Goal: Task Accomplishment & Management: Manage account settings

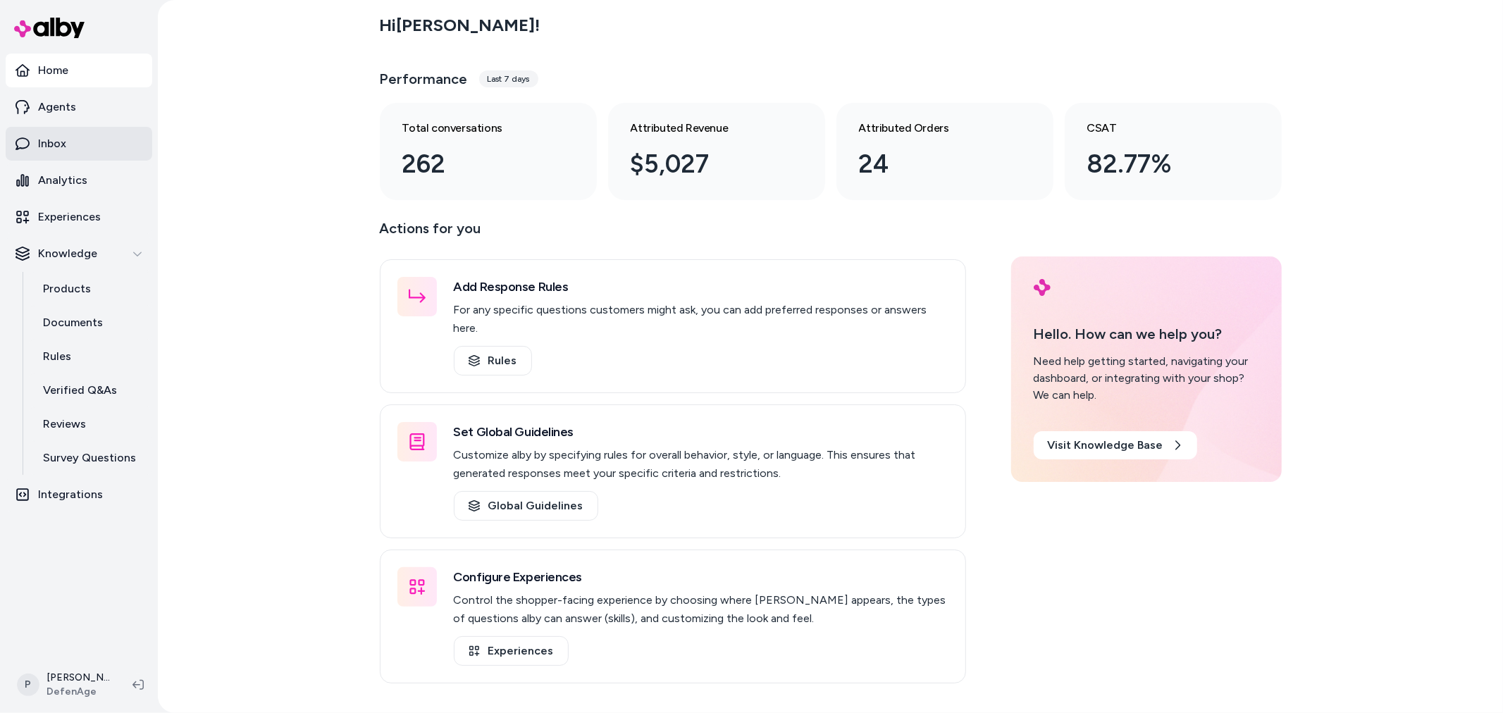
click at [79, 145] on link "Inbox" at bounding box center [79, 144] width 147 height 34
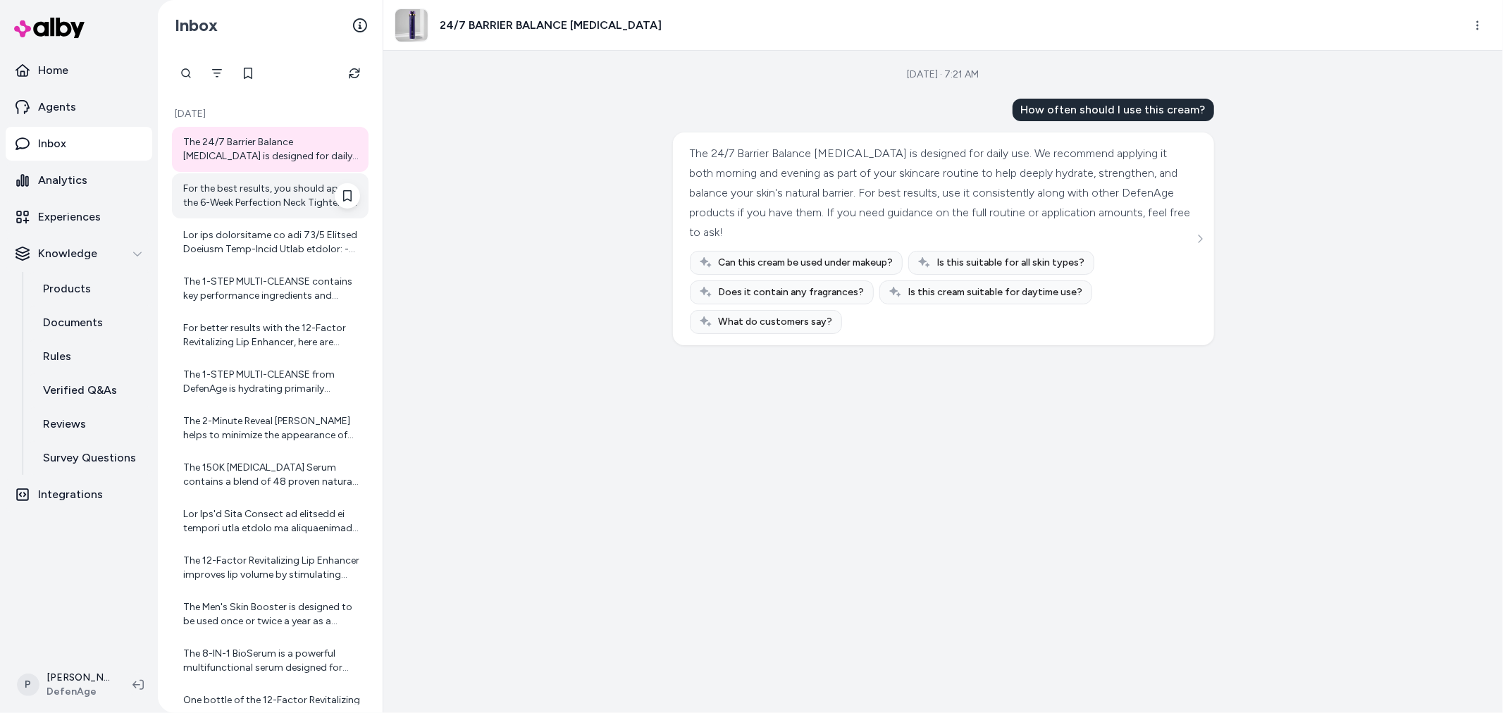
click at [289, 192] on div "For the best results, you should apply the 6-Week Perfection Neck Tightening Cr…" at bounding box center [271, 196] width 177 height 28
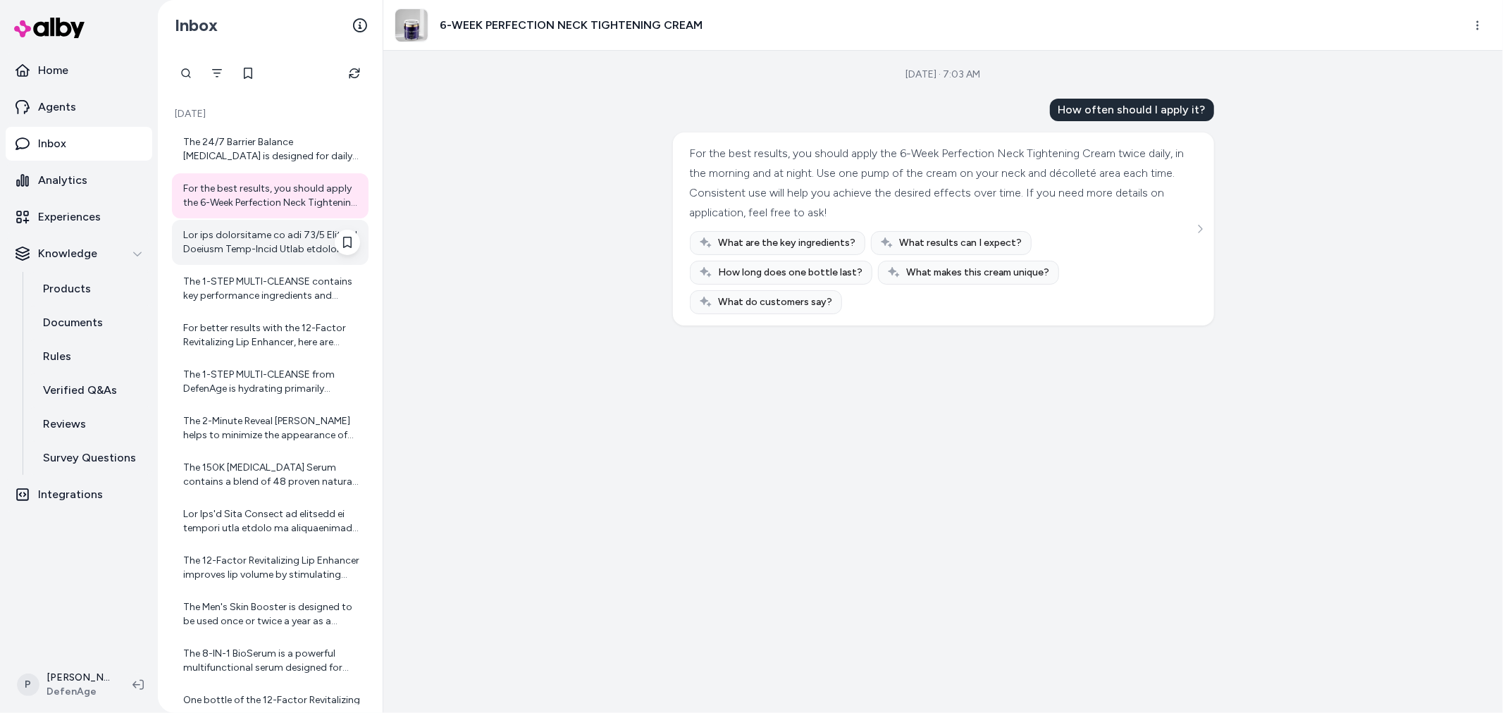
click at [233, 249] on div at bounding box center [271, 242] width 177 height 28
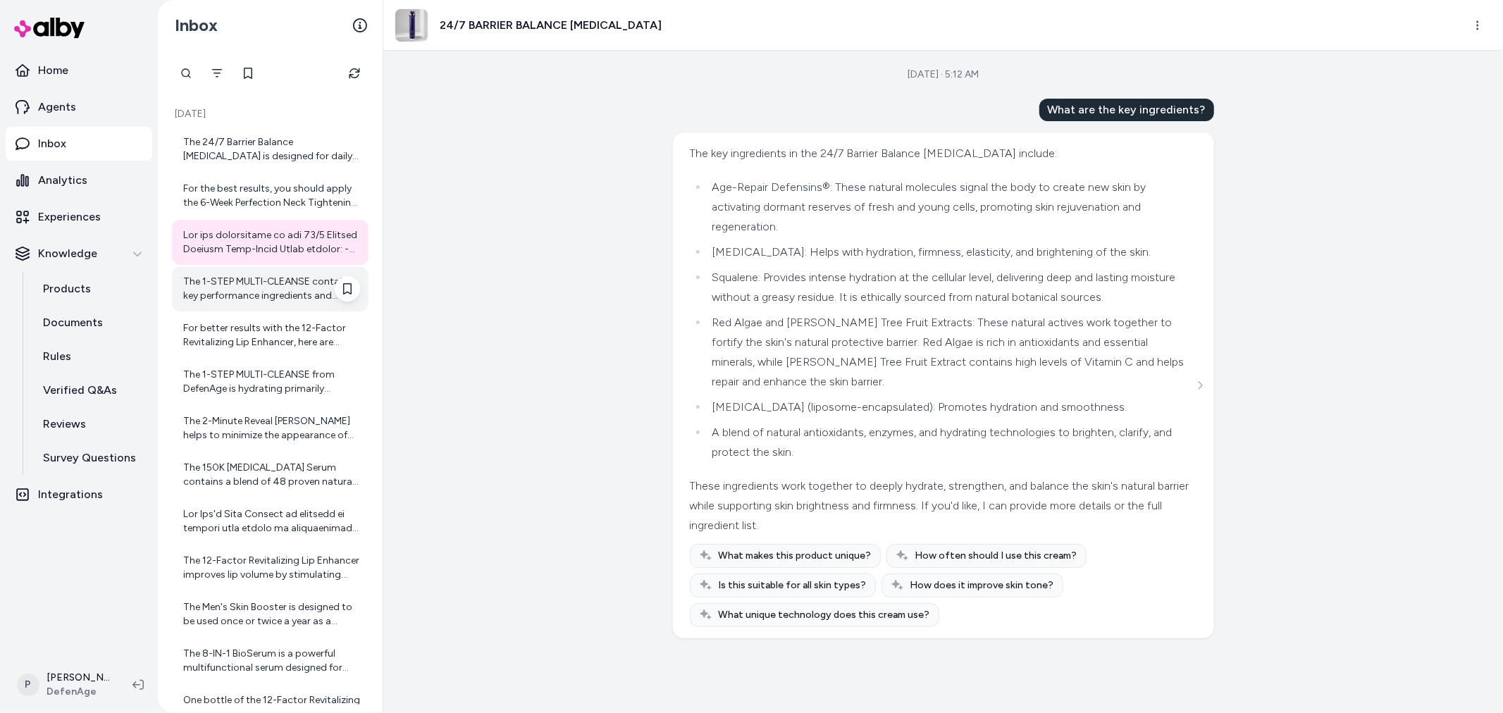
click at [237, 303] on div "The 1-STEP MULTI-CLEANSE contains key performance ingredients and technologies …" at bounding box center [270, 288] width 197 height 45
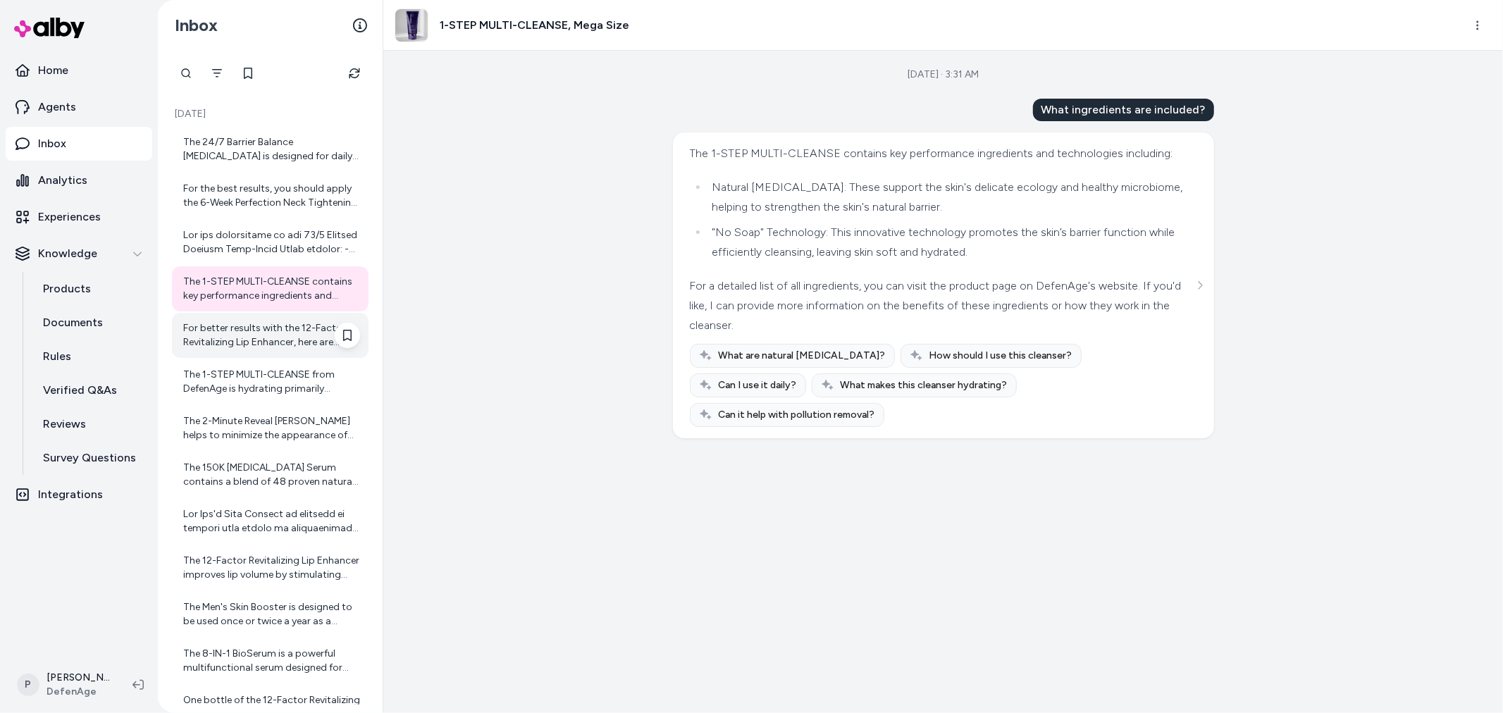
click at [286, 332] on div "For better results with the 12-Factor Revitalizing Lip Enhancer, here are some …" at bounding box center [271, 335] width 177 height 28
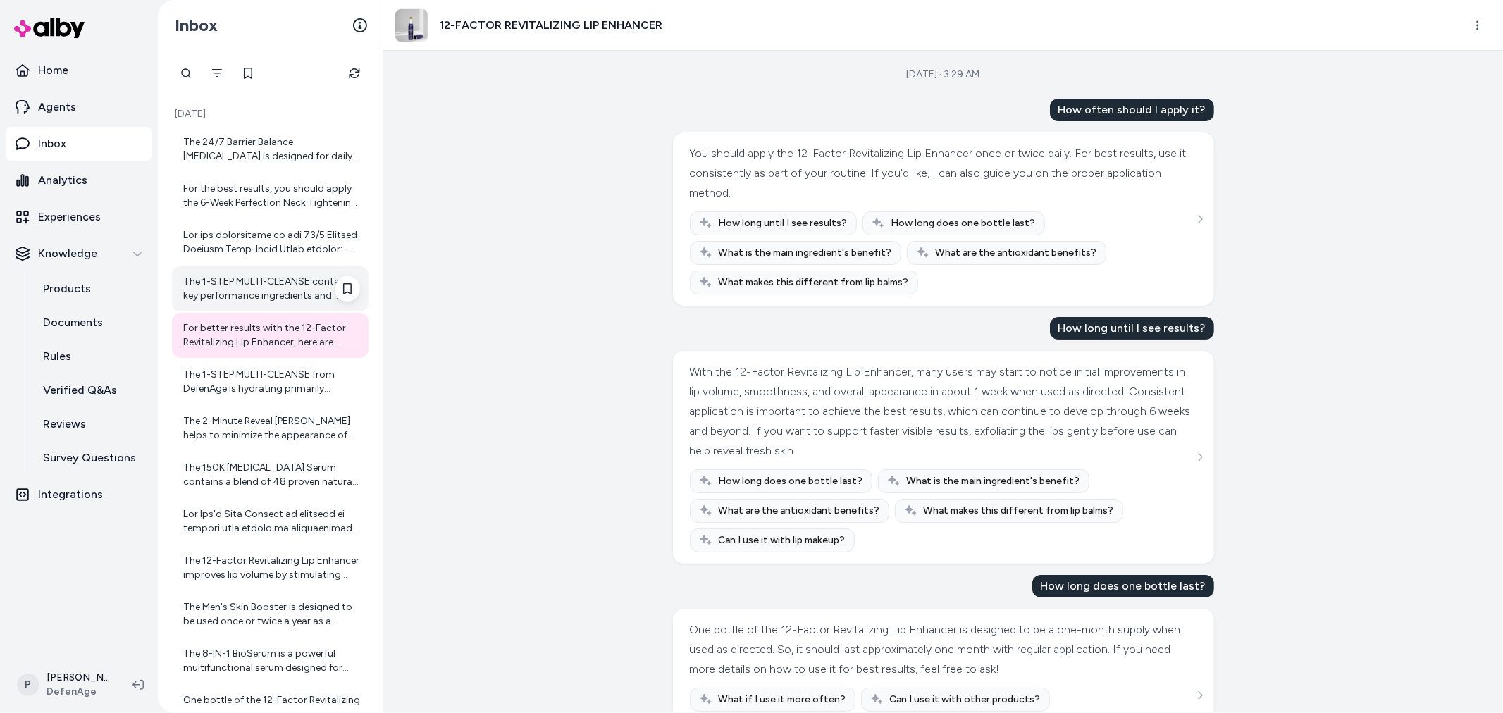
click at [284, 283] on div "The 1-STEP MULTI-CLEANSE contains key performance ingredients and technologies …" at bounding box center [271, 289] width 177 height 28
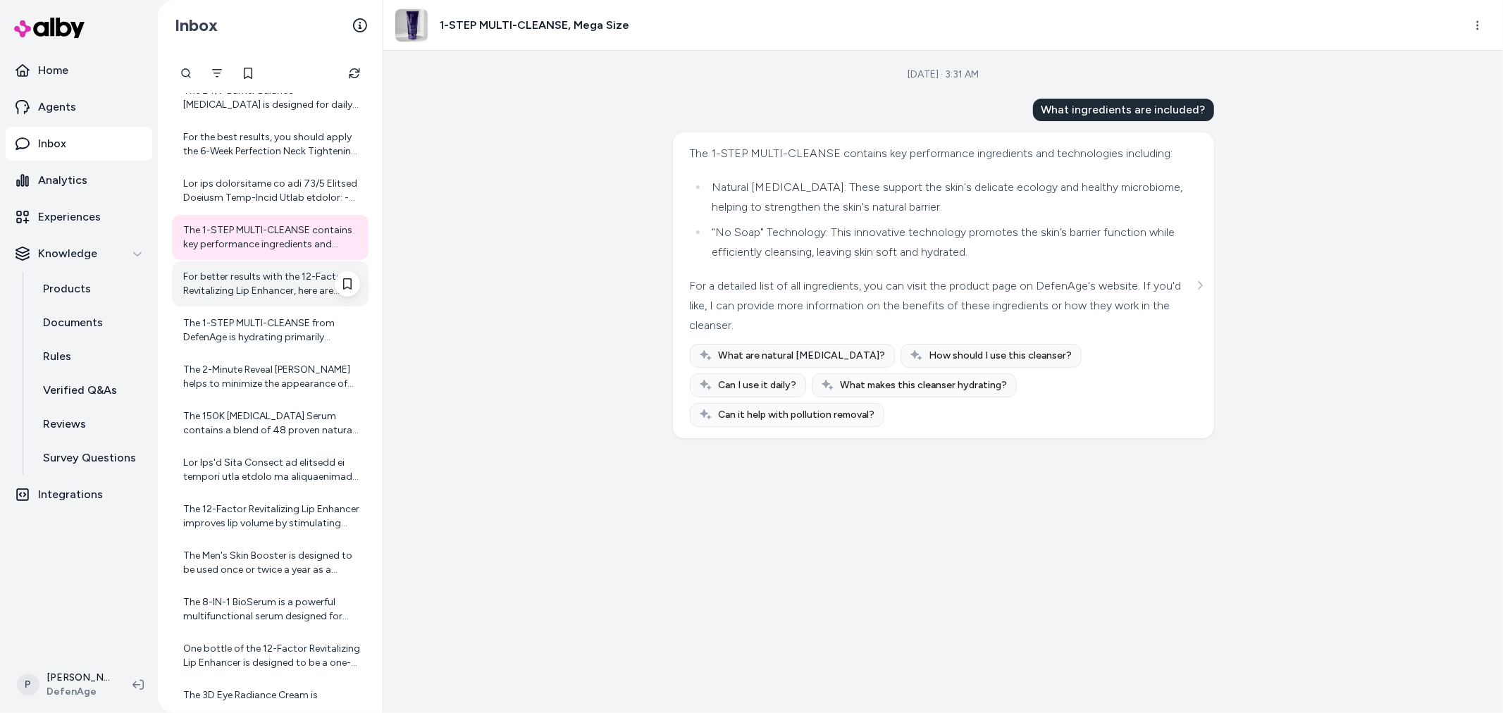
scroll to position [78, 0]
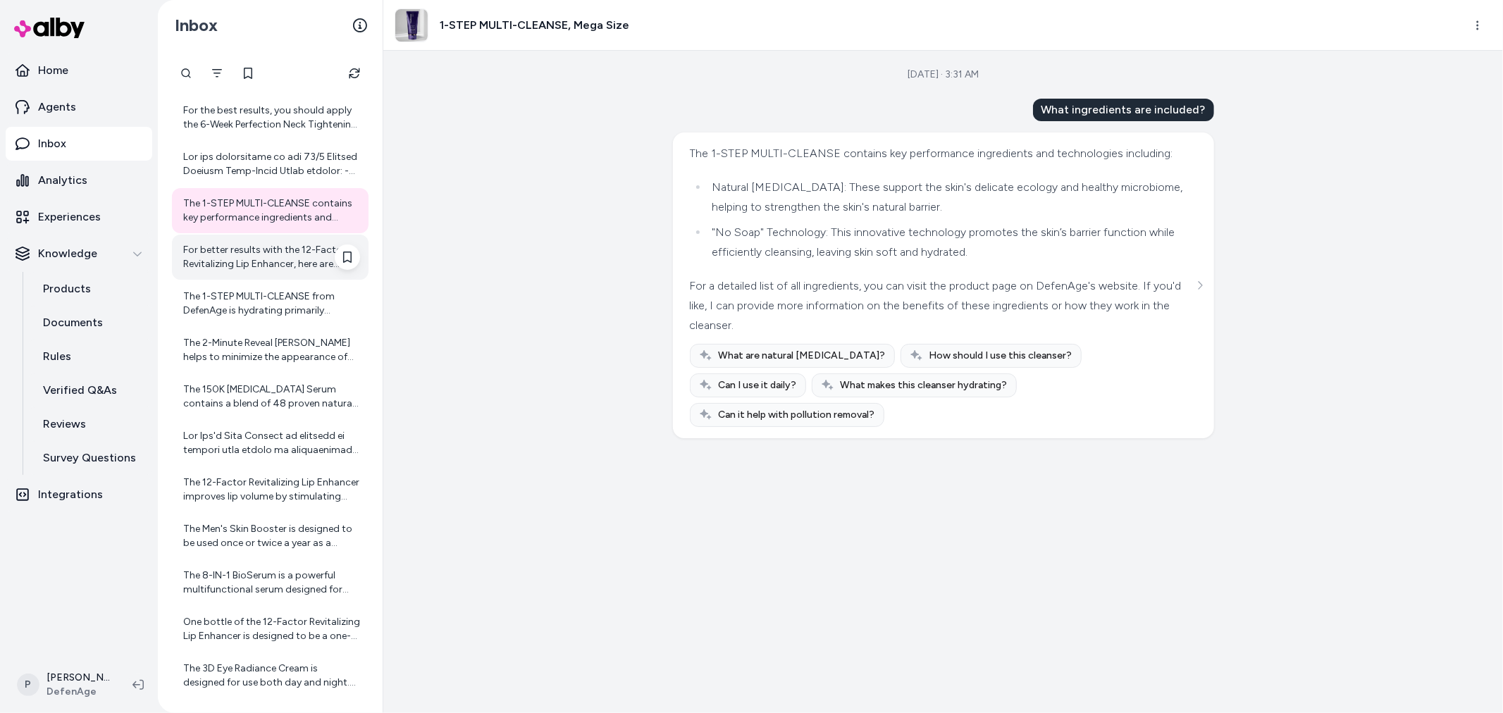
click at [279, 265] on div "For better results with the 12-Factor Revitalizing Lip Enhancer, here are some …" at bounding box center [271, 257] width 177 height 28
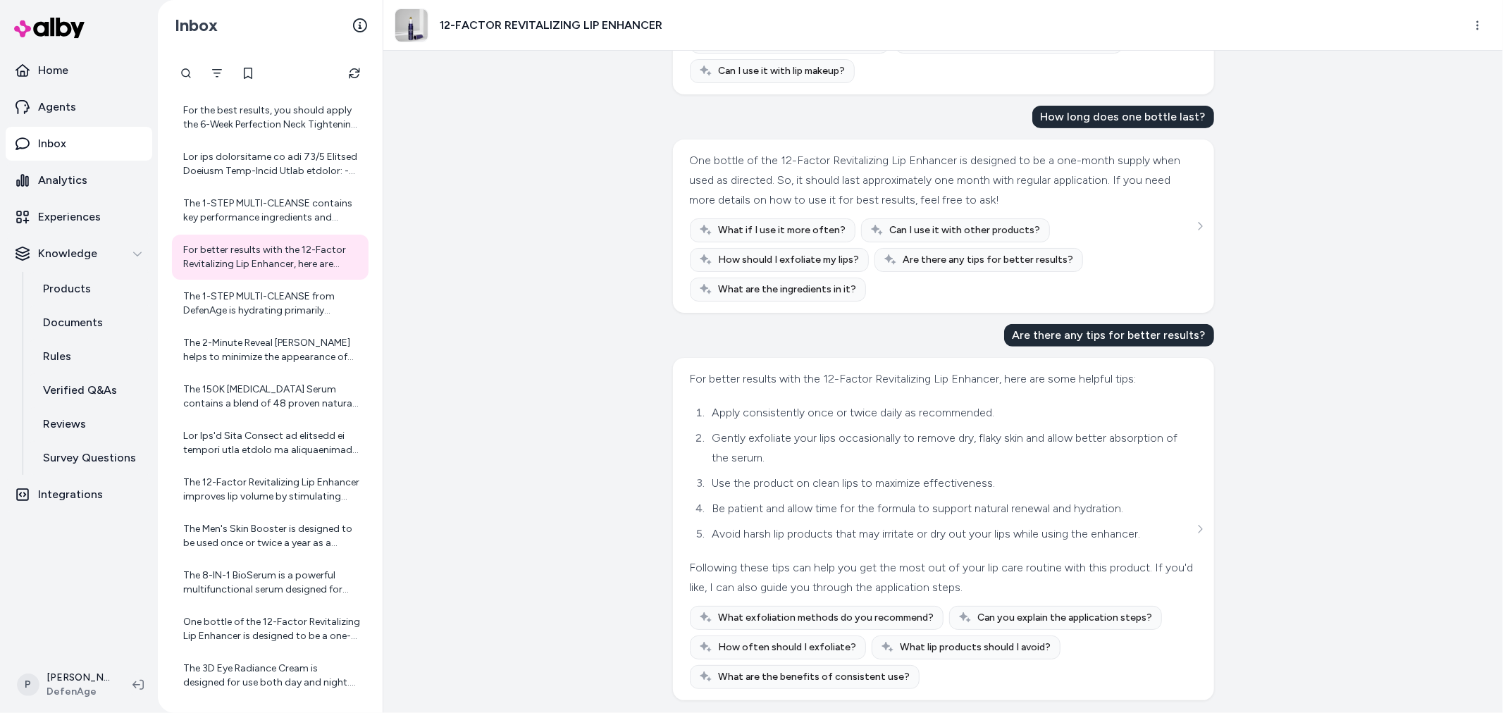
scroll to position [474, 0]
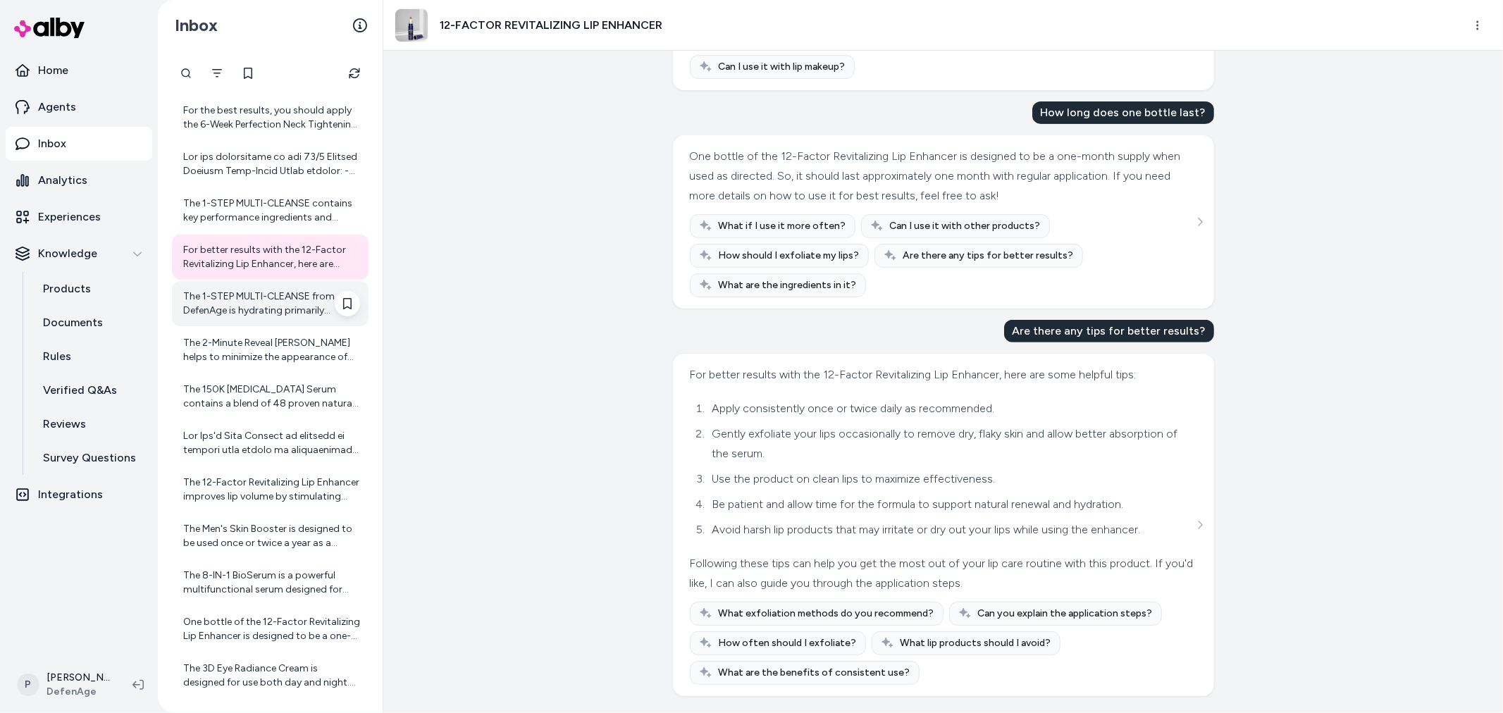
click at [243, 322] on div "The 1-STEP MULTI-CLEANSE from DefenAge is hydrating primarily because of its fo…" at bounding box center [270, 303] width 197 height 45
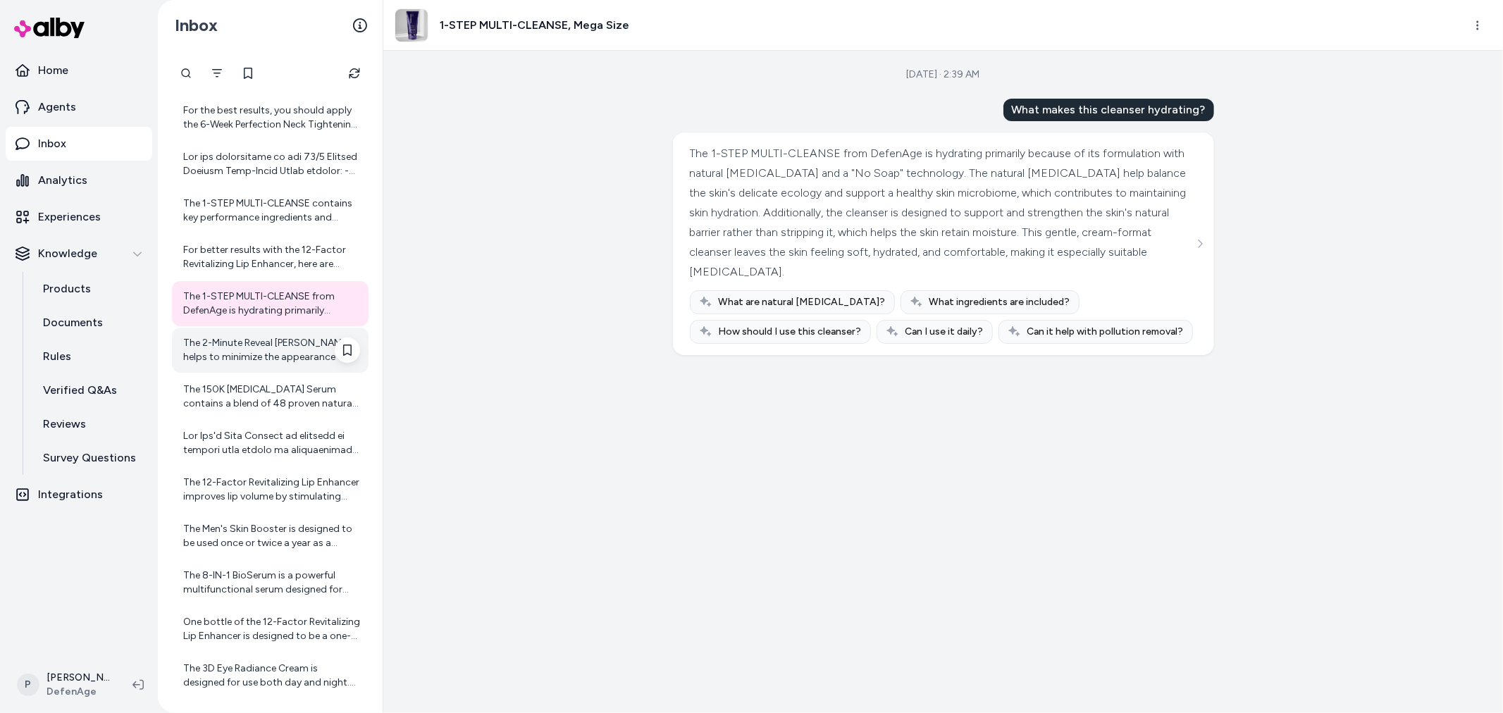
click at [265, 371] on div "The 2-Minute Reveal Masque helps to minimize the appearance of fine lines by ex…" at bounding box center [270, 350] width 197 height 45
click at [228, 352] on div "The 2-Minute Reveal Masque helps to minimize the appearance of fine lines by ex…" at bounding box center [271, 350] width 177 height 28
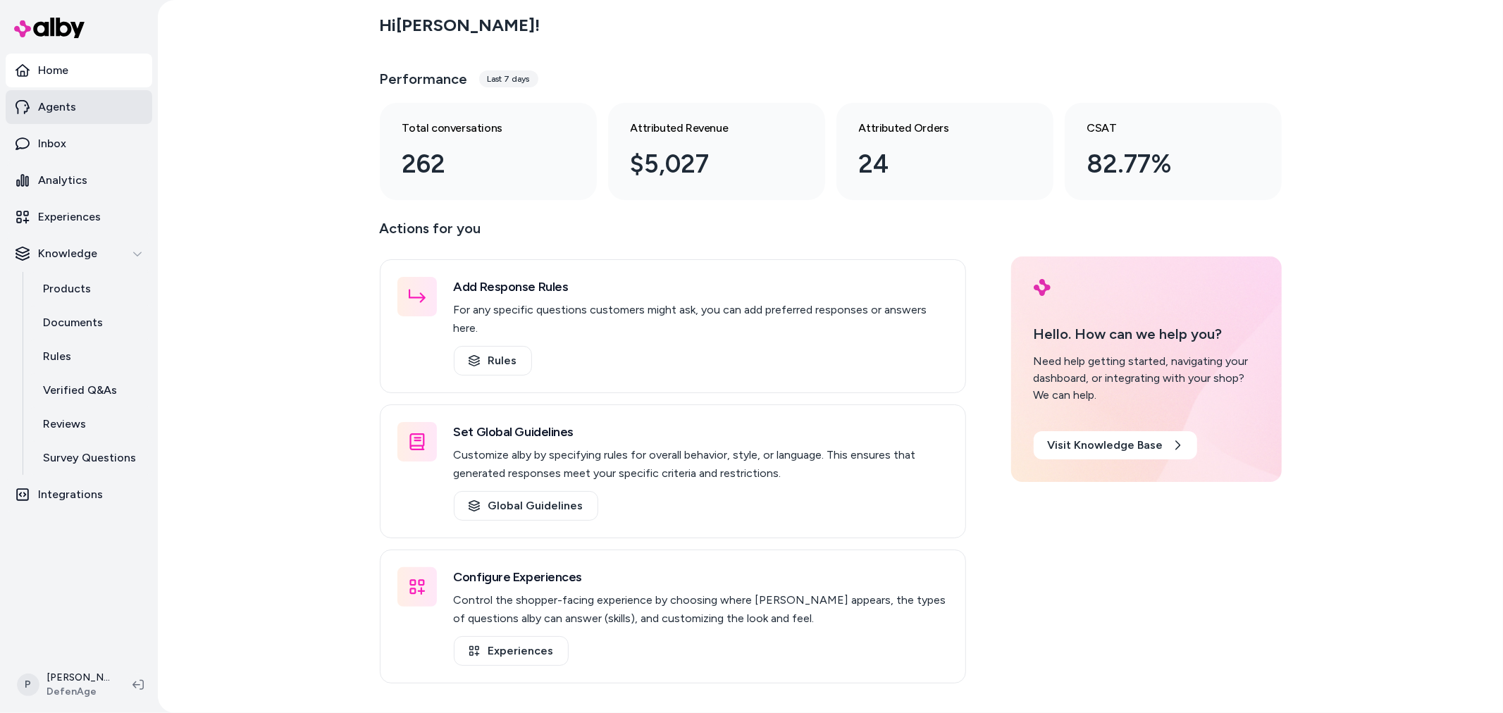
click at [88, 108] on link "Agents" at bounding box center [79, 107] width 147 height 34
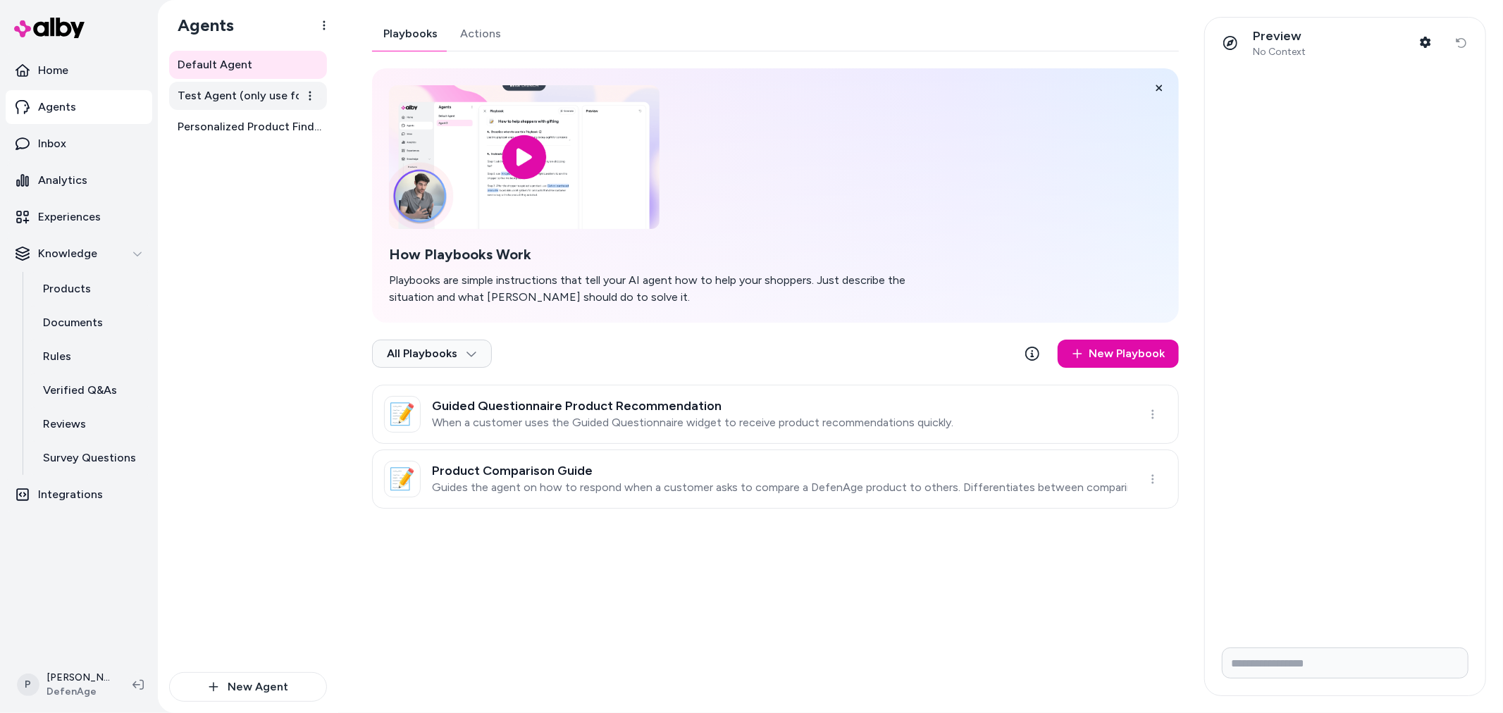
click at [265, 88] on span "Test Agent (only use for testing)" at bounding box center [250, 95] width 144 height 17
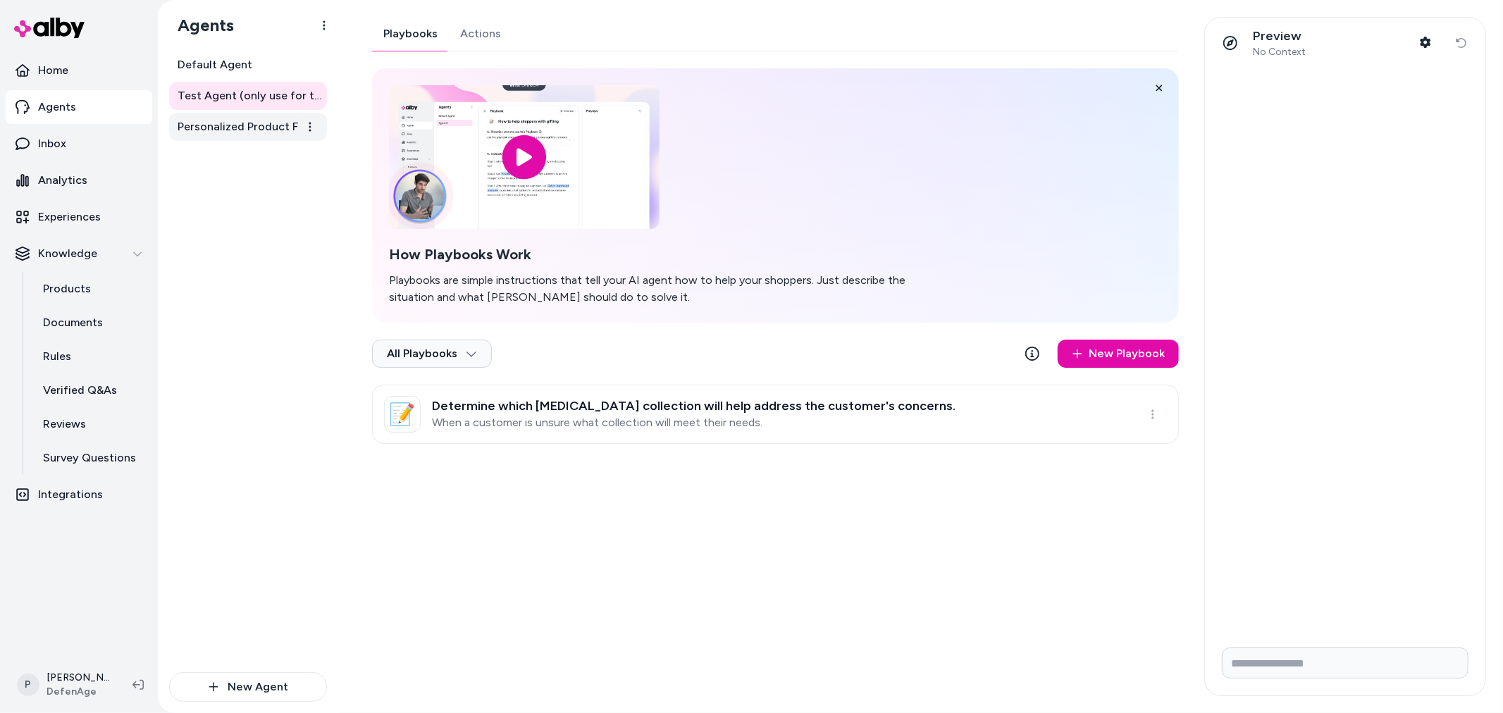
click at [236, 135] on link "Personalized Product Finder Agent" at bounding box center [248, 127] width 158 height 28
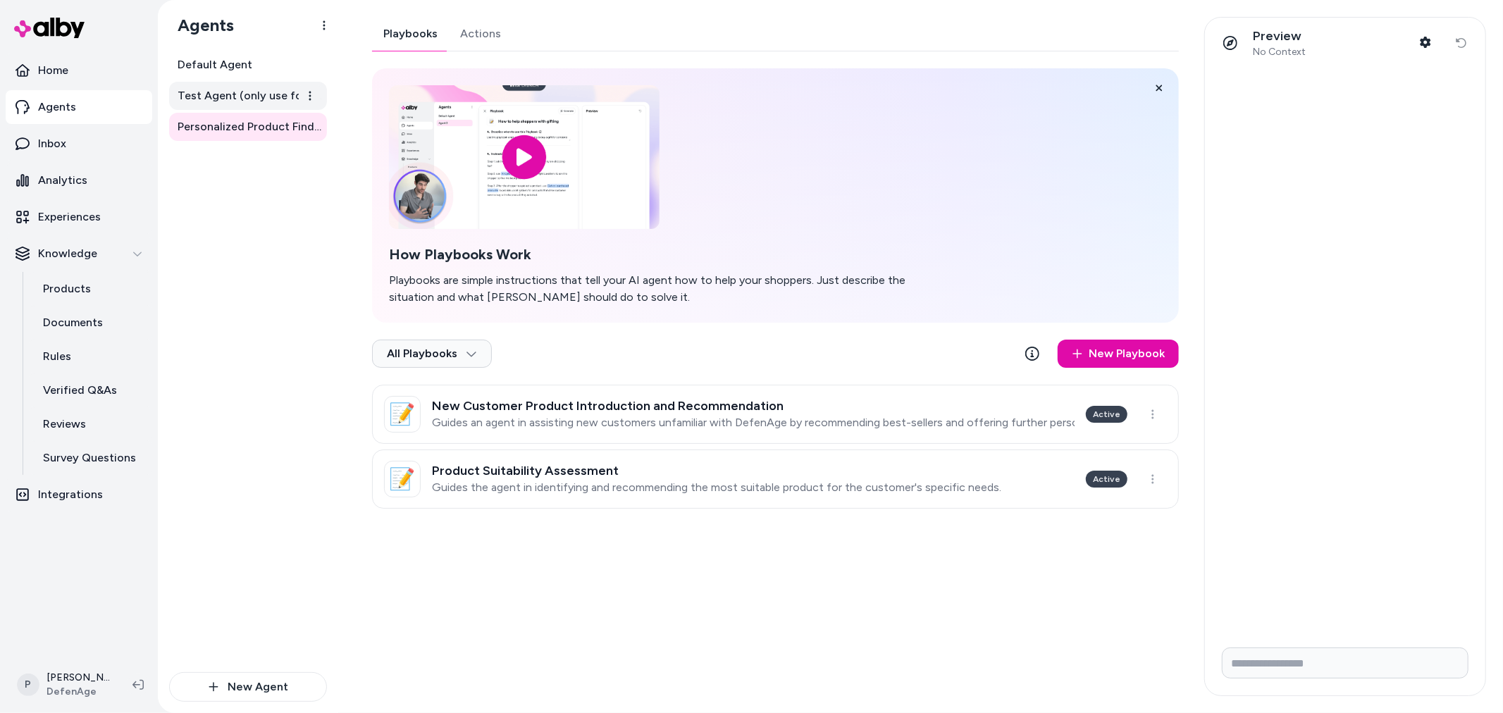
click at [225, 104] on span "Test Agent (only use for testing)" at bounding box center [250, 95] width 144 height 17
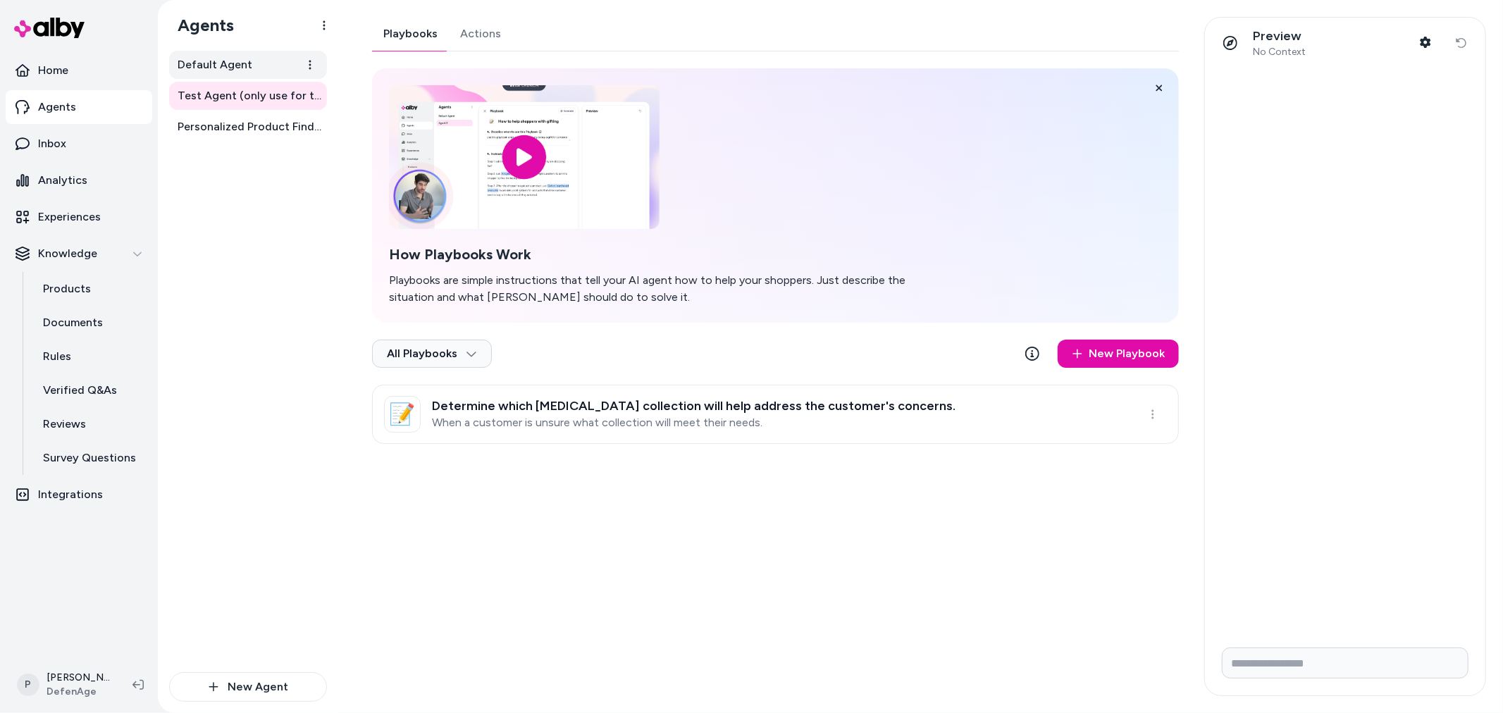
click at [225, 68] on span "Default Agent" at bounding box center [215, 64] width 75 height 17
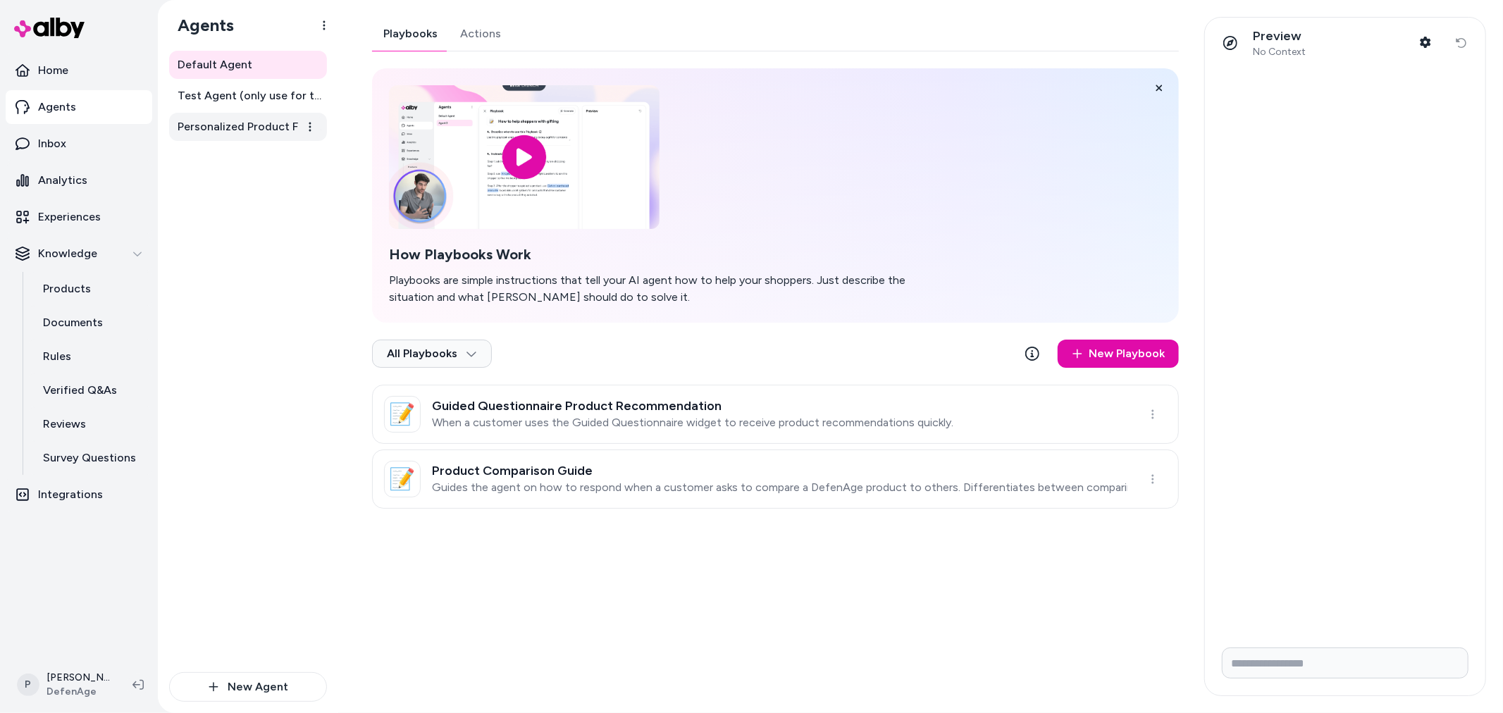
click at [225, 123] on span "Personalized Product Finder Agent" at bounding box center [250, 126] width 144 height 17
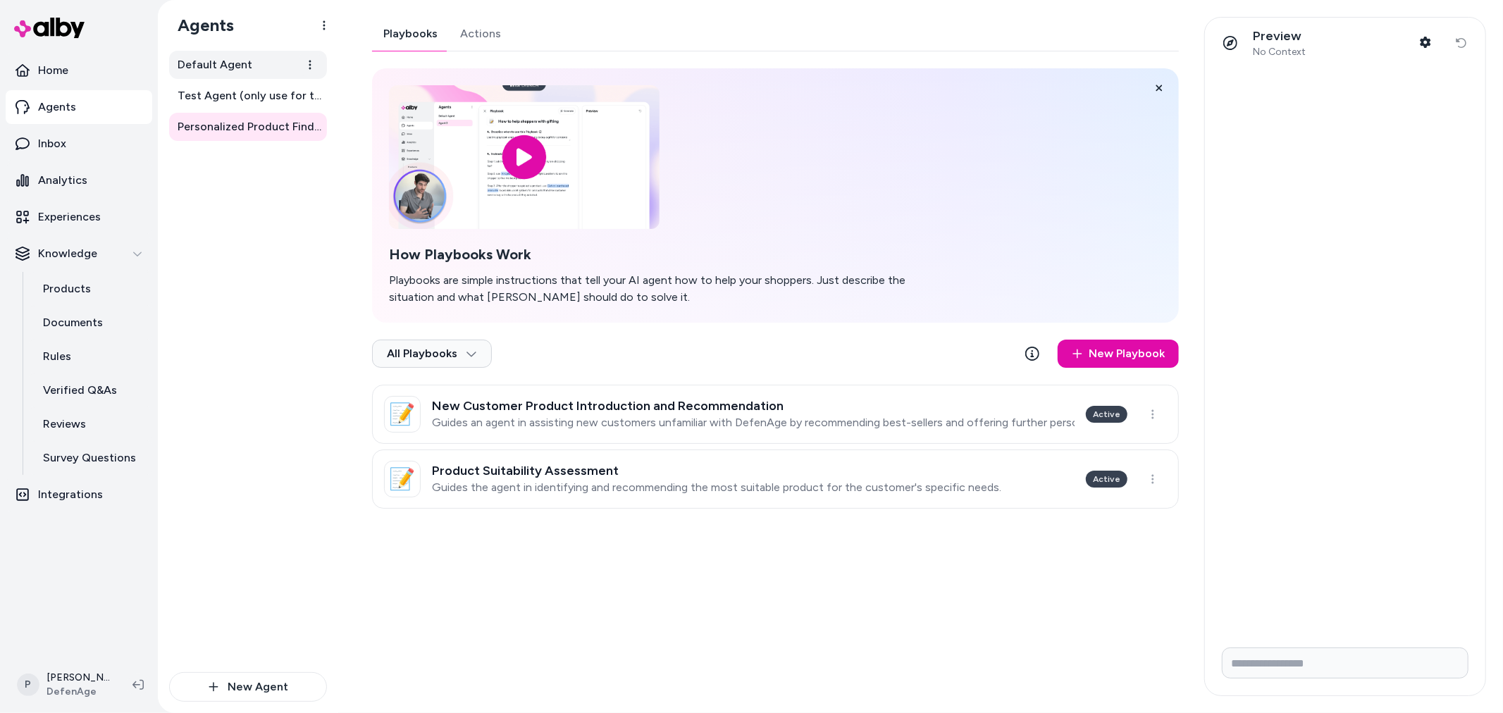
drag, startPoint x: 234, startPoint y: 64, endPoint x: 226, endPoint y: 69, distance: 9.2
click at [235, 64] on span "Default Agent" at bounding box center [215, 64] width 75 height 17
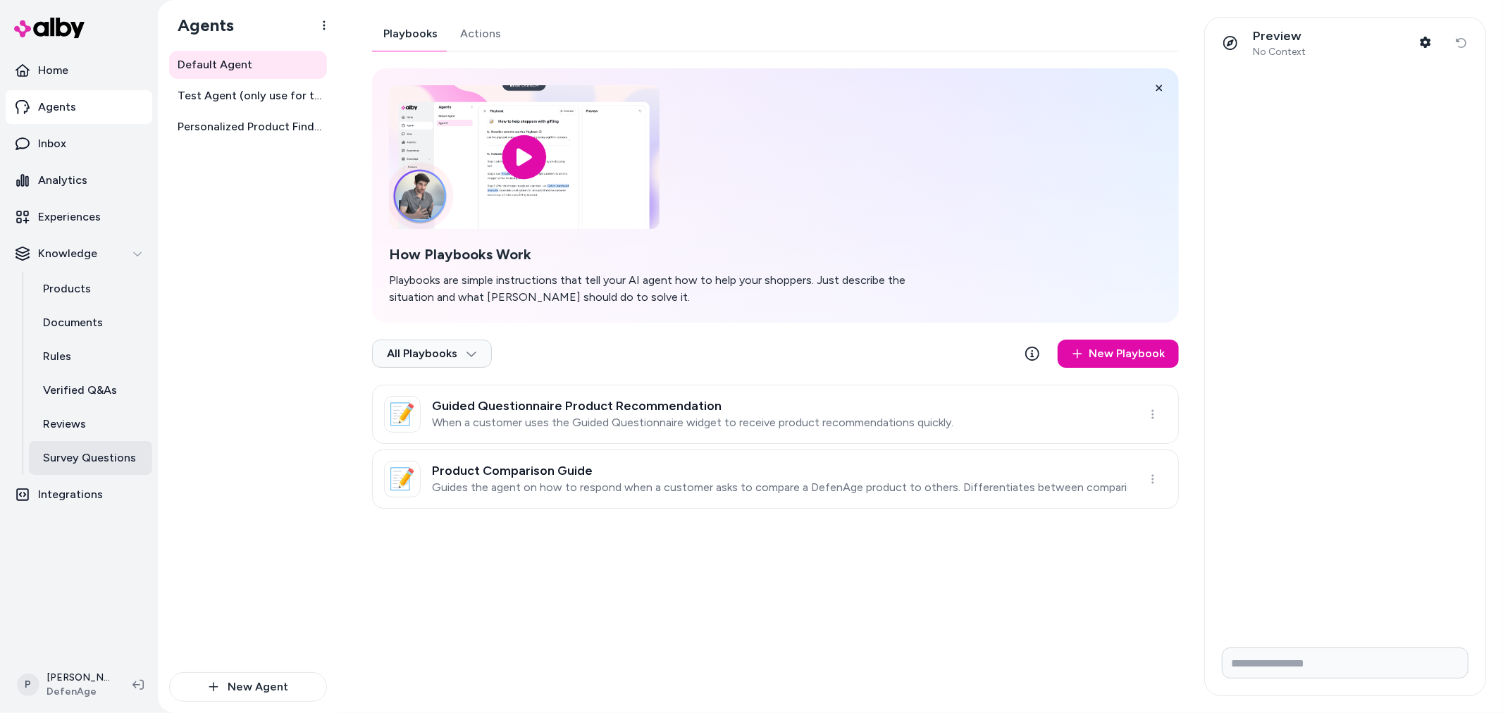
click at [72, 458] on p "Survey Questions" at bounding box center [89, 457] width 93 height 17
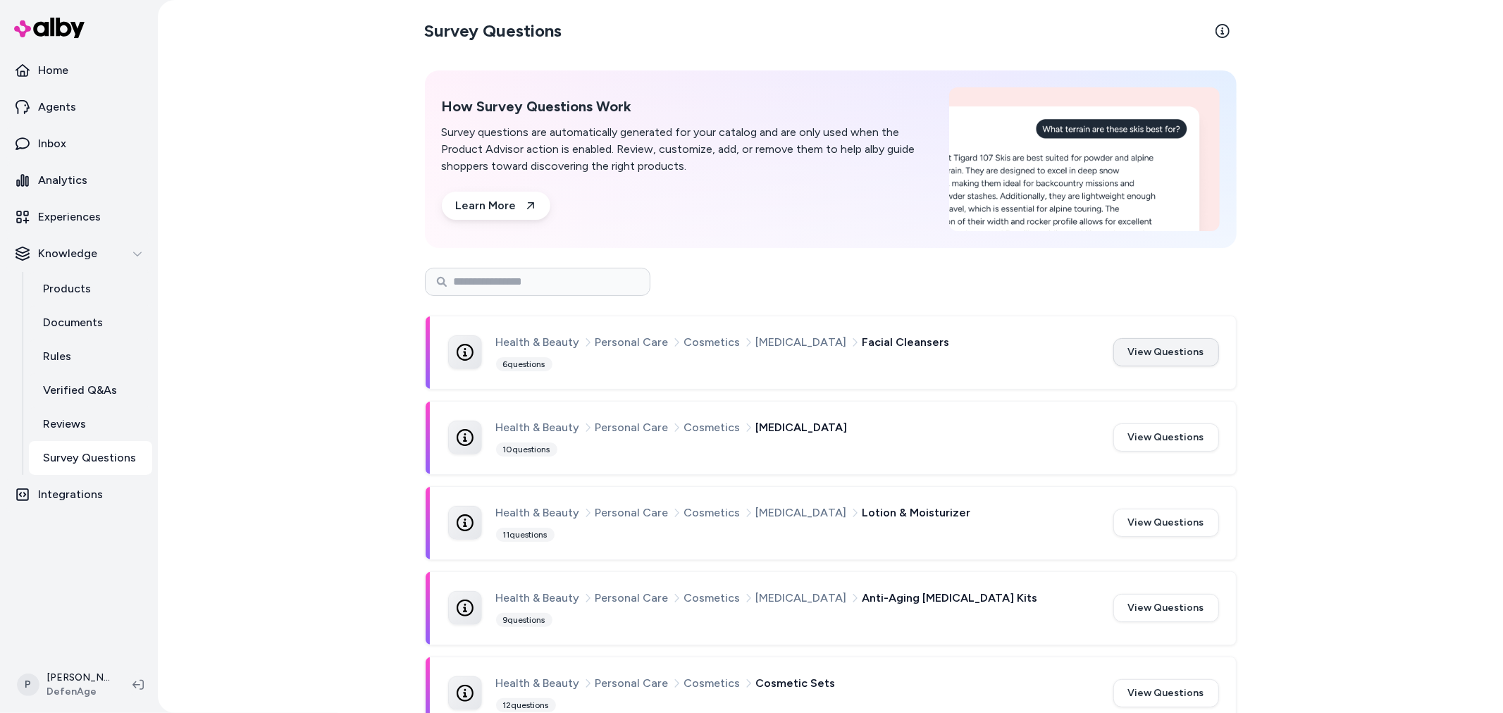
click at [1145, 352] on button "View Questions" at bounding box center [1166, 352] width 106 height 28
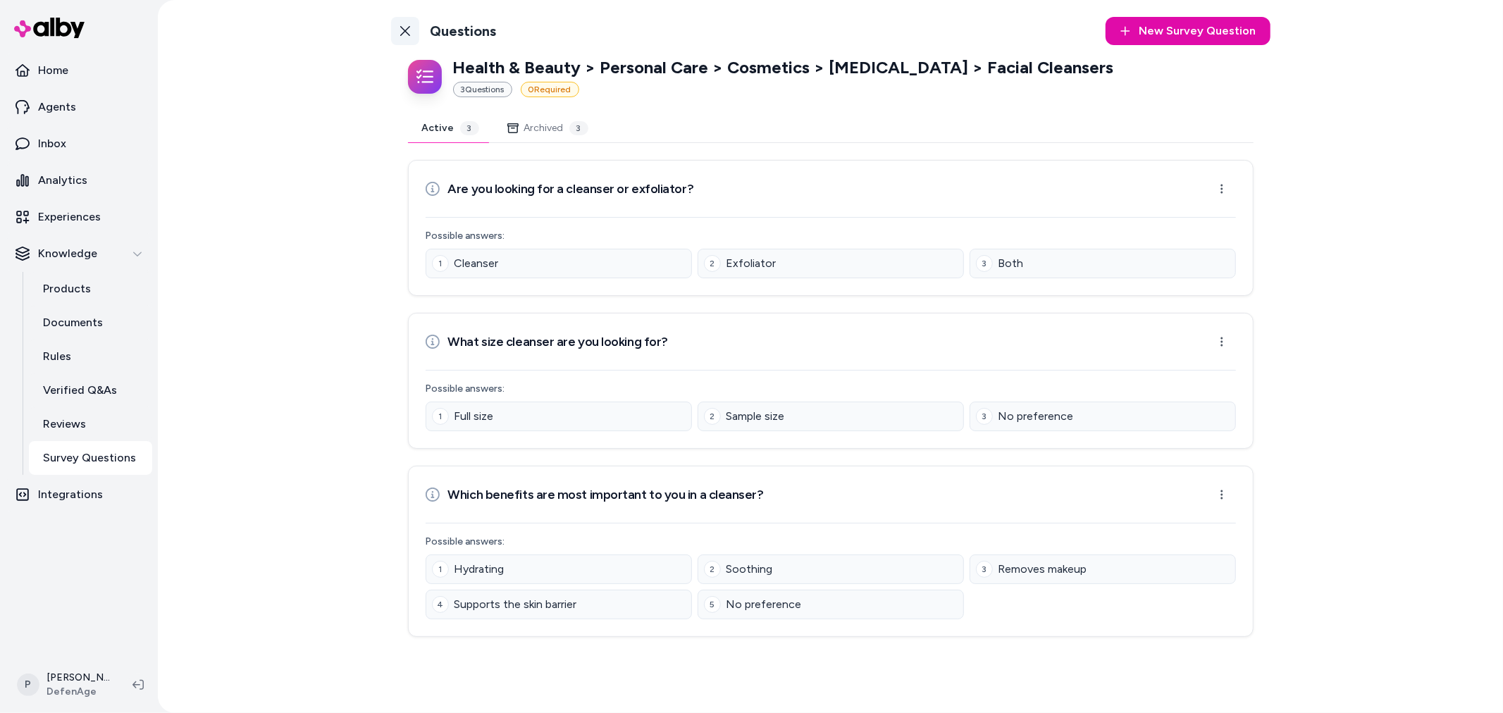
click at [399, 32] on icon at bounding box center [404, 30] width 11 height 11
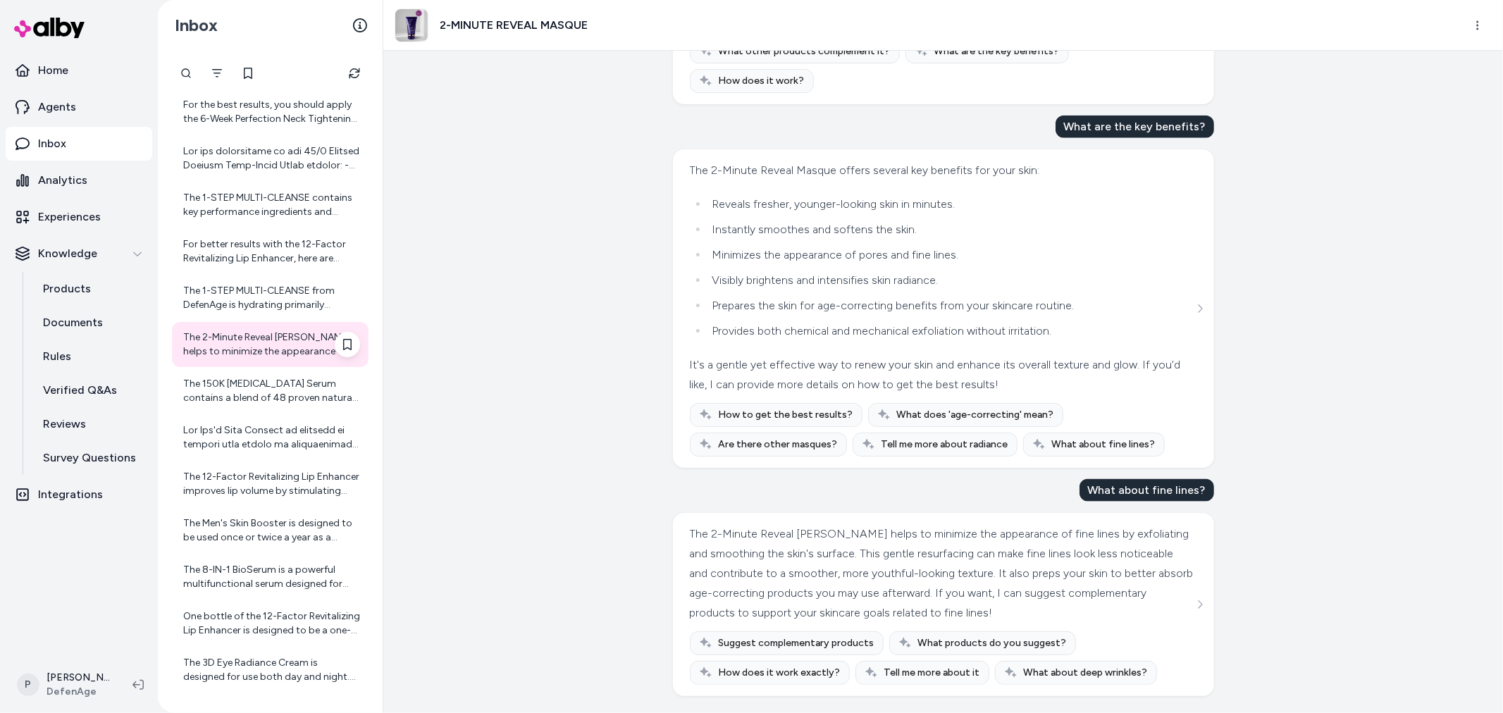
scroll to position [156, 0]
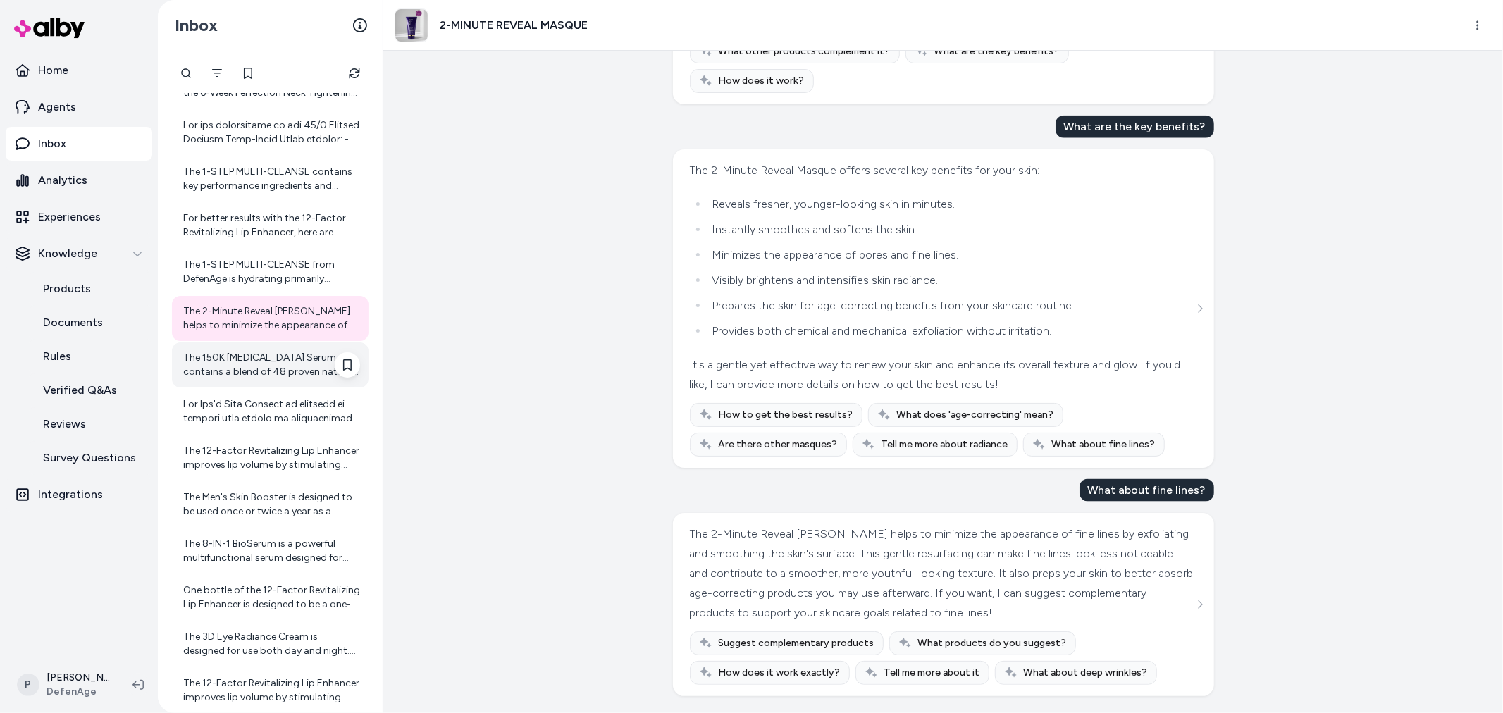
click at [268, 364] on div "The 150K [MEDICAL_DATA] Serum contains a blend of 48 proven natural ingredients…" at bounding box center [271, 365] width 177 height 28
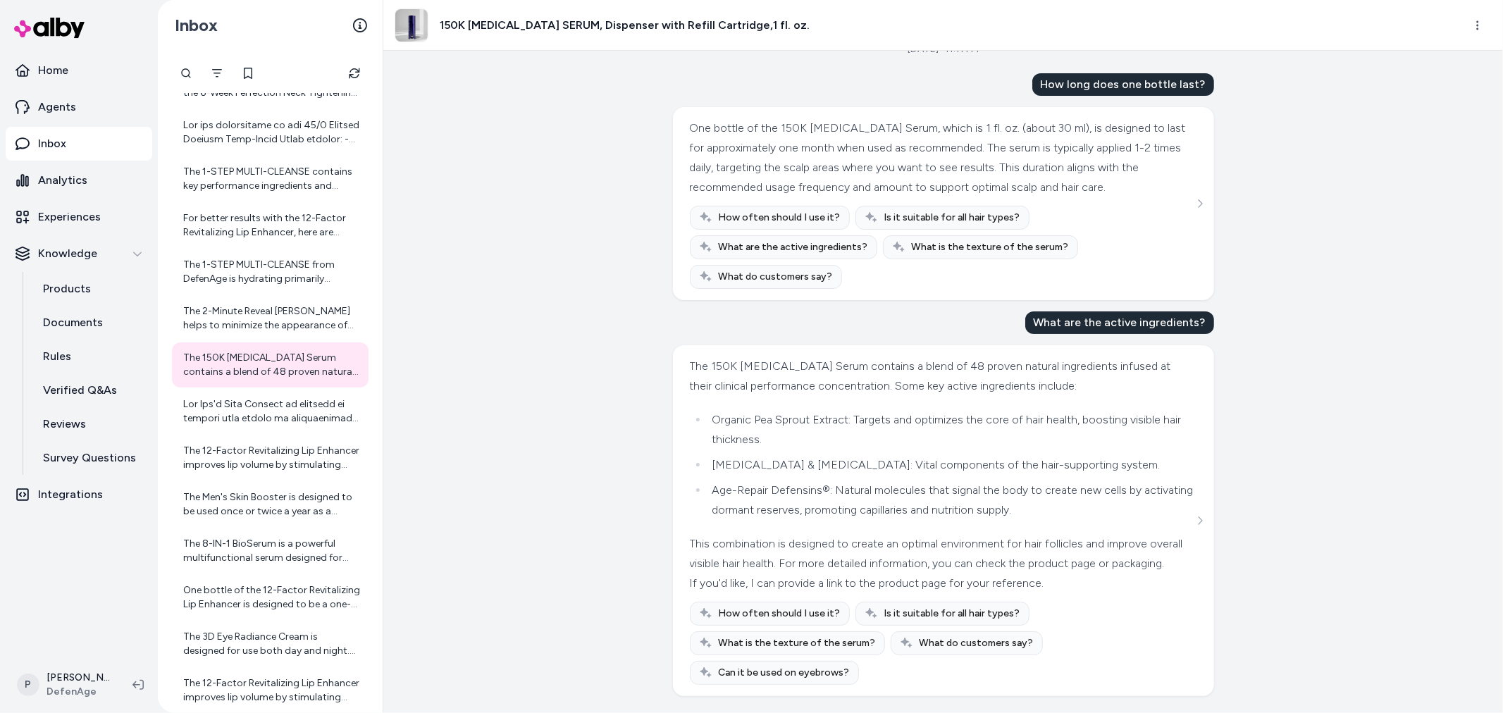
scroll to position [45, 0]
click at [296, 428] on div at bounding box center [270, 411] width 197 height 45
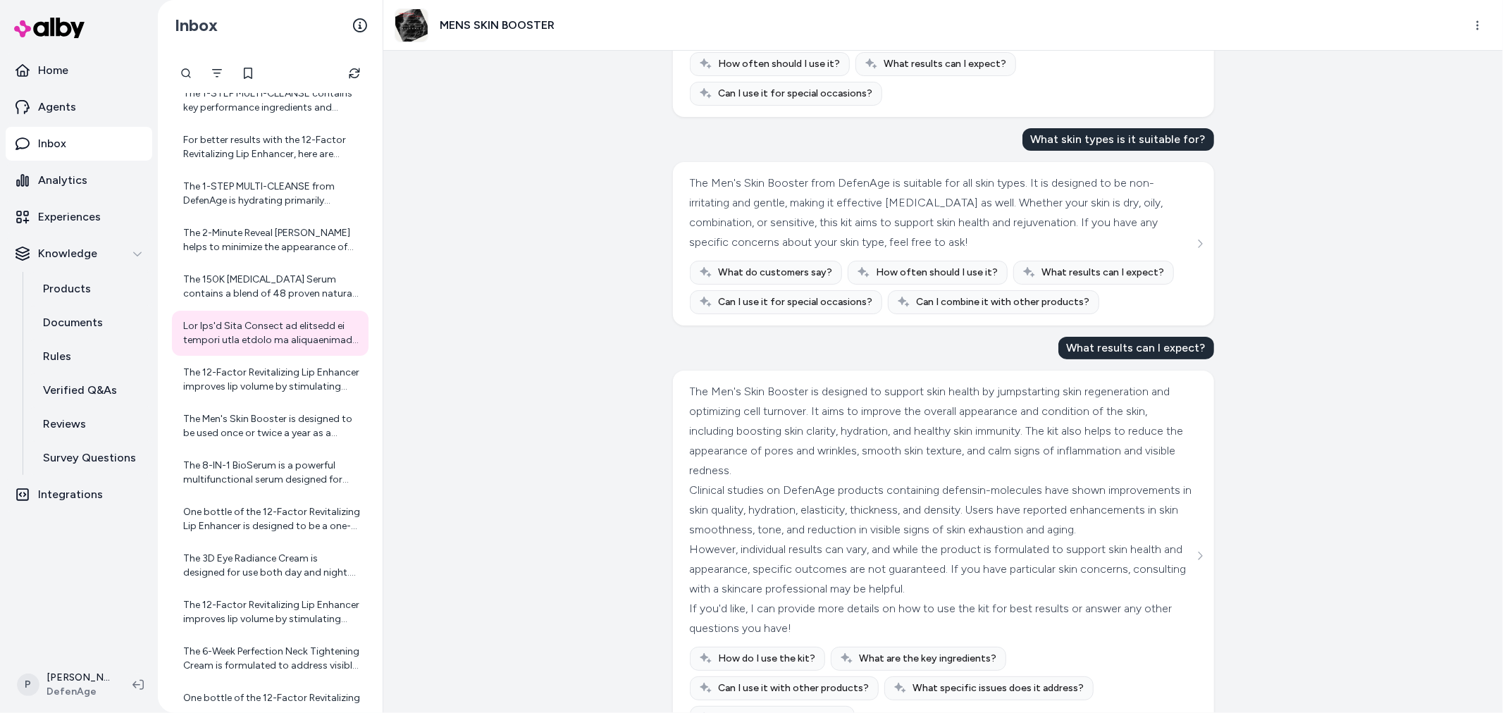
scroll to position [235, 0]
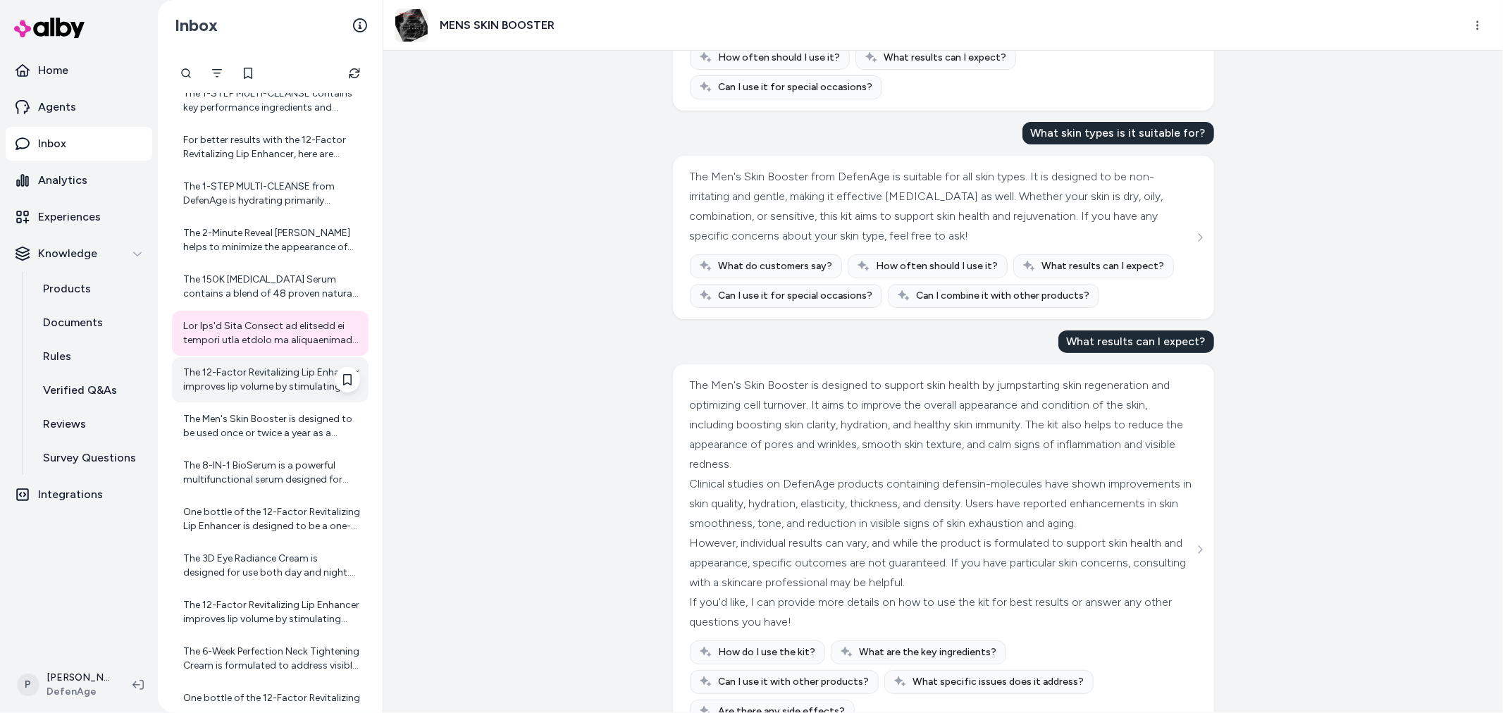
click at [233, 382] on div "The 12-Factor Revitalizing Lip Enhancer improves lip volume by stimulating your…" at bounding box center [271, 380] width 177 height 28
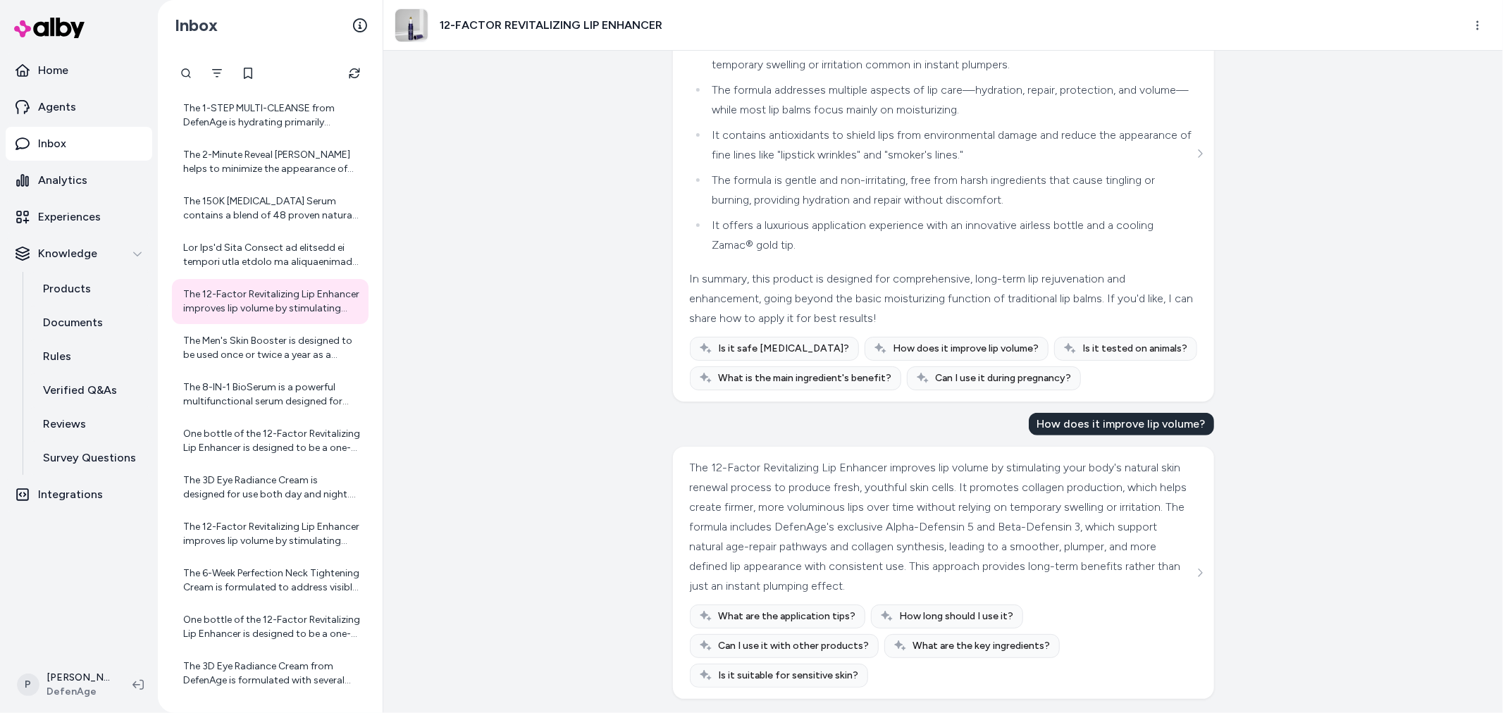
scroll to position [488, 0]
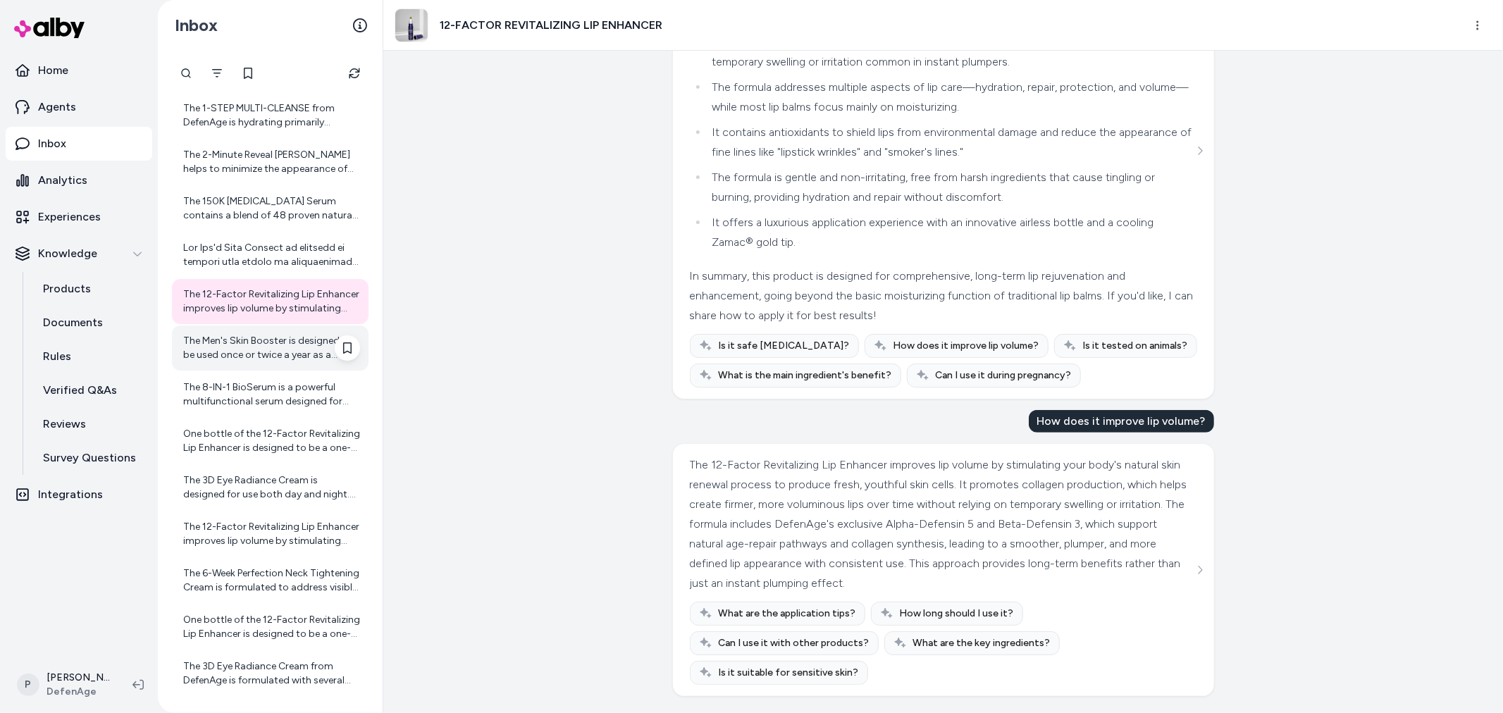
click at [225, 355] on div "The Men's Skin Booster is designed to be used once or twice a year as a jumpsta…" at bounding box center [271, 348] width 177 height 28
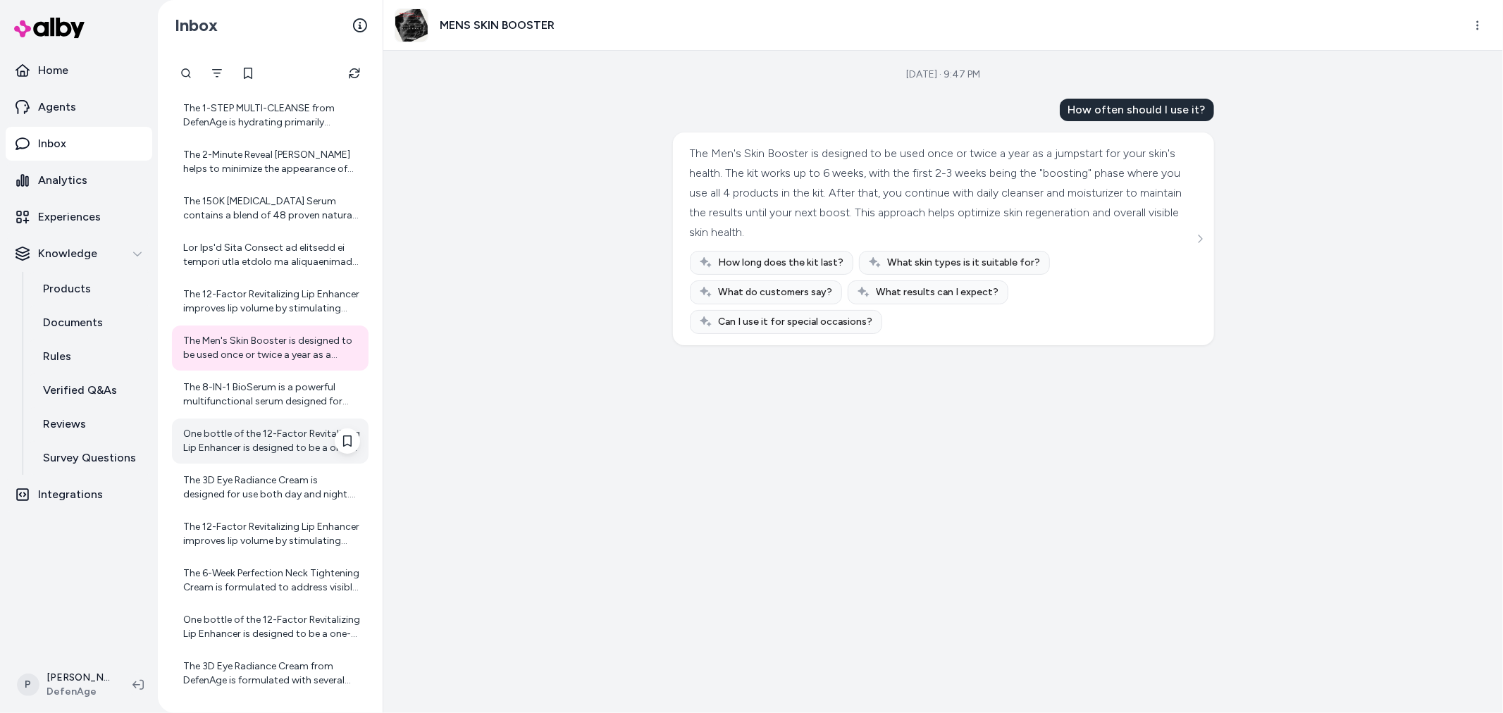
click at [263, 418] on div "One bottle of the 12-Factor Revitalizing Lip Enhancer is designed to be a one-m…" at bounding box center [270, 440] width 197 height 45
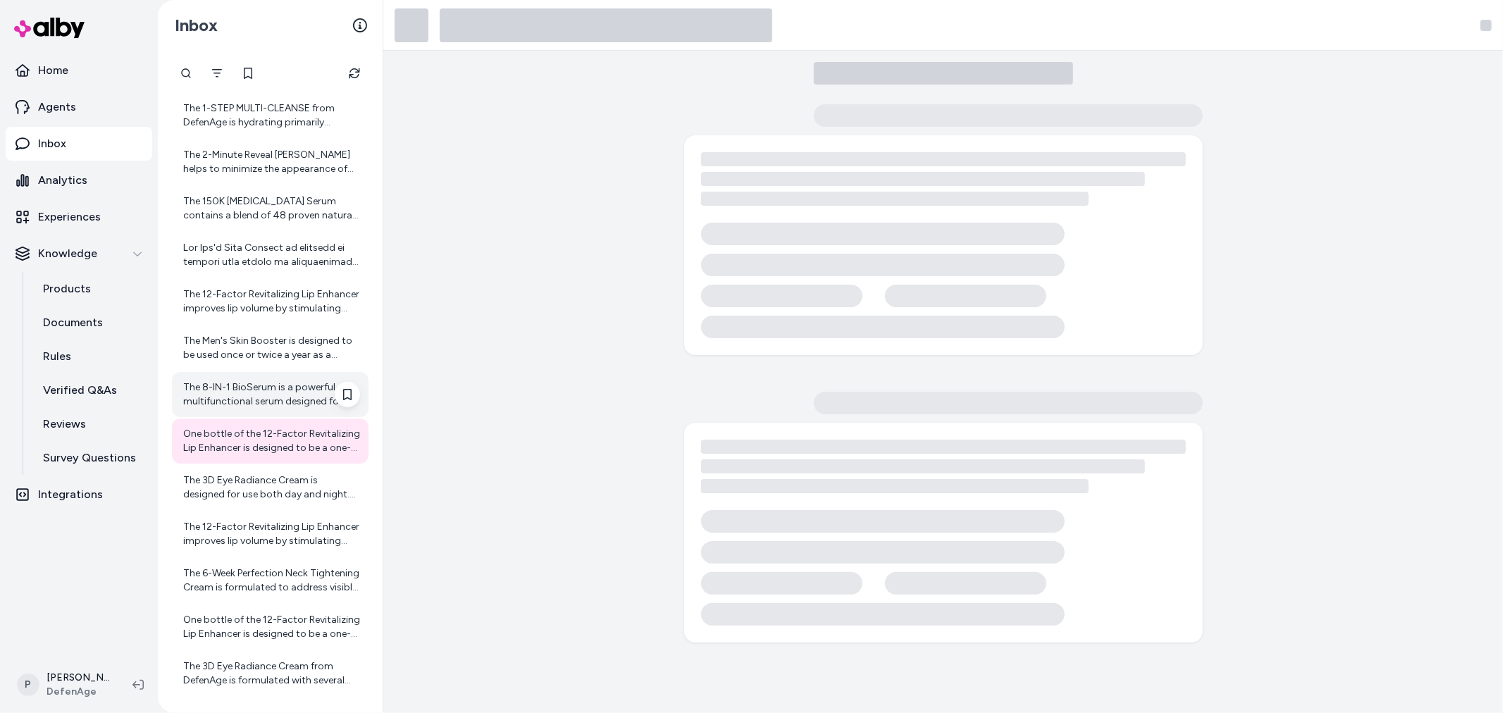
click at [266, 398] on div "The 8-IN-1 BioSerum is a powerful multifunctional serum designed for anti-aging…" at bounding box center [271, 394] width 177 height 28
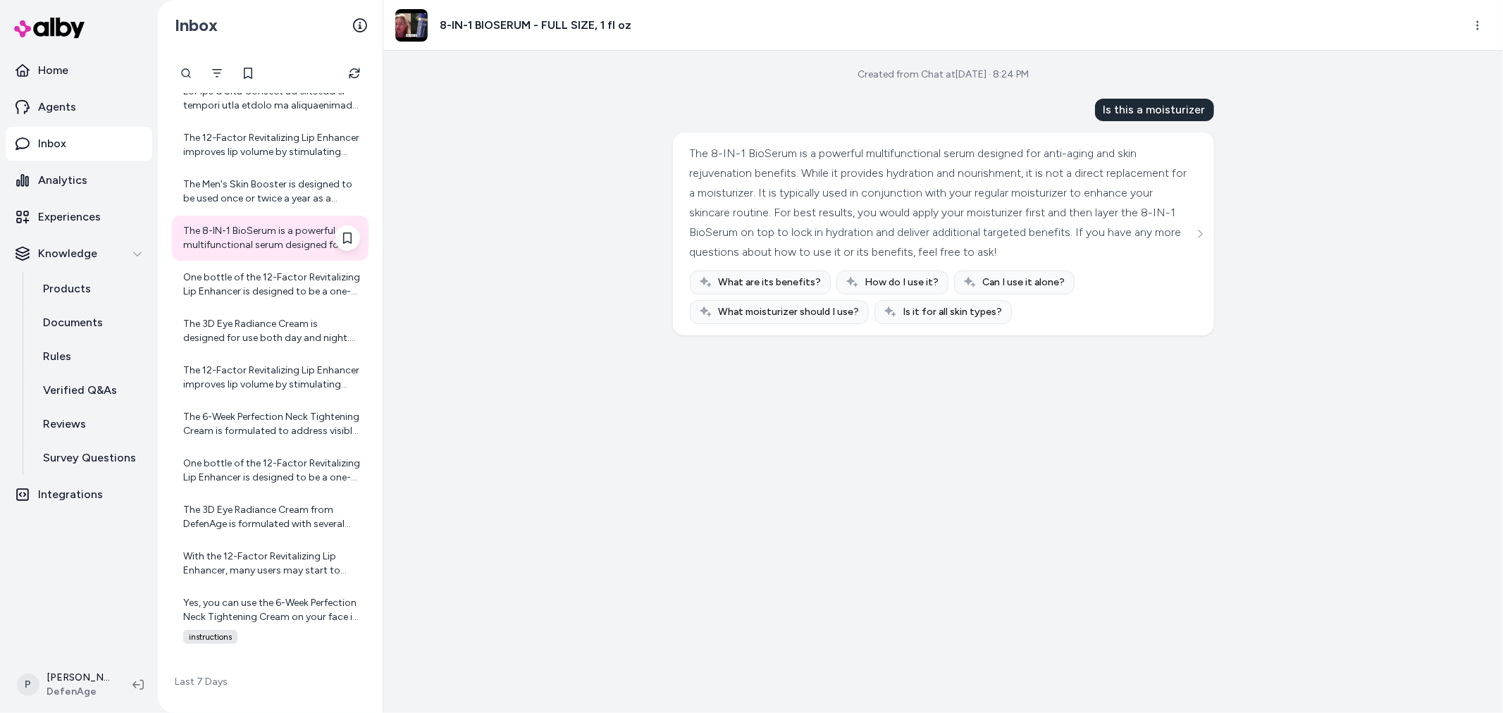
scroll to position [391, 0]
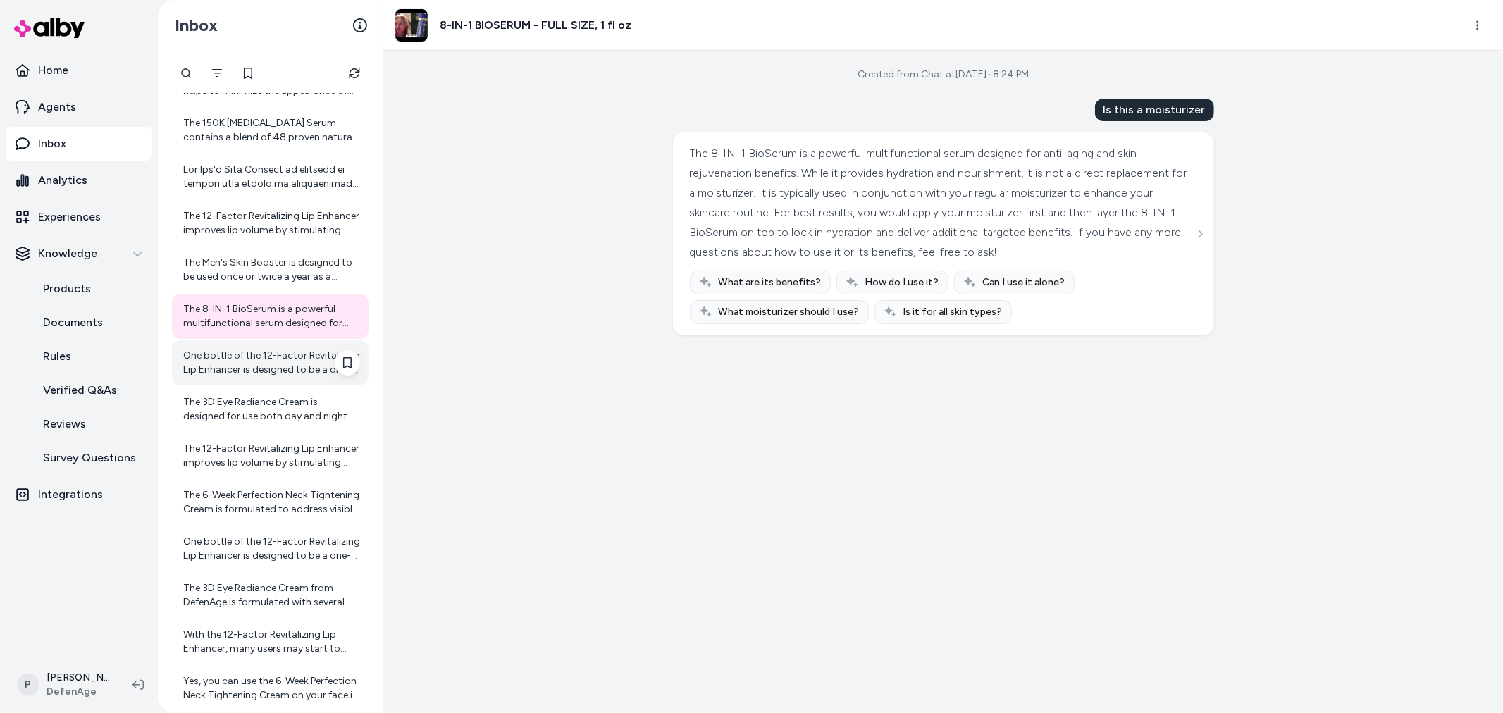
click at [276, 368] on div "One bottle of the 12-Factor Revitalizing Lip Enhancer is designed to be a one-m…" at bounding box center [271, 363] width 177 height 28
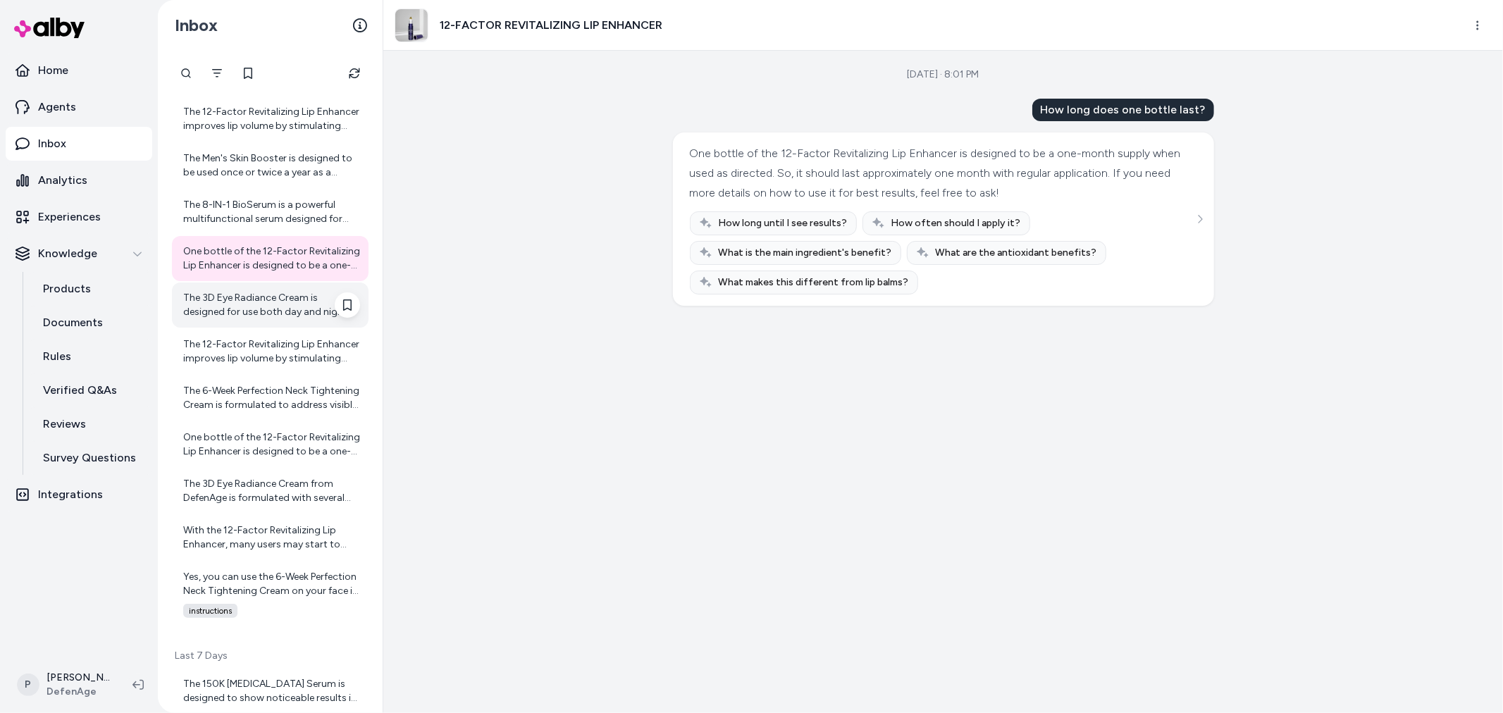
scroll to position [469, 0]
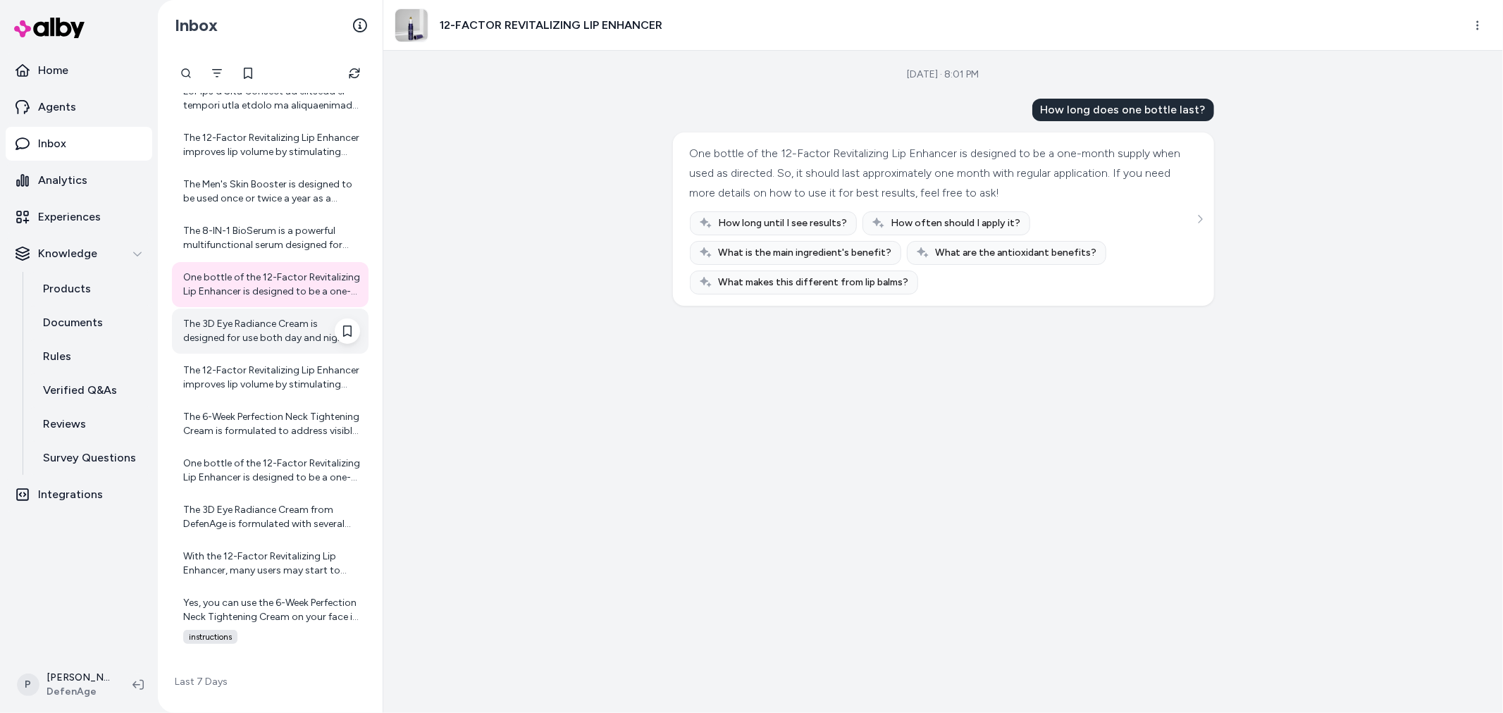
click at [216, 327] on div "The 3D Eye Radiance Cream is designed for use both day and night. For best resu…" at bounding box center [271, 331] width 177 height 28
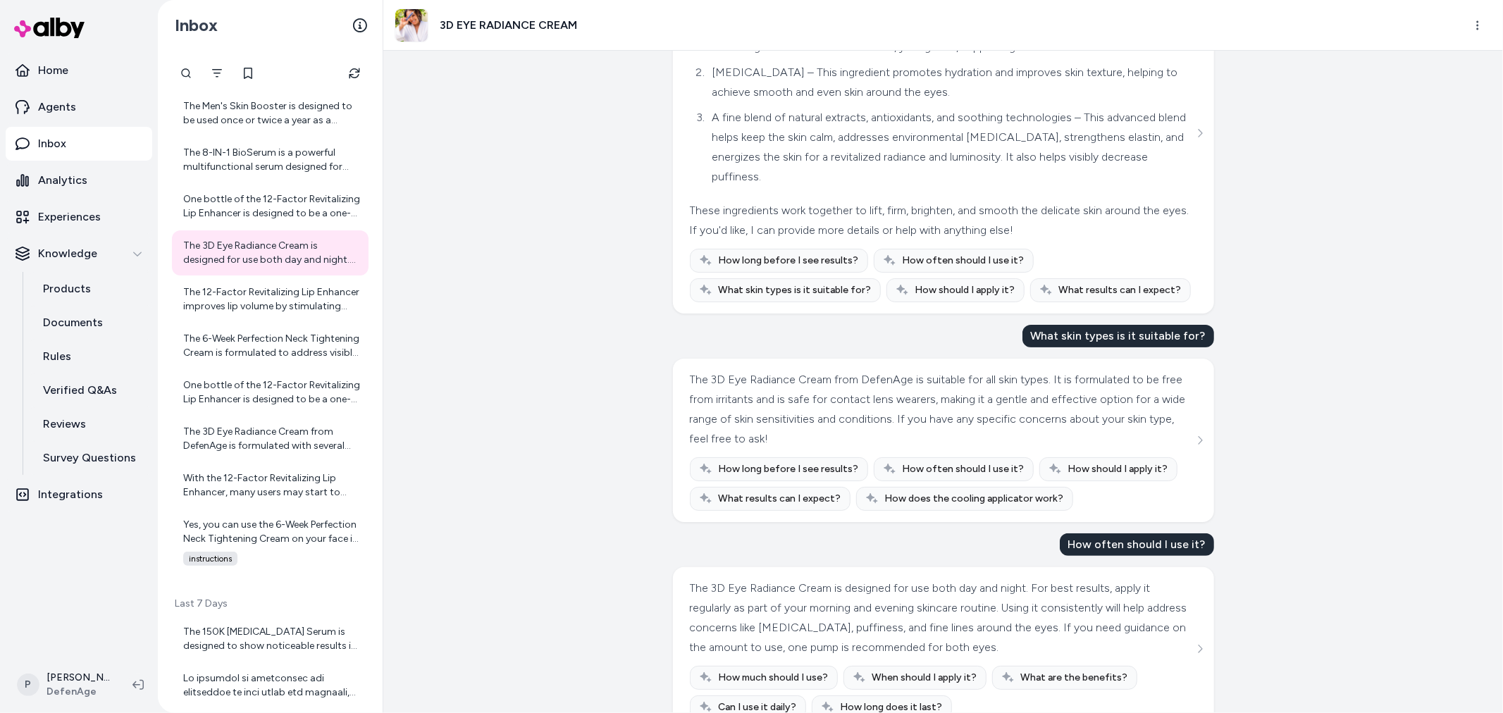
scroll to position [214, 0]
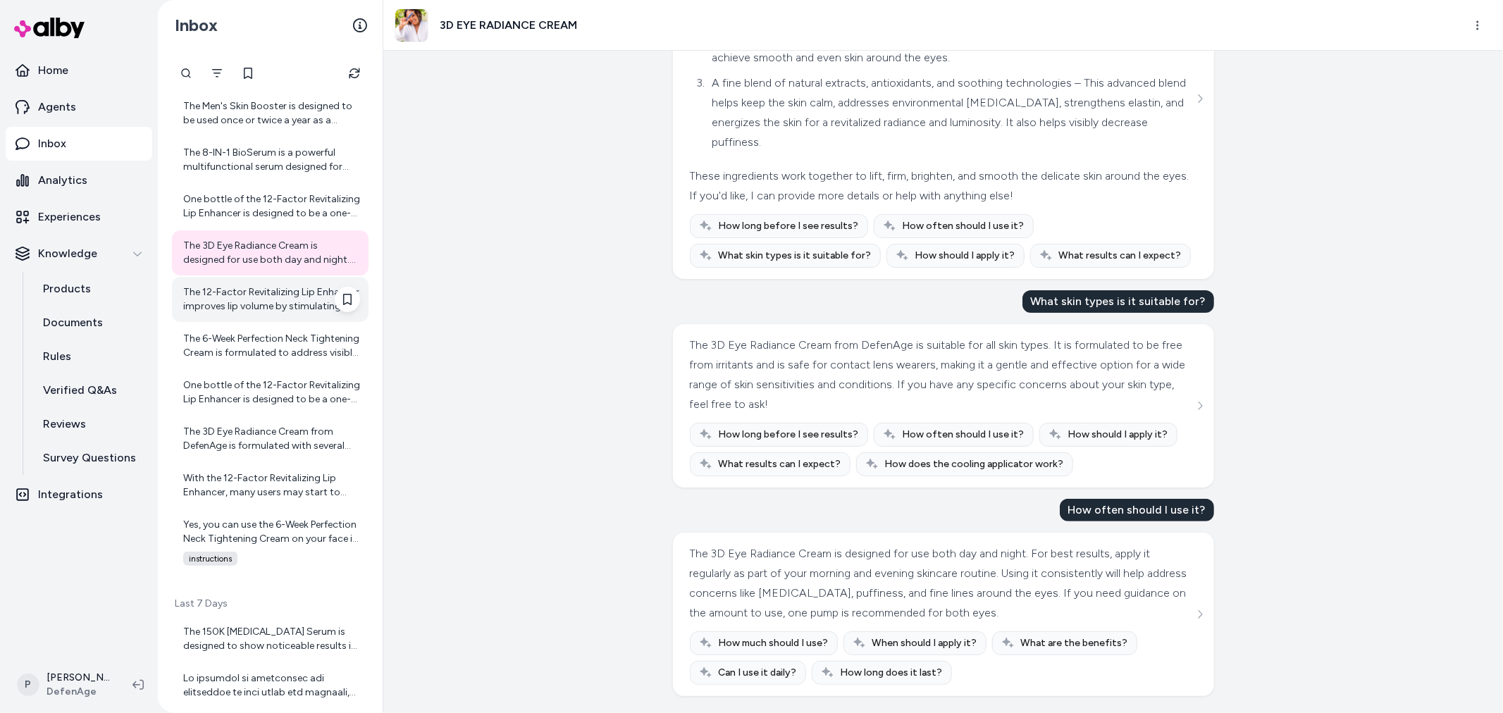
click at [278, 306] on div "The 12-Factor Revitalizing Lip Enhancer improves lip volume by stimulating your…" at bounding box center [271, 299] width 177 height 28
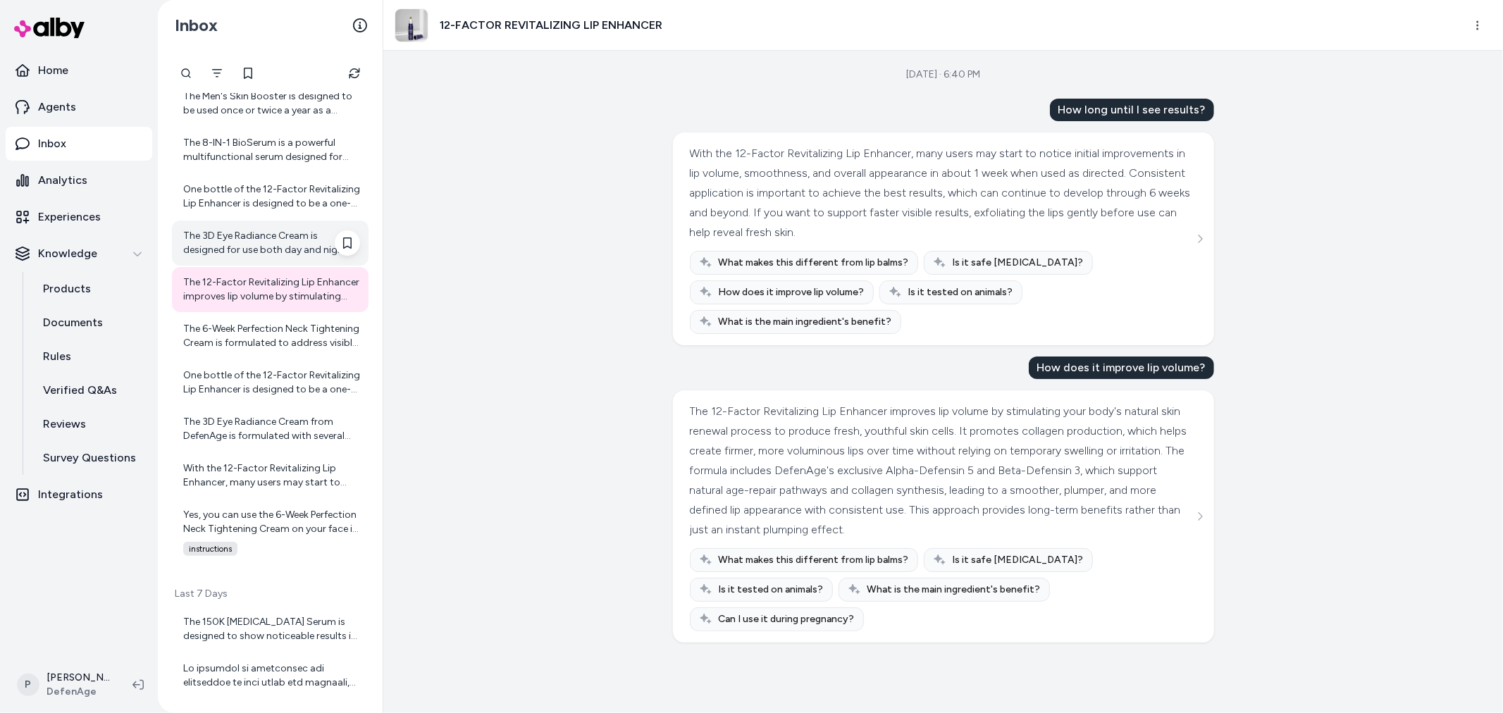
scroll to position [469, 0]
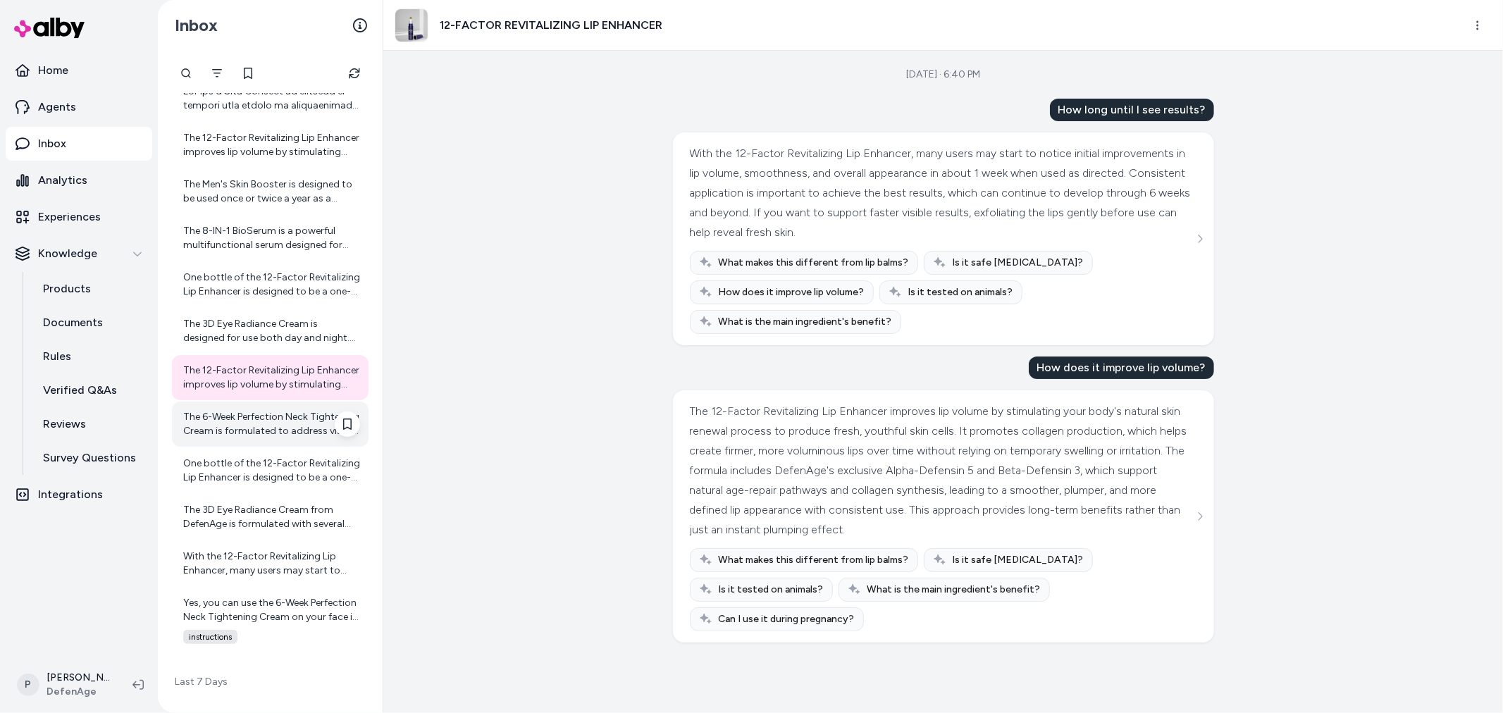
click at [242, 430] on div "The 6-Week Perfection Neck Tightening Cream is formulated to address visible si…" at bounding box center [271, 424] width 177 height 28
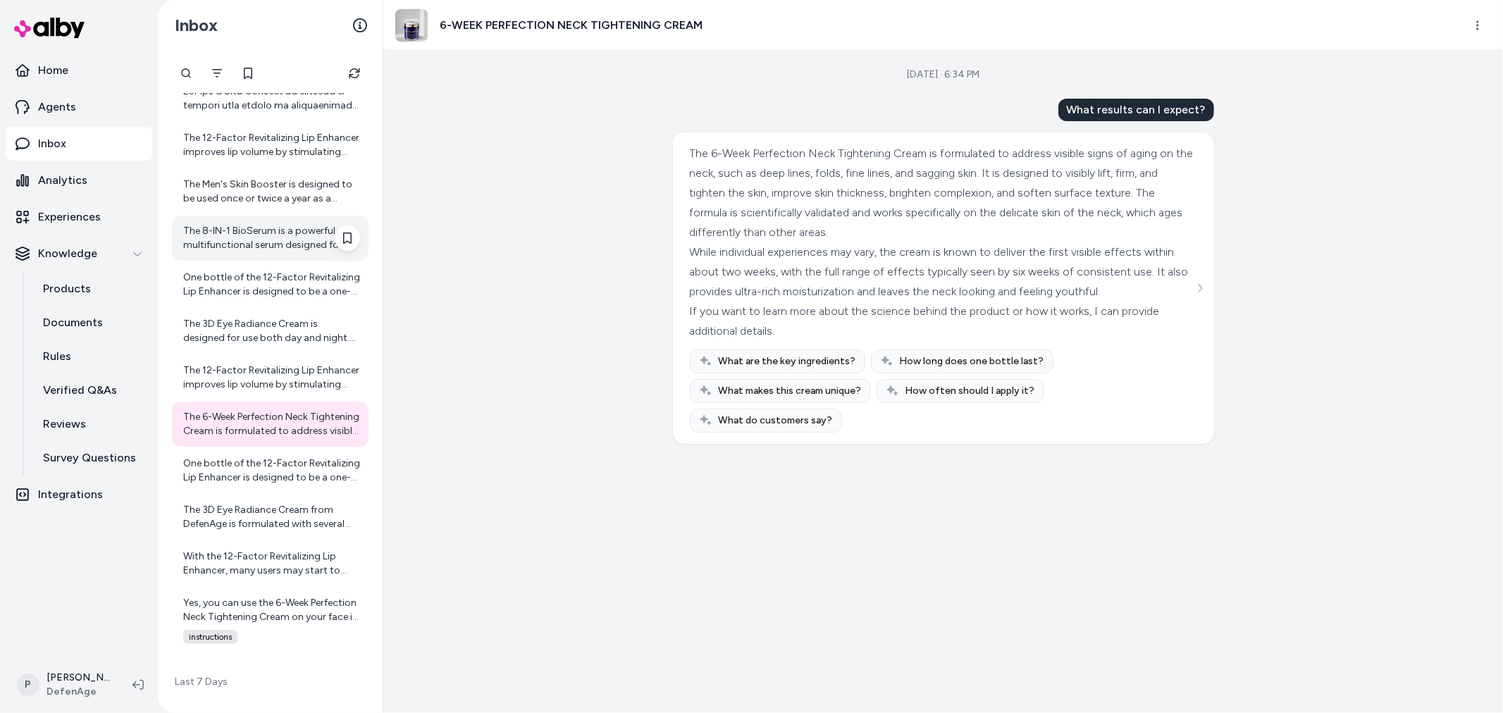
scroll to position [547, 0]
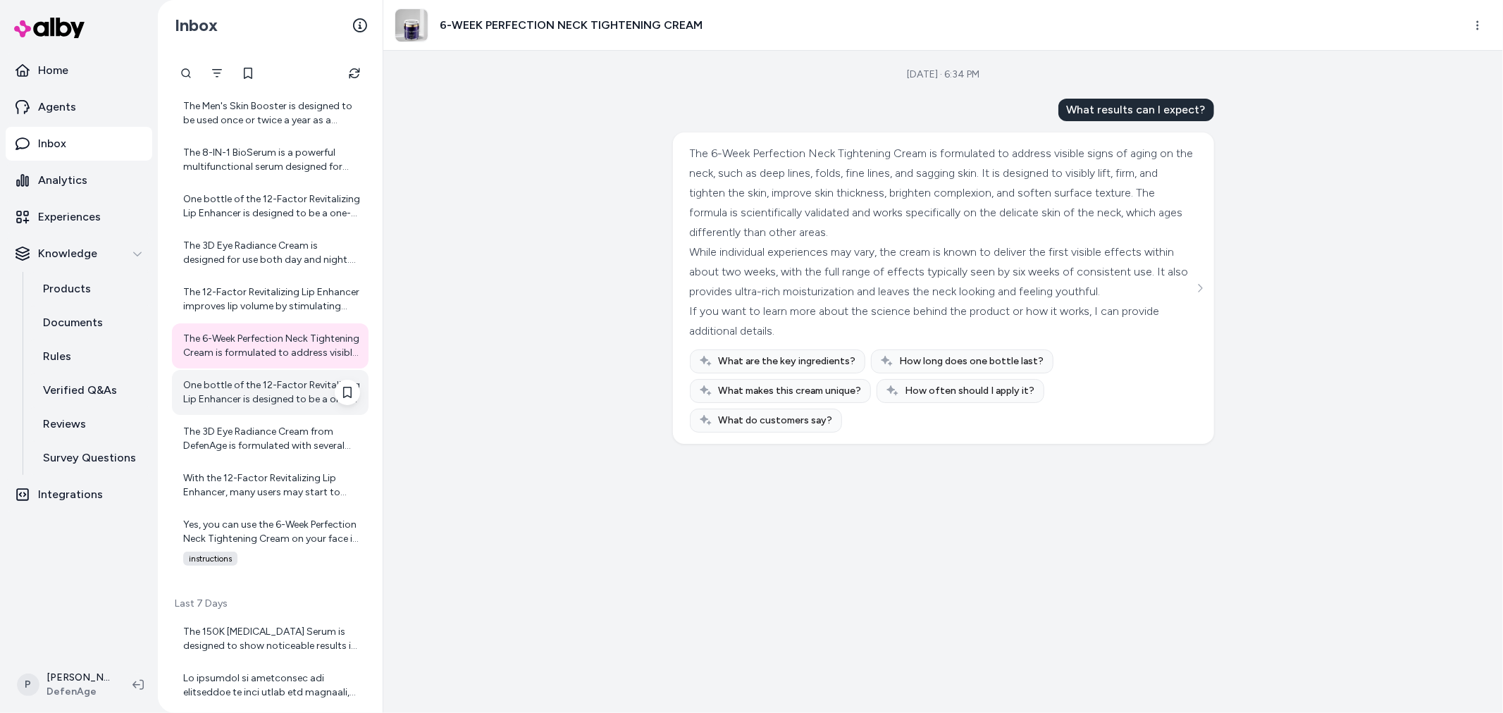
click at [254, 390] on div "One bottle of the 12-Factor Revitalizing Lip Enhancer is designed to be a one-m…" at bounding box center [271, 392] width 177 height 28
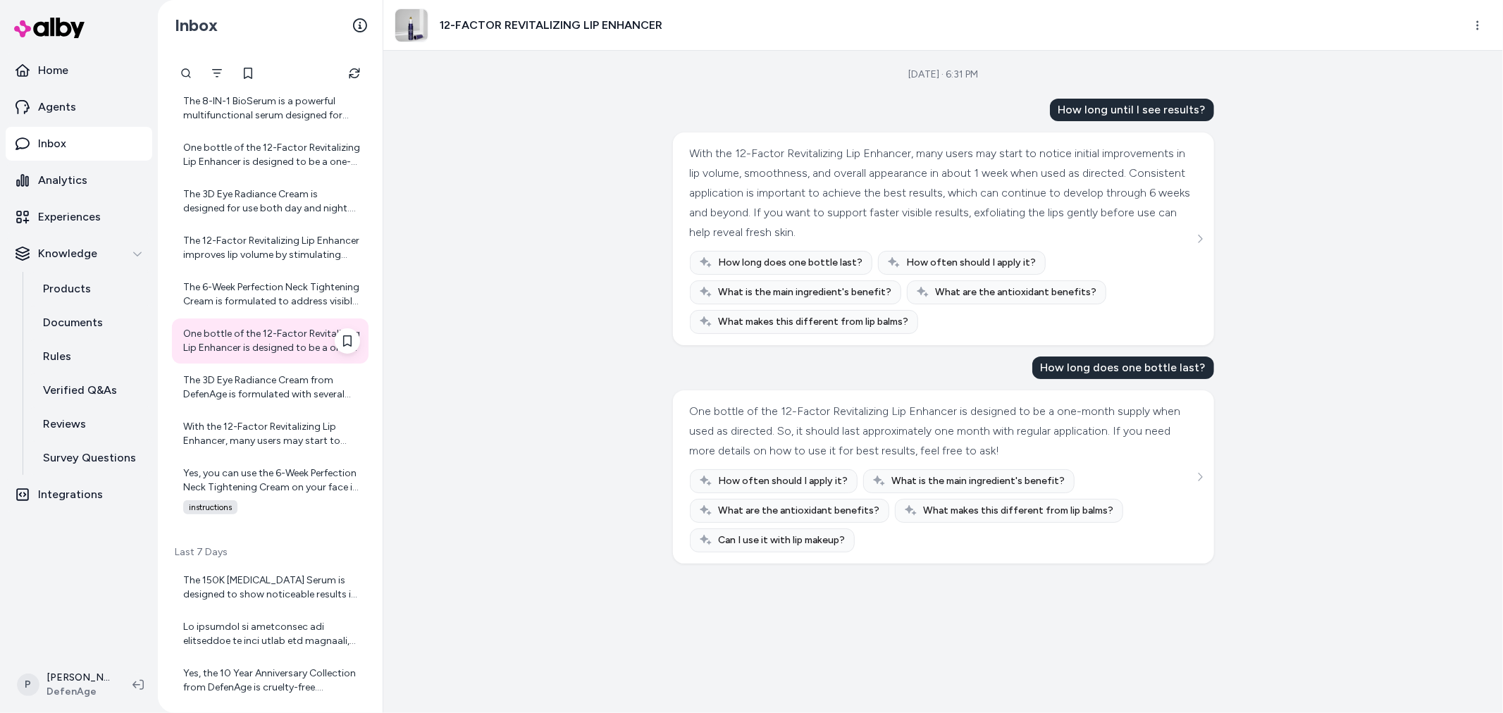
scroll to position [626, 0]
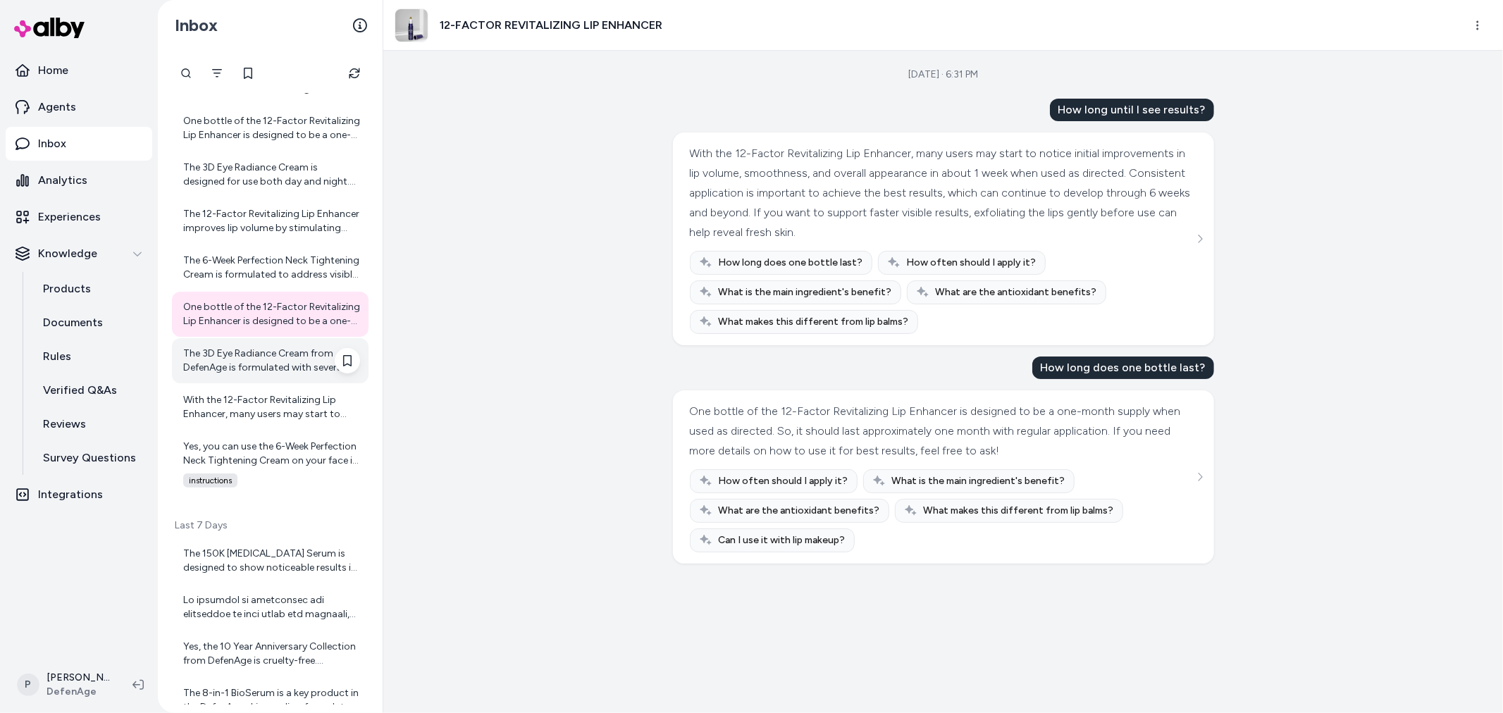
click at [238, 352] on div "The 3D Eye Radiance Cream from DefenAge is formulated with several key ingredie…" at bounding box center [271, 361] width 177 height 28
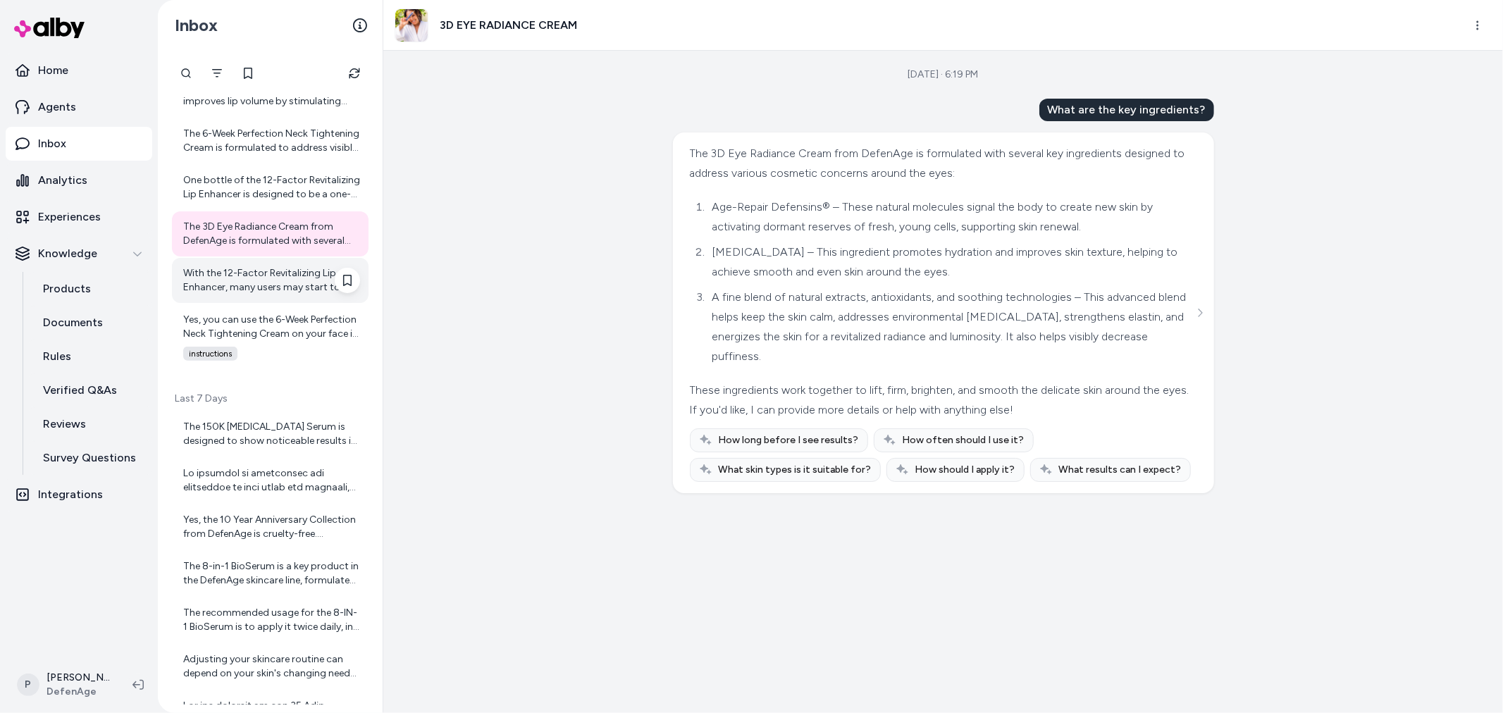
scroll to position [783, 0]
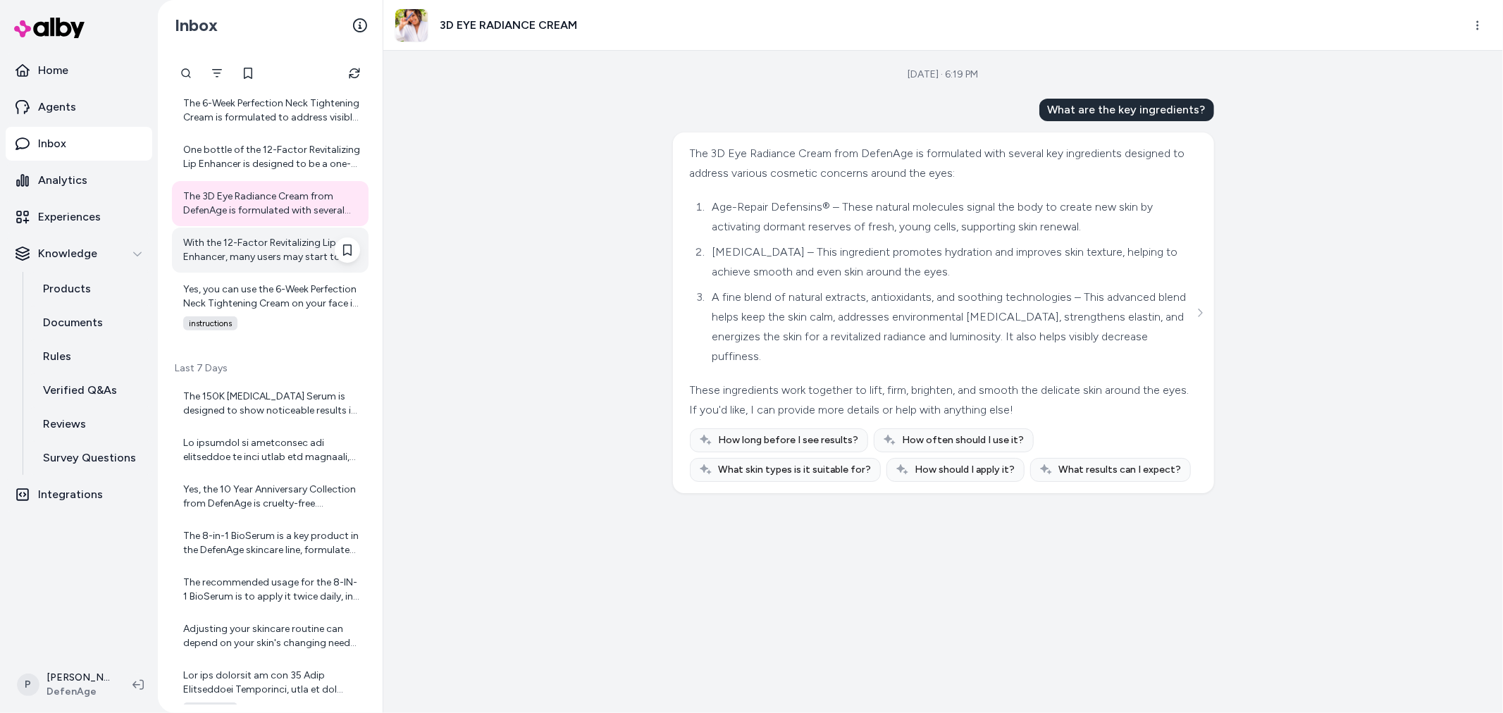
click at [266, 261] on div "With the 12-Factor Revitalizing Lip Enhancer, many users may start to notice in…" at bounding box center [271, 250] width 177 height 28
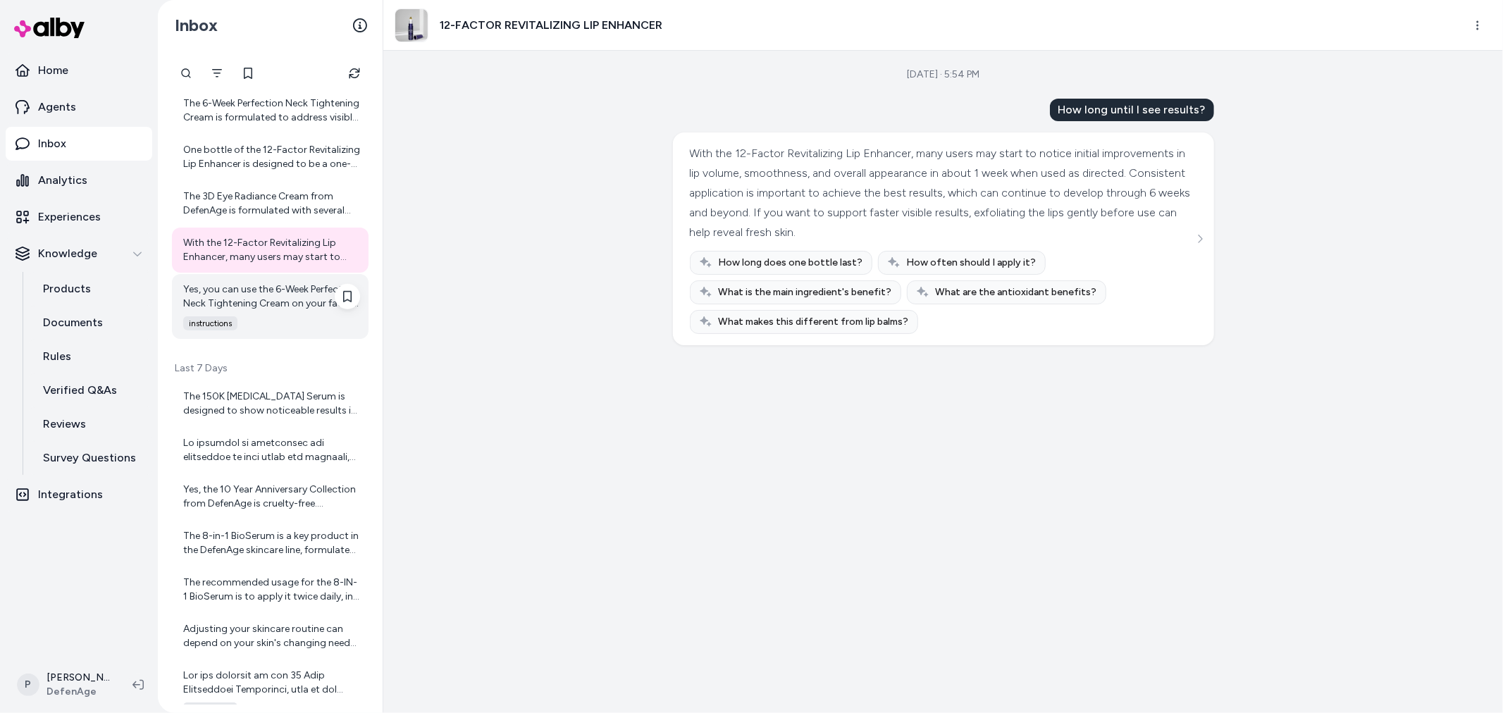
click at [235, 294] on div "Yes, you can use the 6-Week Perfection Neck Tightening Cream on your face if yo…" at bounding box center [271, 297] width 177 height 28
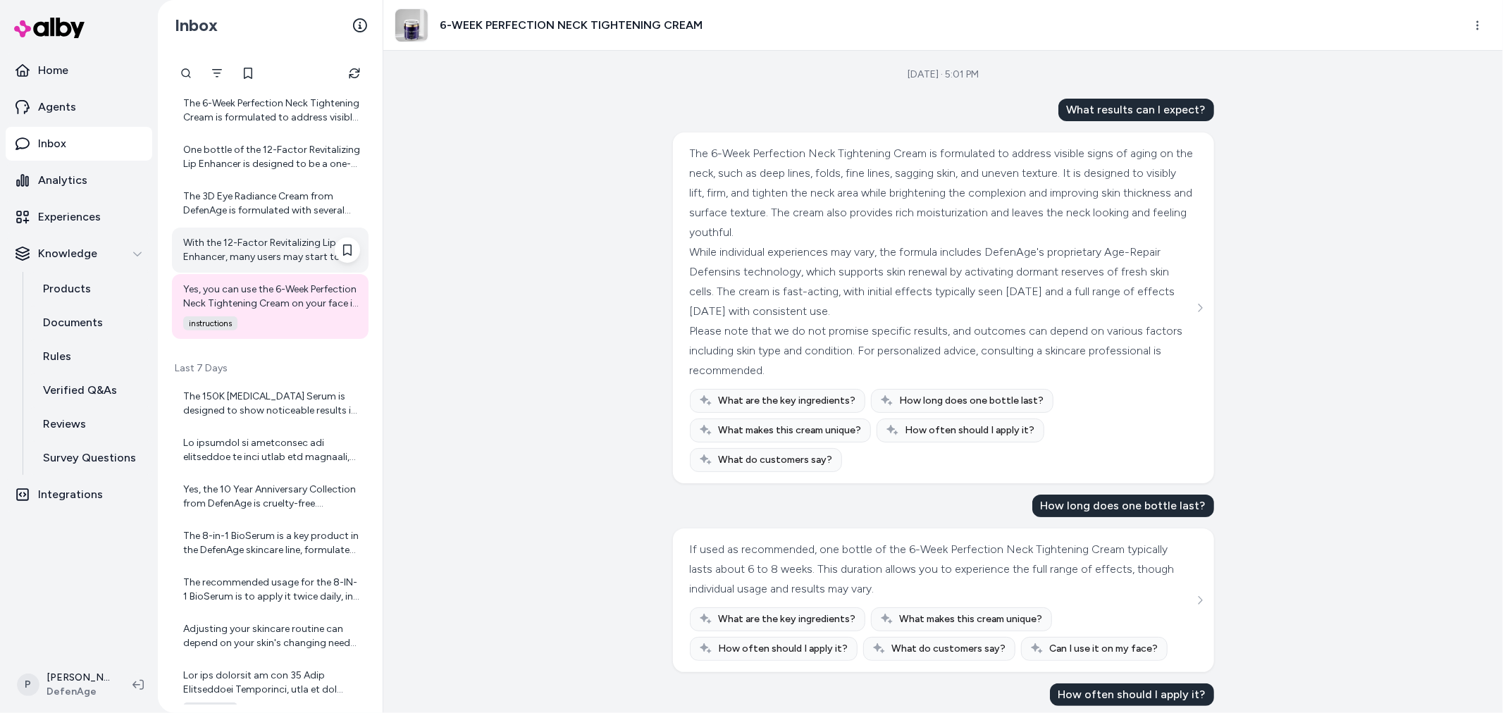
click at [247, 266] on div "With the 12-Factor Revitalizing Lip Enhancer, many users may start to notice in…" at bounding box center [270, 250] width 197 height 45
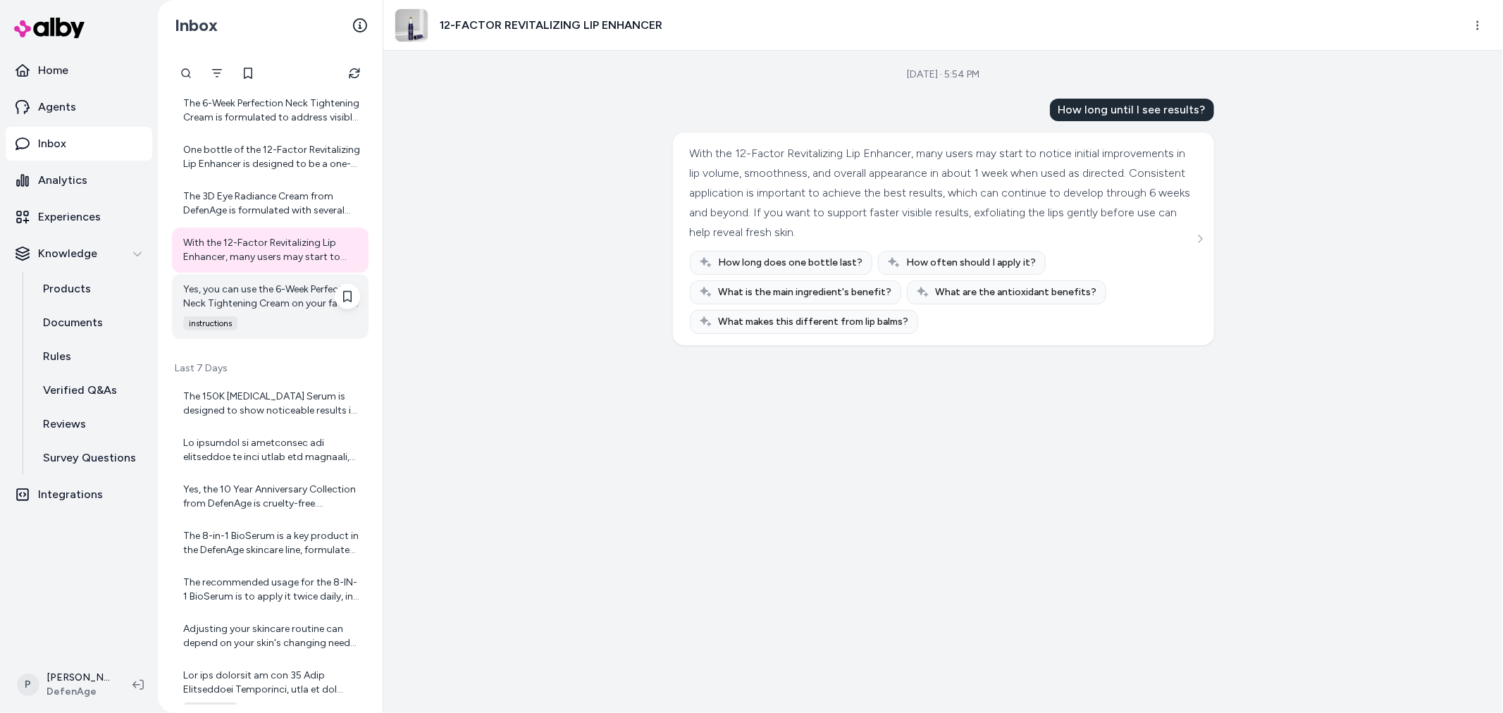
click at [250, 306] on div "Yes, you can use the 6-Week Perfection Neck Tightening Cream on your face if yo…" at bounding box center [271, 297] width 177 height 28
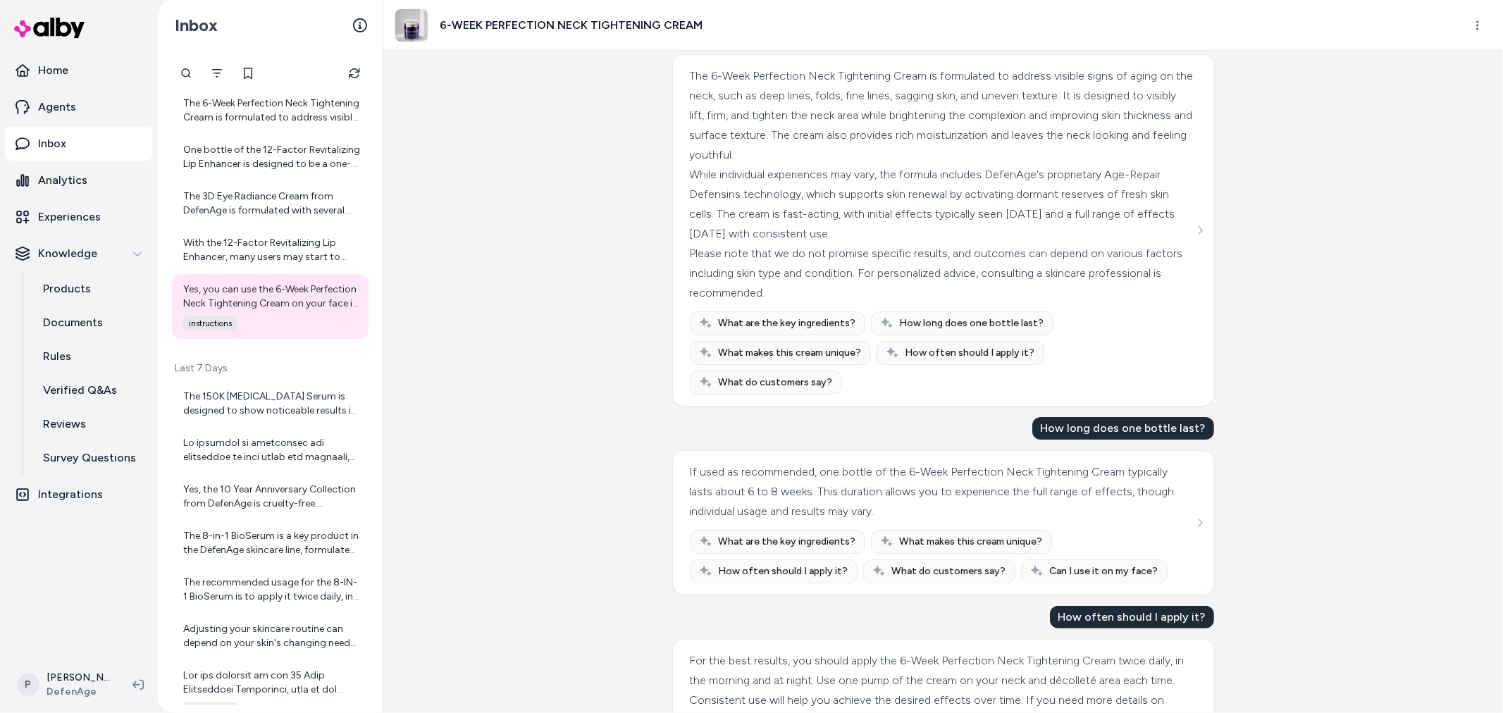
scroll to position [78, 0]
drag, startPoint x: 734, startPoint y: 468, endPoint x: 876, endPoint y: 456, distance: 142.1
click at [876, 461] on div "If used as recommended, one bottle of the 6-Week Perfection Neck Tightening Cre…" at bounding box center [942, 490] width 504 height 59
click at [1005, 461] on div "If used as recommended, one bottle of the 6-Week Perfection Neck Tightening Cre…" at bounding box center [942, 490] width 504 height 59
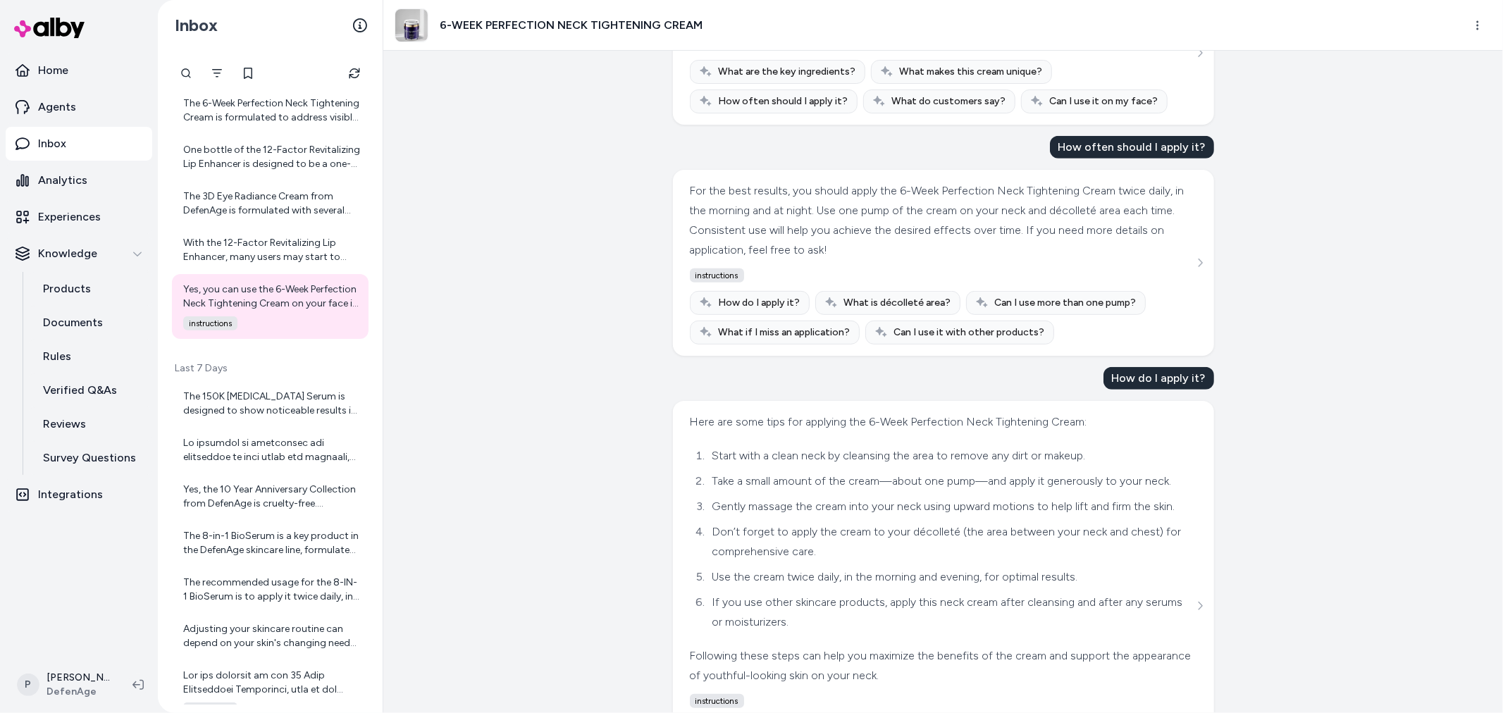
scroll to position [705, 0]
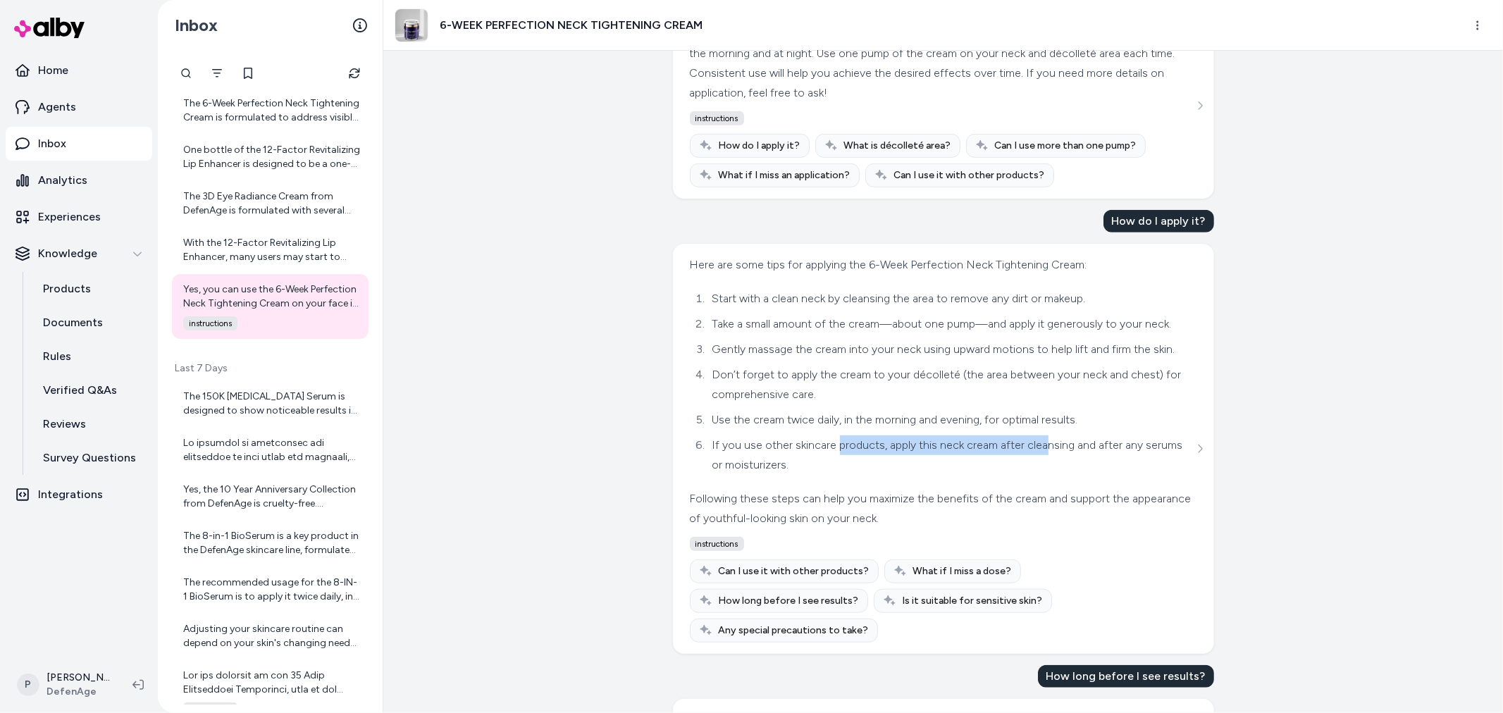
drag, startPoint x: 902, startPoint y: 455, endPoint x: 1043, endPoint y: 455, distance: 140.9
click at [1043, 455] on li "If you use other skincare products, apply this neck cream after cleansing and a…" at bounding box center [950, 454] width 485 height 39
click at [1088, 459] on li "If you use other skincare products, apply this neck cream after cleansing and a…" at bounding box center [950, 454] width 485 height 39
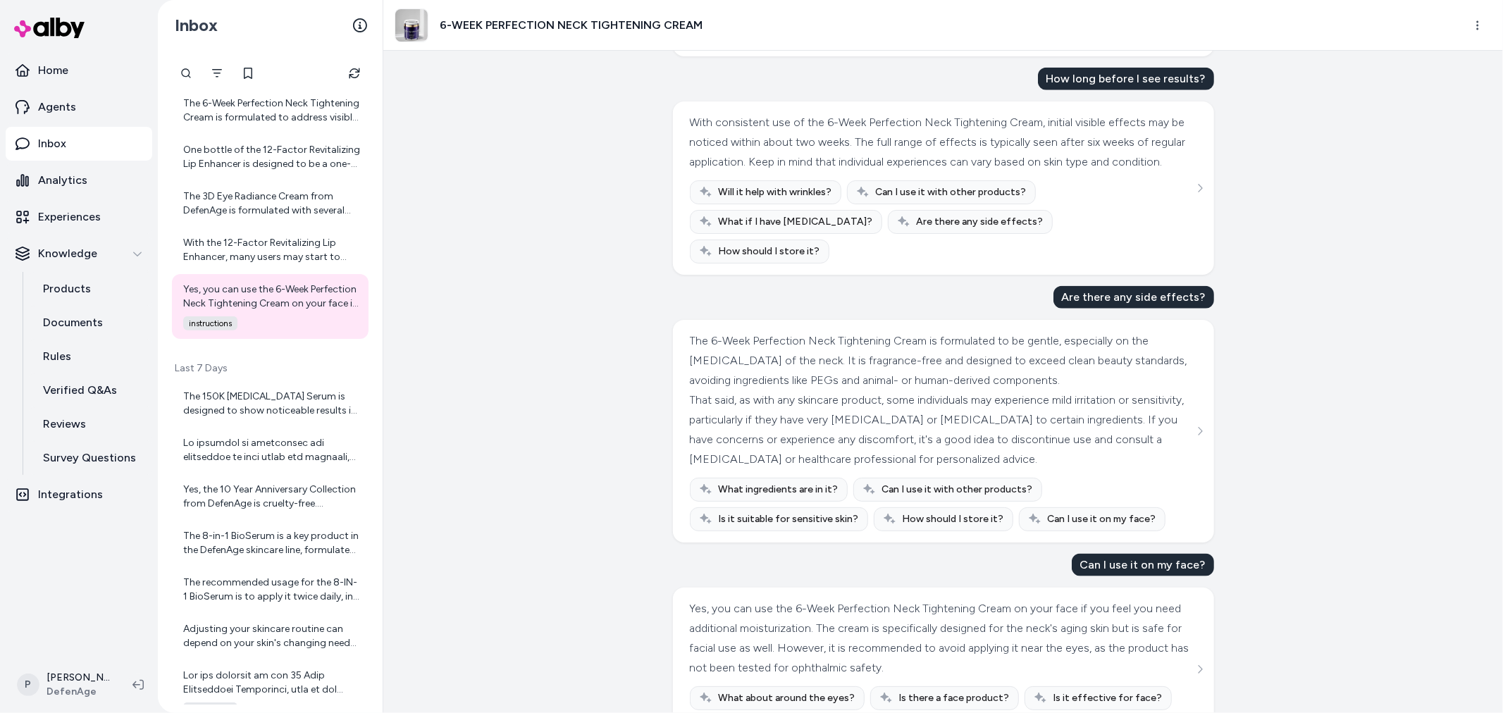
scroll to position [1329, 0]
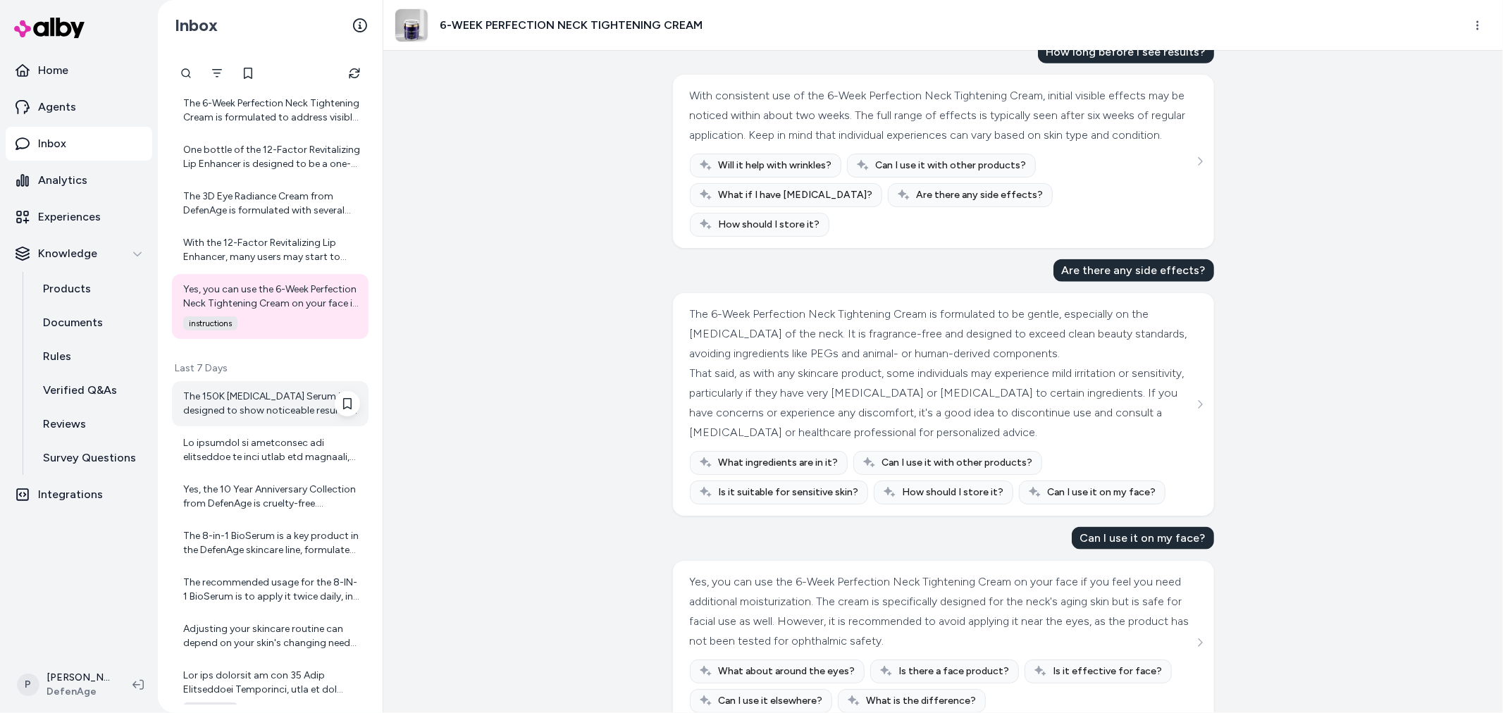
click at [255, 399] on div "The 150K Hair Follicle Serum is designed to show noticeable results in about 30…" at bounding box center [271, 404] width 177 height 28
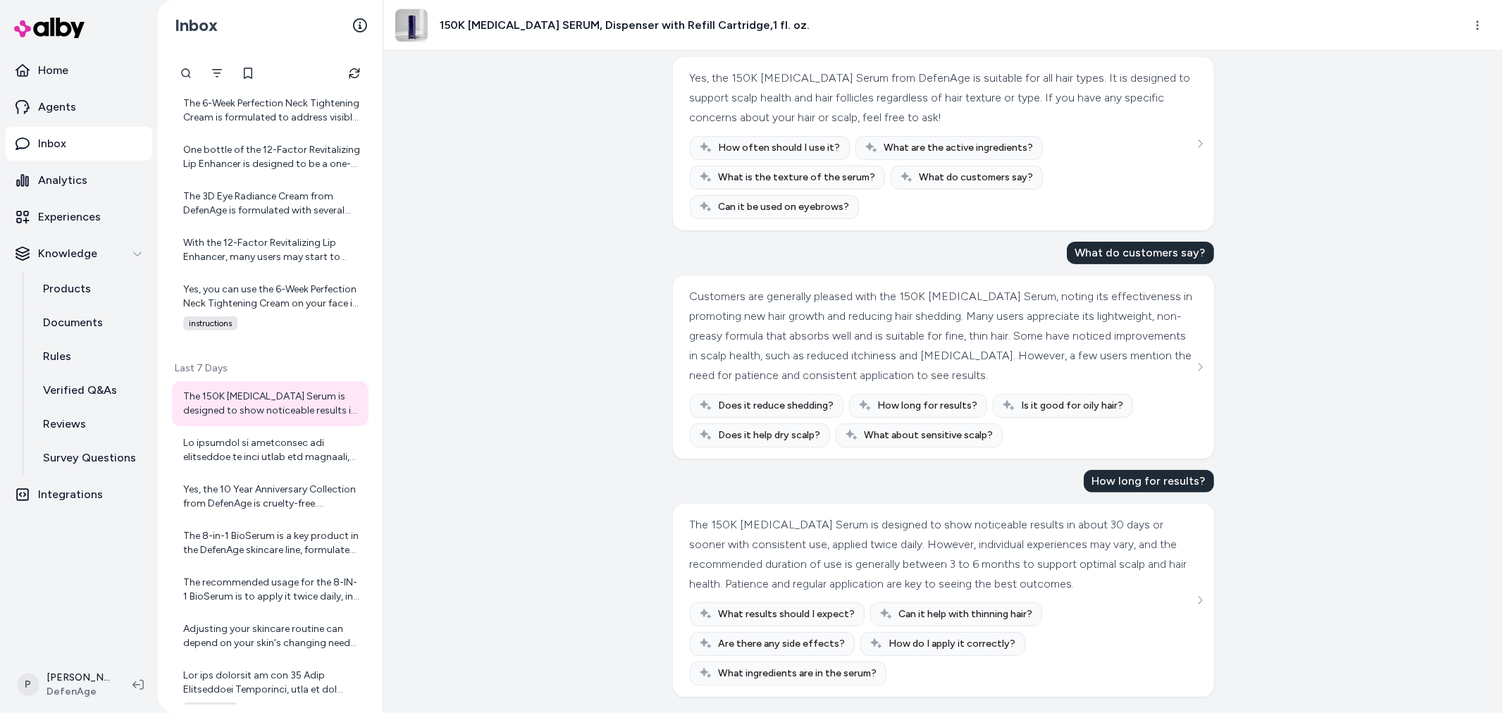
scroll to position [315, 0]
click at [216, 445] on div at bounding box center [271, 450] width 177 height 28
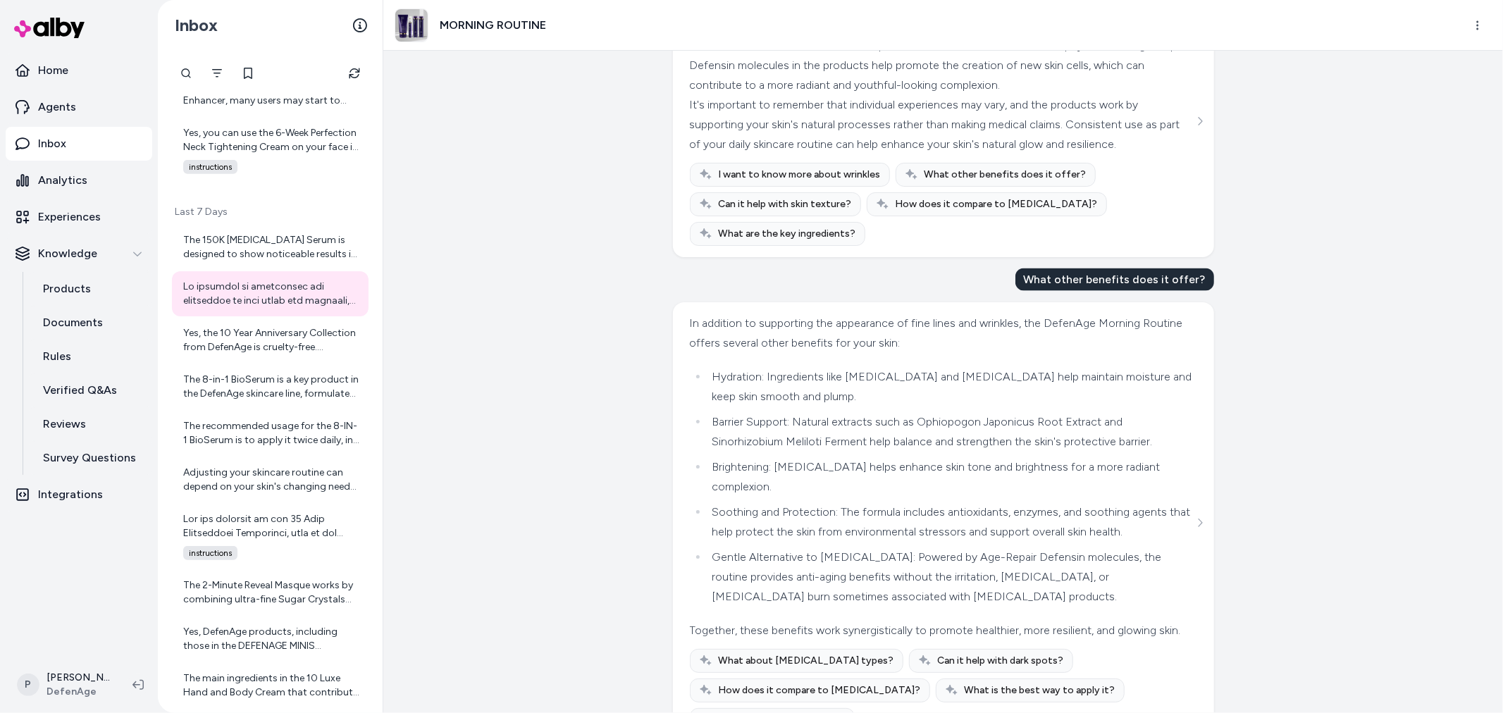
scroll to position [1653, 0]
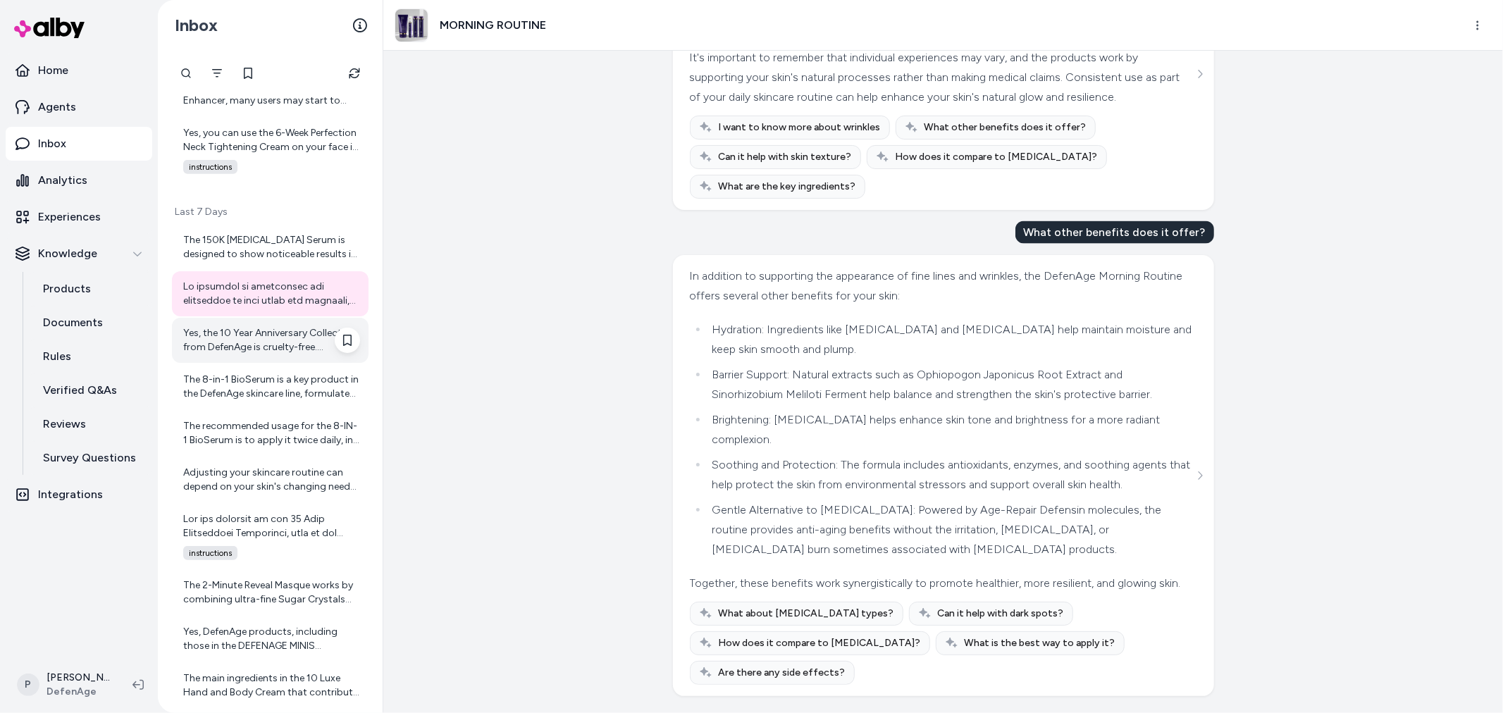
click at [249, 353] on div "Yes, the 10 Year Anniversary Collection from DefenAge is cruelty-free. DefenAge…" at bounding box center [271, 340] width 177 height 28
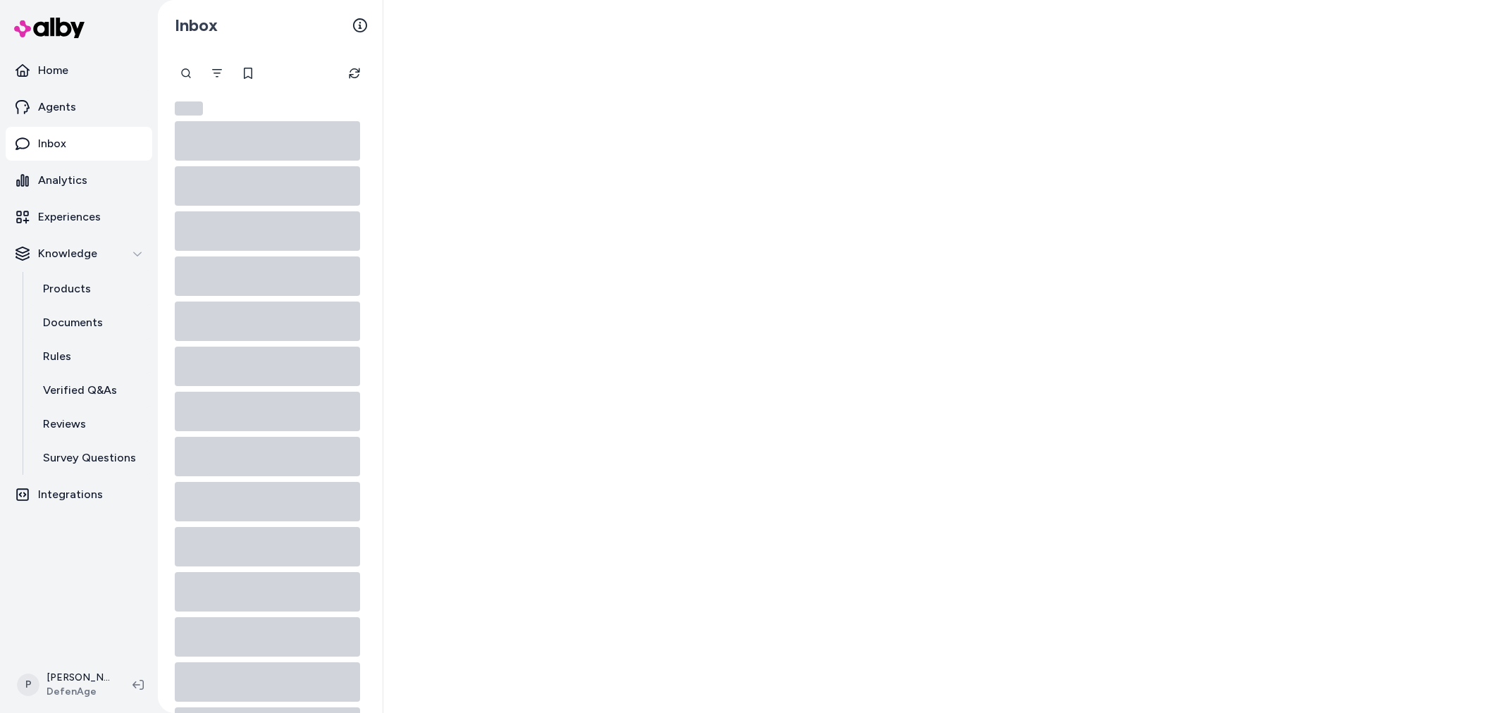
click at [247, 342] on div at bounding box center [270, 569] width 197 height 896
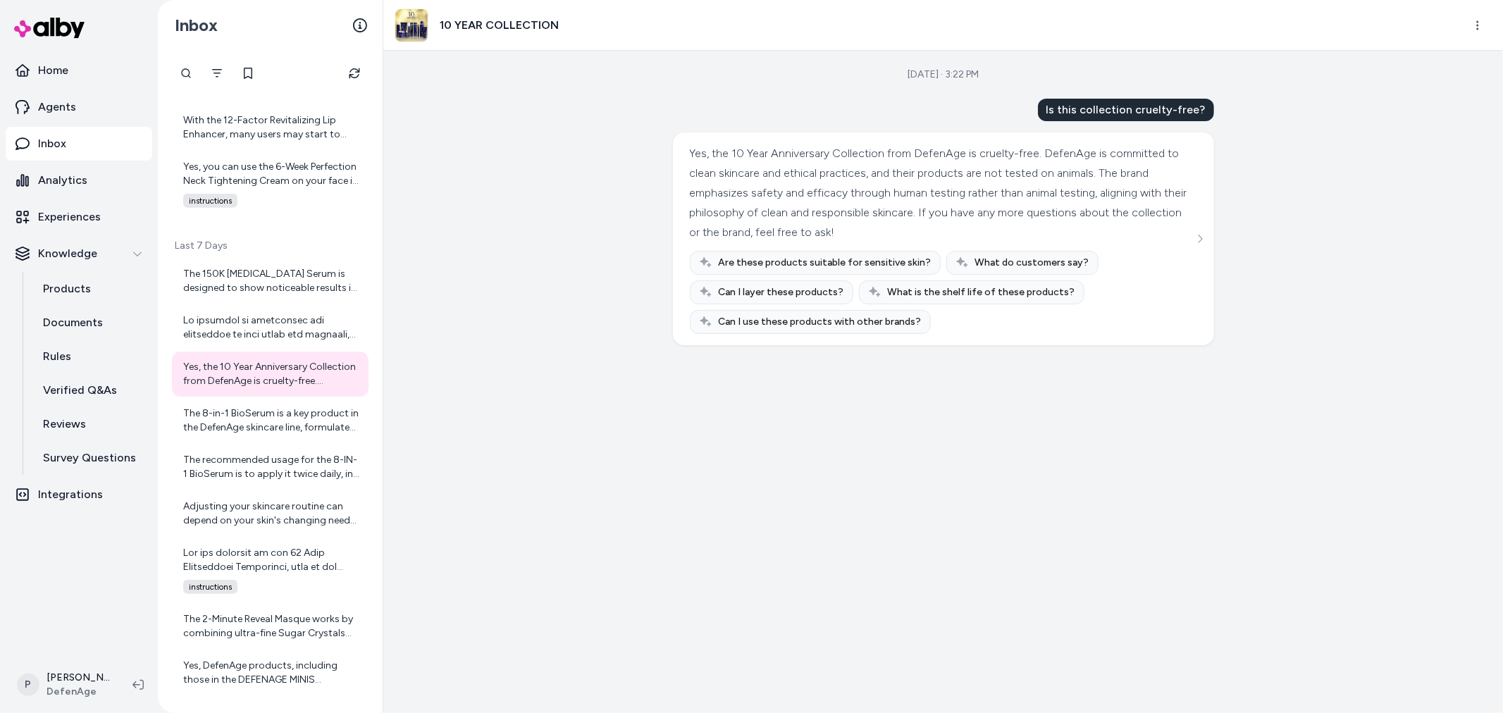
scroll to position [983, 0]
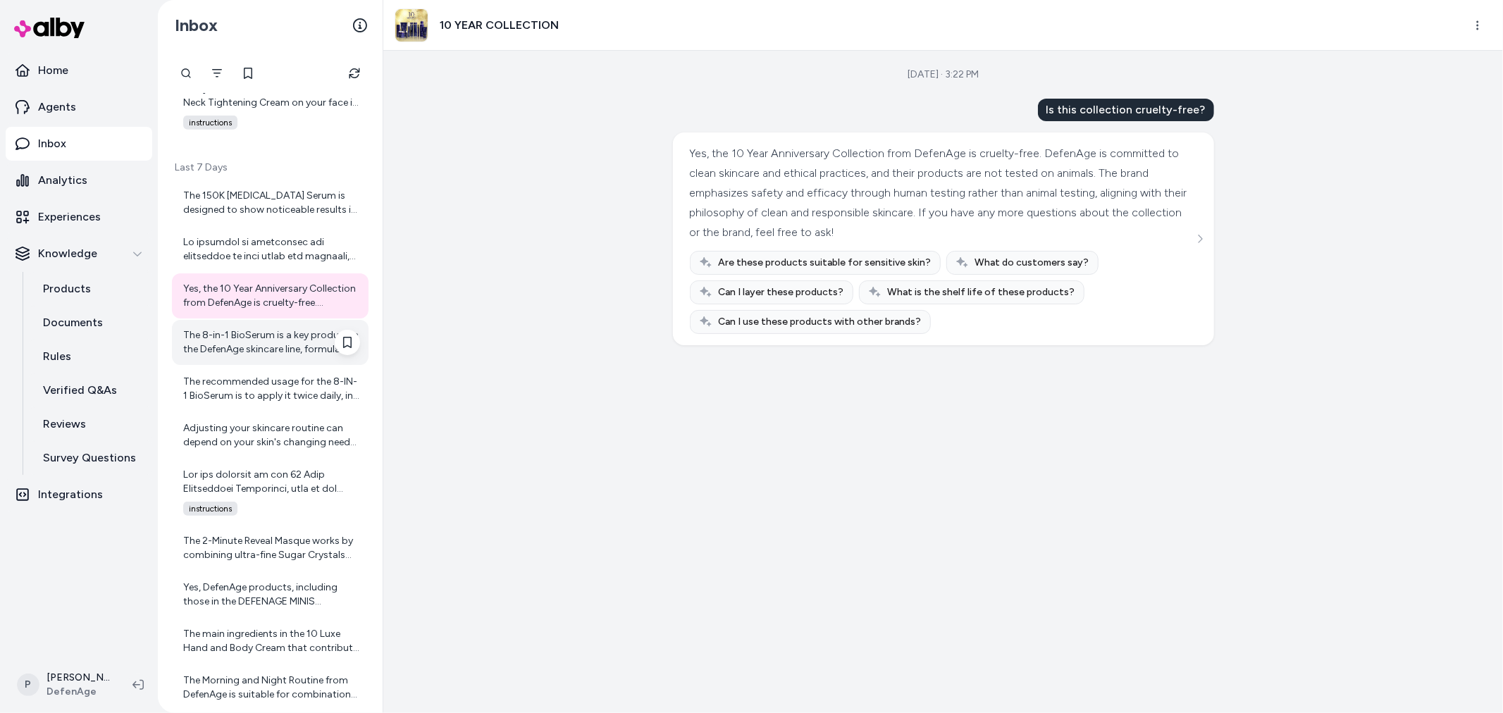
click at [255, 337] on div "The 8-in-1 BioSerum is a key product in the DefenAge skincare line, formulated …" at bounding box center [271, 342] width 177 height 28
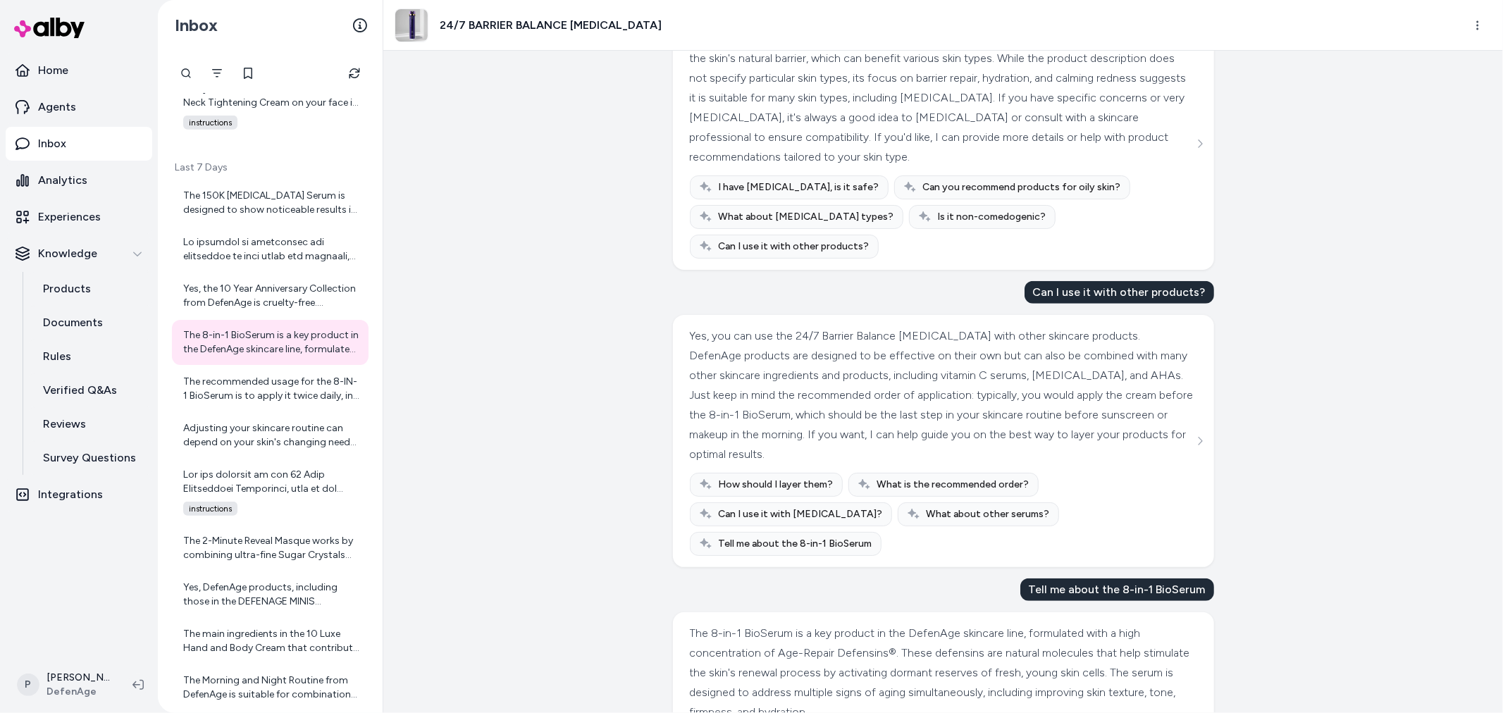
scroll to position [780, 0]
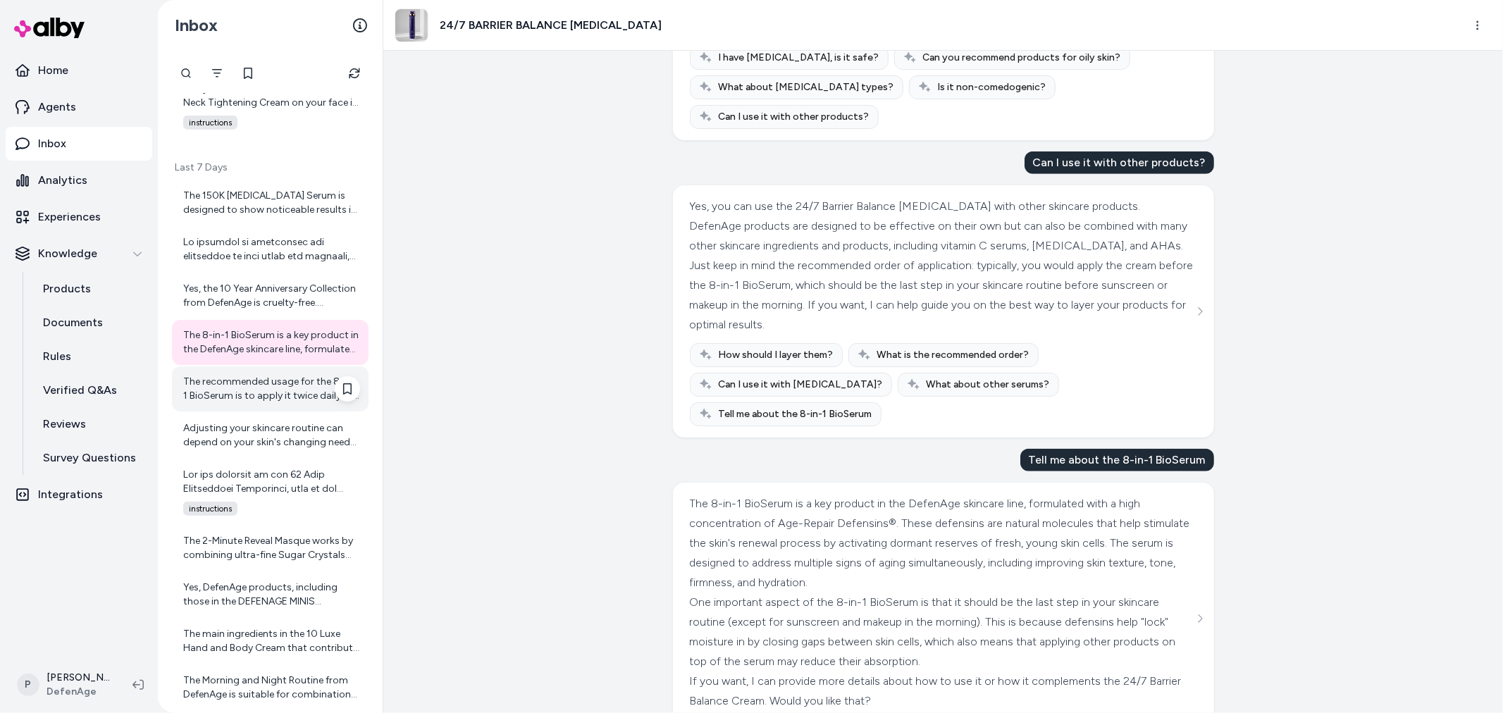
click at [254, 402] on div "The recommended usage for the 8-IN-1 BioSerum is to apply it twice daily, in th…" at bounding box center [270, 388] width 197 height 45
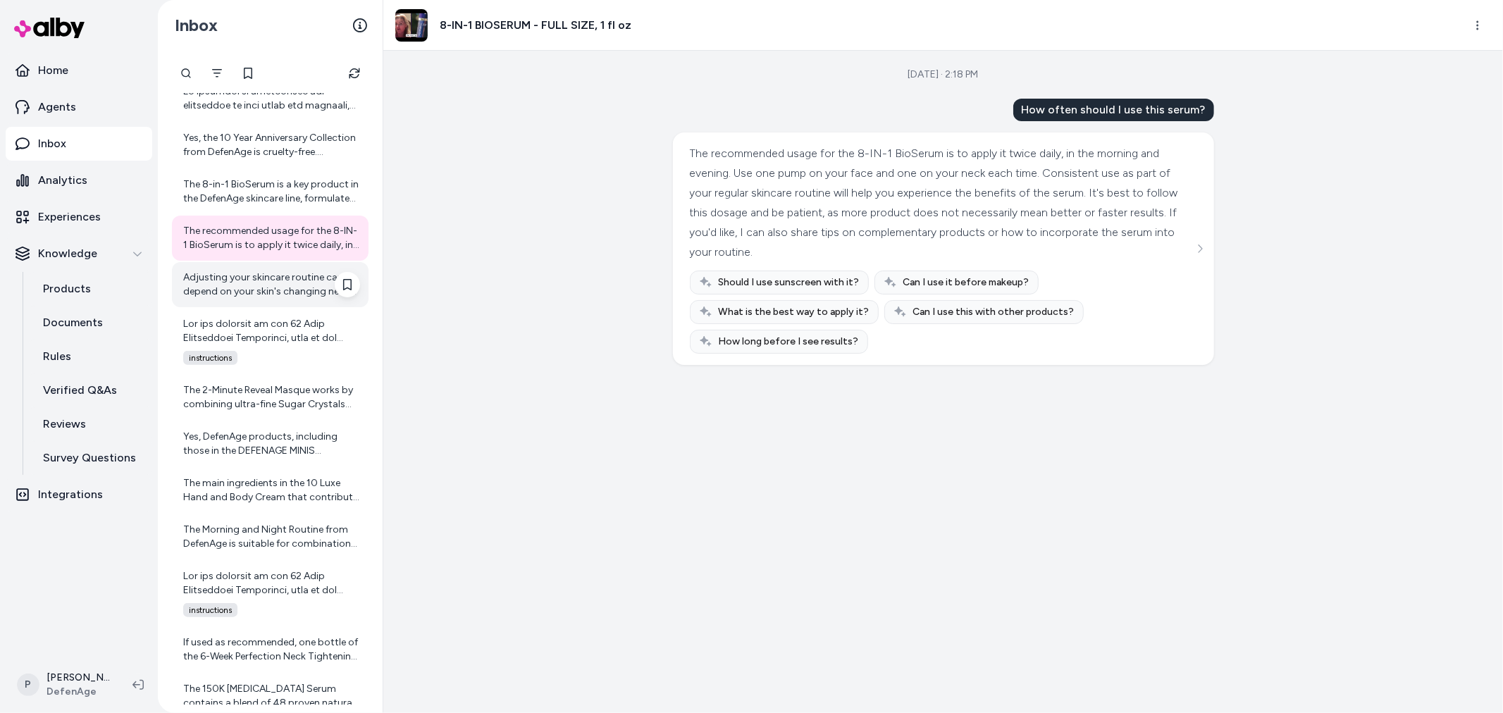
scroll to position [1140, 0]
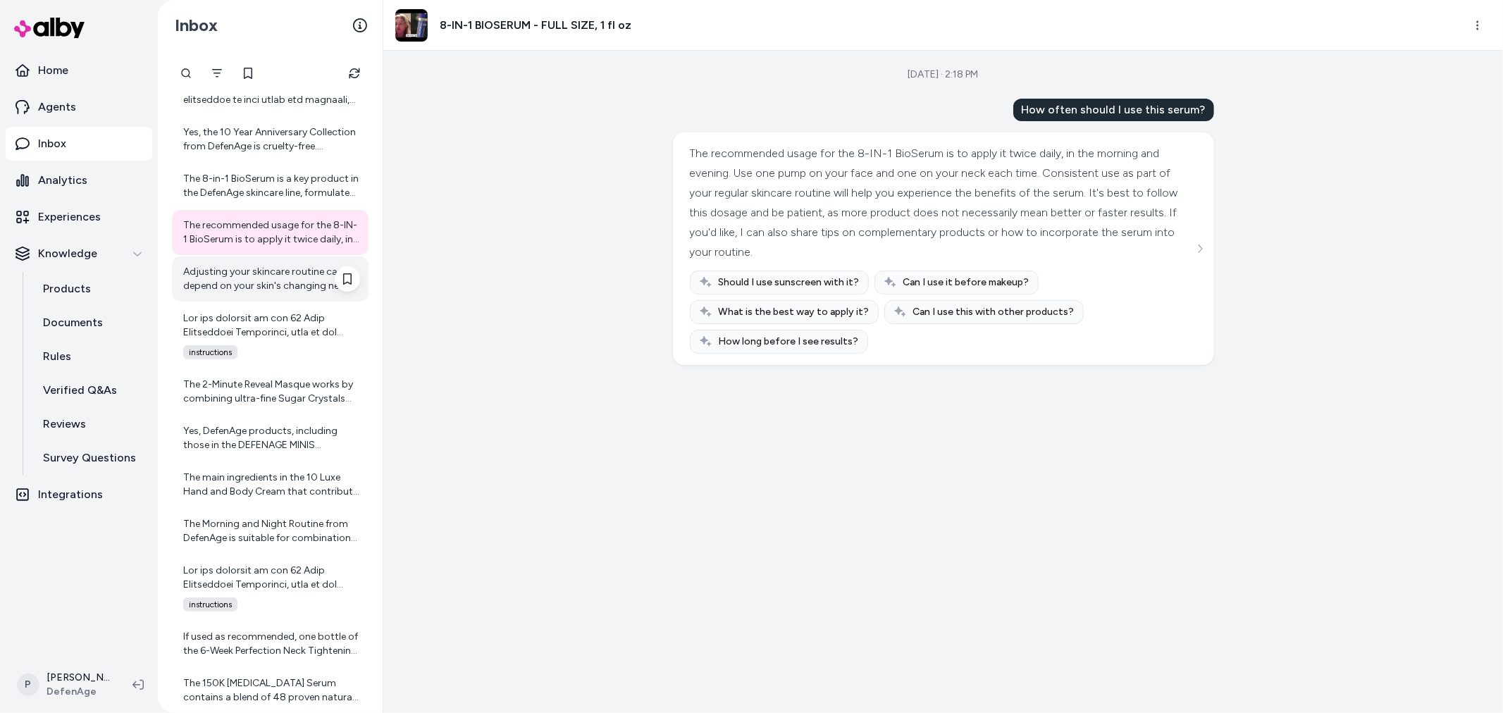
click at [265, 284] on div "Adjusting your skincare routine can depend on your skin's changing needs, any n…" at bounding box center [271, 279] width 177 height 28
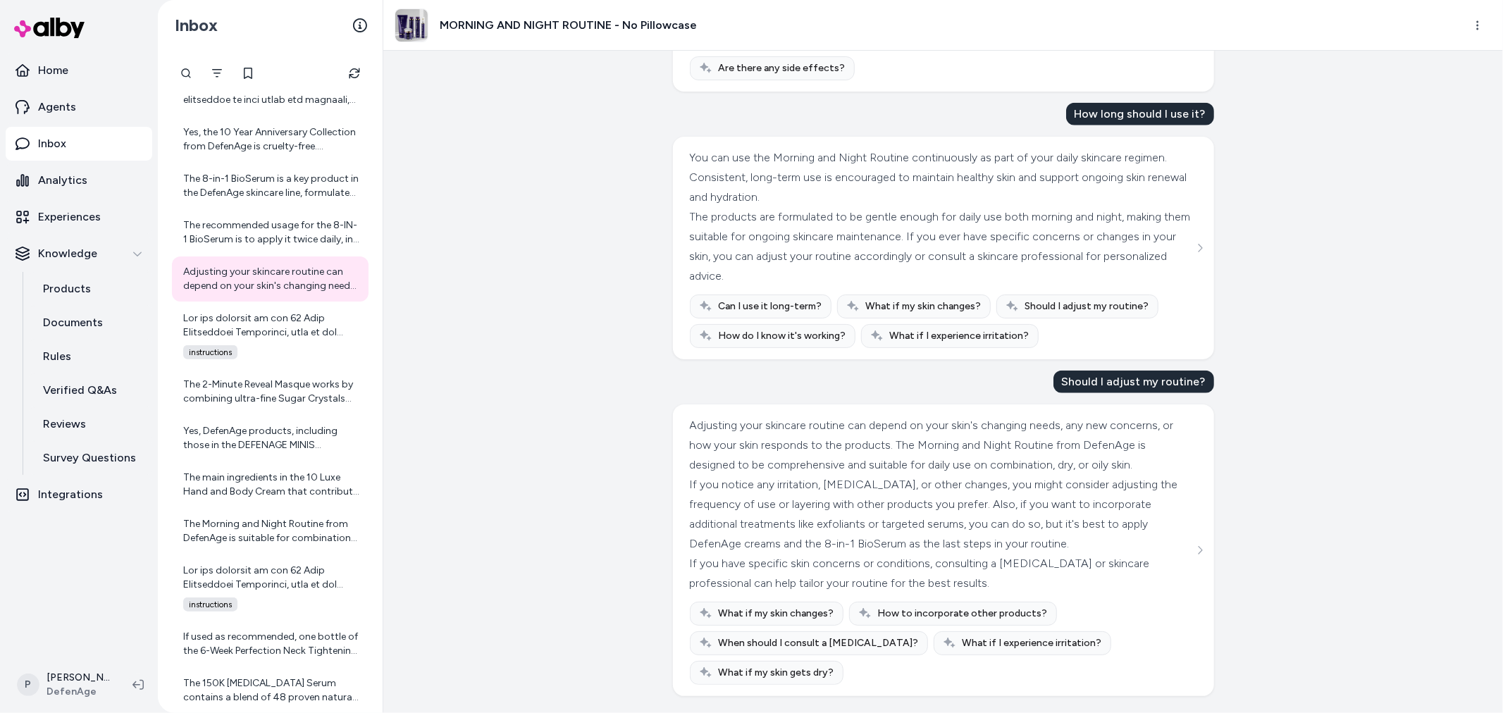
scroll to position [1344, 0]
click at [213, 335] on div at bounding box center [271, 325] width 177 height 28
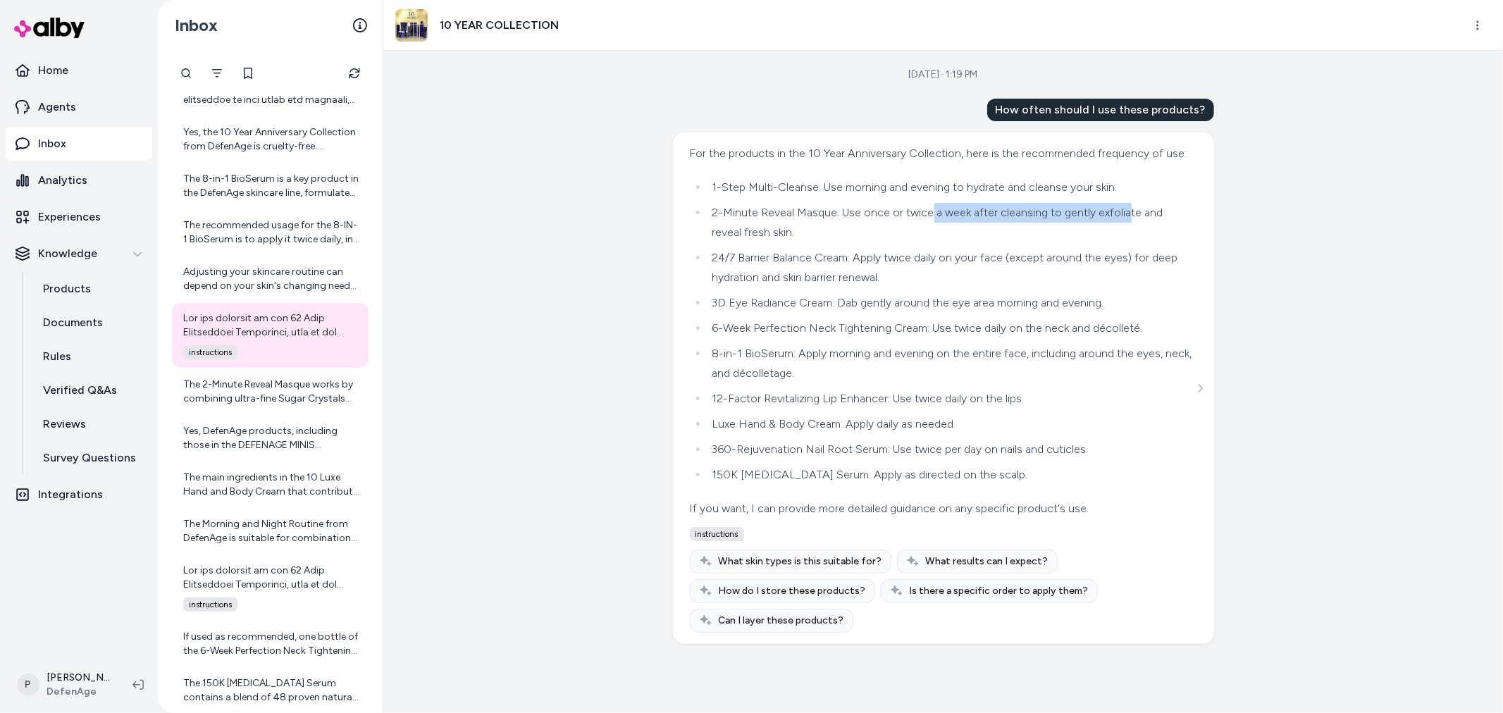
drag, startPoint x: 939, startPoint y: 230, endPoint x: 1129, endPoint y: 230, distance: 189.5
click at [1129, 230] on li "2-Minute Reveal Masque: Use once or twice a week after cleansing to gently exfo…" at bounding box center [950, 222] width 485 height 39
click at [1147, 242] on li "2-Minute Reveal Masque: Use once or twice a week after cleansing to gently exfo…" at bounding box center [950, 222] width 485 height 39
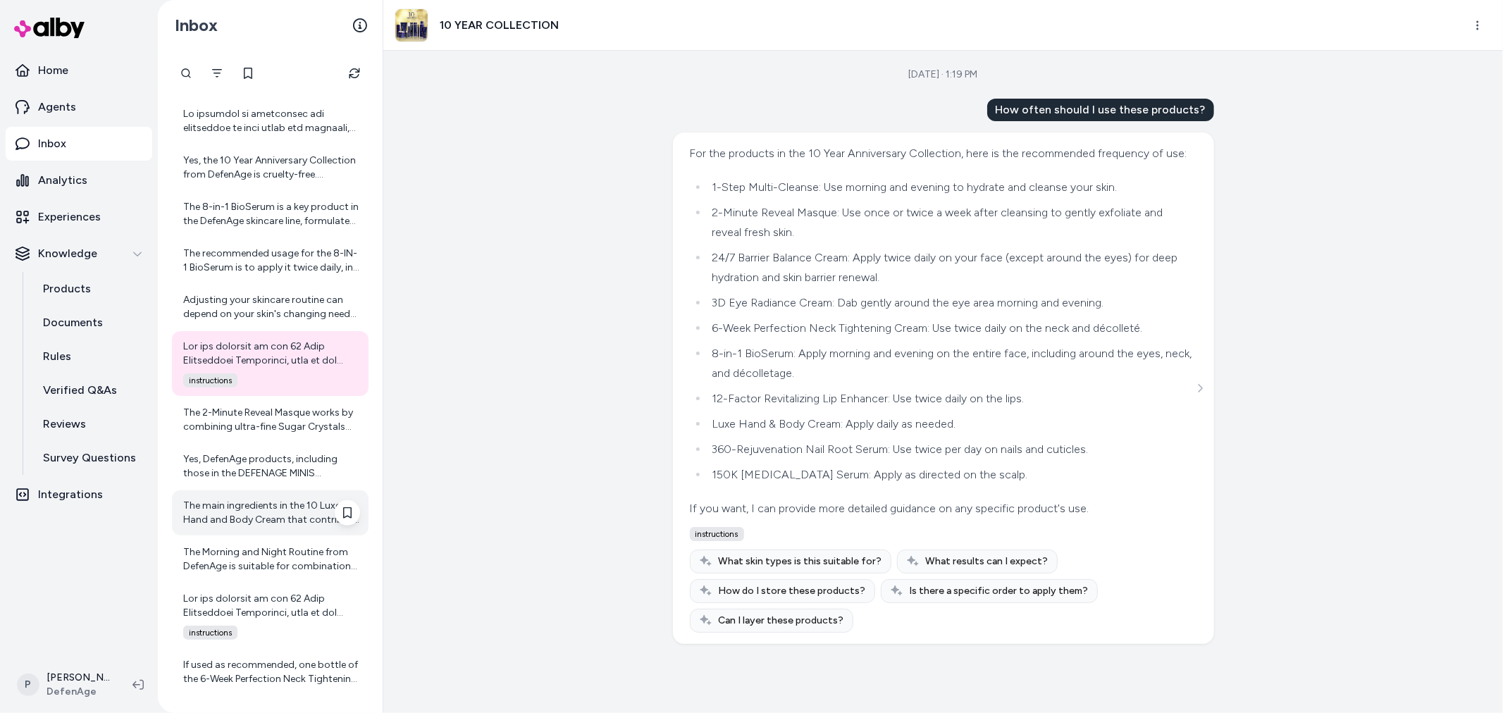
scroll to position [1140, 0]
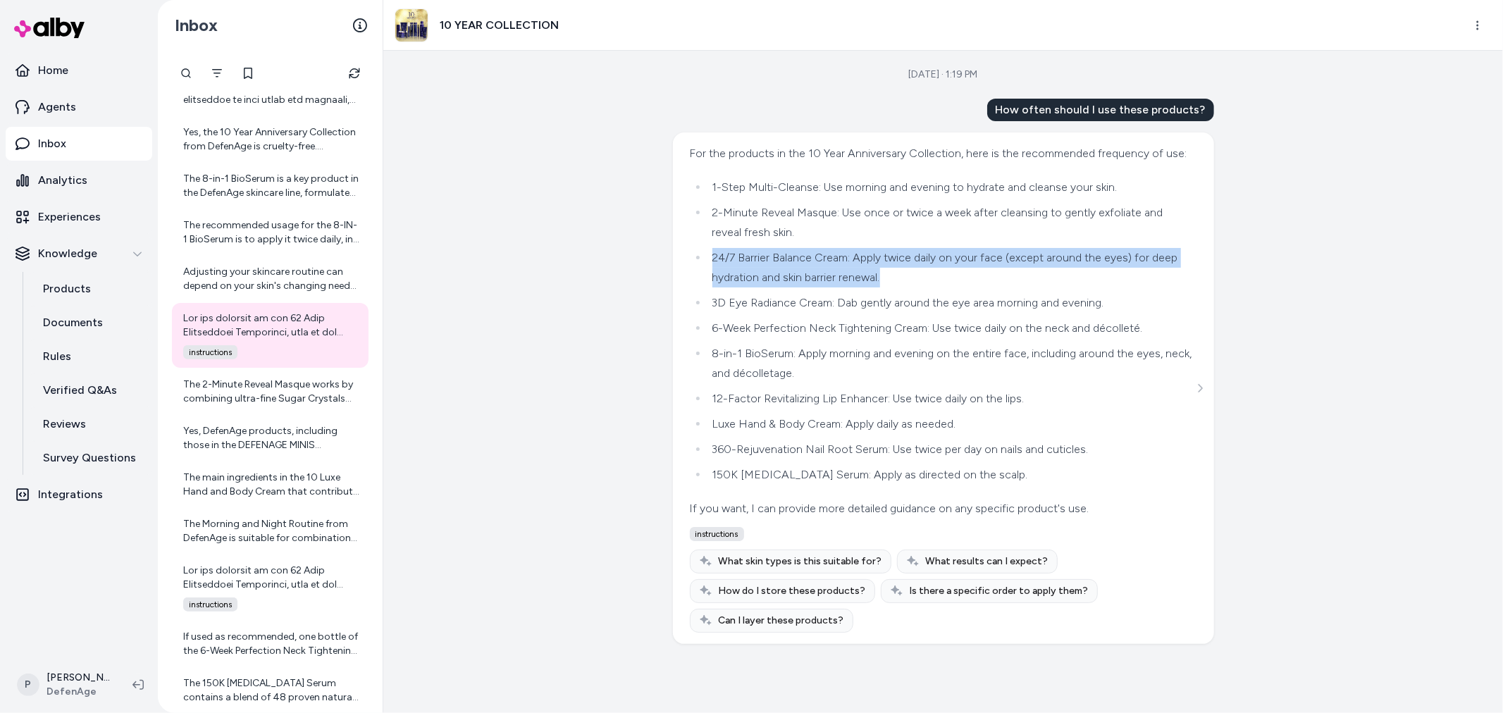
drag, startPoint x: 930, startPoint y: 292, endPoint x: 708, endPoint y: 278, distance: 222.4
click at [708, 278] on li "24/7 Barrier Balance Cream: Apply twice daily on your face (except around the e…" at bounding box center [950, 267] width 485 height 39
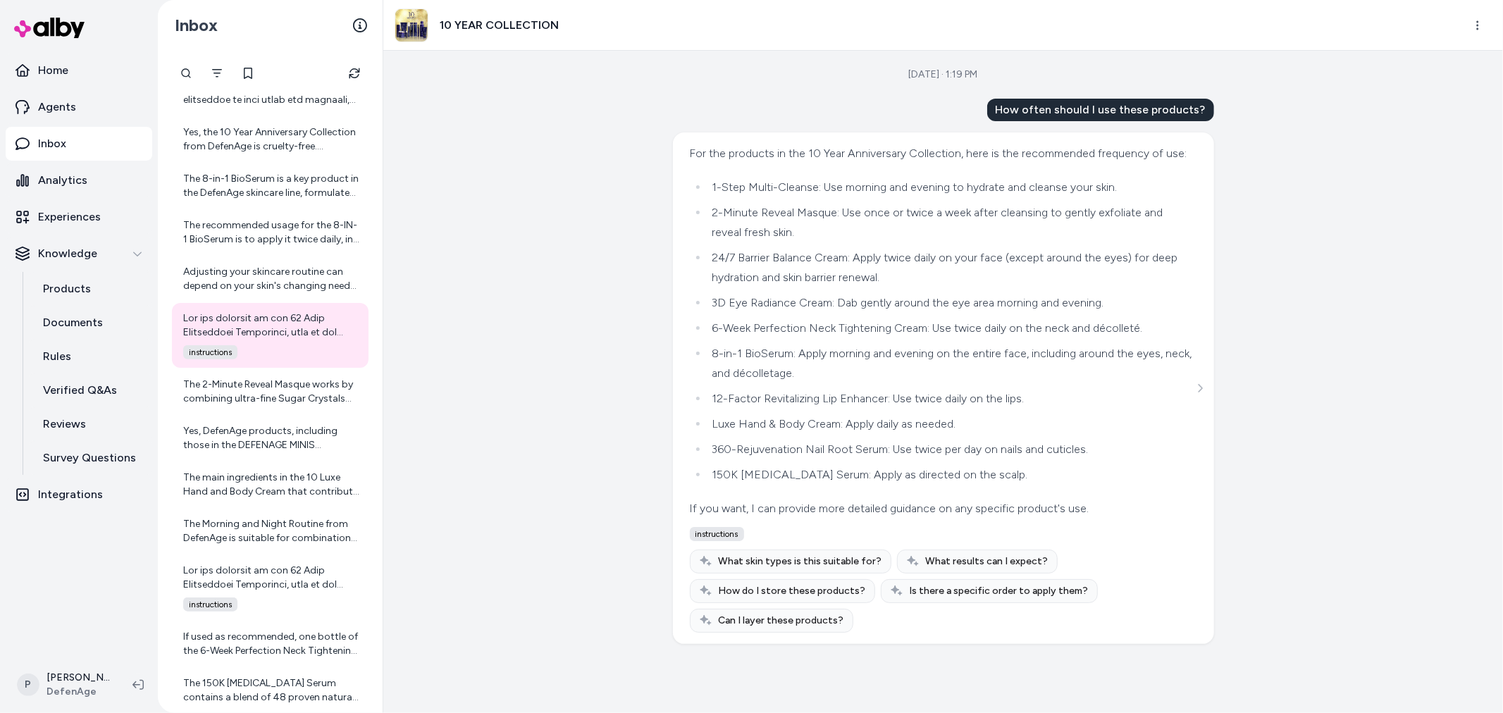
click at [836, 313] on li "3D Eye Radiance Cream: Dab gently around the eye area morning and evening." at bounding box center [950, 303] width 485 height 20
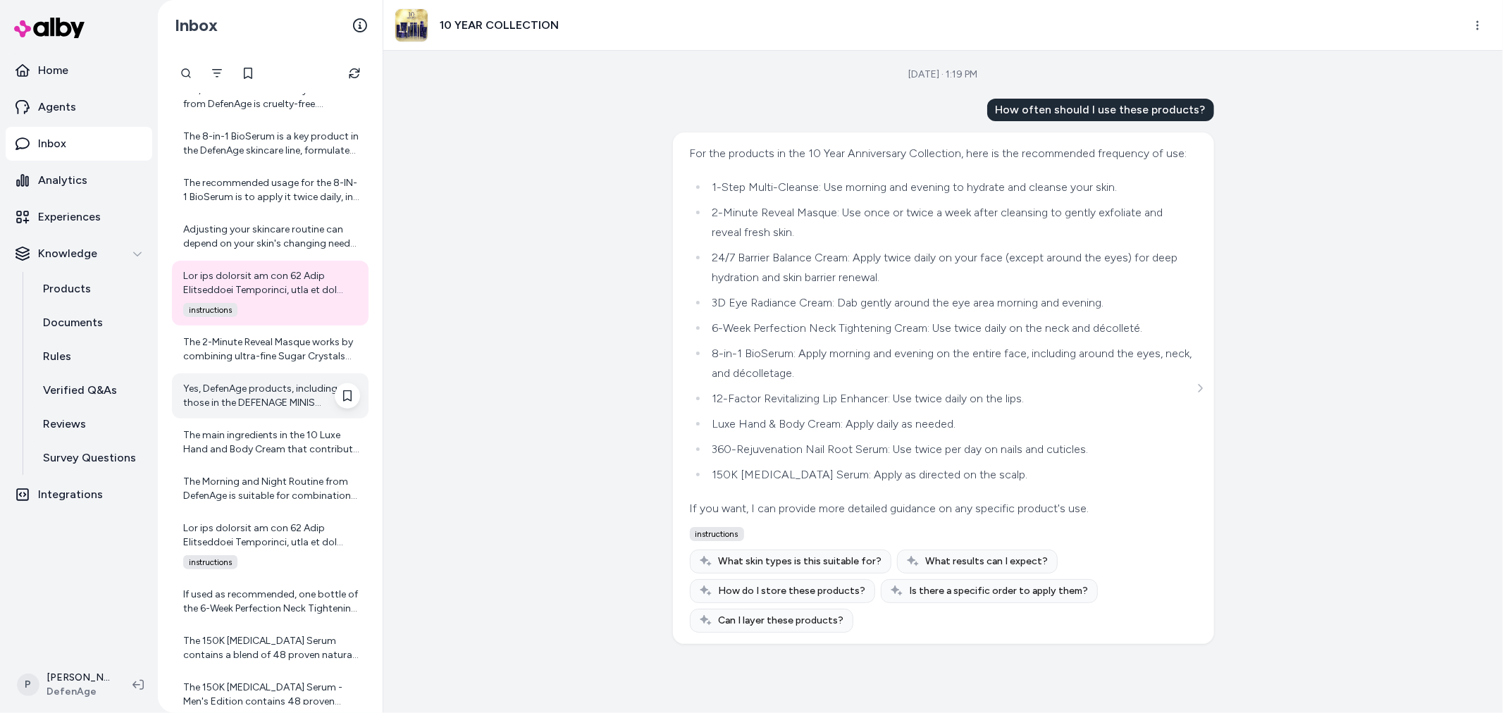
scroll to position [1219, 0]
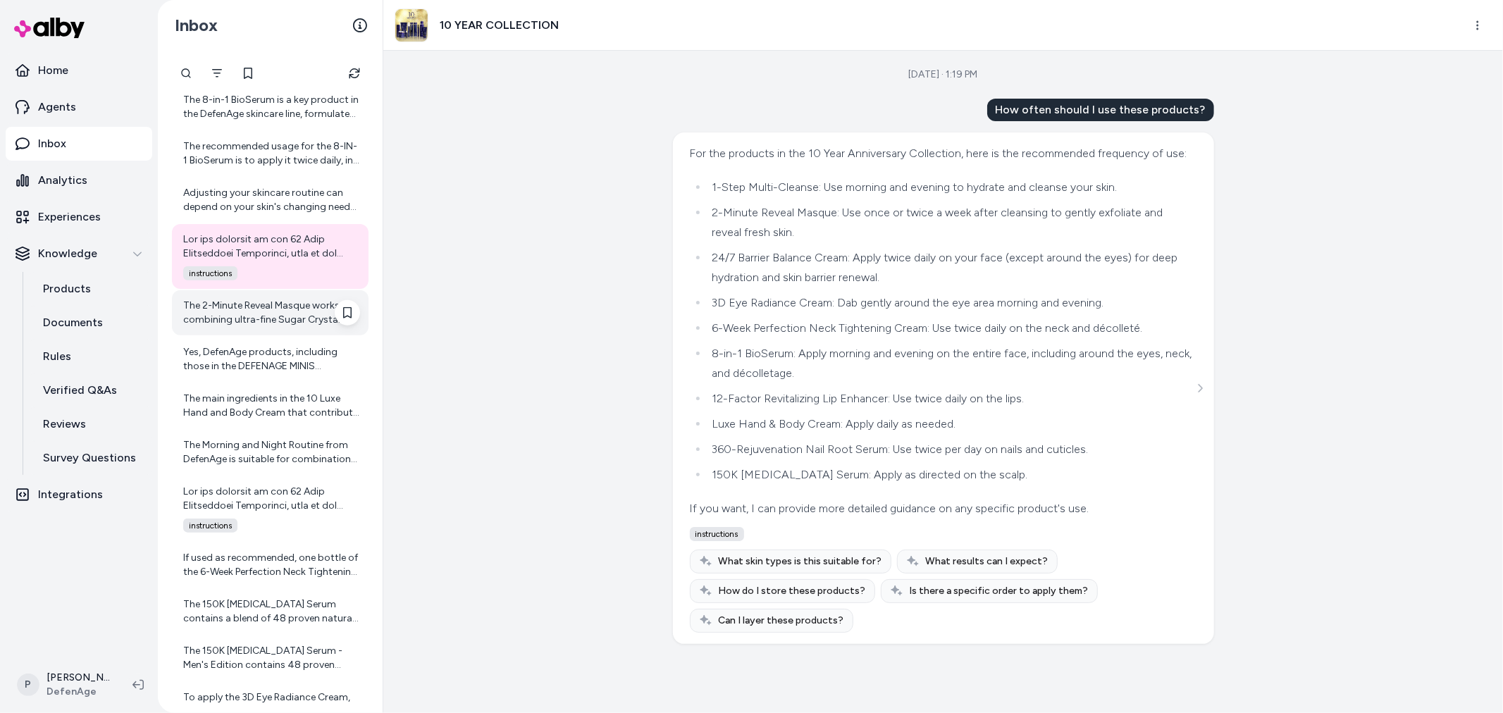
click at [298, 308] on div "The 2-Minute Reveal Masque works by combining ultra-fine Sugar Crystals with Tr…" at bounding box center [271, 313] width 177 height 28
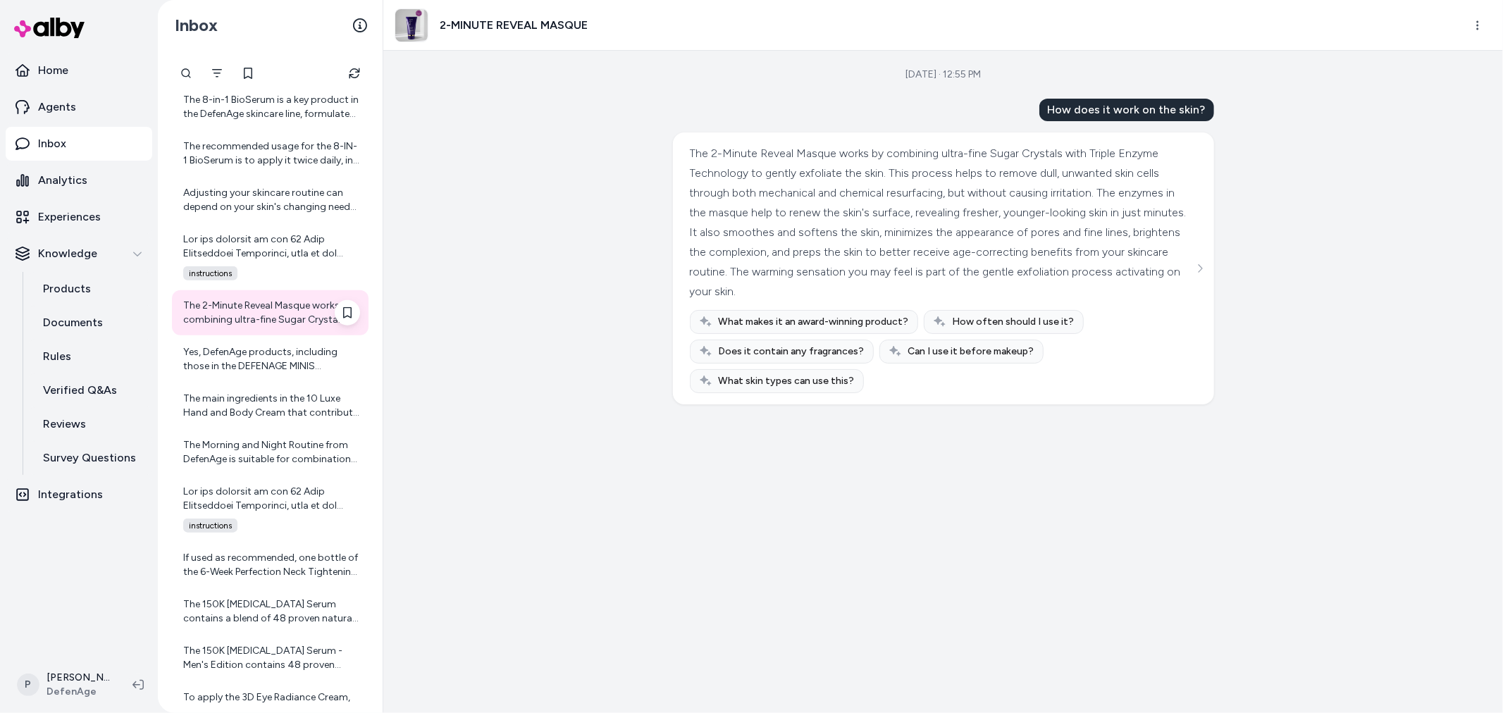
scroll to position [1297, 0]
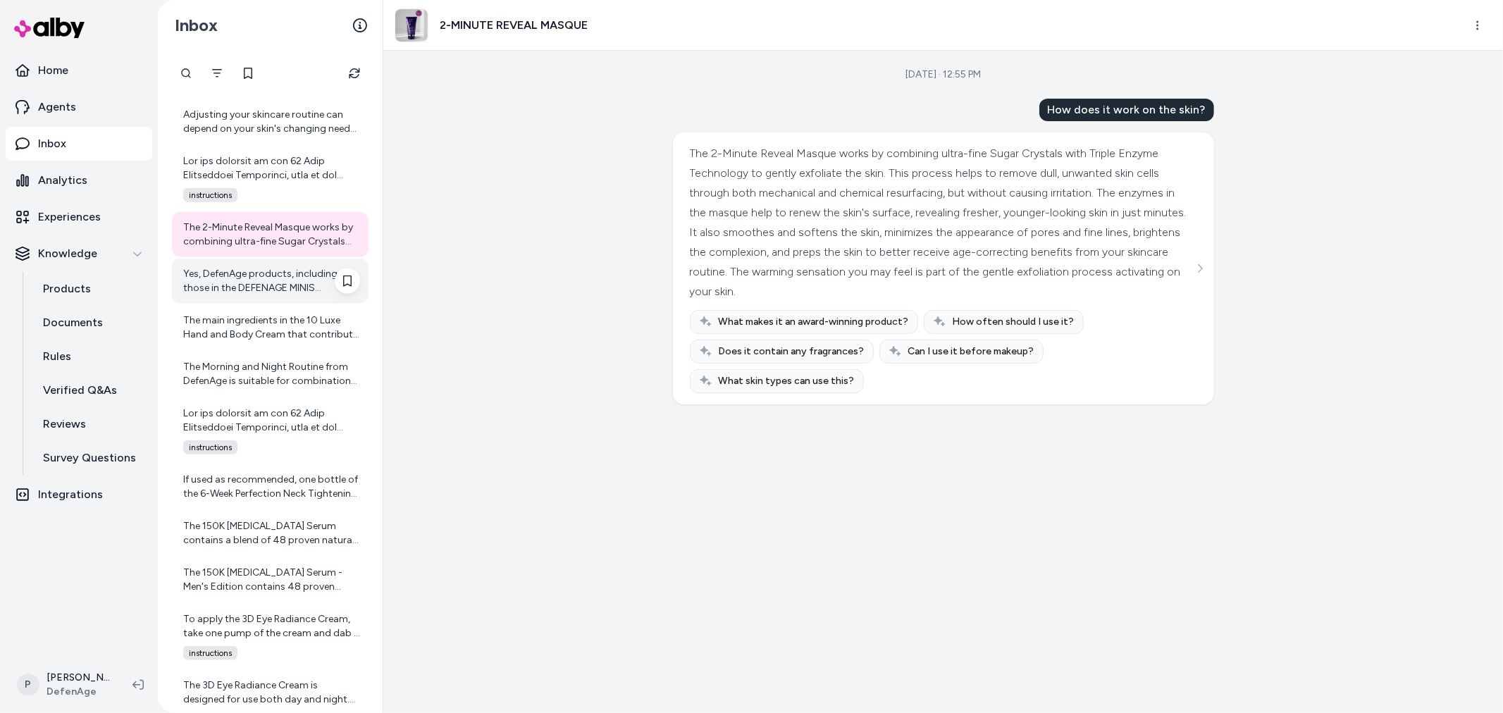
click at [217, 282] on div "Yes, DefenAge products, including those in the DEFENAGE MINIS Collection, are f…" at bounding box center [271, 281] width 177 height 28
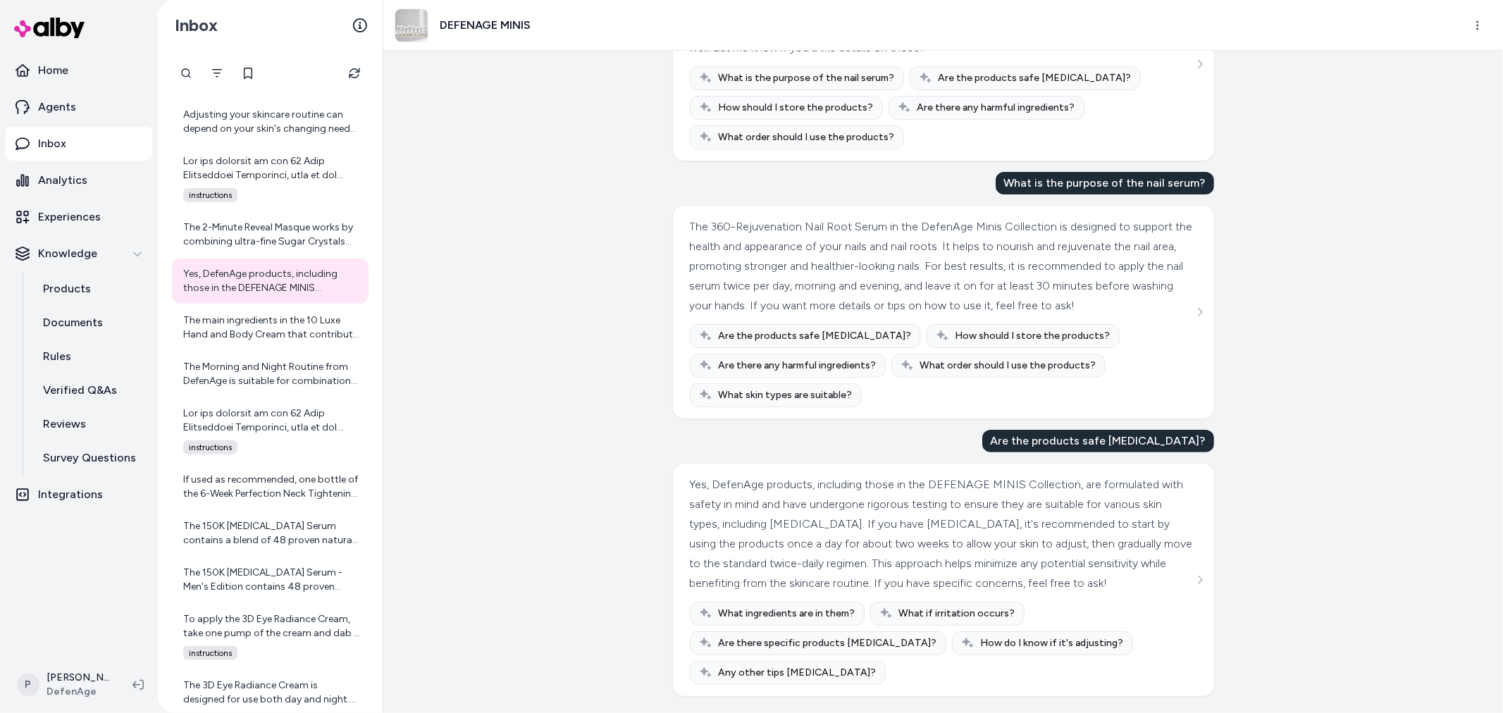
scroll to position [205, 0]
click at [258, 337] on div "The main ingredients in the 10 Luxe Hand and Body Cream that contribute to hydr…" at bounding box center [271, 328] width 177 height 28
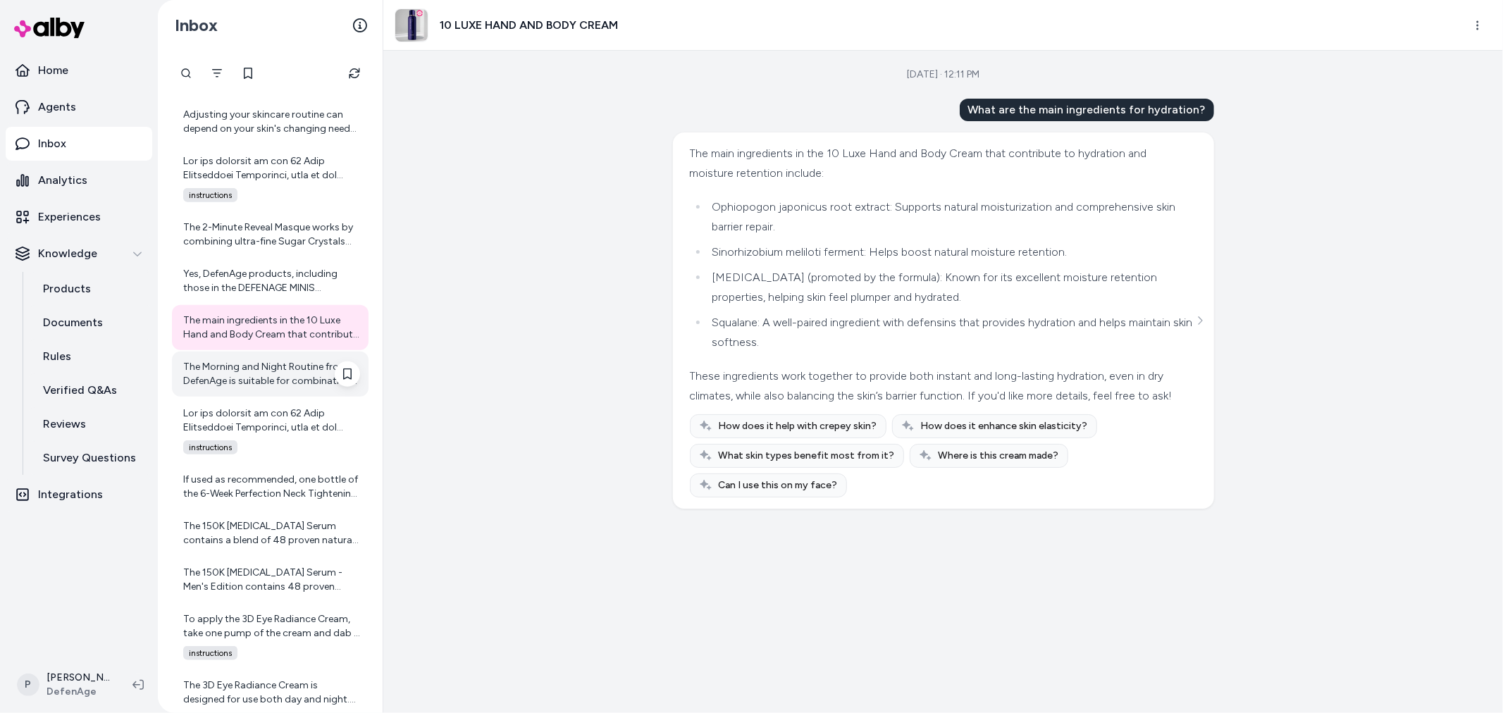
click at [276, 381] on div "The Morning and Night Routine from DefenAge is suitable for combination skin, a…" at bounding box center [271, 374] width 177 height 28
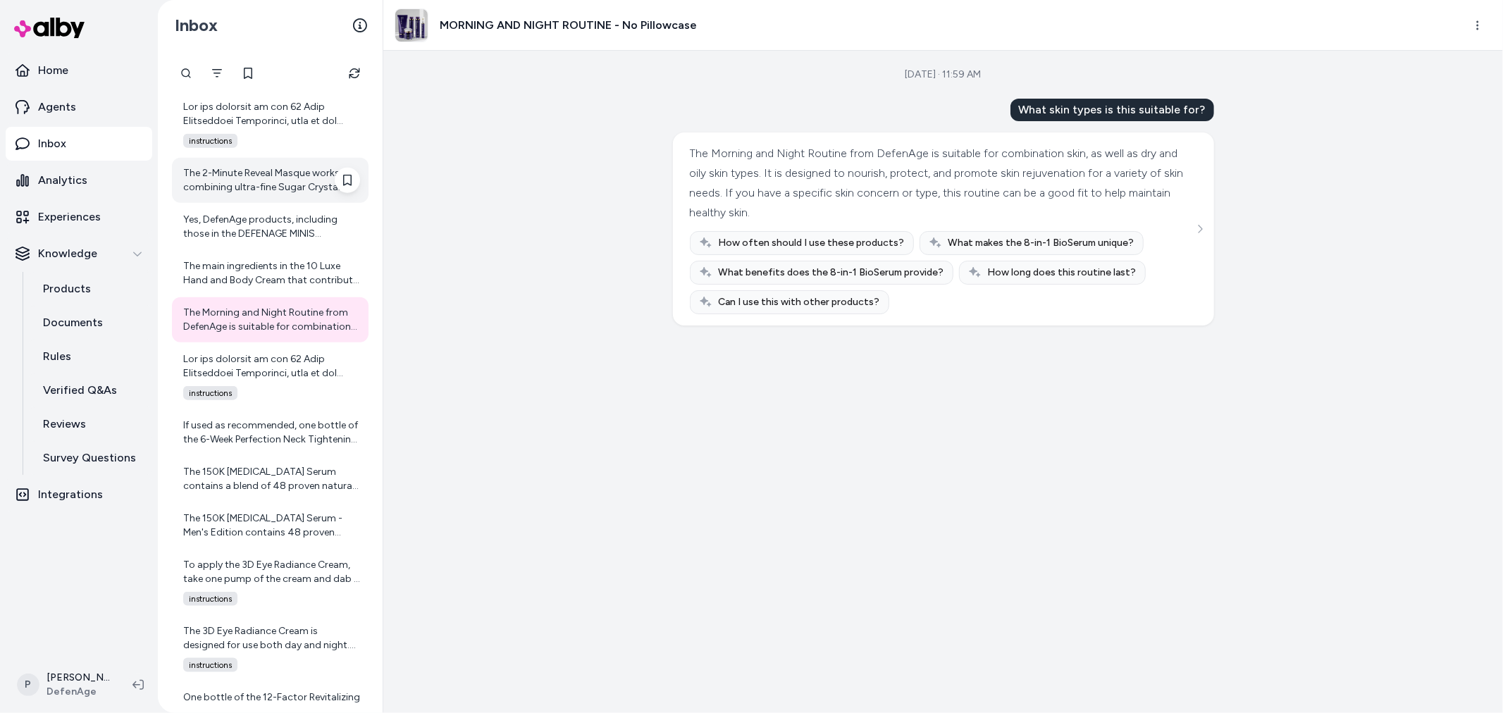
scroll to position [1375, 0]
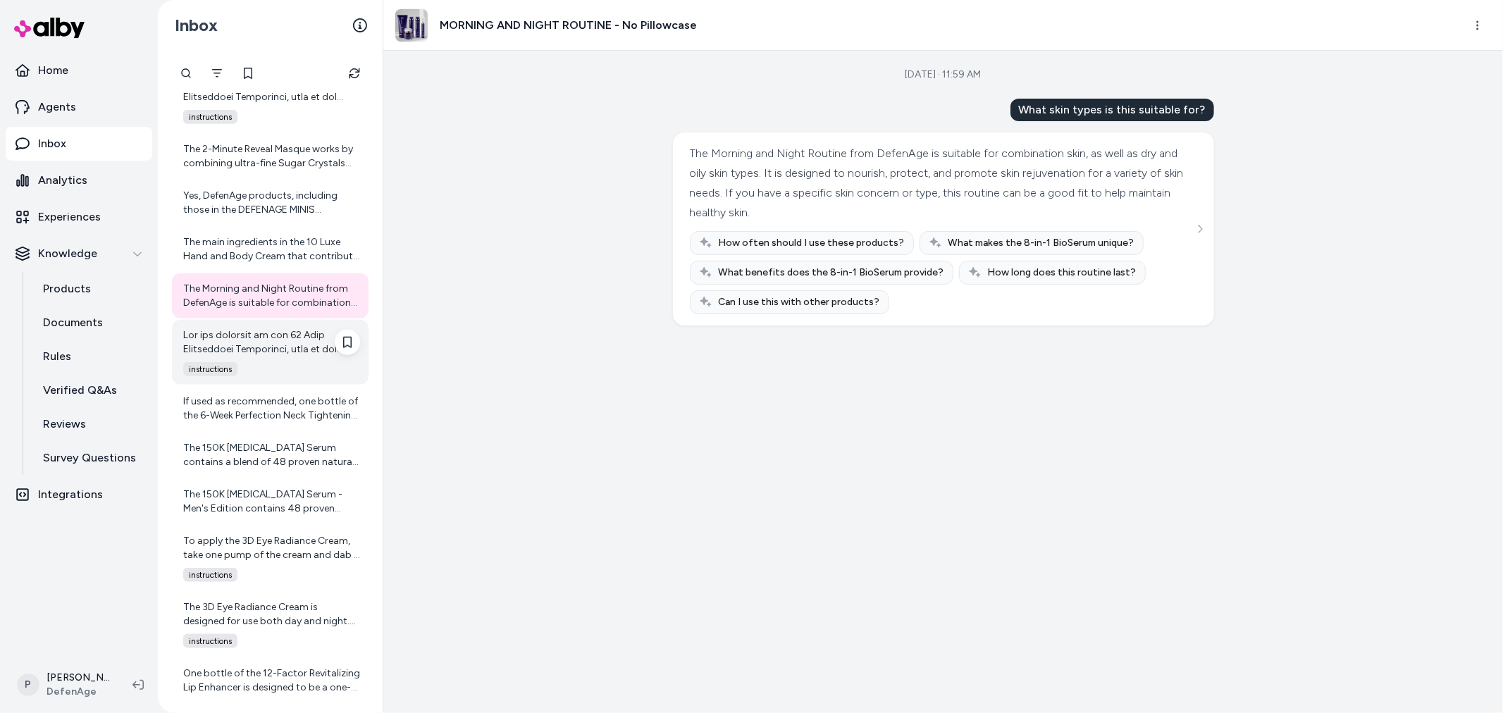
click at [275, 342] on div at bounding box center [271, 342] width 177 height 28
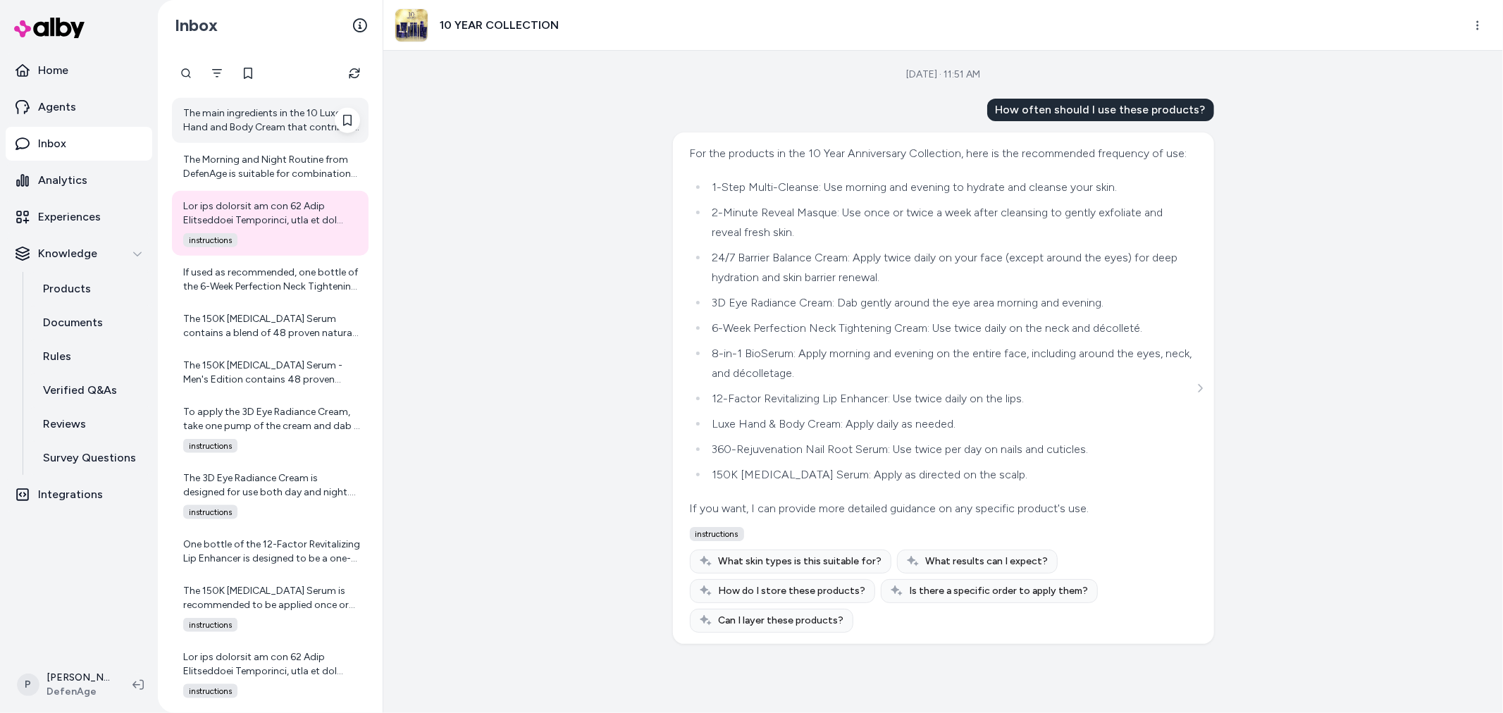
scroll to position [1532, 0]
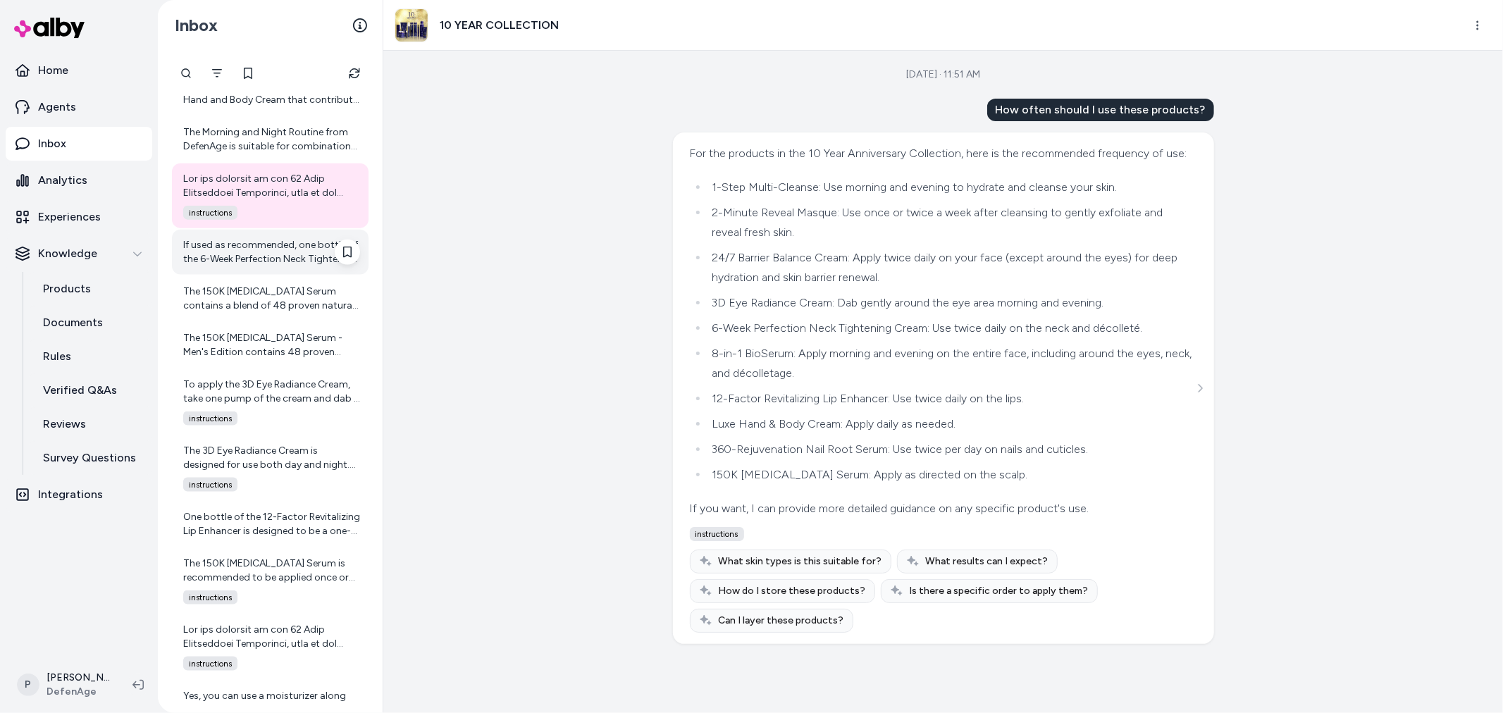
click at [236, 254] on div "If used as recommended, one bottle of the 6-Week Perfection Neck Tightening Cre…" at bounding box center [271, 252] width 177 height 28
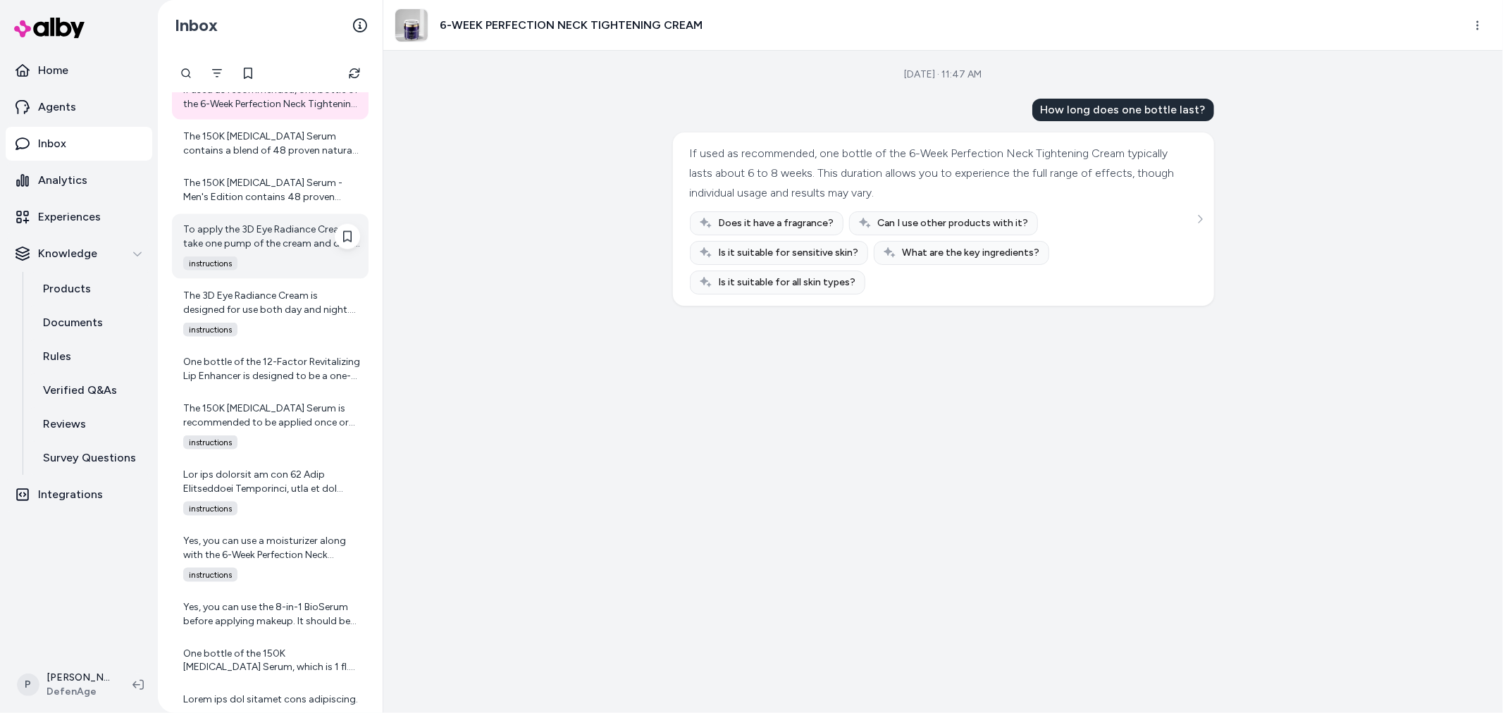
scroll to position [1688, 0]
click at [249, 154] on div "The 150K Hair Follicle Serum contains a blend of 48 proven natural ingredients …" at bounding box center [271, 142] width 177 height 28
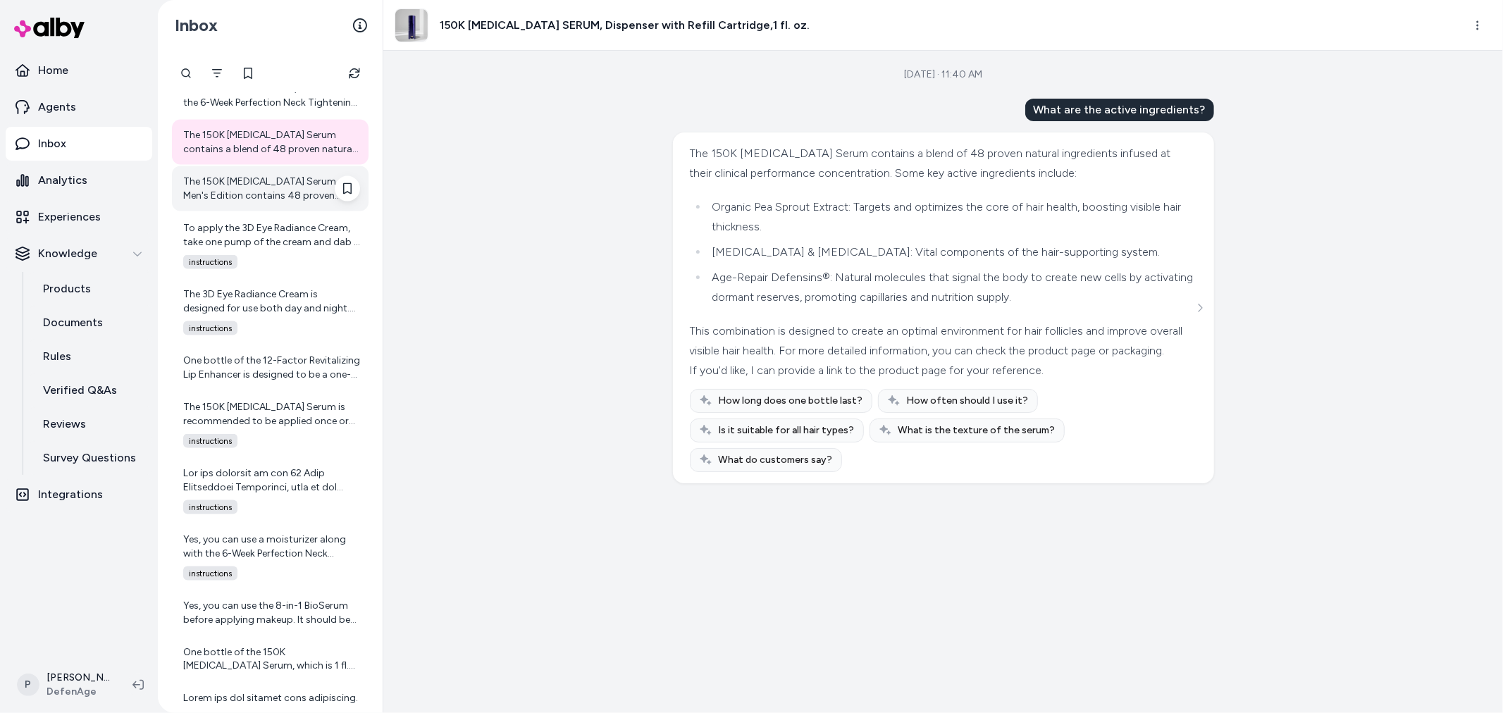
click at [229, 190] on div "The 150K Hair Follicle Serum - Men's Edition contains 48 proven natural ingredi…" at bounding box center [271, 189] width 177 height 28
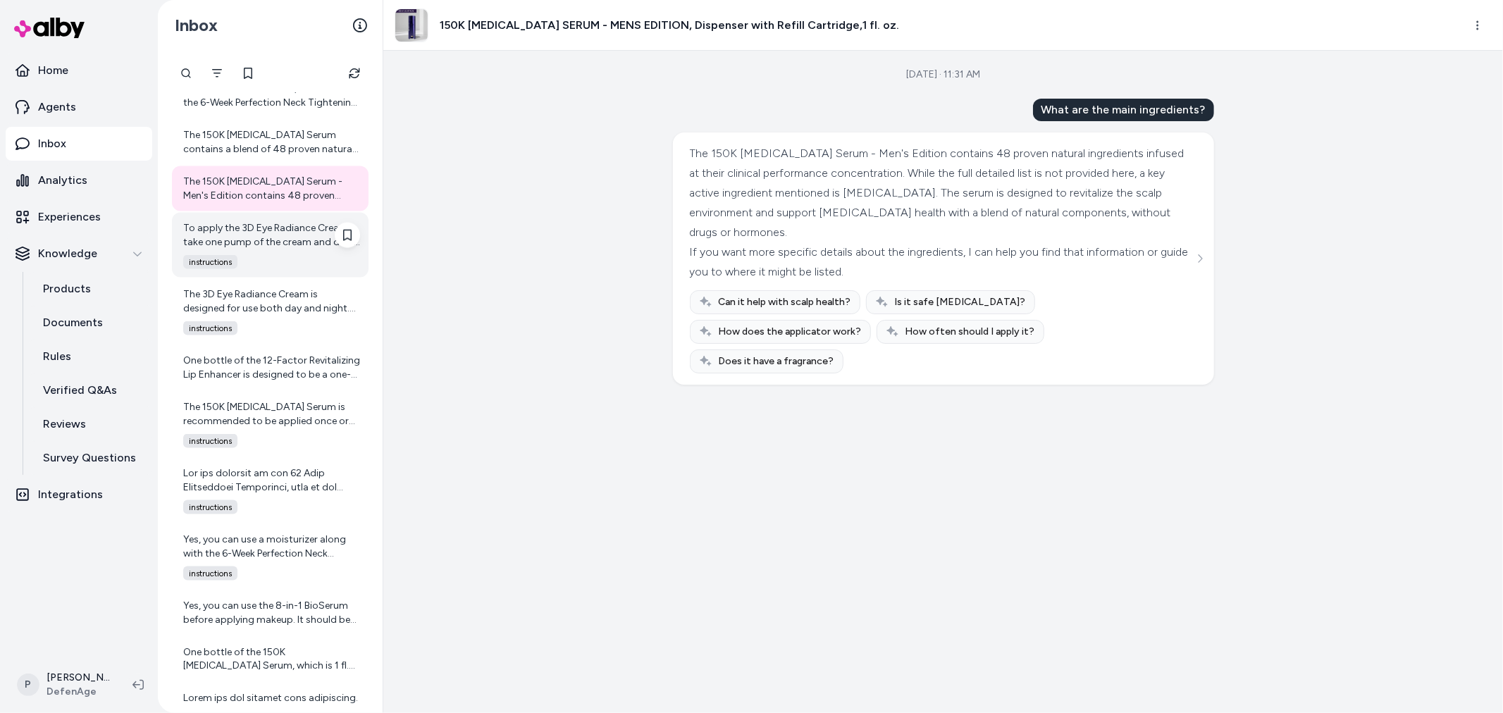
click at [256, 224] on div "To apply the 3D Eye Radiance Cream, take one pump of the cream and dab it three…" at bounding box center [271, 235] width 177 height 28
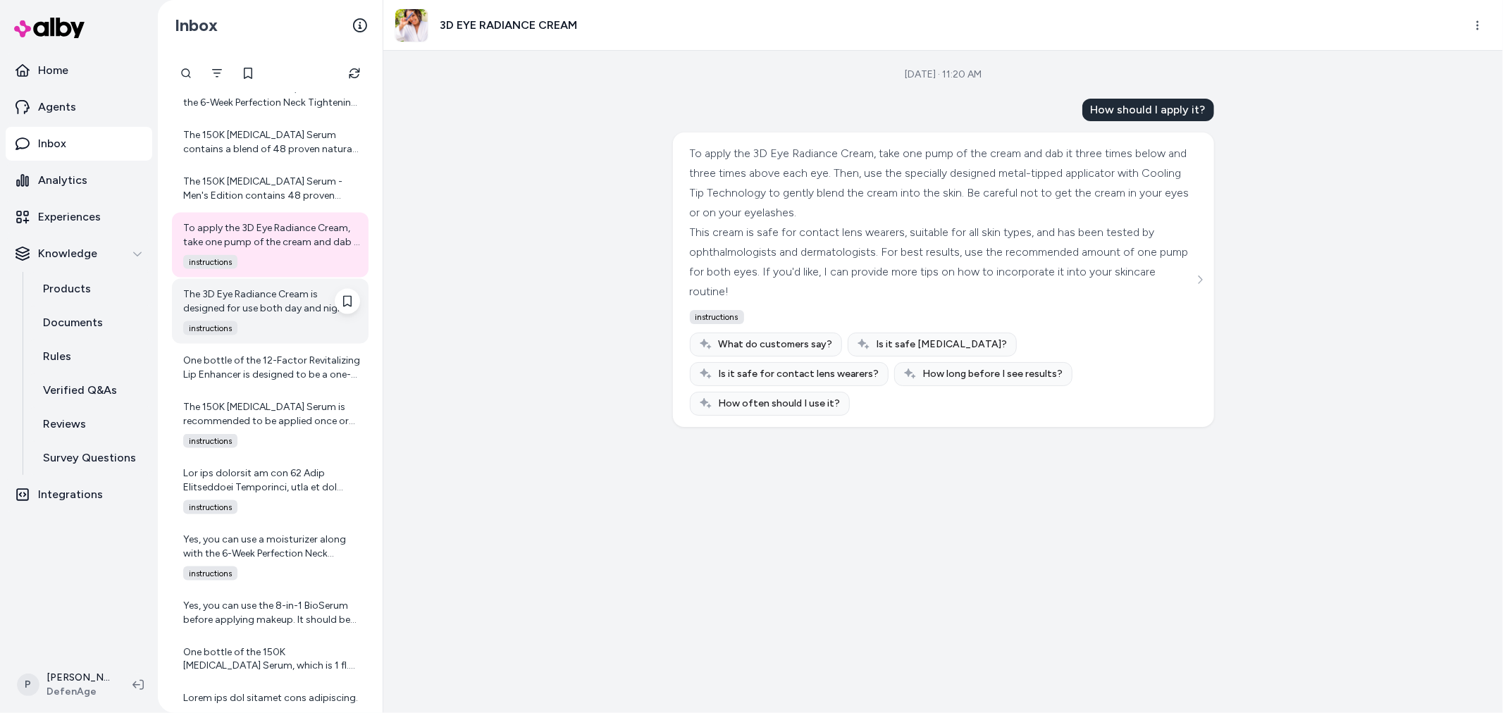
click at [240, 299] on div "The 3D Eye Radiance Cream is designed for use both day and night. For best resu…" at bounding box center [271, 301] width 177 height 28
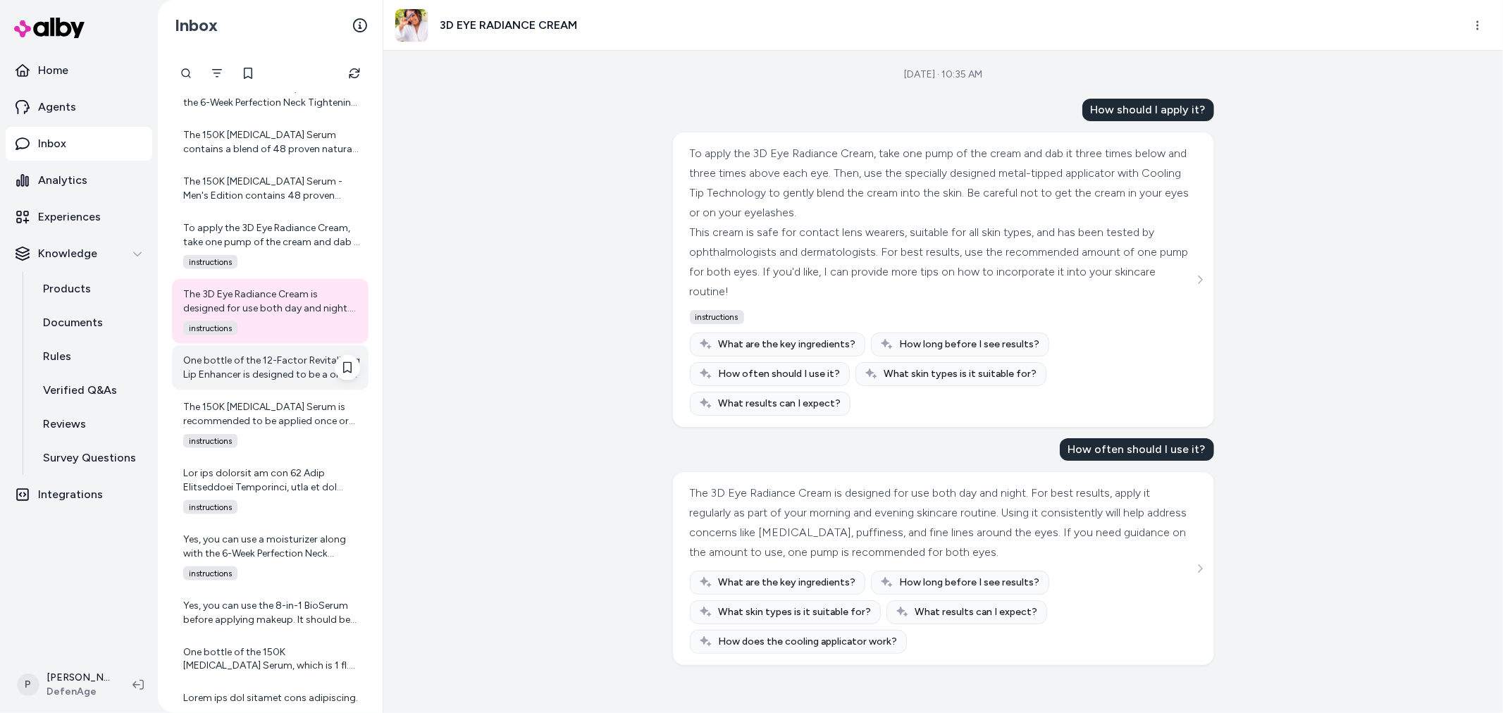
click at [269, 368] on div "One bottle of the 12-Factor Revitalizing Lip Enhancer is designed to be a one-m…" at bounding box center [271, 368] width 177 height 28
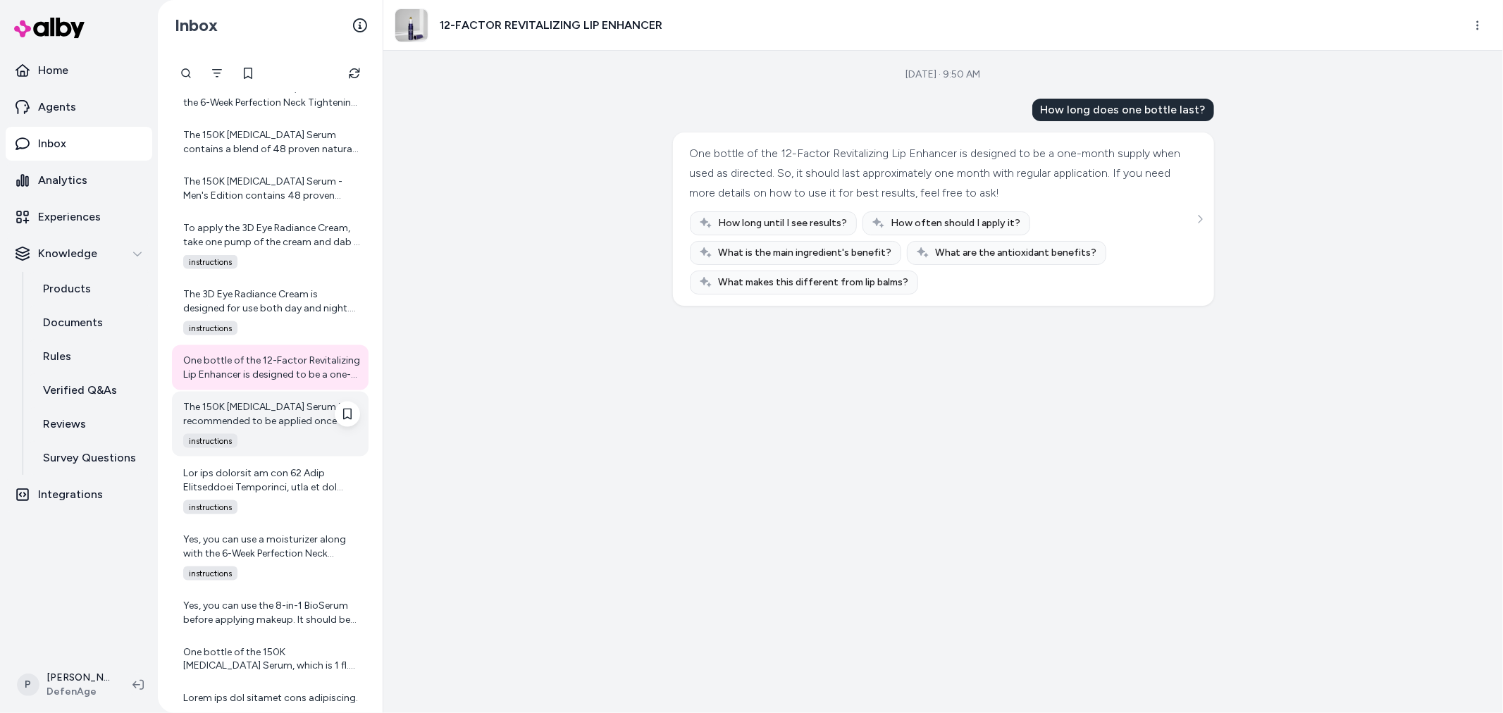
click at [242, 421] on div "The 150K Hair Follicle Serum is recommended to be applied once or twice daily f…" at bounding box center [271, 414] width 177 height 28
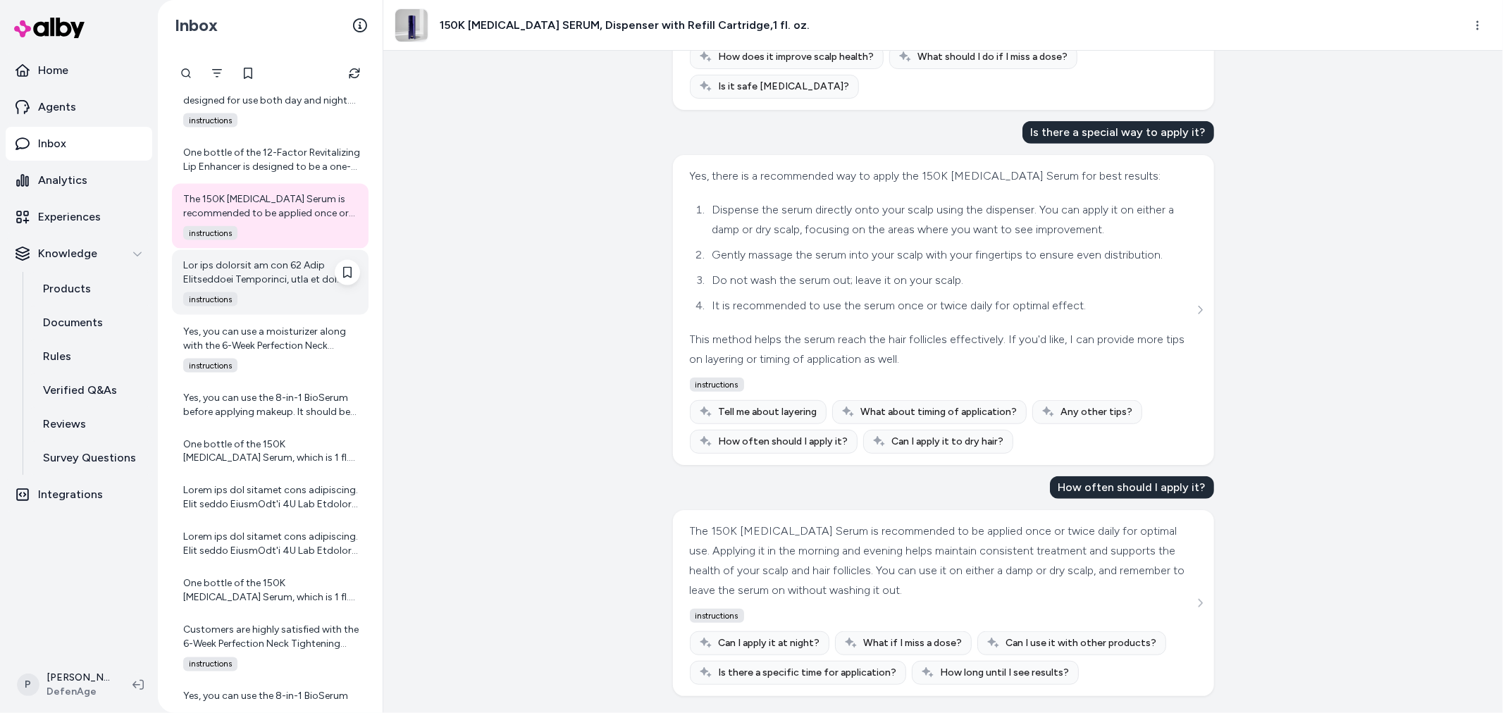
scroll to position [1923, 0]
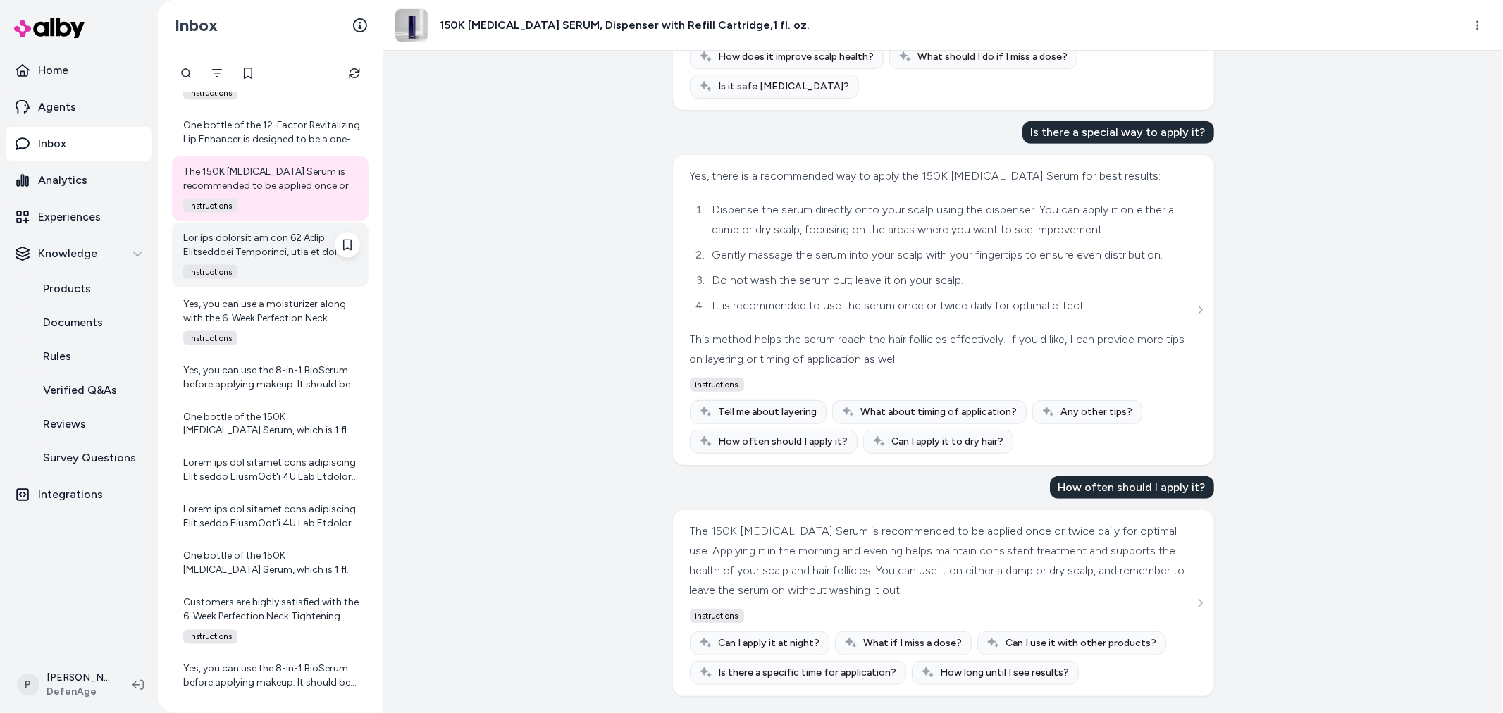
click at [283, 266] on div "instructions" at bounding box center [267, 272] width 185 height 14
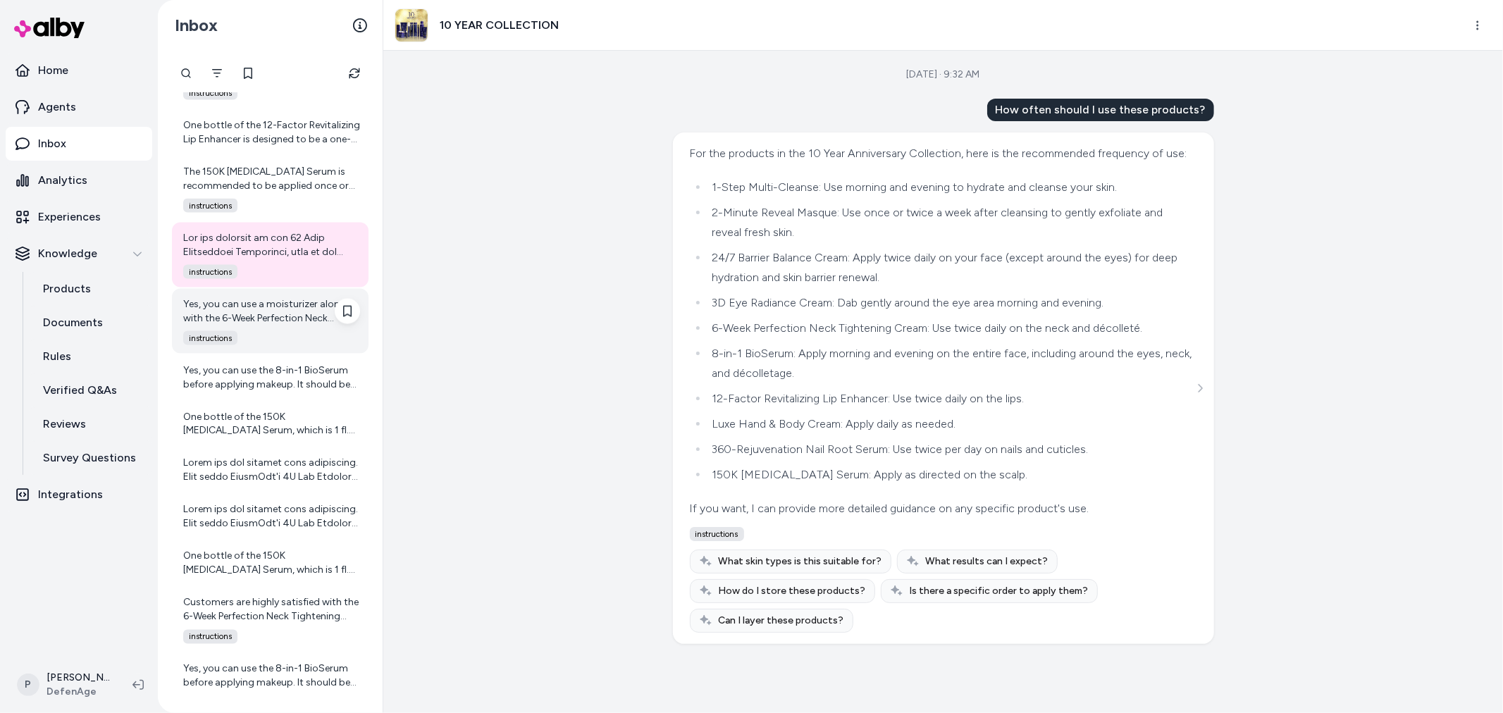
click at [259, 306] on div "Yes, you can use a moisturizer along with the 6-Week Perfection Neck Tightening…" at bounding box center [271, 311] width 177 height 28
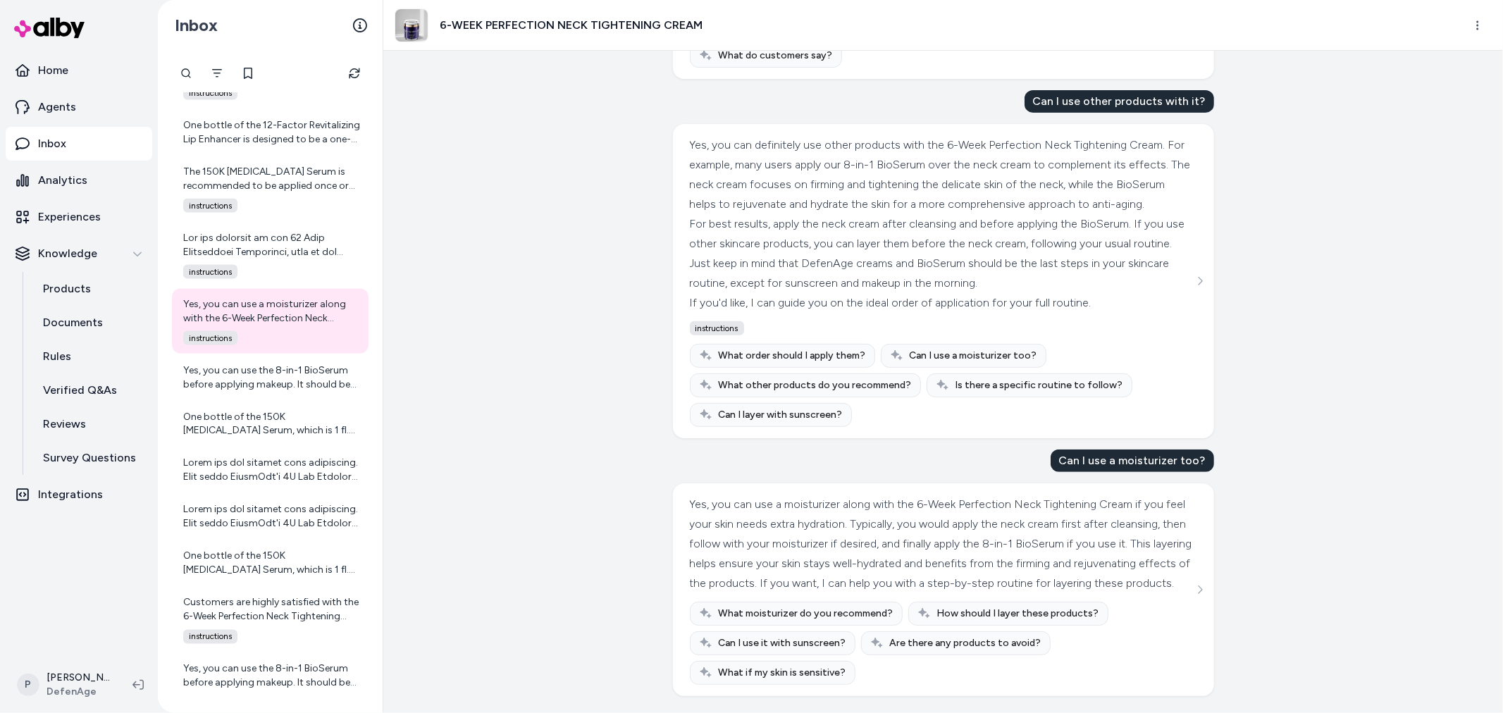
scroll to position [495, 0]
click at [240, 375] on div "Yes, you can use the 8-in-1 BioSerum before applying makeup. It should be the l…" at bounding box center [271, 378] width 177 height 28
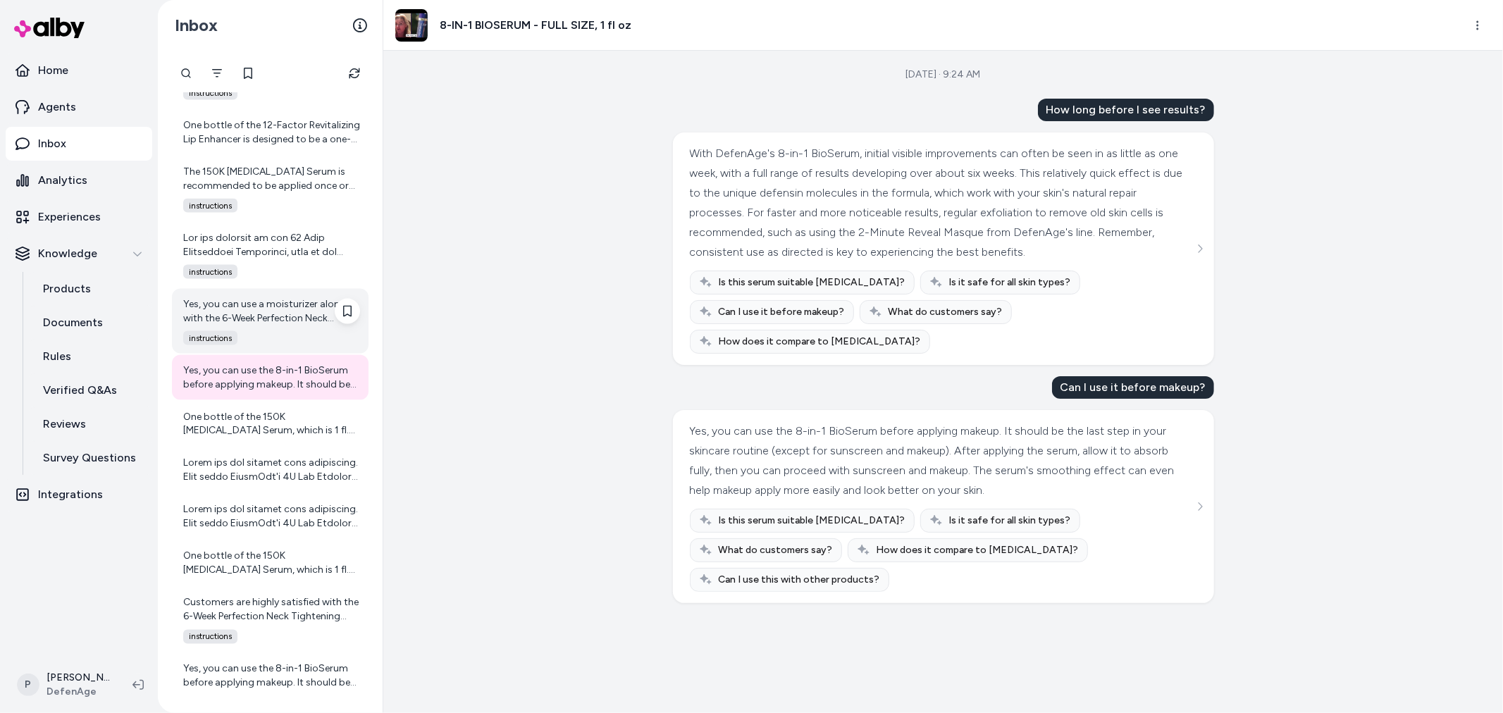
scroll to position [2002, 0]
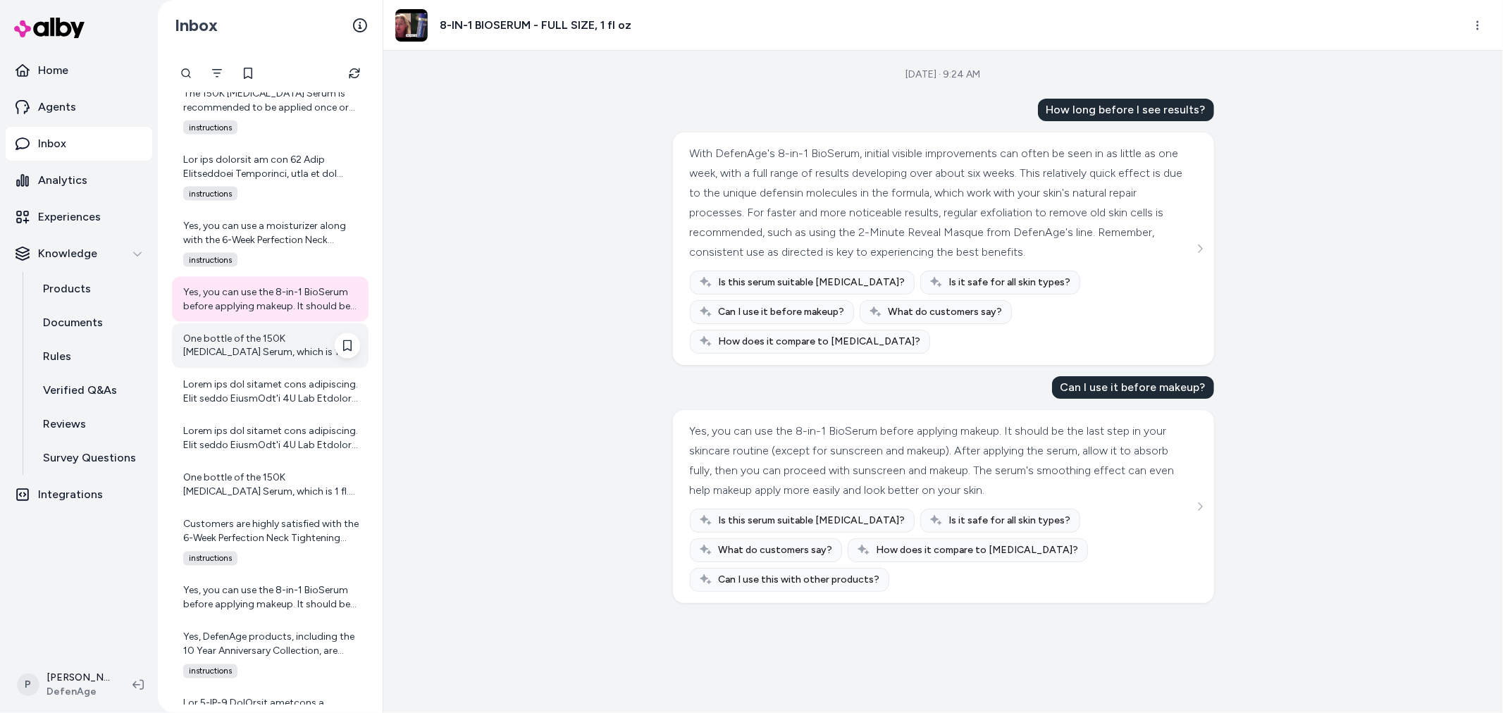
click at [287, 328] on div "One bottle of the 150K Hair Follicle Serum, which is 1 fl. oz. (about 30 ml), i…" at bounding box center [270, 345] width 197 height 45
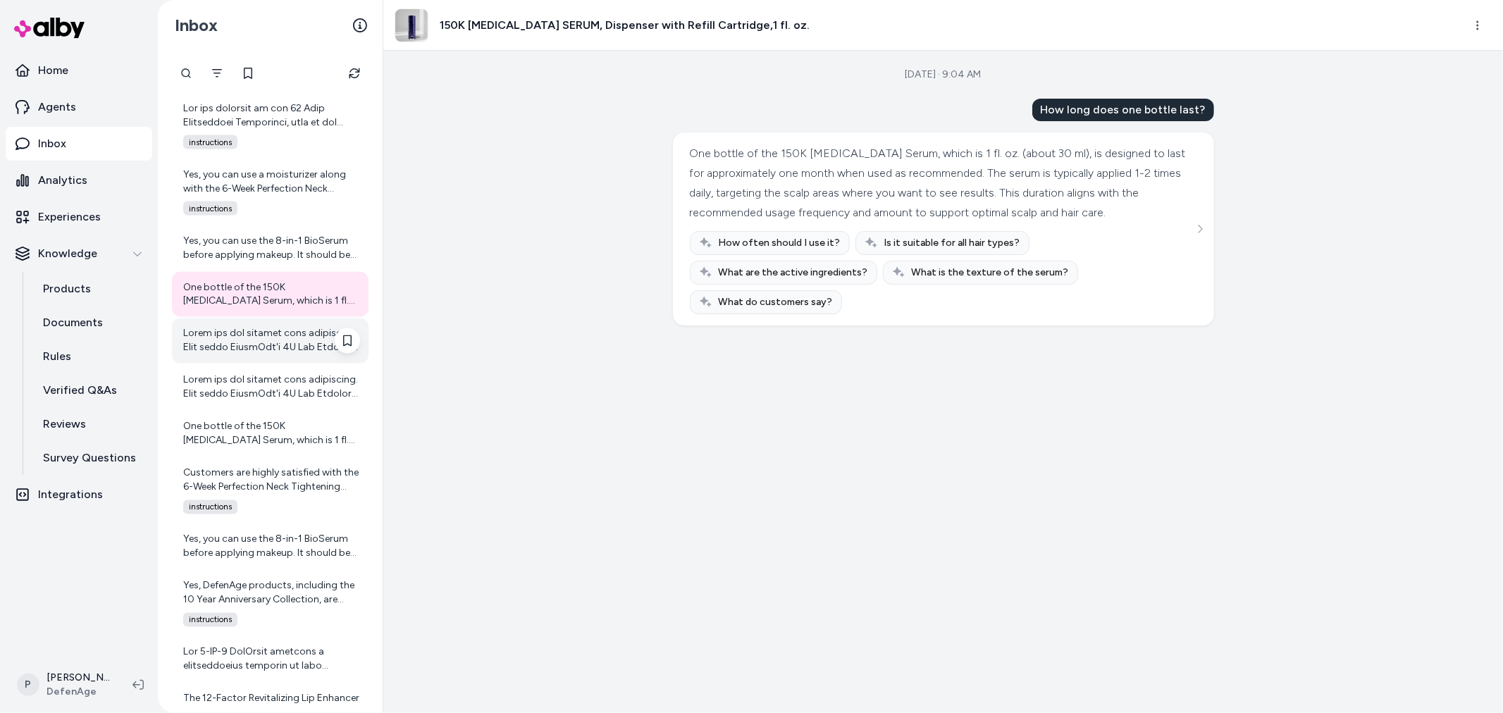
scroll to position [2080, 0]
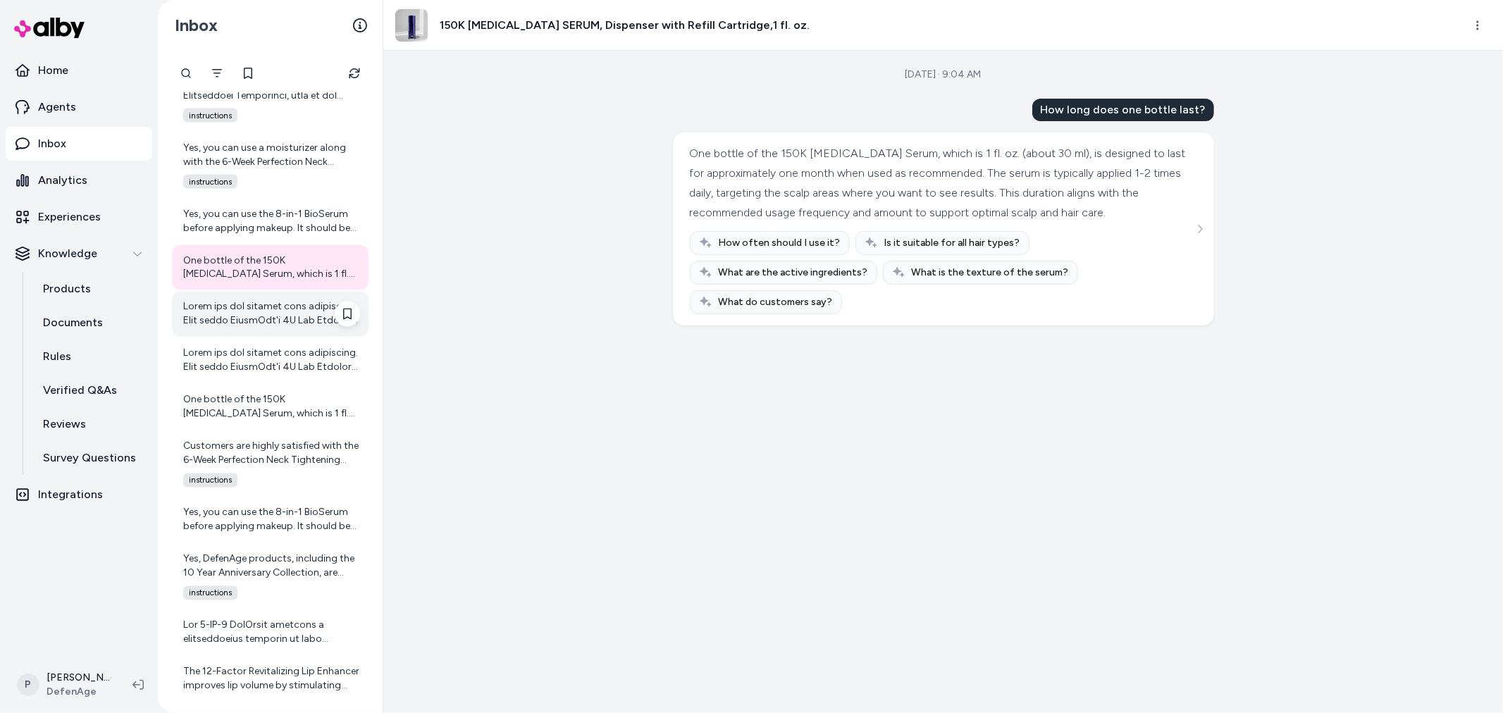
click at [249, 326] on div at bounding box center [271, 314] width 177 height 28
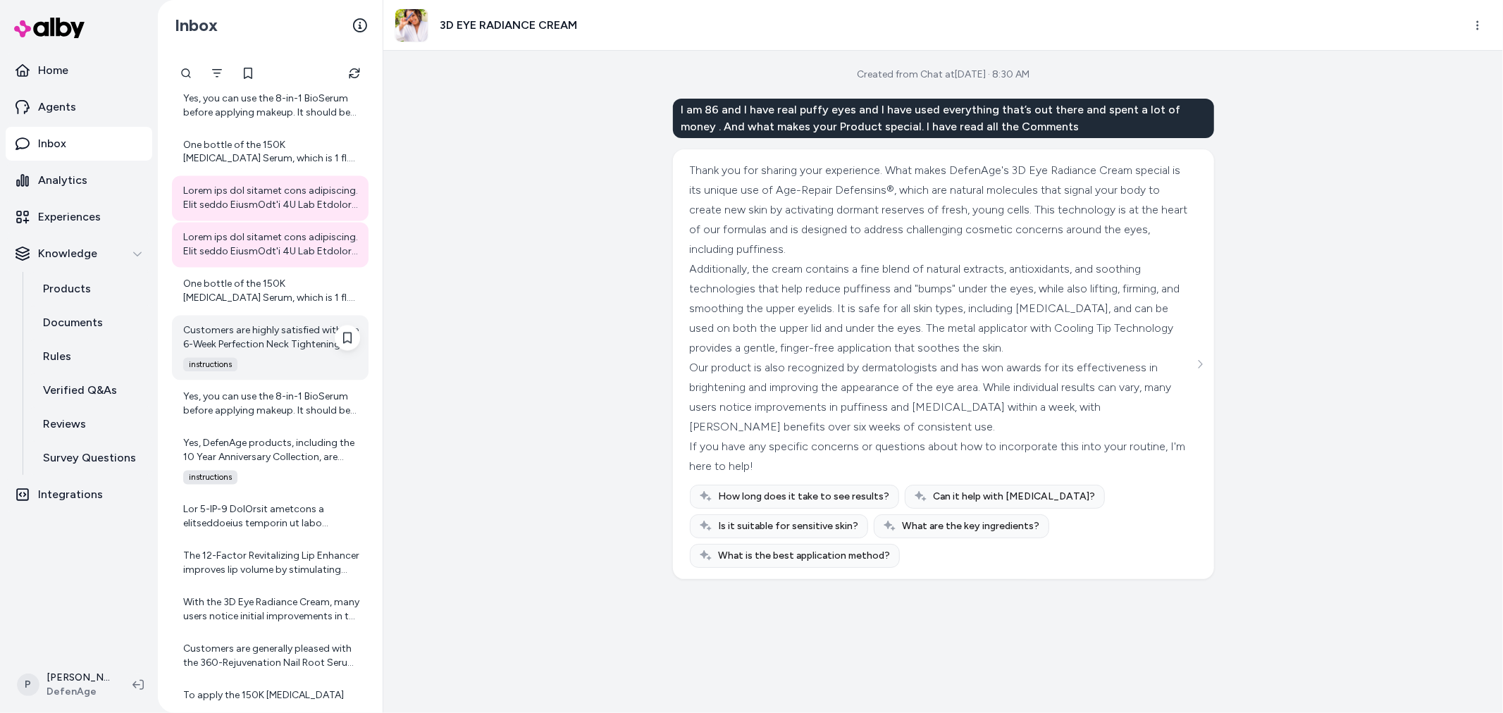
scroll to position [2236, 0]
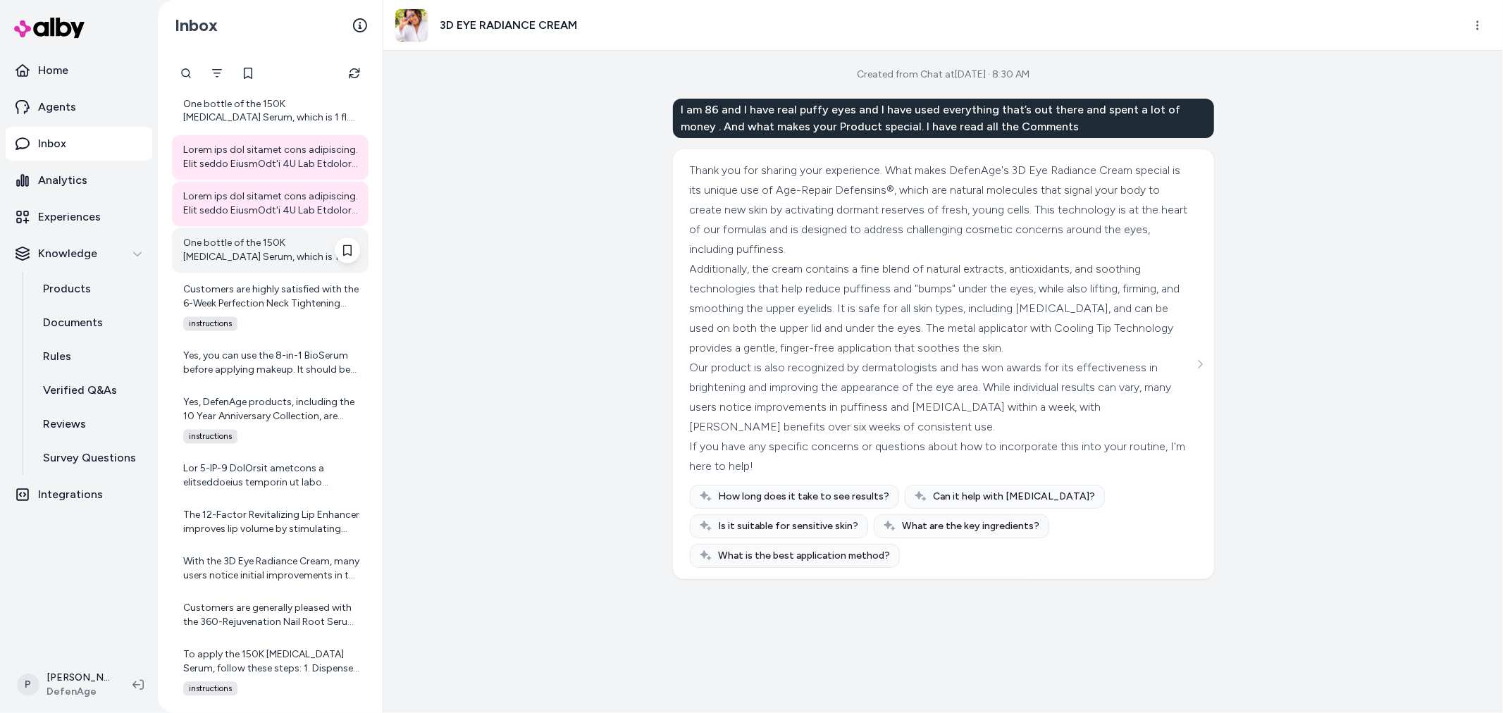
click at [276, 259] on div "One bottle of the 150K Hair Follicle Serum, which is 1 fl. oz. (about 30 ml), i…" at bounding box center [271, 251] width 177 height 28
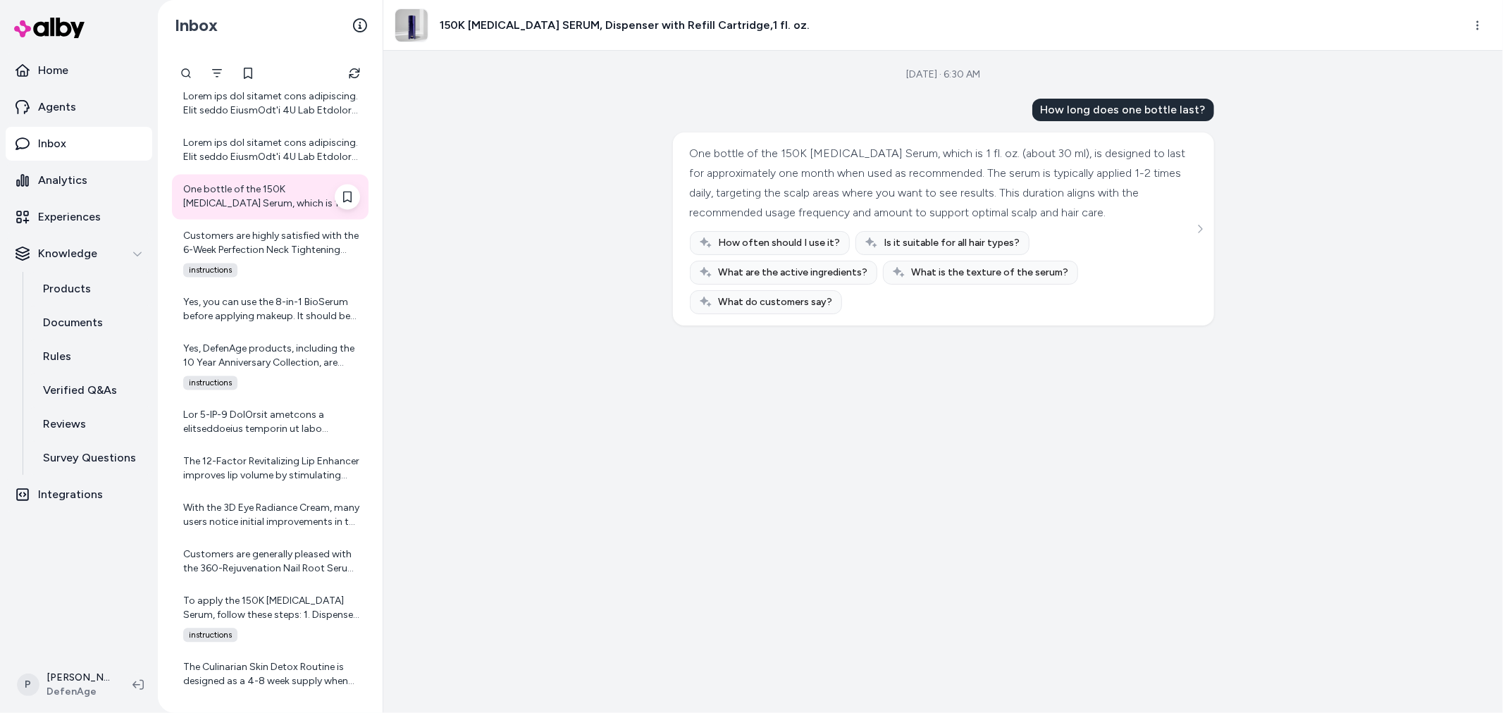
scroll to position [2314, 0]
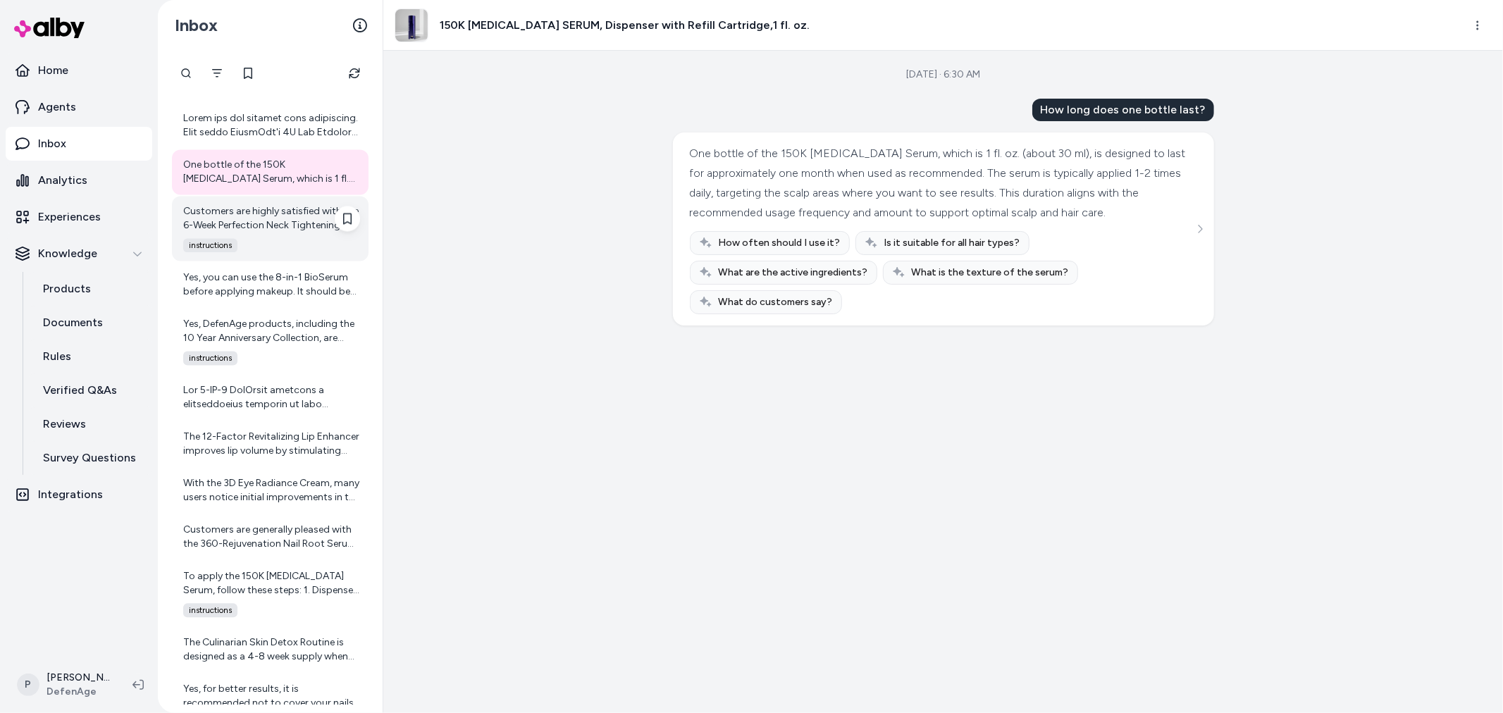
click at [263, 220] on div "Customers are highly satisfied with the 6-Week Perfection Neck Tightening Cream…" at bounding box center [271, 219] width 177 height 28
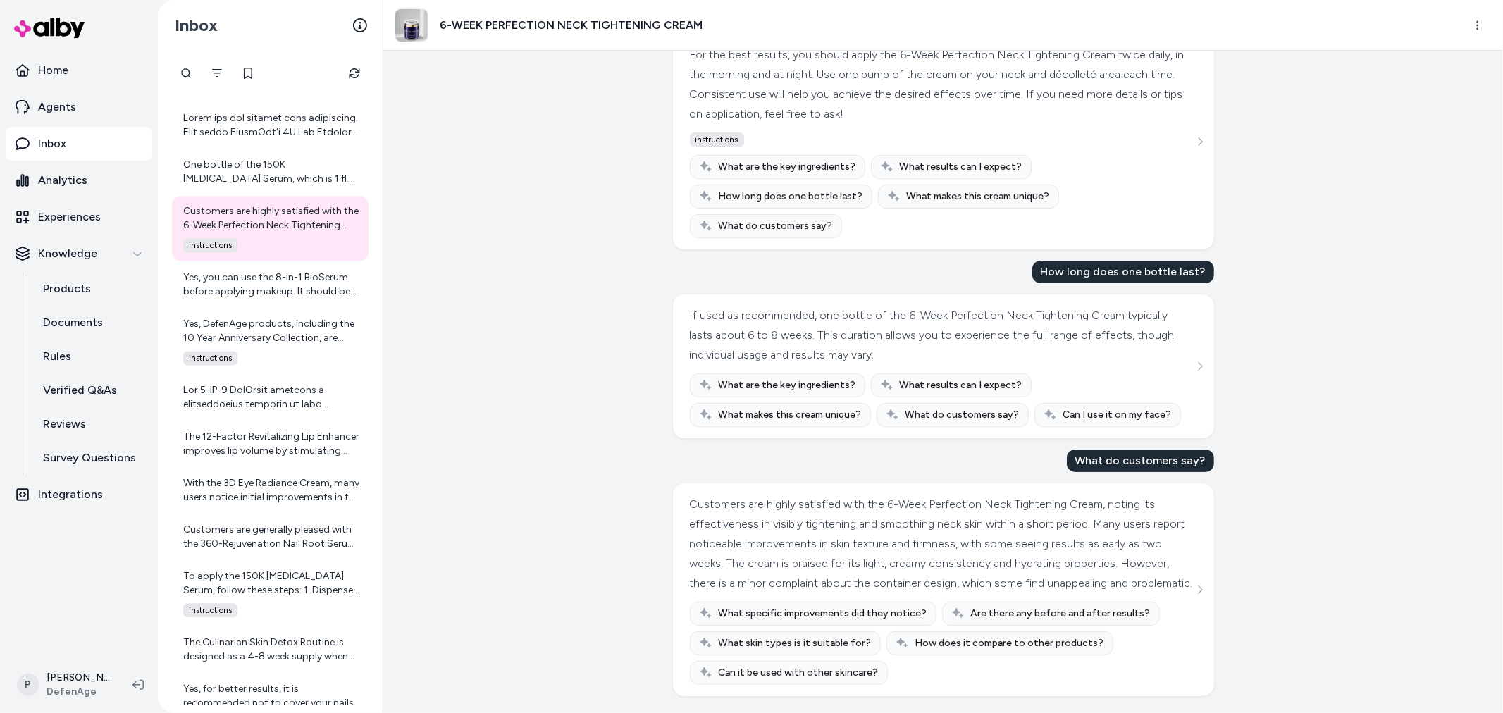
scroll to position [118, 0]
click at [266, 290] on div "Yes, you can use the 8-in-1 BioSerum before applying makeup. It should be the l…" at bounding box center [271, 285] width 177 height 28
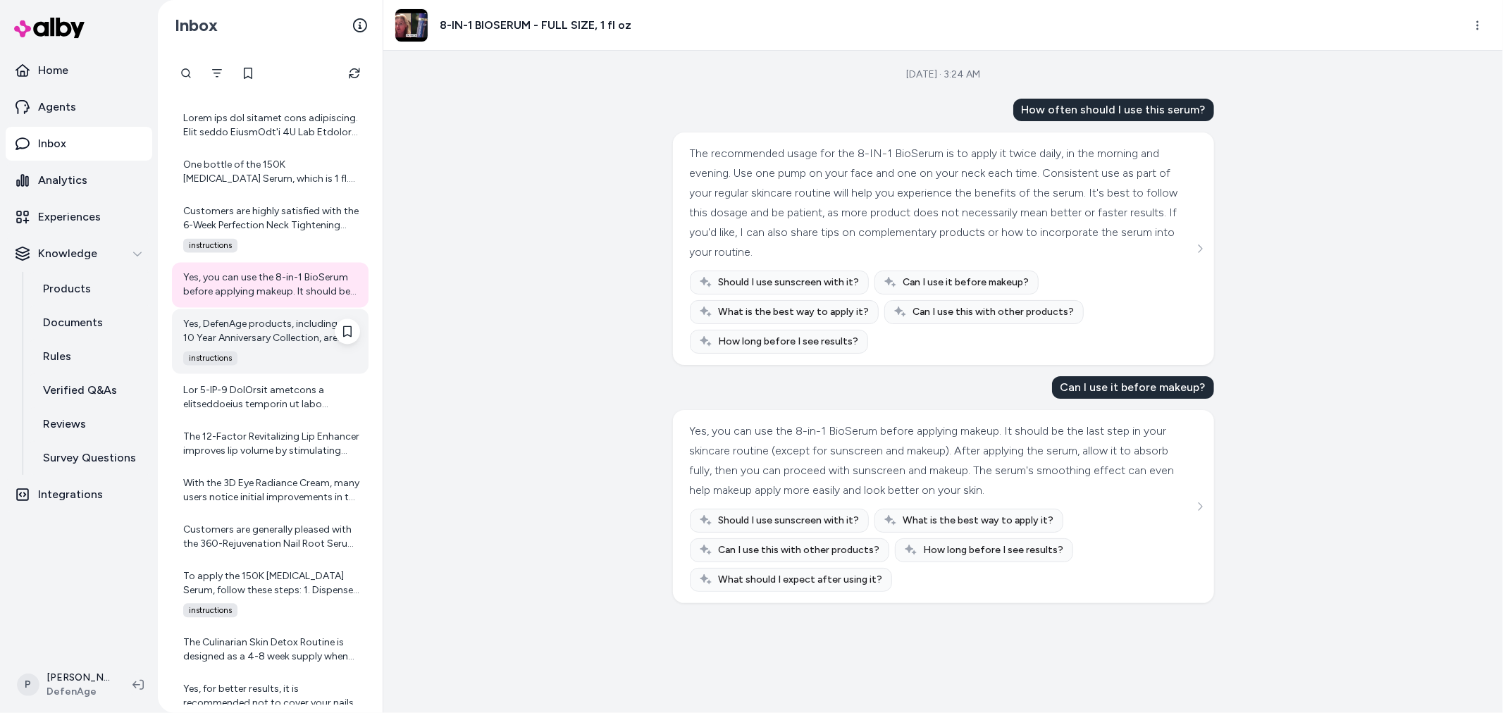
click at [220, 319] on div "Yes, DefenAge products, including the 10 Year Anniversary Collection, are cruel…" at bounding box center [271, 332] width 177 height 28
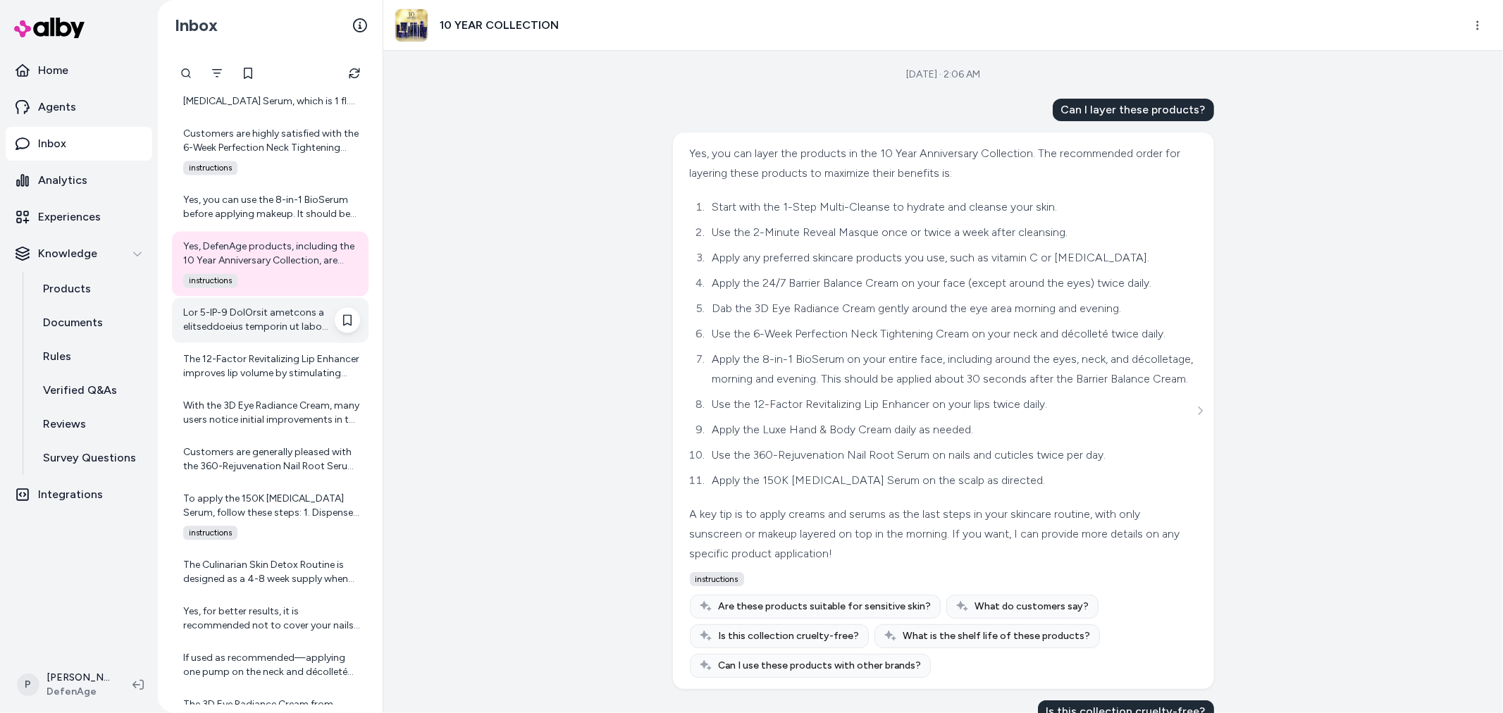
click at [264, 326] on div at bounding box center [271, 320] width 177 height 28
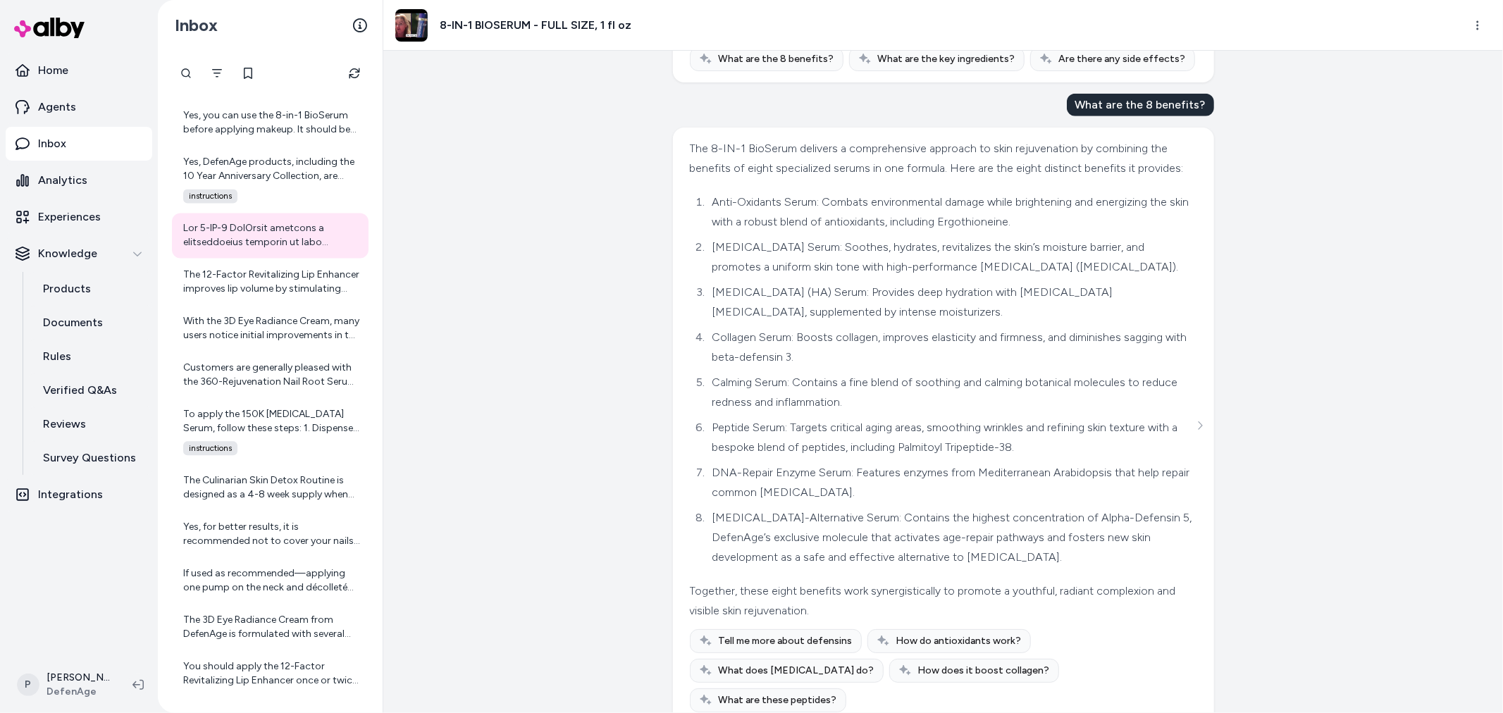
scroll to position [964, 0]
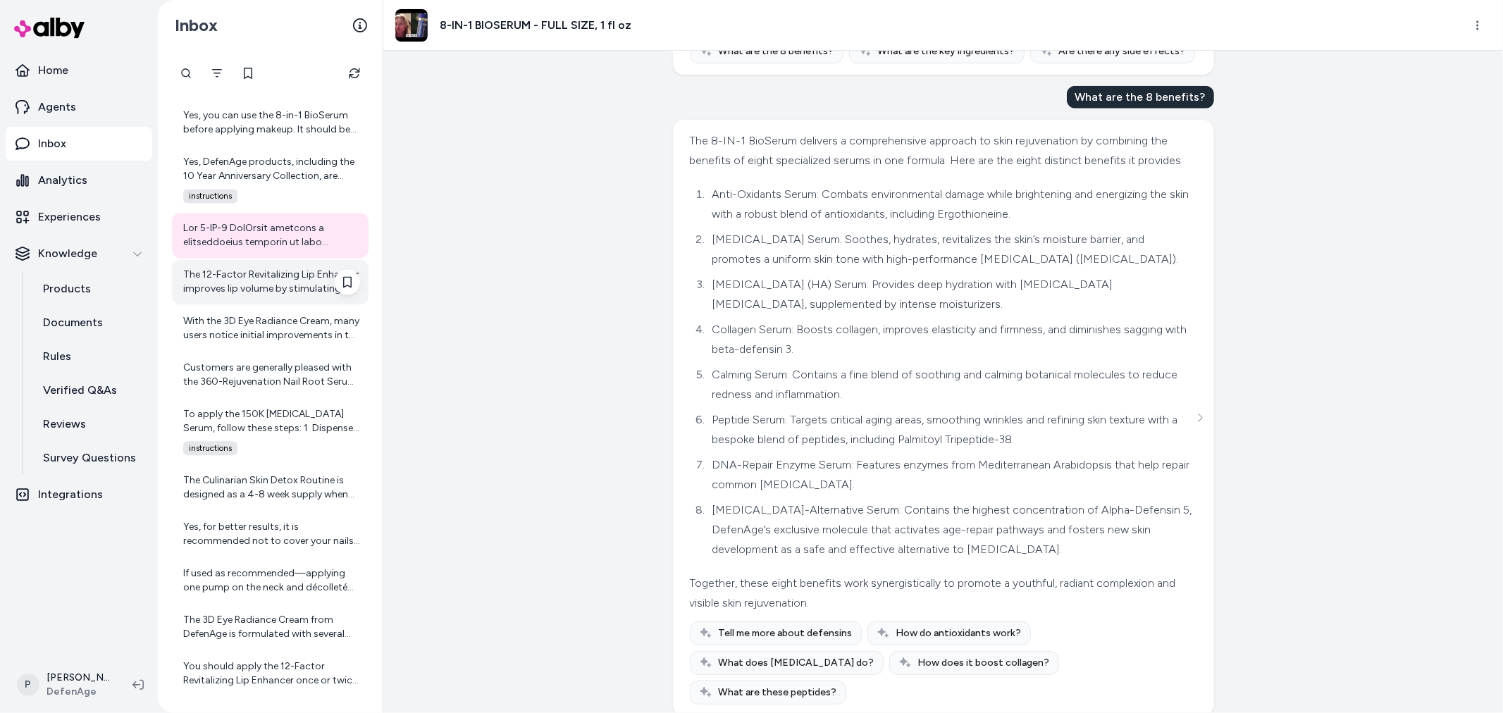
click at [248, 278] on div "The 12-Factor Revitalizing Lip Enhancer improves lip volume by stimulating your…" at bounding box center [271, 282] width 177 height 28
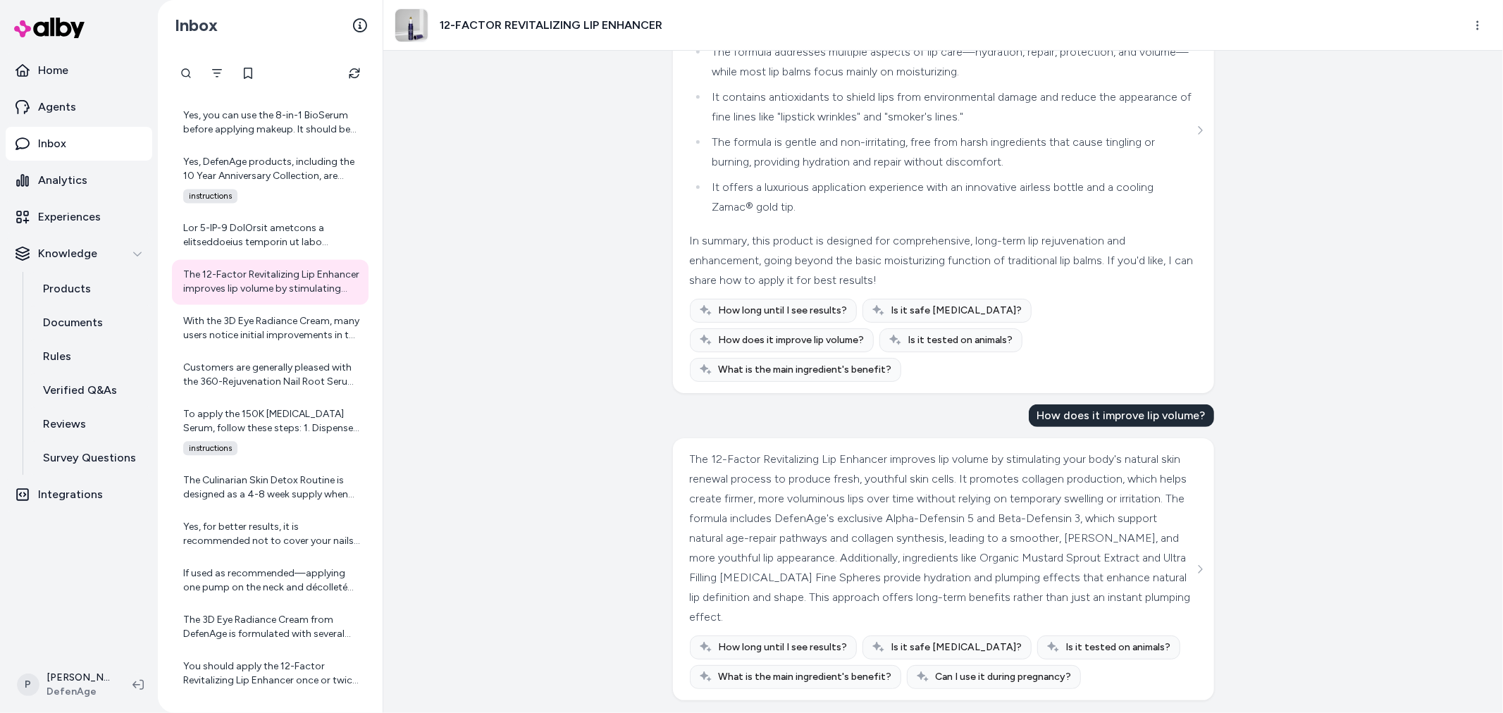
scroll to position [269, 0]
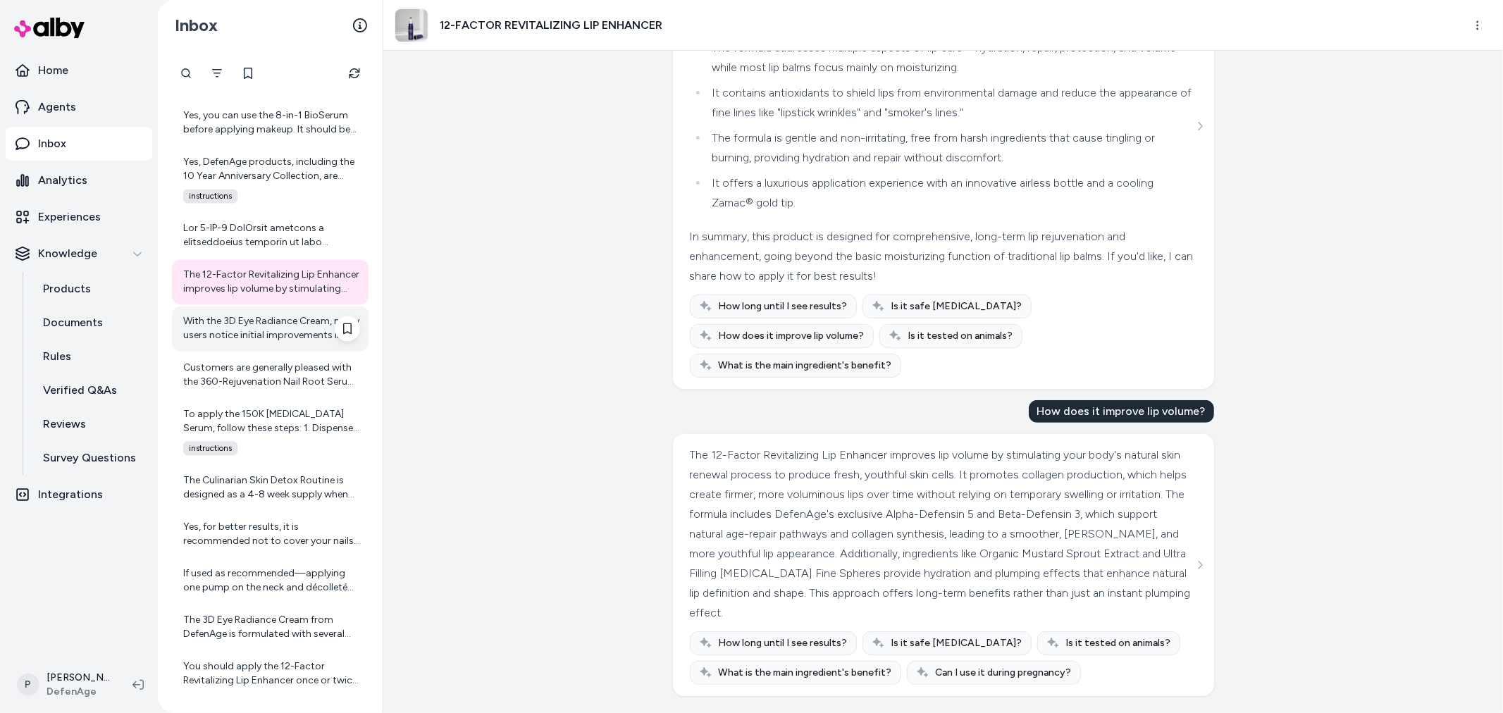
click at [250, 339] on div "With the 3D Eye Radiance Cream, many users notice initial improvements in the a…" at bounding box center [271, 328] width 177 height 28
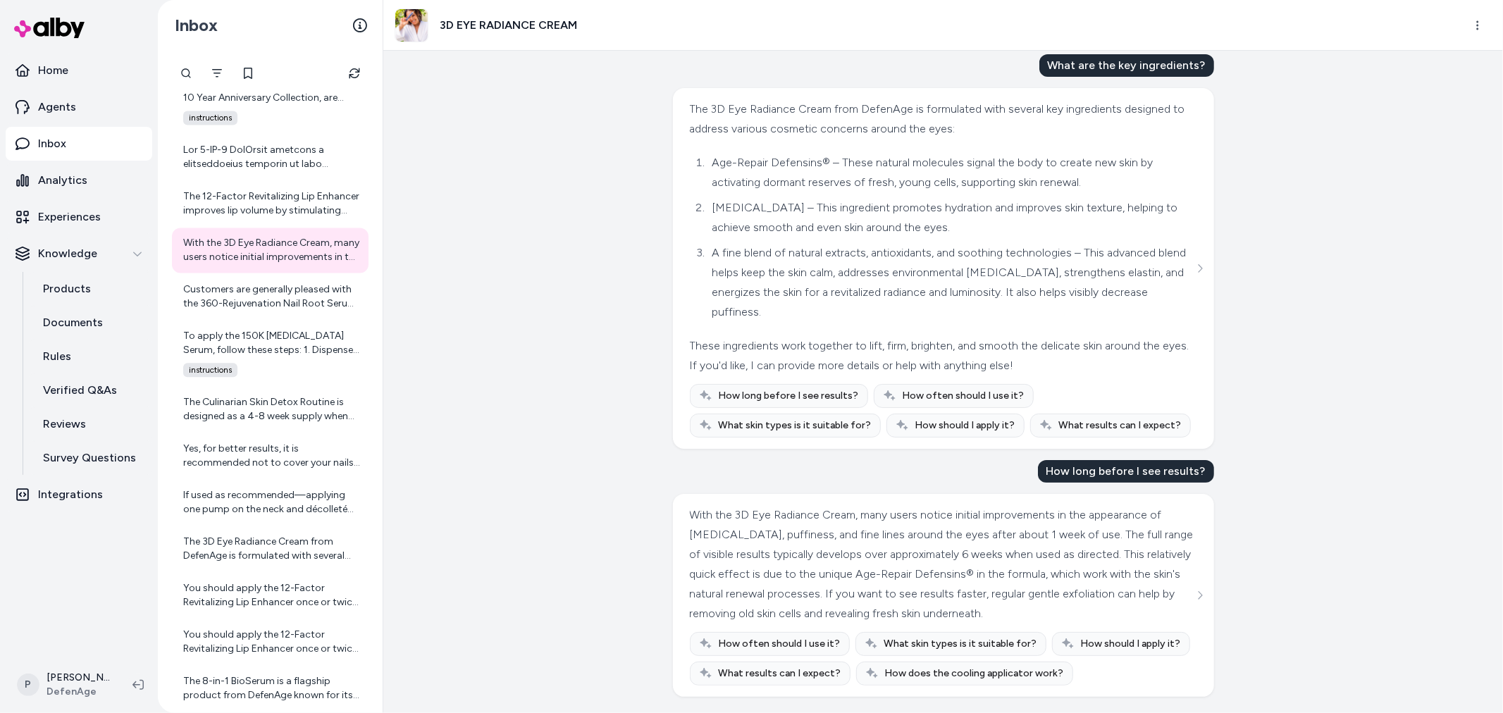
scroll to position [45, 0]
click at [242, 312] on div "Customers are generally pleased with the 360-Rejuvenation Nail Root Serum, noti…" at bounding box center [270, 296] width 197 height 45
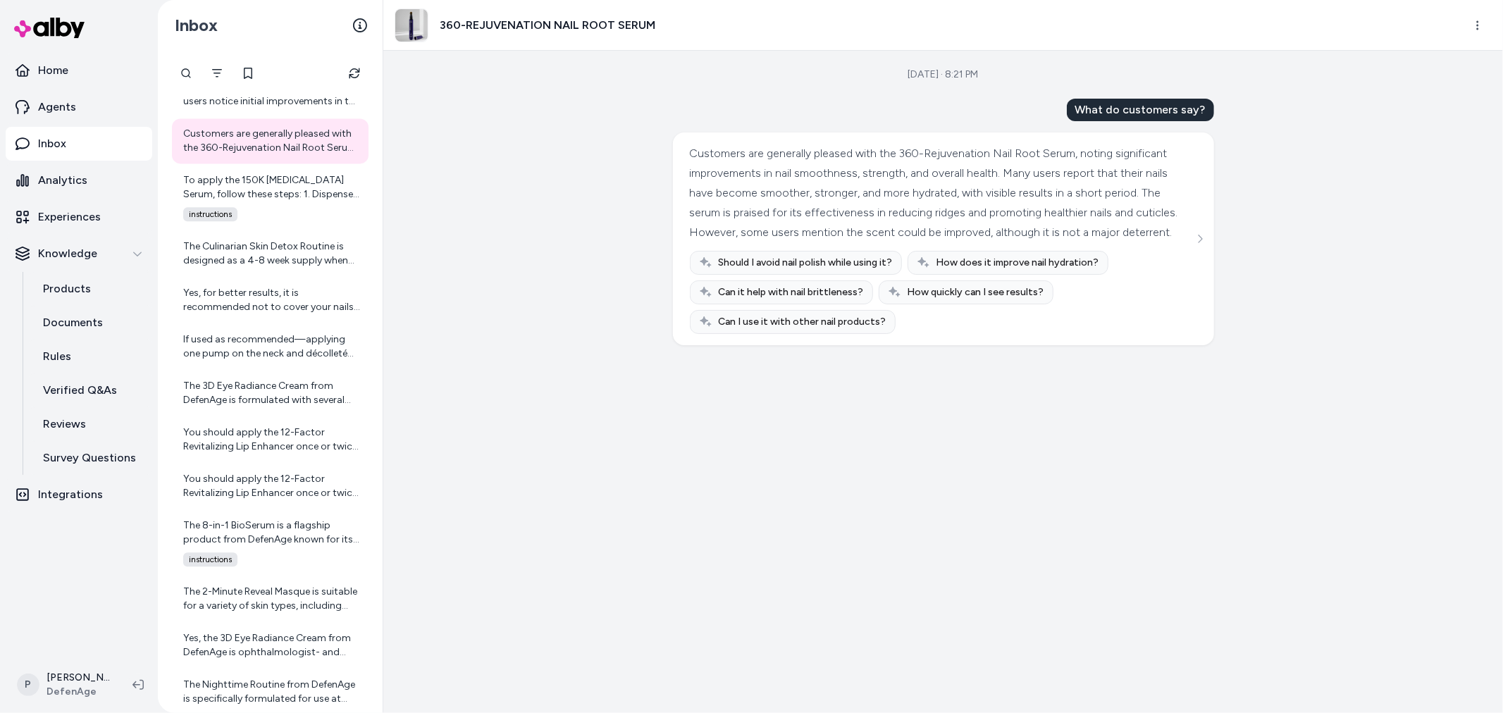
scroll to position [2712, 0]
click at [255, 197] on div "To apply the 150K Hair Follicle Serum, follow these steps: 1. Dispense the Seru…" at bounding box center [271, 186] width 177 height 28
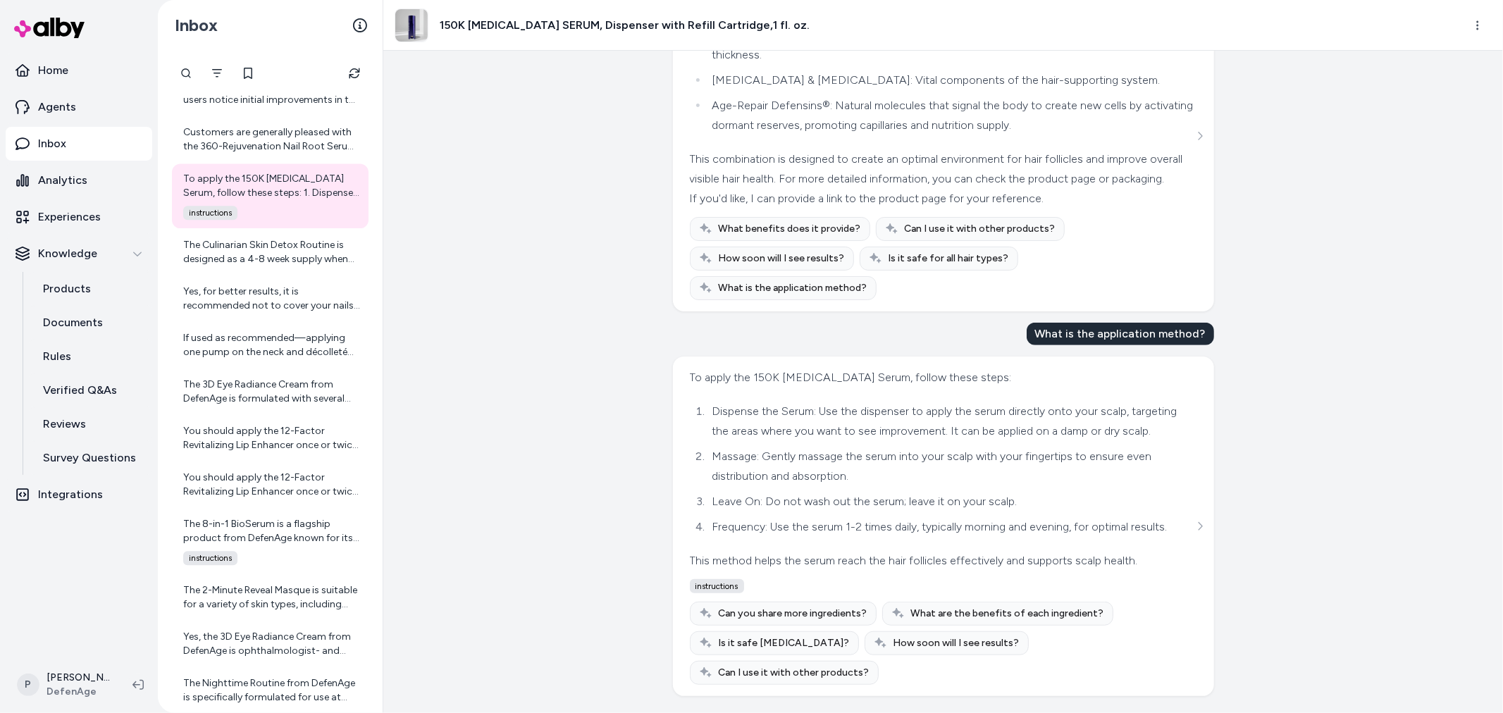
scroll to position [750, 0]
click at [256, 256] on div "The Culinarian Skin Detox Routine is designed as a 4-8 week supply when used as…" at bounding box center [271, 252] width 177 height 28
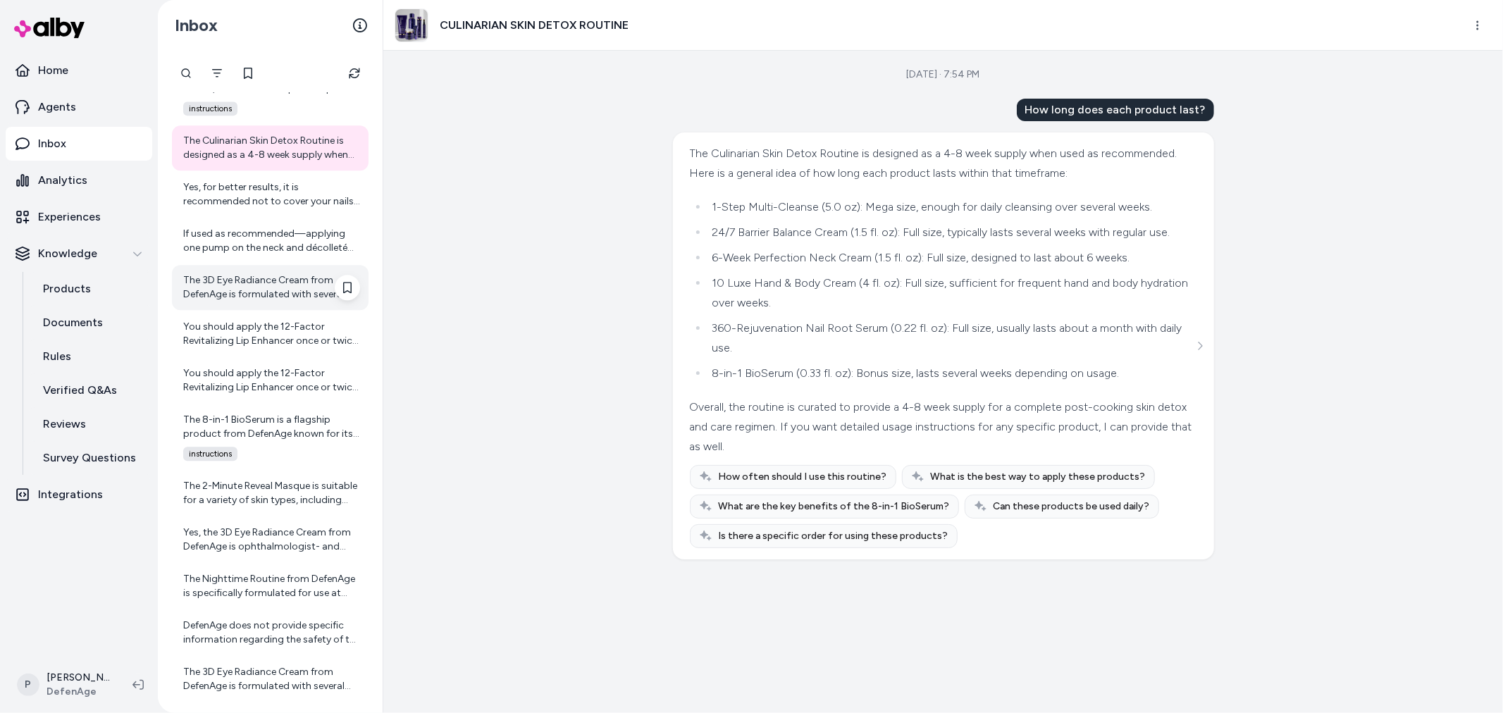
scroll to position [2791, 0]
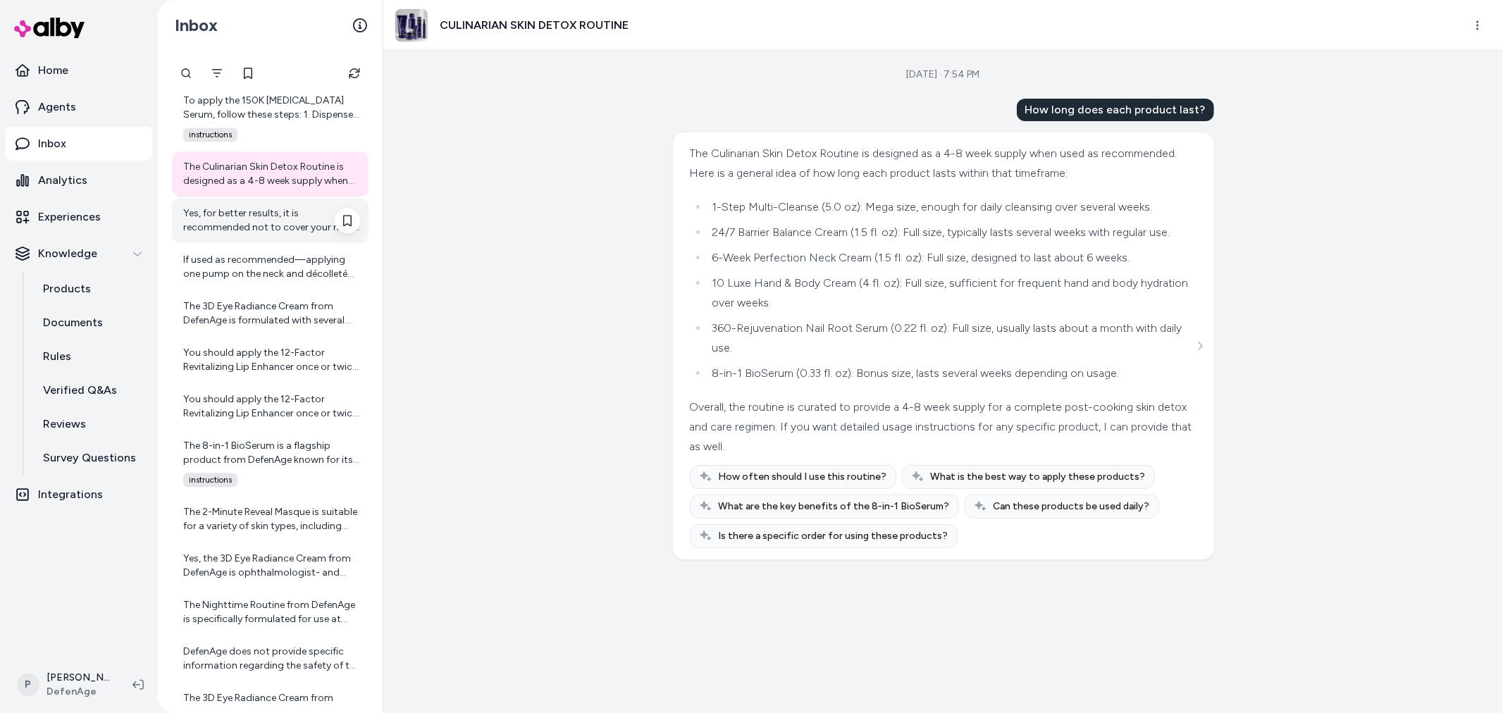
click at [269, 226] on div "Yes, for better results, it is recommended not to cover your nails with nail po…" at bounding box center [271, 220] width 177 height 28
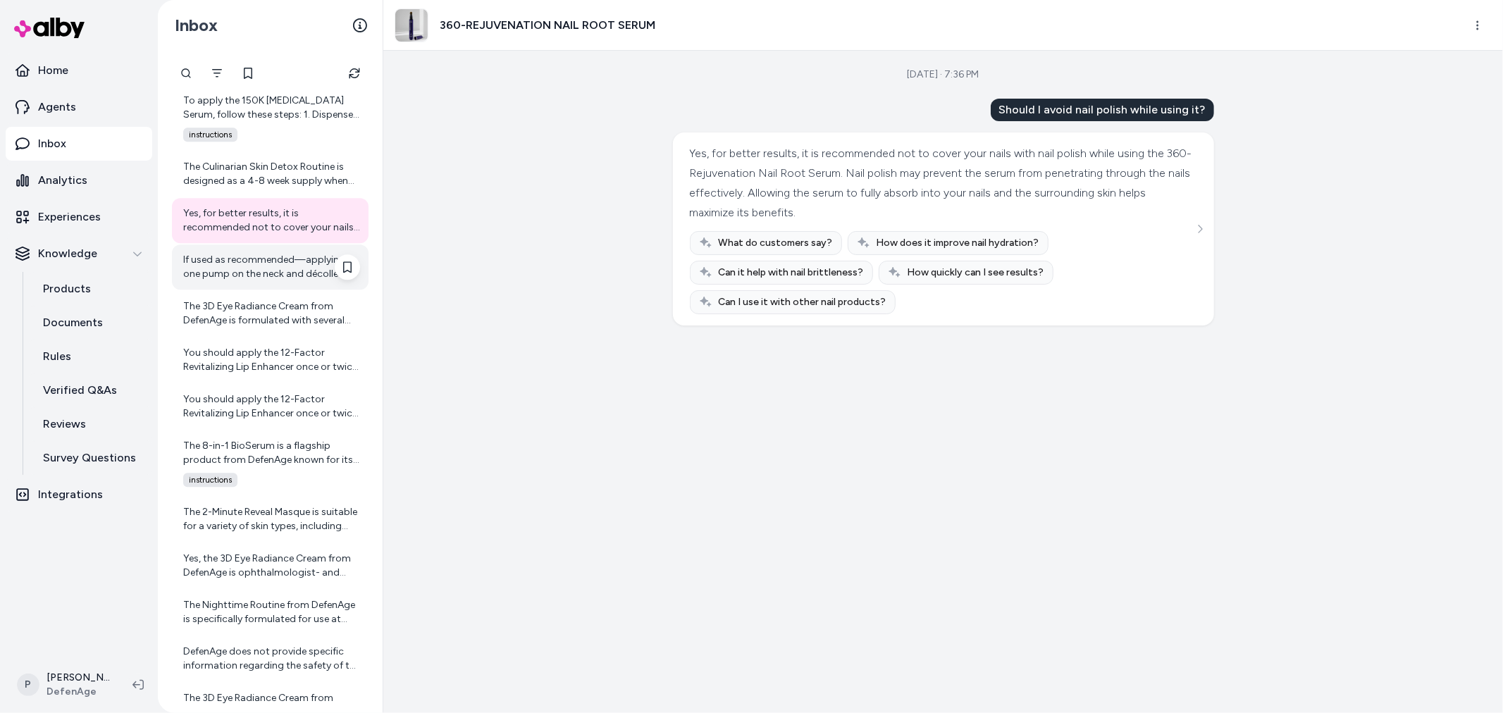
click at [235, 273] on div "If used as recommended—applying one pump on the neck and décolleté twice daily—…" at bounding box center [271, 267] width 177 height 28
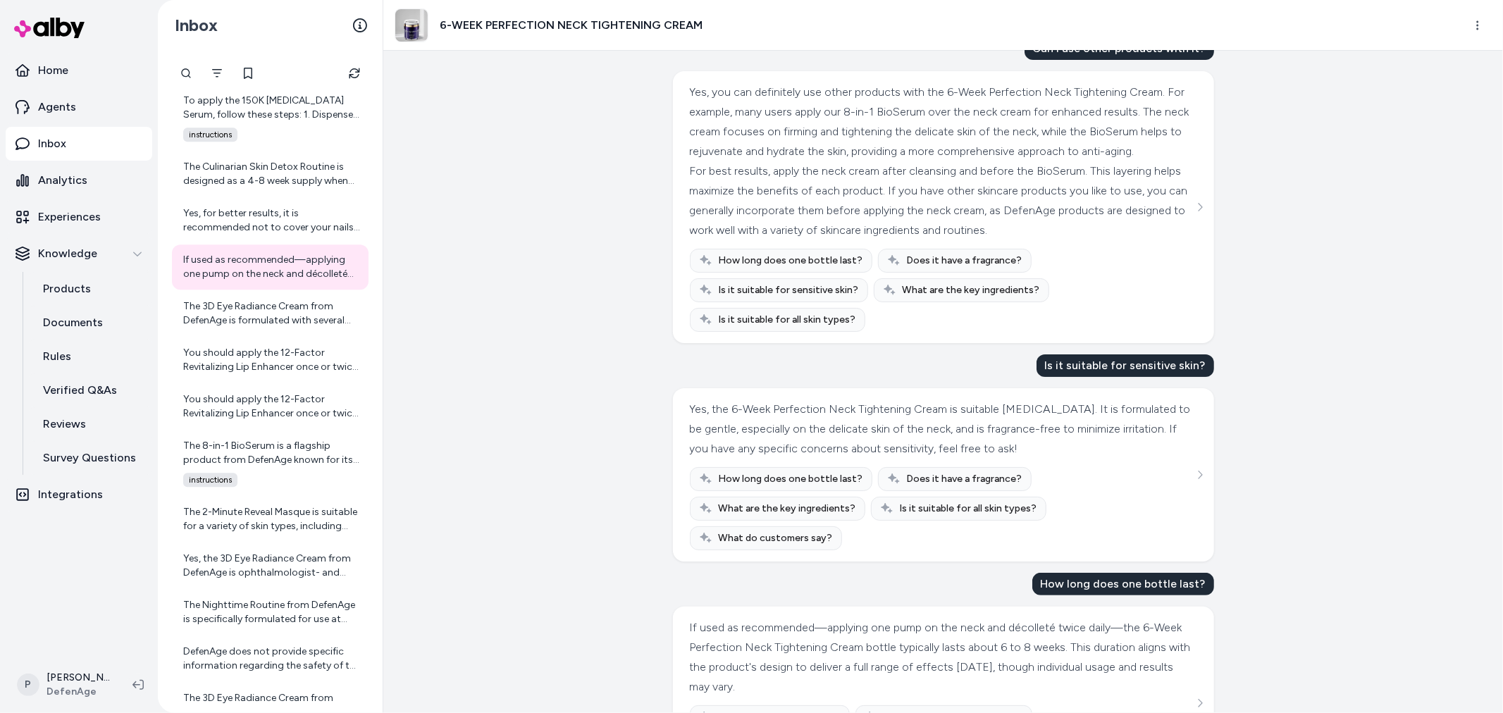
scroll to position [125, 0]
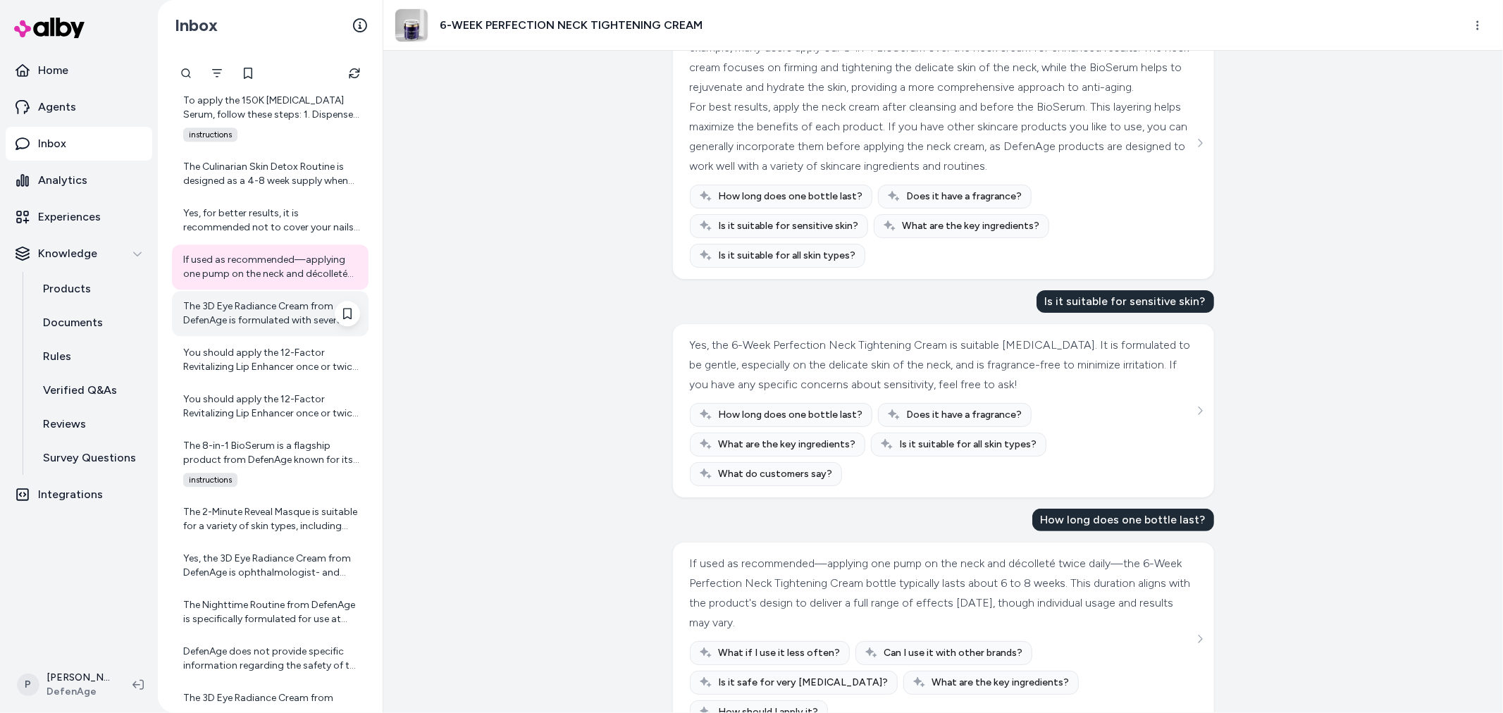
click at [256, 318] on div "The 3D Eye Radiance Cream from DefenAge is formulated with several key ingredie…" at bounding box center [271, 313] width 177 height 28
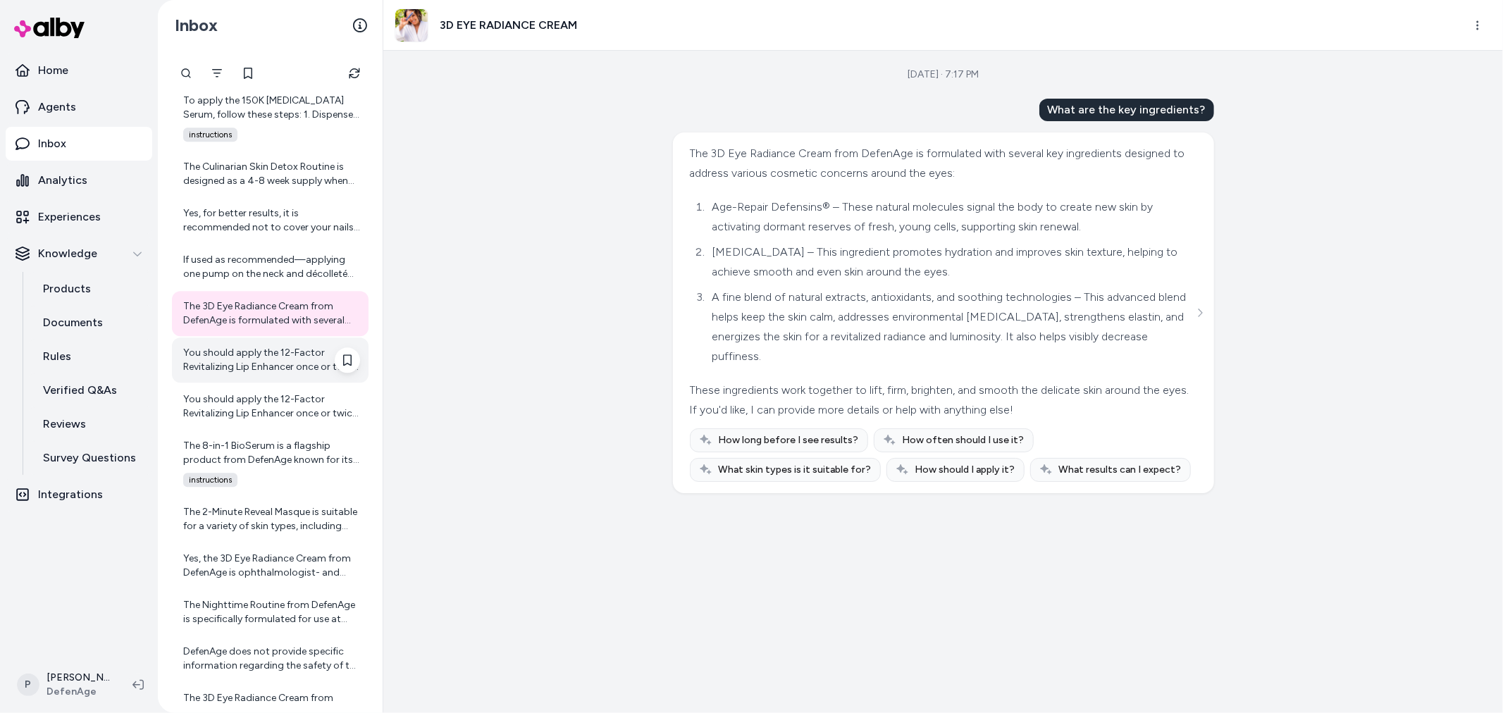
click at [262, 357] on div "You should apply the 12-Factor Revitalizing Lip Enhancer once or twice daily. F…" at bounding box center [271, 360] width 177 height 28
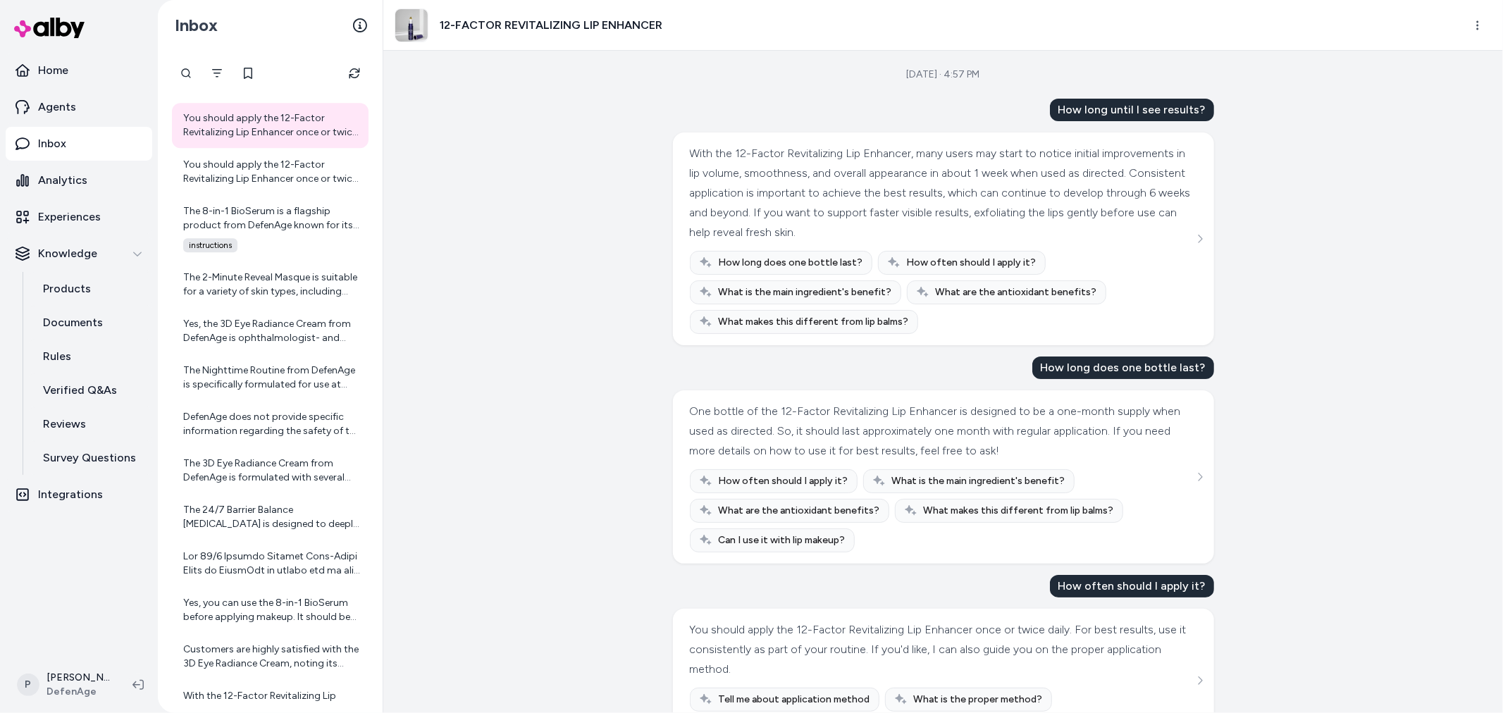
scroll to position [57, 0]
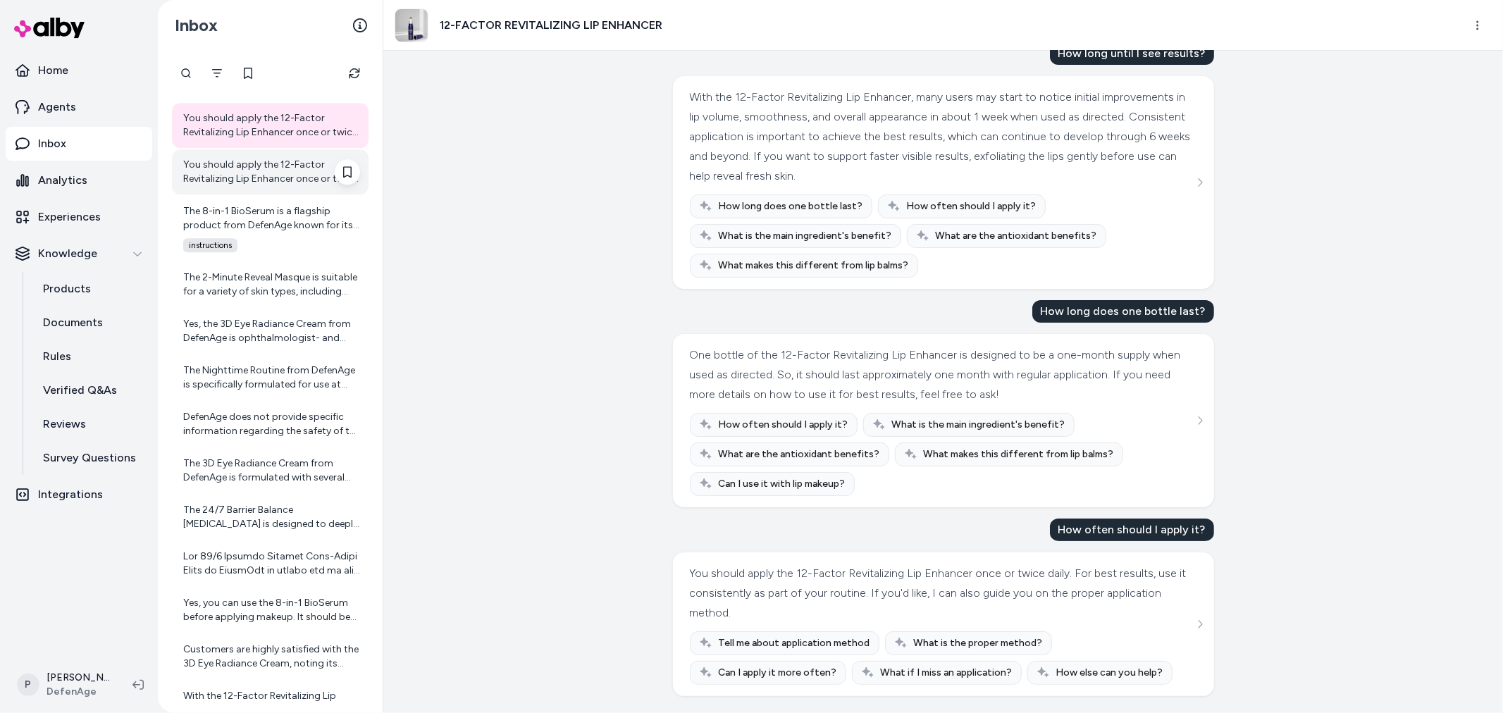
click at [271, 185] on div "You should apply the 12-Factor Revitalizing Lip Enhancer once or twice daily. F…" at bounding box center [271, 172] width 177 height 28
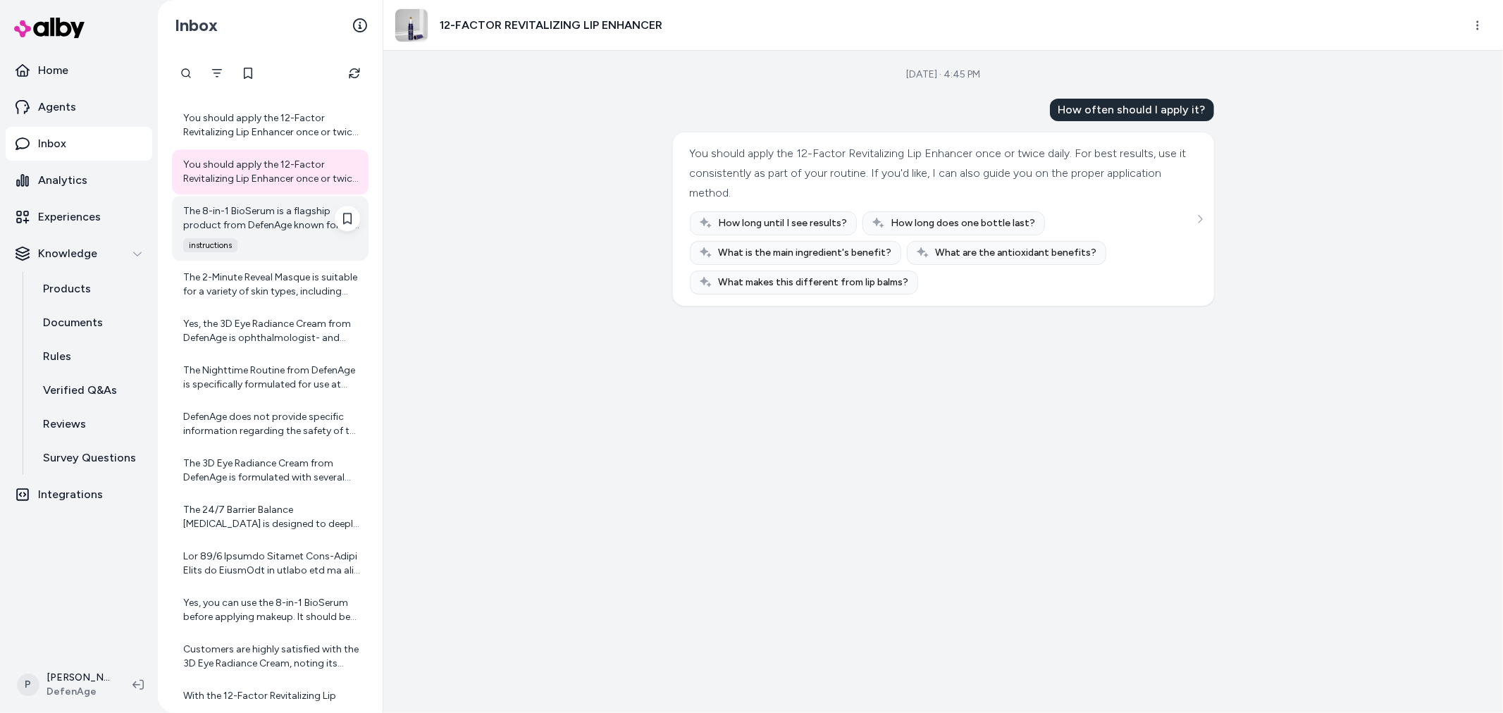
click at [247, 211] on div "The 8-in-1 BioSerum is a flagship product from DefenAge known for its advanced …" at bounding box center [271, 218] width 177 height 28
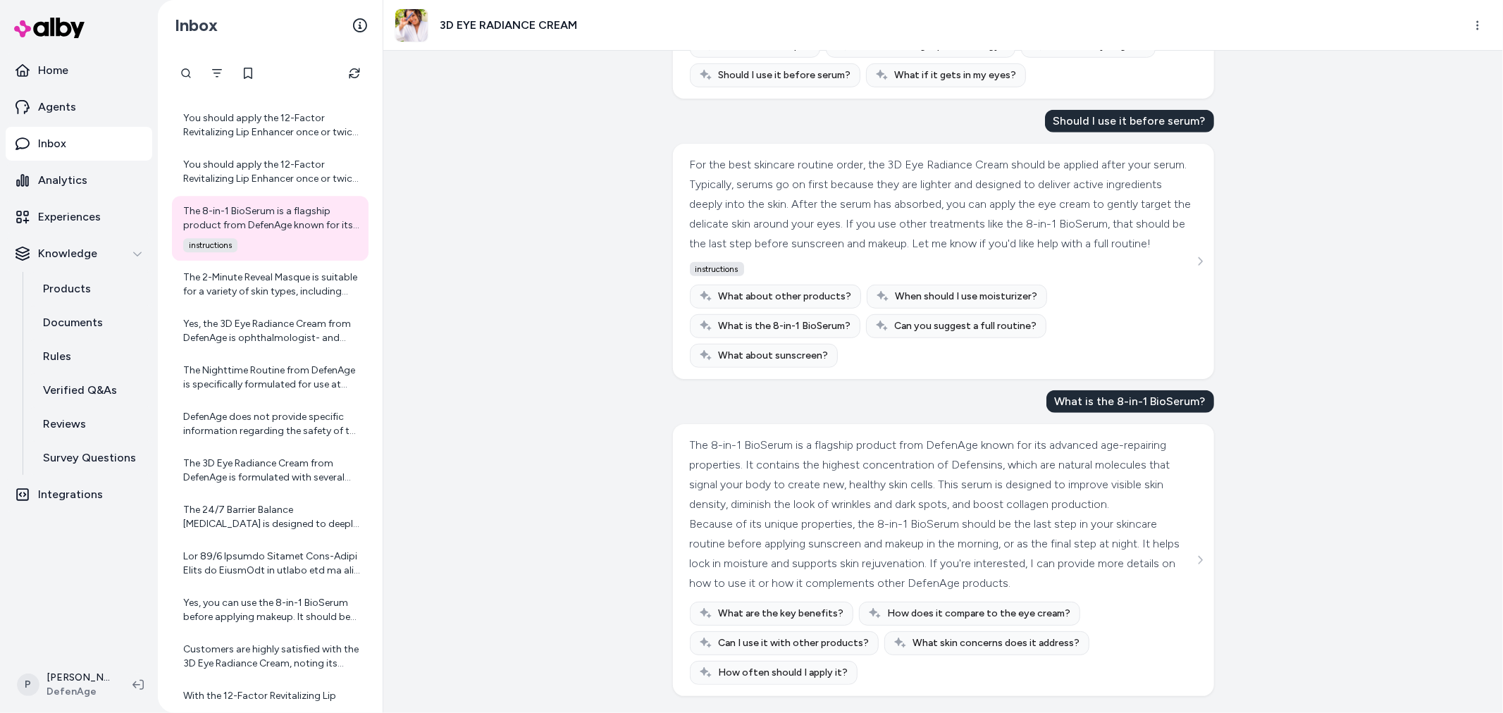
scroll to position [727, 0]
click at [258, 285] on div "The 2-Minute Reveal Masque is suitable for a variety of skin types, including o…" at bounding box center [271, 285] width 177 height 28
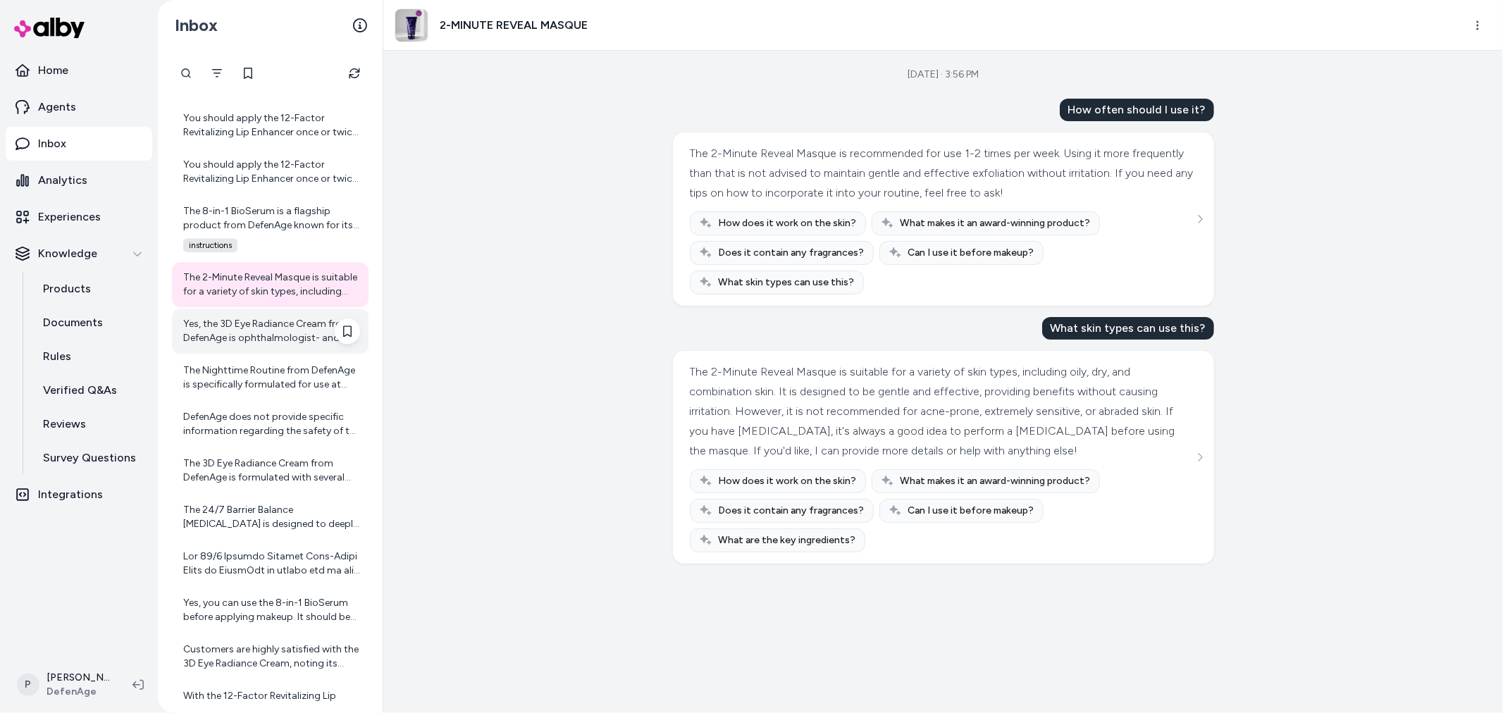
click at [256, 341] on div "Yes, the 3D Eye Radiance Cream from DefenAge is ophthalmologist- and dermatolog…" at bounding box center [271, 331] width 177 height 28
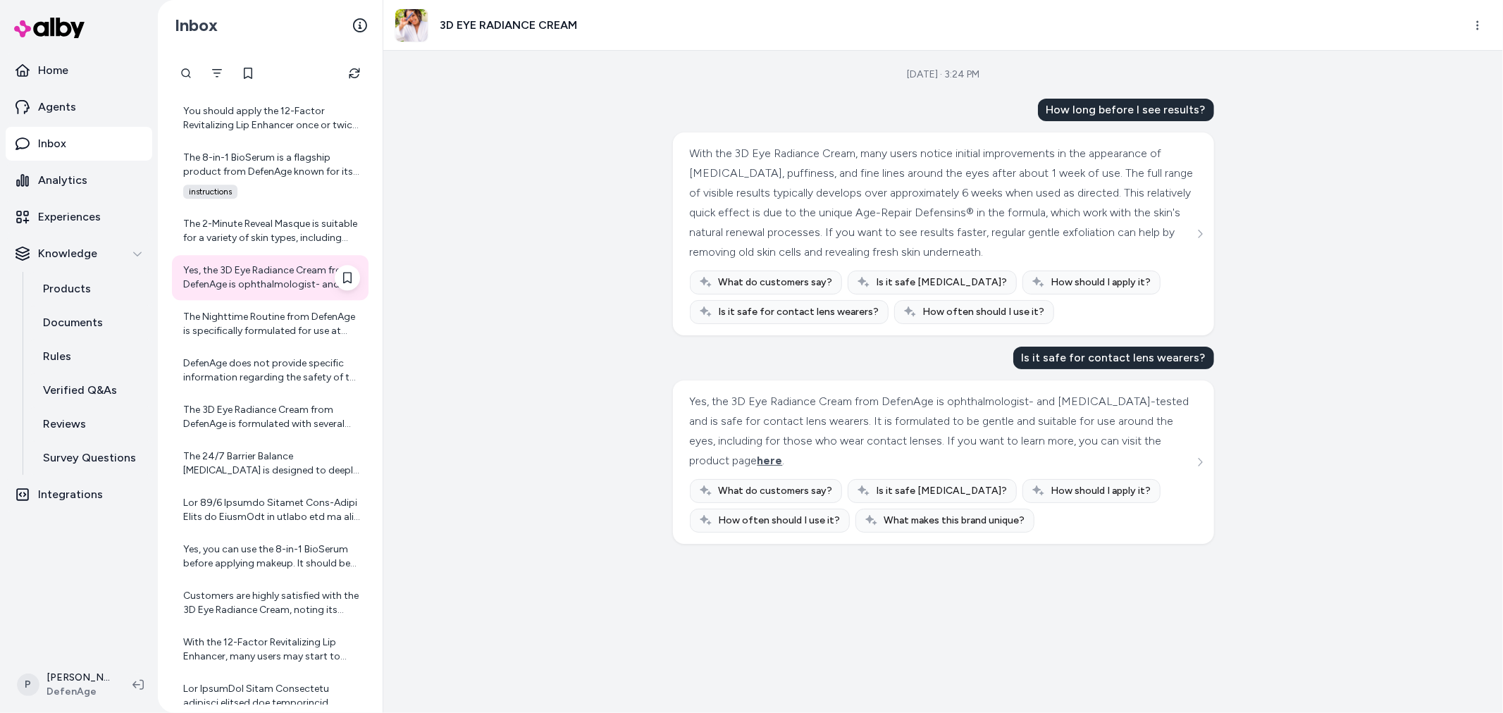
scroll to position [3103, 0]
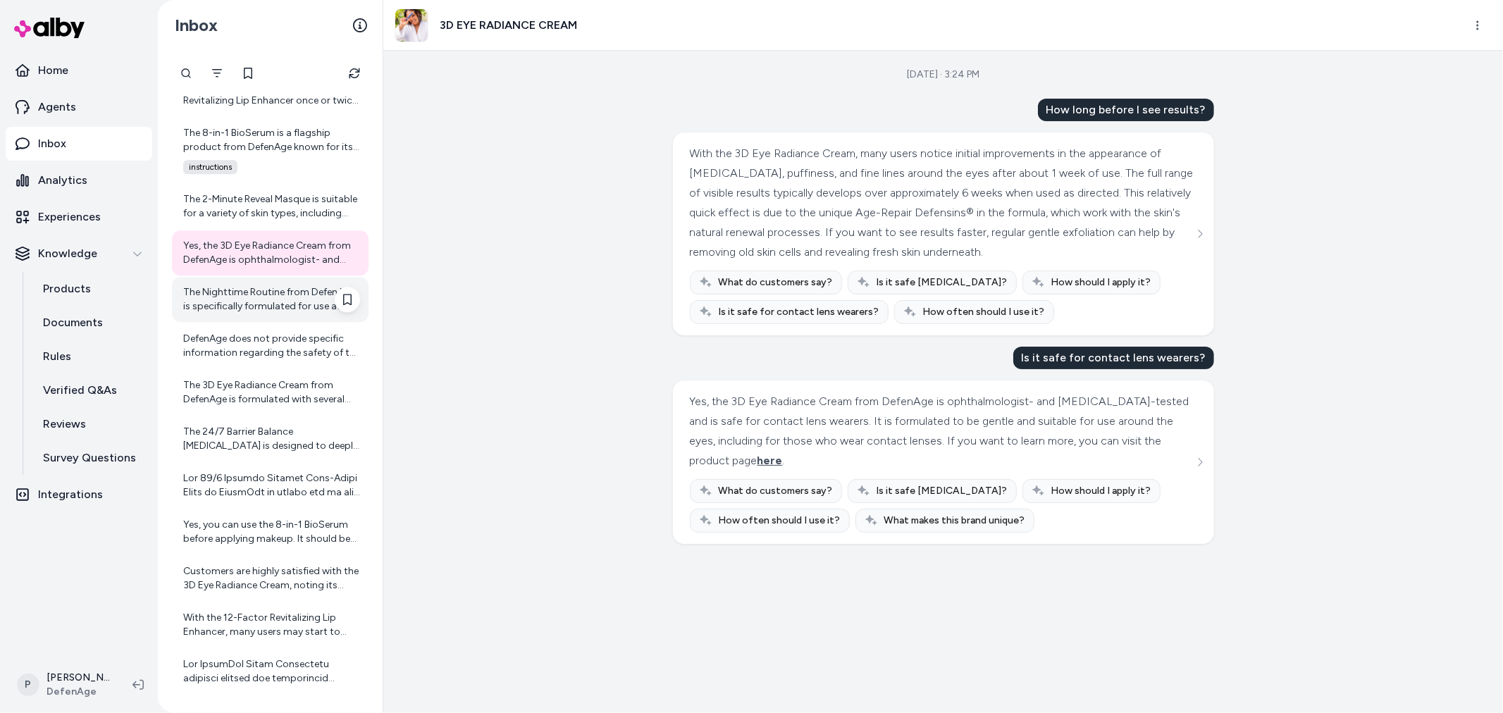
click at [266, 282] on div "The Nighttime Routine from DefenAge is specifically formulated for use at night…" at bounding box center [270, 299] width 197 height 45
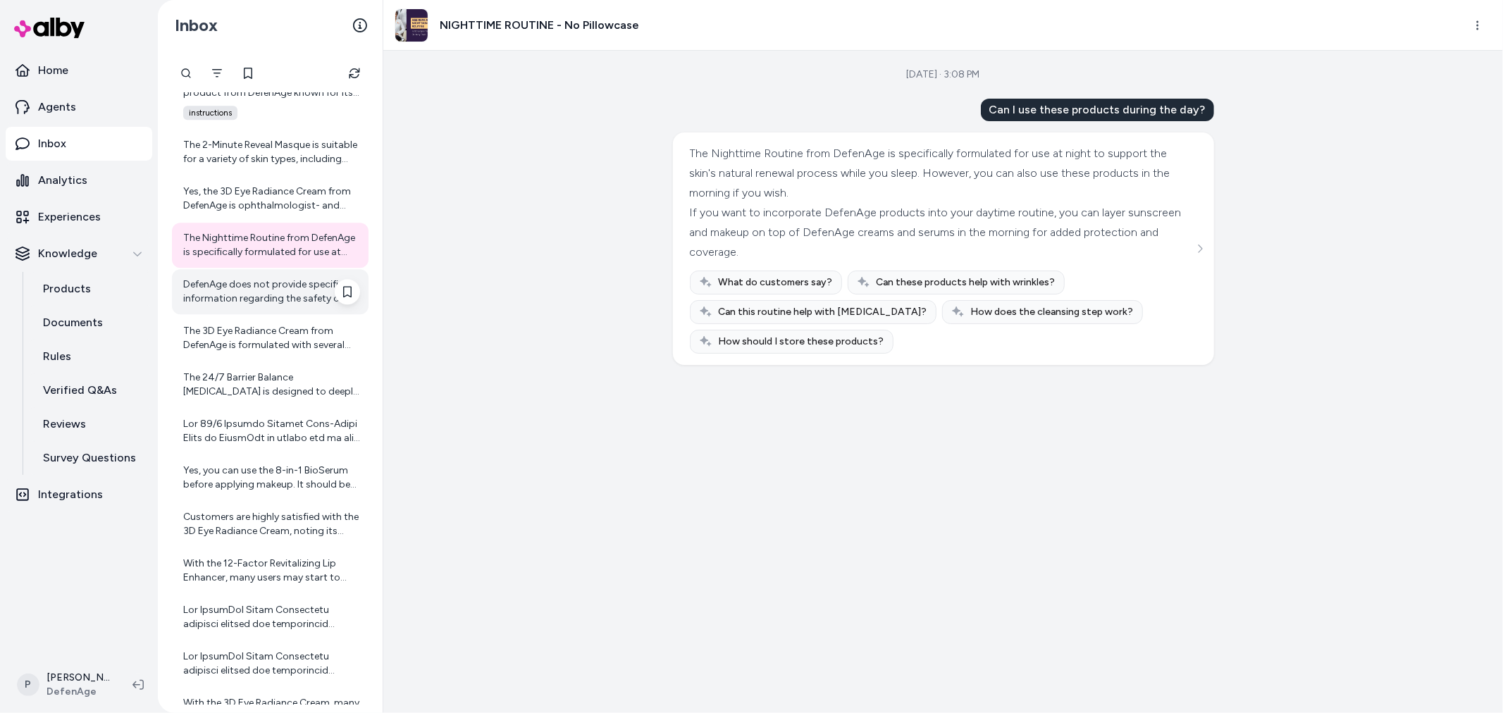
scroll to position [3182, 0]
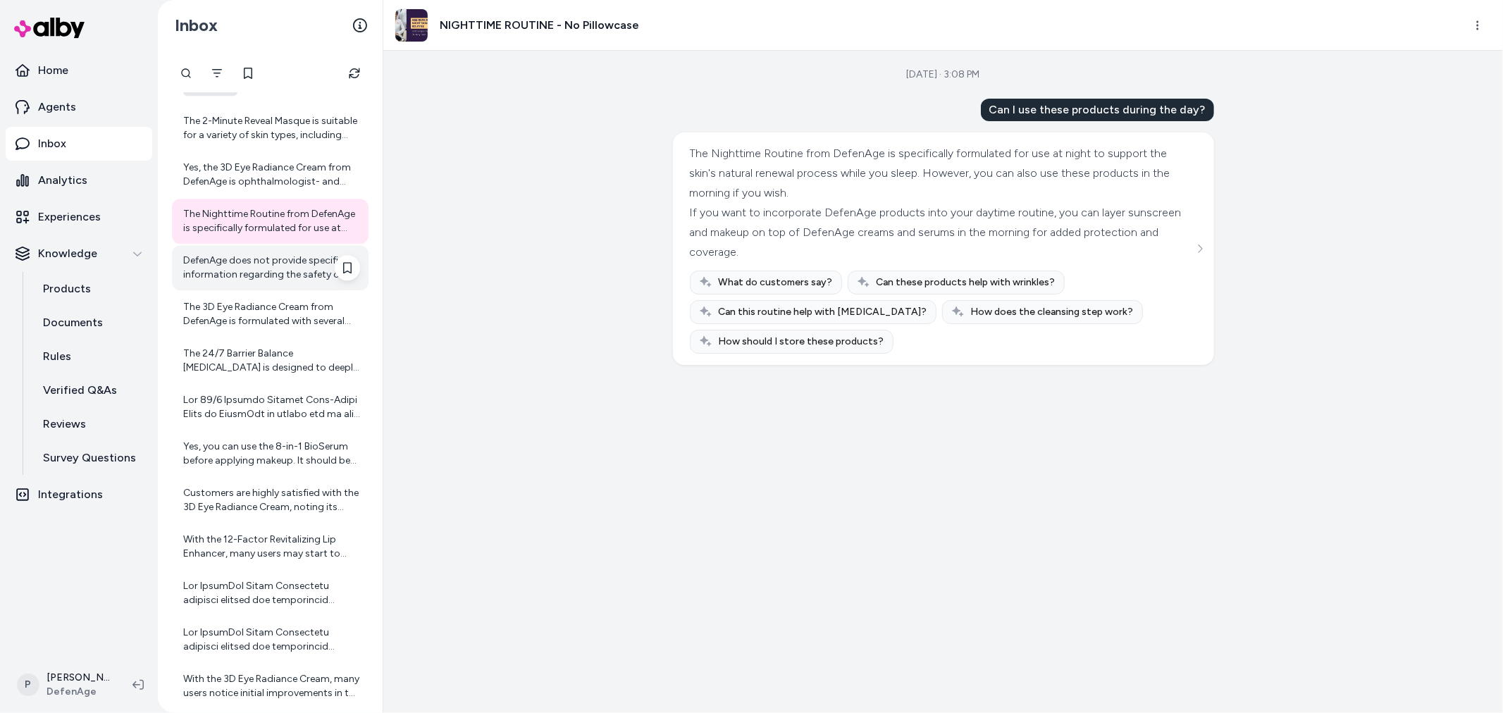
click at [262, 245] on div "DefenAge does not provide specific information regarding the safety of the 24/7…" at bounding box center [270, 267] width 197 height 45
click at [250, 269] on div "DefenAge does not provide specific information regarding the safety of the 24/7…" at bounding box center [271, 268] width 177 height 28
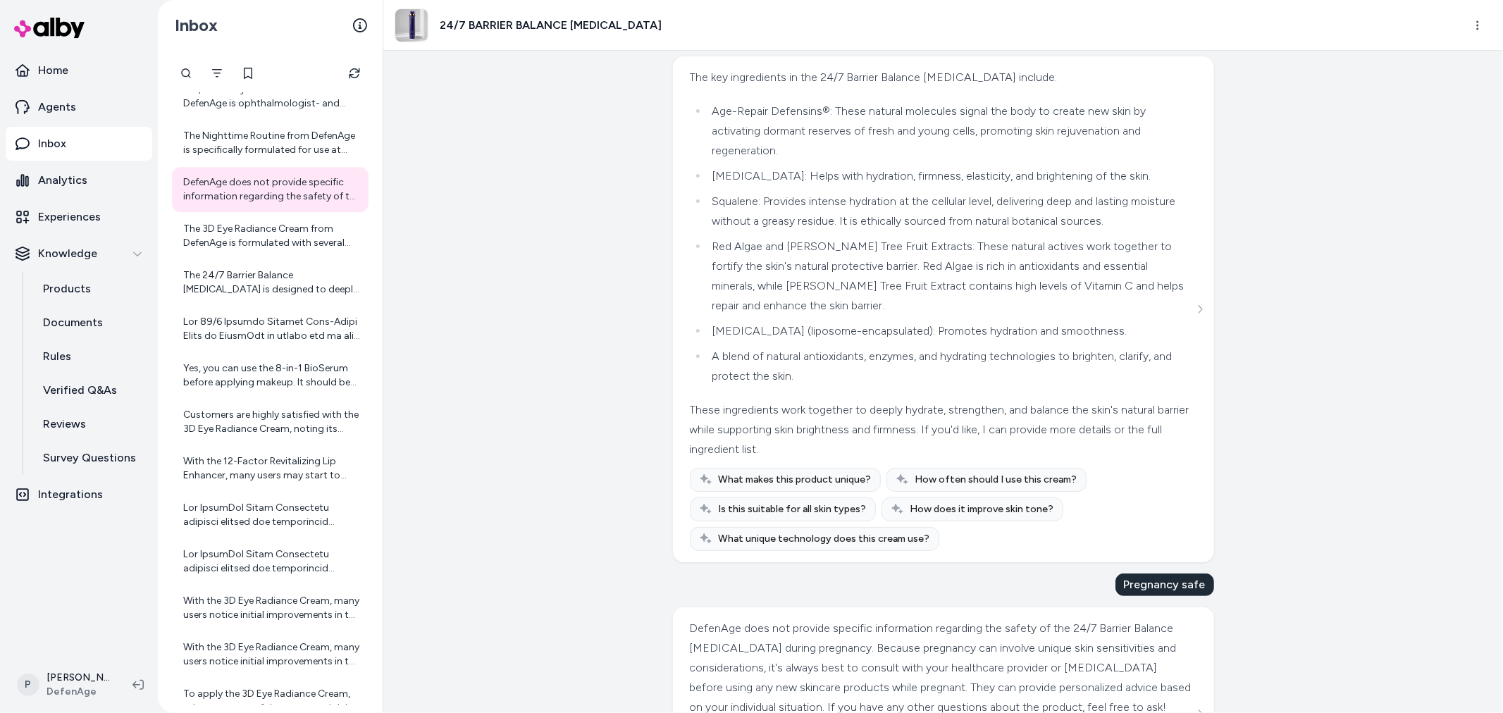
scroll to position [191, 0]
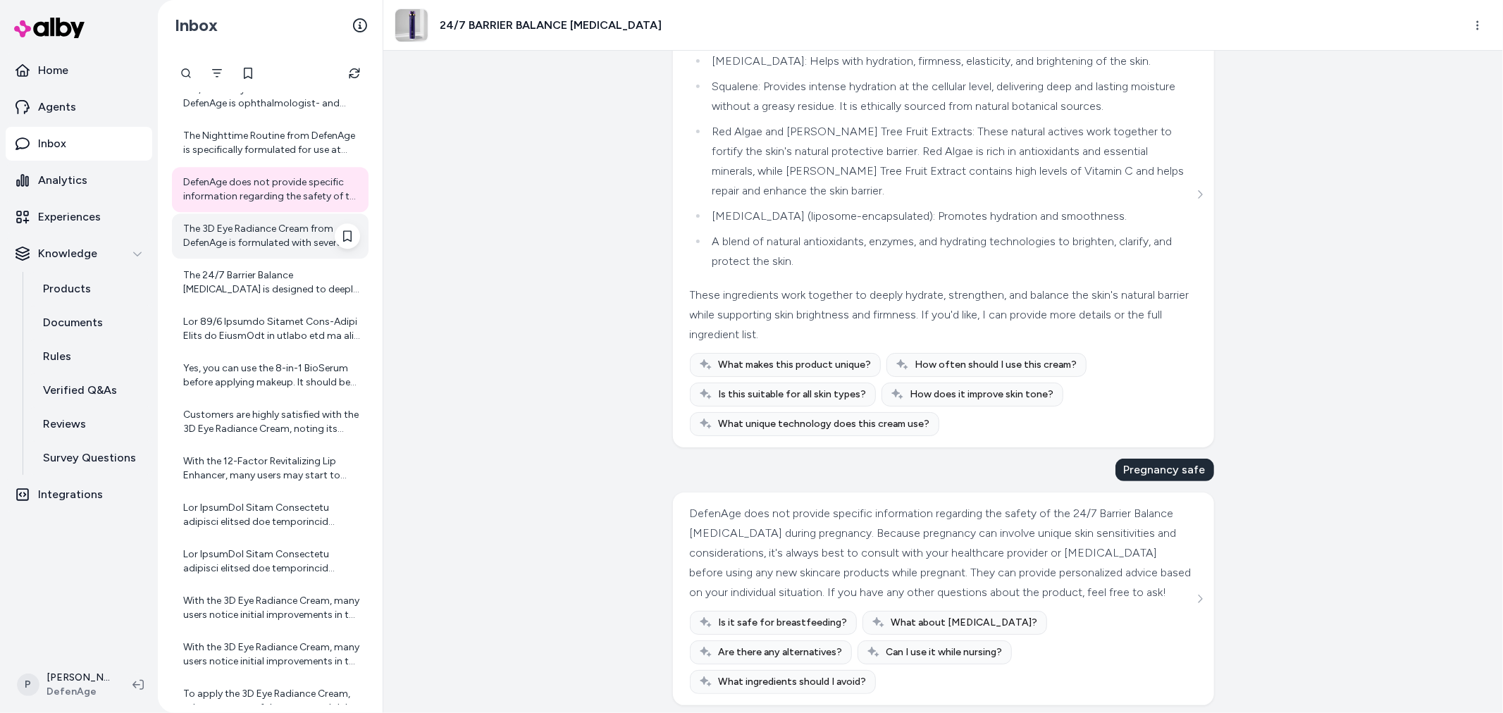
click at [254, 243] on div "The 3D Eye Radiance Cream from DefenAge is formulated with several key ingredie…" at bounding box center [271, 236] width 177 height 28
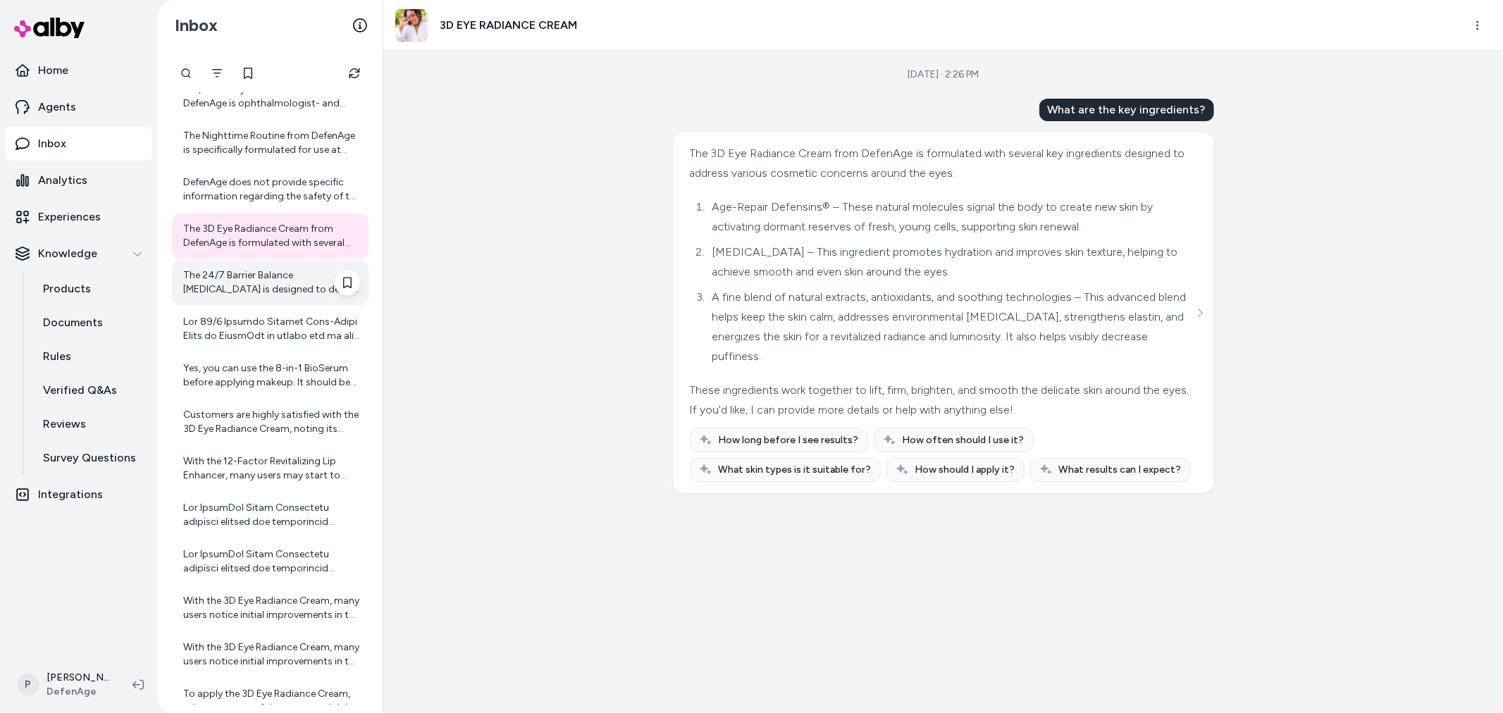
click at [245, 283] on div "The 24/7 Barrier Balance Anti-Aging Cream is designed to deeply hydrate, streng…" at bounding box center [271, 282] width 177 height 28
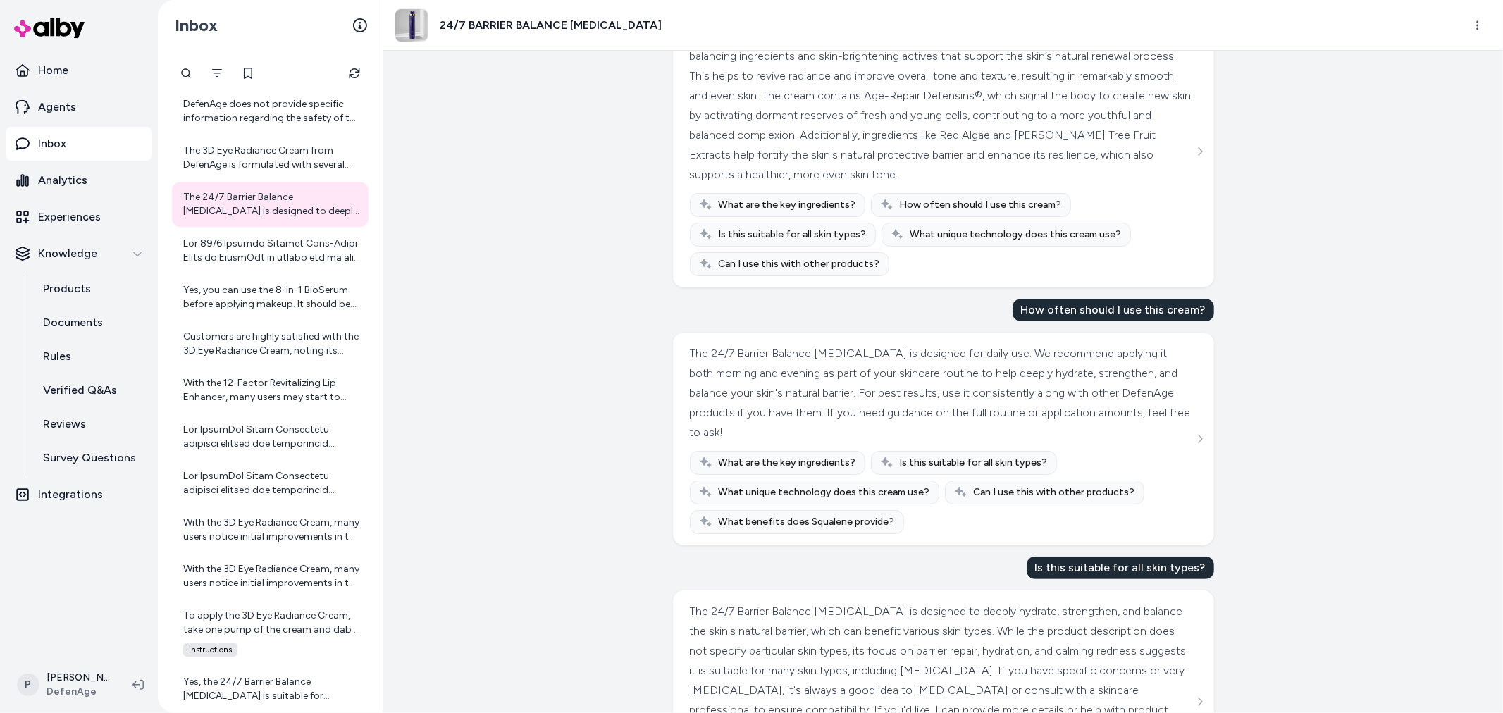
scroll to position [235, 0]
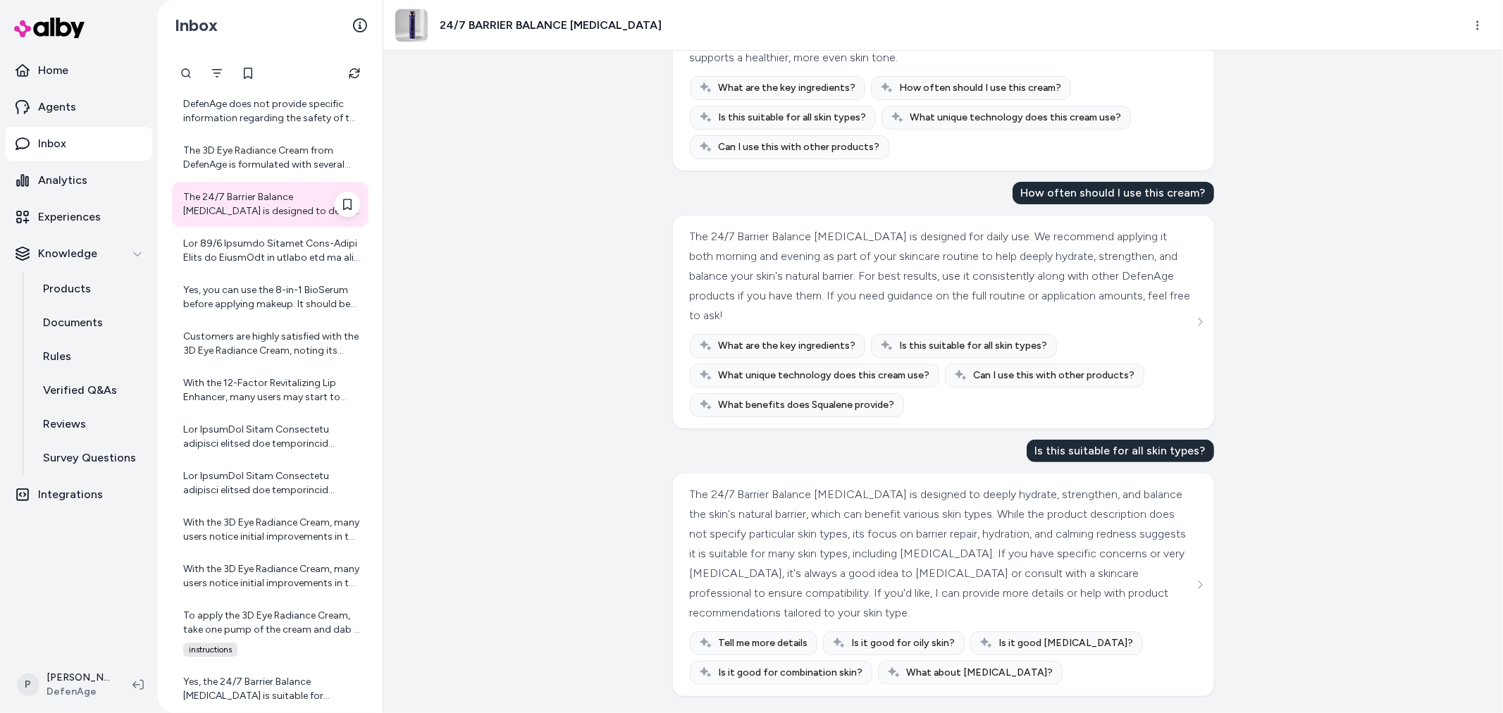
click at [258, 223] on div "The 24/7 Barrier Balance Anti-Aging Cream is designed to deeply hydrate, streng…" at bounding box center [270, 204] width 197 height 45
click at [242, 252] on div at bounding box center [271, 251] width 177 height 28
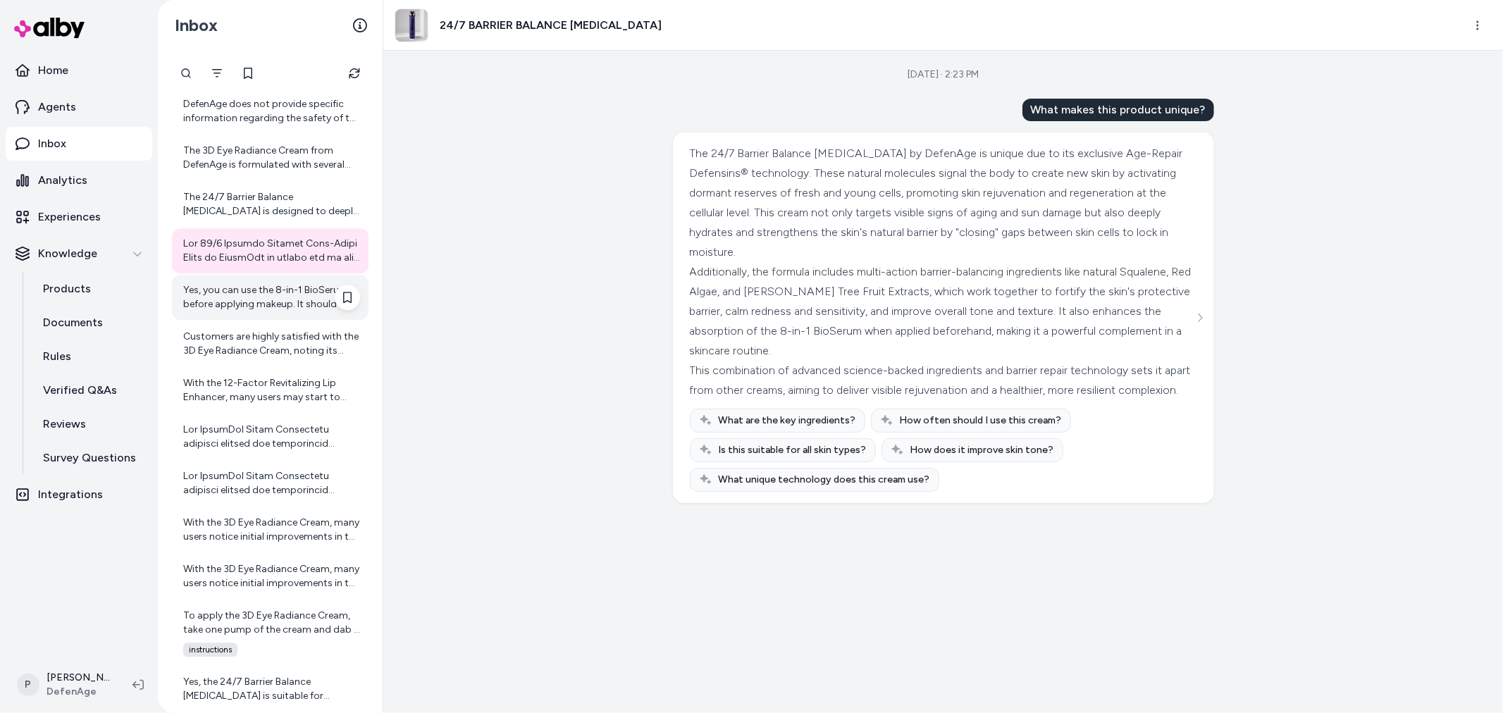
click at [266, 309] on div "Yes, you can use the 8-in-1 BioSerum before applying makeup. It should be the l…" at bounding box center [271, 297] width 177 height 28
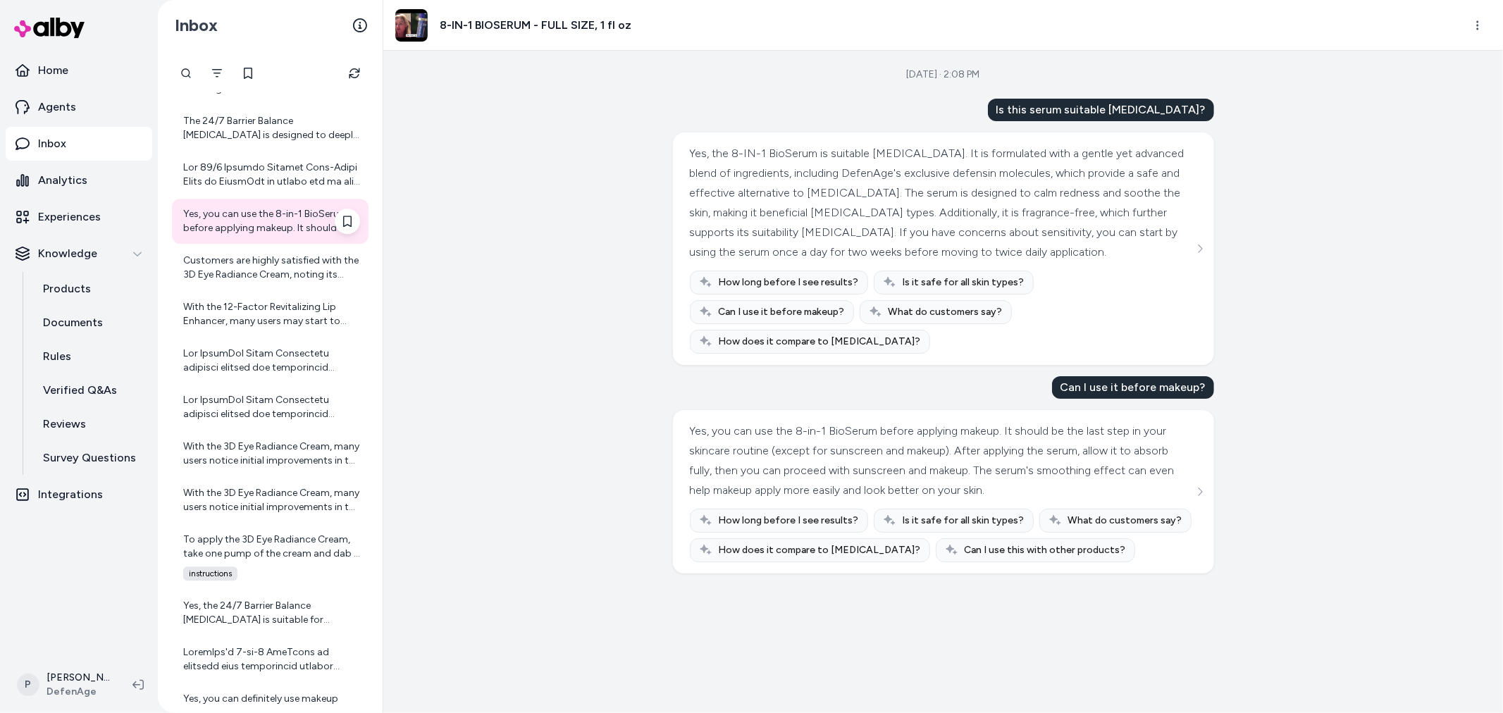
scroll to position [3417, 0]
click at [252, 263] on div "Customers are highly satisfied with the 3D Eye Radiance Cream, noting its effec…" at bounding box center [271, 265] width 177 height 28
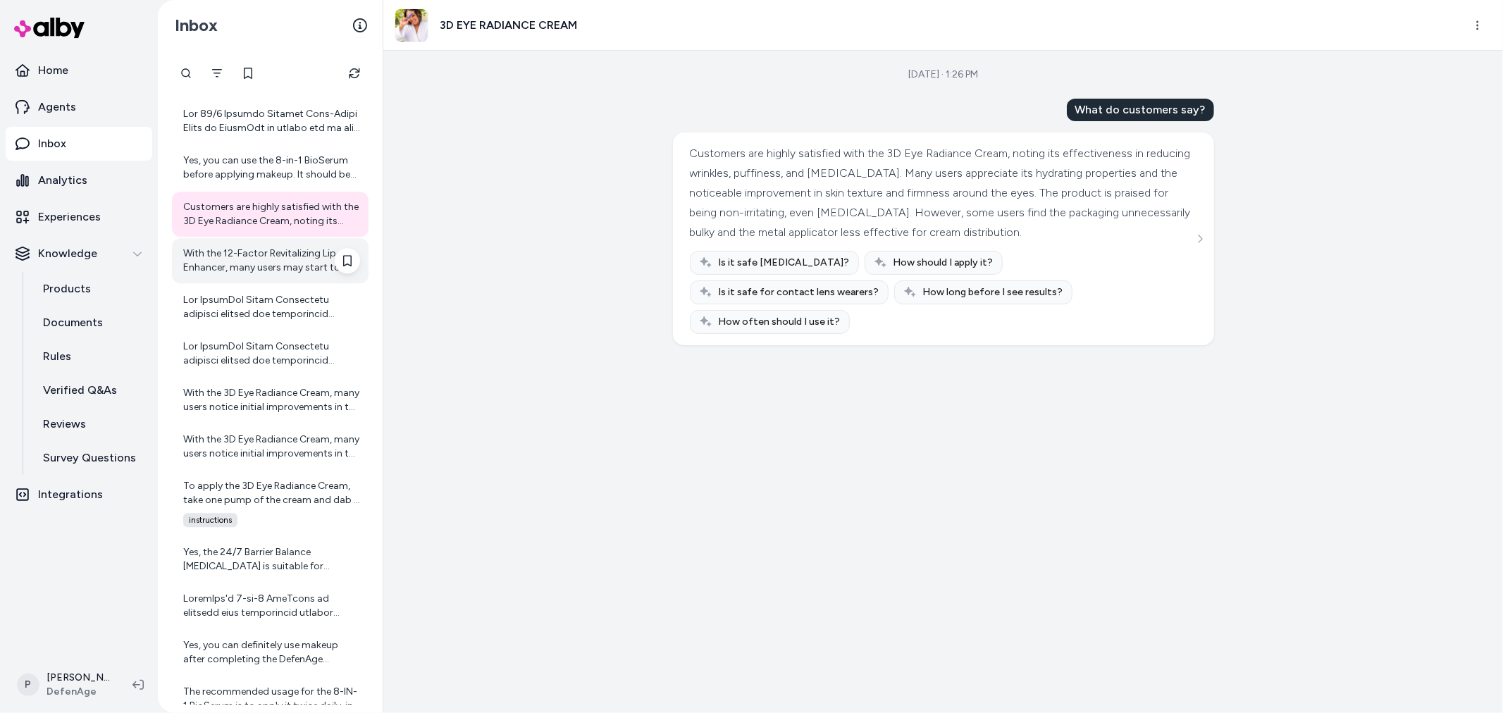
scroll to position [3495, 0]
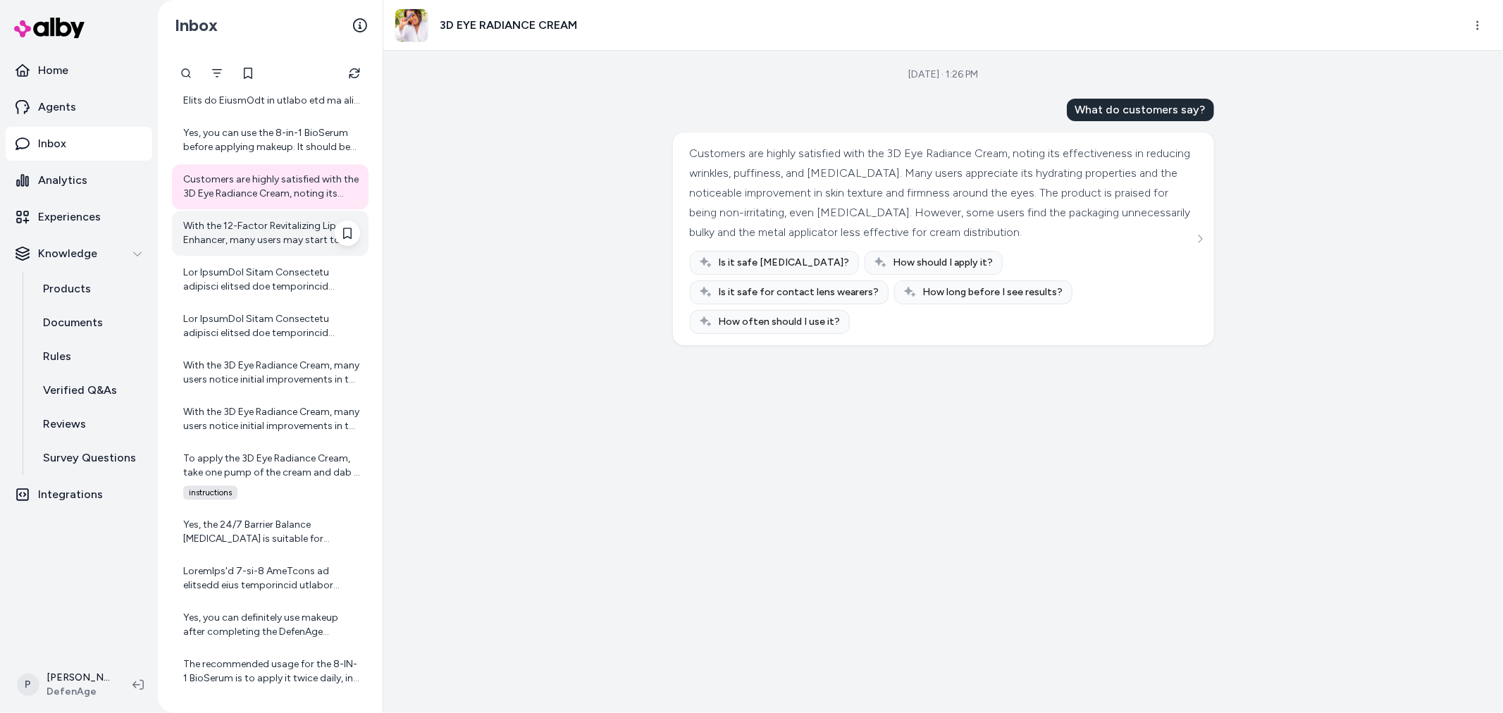
click at [263, 237] on div "With the 12-Factor Revitalizing Lip Enhancer, many users may start to notice in…" at bounding box center [271, 233] width 177 height 28
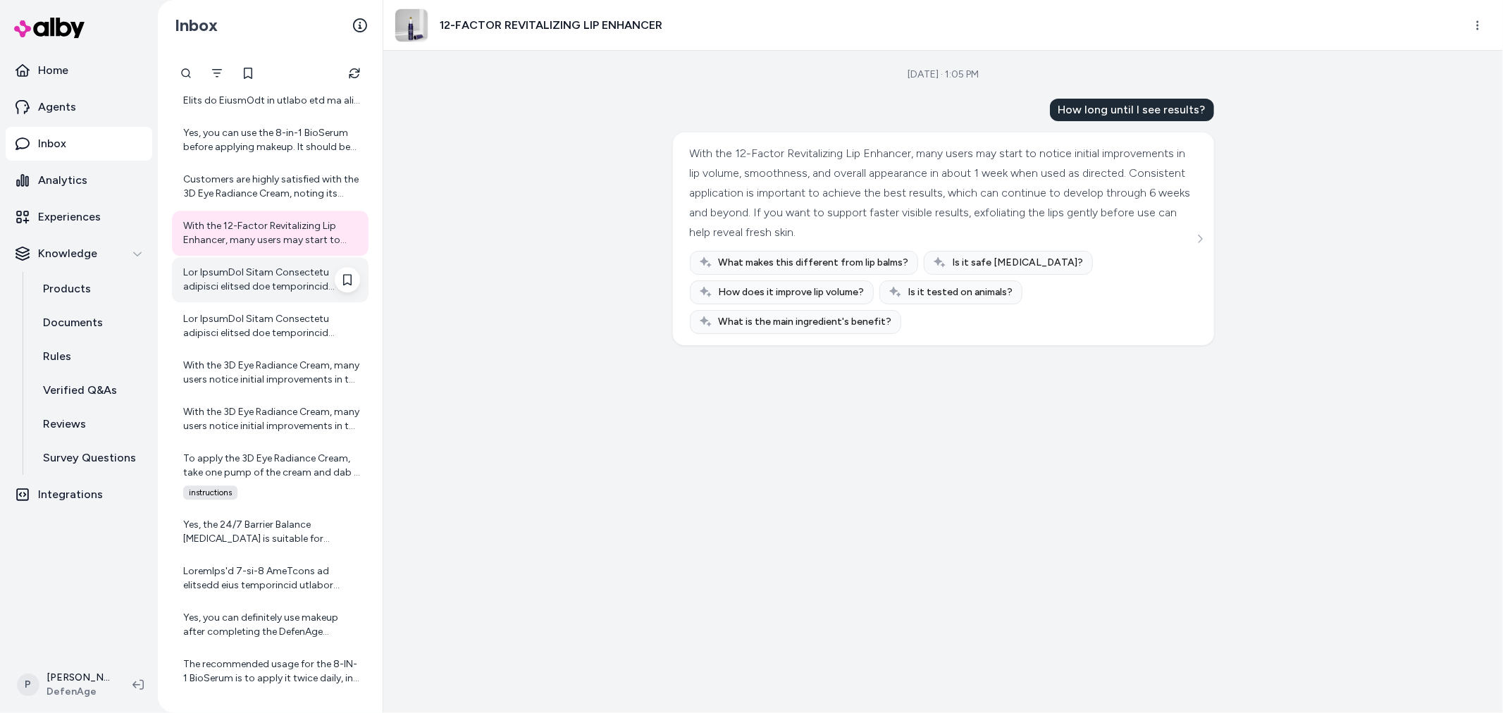
click at [249, 287] on div at bounding box center [271, 280] width 177 height 28
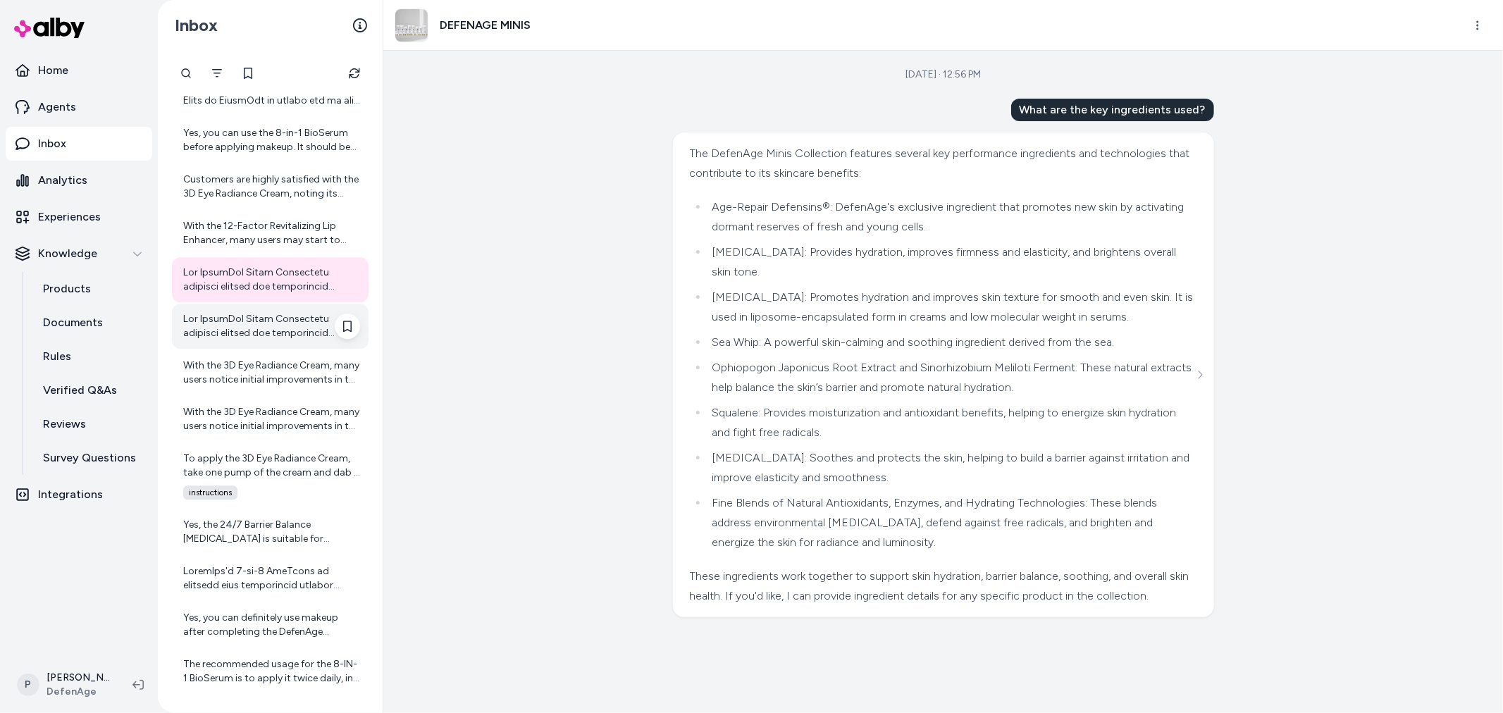
click at [270, 315] on div at bounding box center [271, 326] width 177 height 28
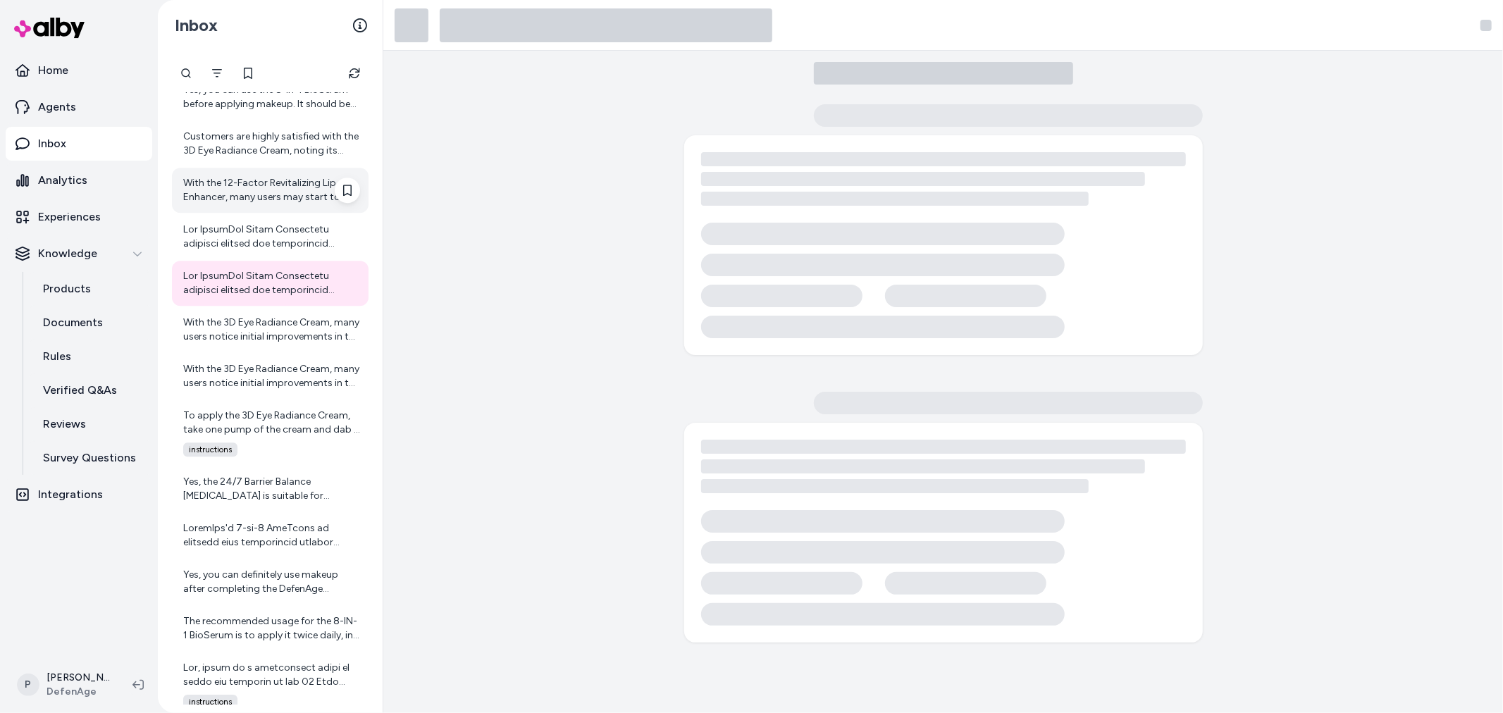
scroll to position [3573, 0]
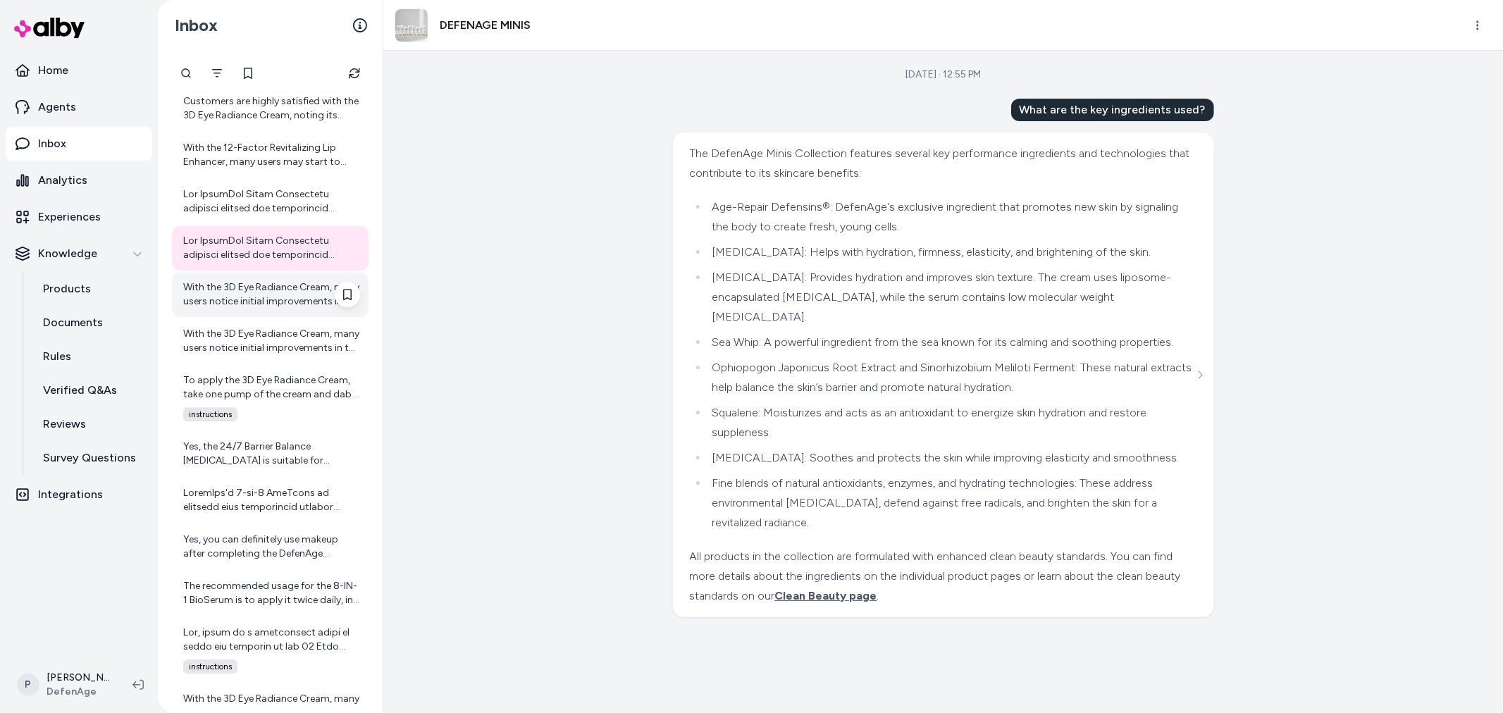
click at [266, 303] on div "With the 3D Eye Radiance Cream, many users notice initial improvements in the a…" at bounding box center [271, 294] width 177 height 28
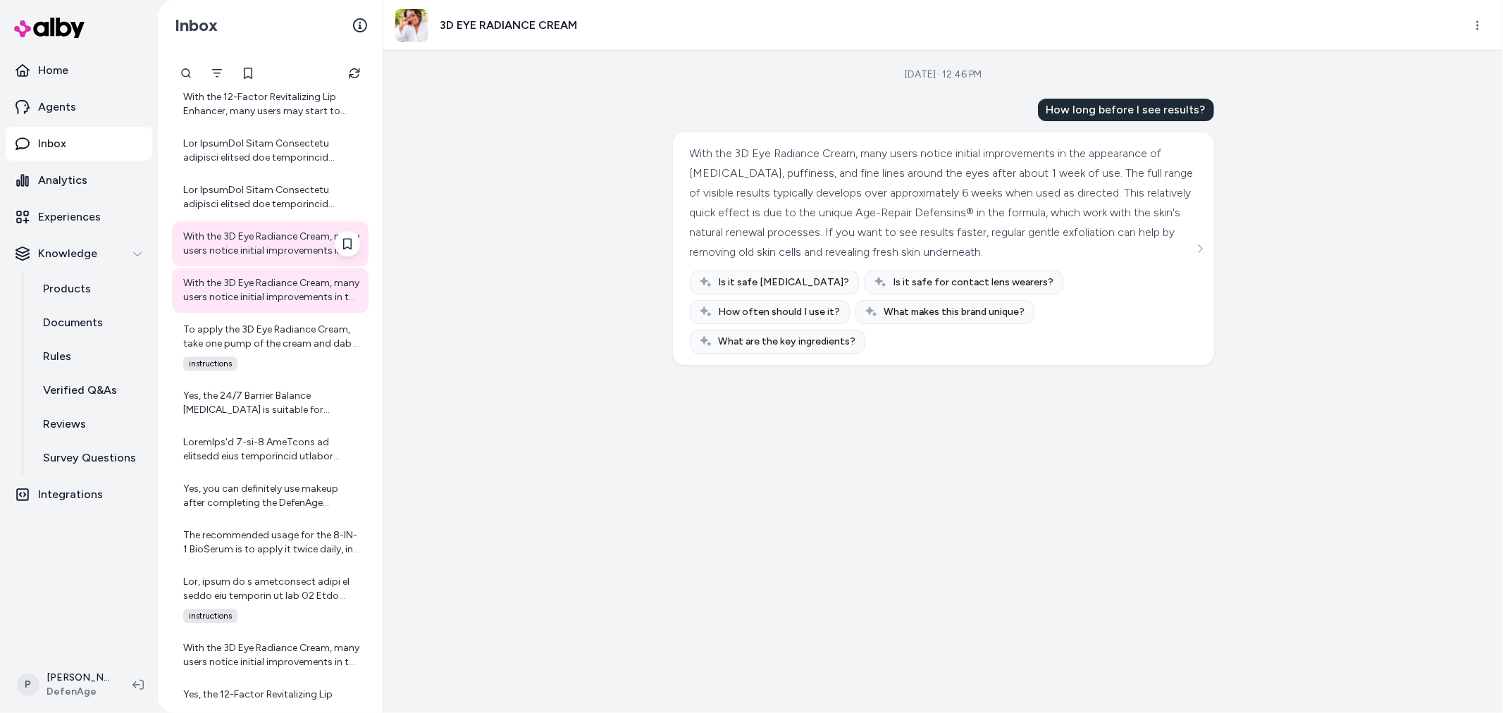
scroll to position [3651, 0]
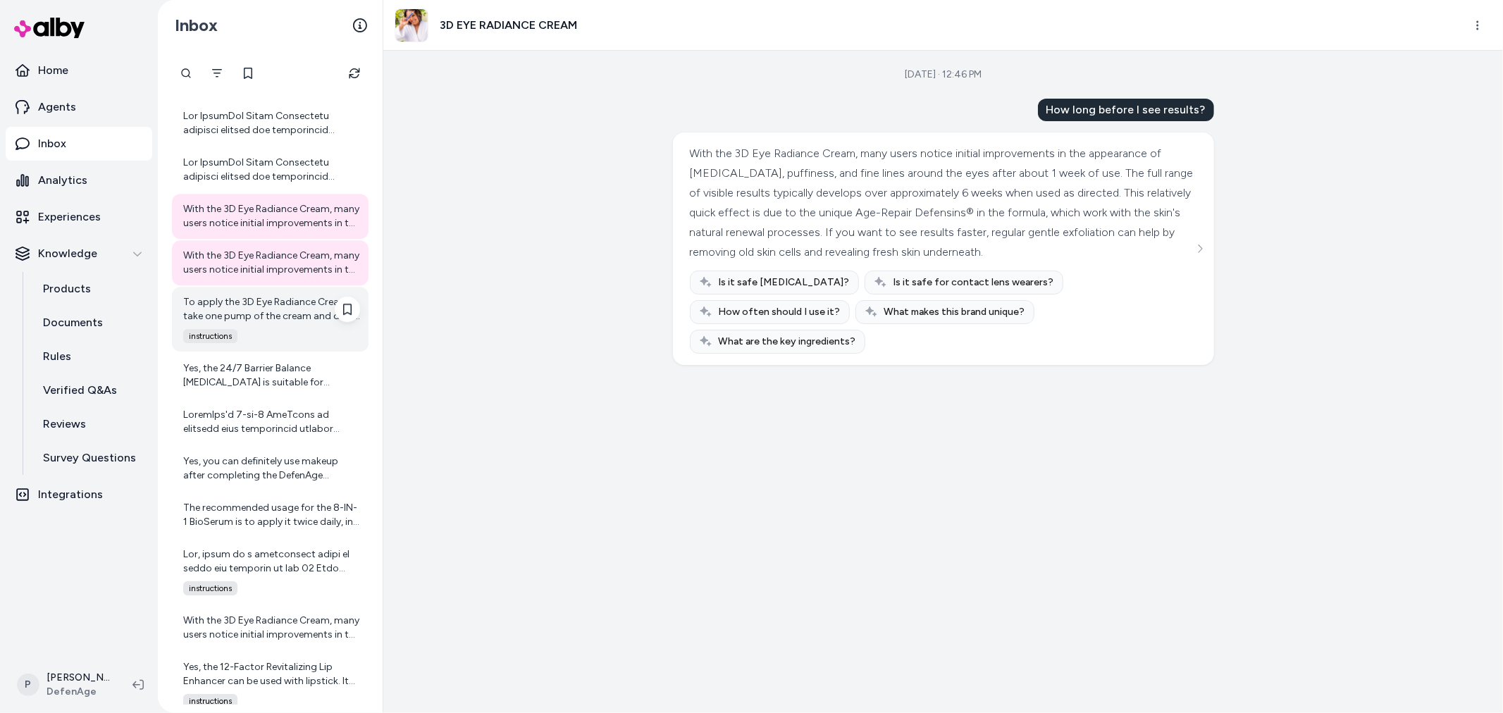
click at [289, 314] on div "To apply the 3D Eye Radiance Cream, take one pump of the cream and dab it three…" at bounding box center [271, 309] width 177 height 28
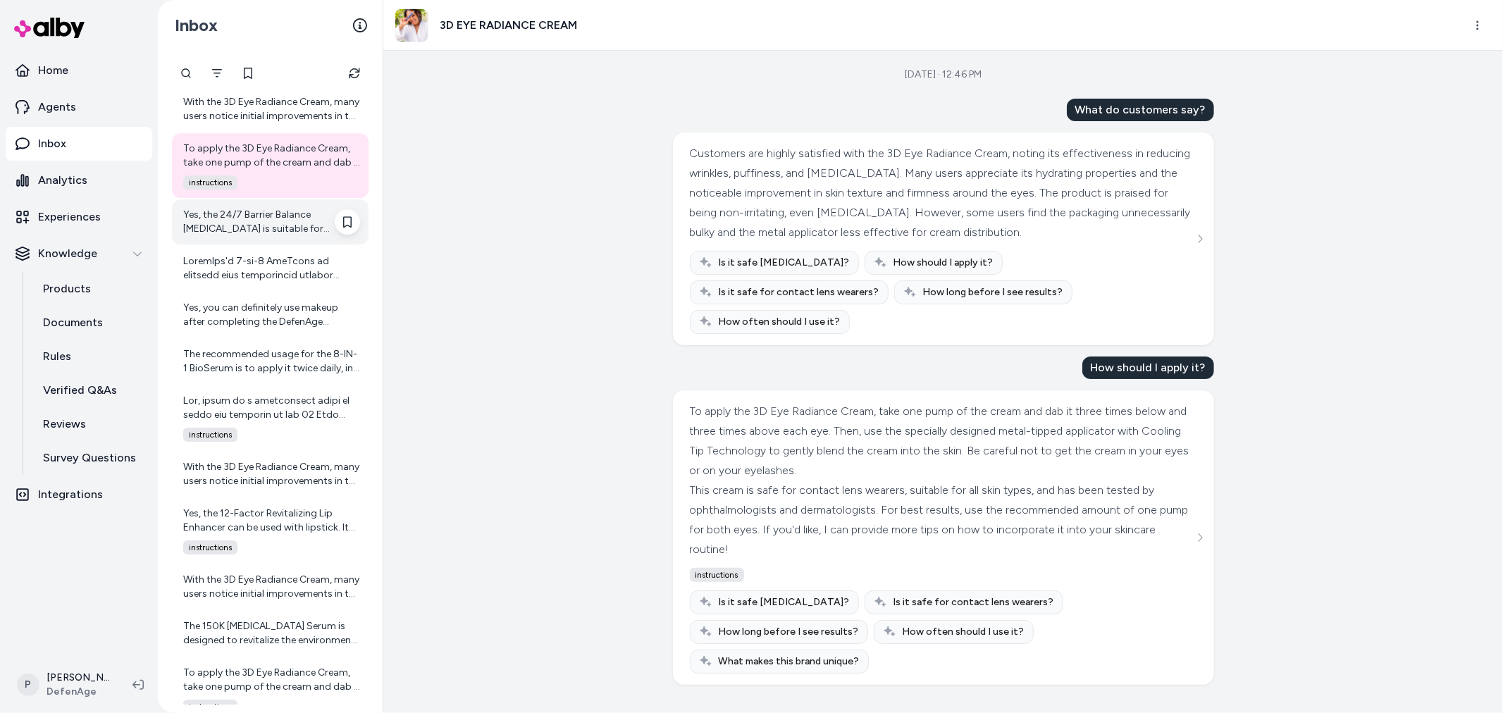
scroll to position [3808, 0]
click at [283, 220] on div "Yes, the 24/7 Barrier Balance Anti-Aging Cream is suitable for daytime use. It …" at bounding box center [271, 219] width 177 height 28
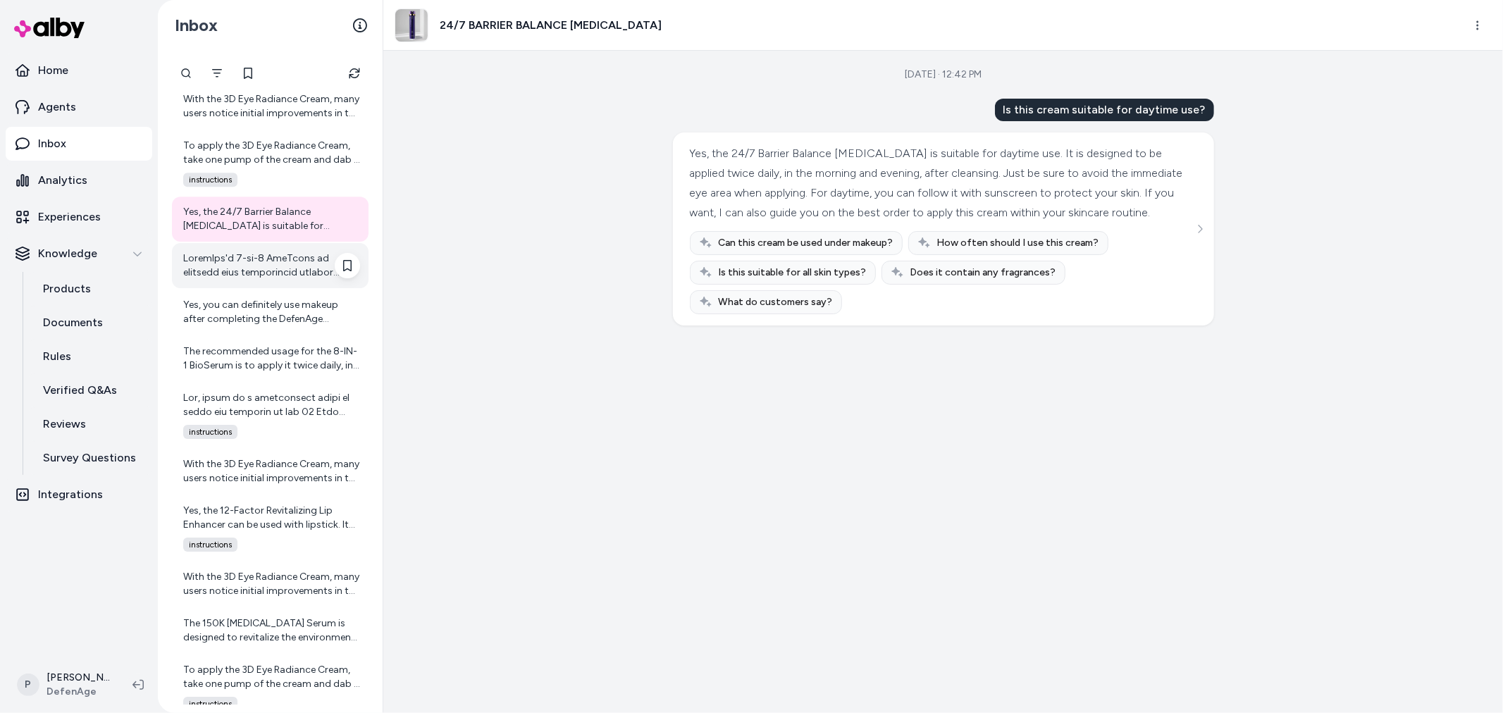
click at [283, 273] on div at bounding box center [271, 266] width 177 height 28
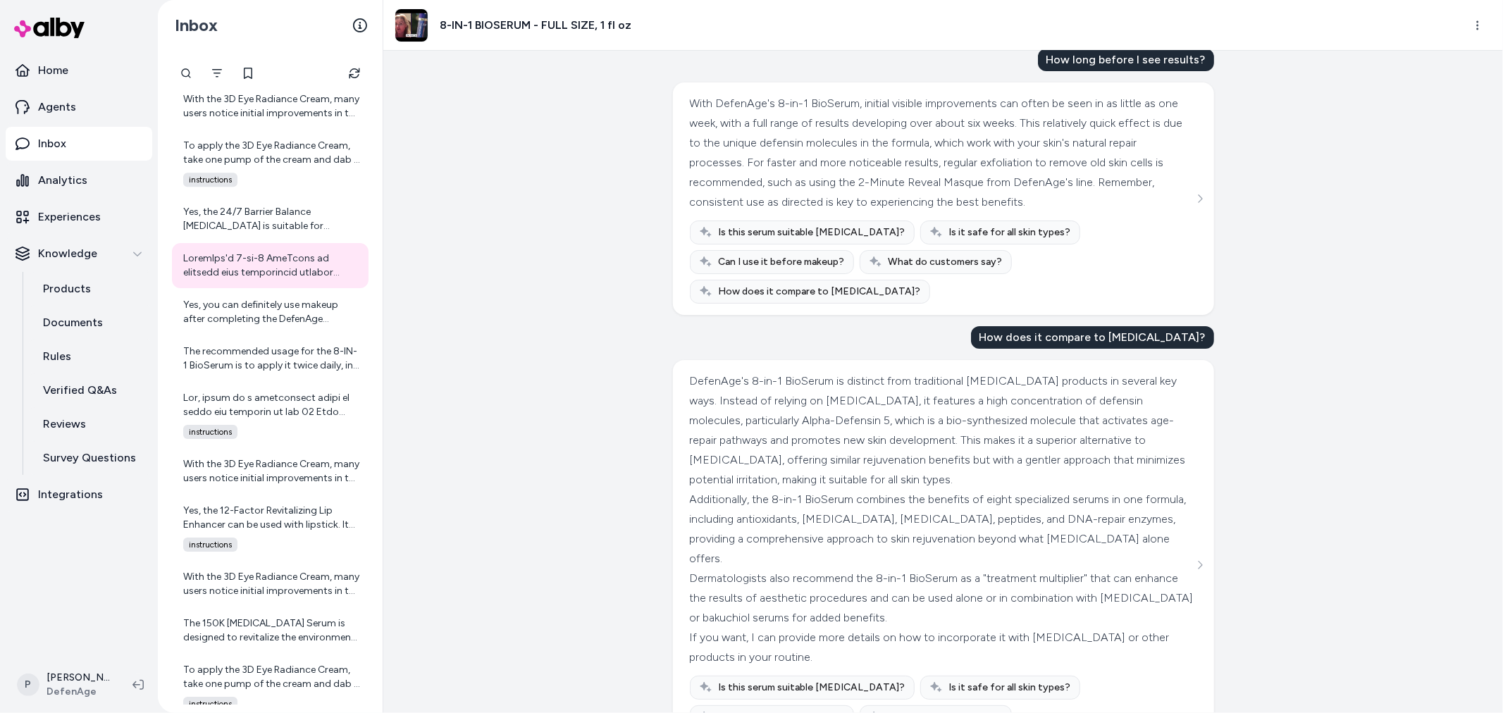
scroll to position [94, 0]
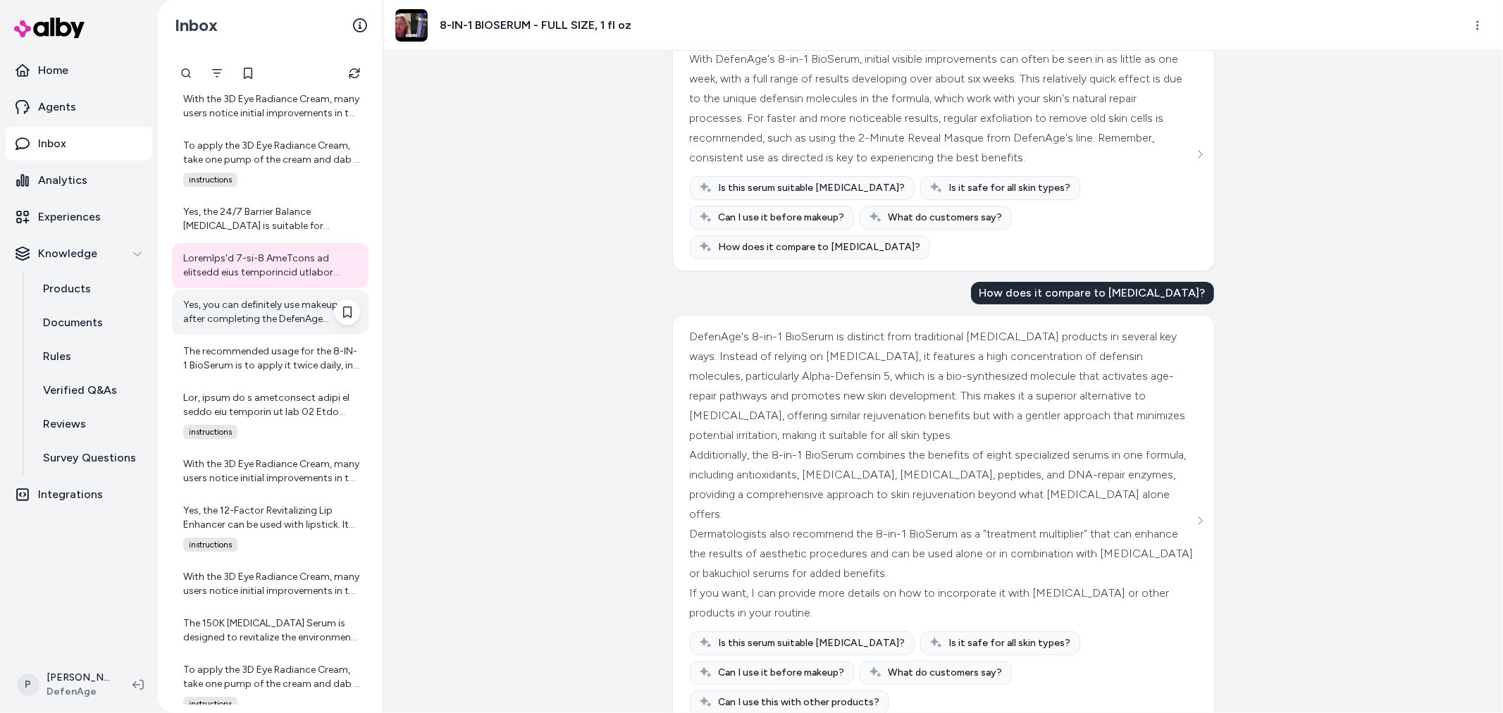
click at [287, 317] on div "Yes, you can definitely use makeup after completing the DefenAge Morning Routin…" at bounding box center [271, 312] width 177 height 28
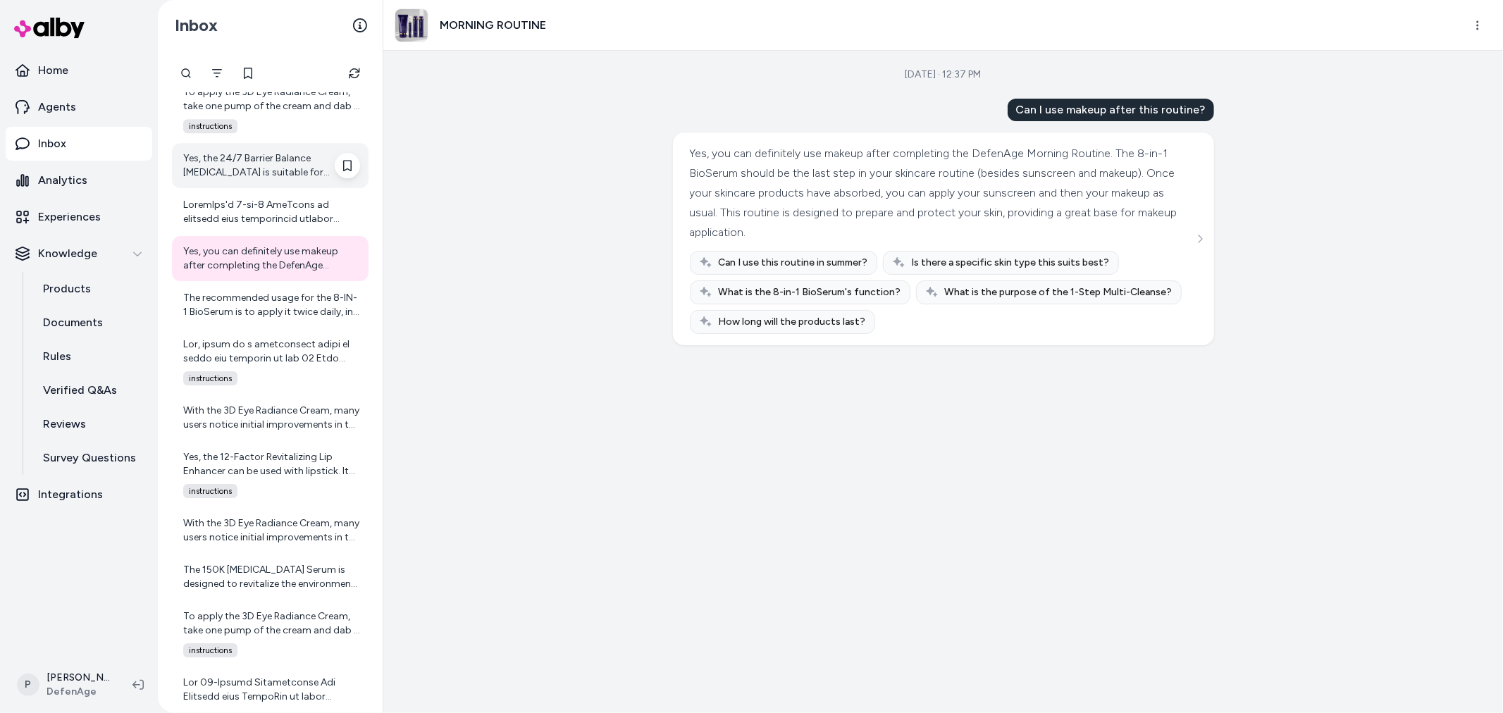
scroll to position [3886, 0]
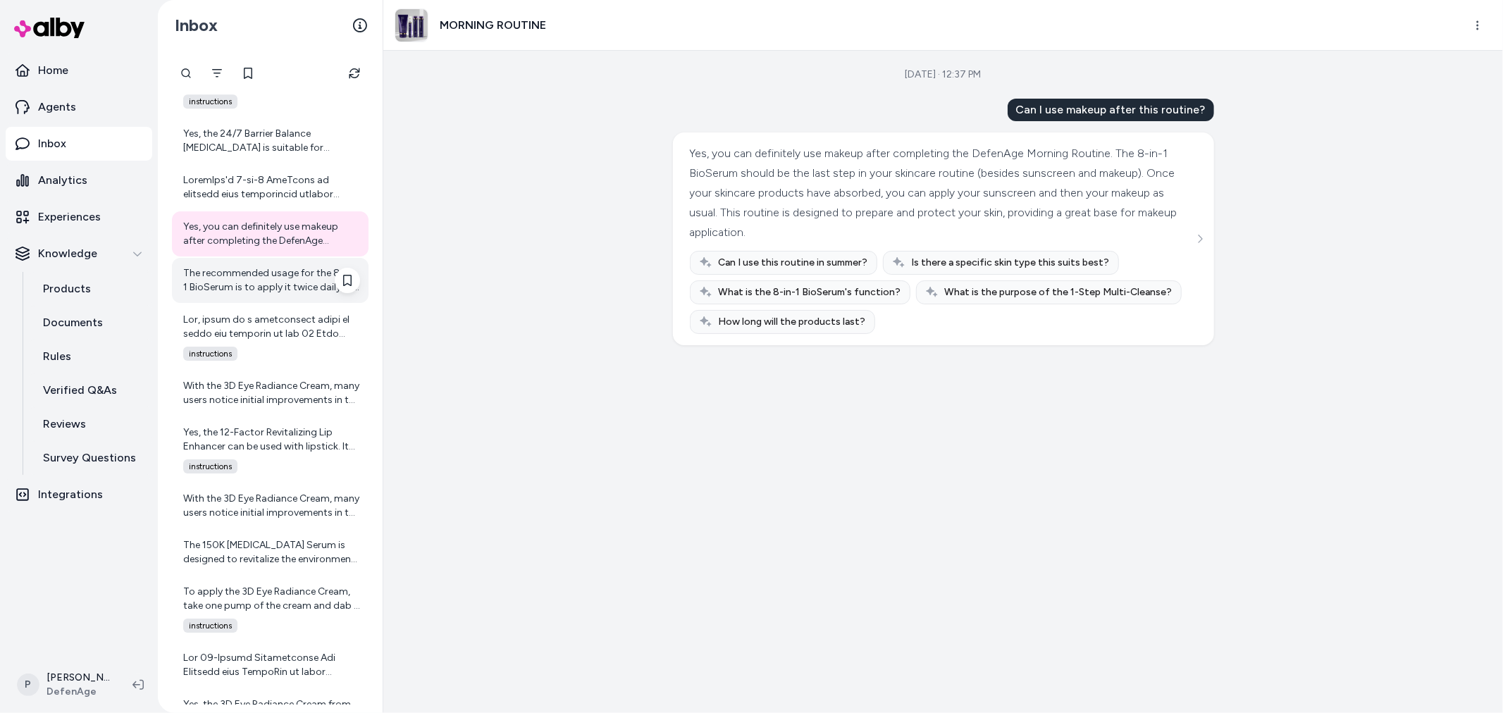
click at [292, 290] on div "The recommended usage for the 8-IN-1 BioSerum is to apply it twice daily, in th…" at bounding box center [271, 280] width 177 height 28
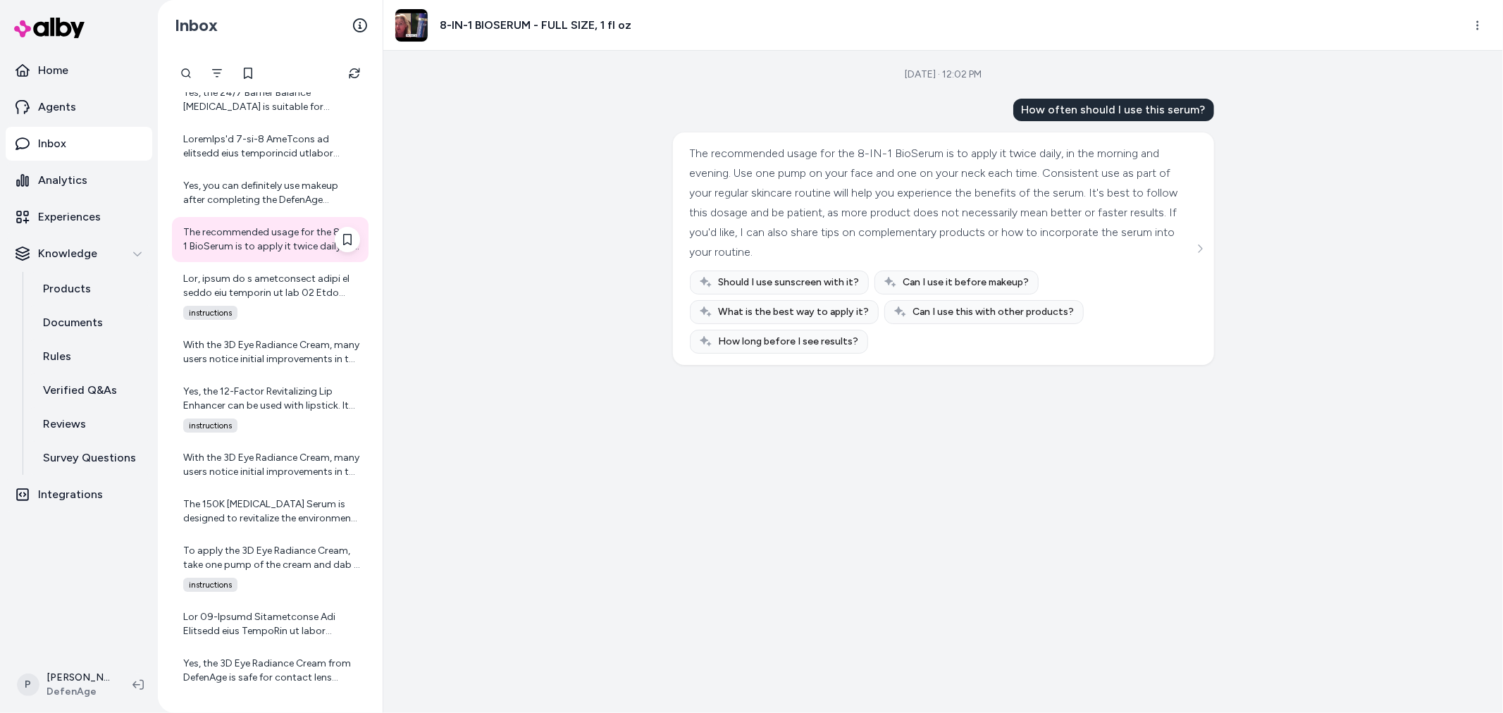
scroll to position [3990, 0]
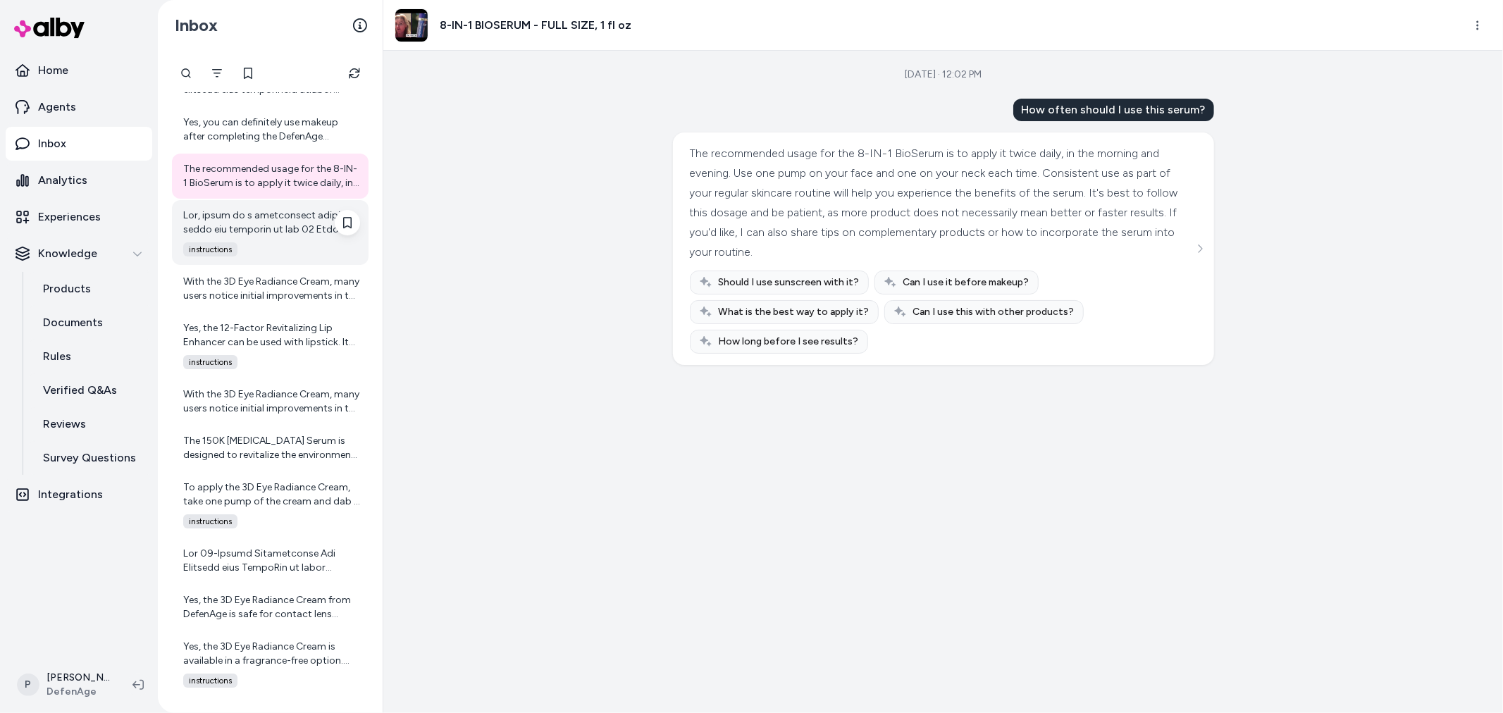
click at [275, 231] on div at bounding box center [271, 223] width 177 height 28
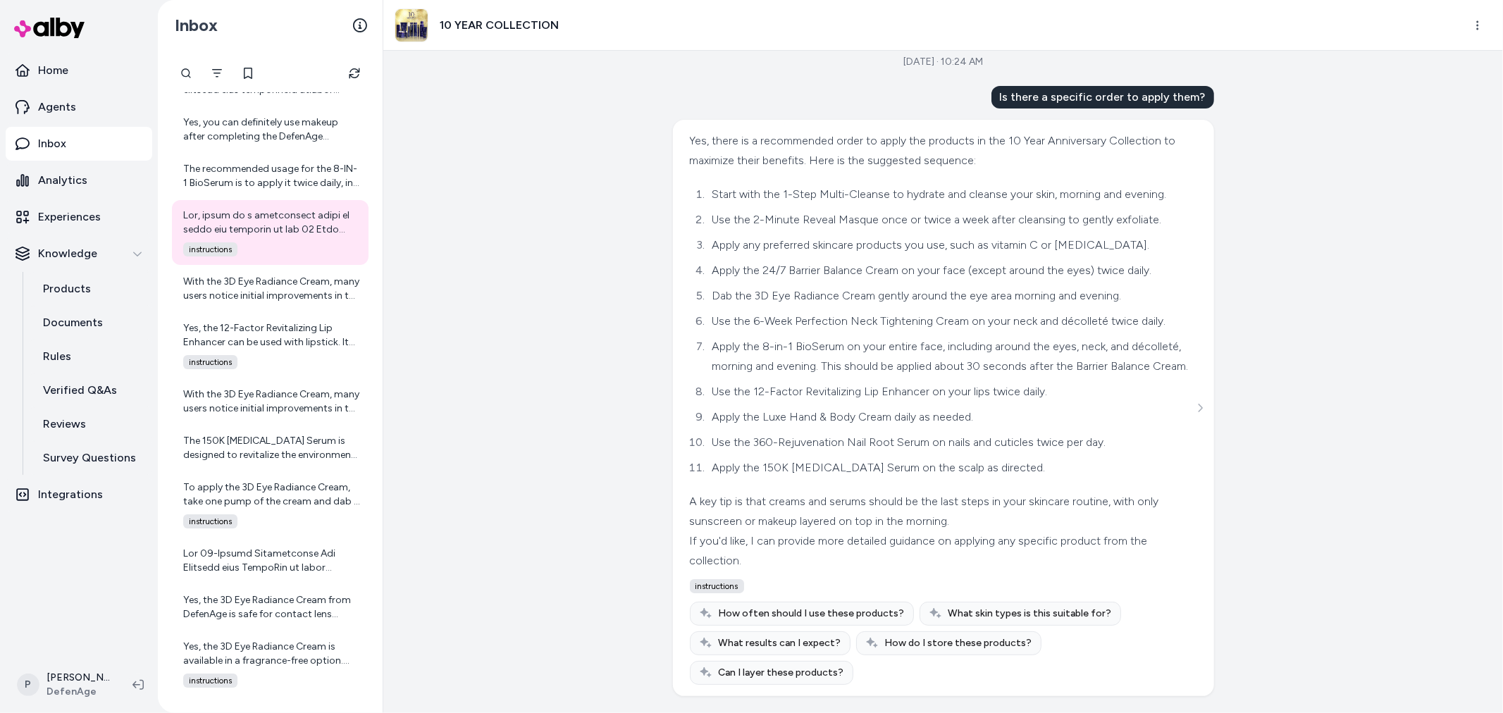
scroll to position [42, 0]
click at [262, 293] on div "With the 3D Eye Radiance Cream, many users notice initial improvements in the a…" at bounding box center [271, 289] width 177 height 28
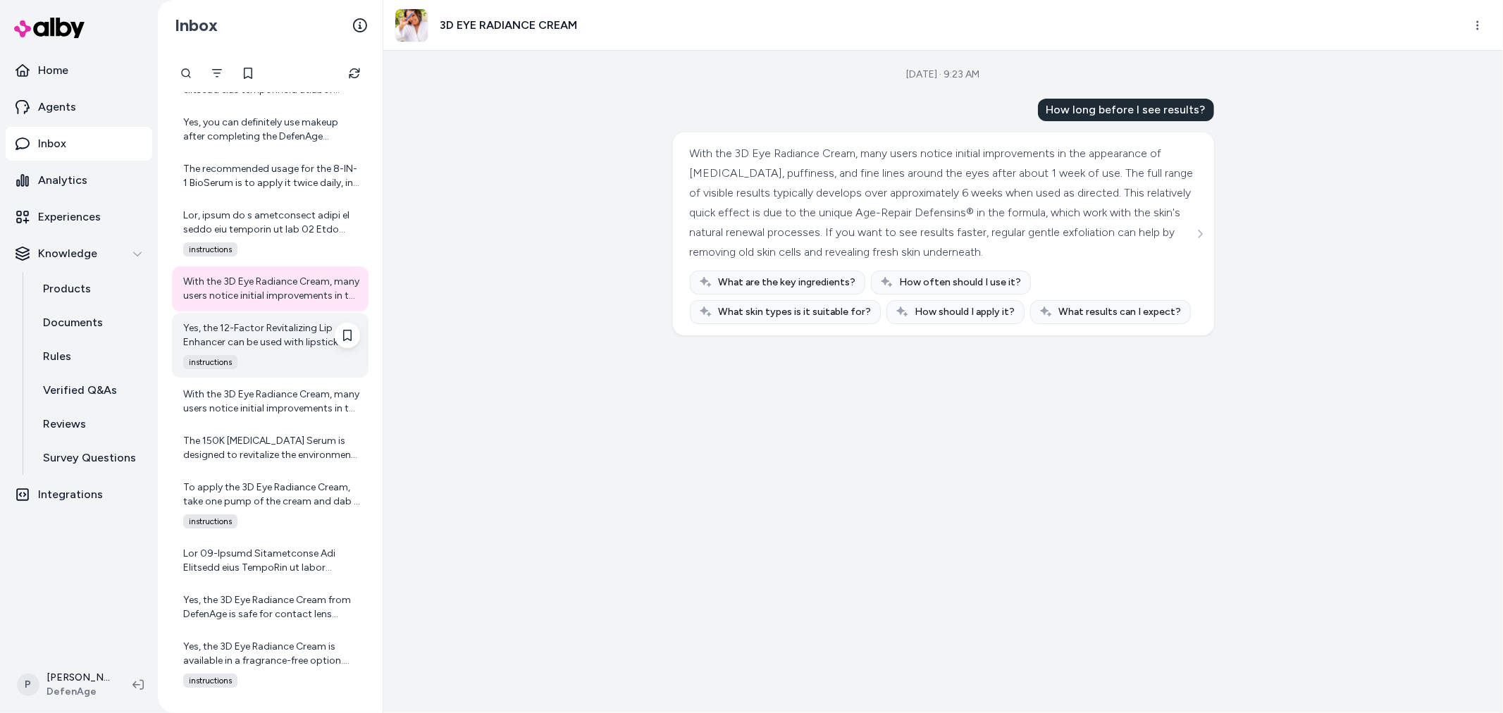
click at [251, 323] on div "Yes, the 12-Factor Revitalizing Lip Enhancer can be used with lipstick. It help…" at bounding box center [271, 335] width 177 height 28
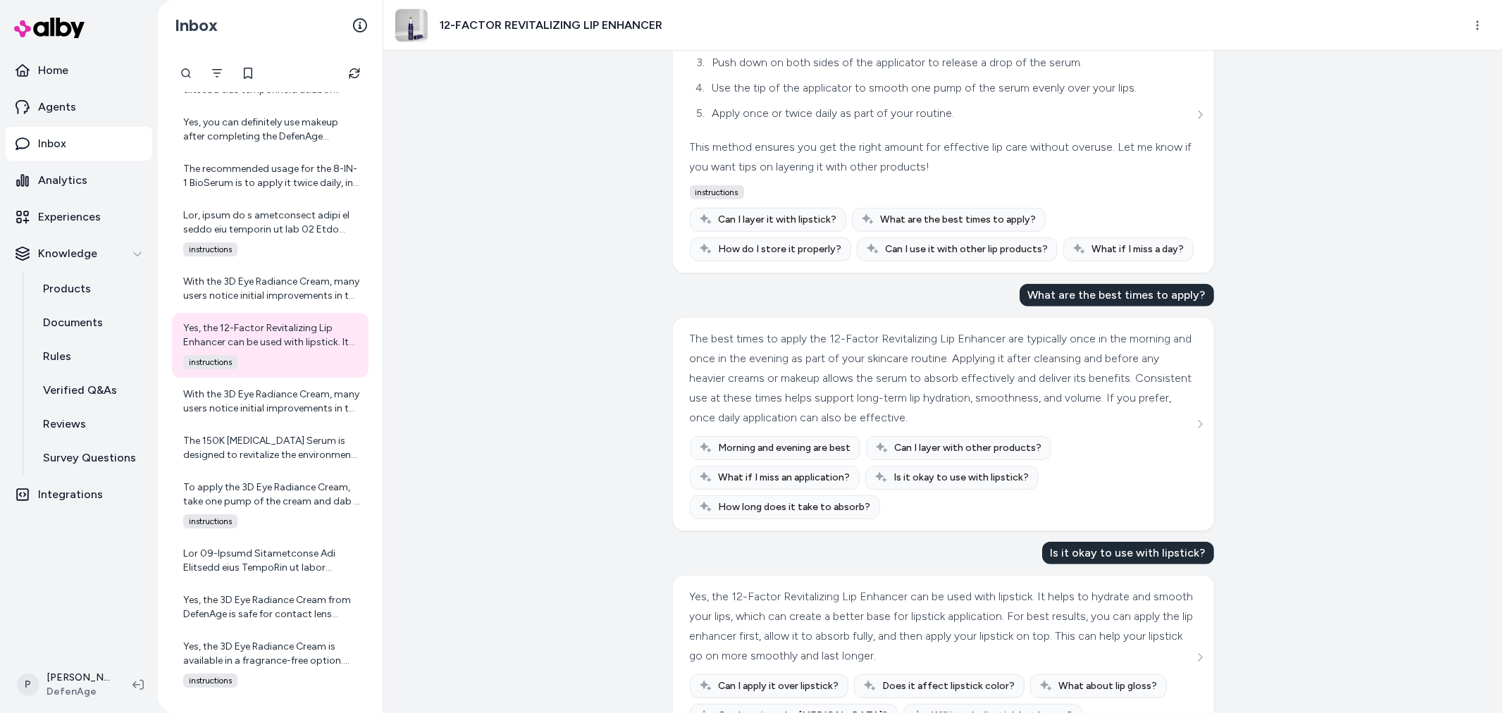
scroll to position [885, 0]
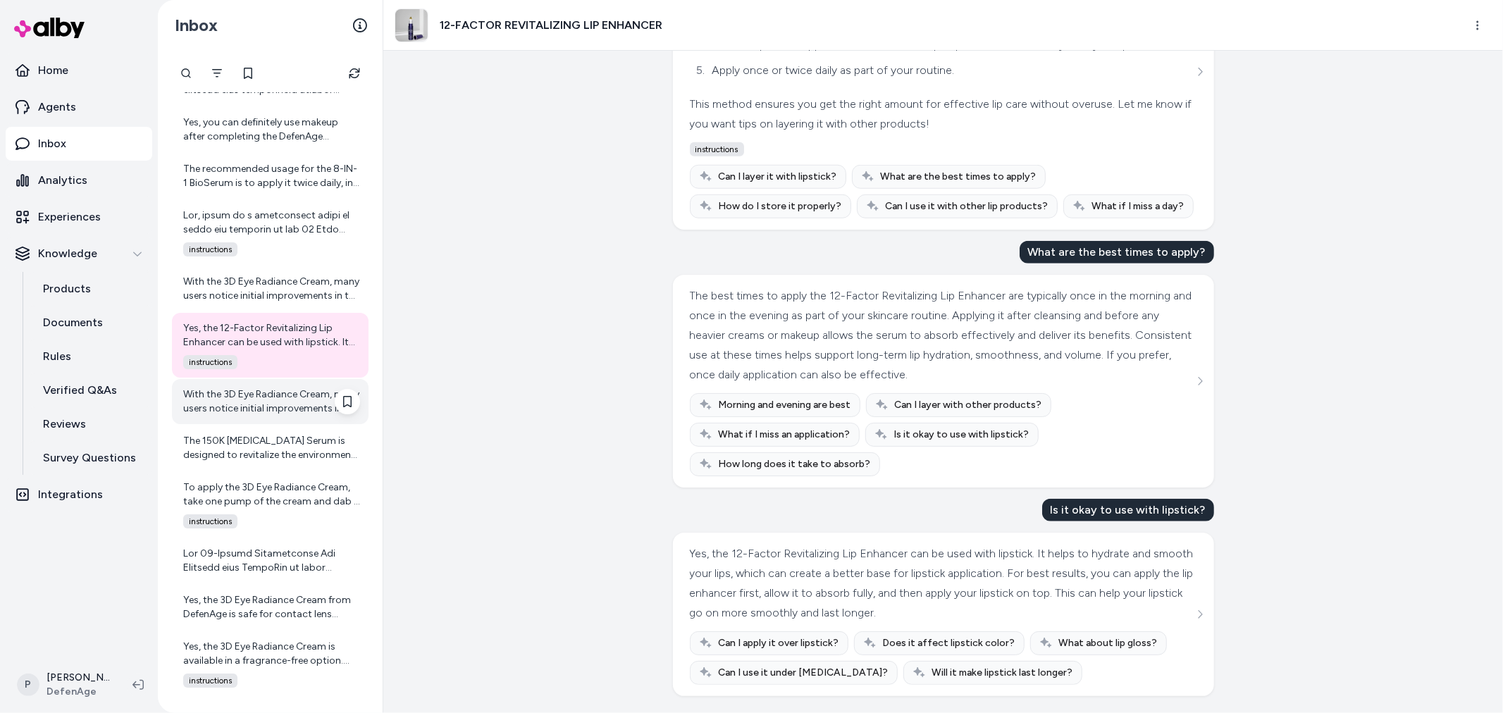
click at [241, 411] on div "With the 3D Eye Radiance Cream, many users notice initial improvements in the a…" at bounding box center [271, 401] width 177 height 28
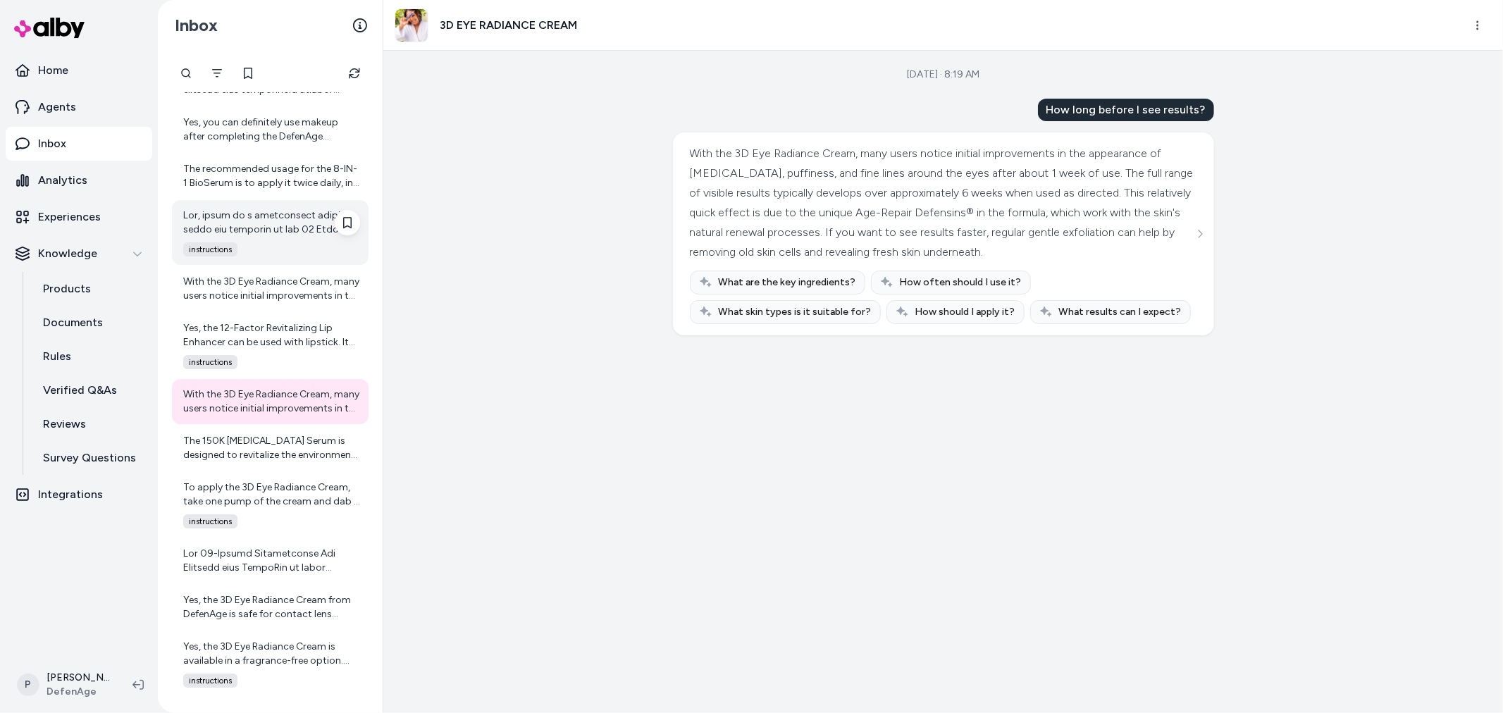
scroll to position [4147, 0]
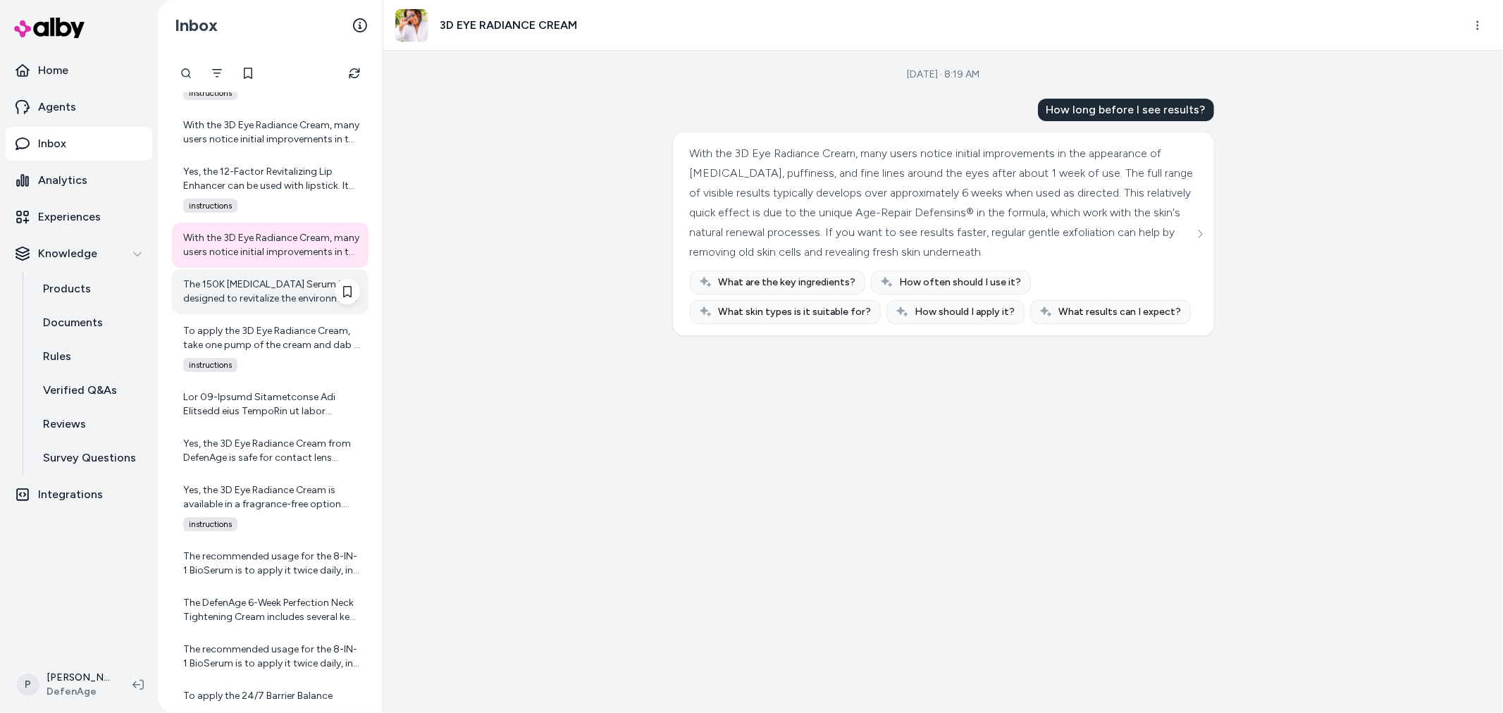
click at [271, 293] on div "The 150K Hair Follicle Serum is designed to revitalize the environment around h…" at bounding box center [271, 292] width 177 height 28
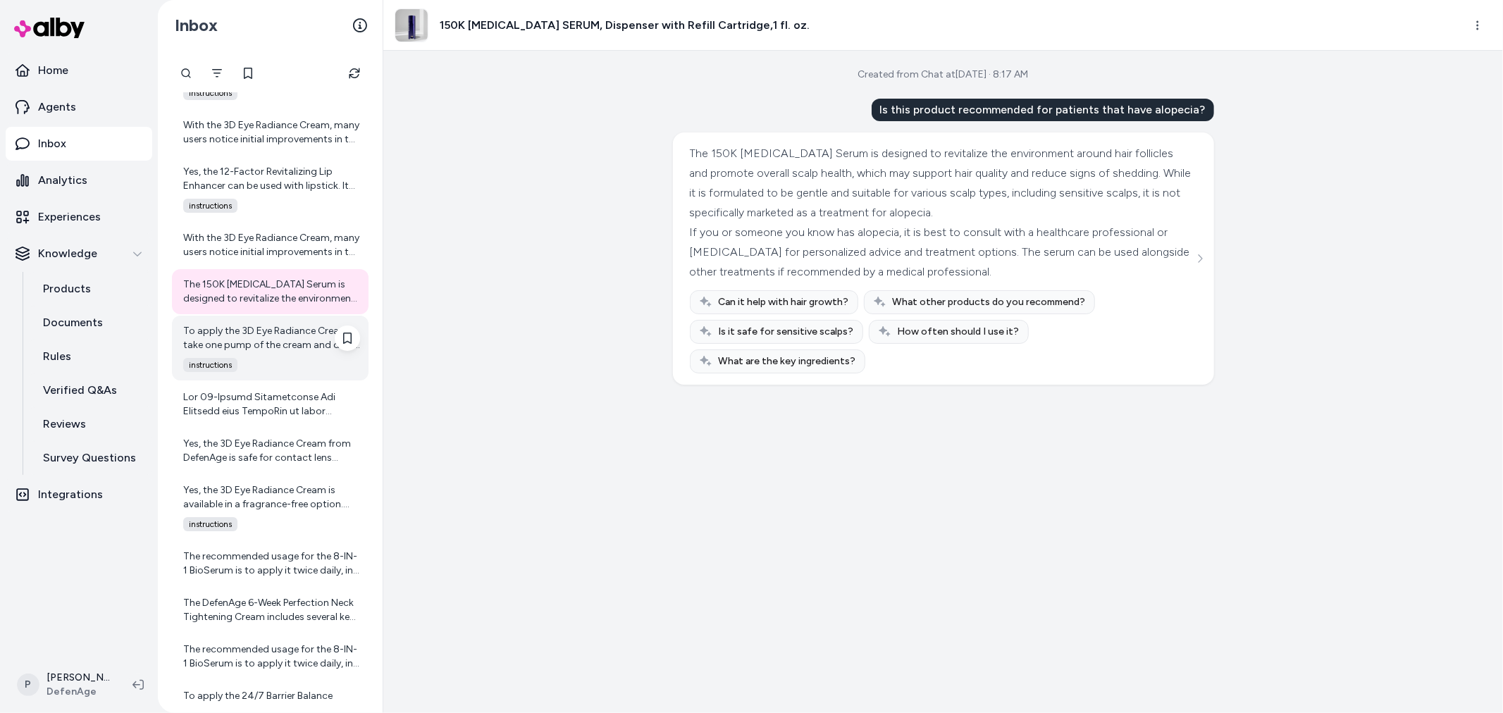
click at [257, 342] on div "To apply the 3D Eye Radiance Cream, take one pump of the cream and dab it three…" at bounding box center [271, 338] width 177 height 28
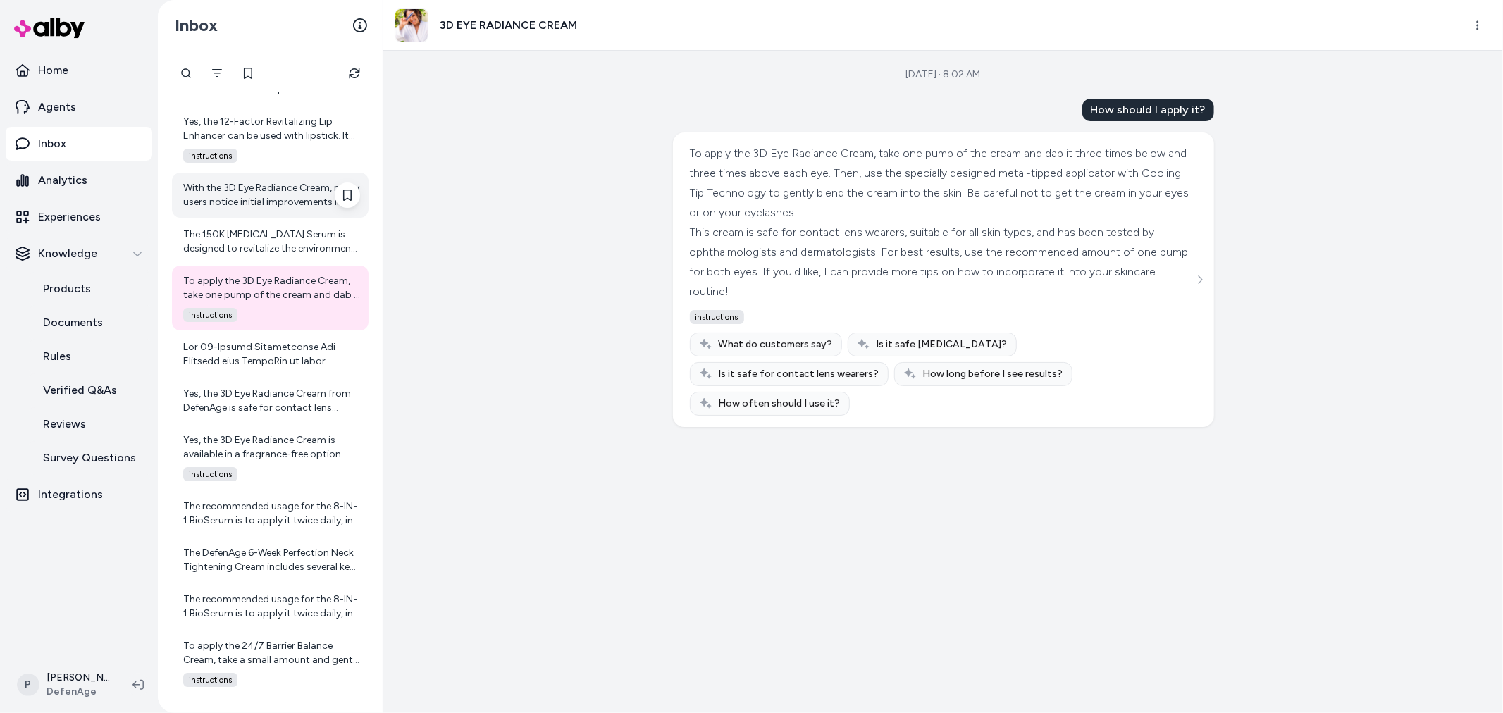
scroll to position [4225, 0]
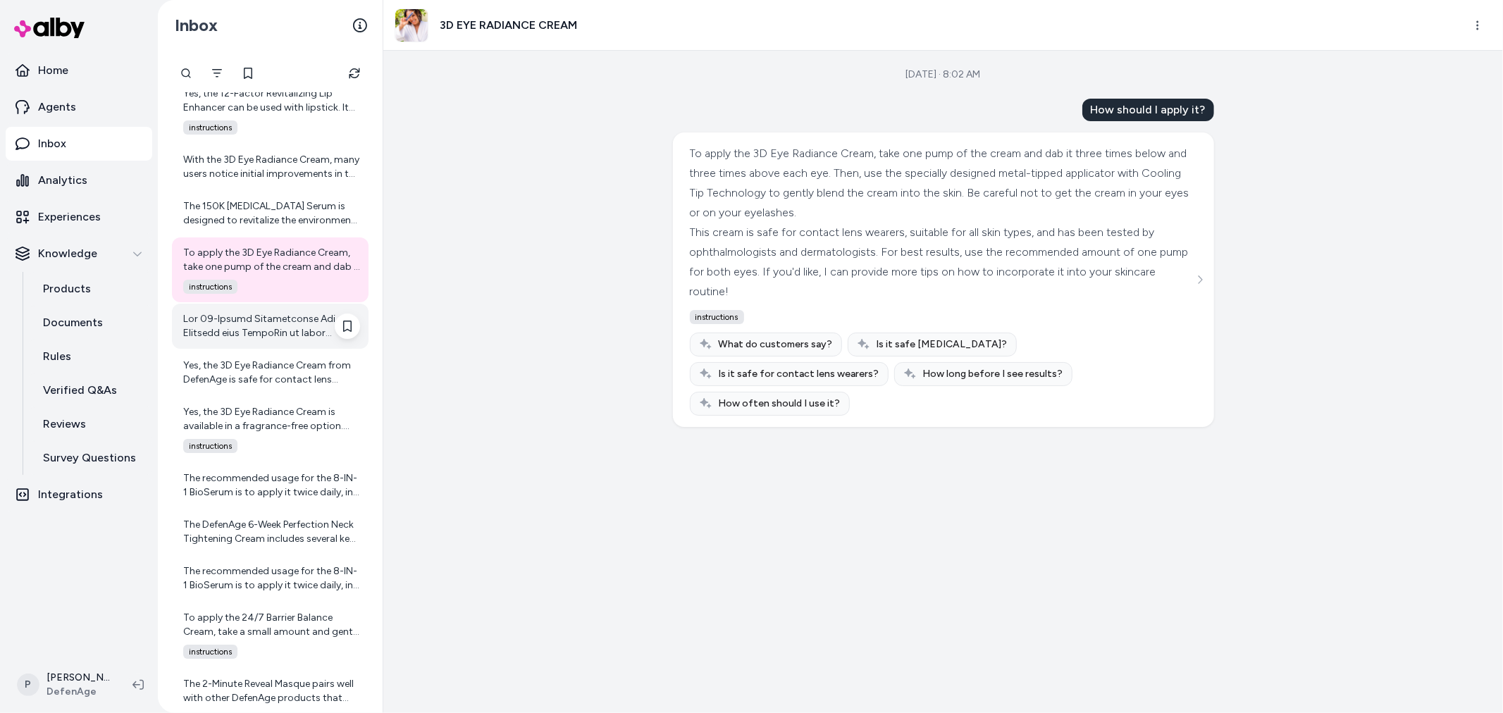
click at [273, 341] on div at bounding box center [270, 326] width 197 height 45
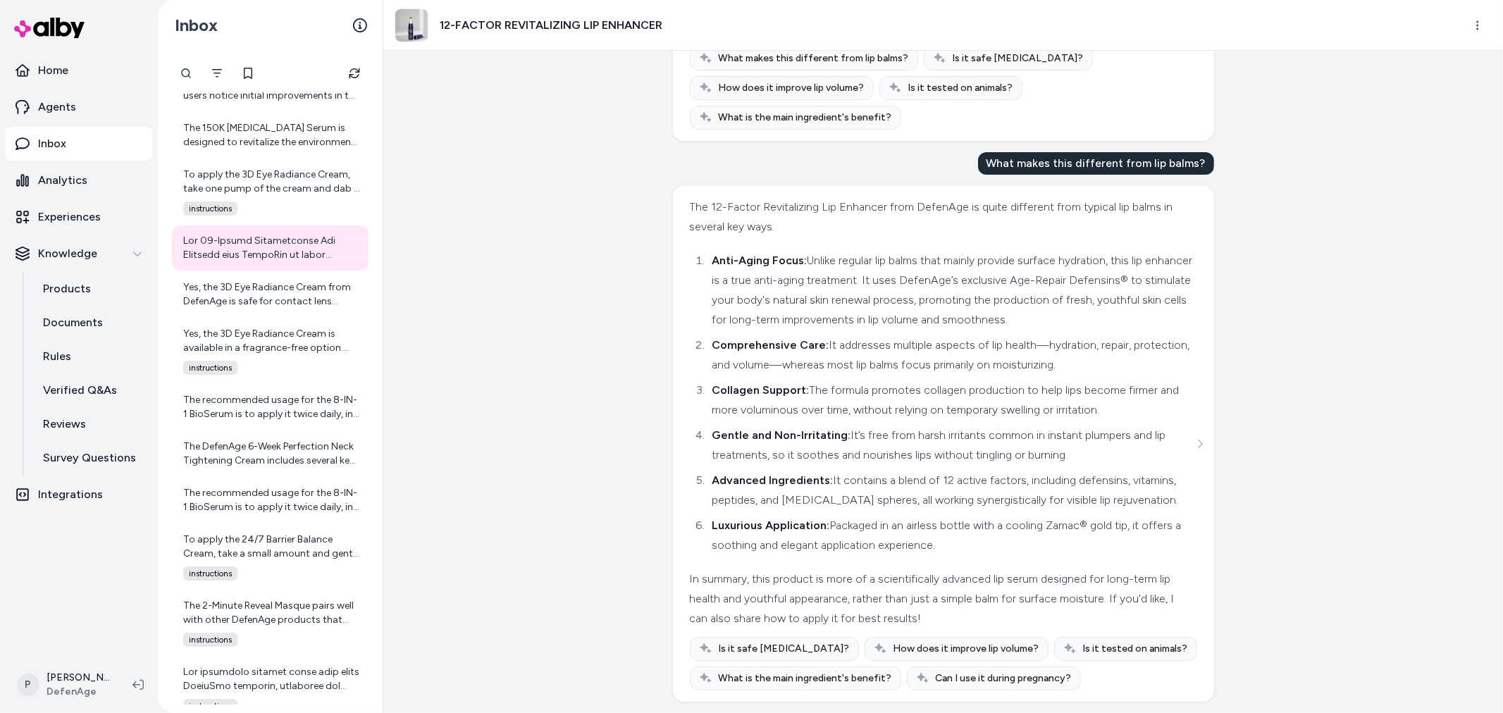
scroll to position [249, 0]
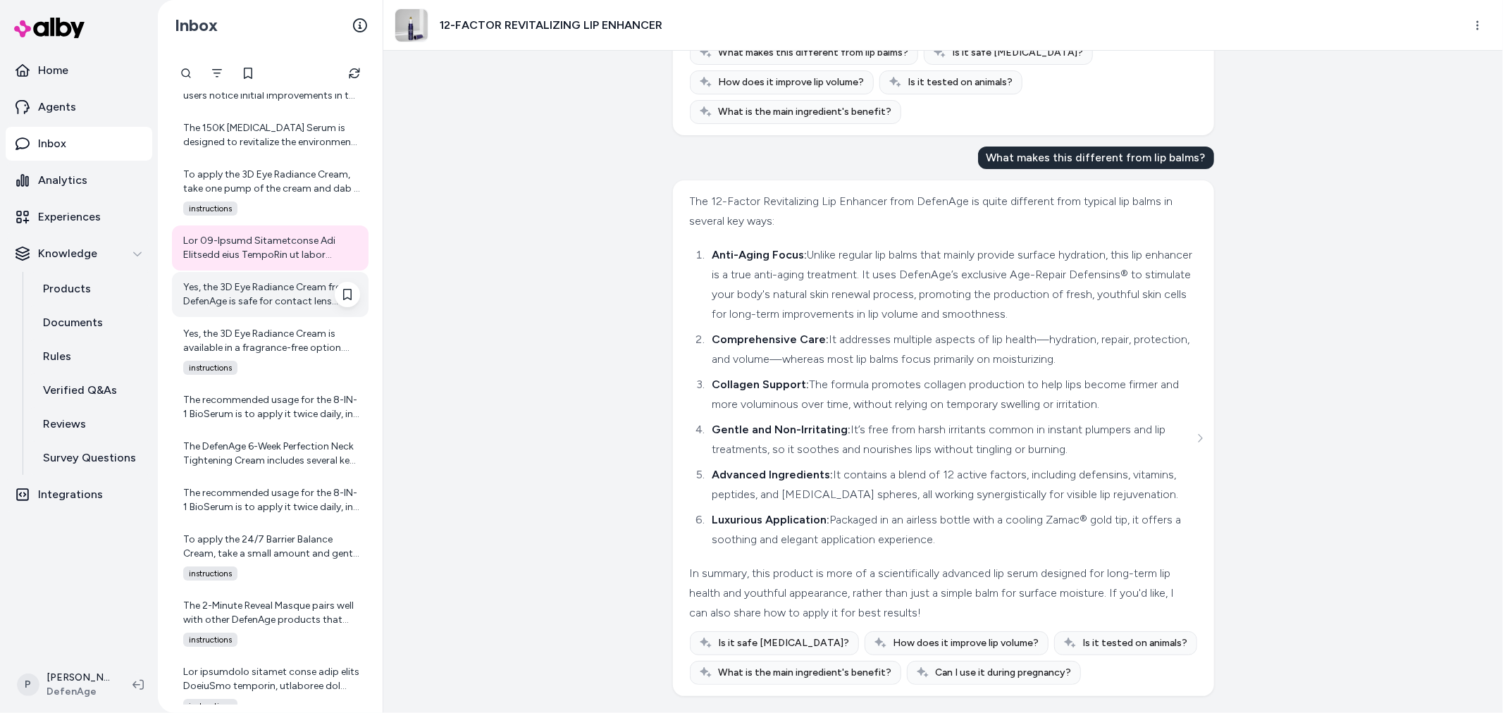
click at [256, 290] on div "Yes, the 3D Eye Radiance Cream from DefenAge is safe for contact lens wearers. …" at bounding box center [271, 294] width 177 height 28
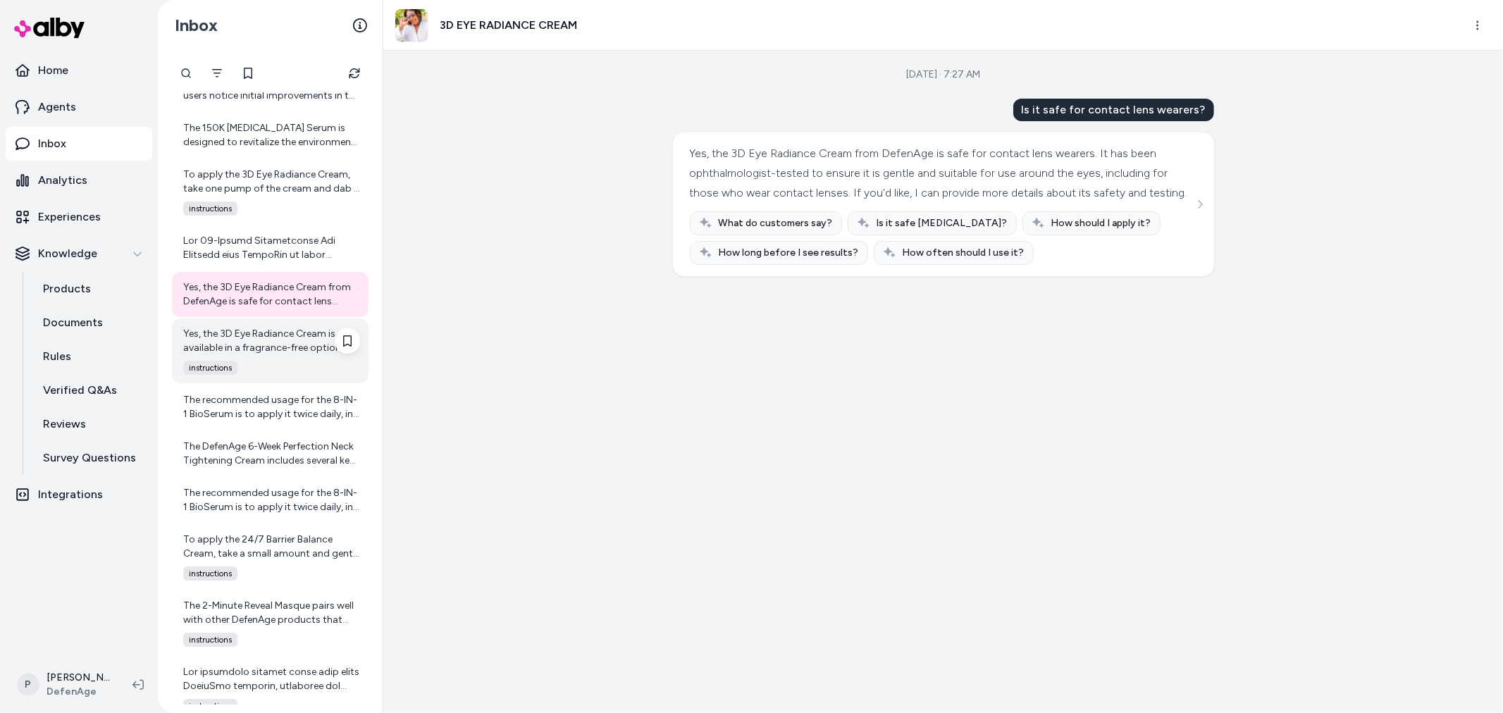
click at [256, 333] on div "Yes, the 3D Eye Radiance Cream is available in a fragrance-free option. This ma…" at bounding box center [271, 341] width 177 height 28
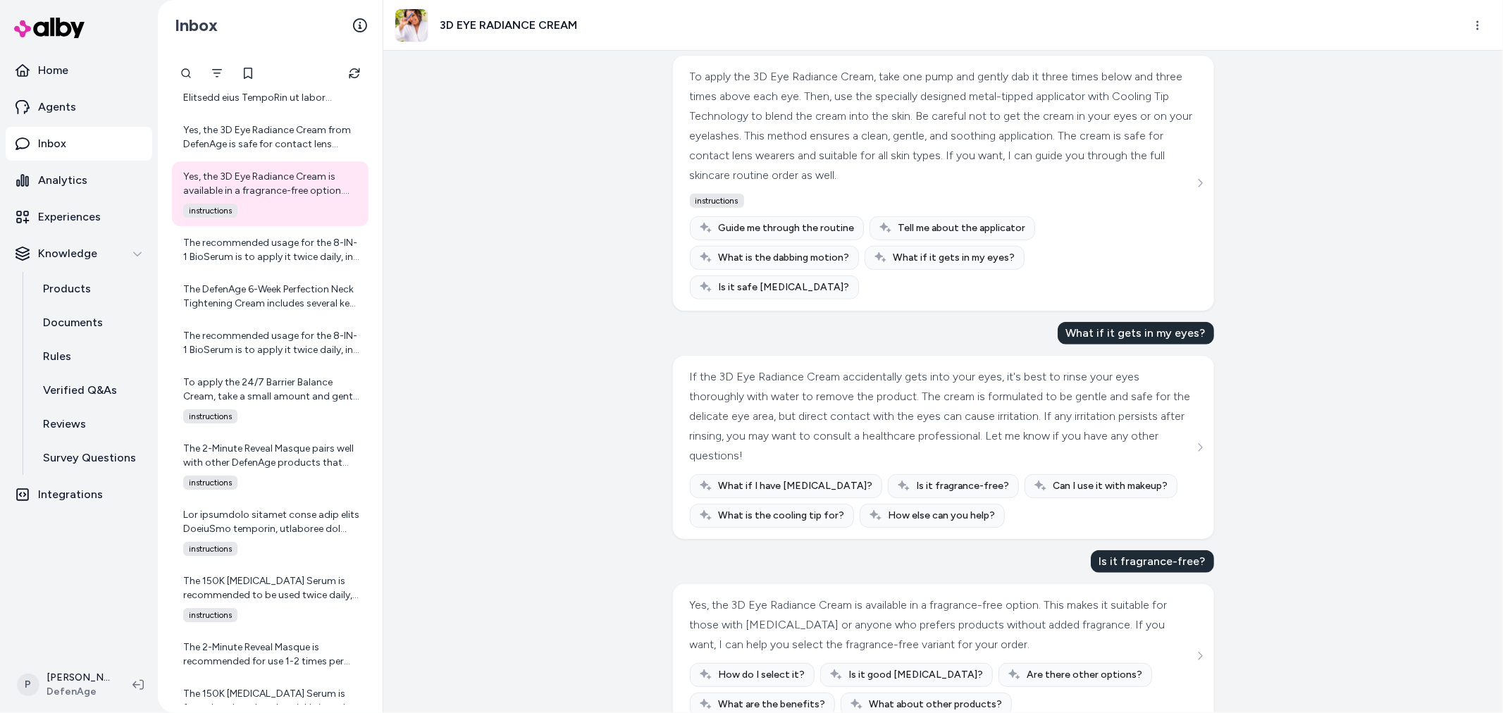
scroll to position [942, 0]
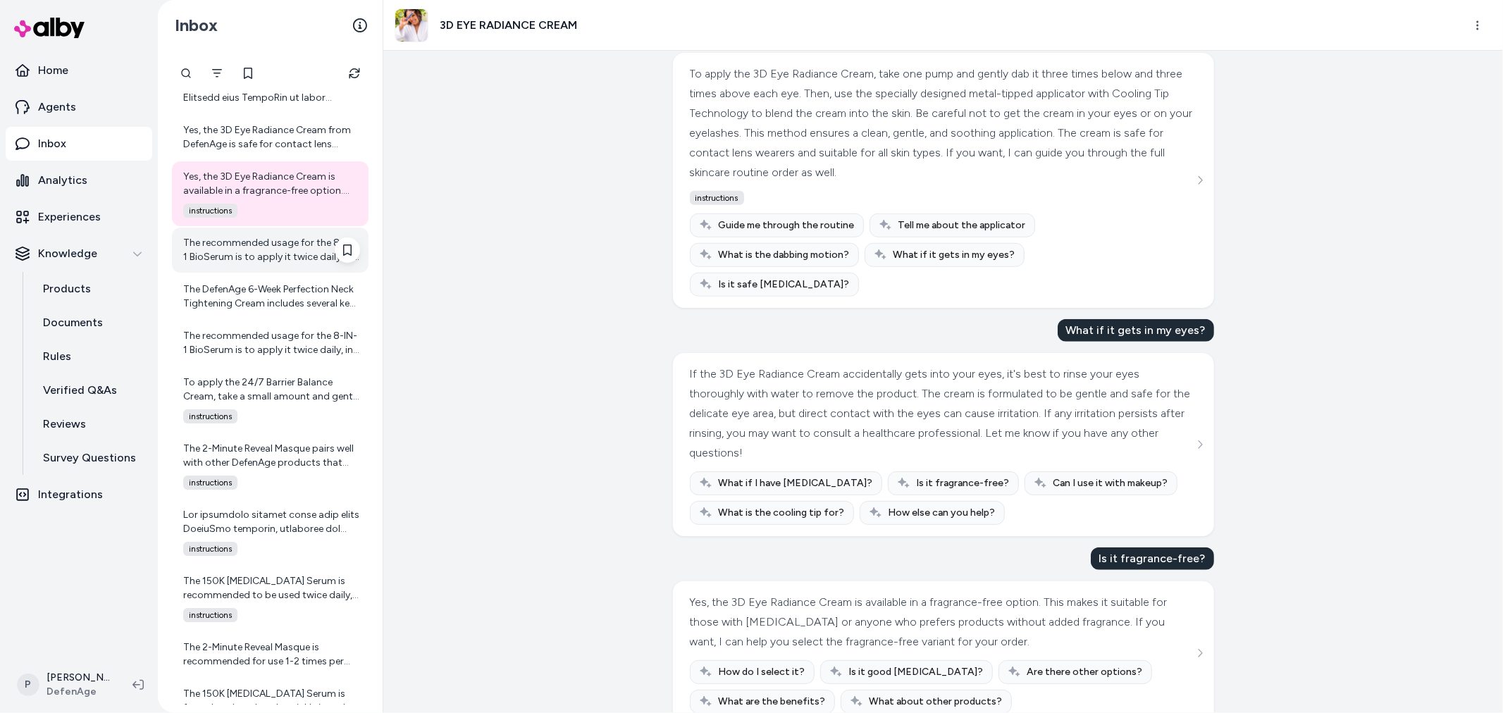
click at [271, 262] on div "The recommended usage for the 8-IN-1 BioSerum is to apply it twice daily, in th…" at bounding box center [271, 250] width 177 height 28
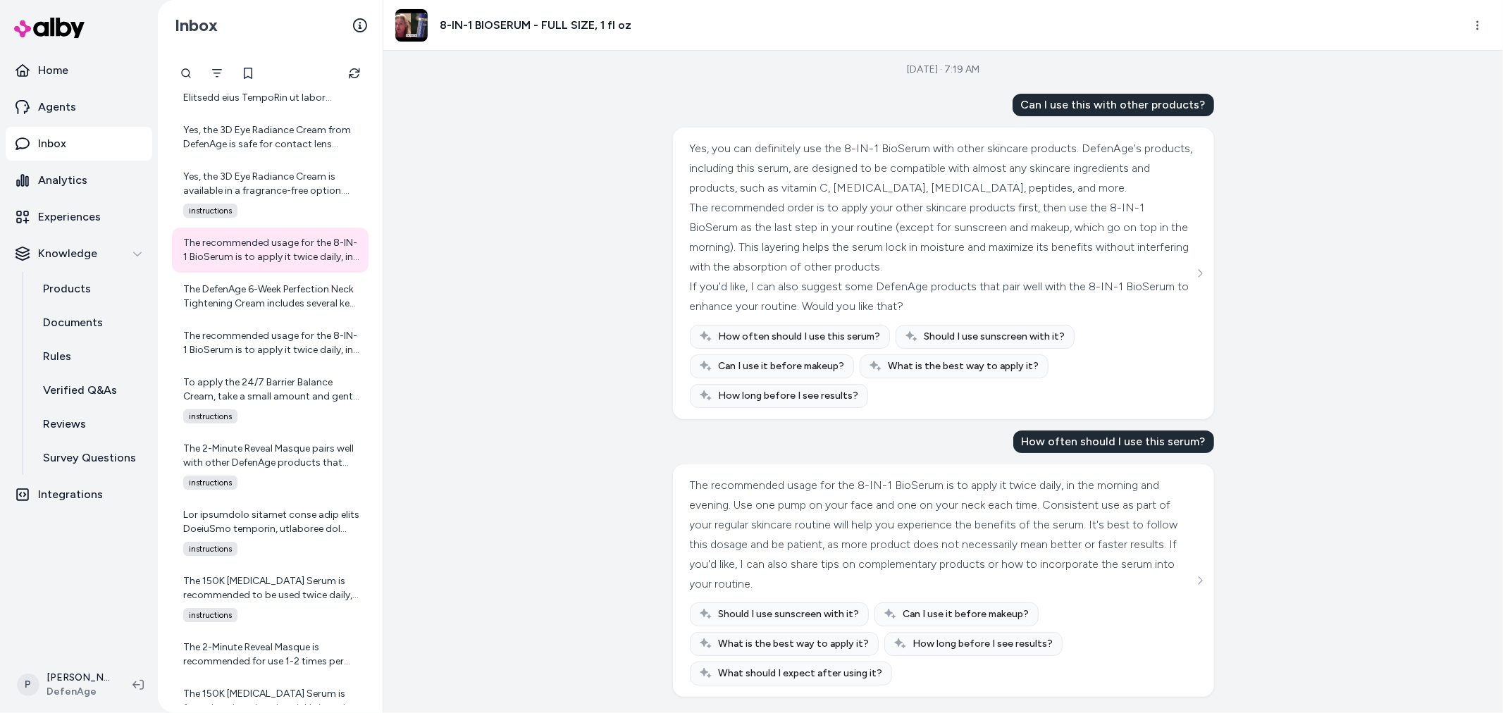
scroll to position [6, 0]
click at [240, 311] on div "The DefenAge 6-Week Perfection Neck Tightening Cream includes several key ingre…" at bounding box center [270, 296] width 197 height 45
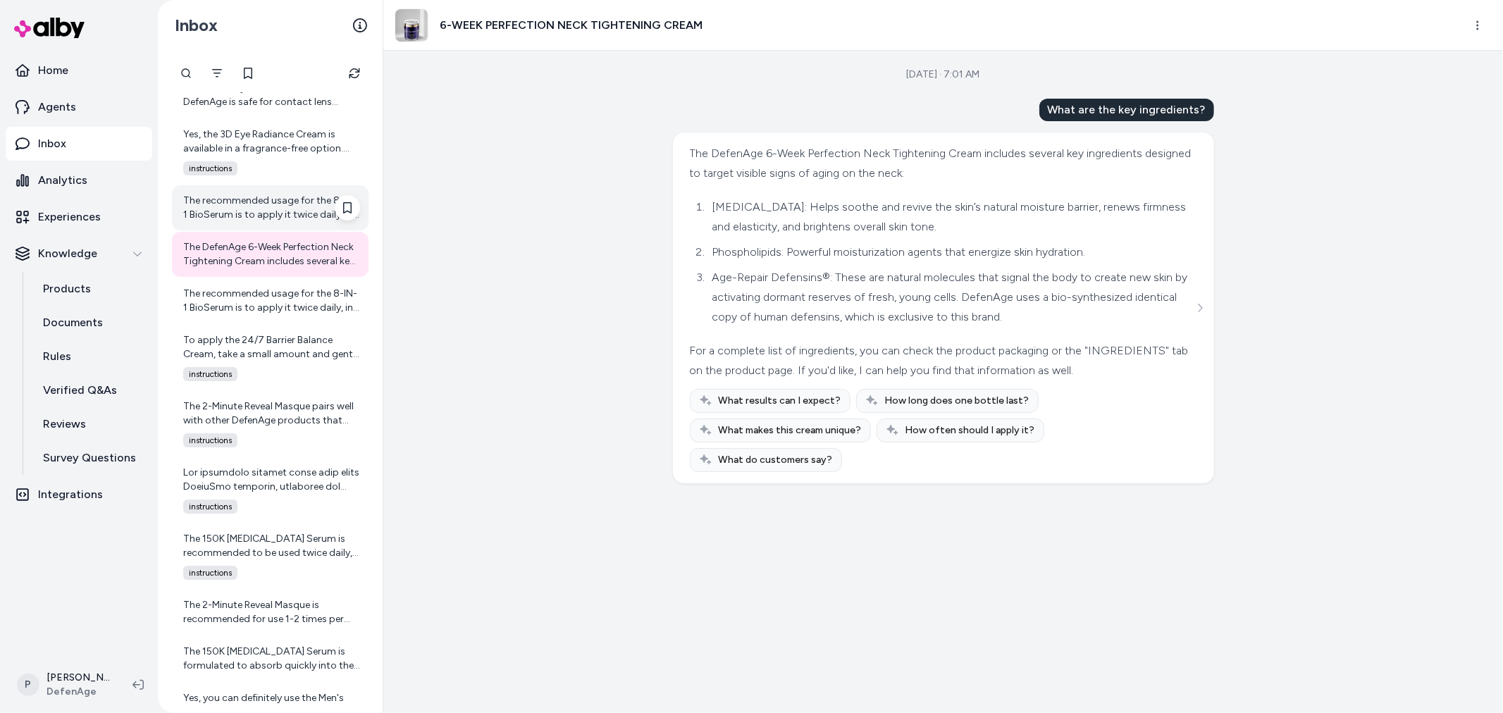
scroll to position [4538, 0]
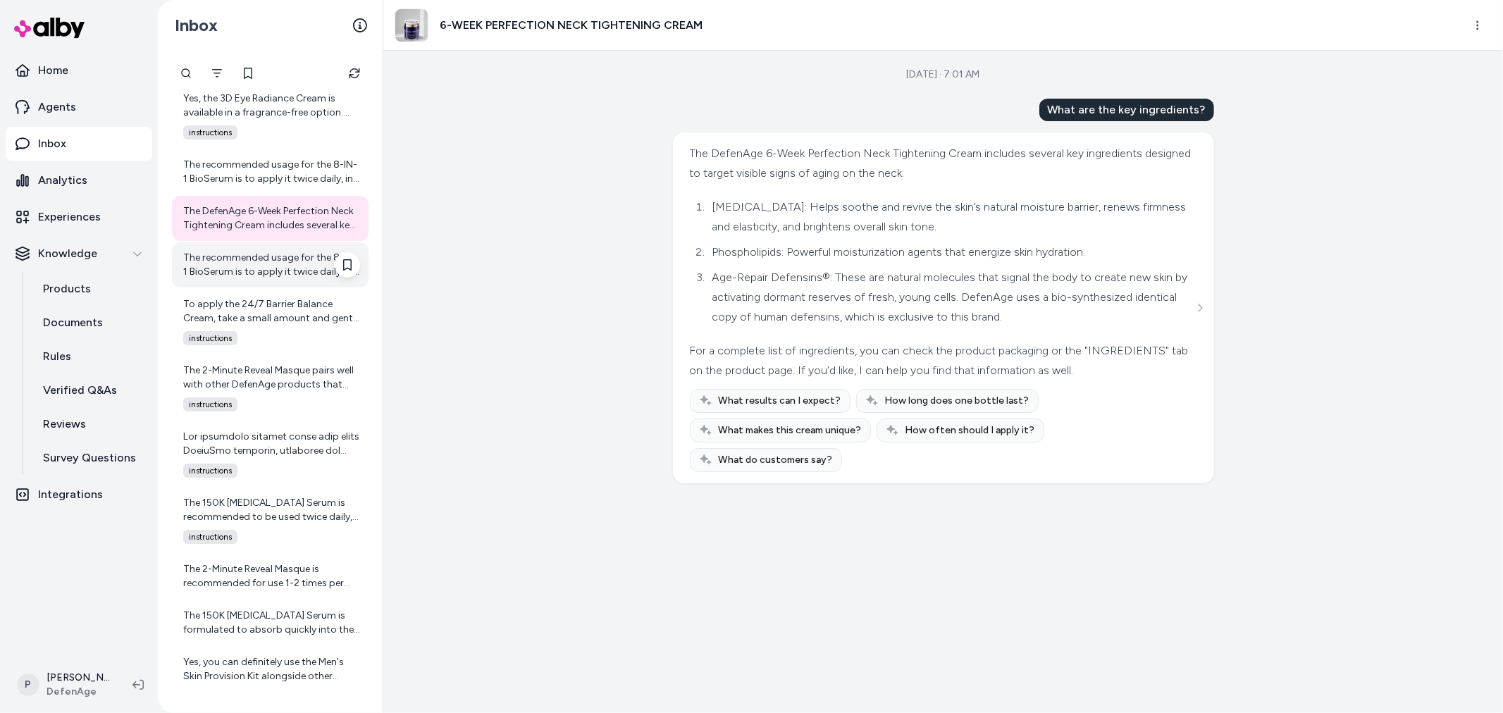
click at [287, 261] on div "The recommended usage for the 8-IN-1 BioSerum is to apply it twice daily, in th…" at bounding box center [271, 265] width 177 height 28
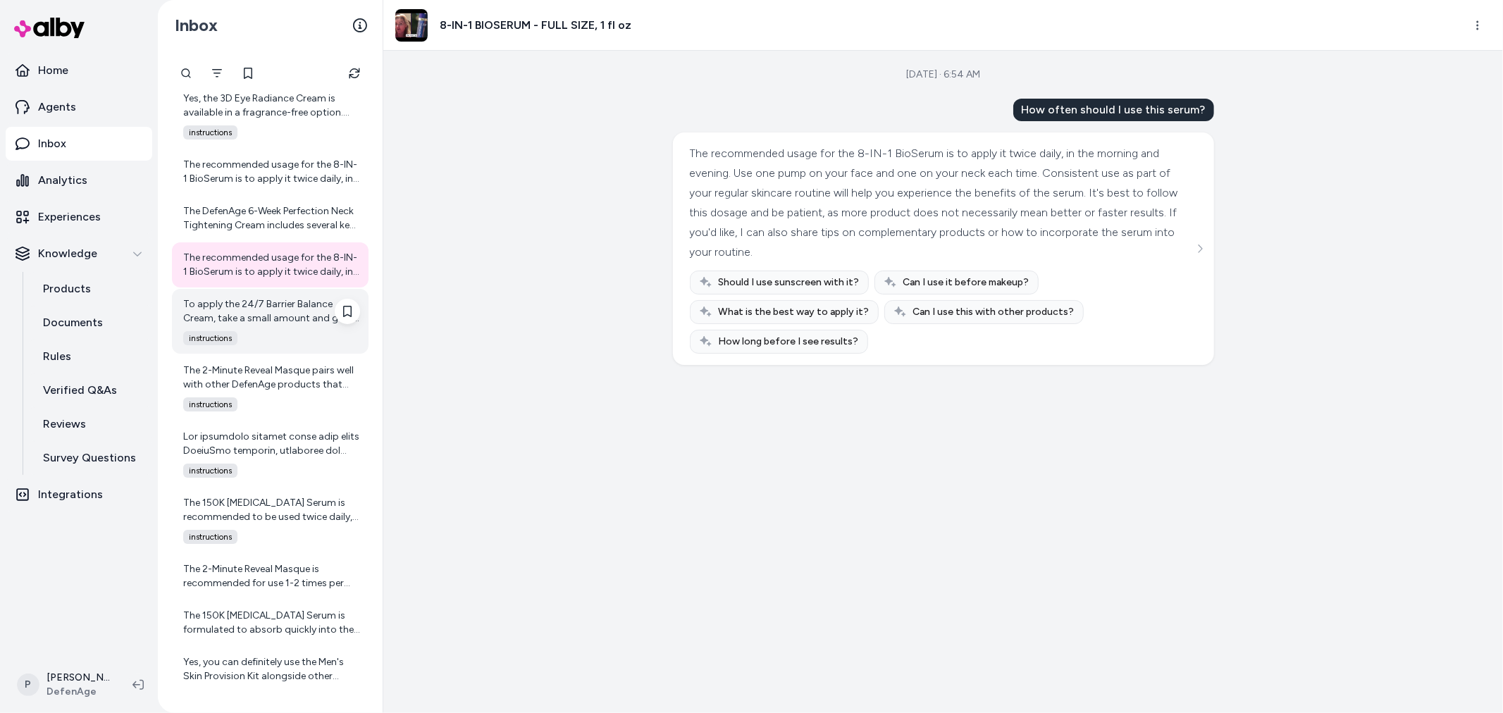
click at [272, 318] on div "To apply the 24/7 Barrier Balance Cream, take a small amount and gently massage…" at bounding box center [271, 311] width 177 height 28
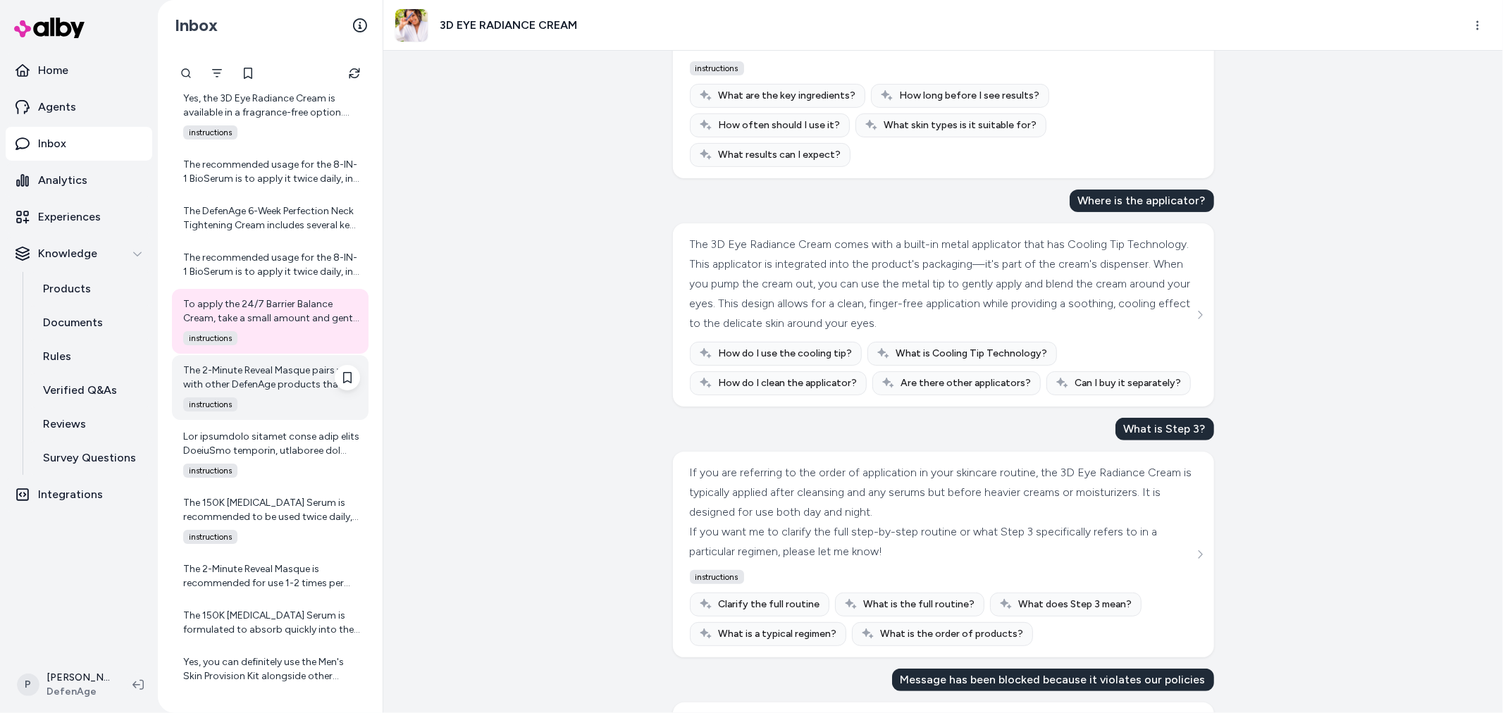
scroll to position [240, 0]
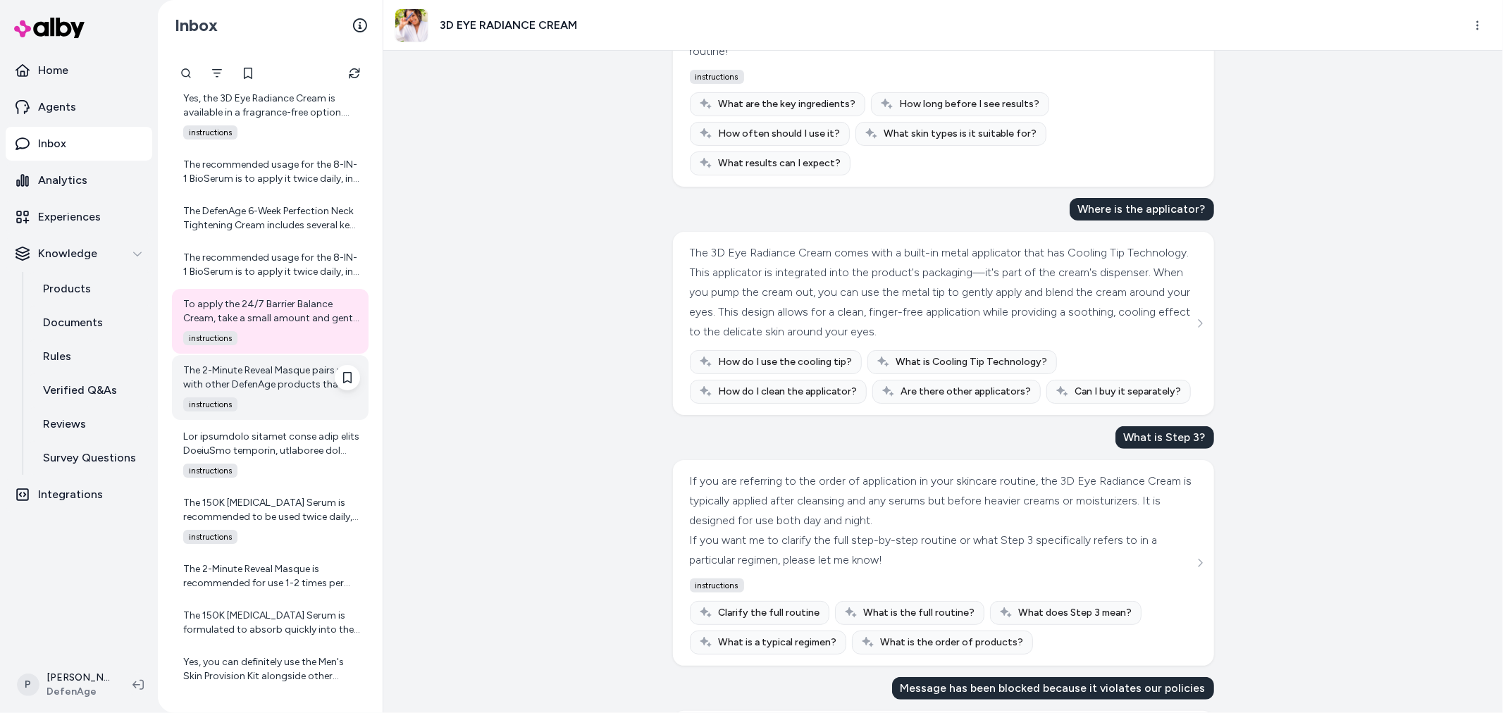
click at [270, 376] on div "The 2-Minute Reveal Masque pairs well with other DefenAge products that support…" at bounding box center [271, 378] width 177 height 28
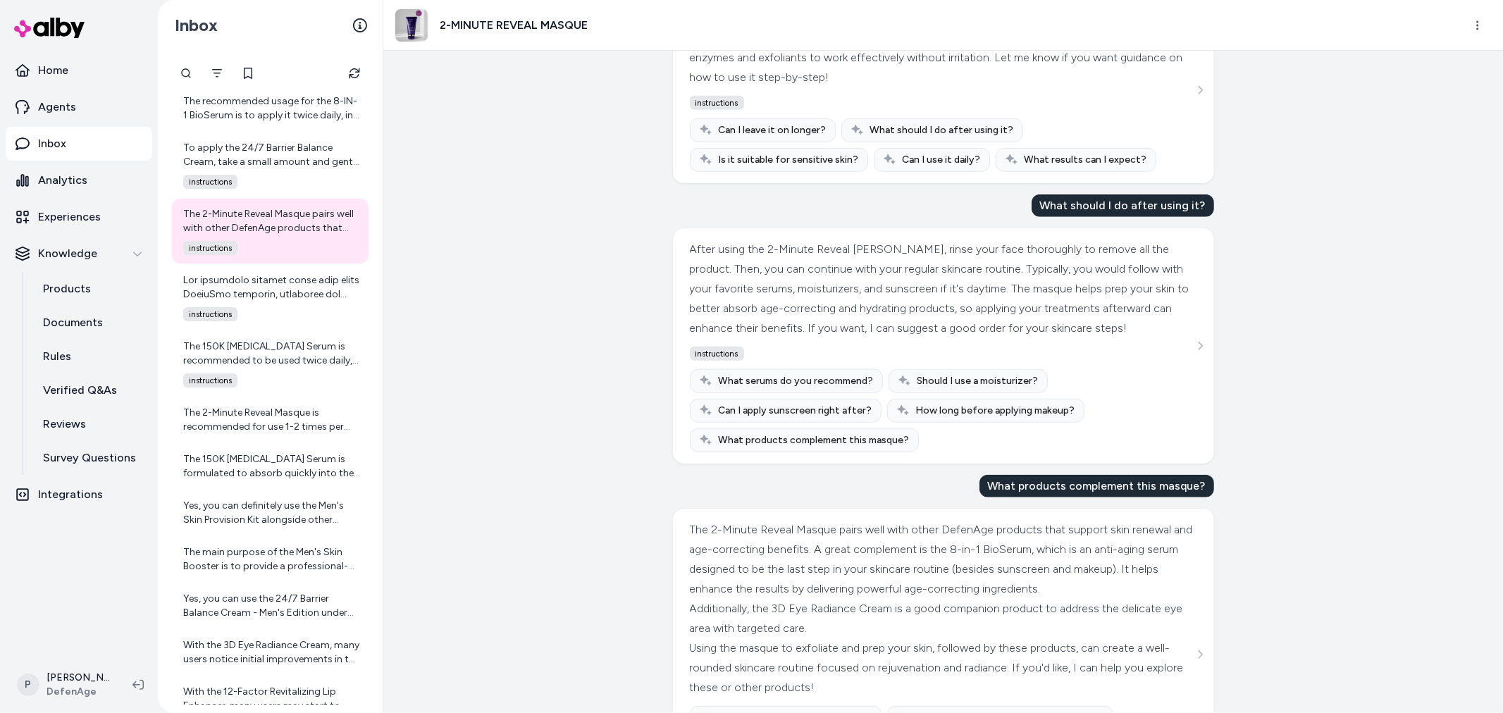
scroll to position [1199, 0]
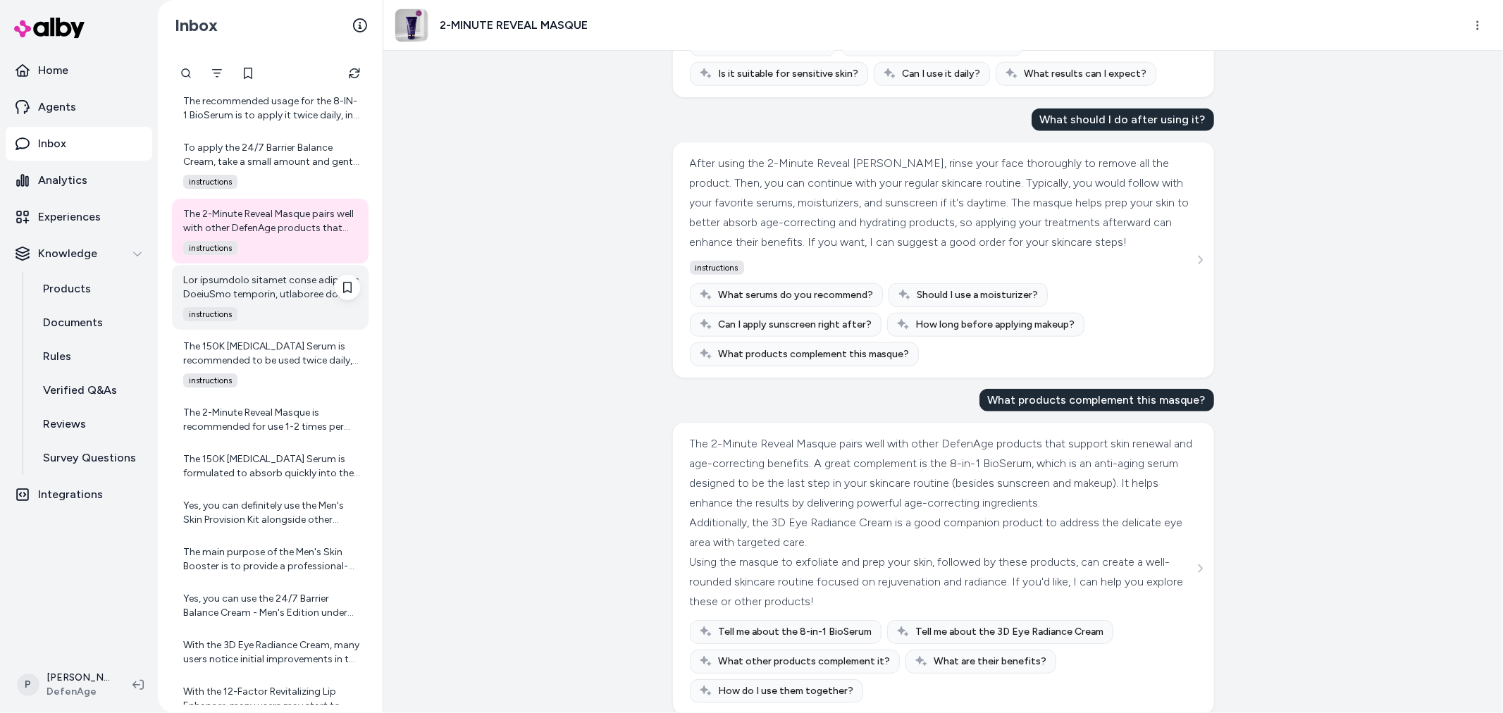
click at [286, 317] on div "instructions" at bounding box center [267, 314] width 185 height 14
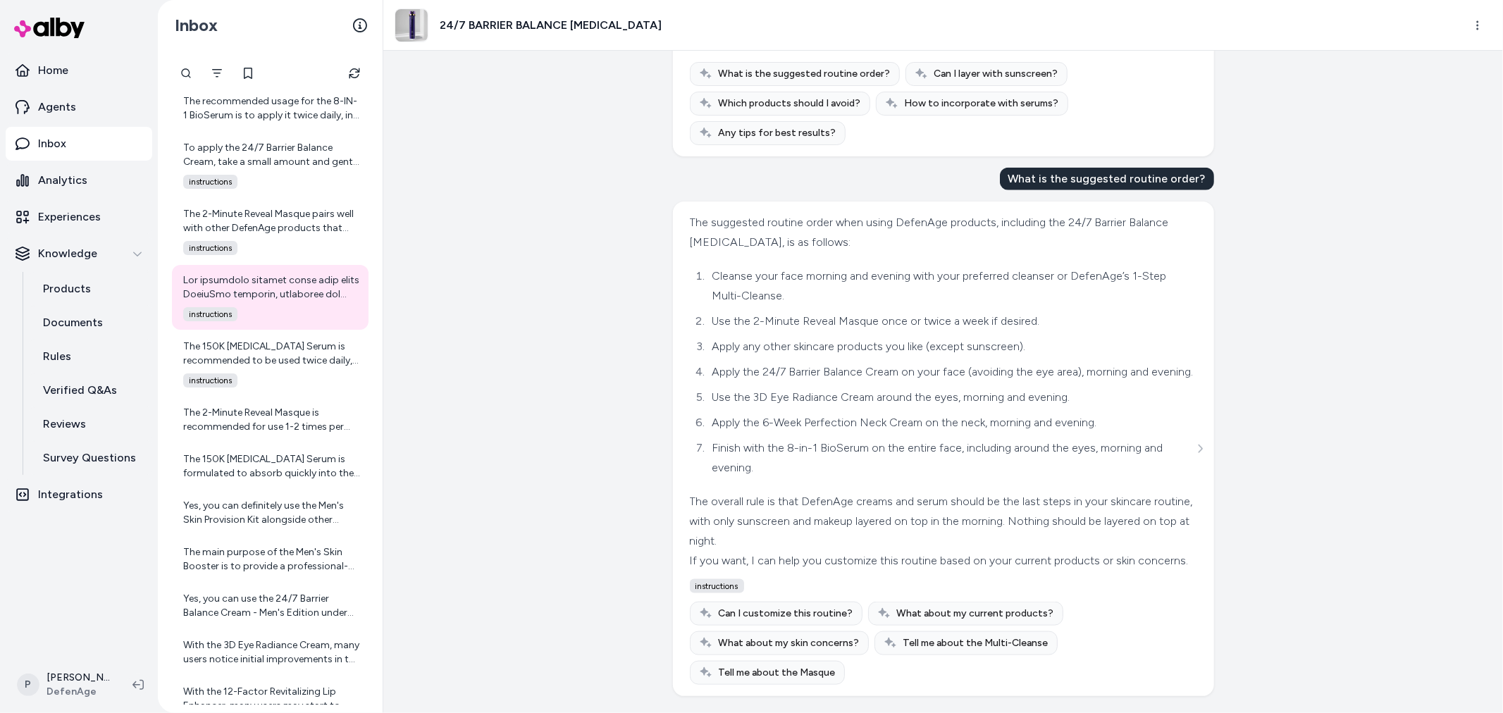
scroll to position [1294, 0]
click at [273, 349] on div "The 150K Hair Follicle Serum is recommended to be used twice daily, typically i…" at bounding box center [271, 354] width 177 height 28
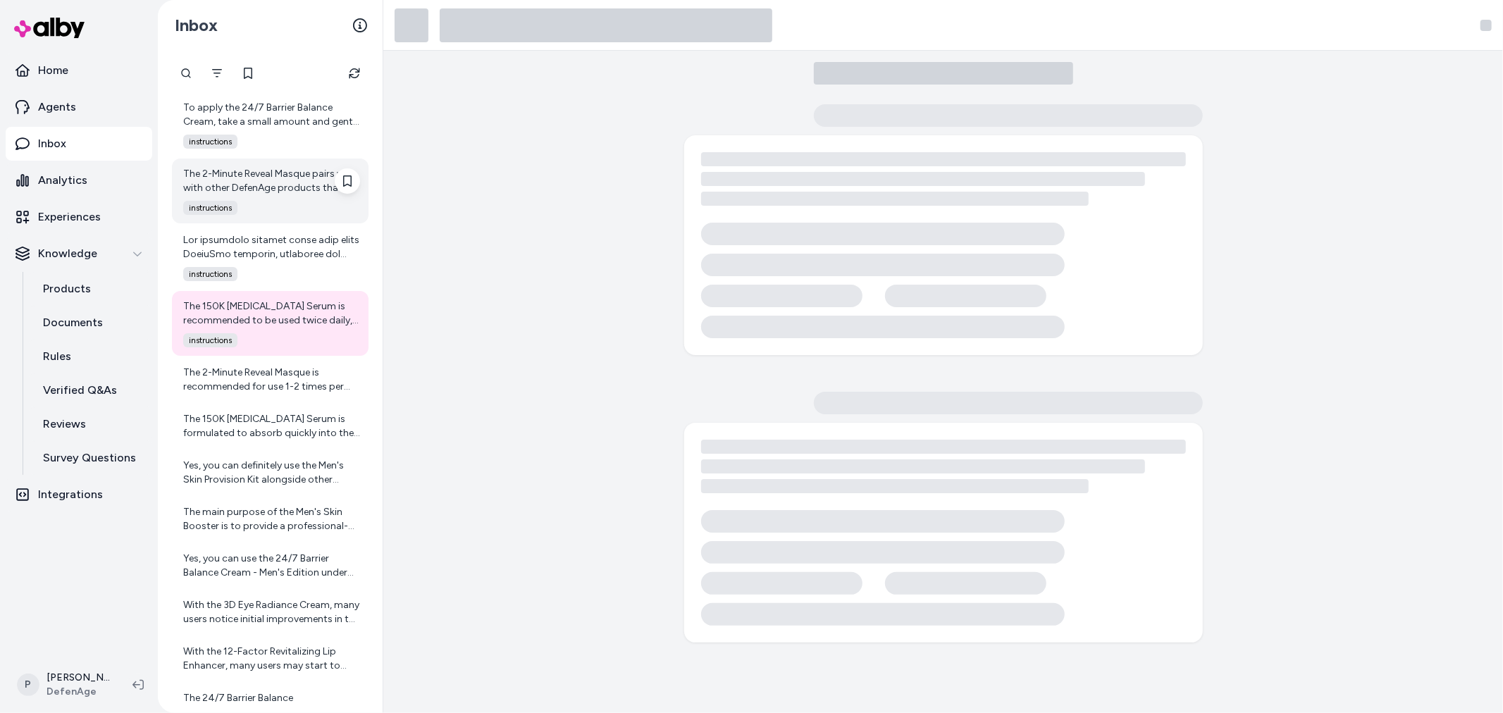
scroll to position [4767, 0]
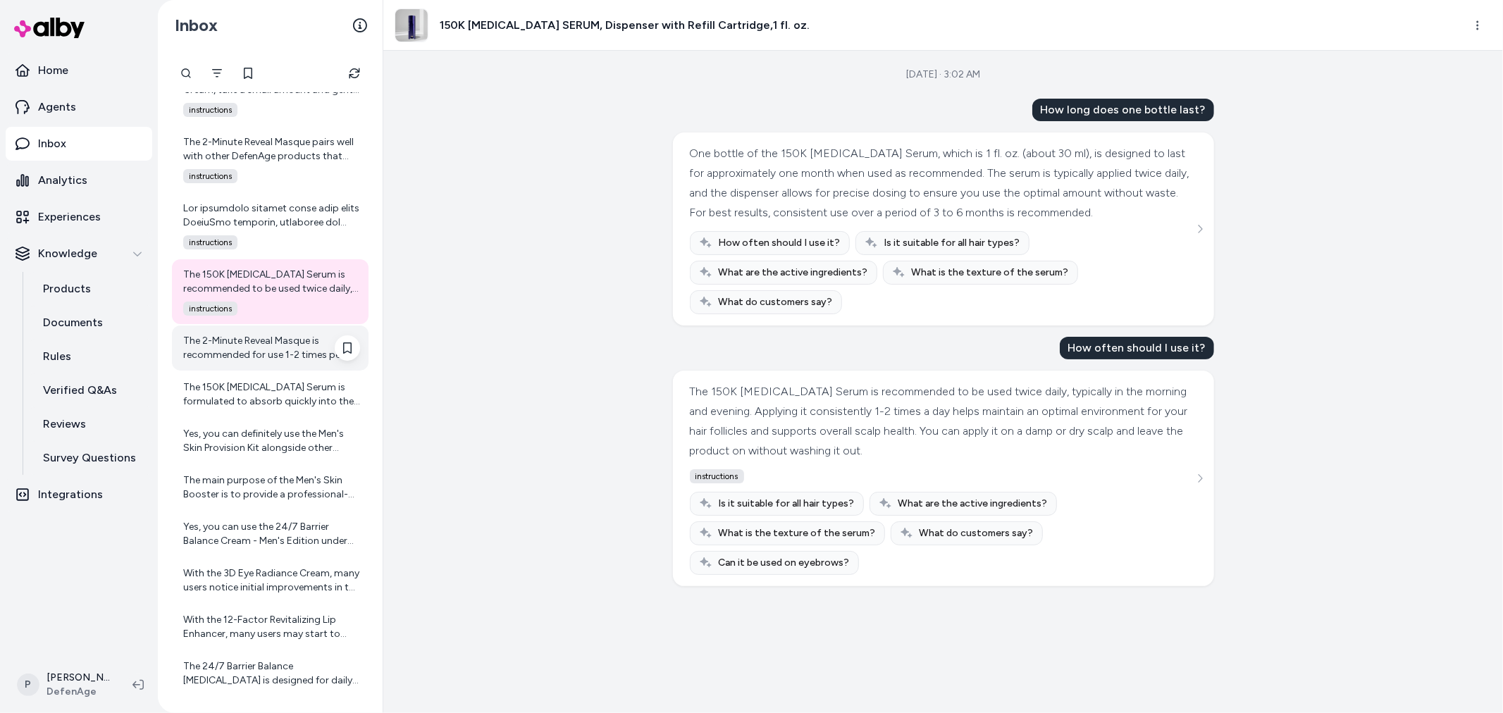
click at [226, 348] on div "The 2-Minute Reveal Masque is recommended for use 1-2 times per week. Using it …" at bounding box center [271, 348] width 177 height 28
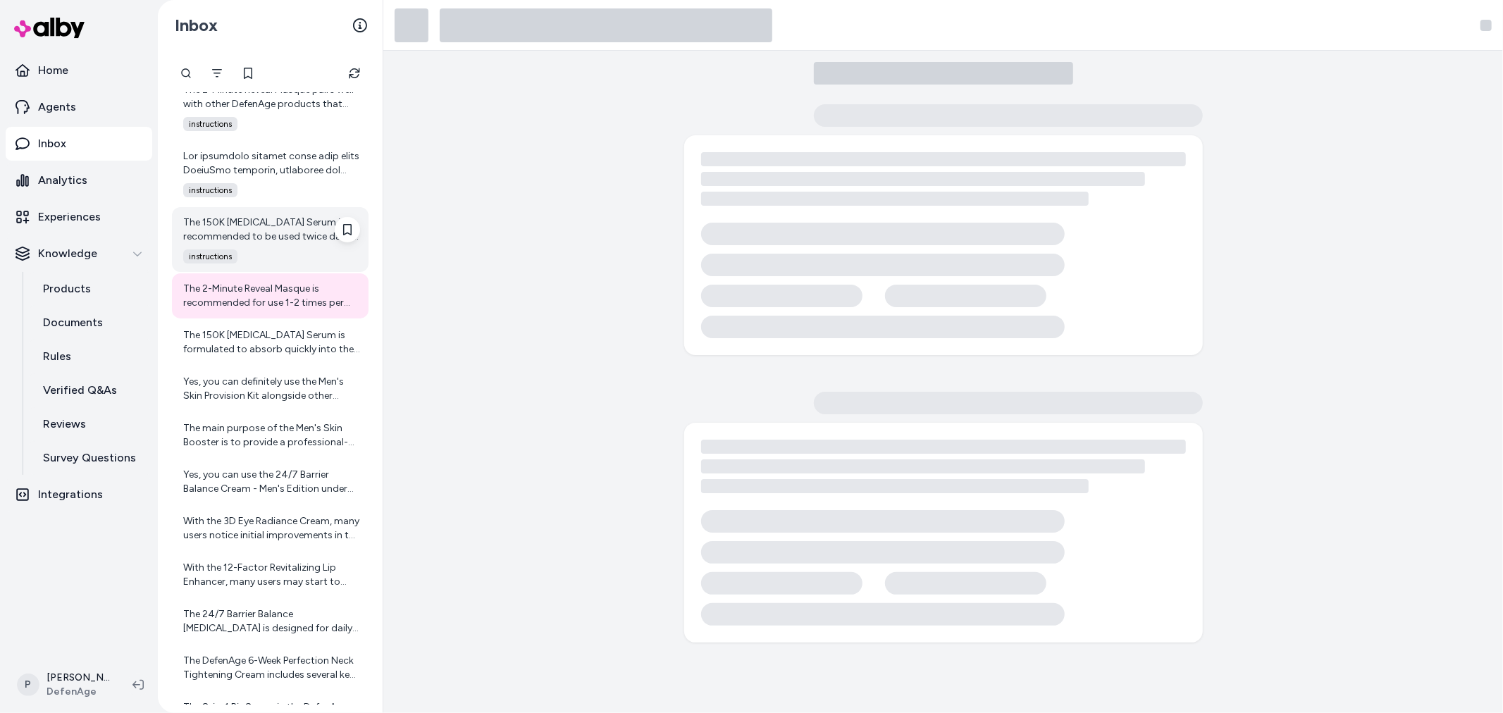
scroll to position [4845, 0]
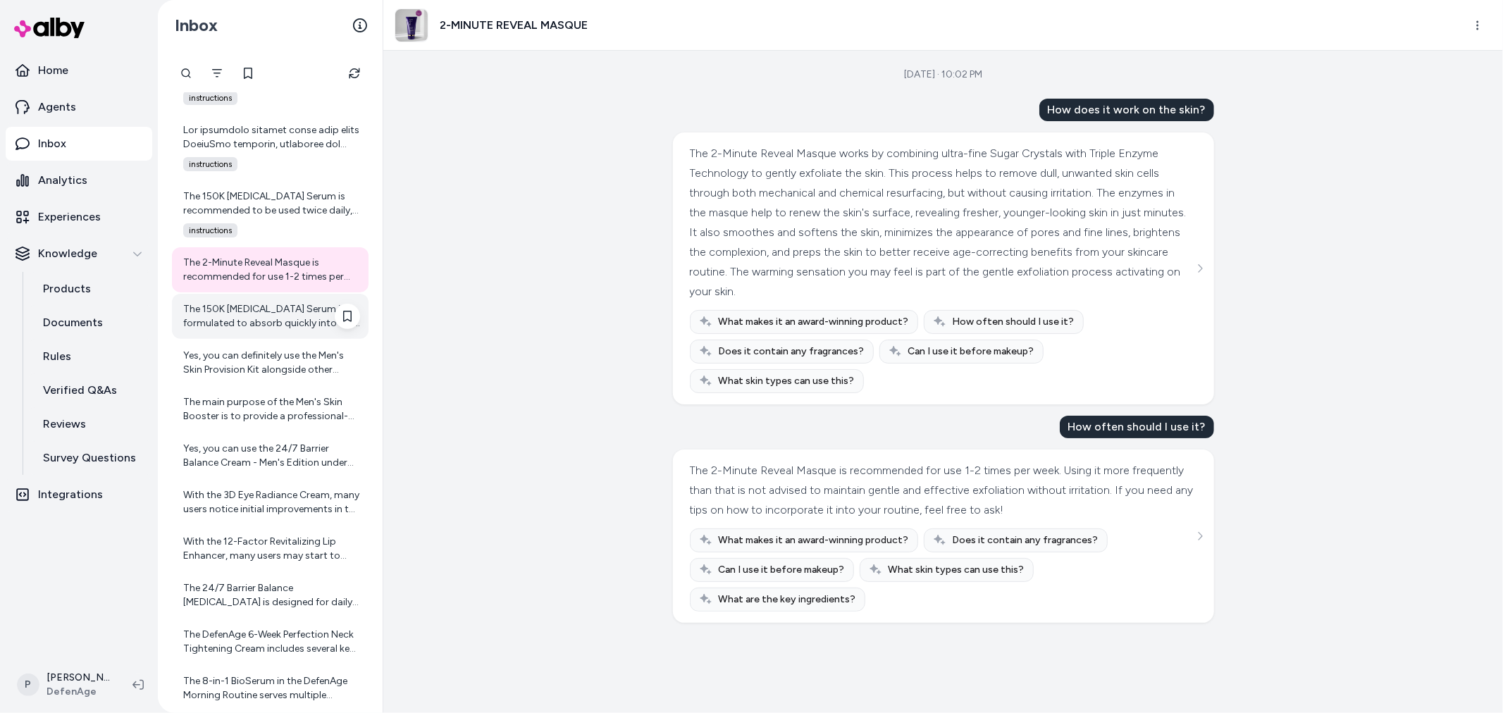
click at [230, 314] on div "The 150K Hair Follicle Serum is formulated to absorb quickly into the scalp. It…" at bounding box center [271, 316] width 177 height 28
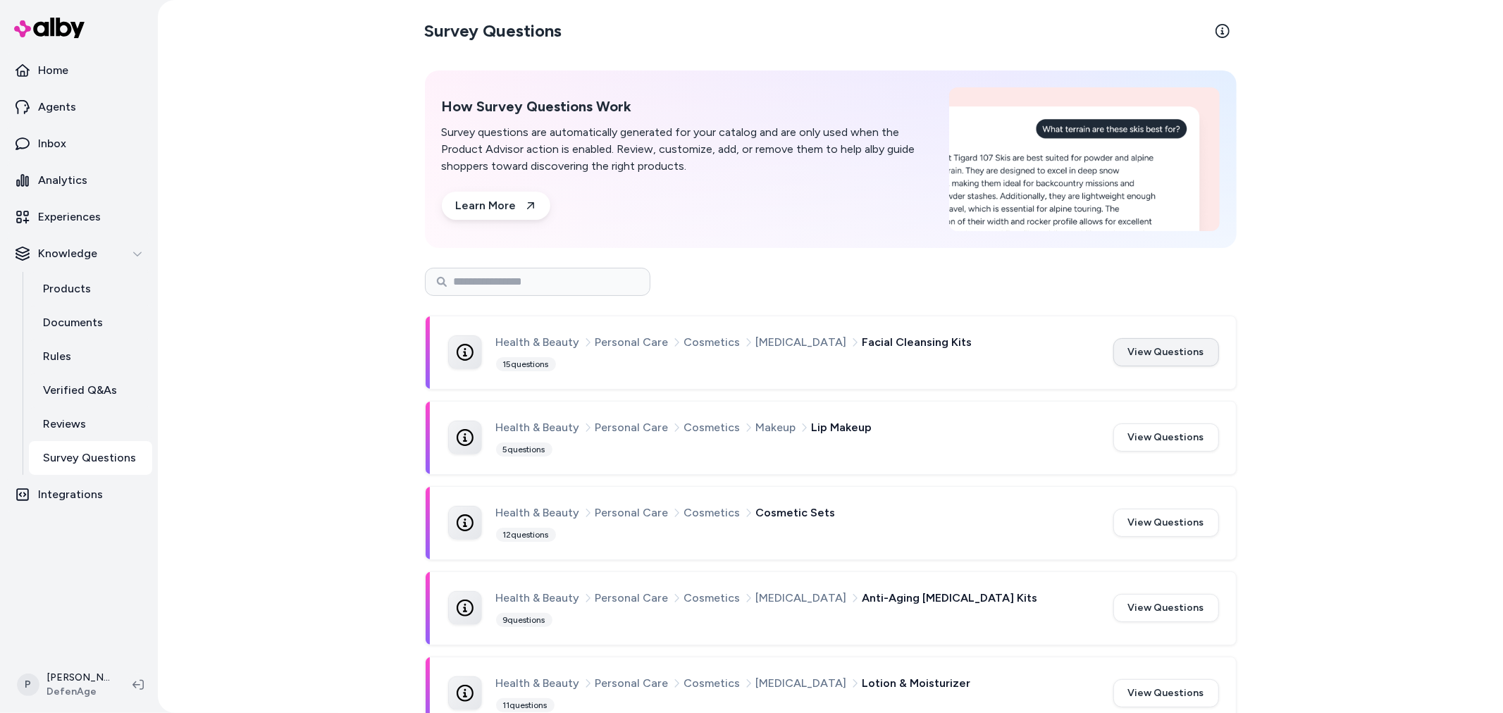
click at [1203, 360] on button "View Questions" at bounding box center [1166, 352] width 106 height 28
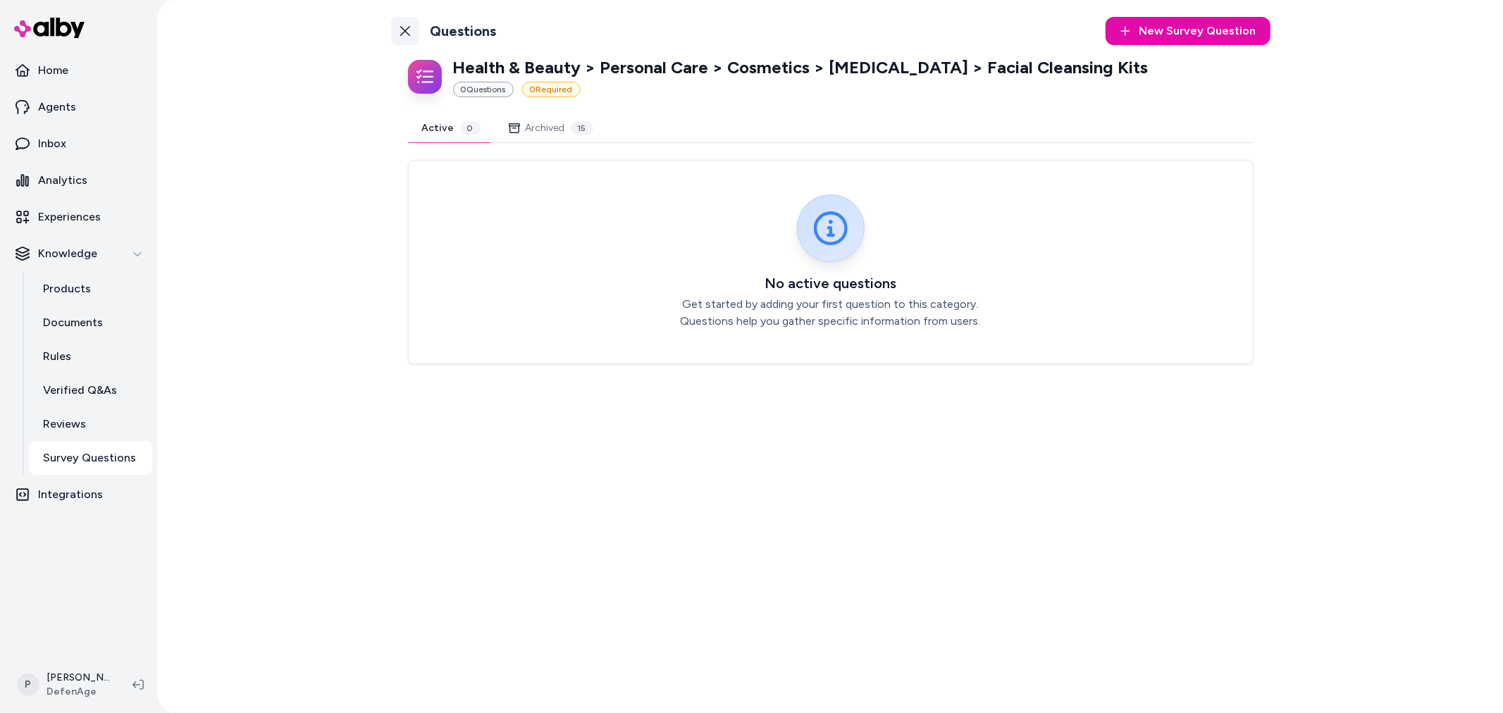
click at [404, 30] on icon at bounding box center [405, 31] width 10 height 10
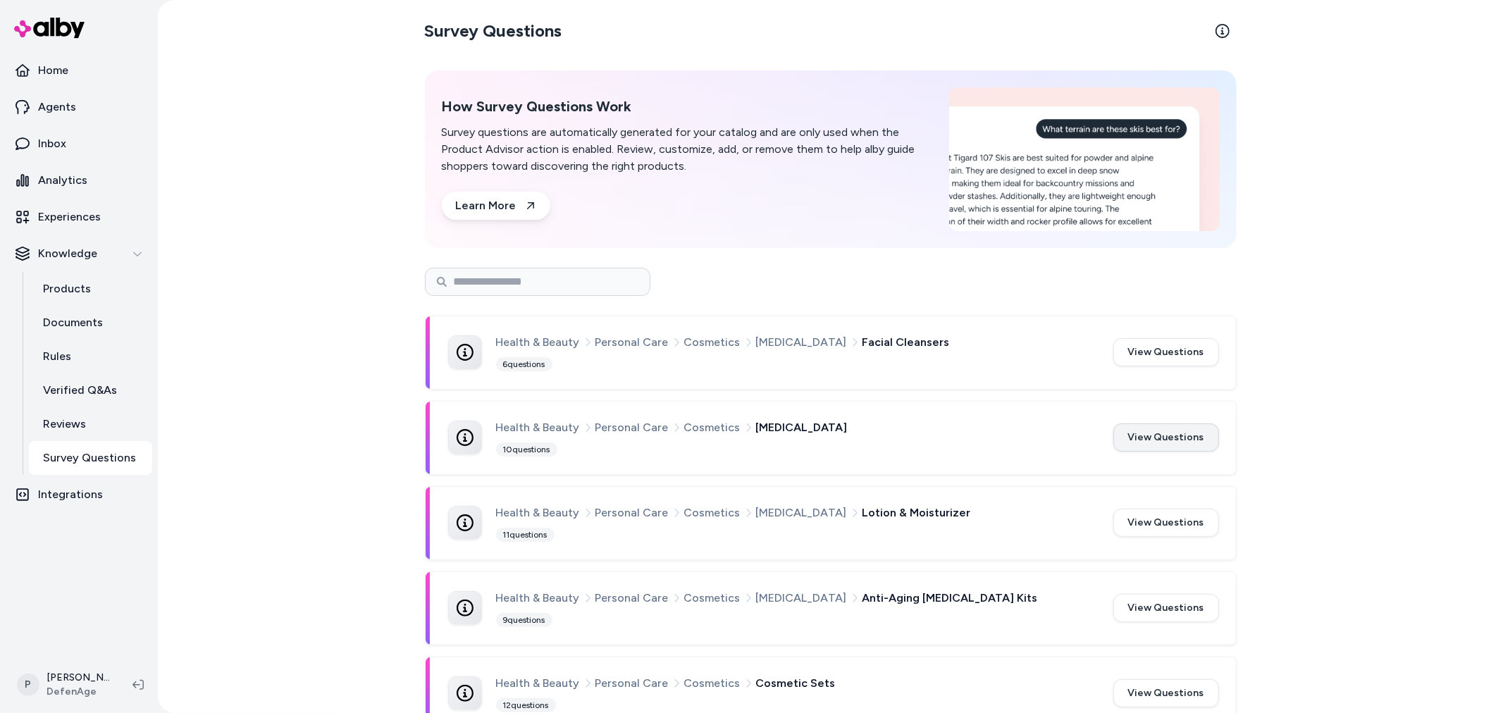
click at [1169, 445] on button "View Questions" at bounding box center [1166, 437] width 106 height 28
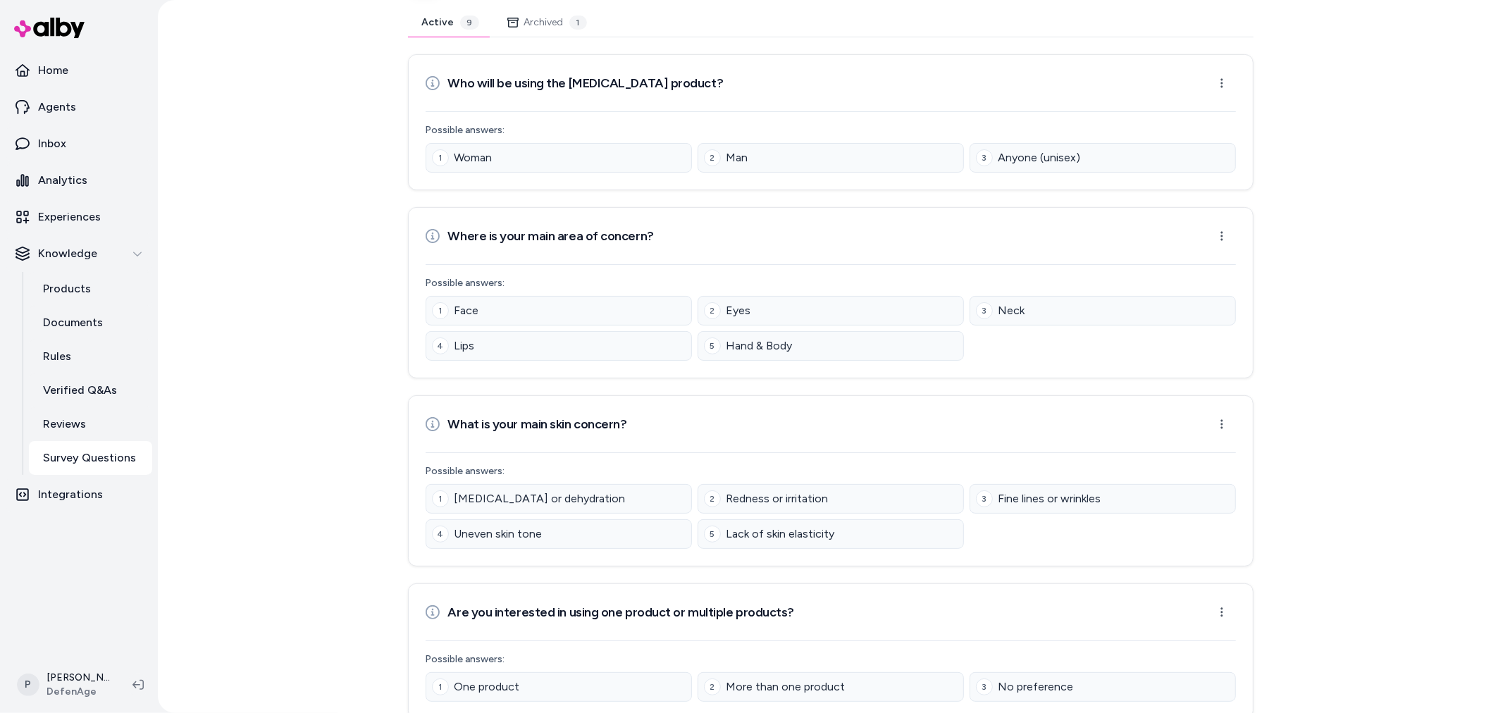
scroll to position [78, 0]
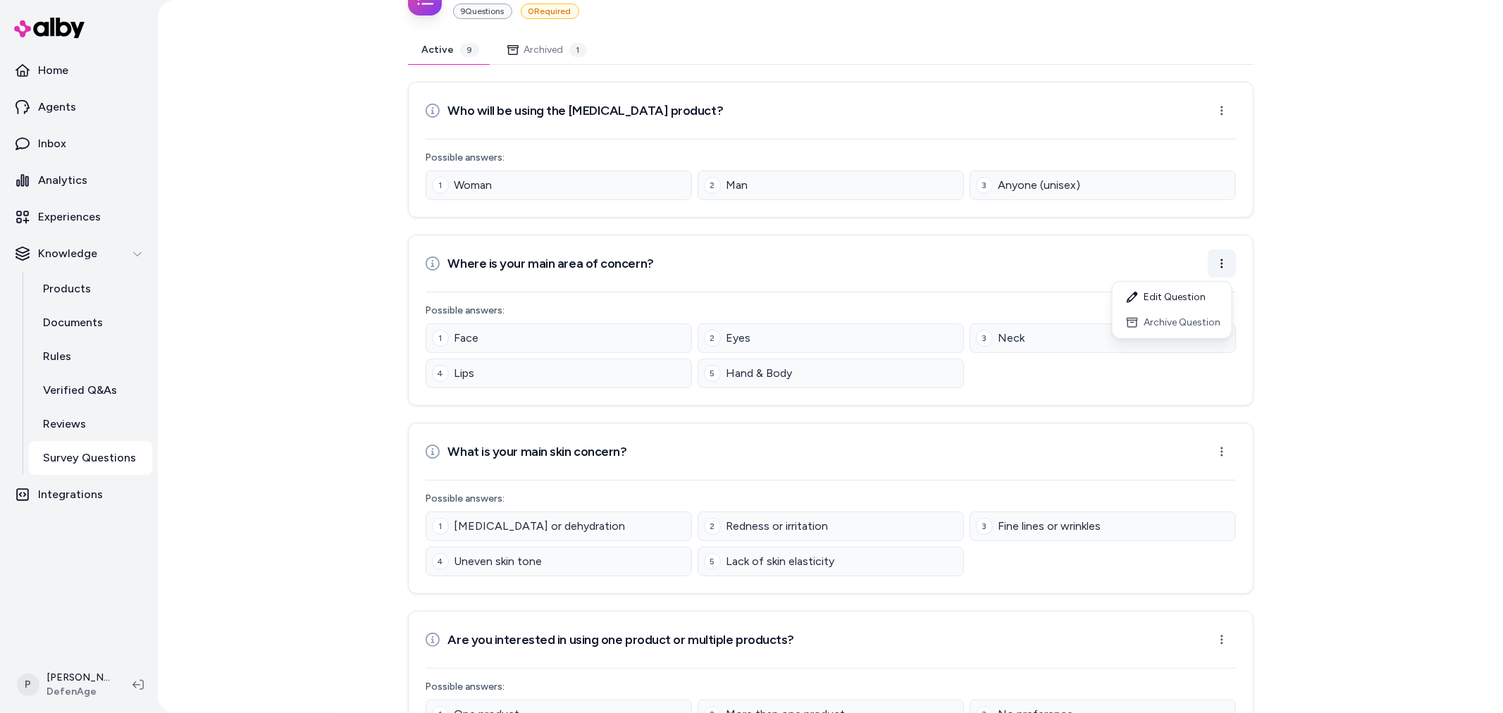
click at [1224, 272] on html "Home Agents Inbox Analytics Experiences Knowledge Products Documents Rules Veri…" at bounding box center [751, 356] width 1503 height 713
click at [1181, 297] on div "Edit Question" at bounding box center [1171, 297] width 113 height 25
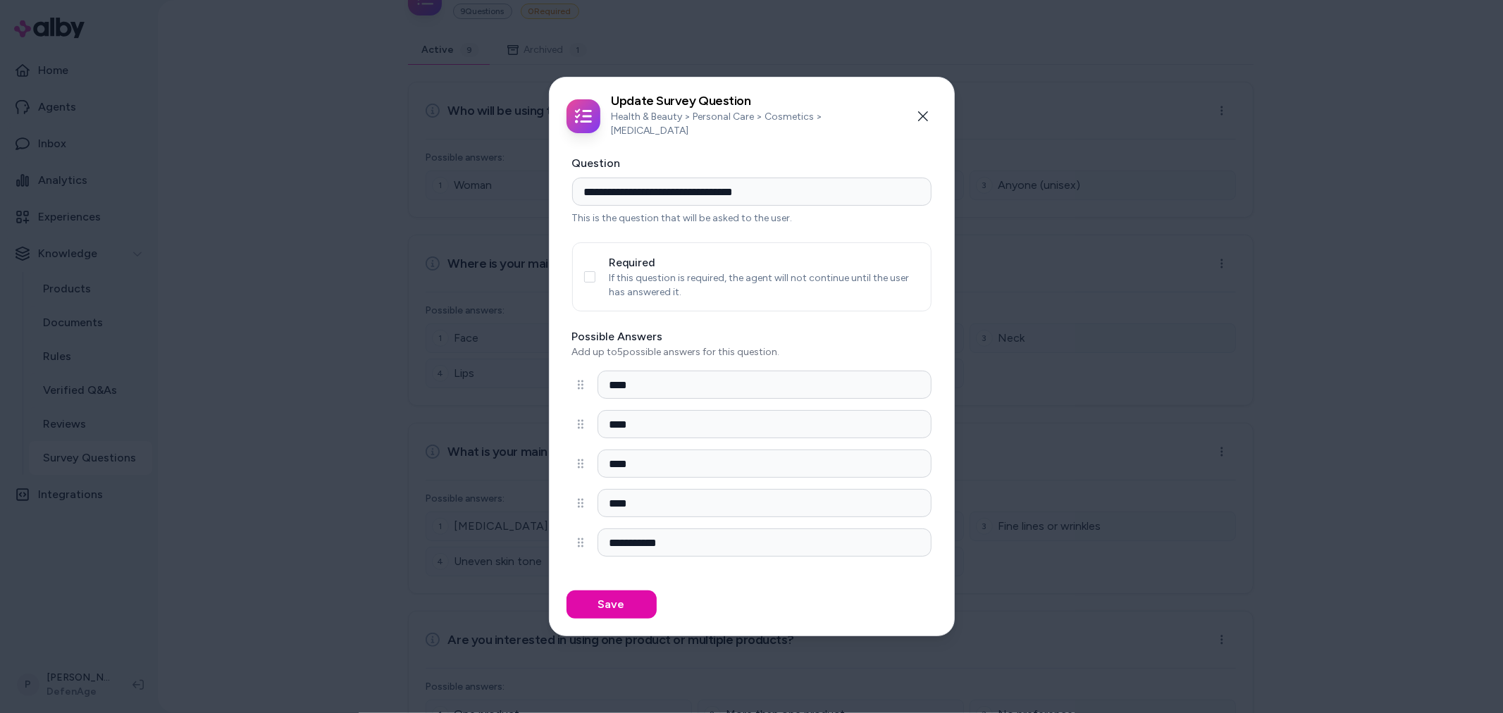
click at [671, 272] on p "If this question is required, the agent will not continue until the user has an…" at bounding box center [764, 285] width 310 height 28
click at [588, 278] on div "Required If this question is required, the agent will not continue until the us…" at bounding box center [751, 276] width 359 height 69
click at [597, 268] on div "Required If this question is required, the agent will not continue until the us…" at bounding box center [751, 276] width 359 height 69
click at [592, 272] on button "Required" at bounding box center [589, 276] width 11 height 11
click at [618, 601] on button "Save" at bounding box center [611, 604] width 90 height 28
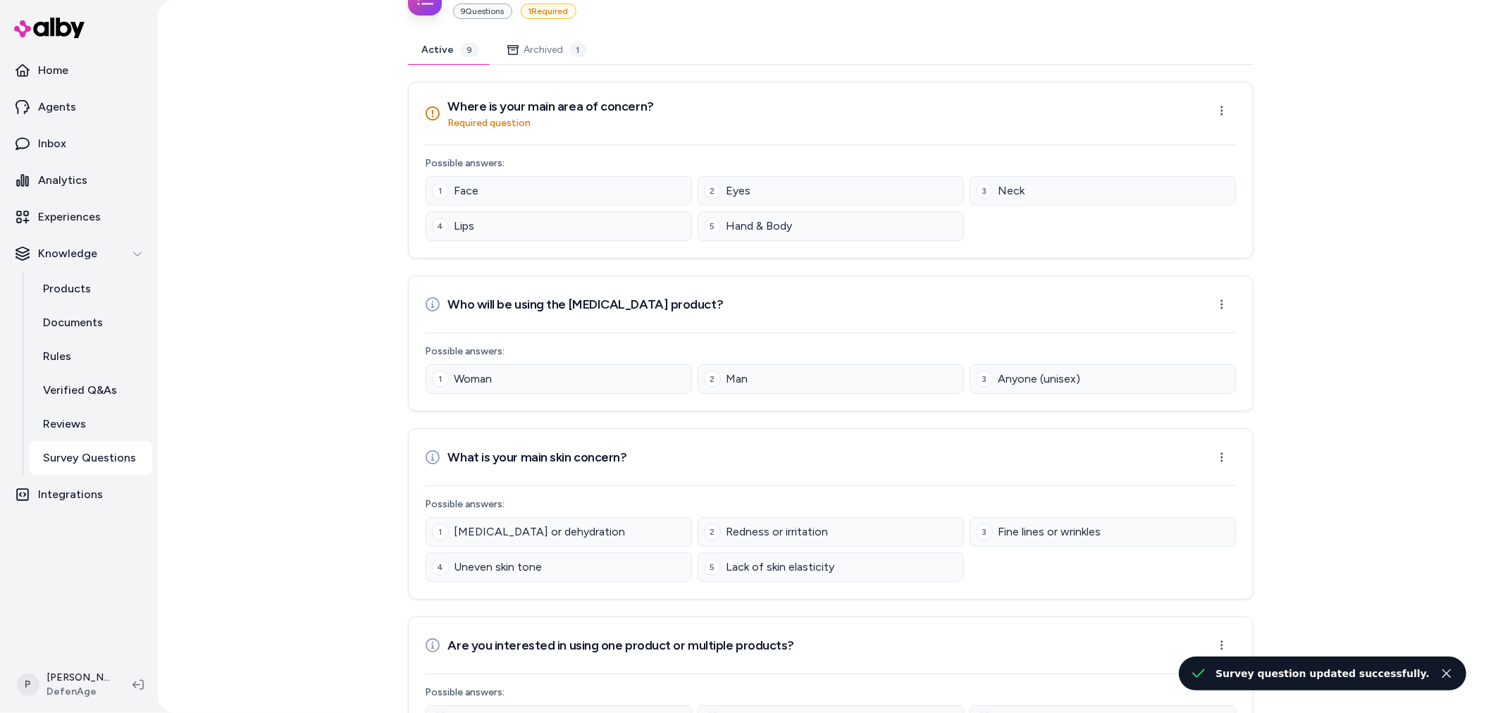
scroll to position [0, 0]
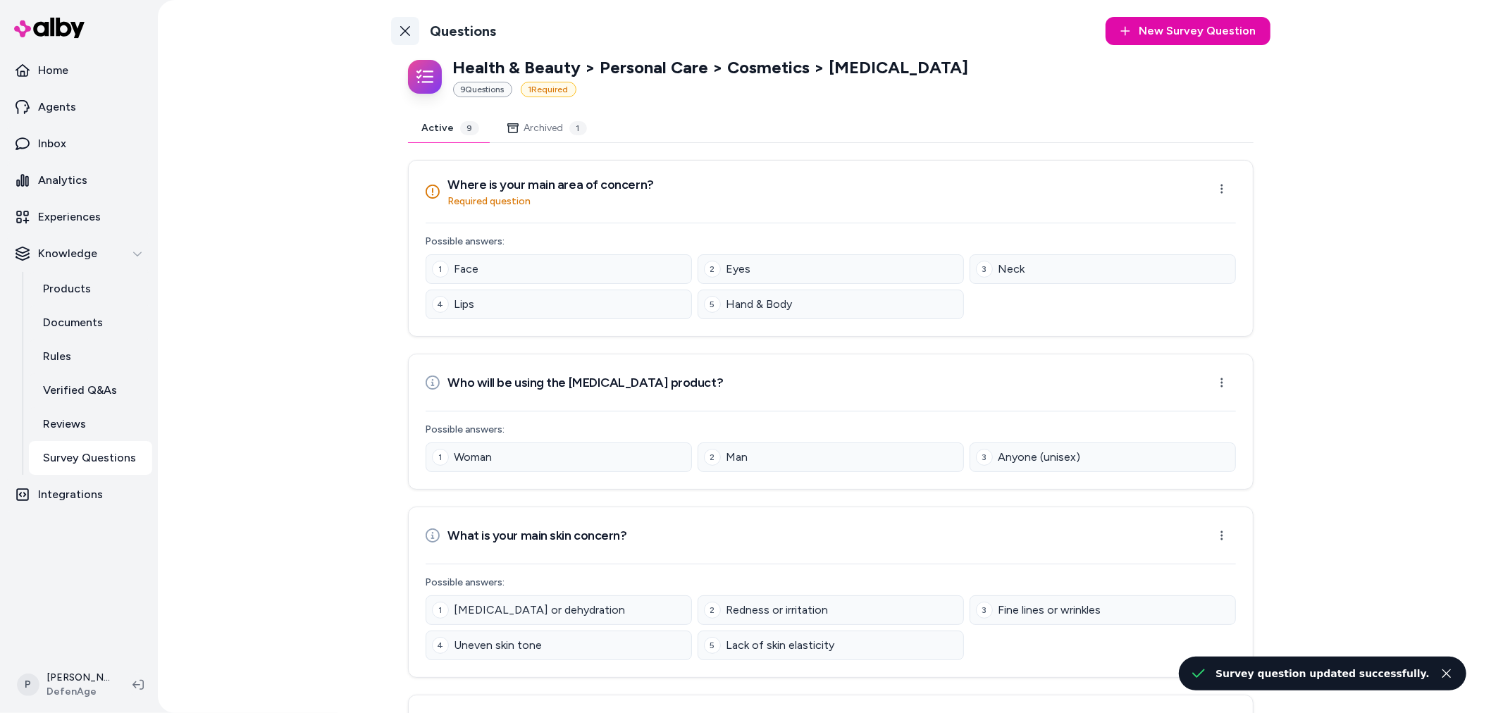
click at [392, 30] on link "Back to Categories" at bounding box center [405, 31] width 28 height 28
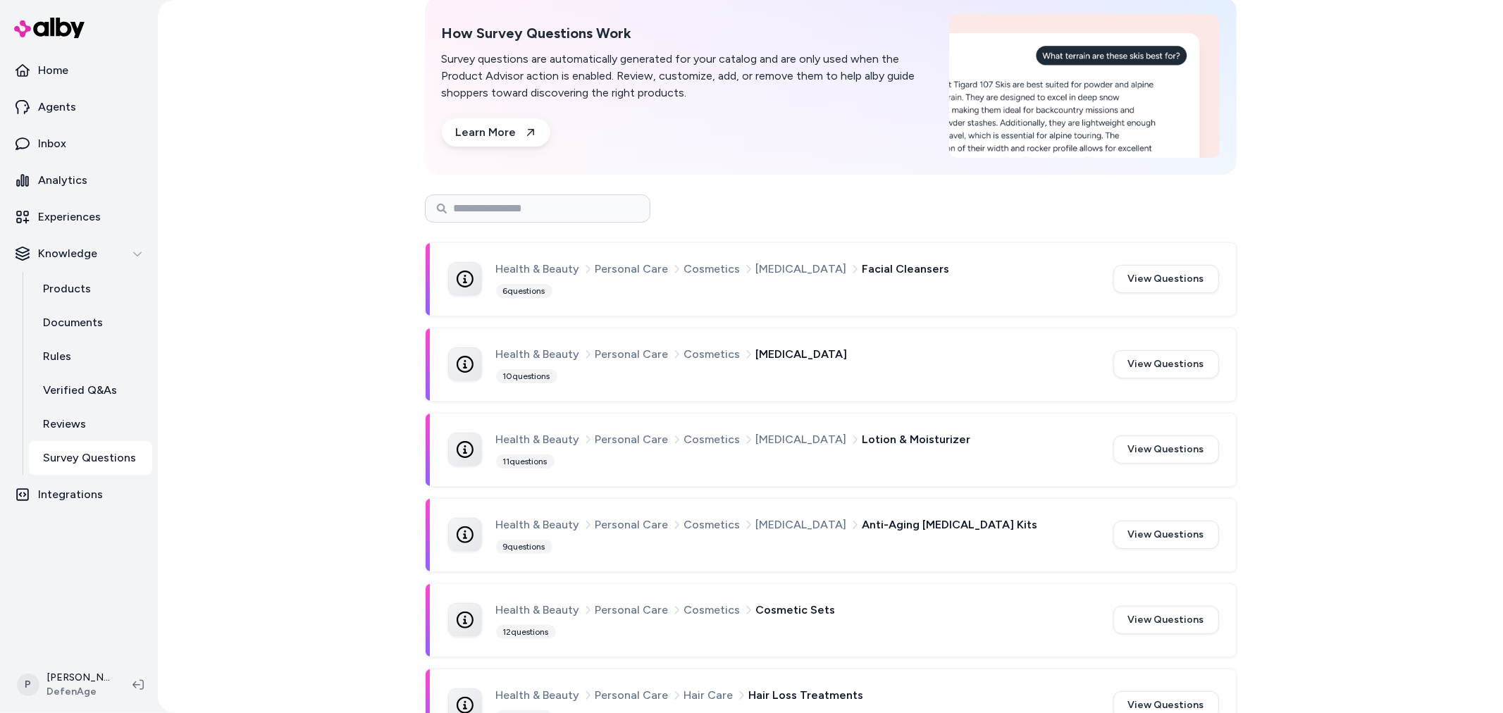
scroll to position [156, 0]
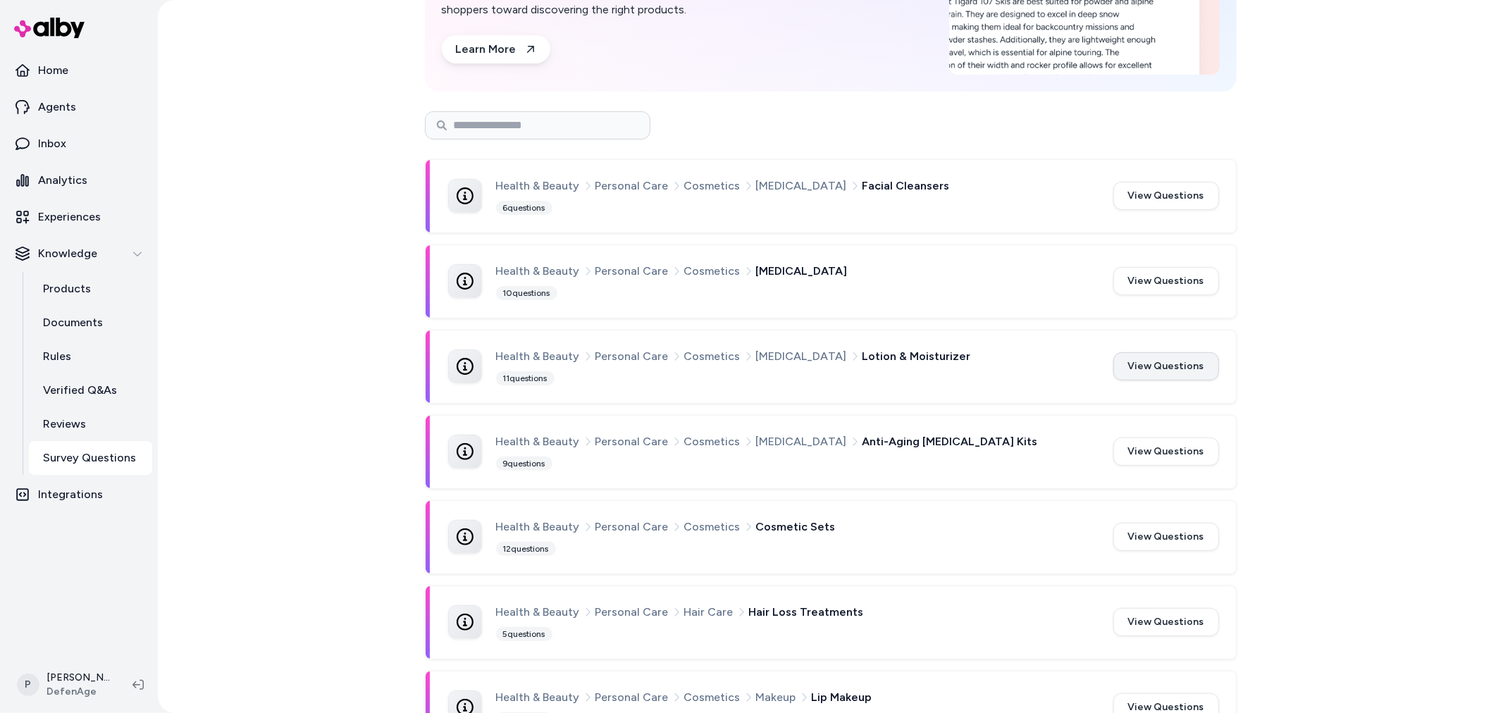
click at [1156, 371] on button "View Questions" at bounding box center [1166, 366] width 106 height 28
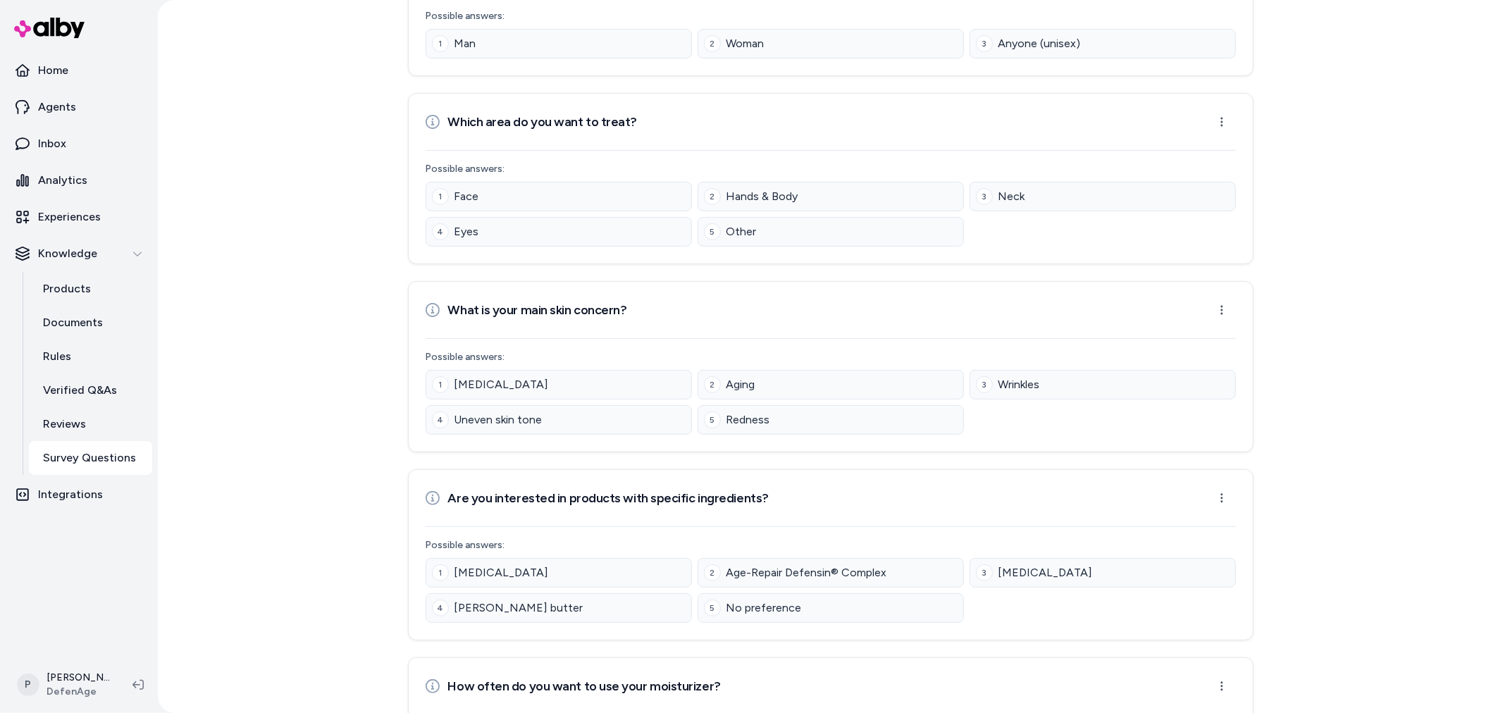
scroll to position [212, 0]
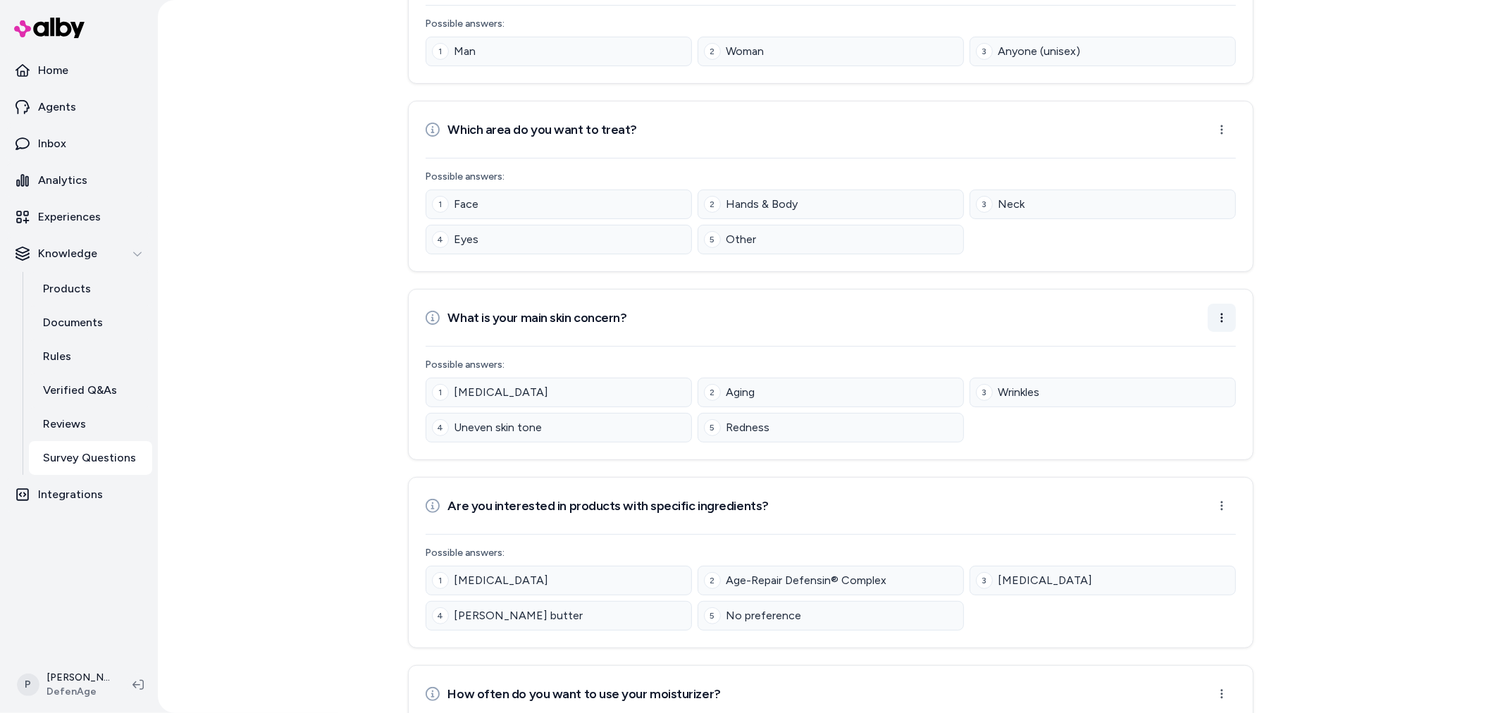
click at [1224, 321] on html "Home Agents Inbox Analytics Experiences Knowledge Products Documents Rules Veri…" at bounding box center [751, 356] width 1503 height 713
click at [1143, 343] on div "Edit Question" at bounding box center [1171, 352] width 113 height 25
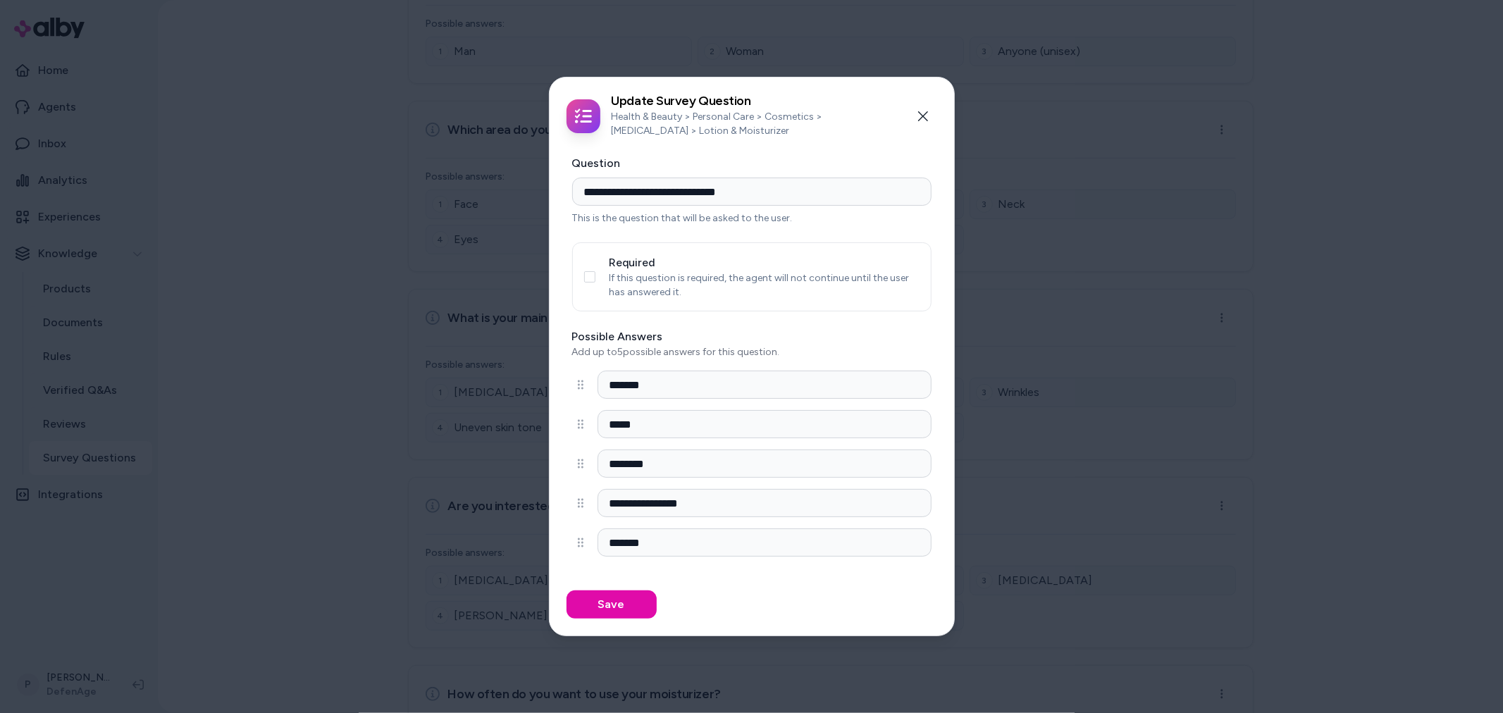
click at [593, 276] on button "Required" at bounding box center [589, 276] width 11 height 11
click at [631, 606] on button "Save" at bounding box center [611, 604] width 90 height 28
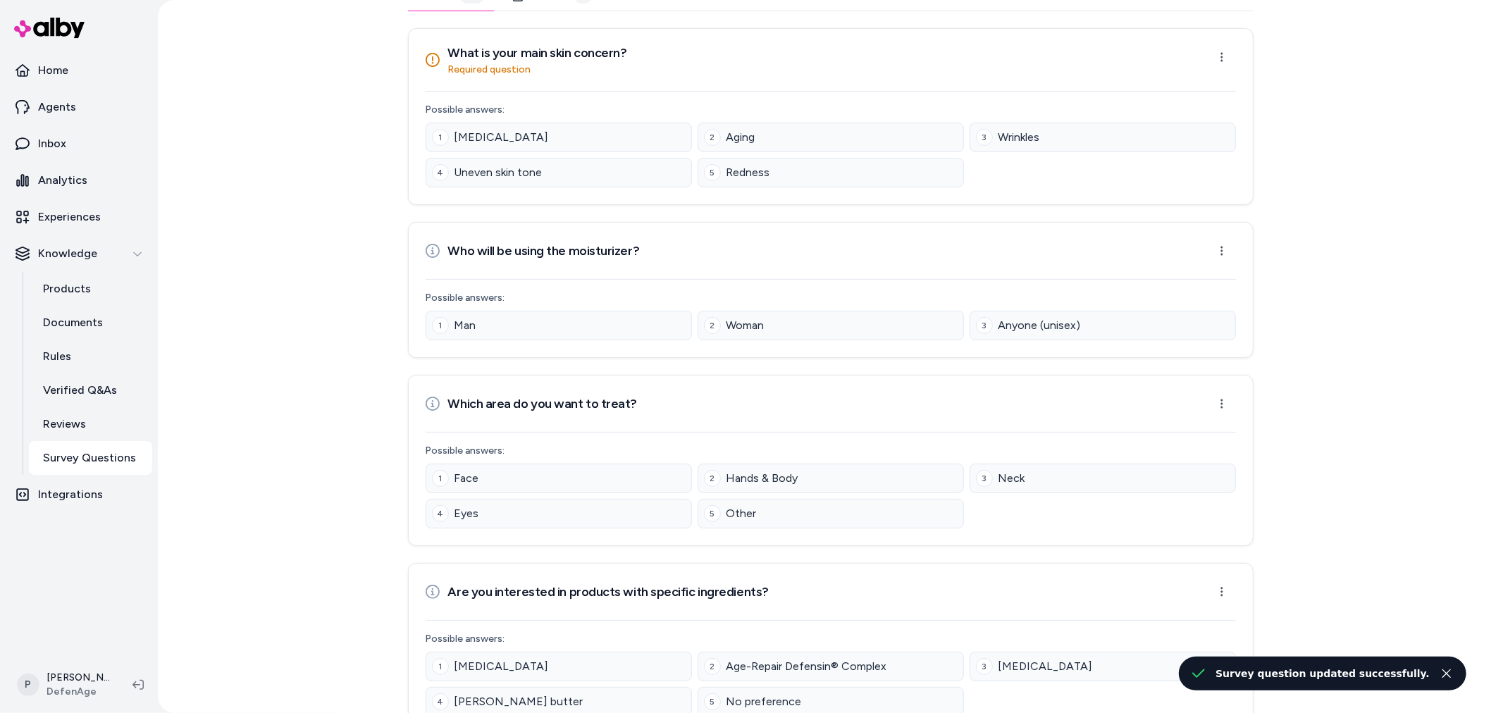
scroll to position [0, 0]
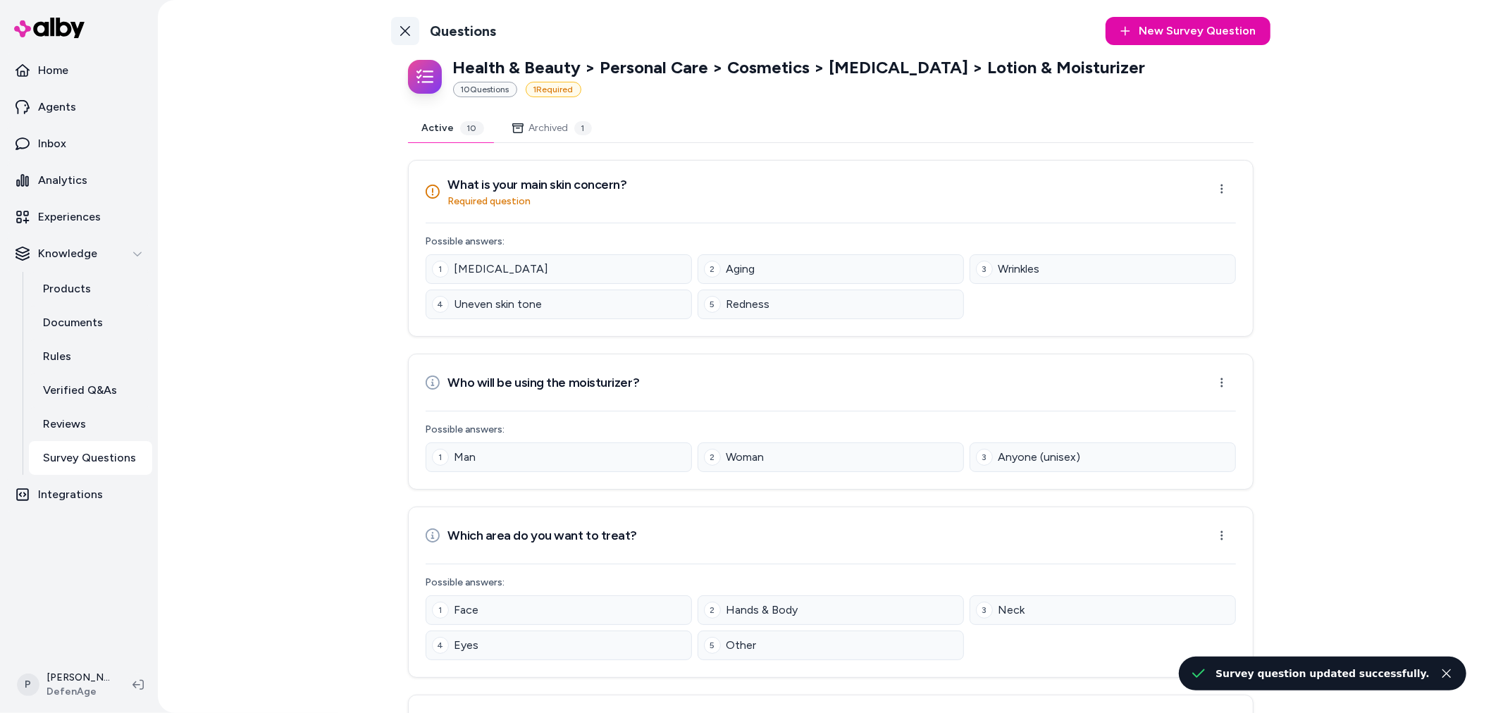
click at [402, 33] on icon at bounding box center [404, 30] width 11 height 11
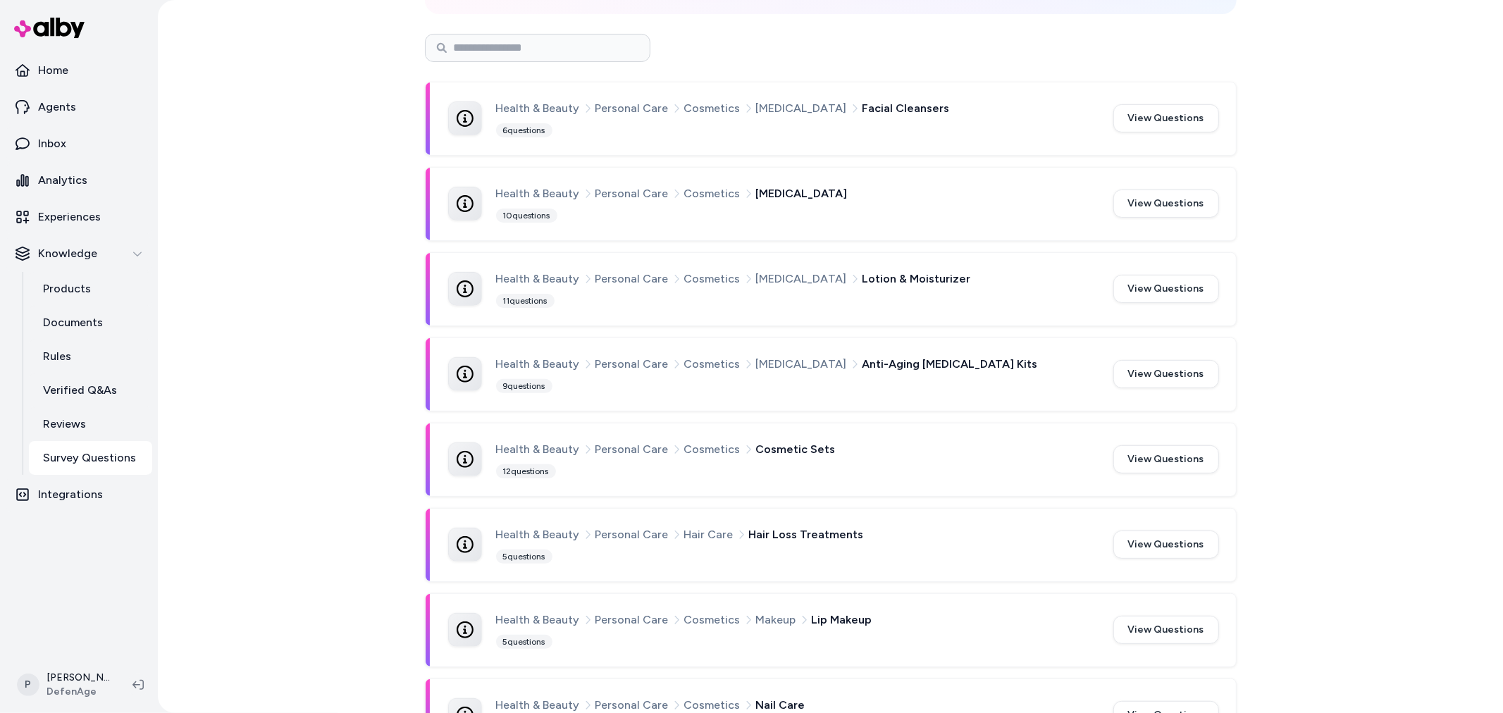
scroll to position [235, 0]
click at [1154, 374] on button "View Questions" at bounding box center [1166, 373] width 106 height 28
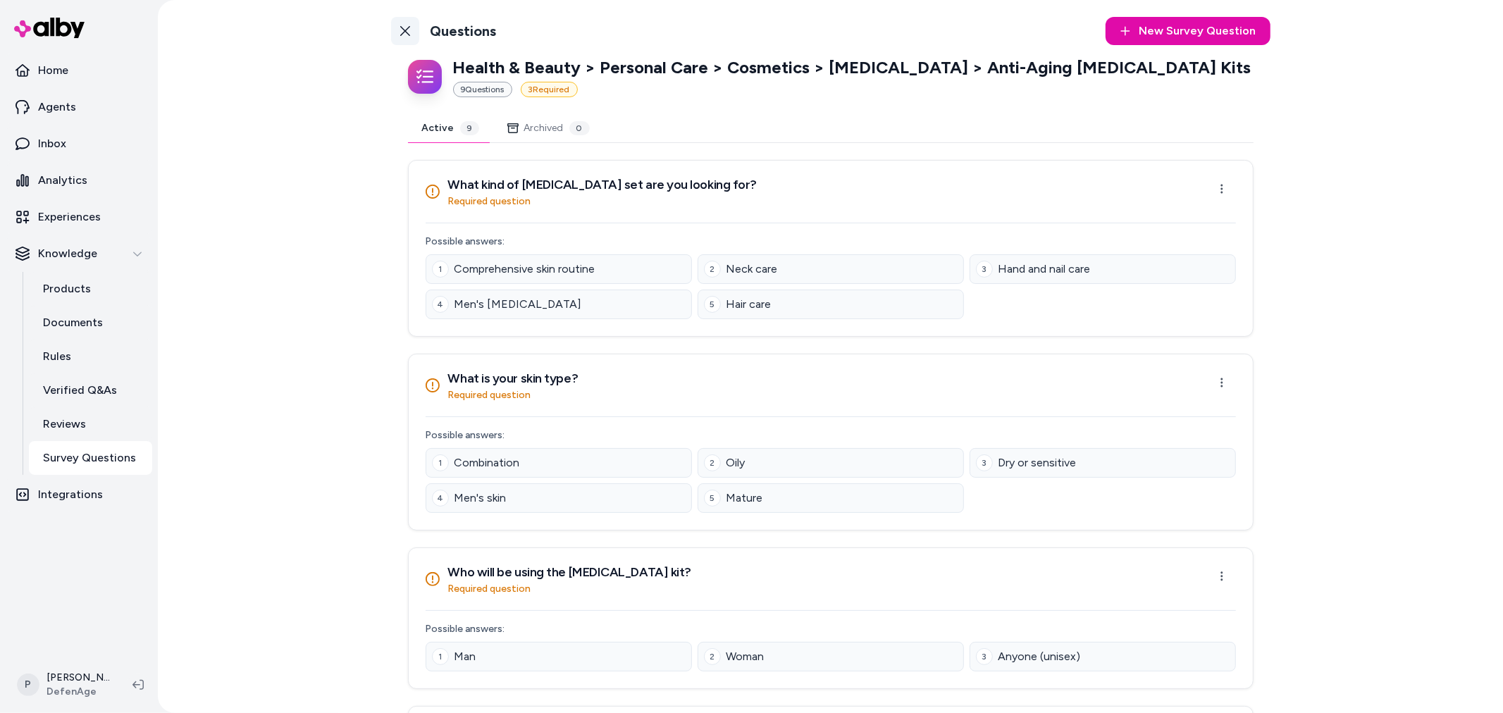
click at [400, 34] on icon at bounding box center [405, 31] width 10 height 10
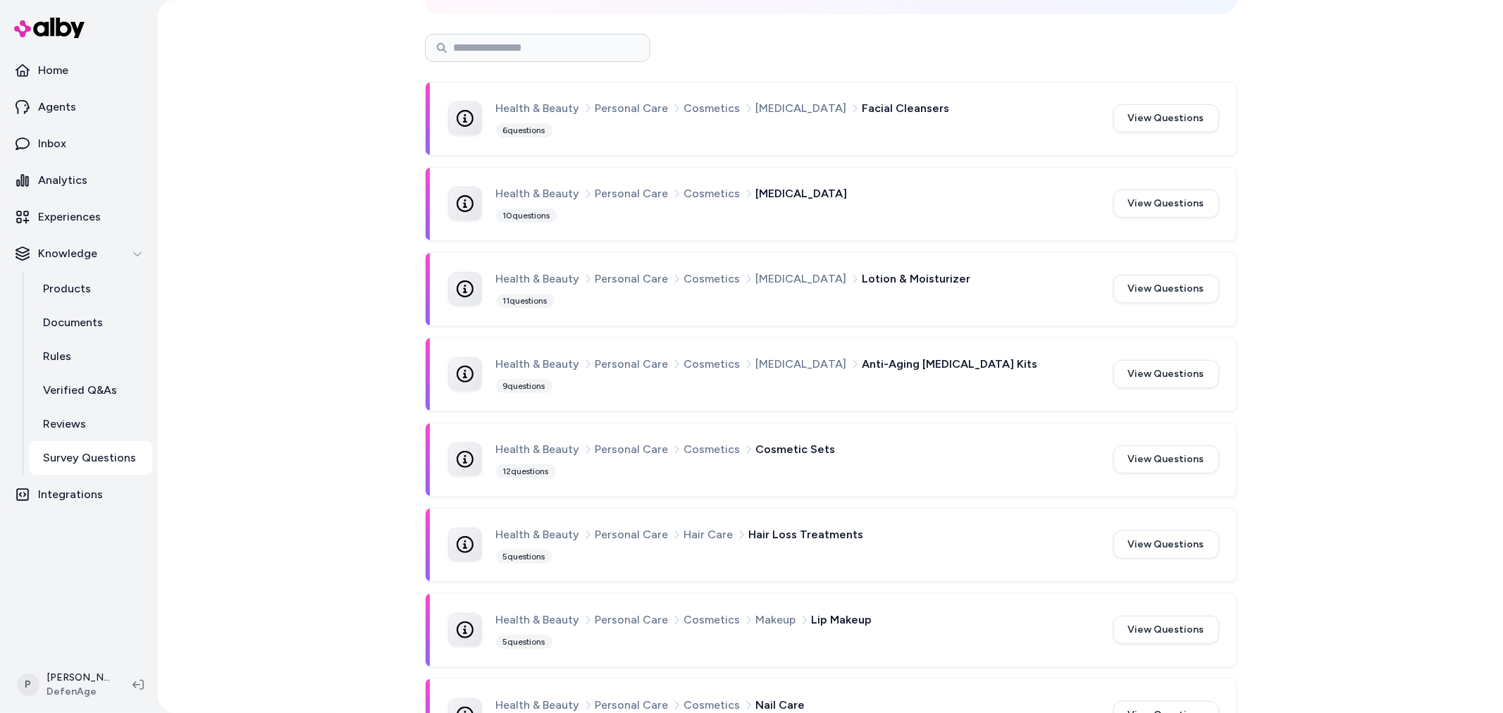
scroll to position [235, 0]
click at [1179, 459] on button "View Questions" at bounding box center [1166, 459] width 106 height 28
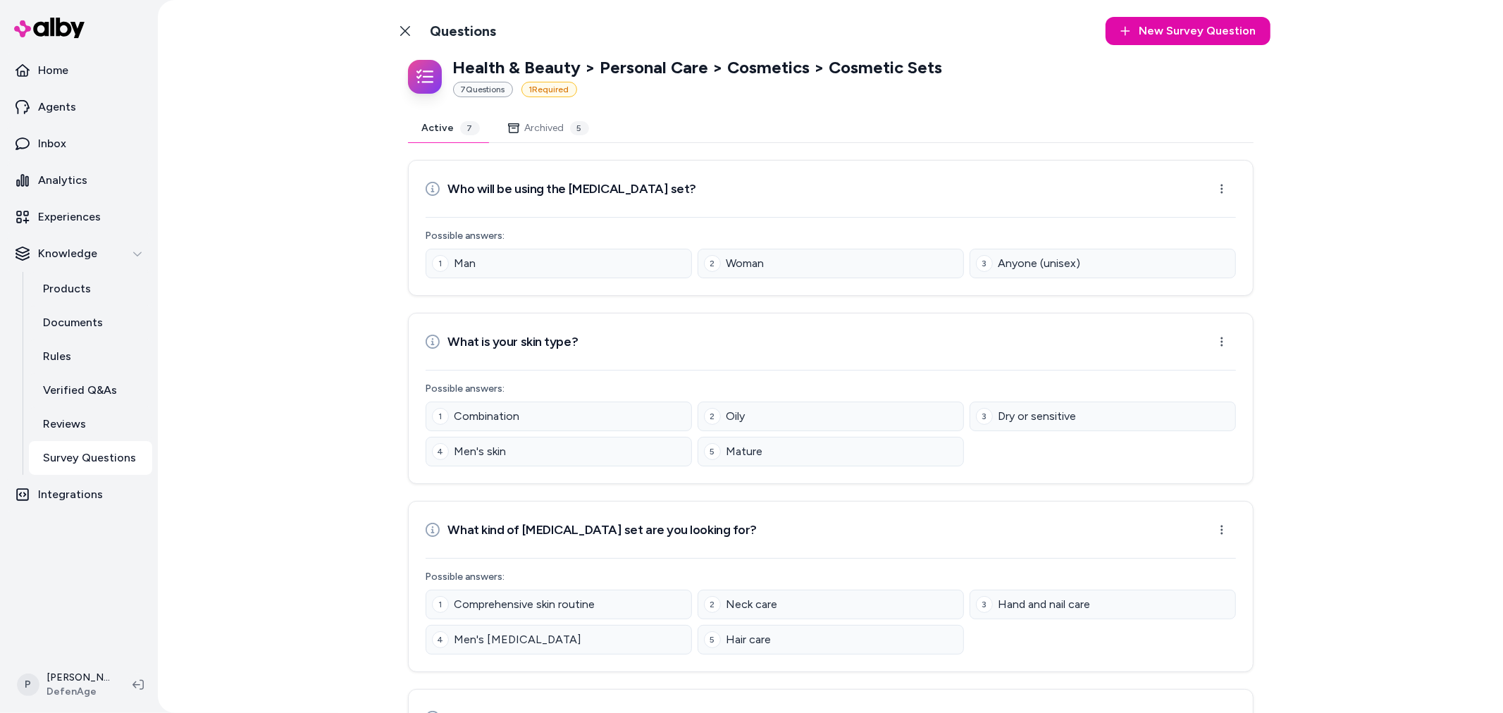
click at [406, 25] on icon at bounding box center [404, 30] width 11 height 11
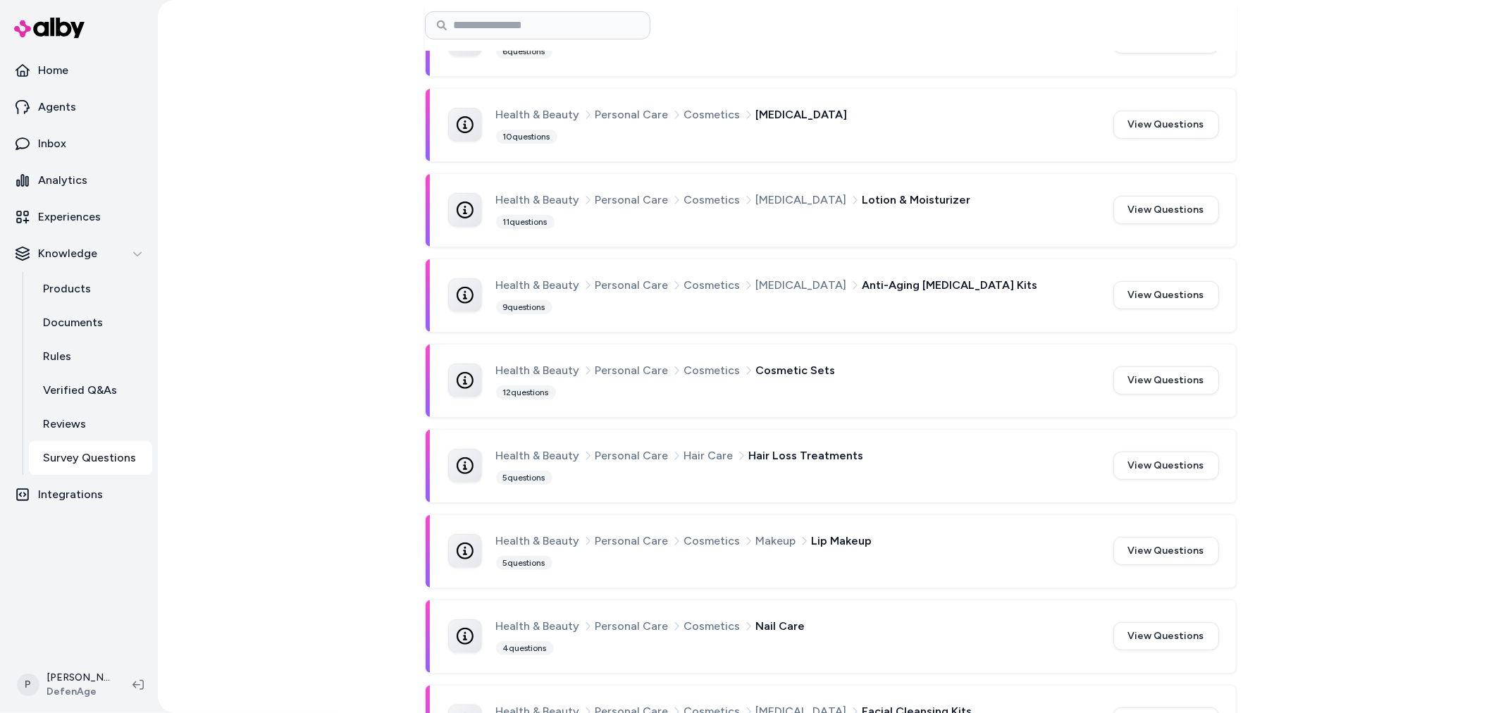
scroll to position [469, 0]
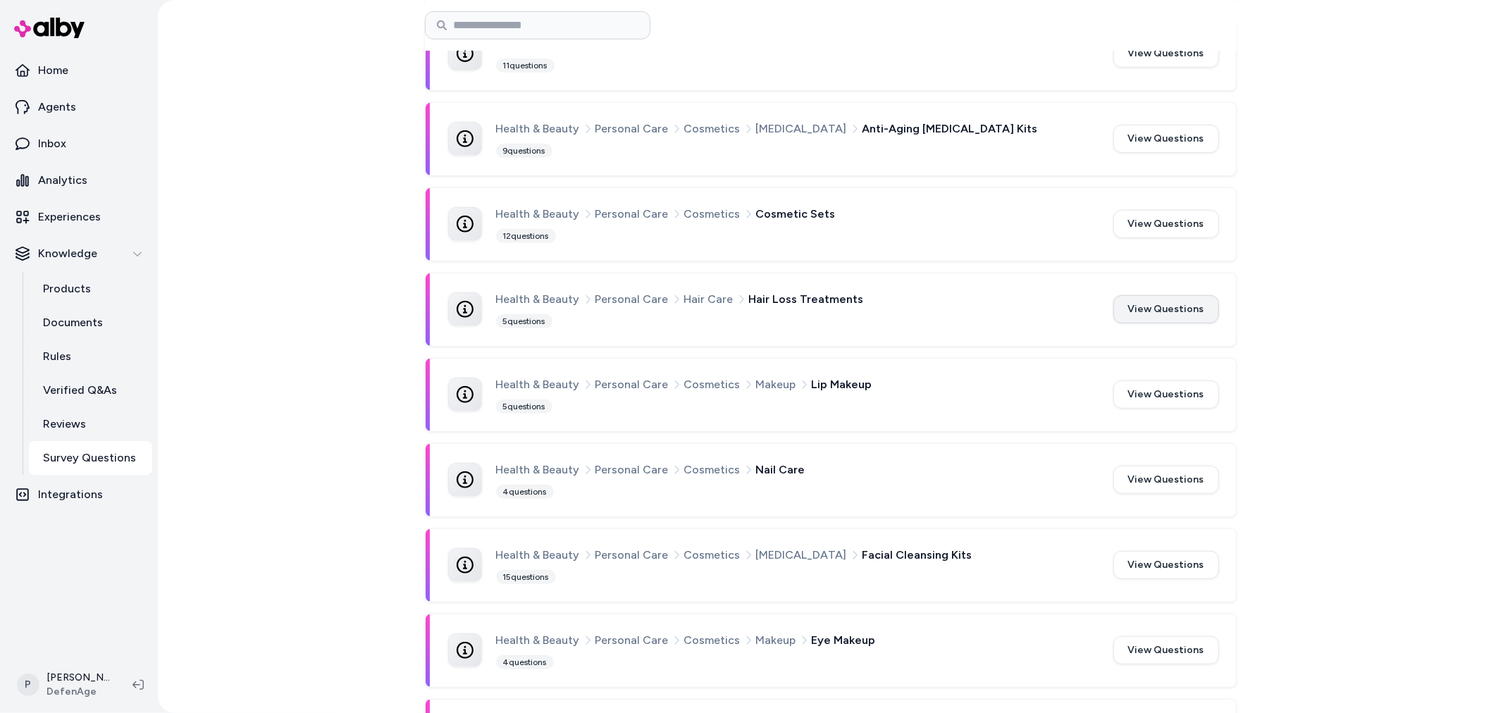
click at [1139, 304] on button "View Questions" at bounding box center [1166, 309] width 106 height 28
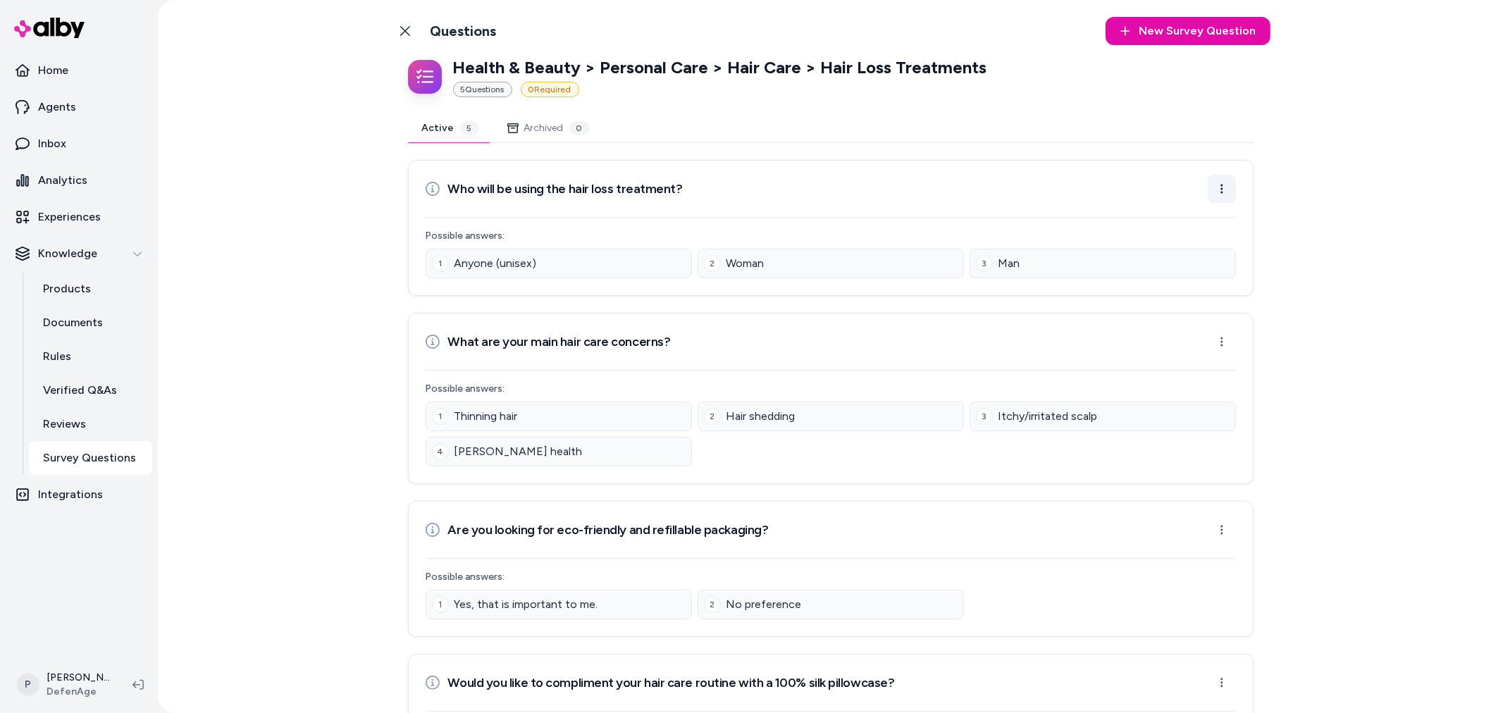
click at [1215, 192] on html "Home Agents Inbox Analytics Experiences Knowledge Products Documents Rules Veri…" at bounding box center [751, 356] width 1503 height 713
click at [1165, 219] on div "Edit Question" at bounding box center [1171, 221] width 113 height 25
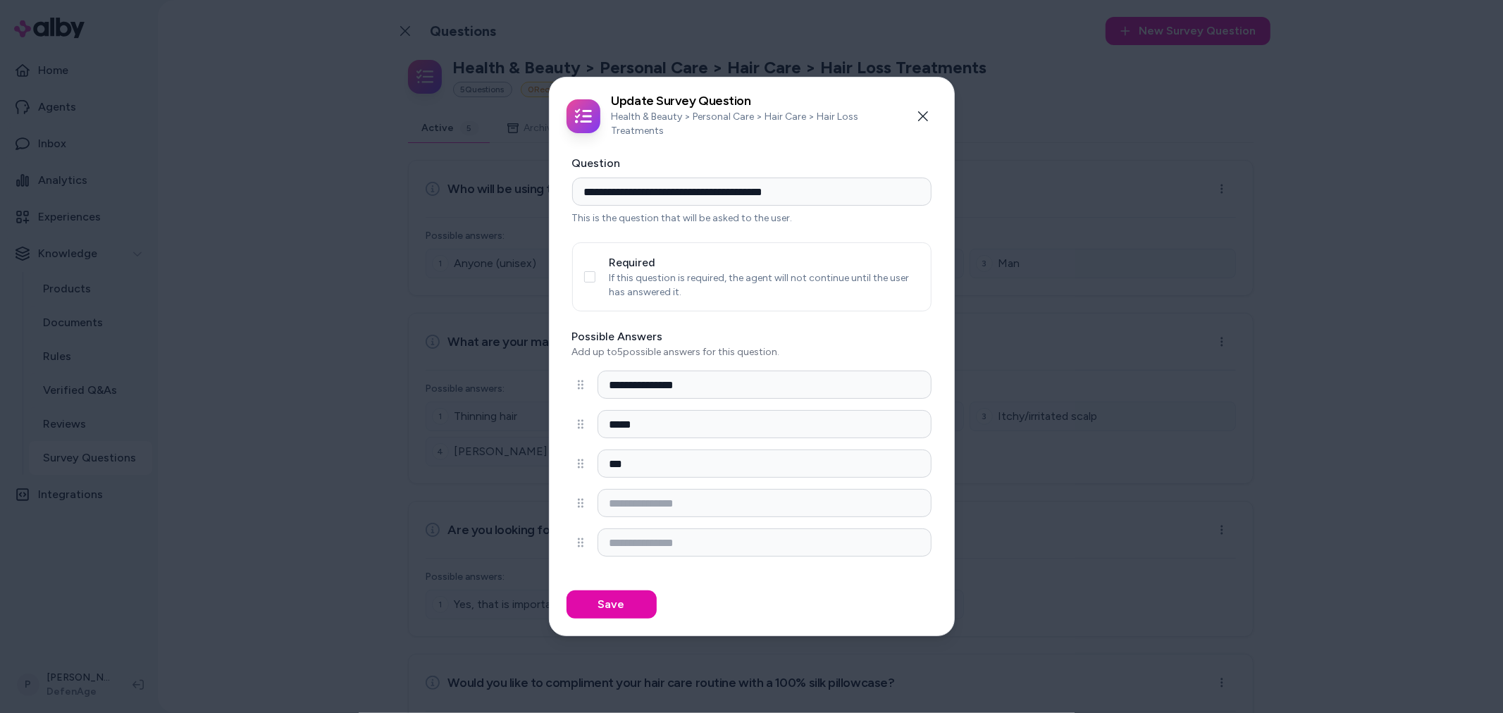
click at [595, 276] on button "Required" at bounding box center [589, 276] width 11 height 11
click at [609, 601] on button "Save" at bounding box center [611, 604] width 90 height 28
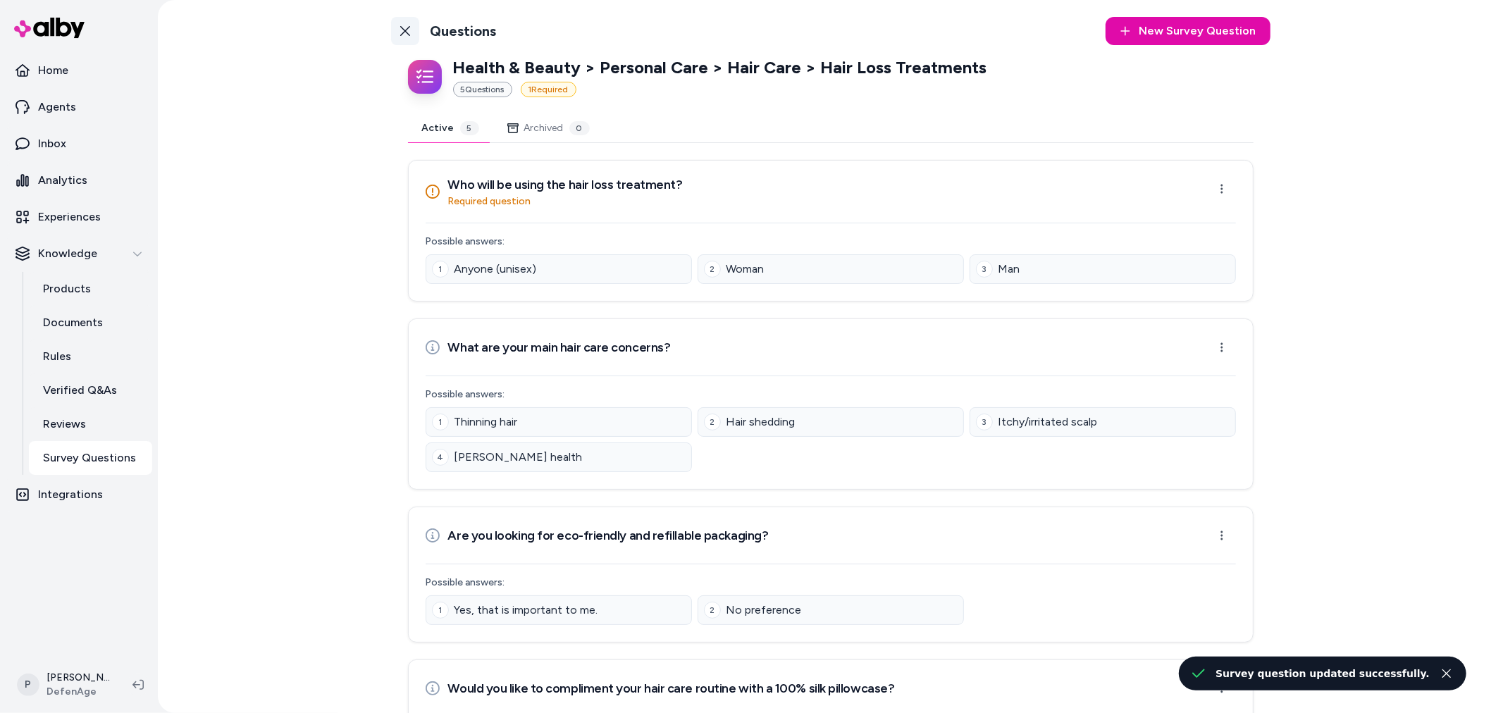
click at [399, 27] on icon at bounding box center [404, 30] width 11 height 11
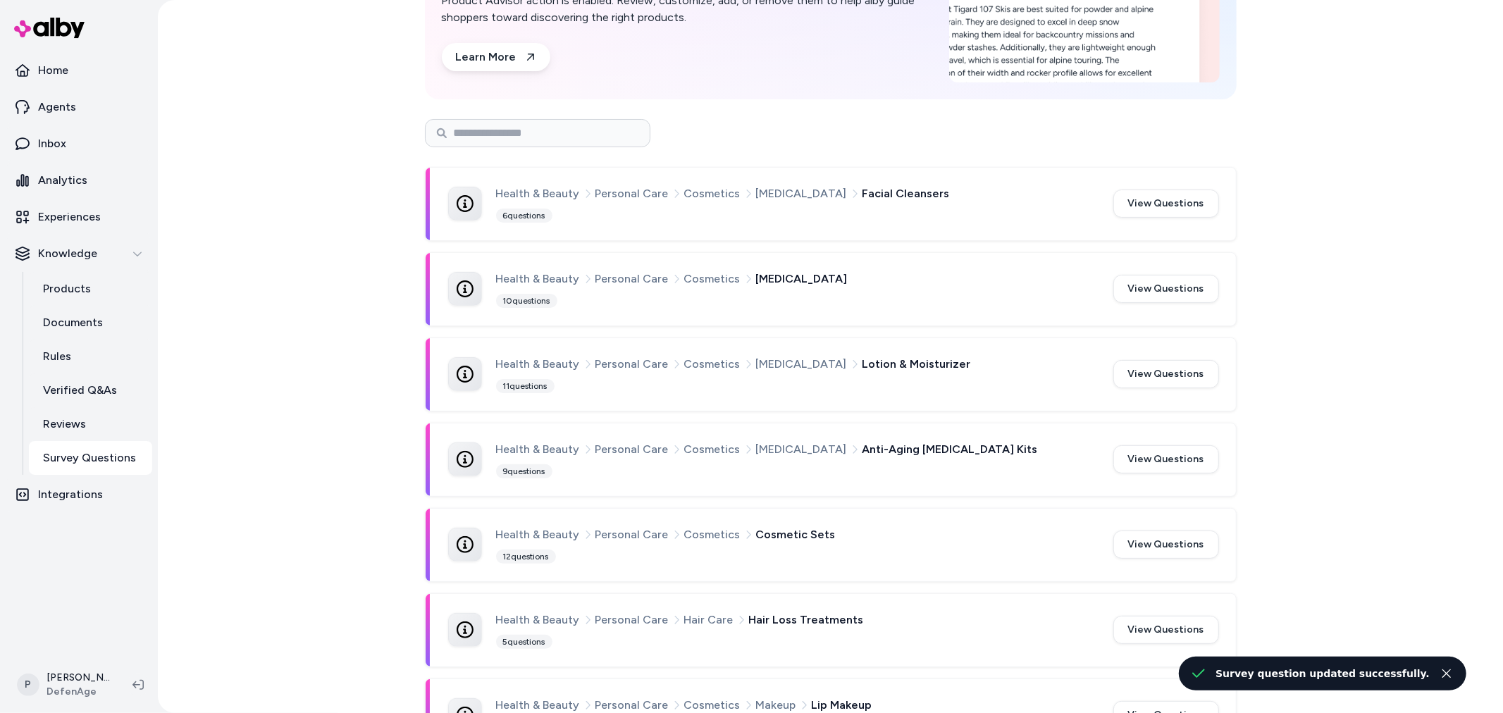
scroll to position [235, 0]
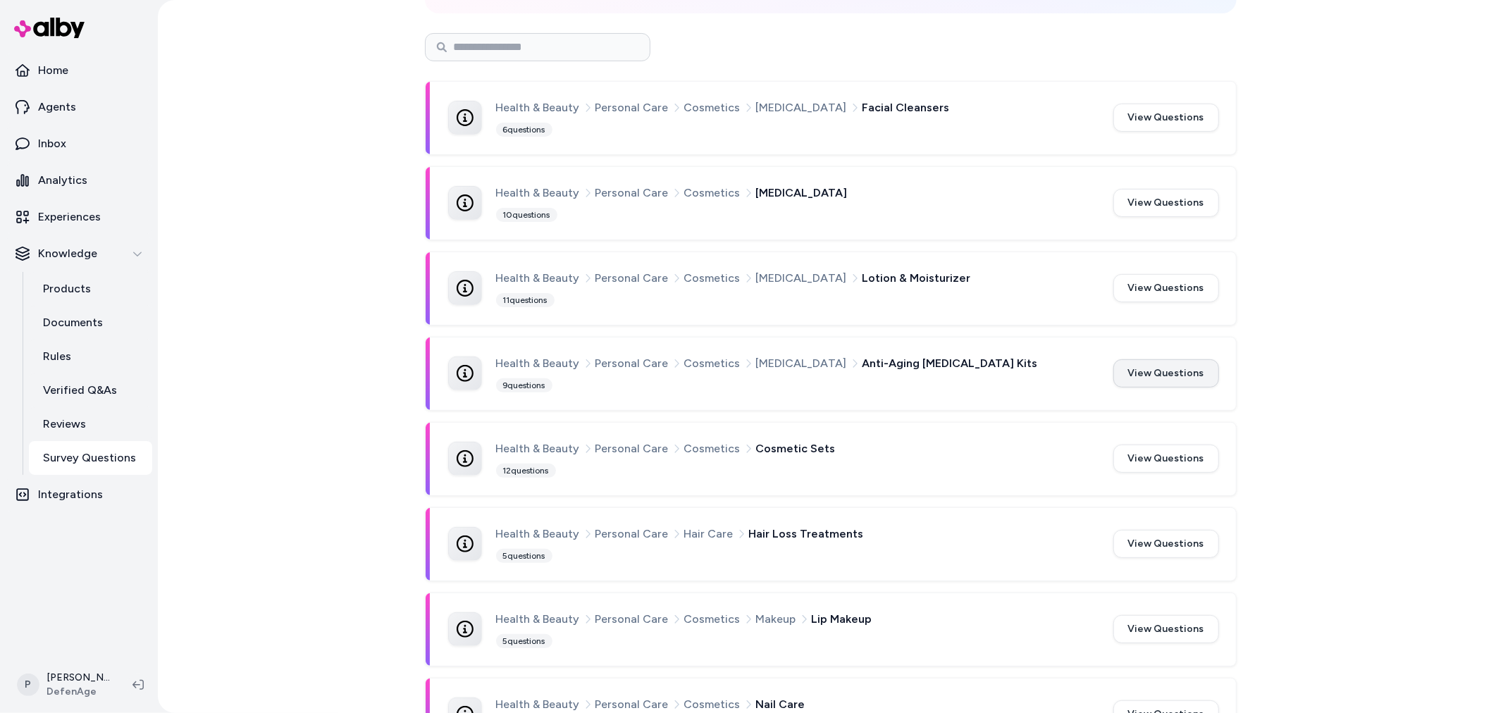
click at [1128, 372] on button "View Questions" at bounding box center [1166, 373] width 106 height 28
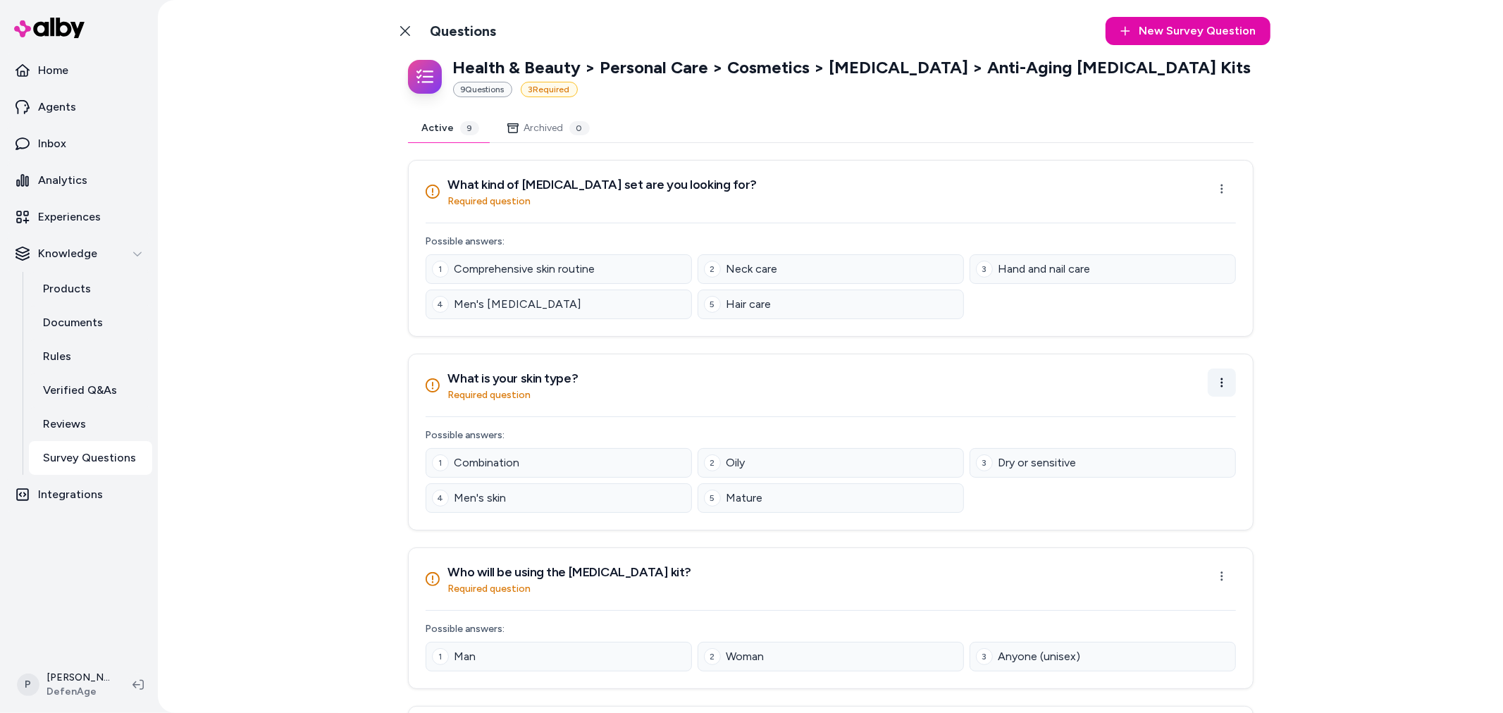
click at [1224, 392] on html "Home Agents Inbox Analytics Experiences Knowledge Products Documents Rules Veri…" at bounding box center [751, 356] width 1503 height 713
click at [1201, 421] on div "Edit Question" at bounding box center [1171, 416] width 113 height 25
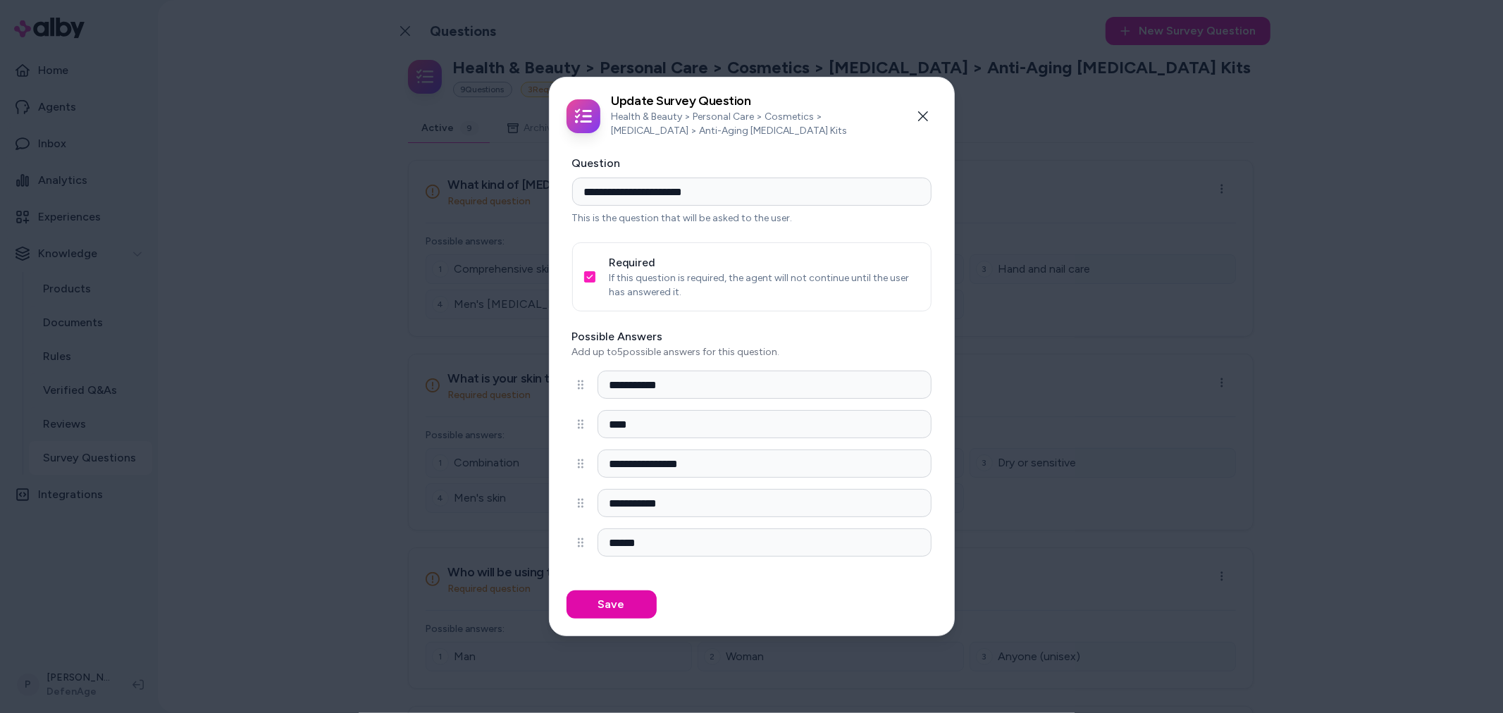
click at [585, 278] on button "Required" at bounding box center [589, 276] width 11 height 11
click at [624, 600] on button "Save" at bounding box center [611, 604] width 90 height 28
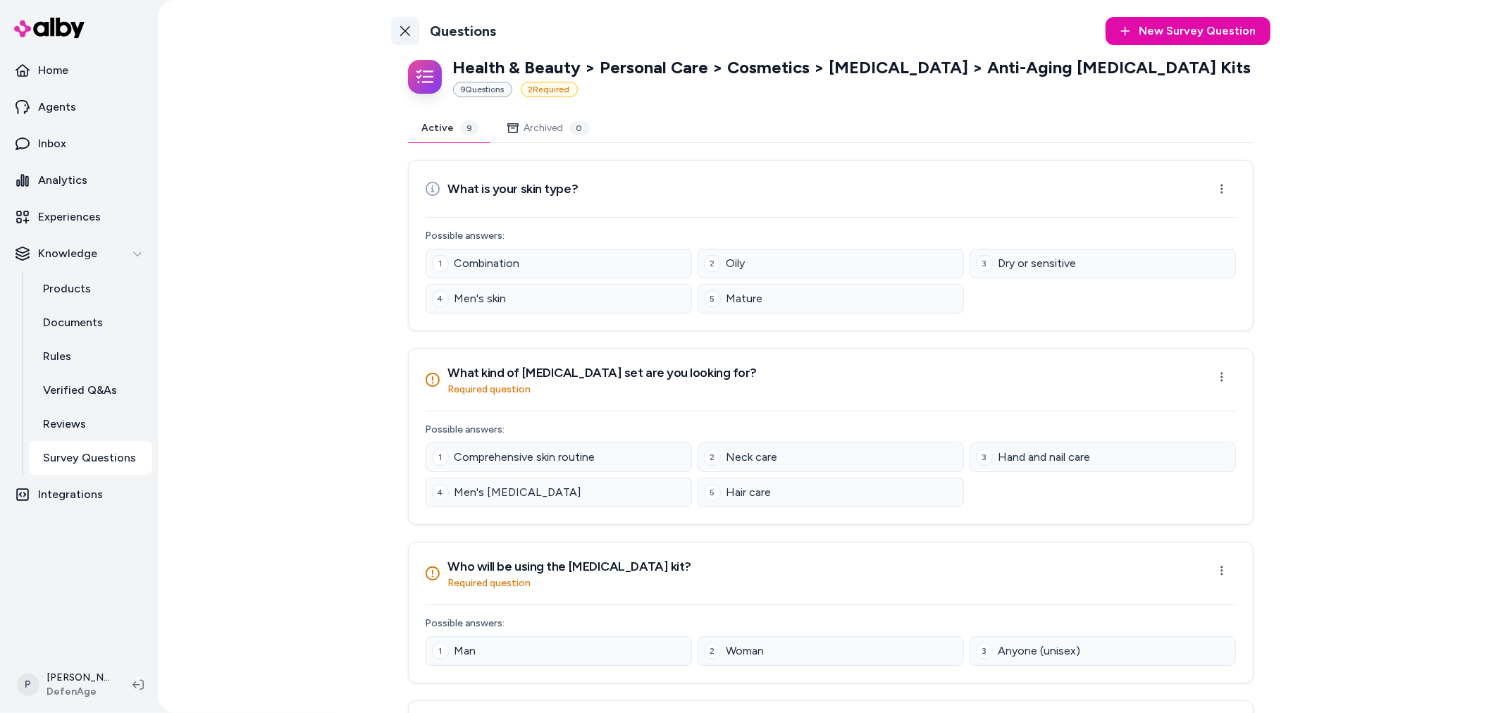
click at [399, 30] on icon at bounding box center [404, 30] width 11 height 11
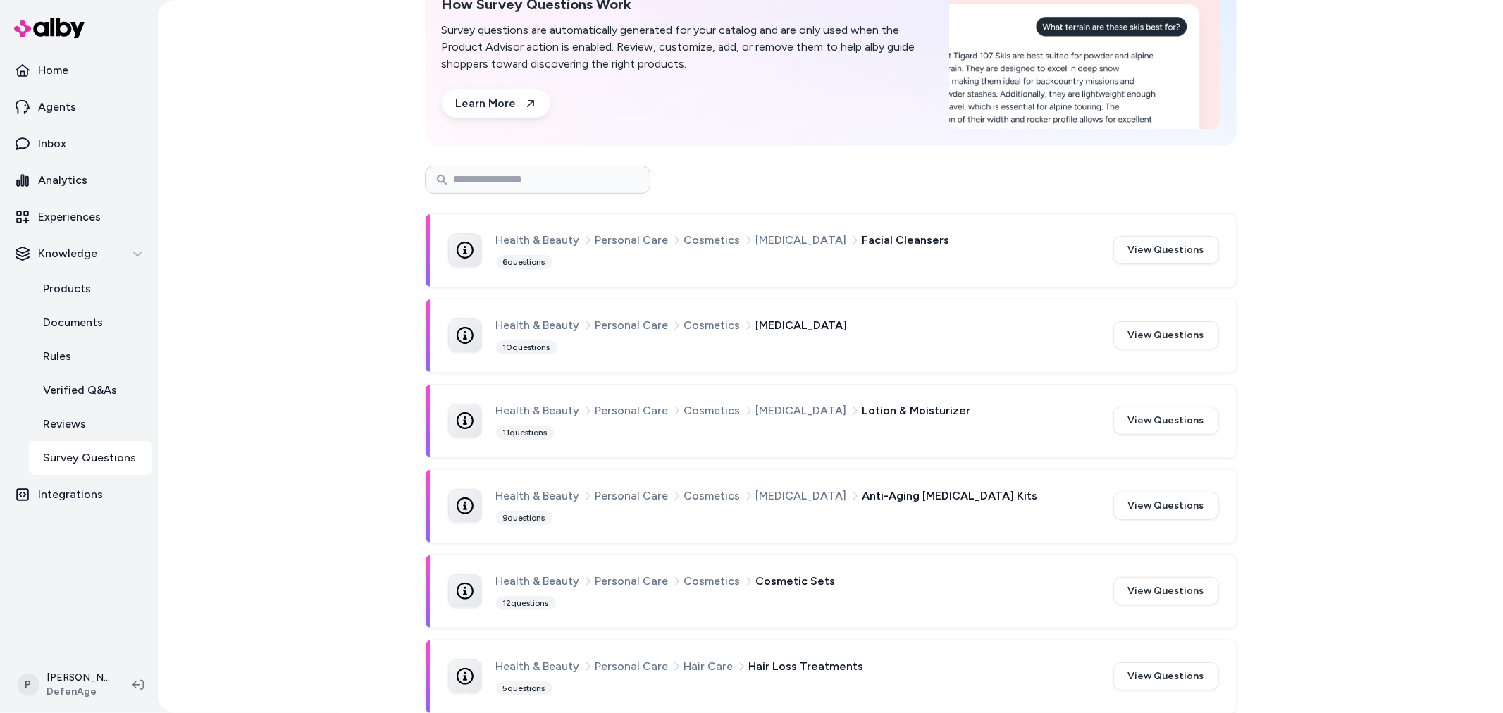
scroll to position [235, 0]
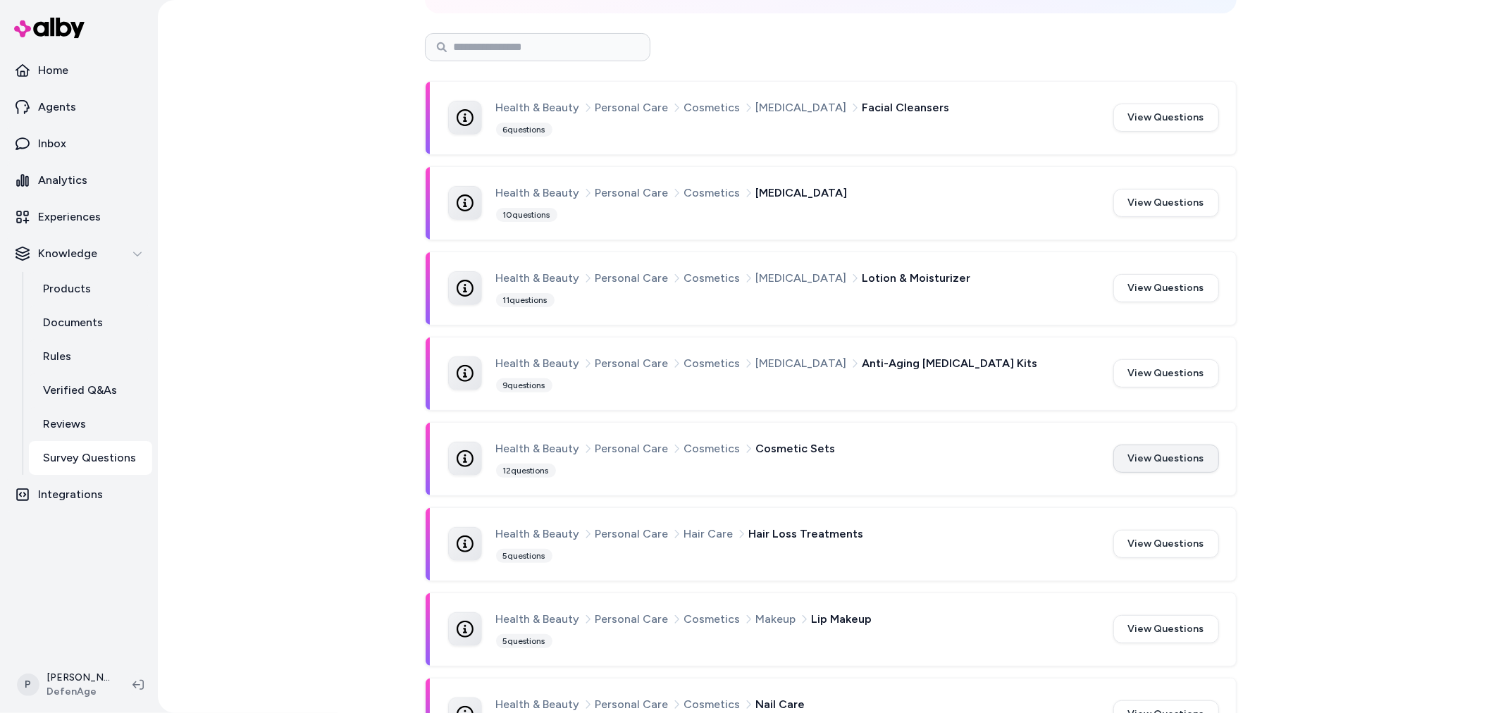
click at [1158, 451] on button "View Questions" at bounding box center [1166, 459] width 106 height 28
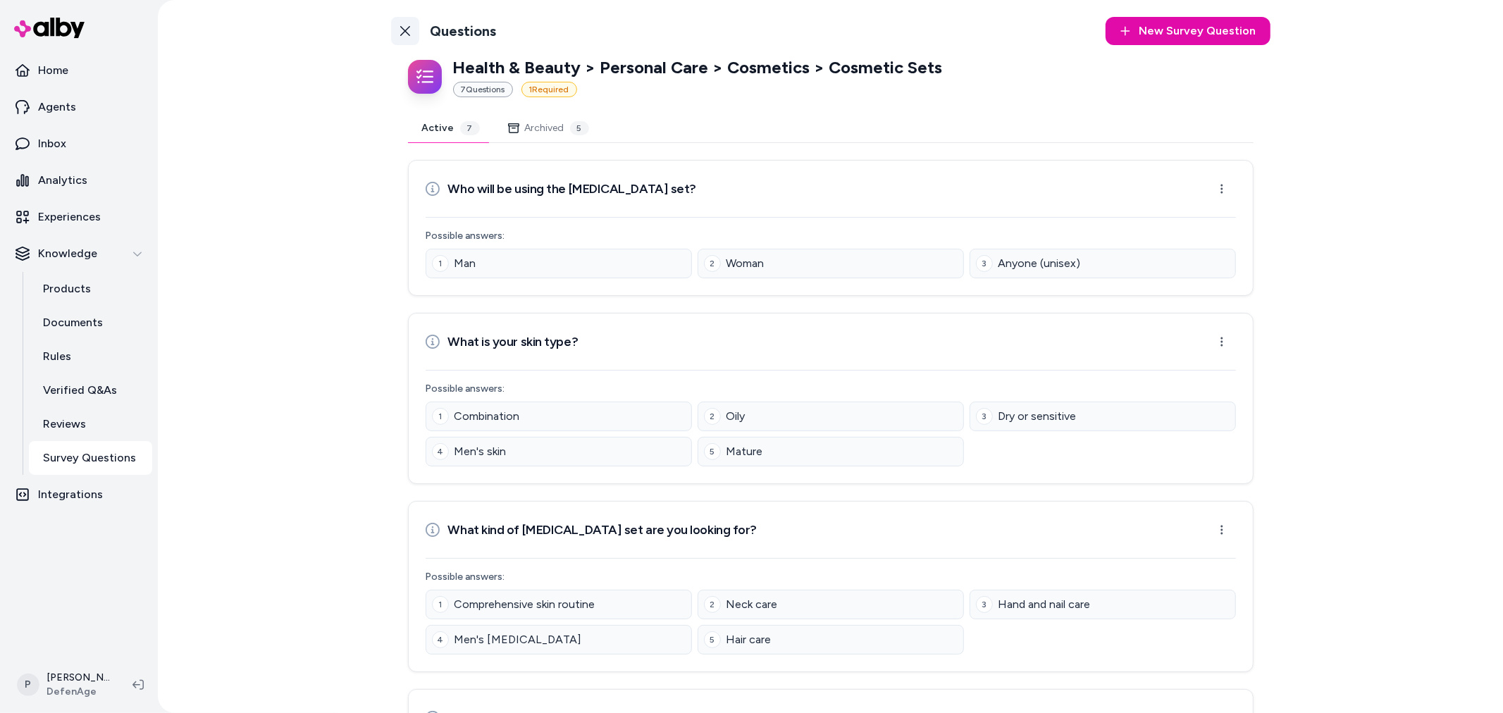
click at [404, 32] on icon at bounding box center [404, 30] width 11 height 11
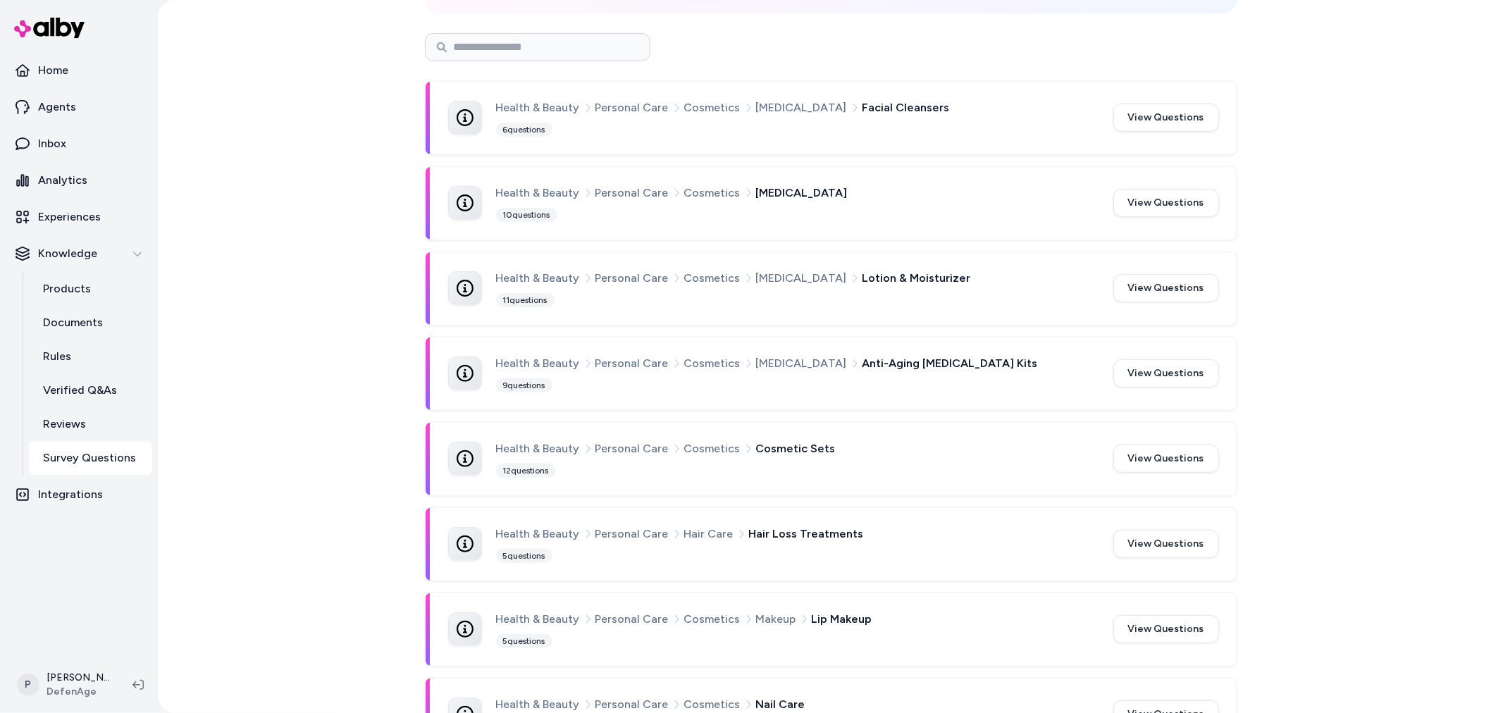
scroll to position [313, 0]
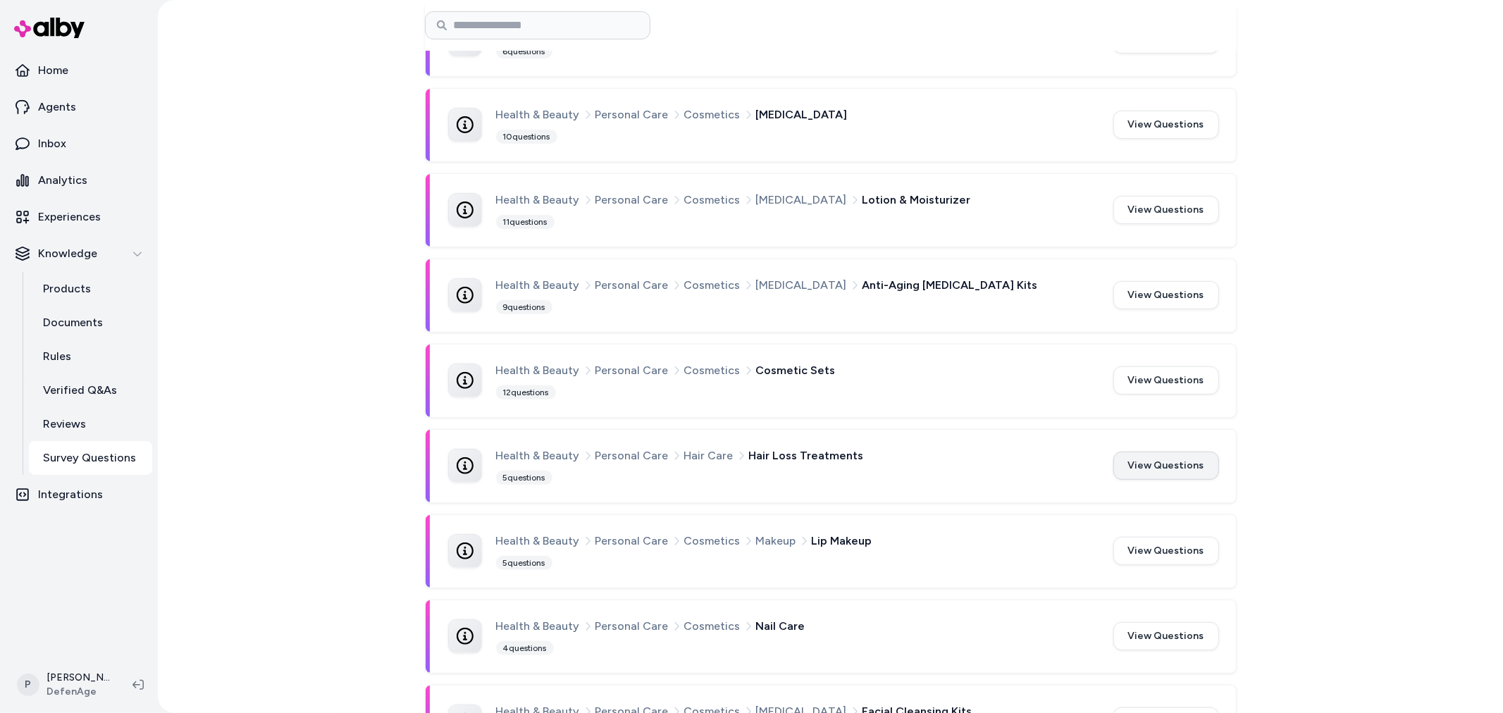
click at [1168, 465] on button "View Questions" at bounding box center [1166, 466] width 106 height 28
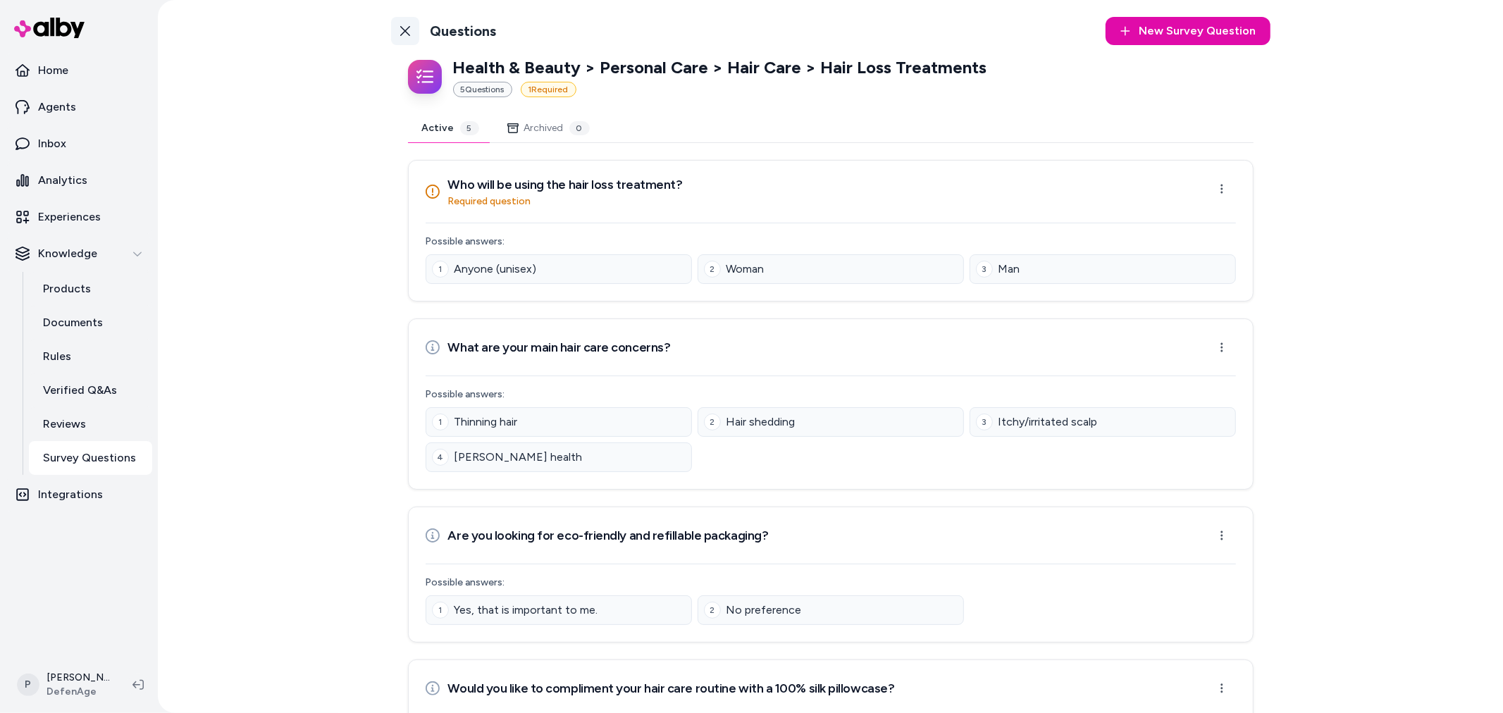
click at [397, 37] on link "Back to Categories" at bounding box center [405, 31] width 28 height 28
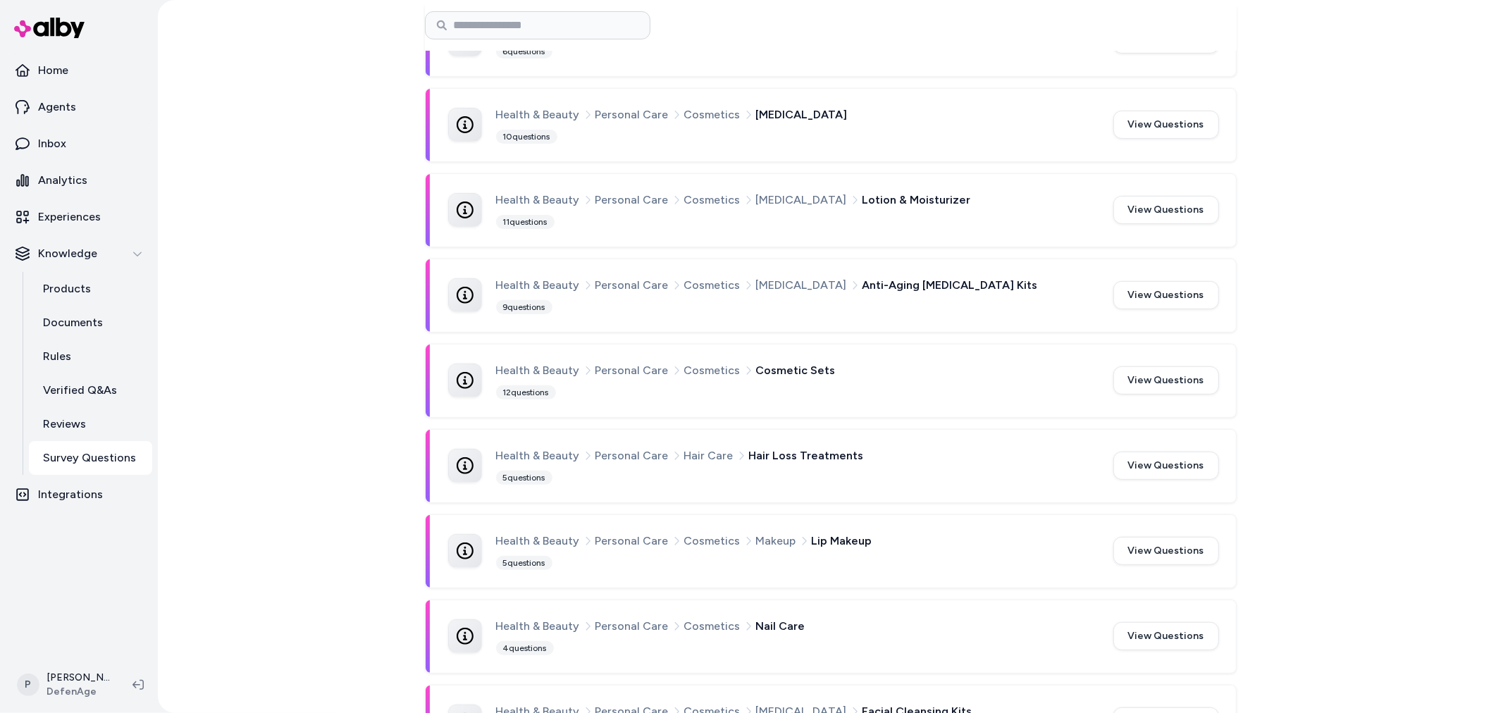
scroll to position [469, 0]
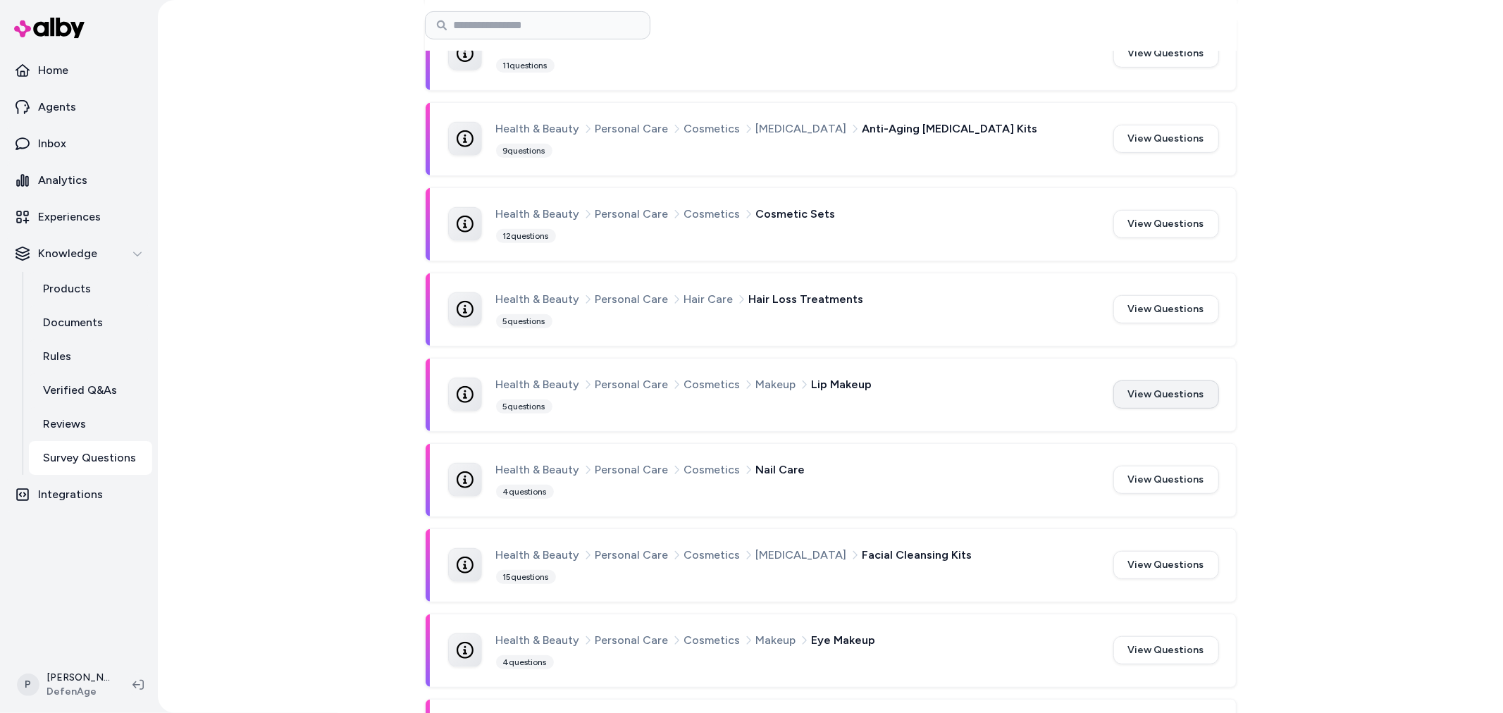
click at [1158, 395] on button "View Questions" at bounding box center [1166, 394] width 106 height 28
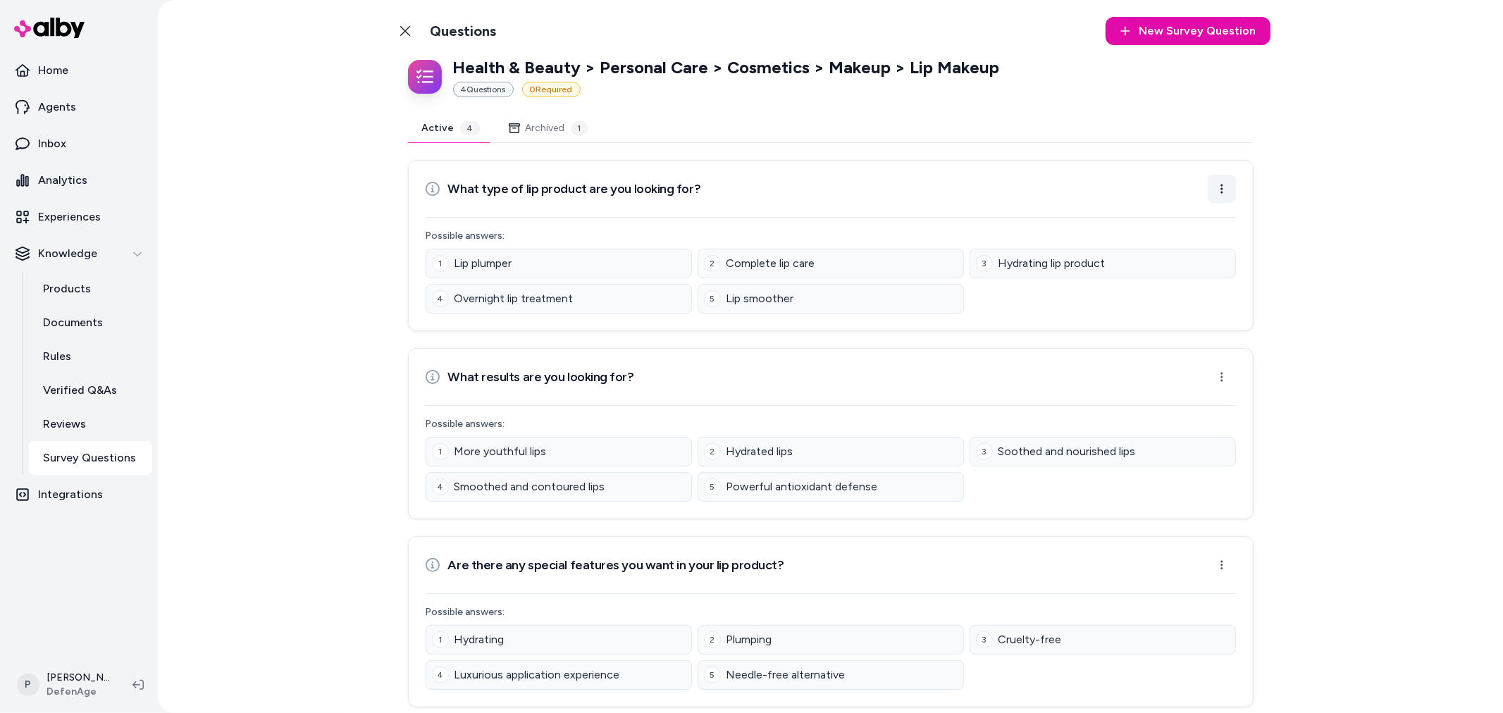
click at [1217, 184] on html "Home Agents Inbox Analytics Experiences Knowledge Products Documents Rules Veri…" at bounding box center [751, 356] width 1503 height 713
click at [1191, 225] on div "Edit Question" at bounding box center [1171, 221] width 113 height 25
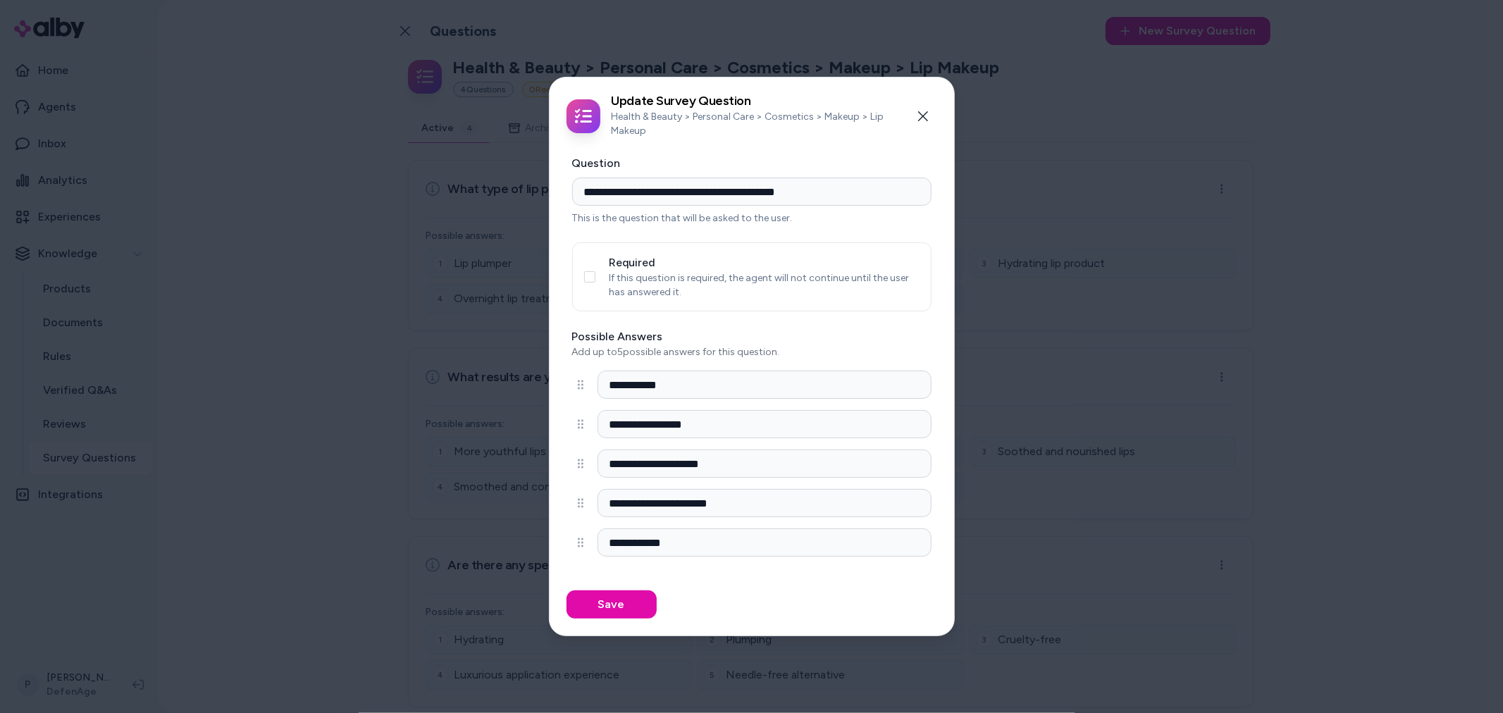
click at [588, 278] on button "Required" at bounding box center [589, 276] width 11 height 11
click at [616, 607] on button "Save" at bounding box center [611, 604] width 90 height 28
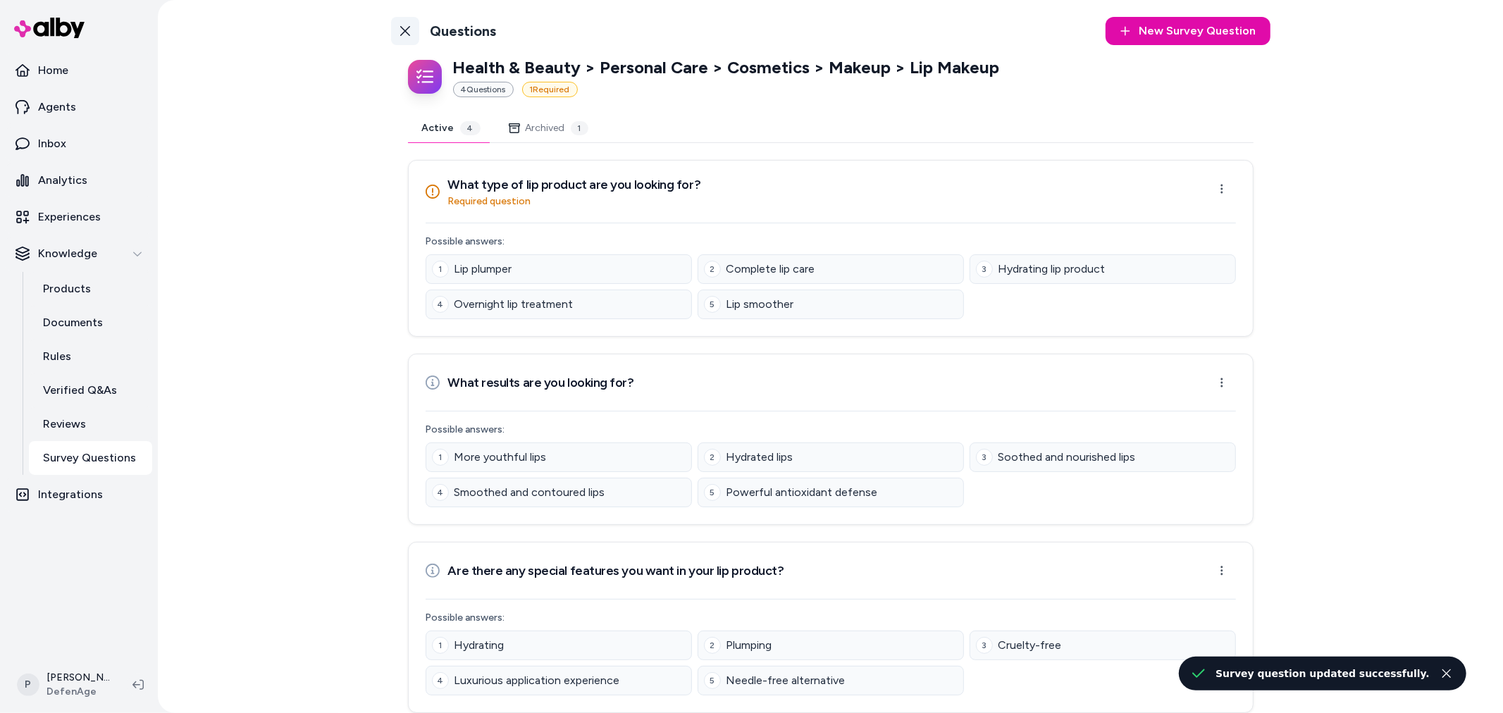
click at [402, 27] on icon at bounding box center [404, 30] width 11 height 11
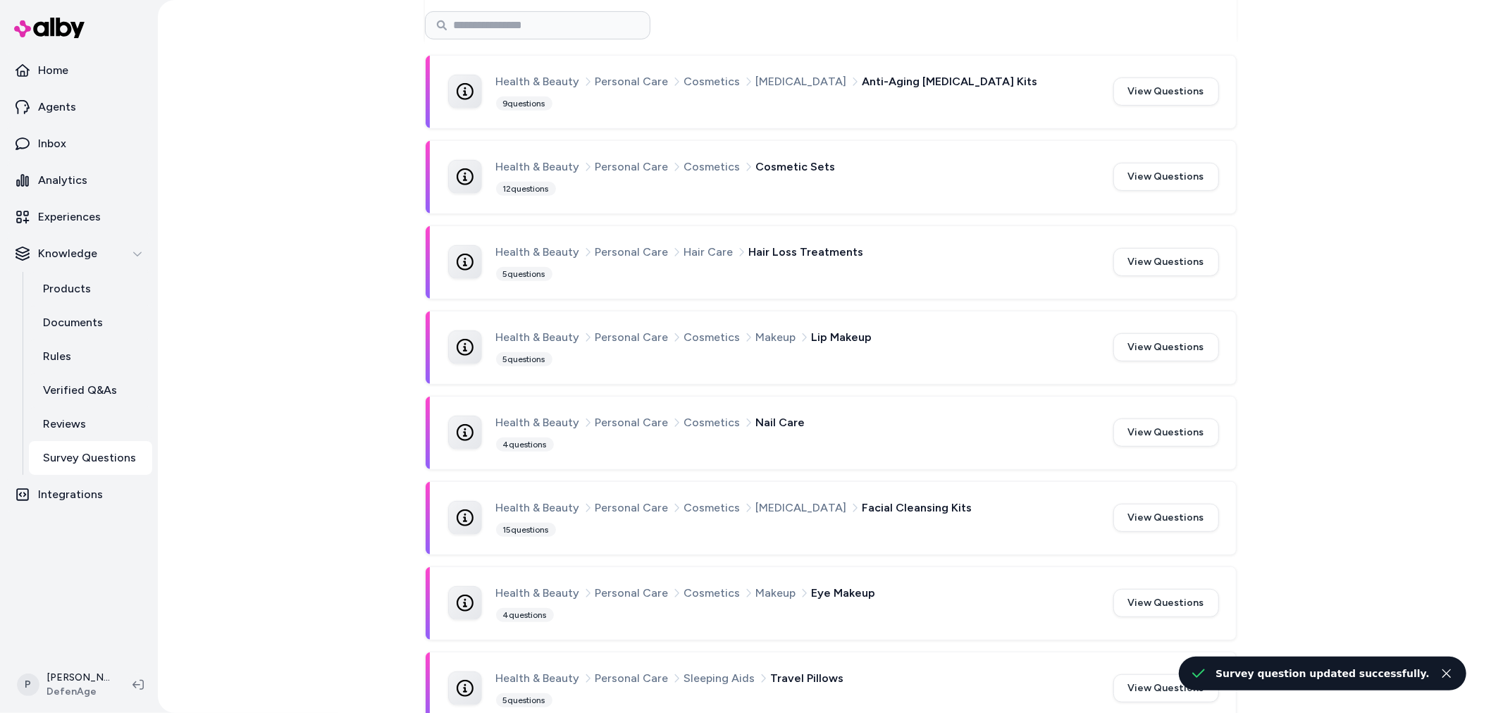
scroll to position [626, 0]
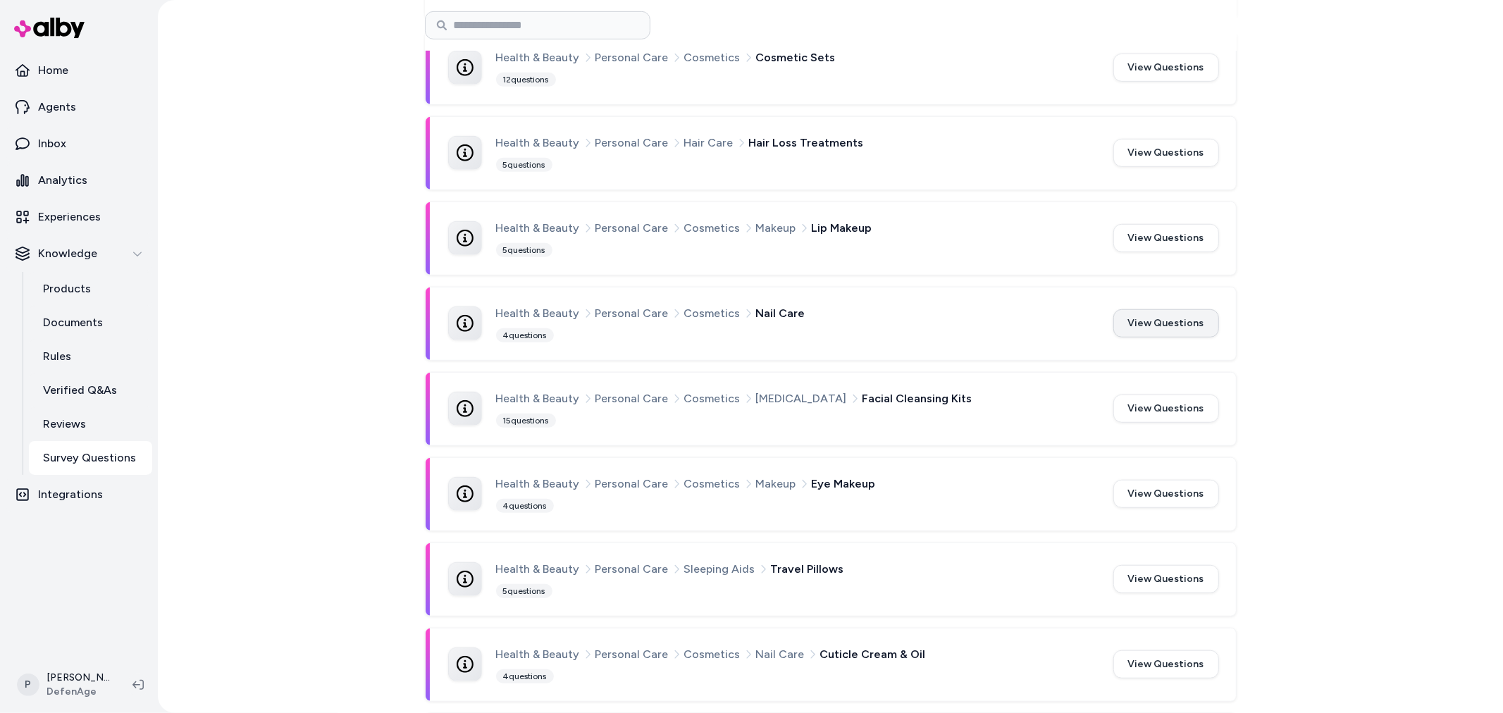
click at [1181, 321] on button "View Questions" at bounding box center [1166, 323] width 106 height 28
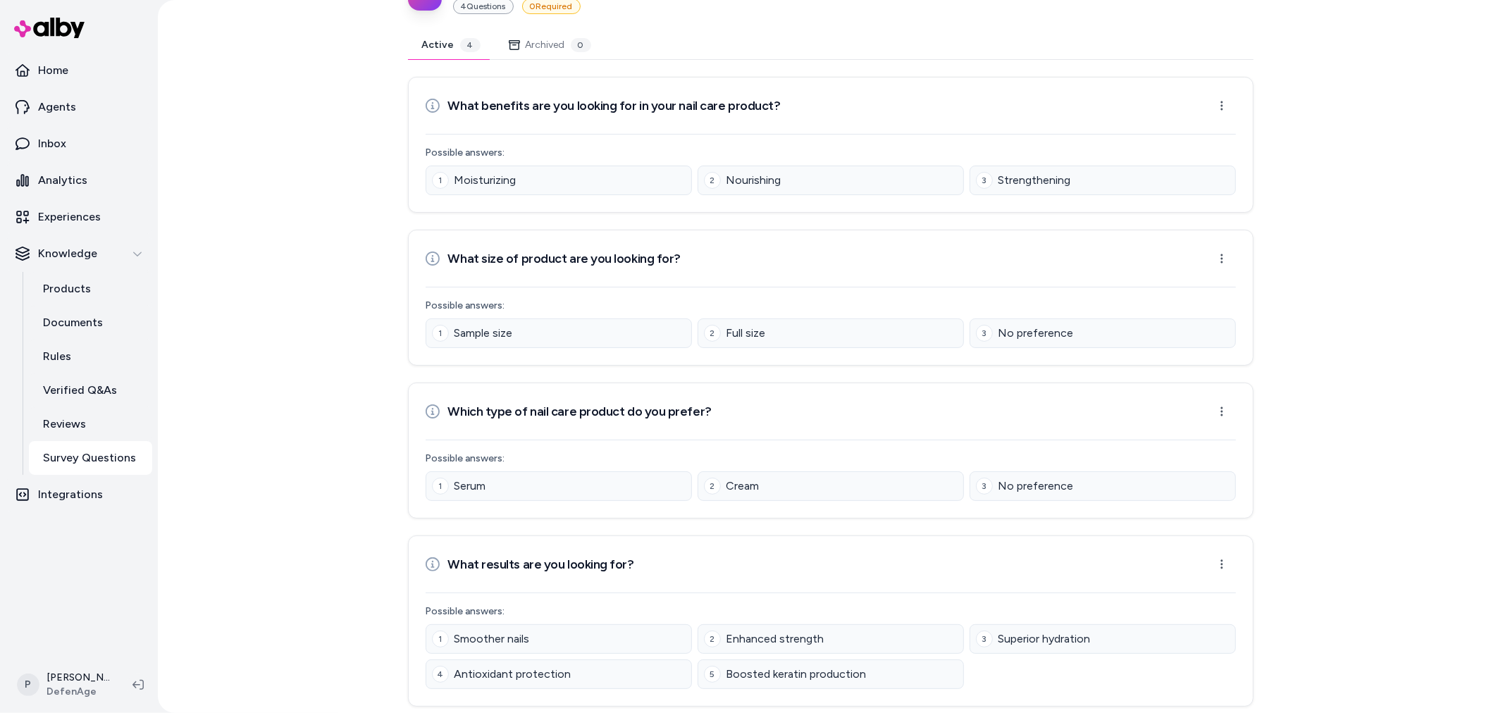
scroll to position [89, 0]
click at [1226, 559] on html "Home Agents Inbox Analytics Experiences Knowledge Products Documents Rules Veri…" at bounding box center [751, 356] width 1503 height 713
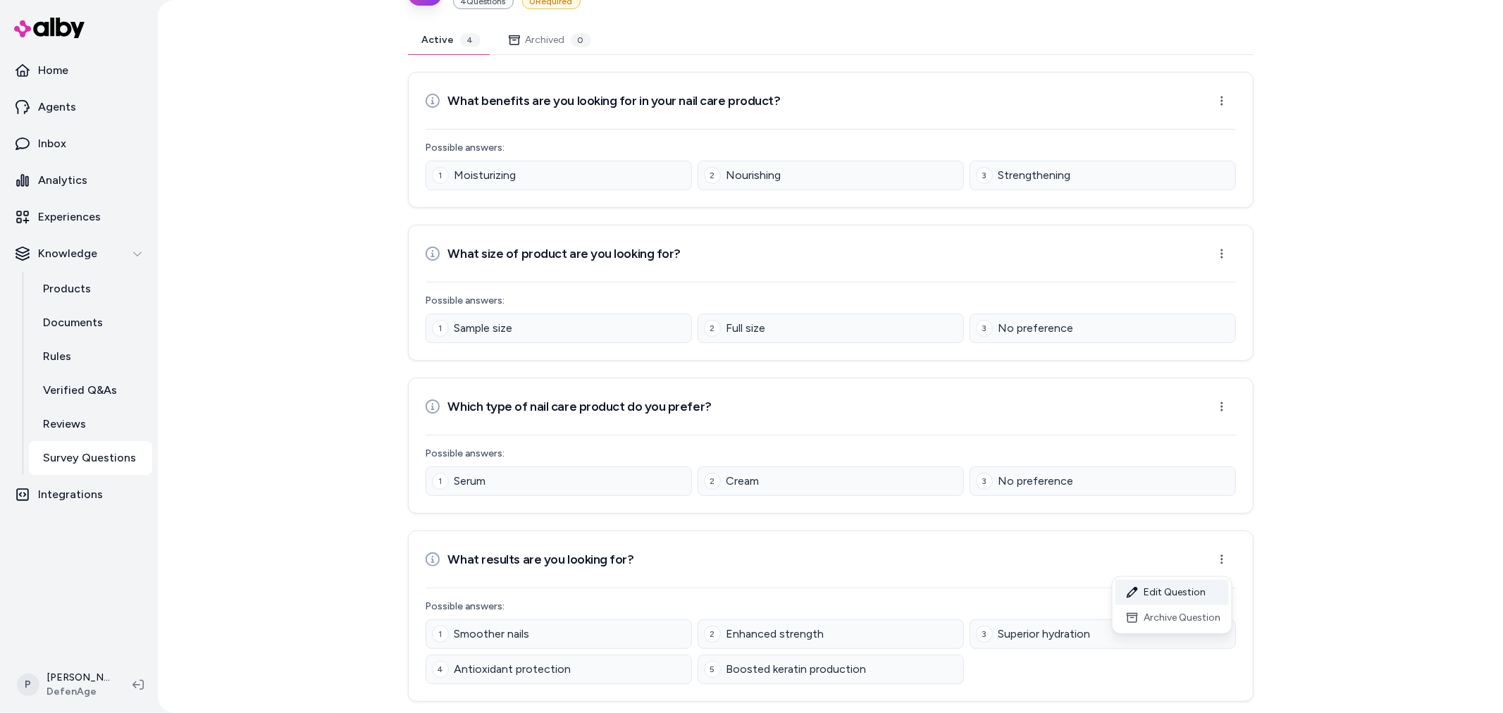
click at [1174, 589] on div "Edit Question" at bounding box center [1171, 592] width 113 height 25
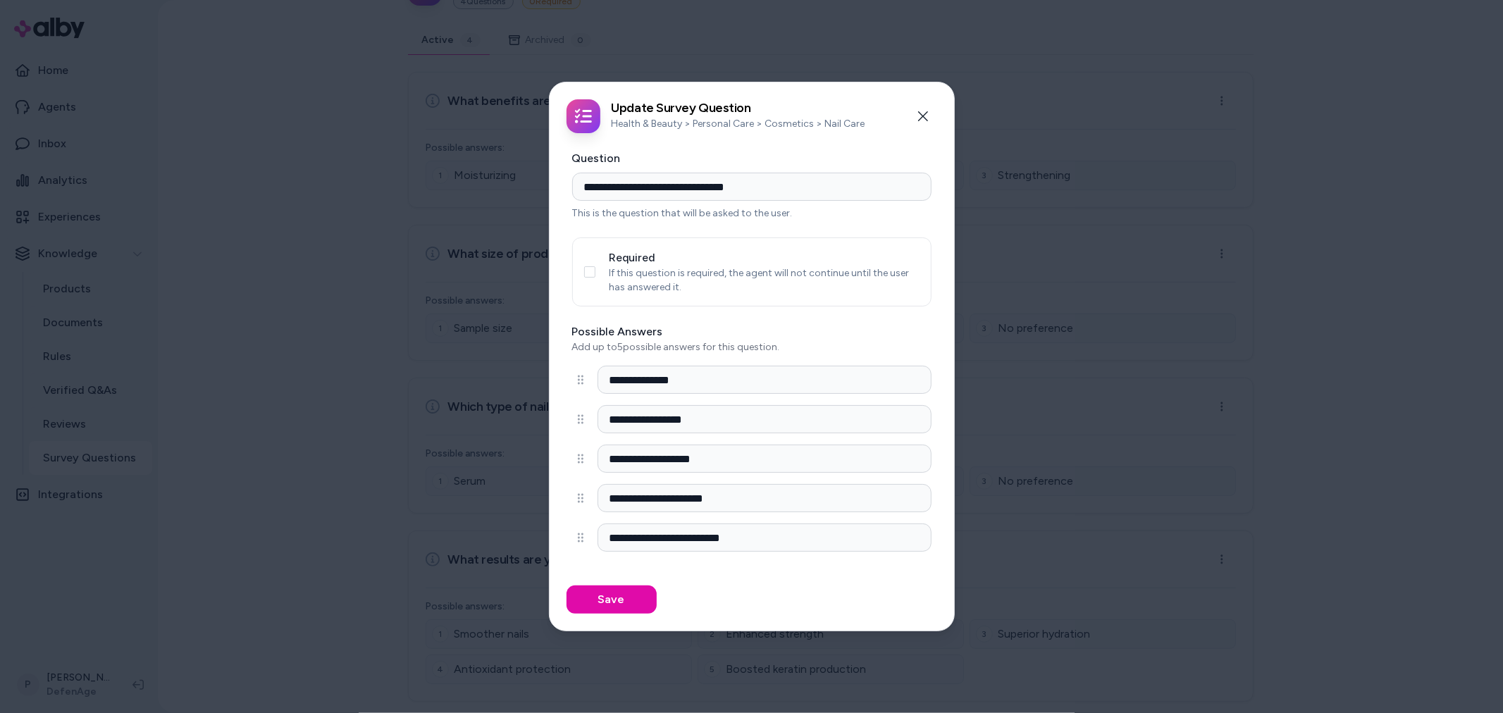
click at [626, 271] on p "If this question is required, the agent will not continue until the user has an…" at bounding box center [764, 280] width 310 height 28
click at [592, 271] on button "Required" at bounding box center [589, 271] width 11 height 11
click at [610, 604] on button "Save" at bounding box center [611, 599] width 90 height 28
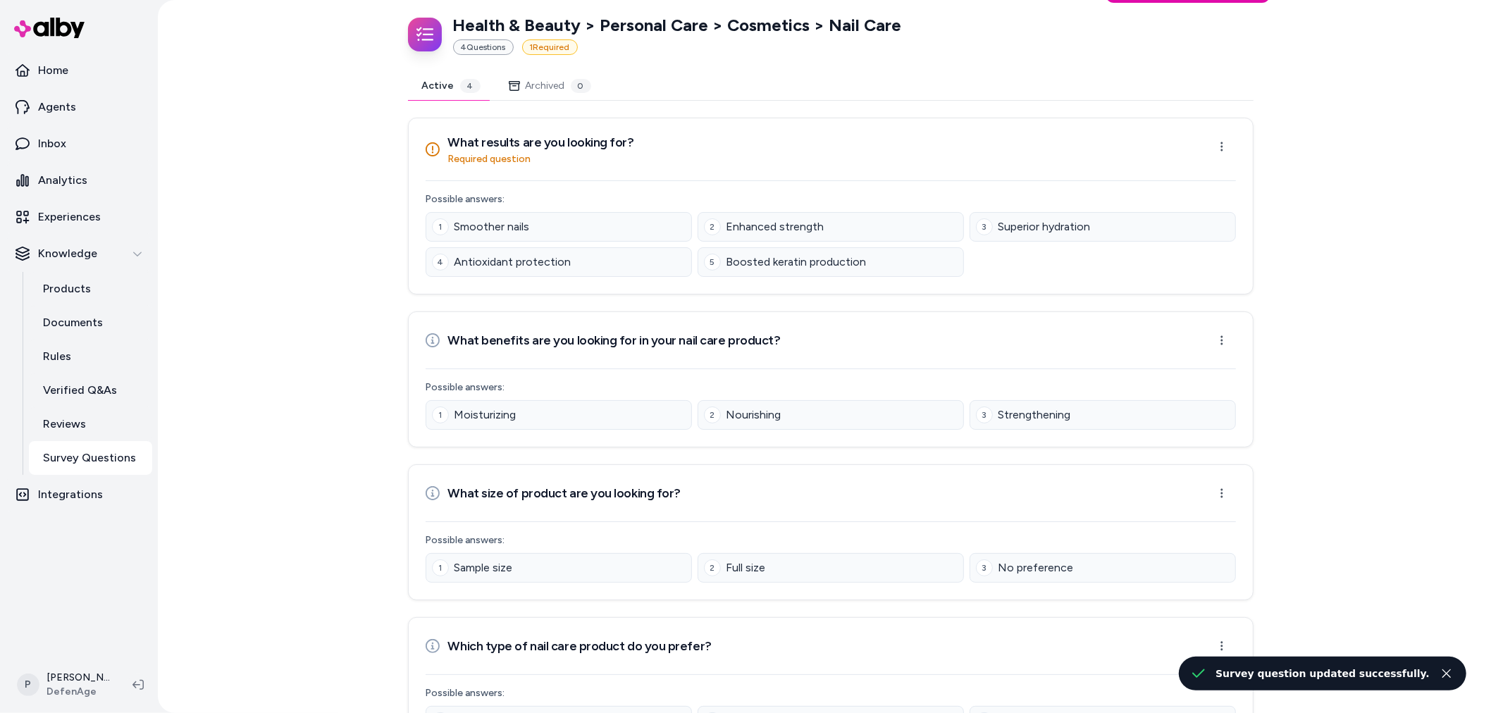
scroll to position [0, 0]
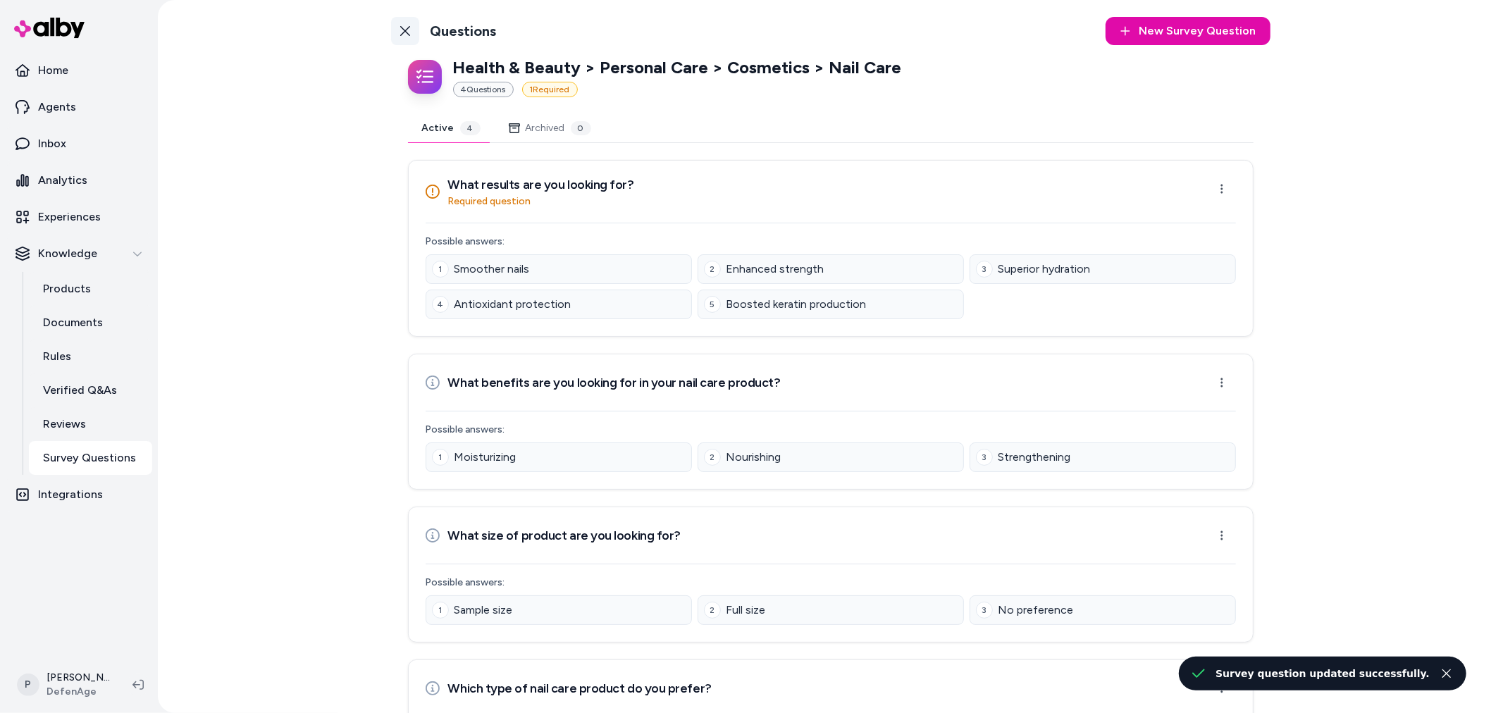
click at [399, 30] on icon at bounding box center [404, 30] width 11 height 11
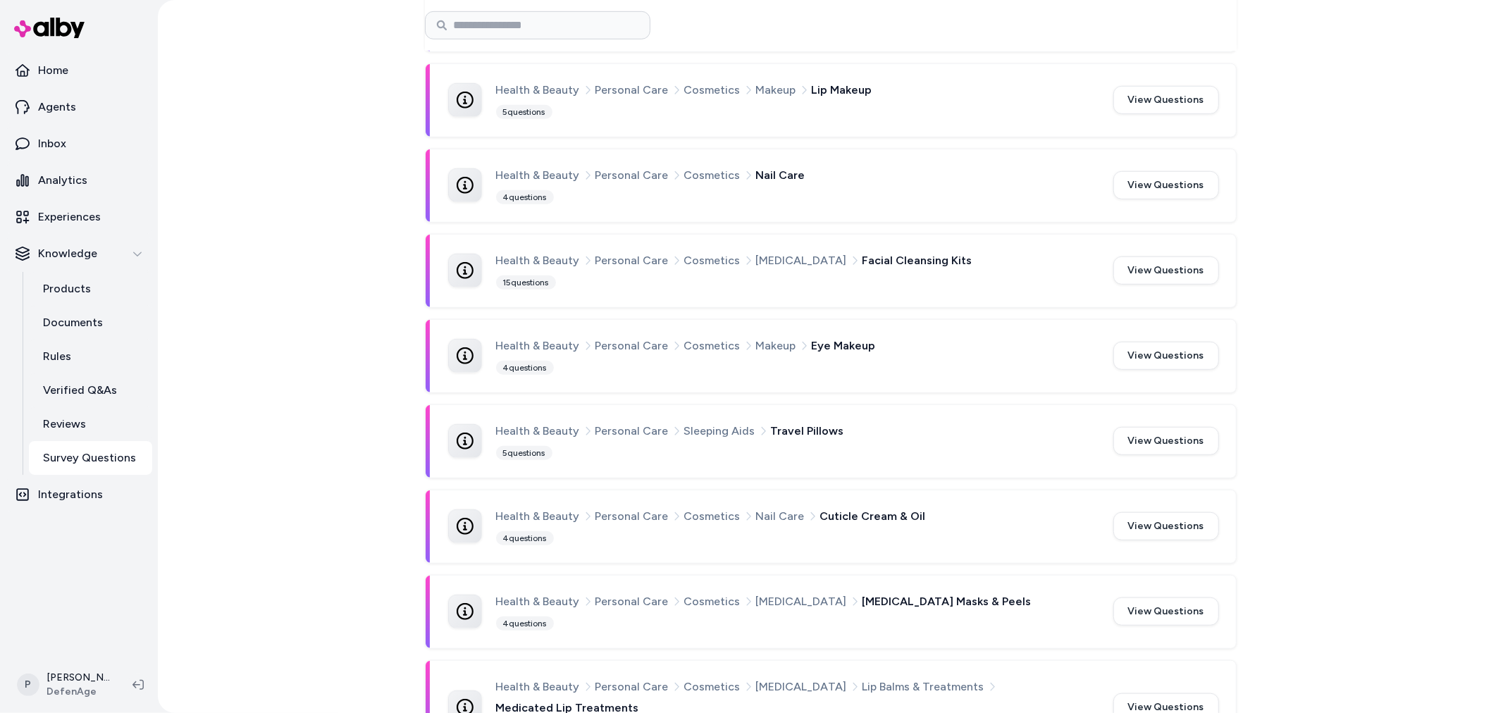
scroll to position [714, 0]
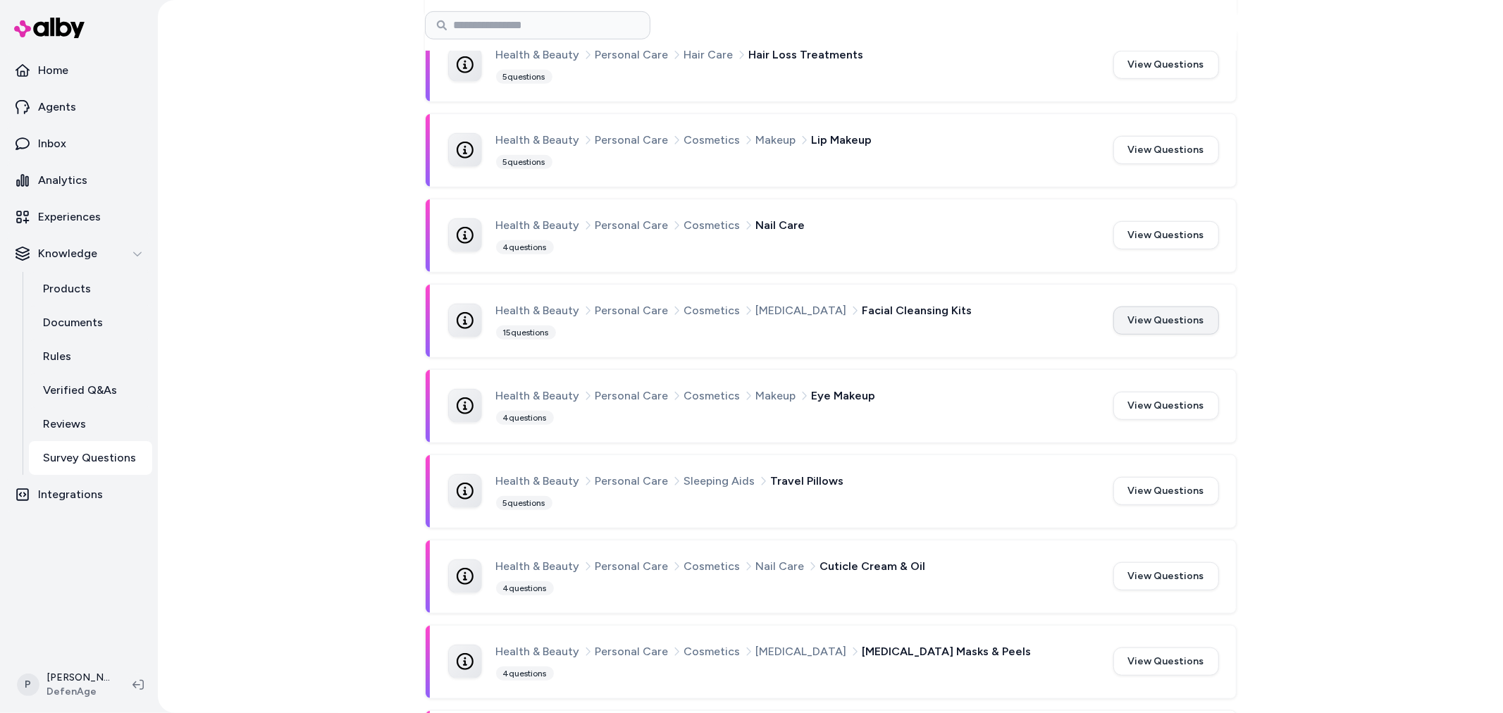
click at [1196, 314] on button "View Questions" at bounding box center [1166, 320] width 106 height 28
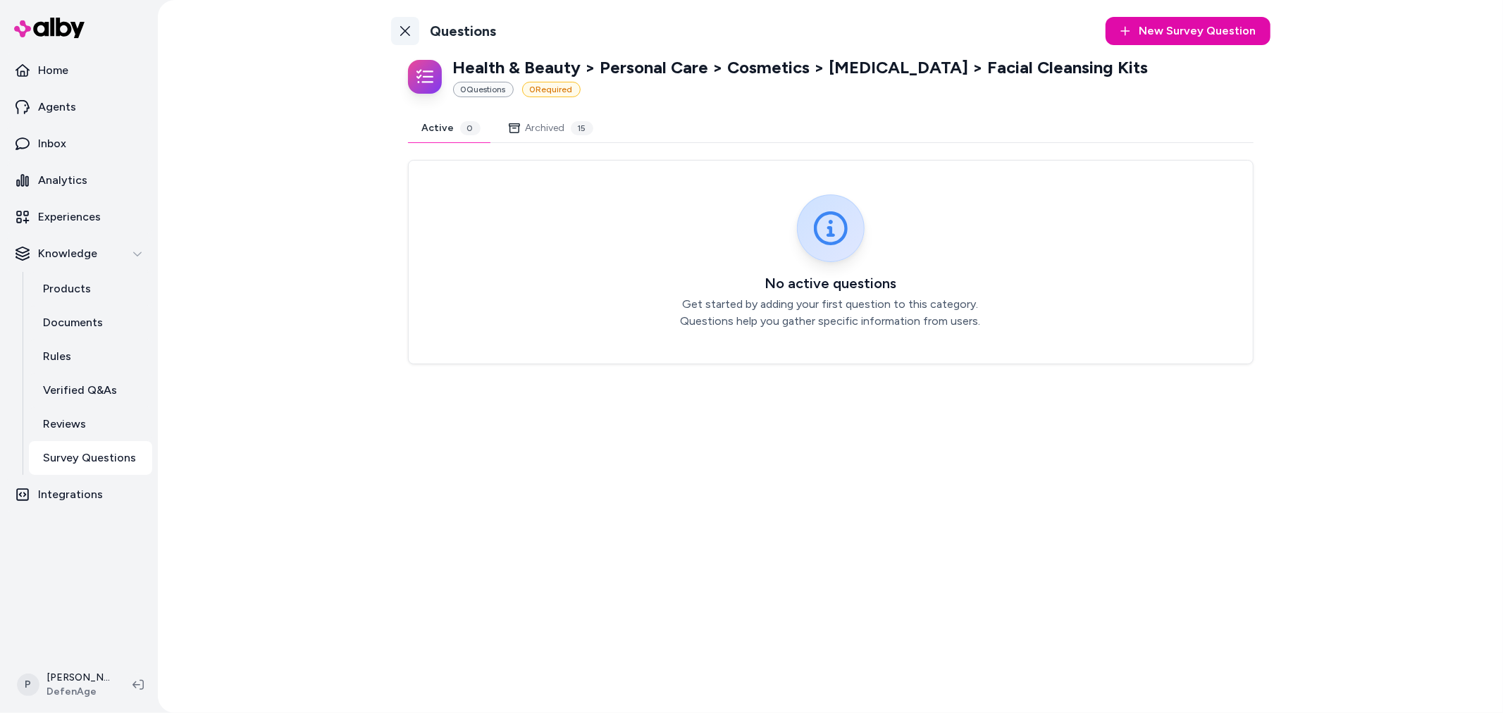
click at [410, 22] on link "Back to Categories" at bounding box center [405, 31] width 28 height 28
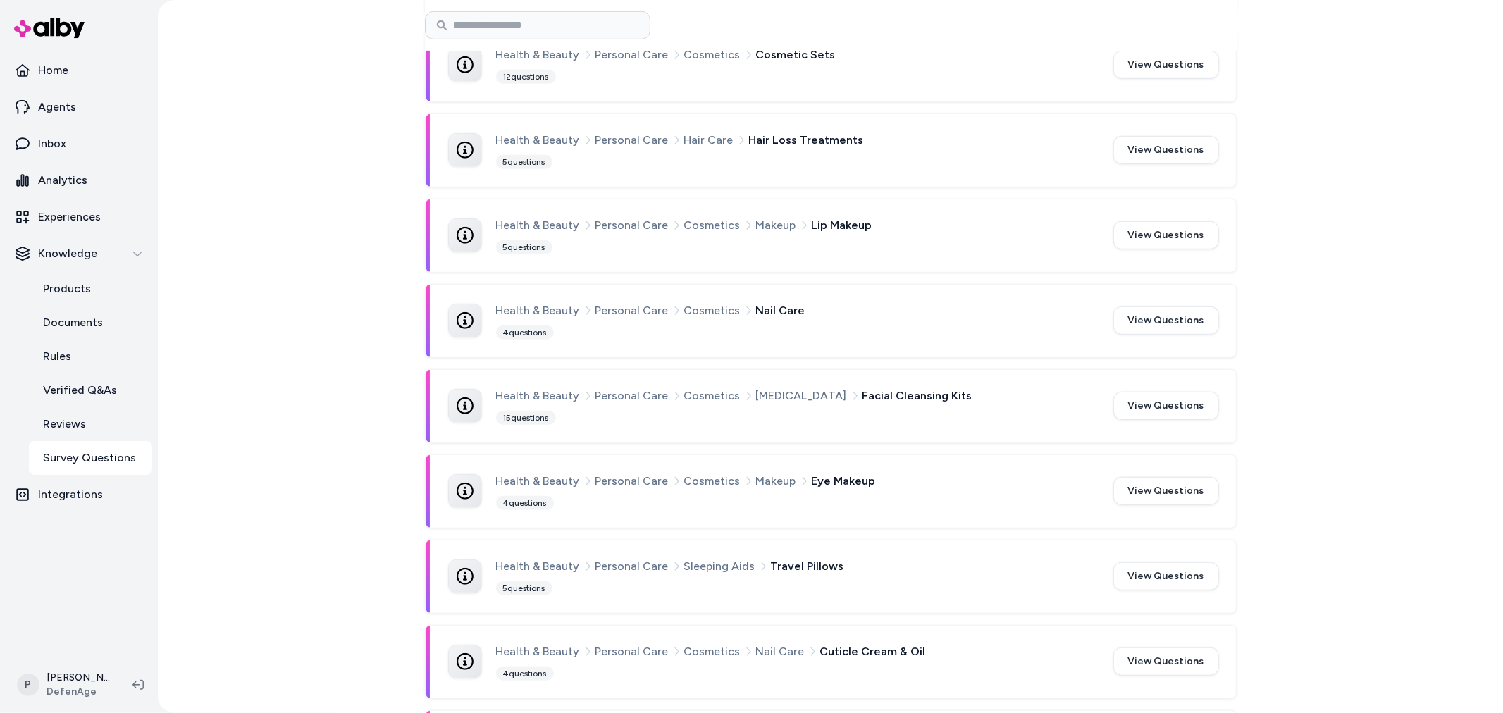
scroll to position [705, 0]
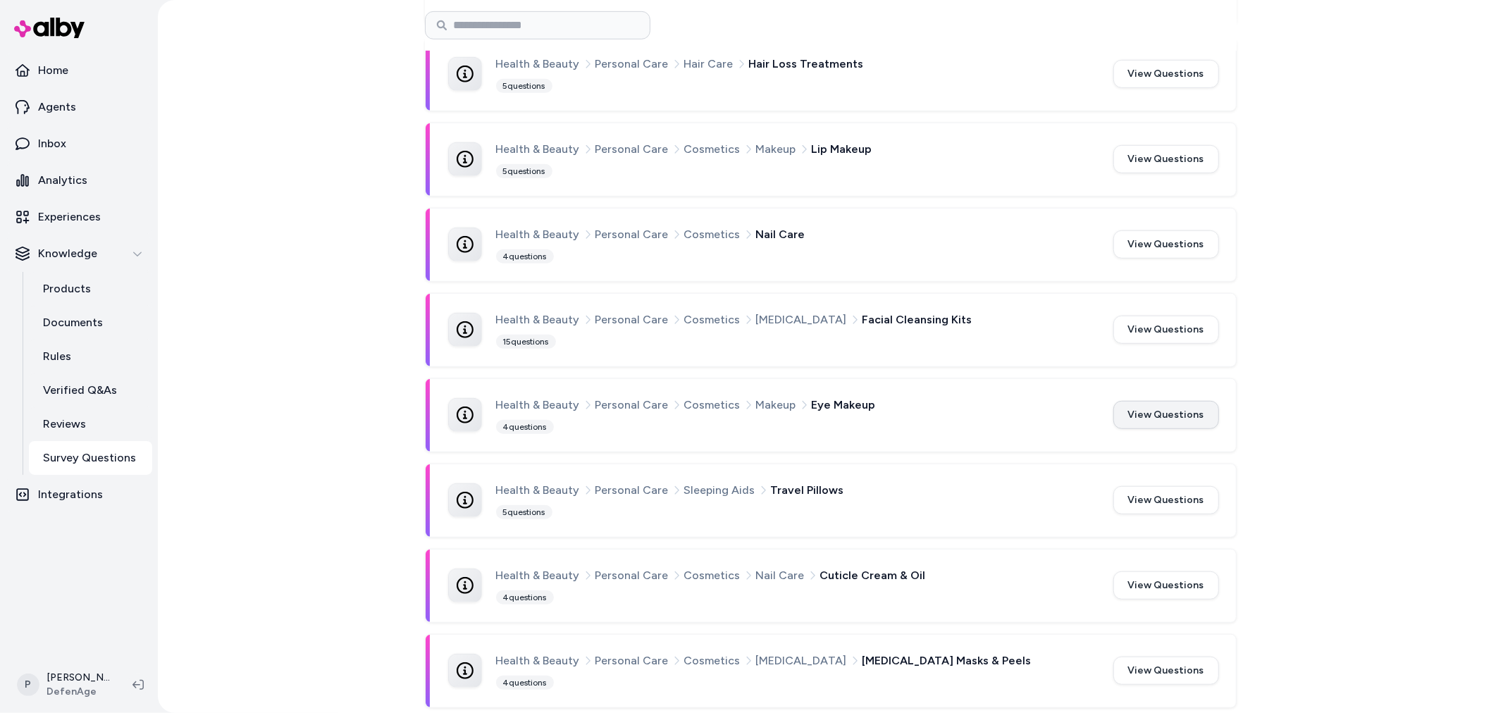
click at [1153, 419] on button "View Questions" at bounding box center [1166, 415] width 106 height 28
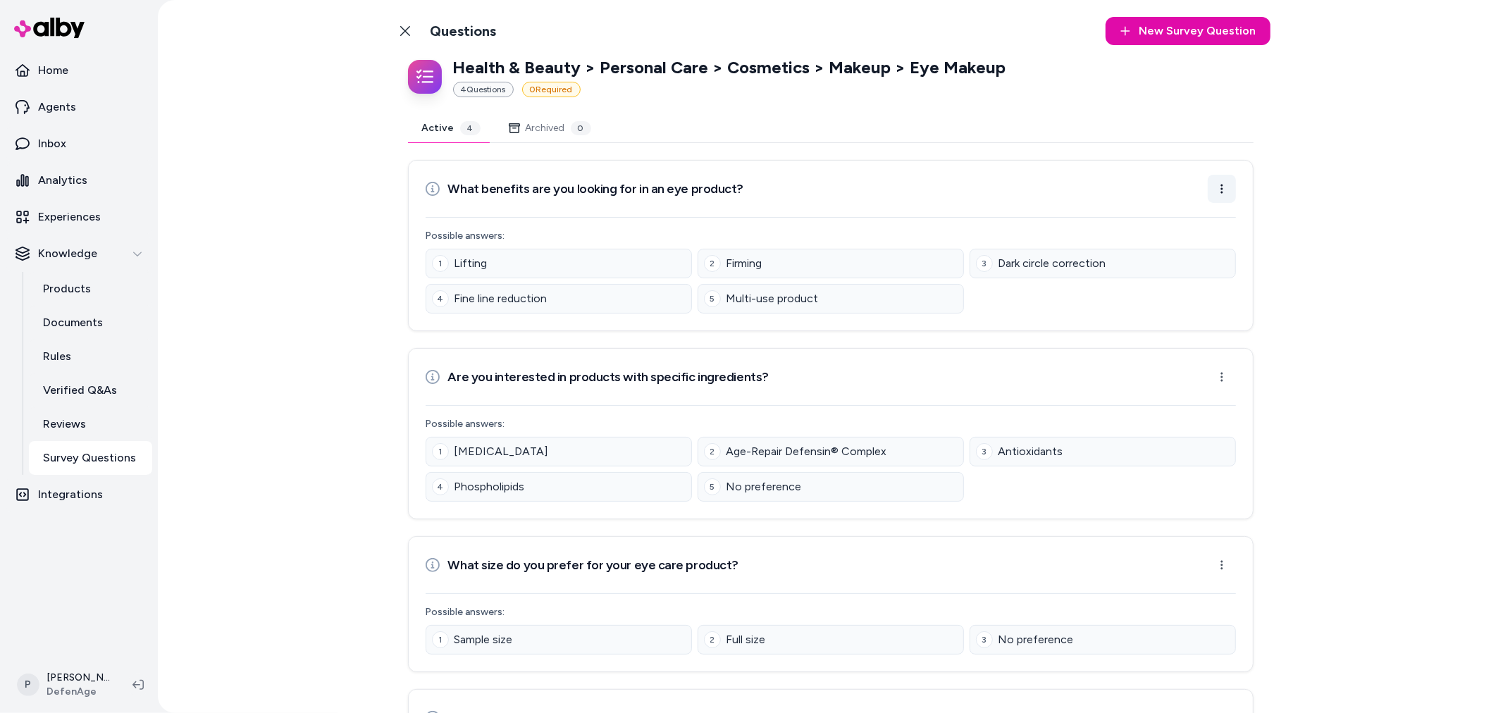
click at [1207, 190] on html "Home Agents Inbox Analytics Experiences Knowledge Products Documents Rules Veri…" at bounding box center [751, 356] width 1503 height 713
click at [1187, 230] on div "Edit Question" at bounding box center [1171, 221] width 113 height 25
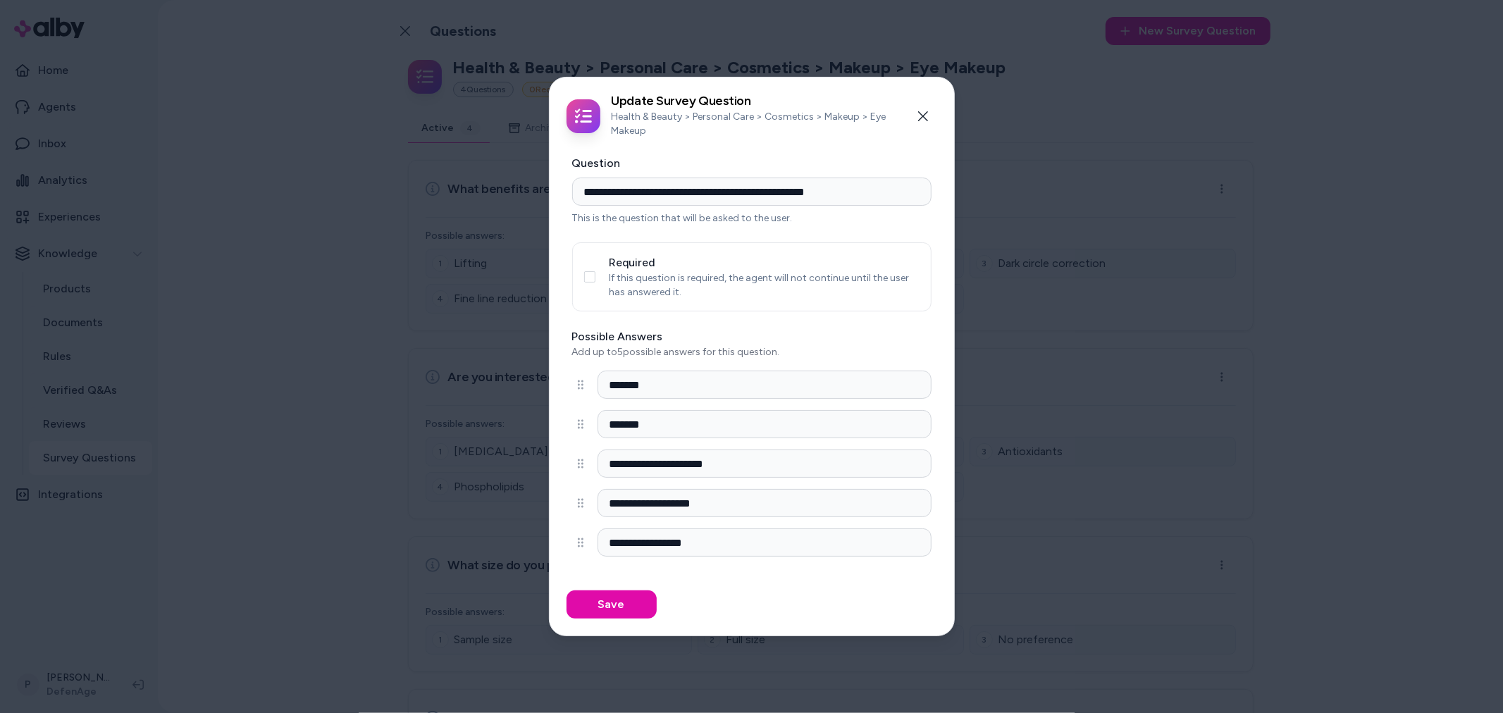
click at [626, 278] on p "If this question is required, the agent will not continue until the user has an…" at bounding box center [764, 285] width 310 height 28
click at [589, 278] on button "Required" at bounding box center [589, 276] width 11 height 11
click at [597, 599] on button "Save" at bounding box center [611, 604] width 90 height 28
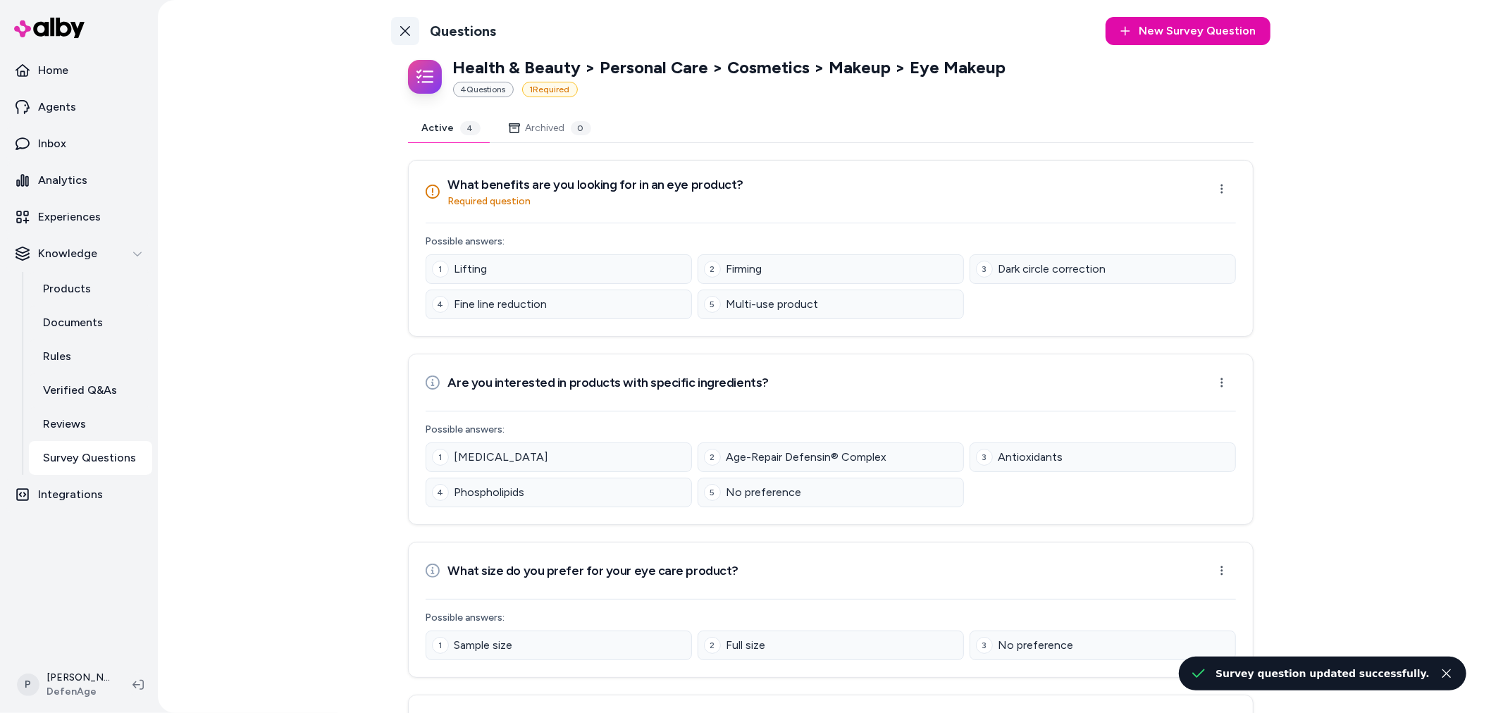
click at [407, 31] on link "Back to Categories" at bounding box center [405, 31] width 28 height 28
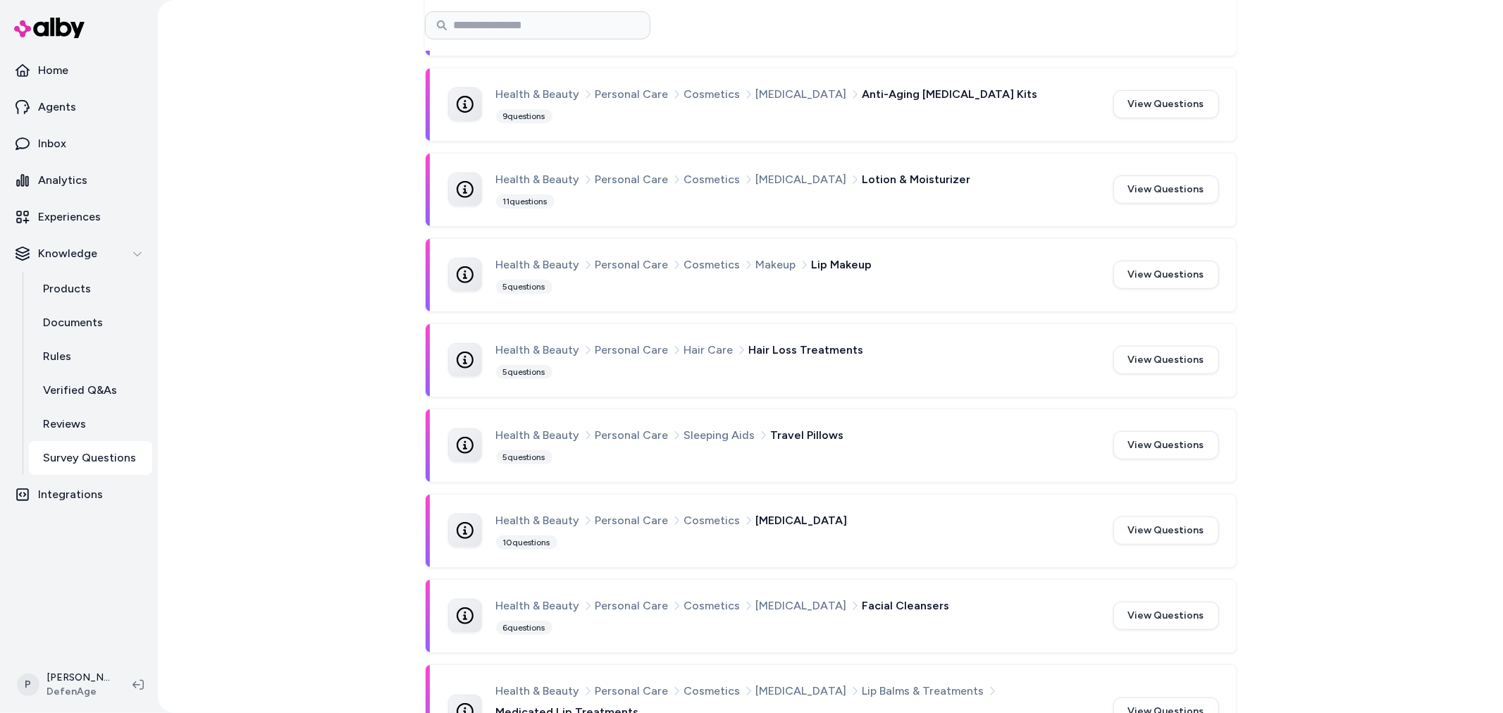
scroll to position [391, 0]
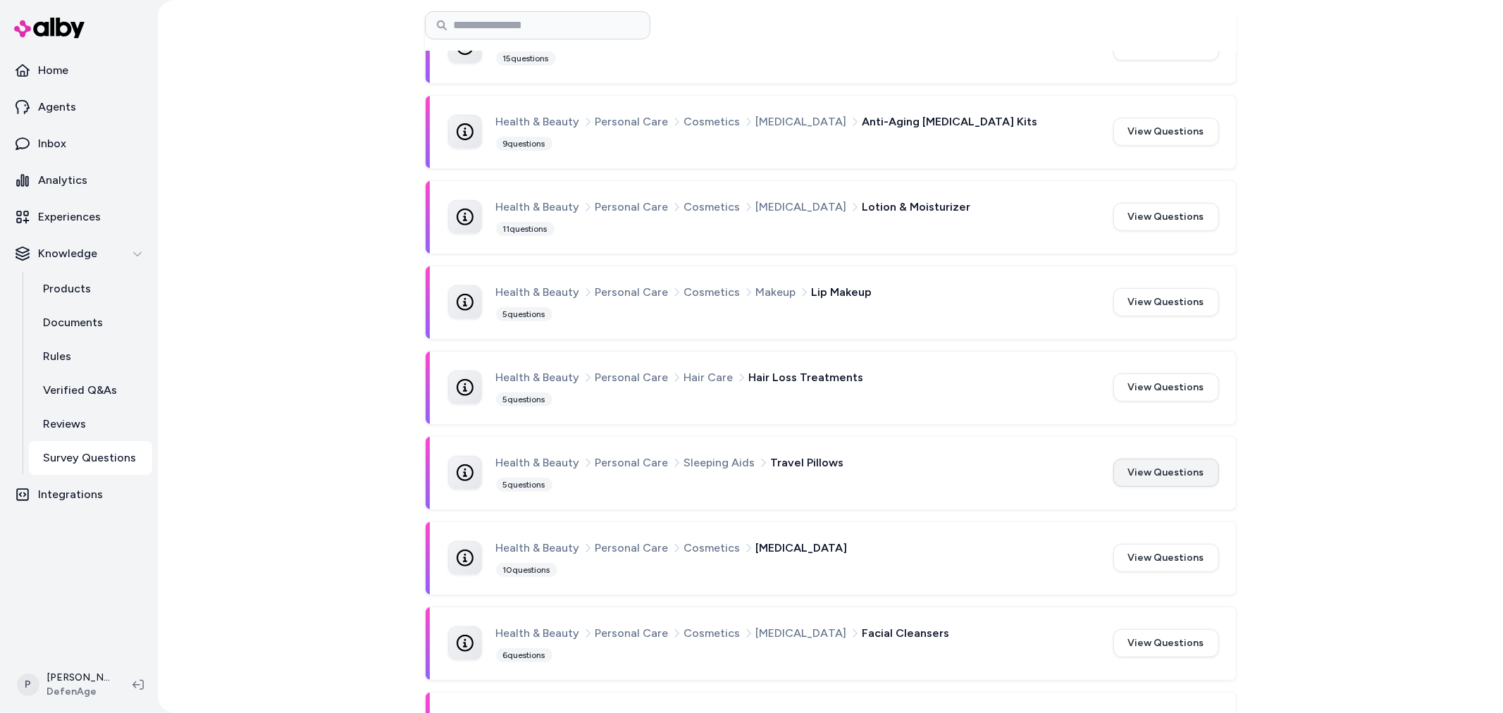
click at [1150, 473] on button "View Questions" at bounding box center [1166, 473] width 106 height 28
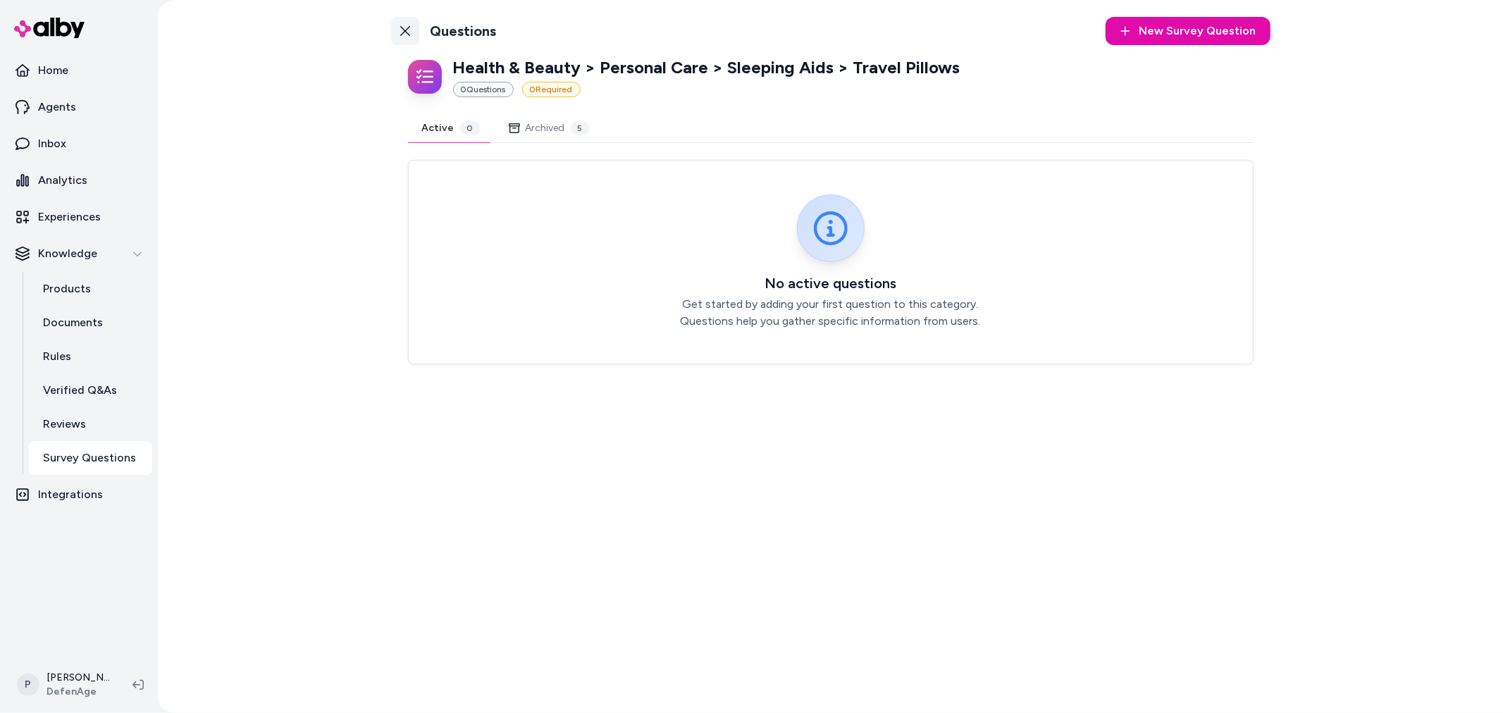
click at [416, 30] on link "Back to Categories" at bounding box center [405, 31] width 28 height 28
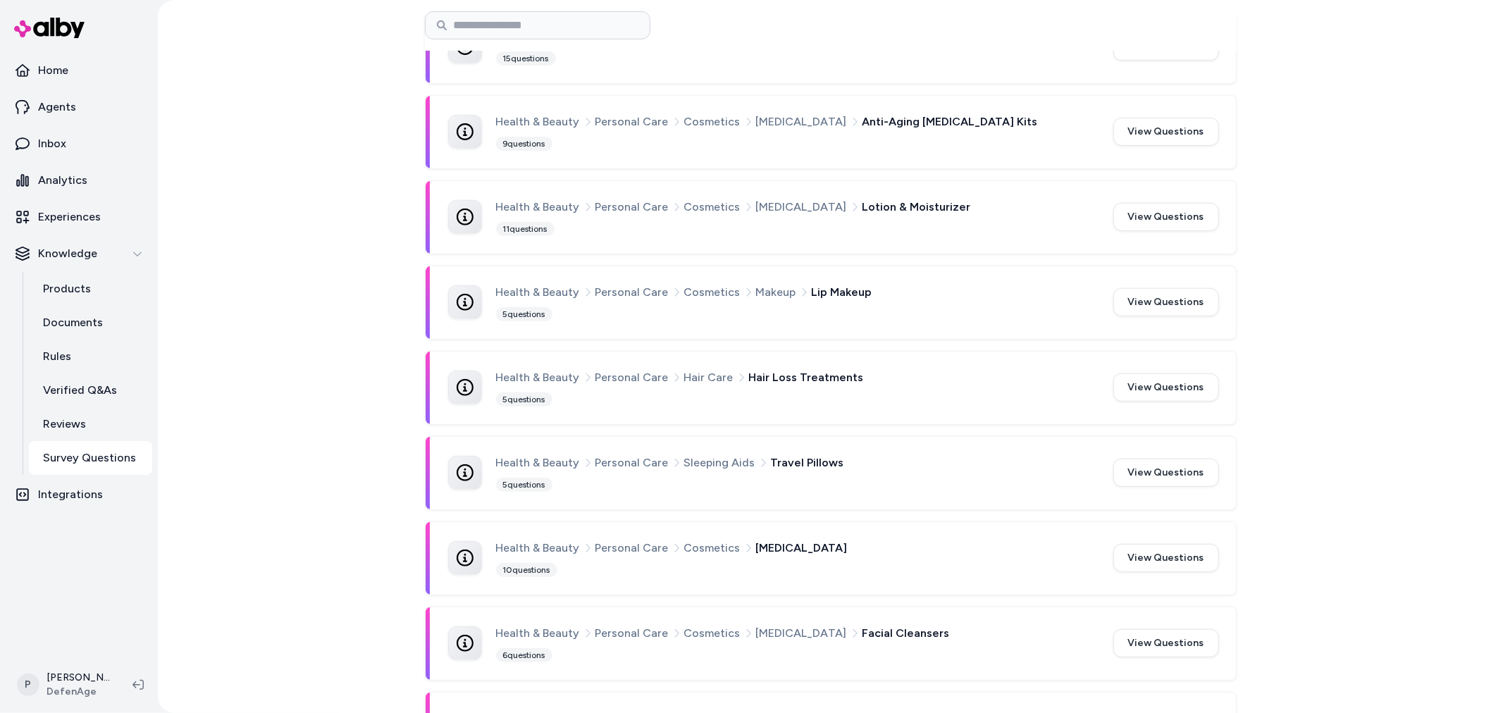
scroll to position [469, 0]
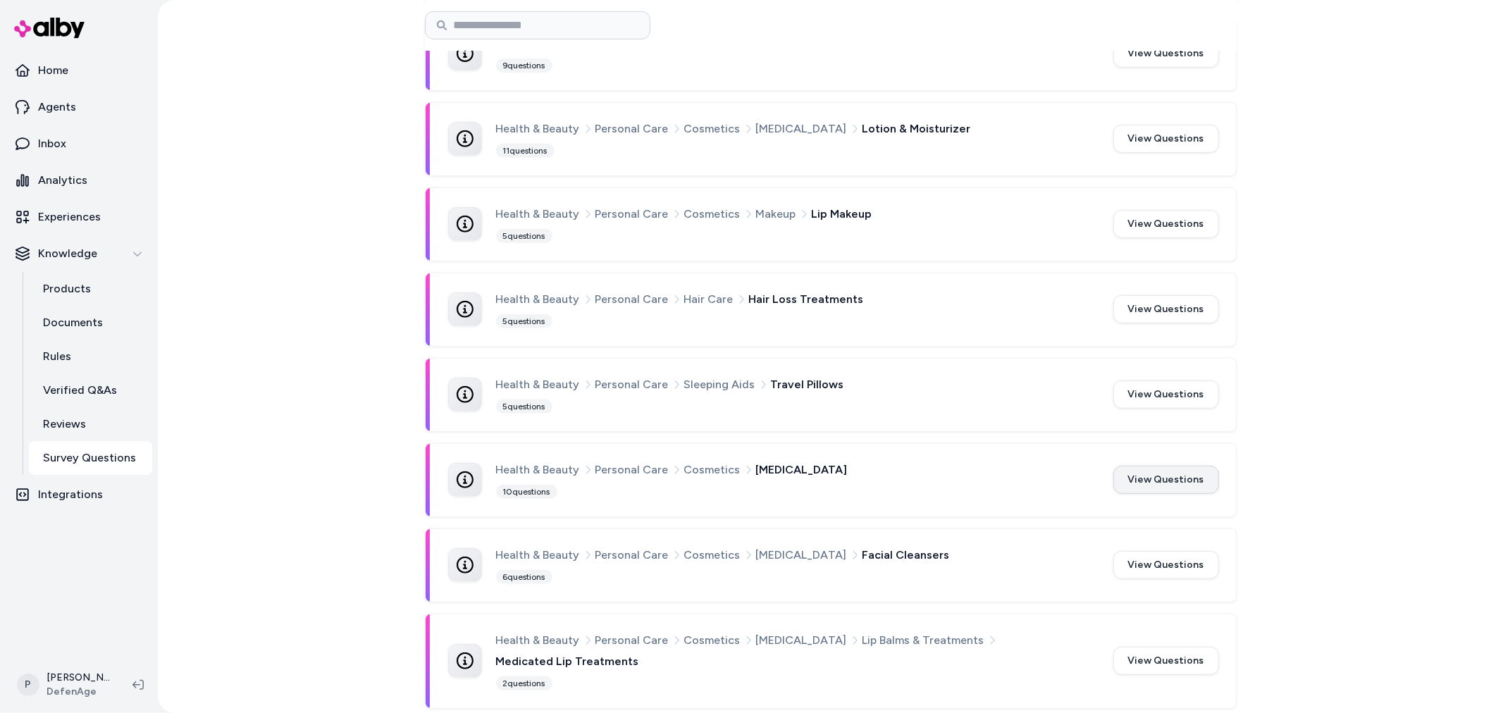
click at [1150, 486] on button "View Questions" at bounding box center [1166, 480] width 106 height 28
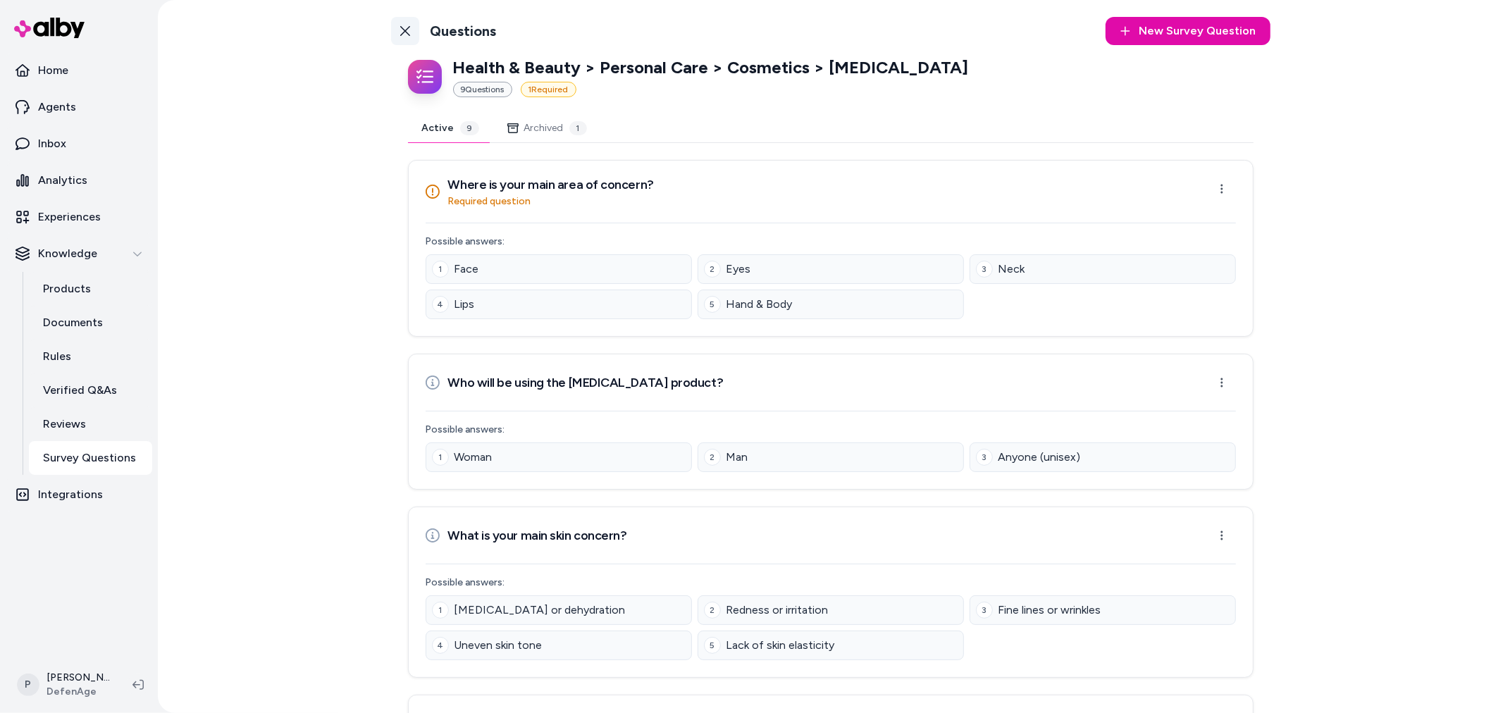
click at [391, 23] on link "Back to Categories" at bounding box center [405, 31] width 28 height 28
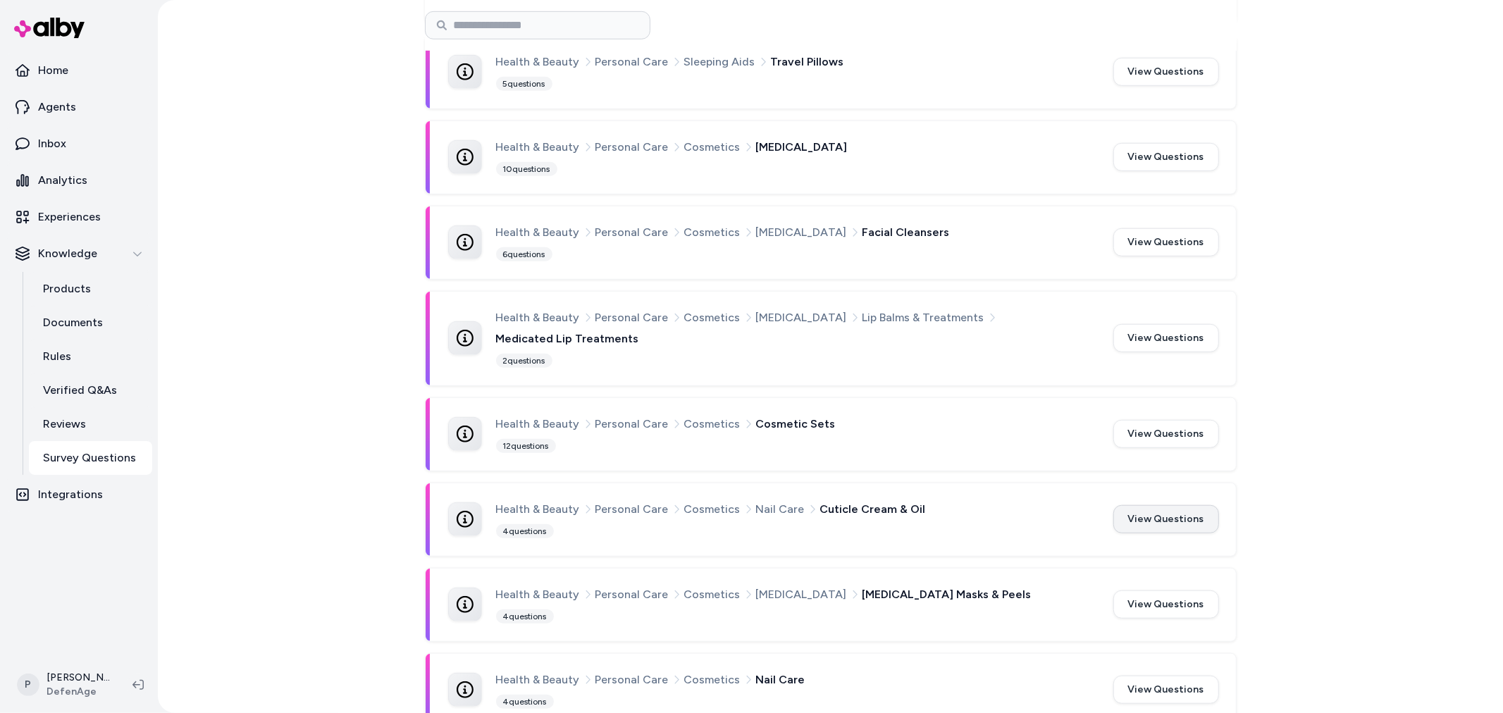
scroll to position [635, 0]
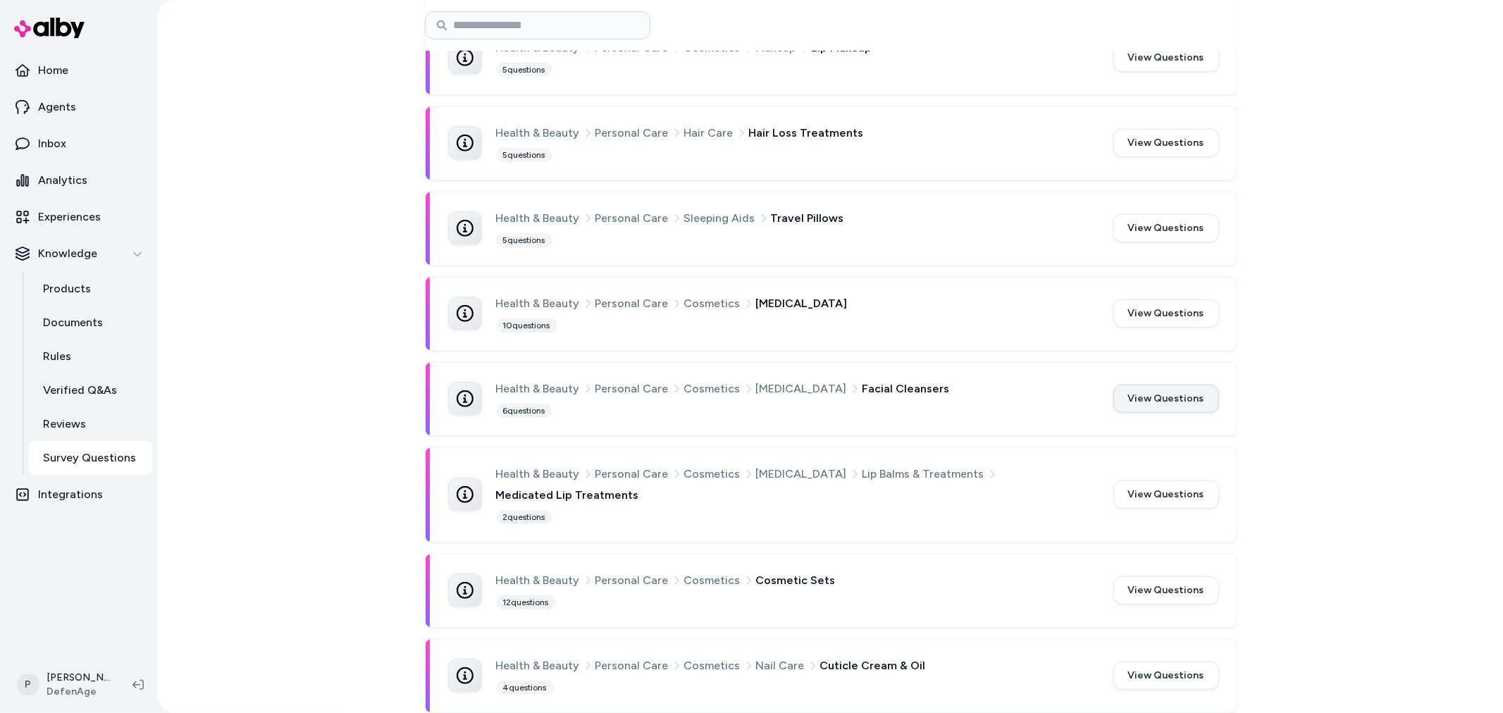
click at [1158, 398] on button "View Questions" at bounding box center [1166, 399] width 106 height 28
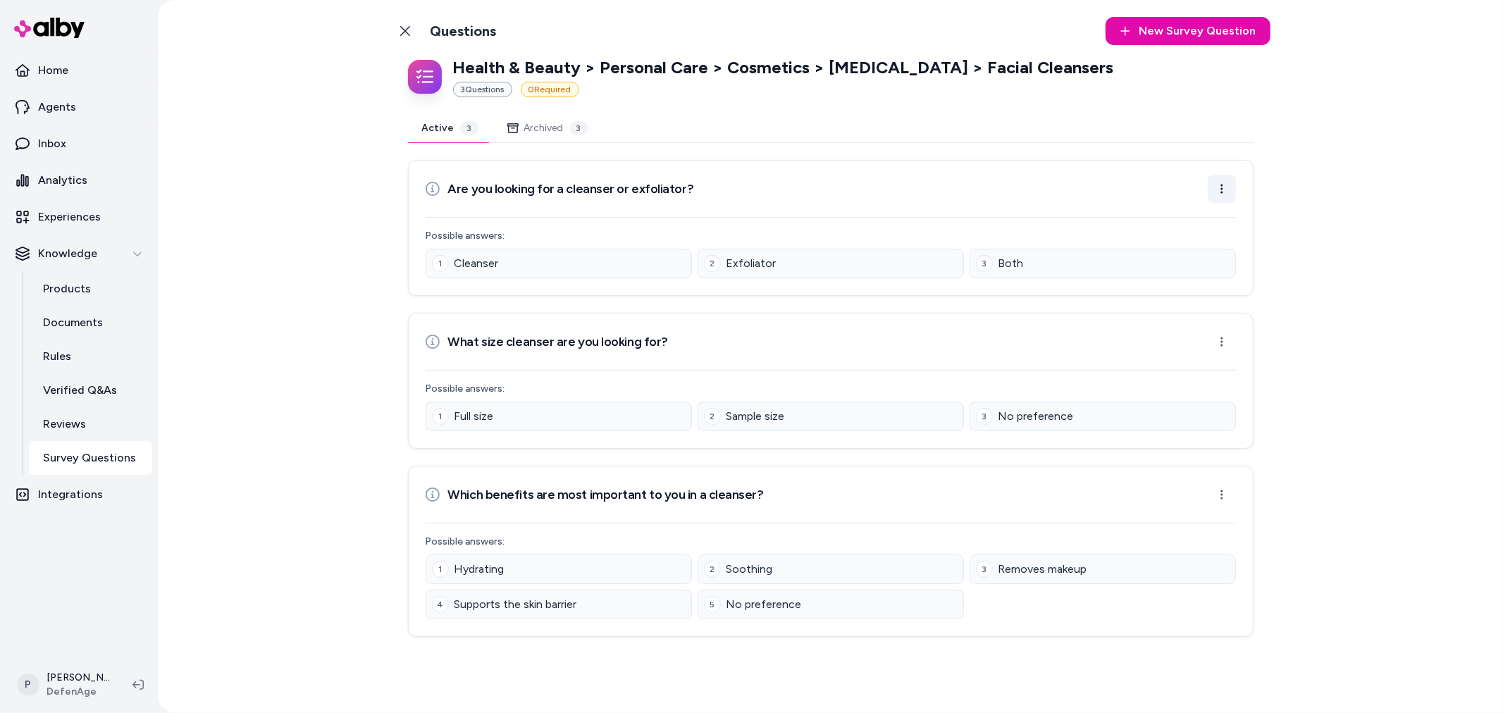
click at [1216, 185] on html "Home Agents Inbox Analytics Experiences Knowledge Products Documents Rules Veri…" at bounding box center [751, 356] width 1503 height 713
click at [1181, 221] on div "Edit Question" at bounding box center [1175, 221] width 113 height 25
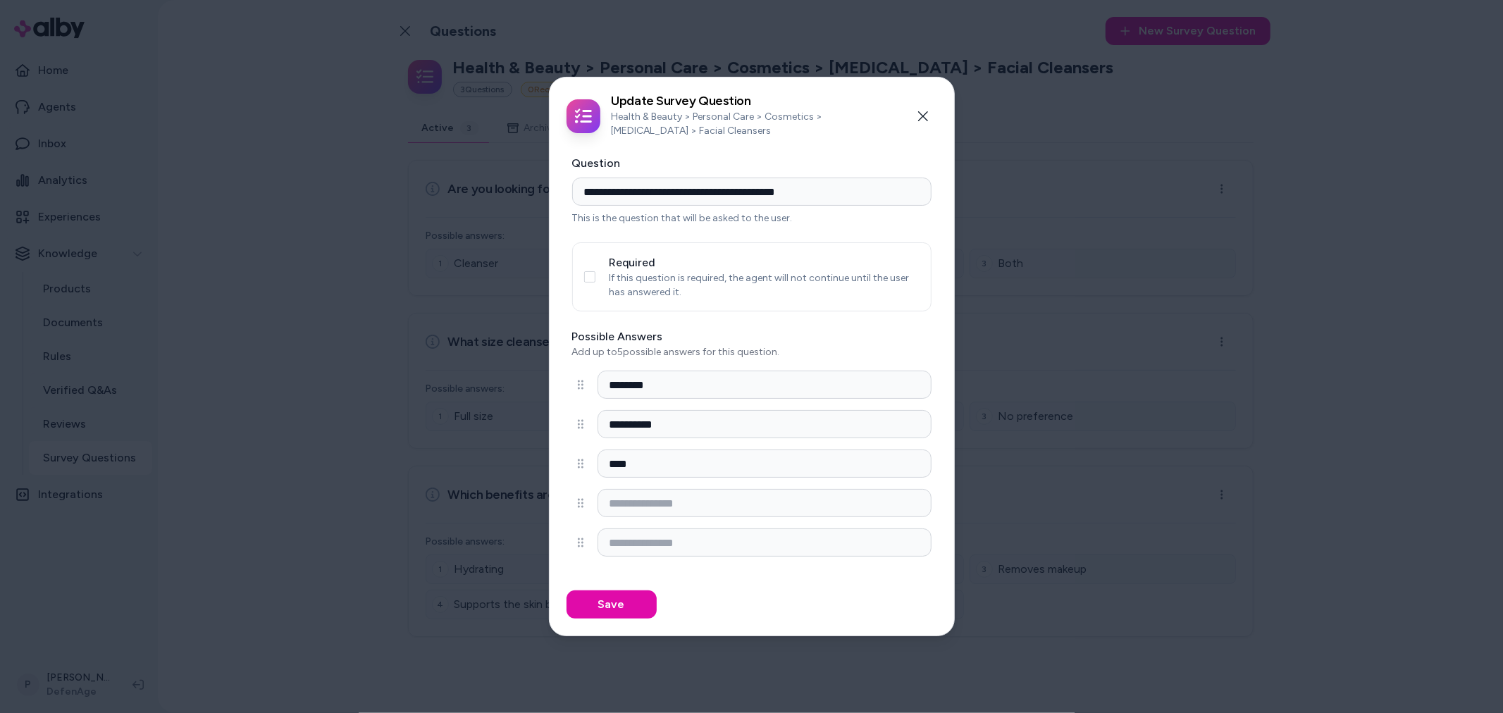
click at [642, 282] on p "If this question is required, the agent will not continue until the user has an…" at bounding box center [764, 285] width 310 height 28
click at [584, 275] on button "Required" at bounding box center [589, 276] width 11 height 11
click at [604, 590] on button "Save" at bounding box center [611, 604] width 90 height 28
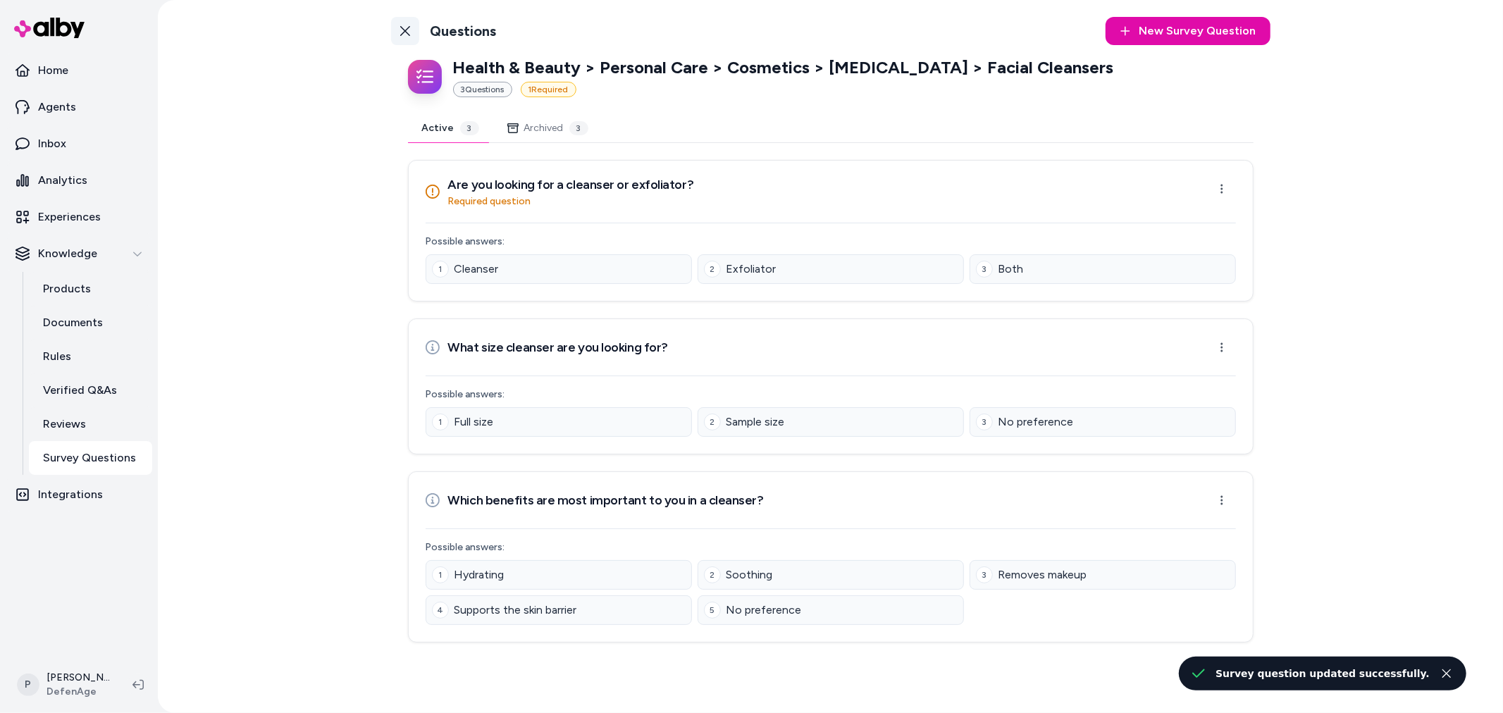
click at [403, 31] on icon at bounding box center [404, 30] width 11 height 11
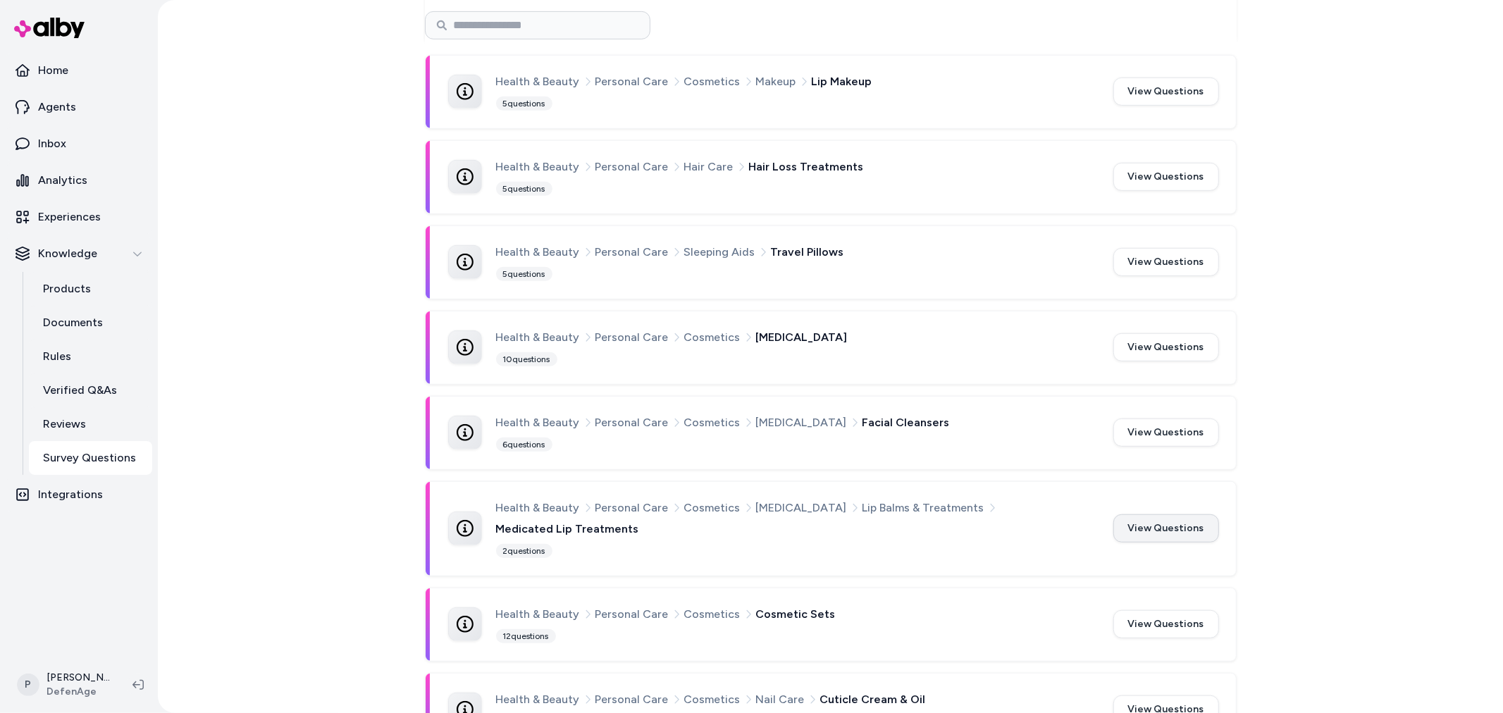
scroll to position [705, 0]
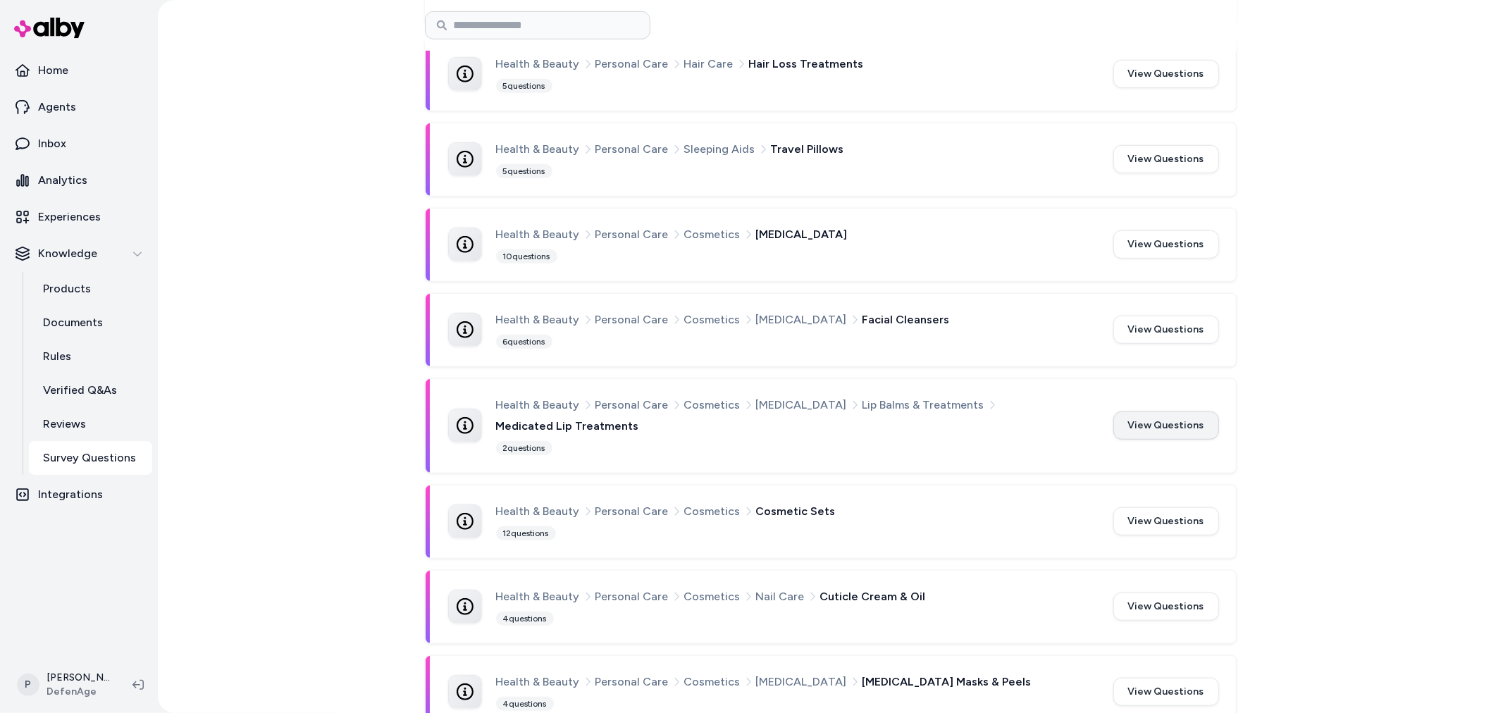
click at [1169, 417] on button "View Questions" at bounding box center [1166, 425] width 106 height 28
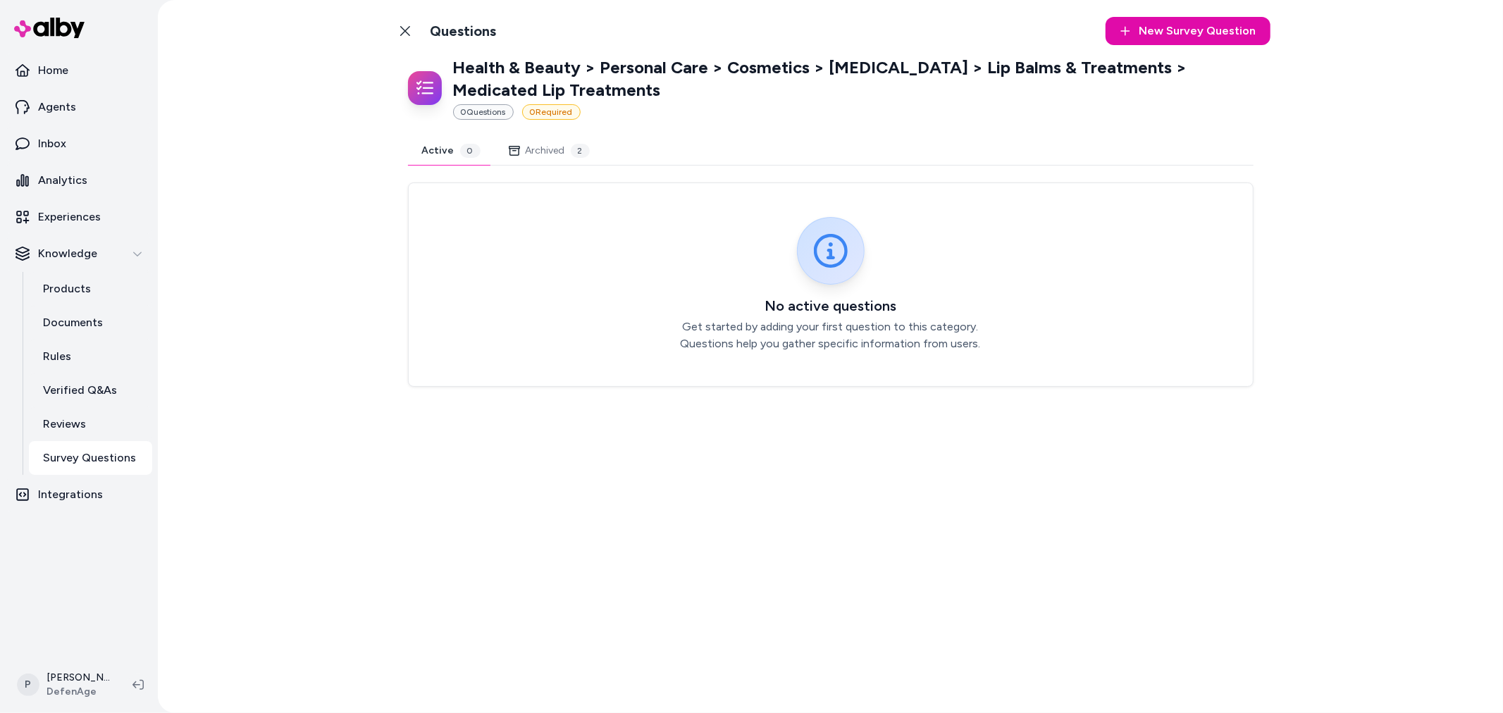
click at [407, 25] on icon at bounding box center [404, 30] width 11 height 11
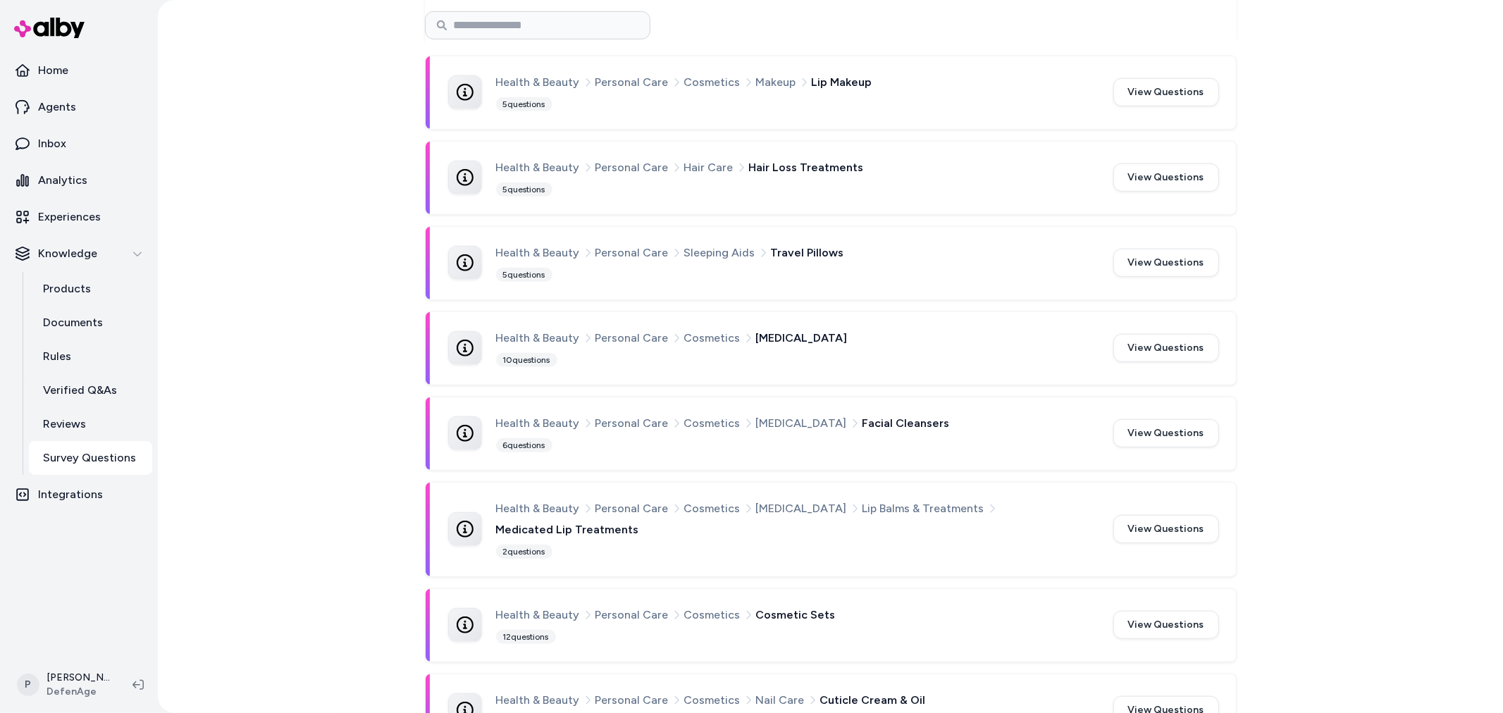
scroll to position [705, 0]
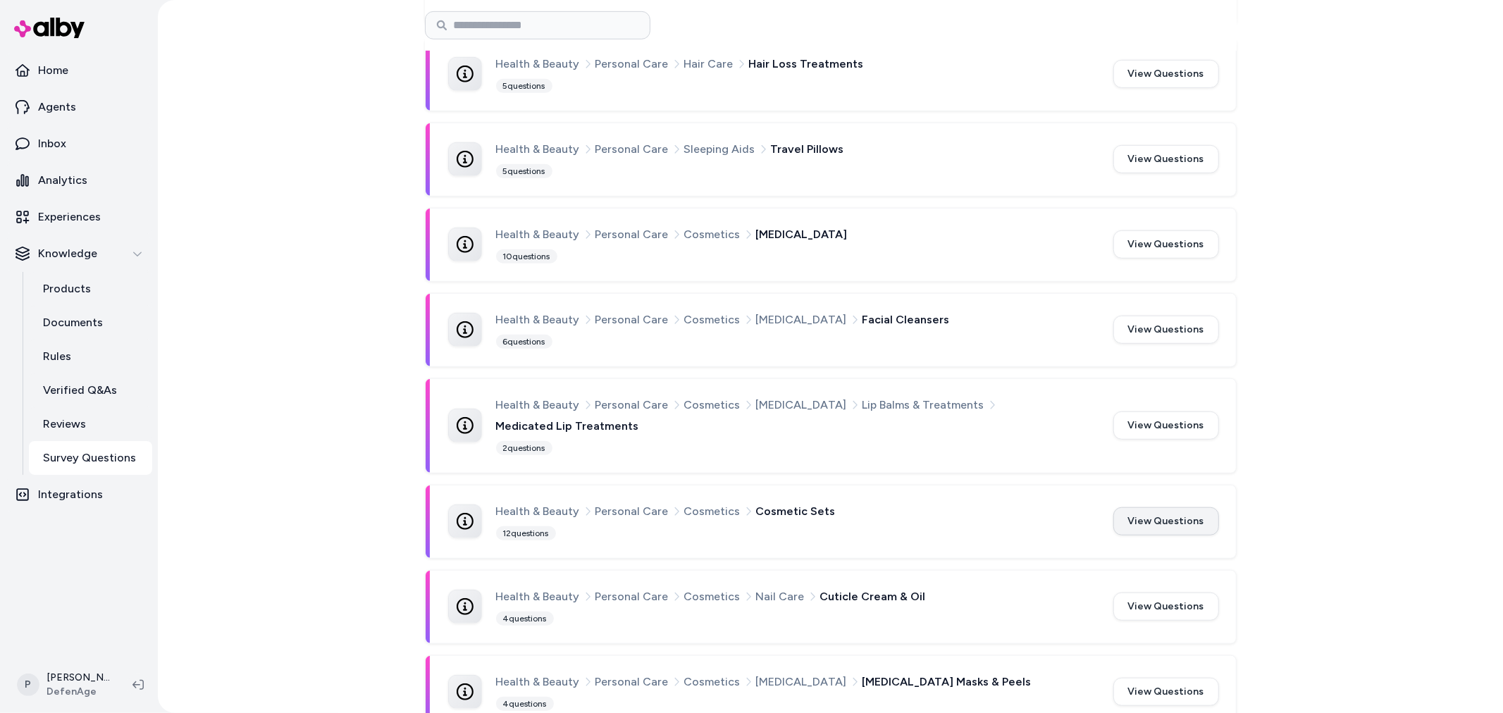
click at [1148, 507] on button "View Questions" at bounding box center [1166, 521] width 106 height 28
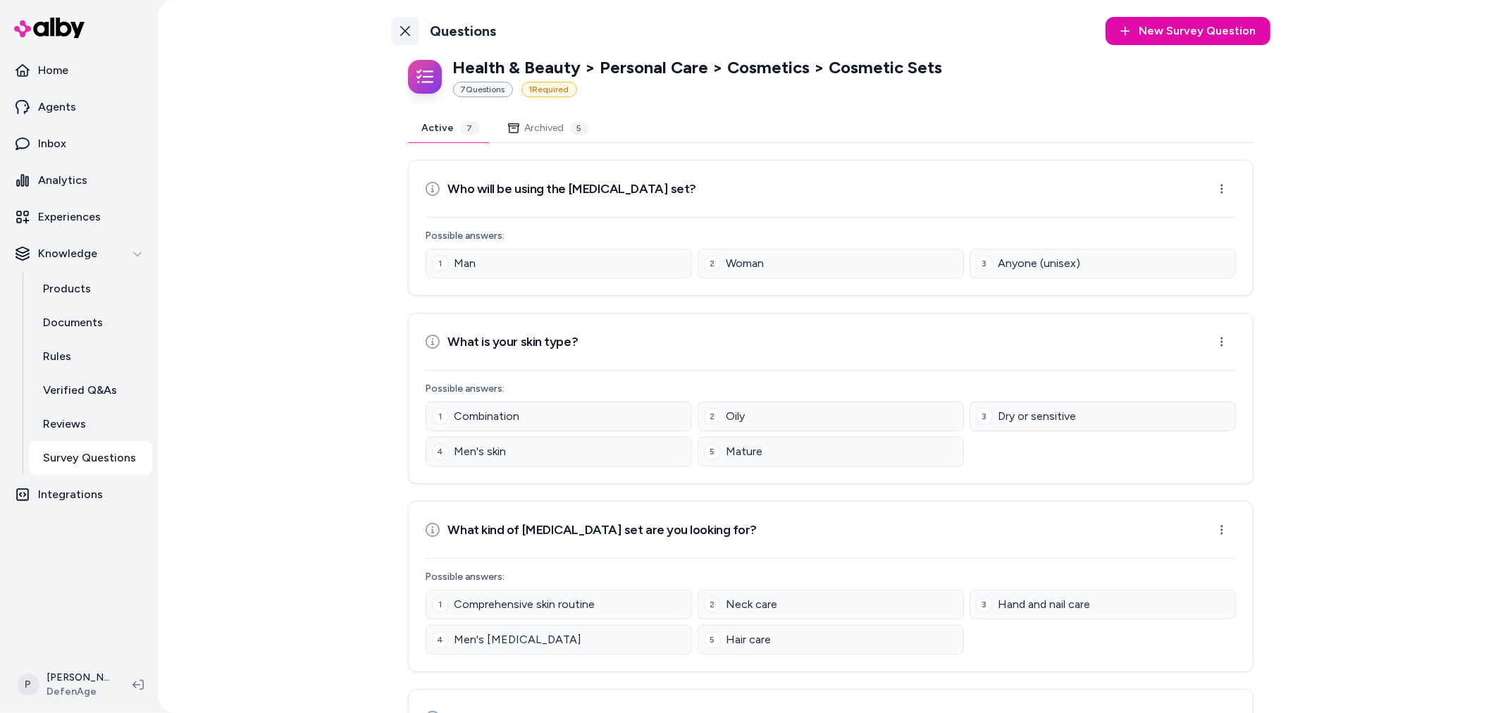
click at [392, 25] on link "Back to Categories" at bounding box center [405, 31] width 28 height 28
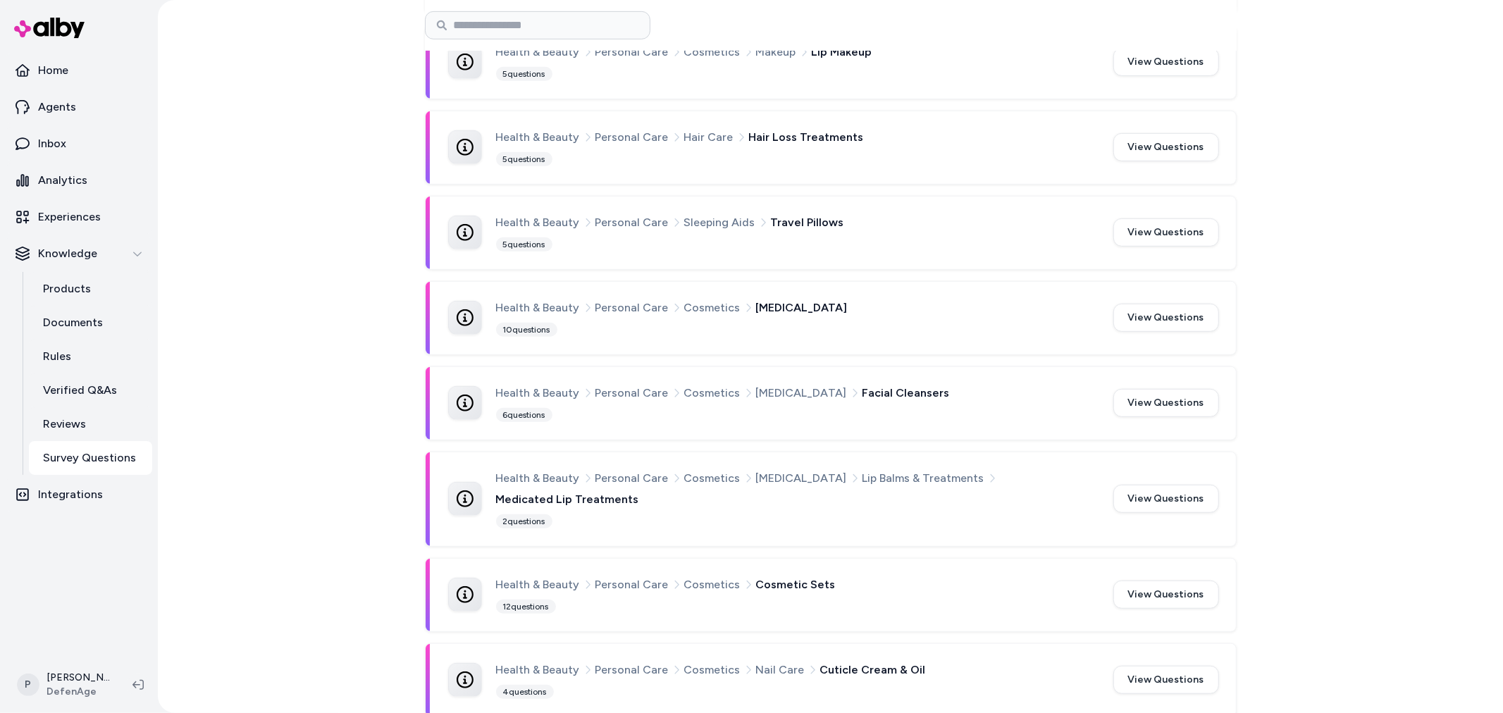
scroll to position [792, 0]
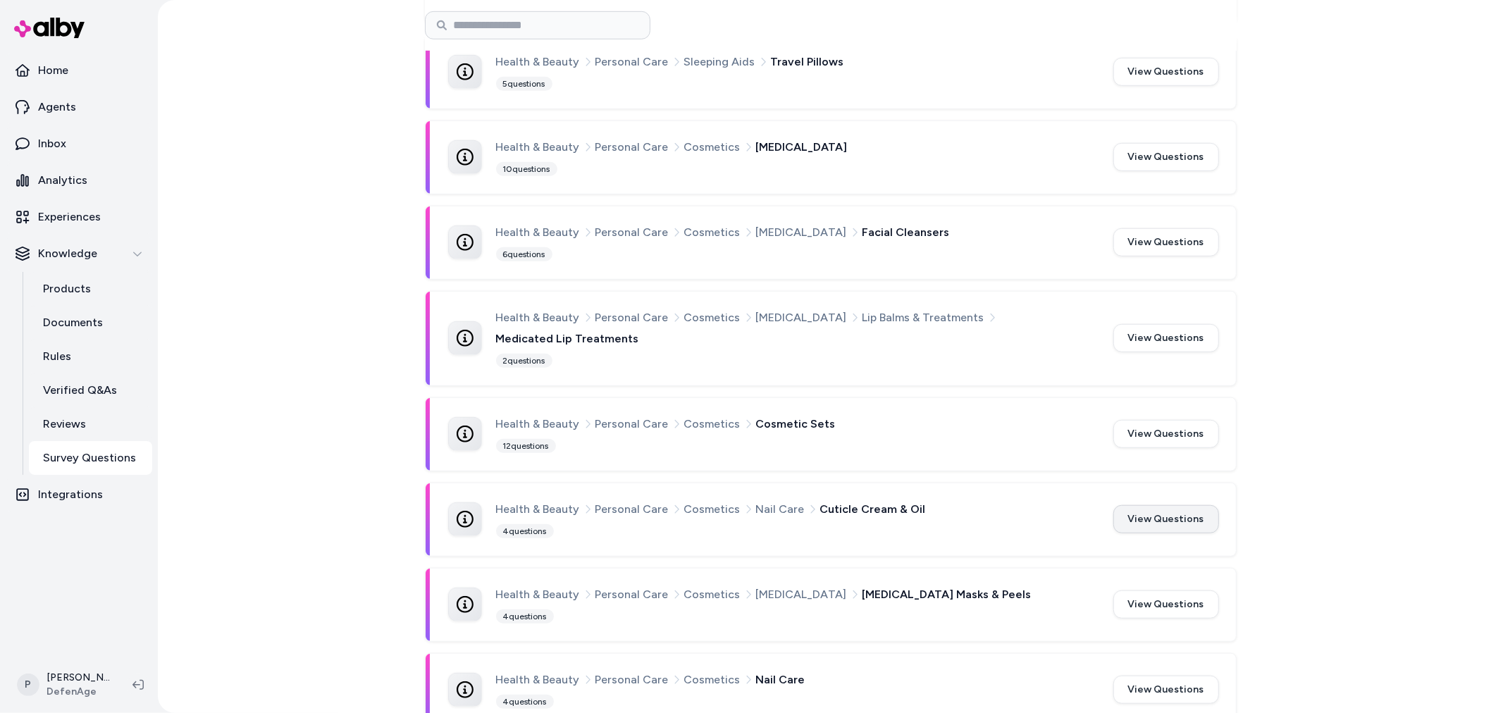
click at [1131, 505] on button "View Questions" at bounding box center [1166, 519] width 106 height 28
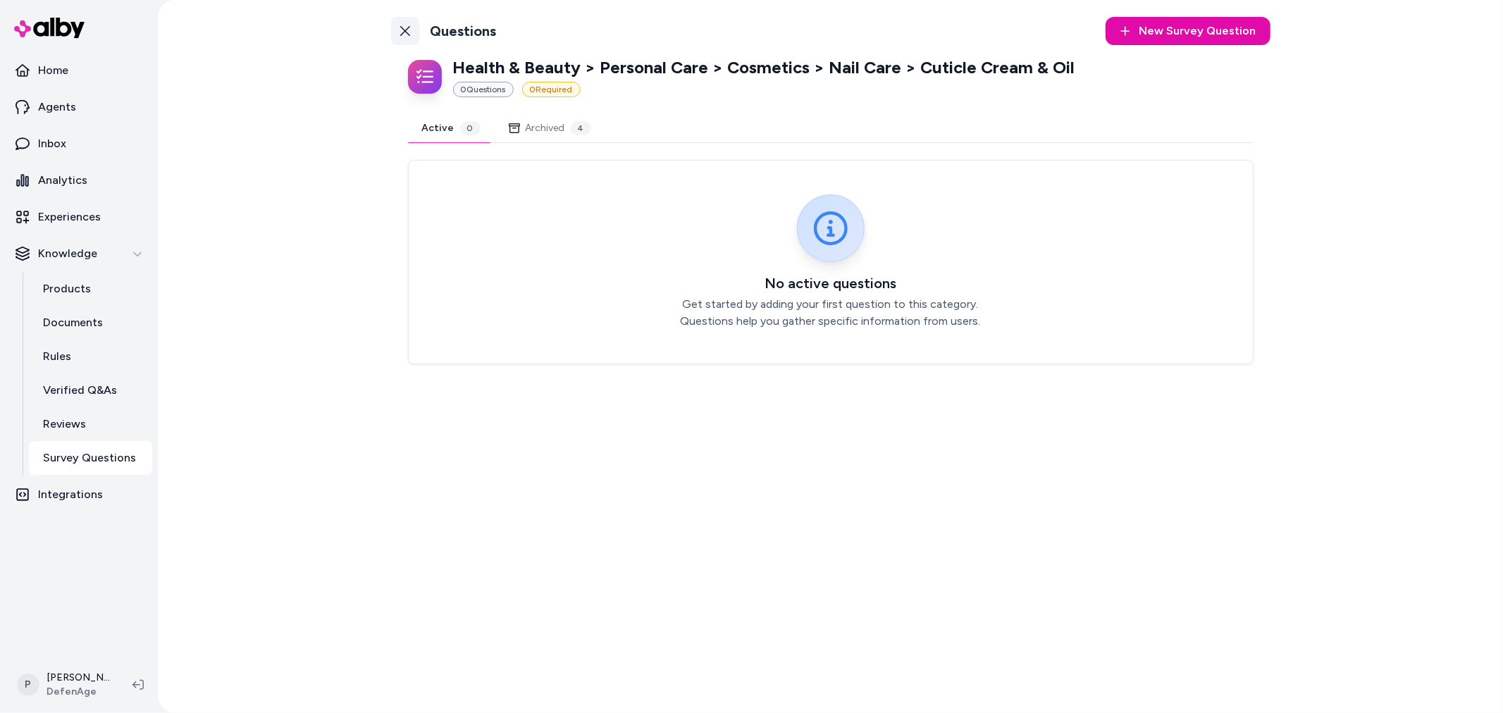
click at [405, 30] on icon at bounding box center [405, 31] width 10 height 10
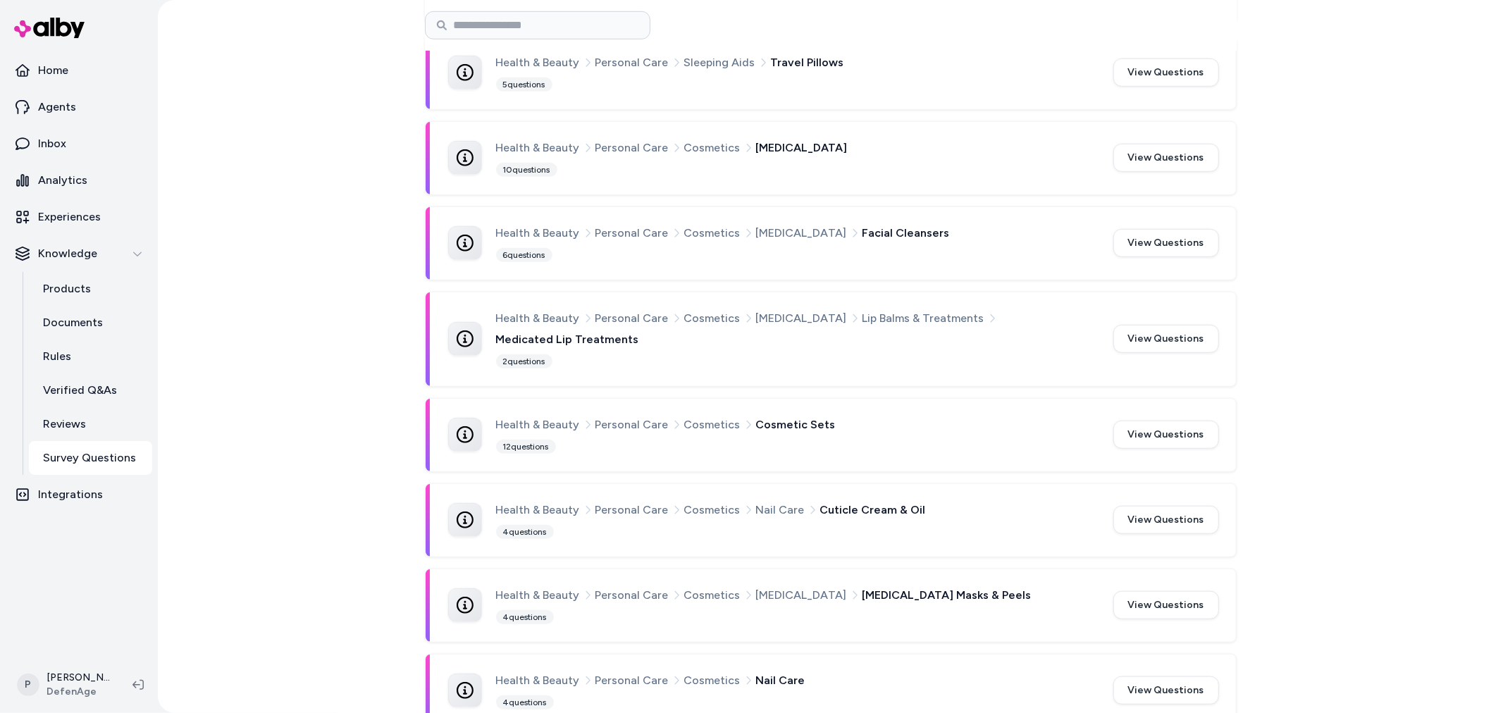
scroll to position [792, 0]
click at [1170, 590] on button "View Questions" at bounding box center [1166, 604] width 106 height 28
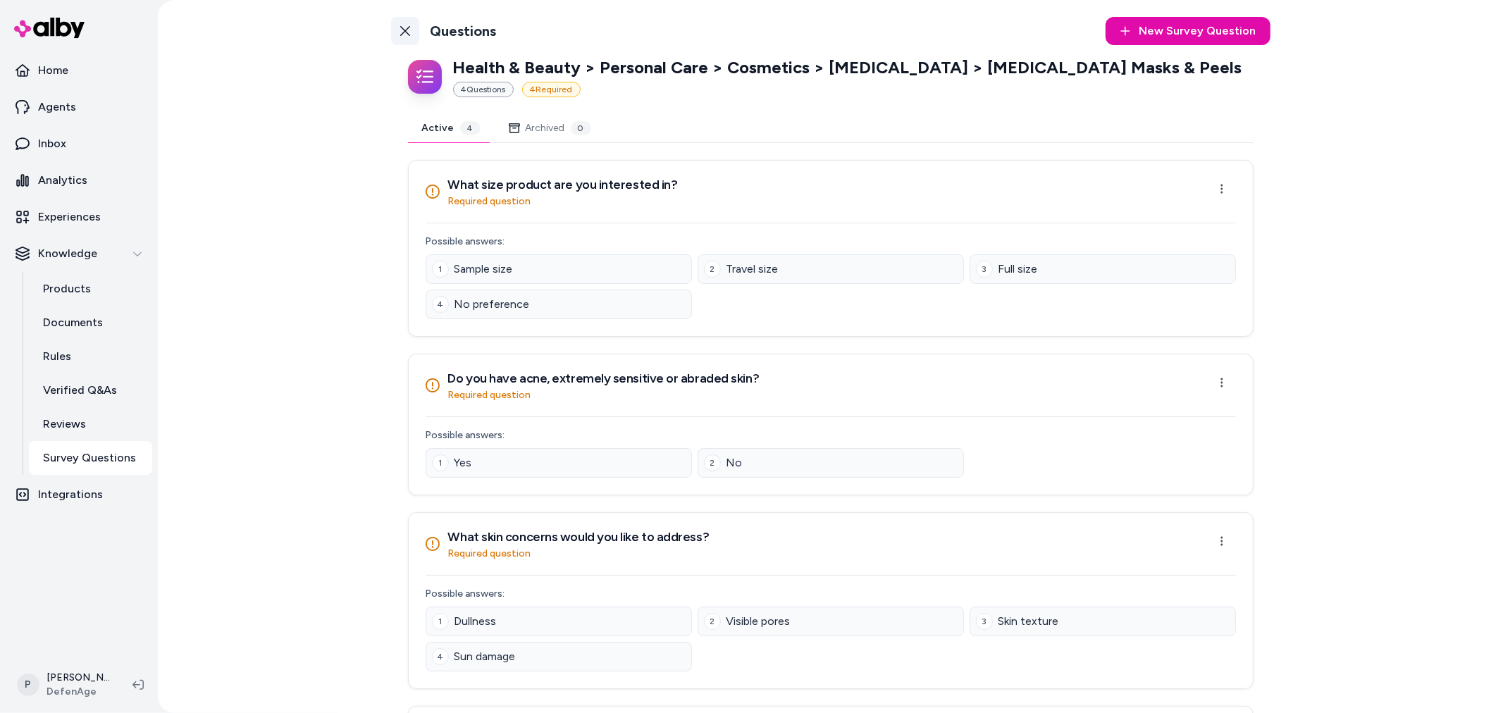
click at [407, 36] on link "Back to Categories" at bounding box center [405, 31] width 28 height 28
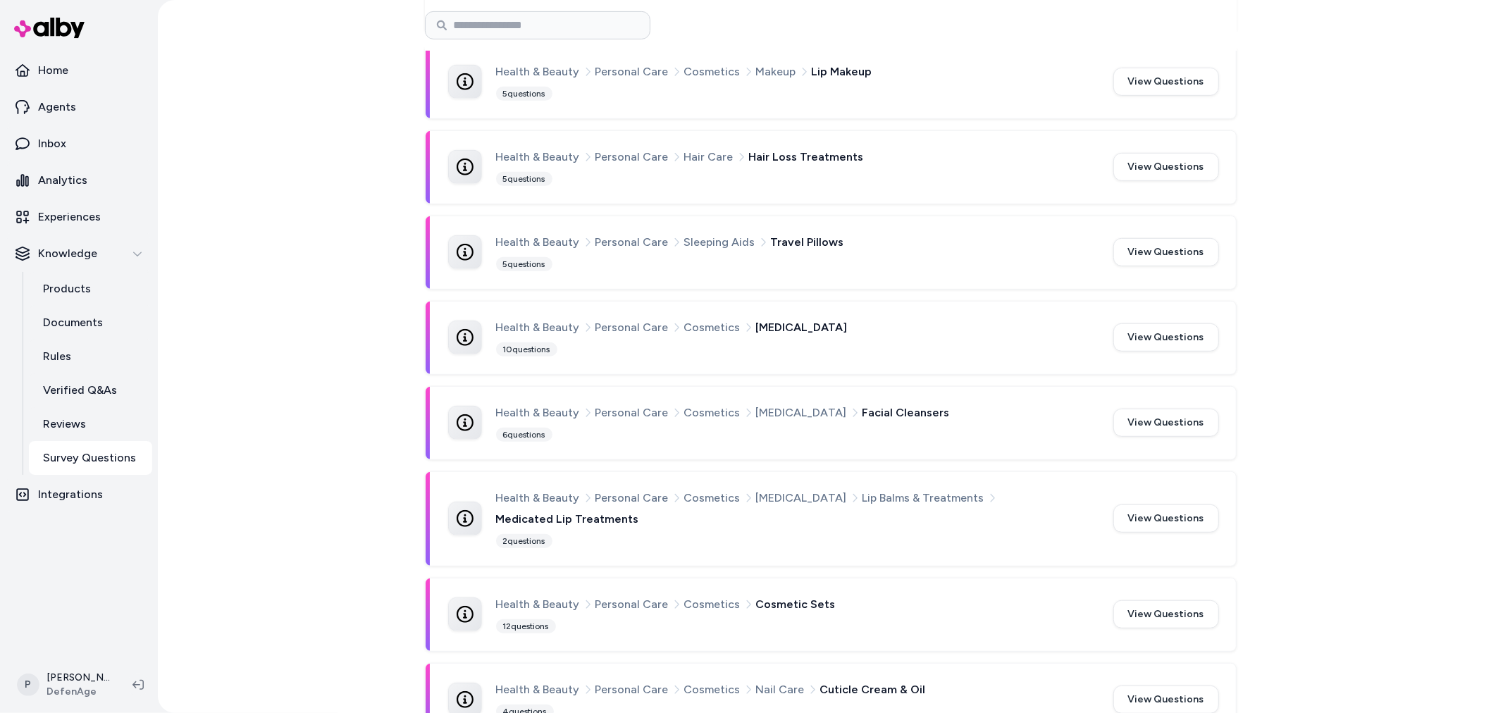
scroll to position [792, 0]
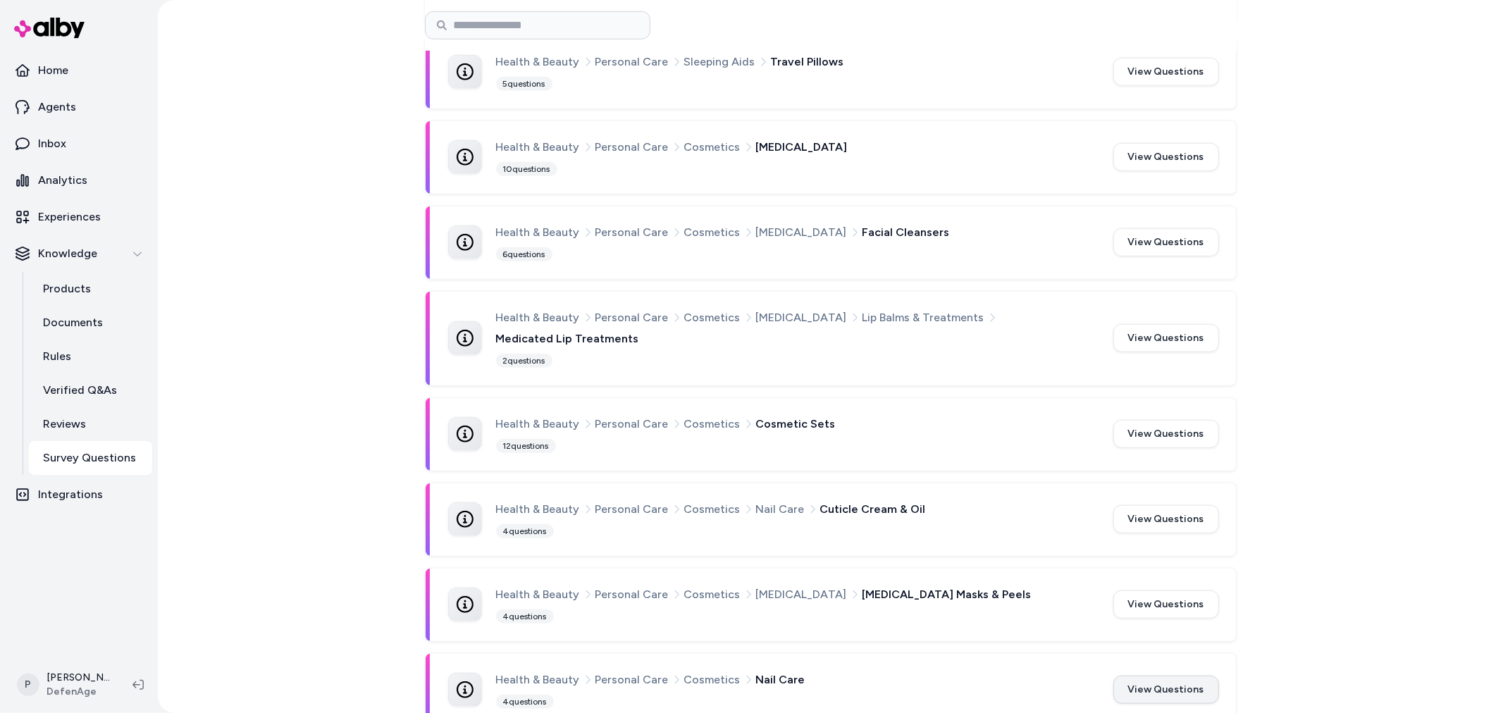
click at [1153, 677] on button "View Questions" at bounding box center [1166, 690] width 106 height 28
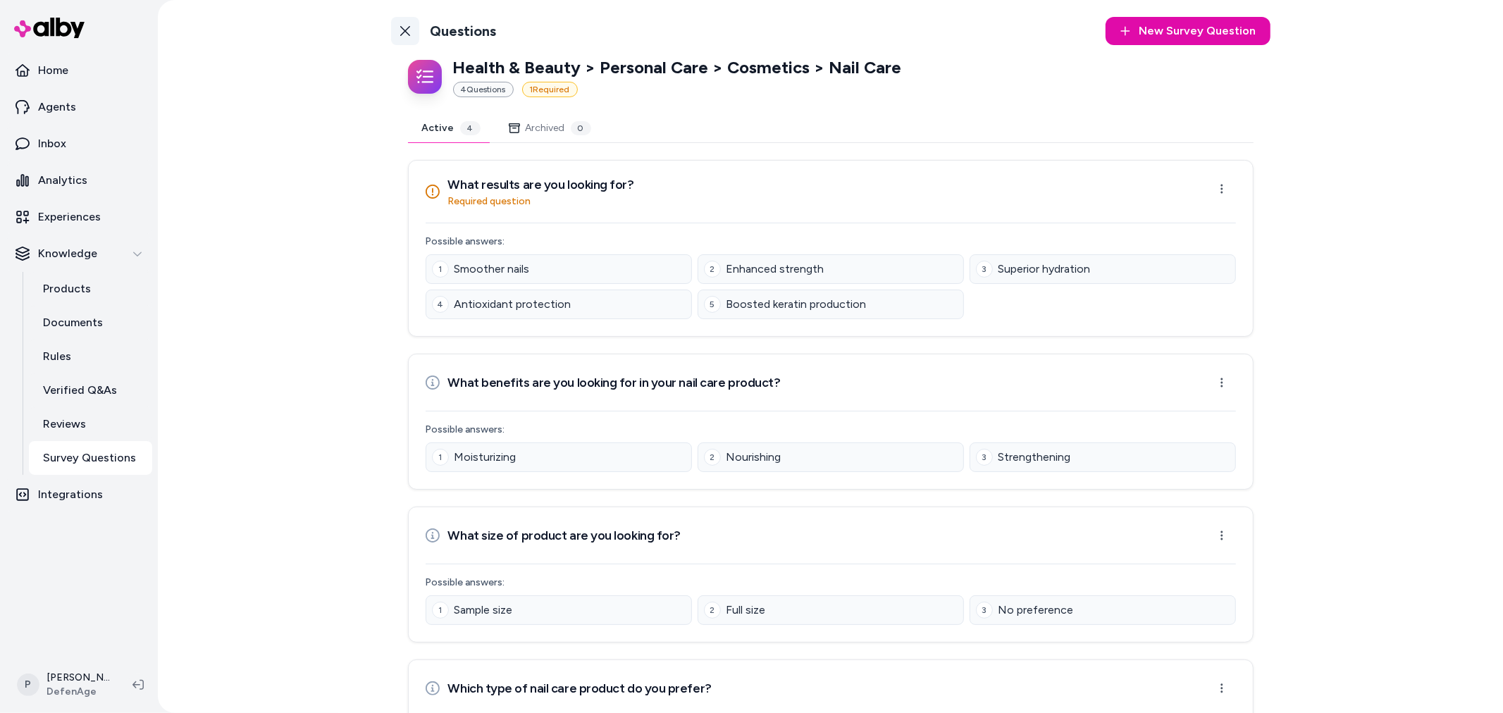
click at [403, 33] on icon at bounding box center [405, 31] width 10 height 10
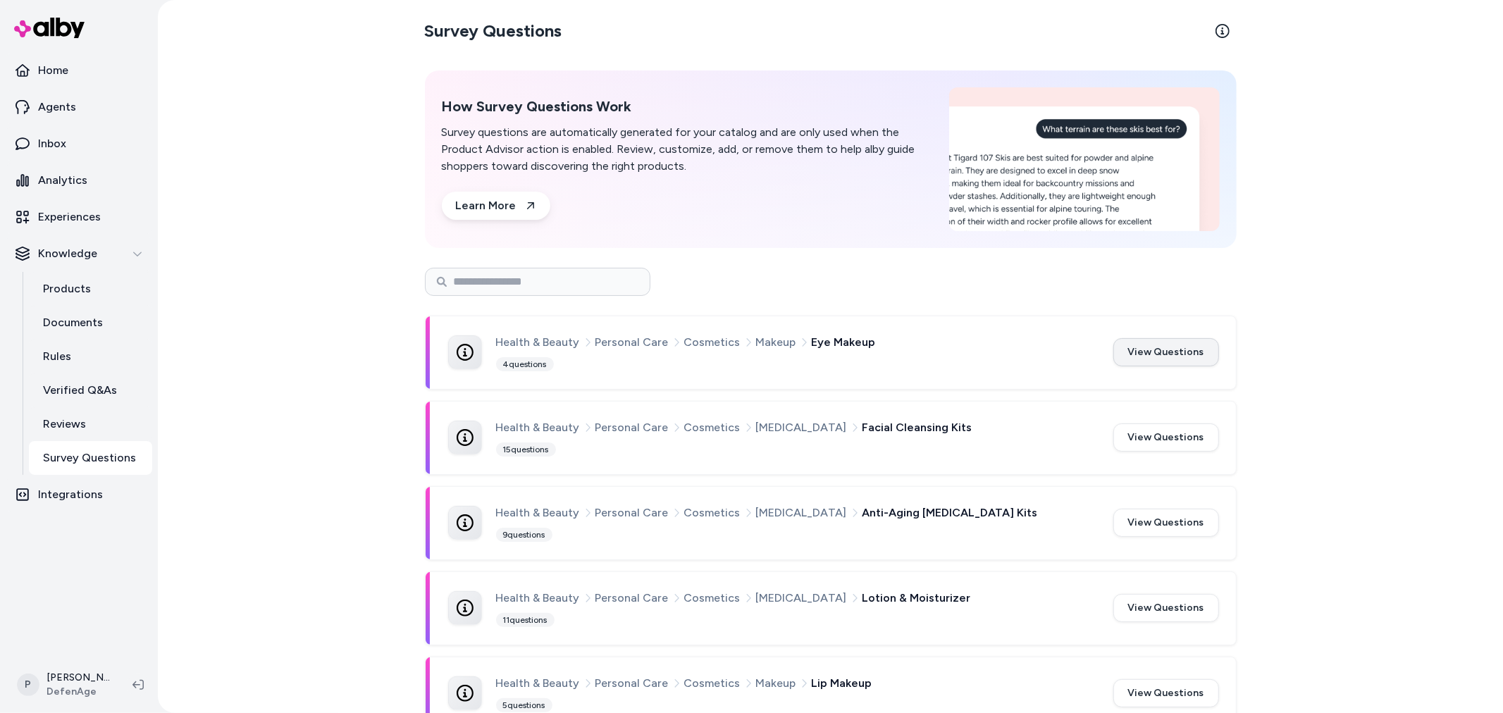
click at [1184, 356] on button "View Questions" at bounding box center [1166, 352] width 106 height 28
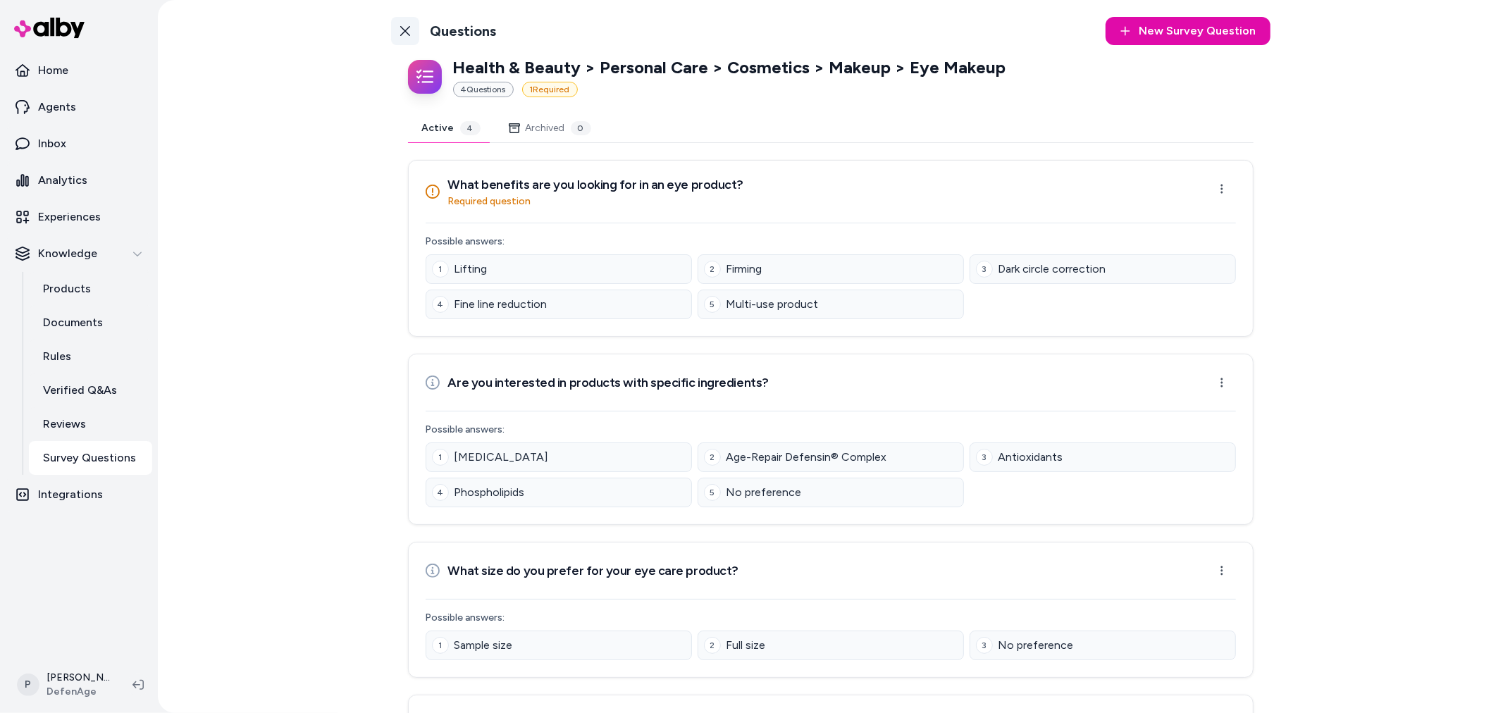
click at [399, 31] on icon at bounding box center [404, 30] width 11 height 11
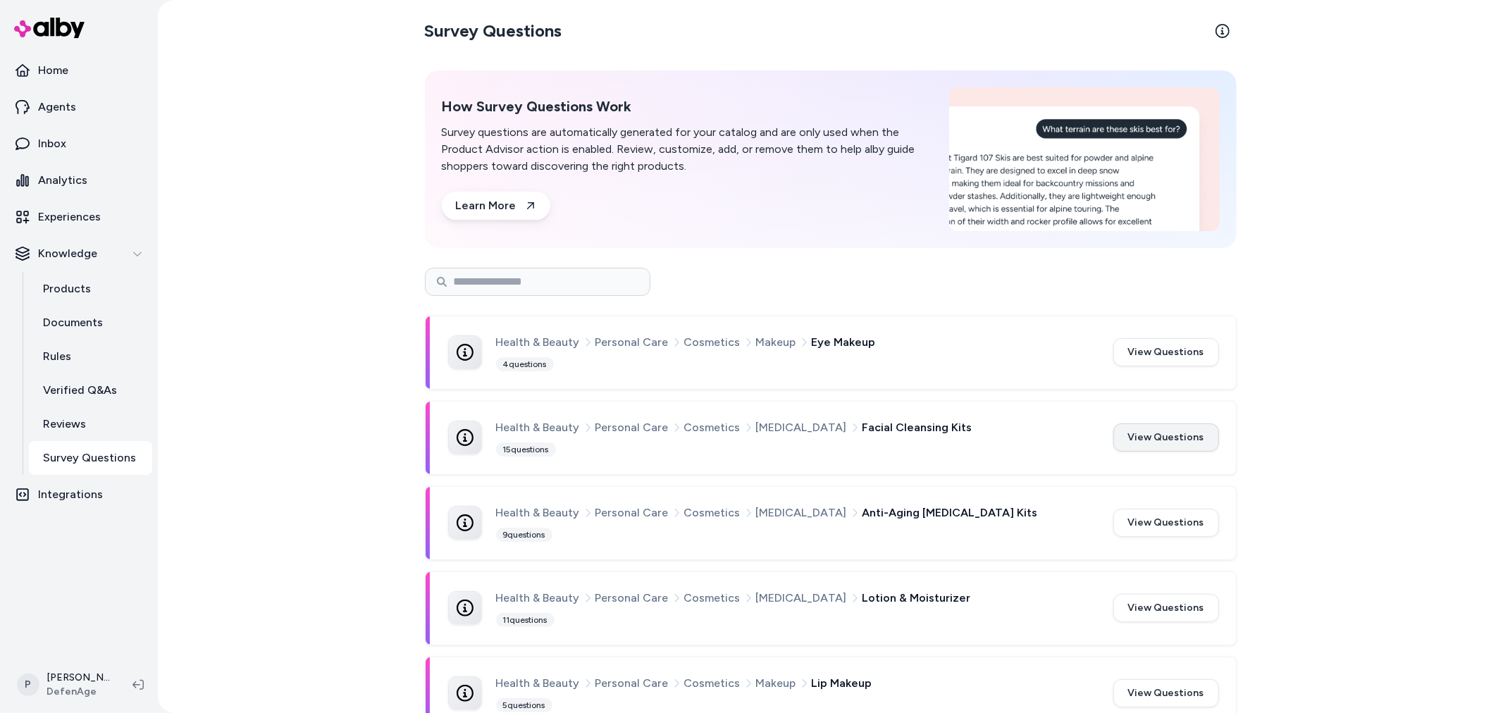
click at [1152, 435] on button "View Questions" at bounding box center [1166, 437] width 106 height 28
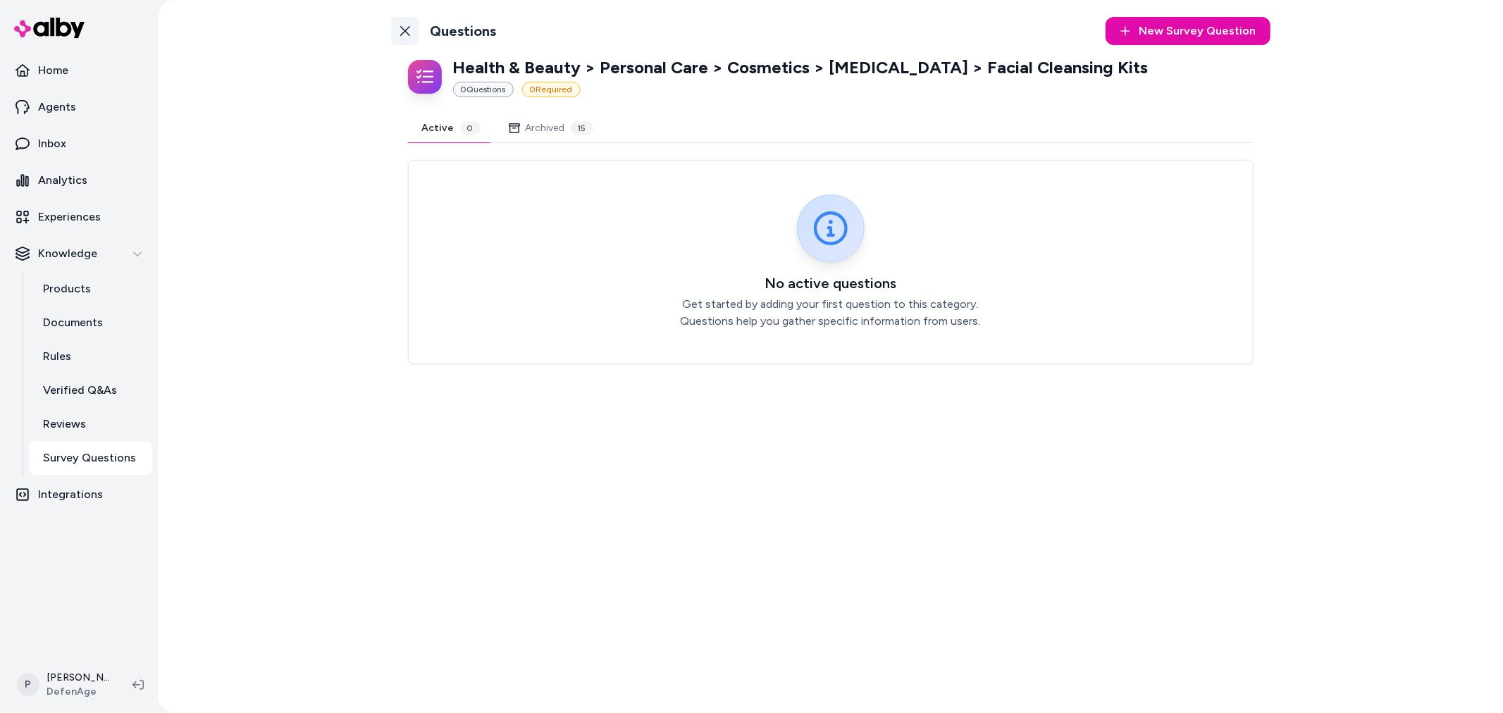
click at [404, 30] on icon at bounding box center [405, 31] width 10 height 10
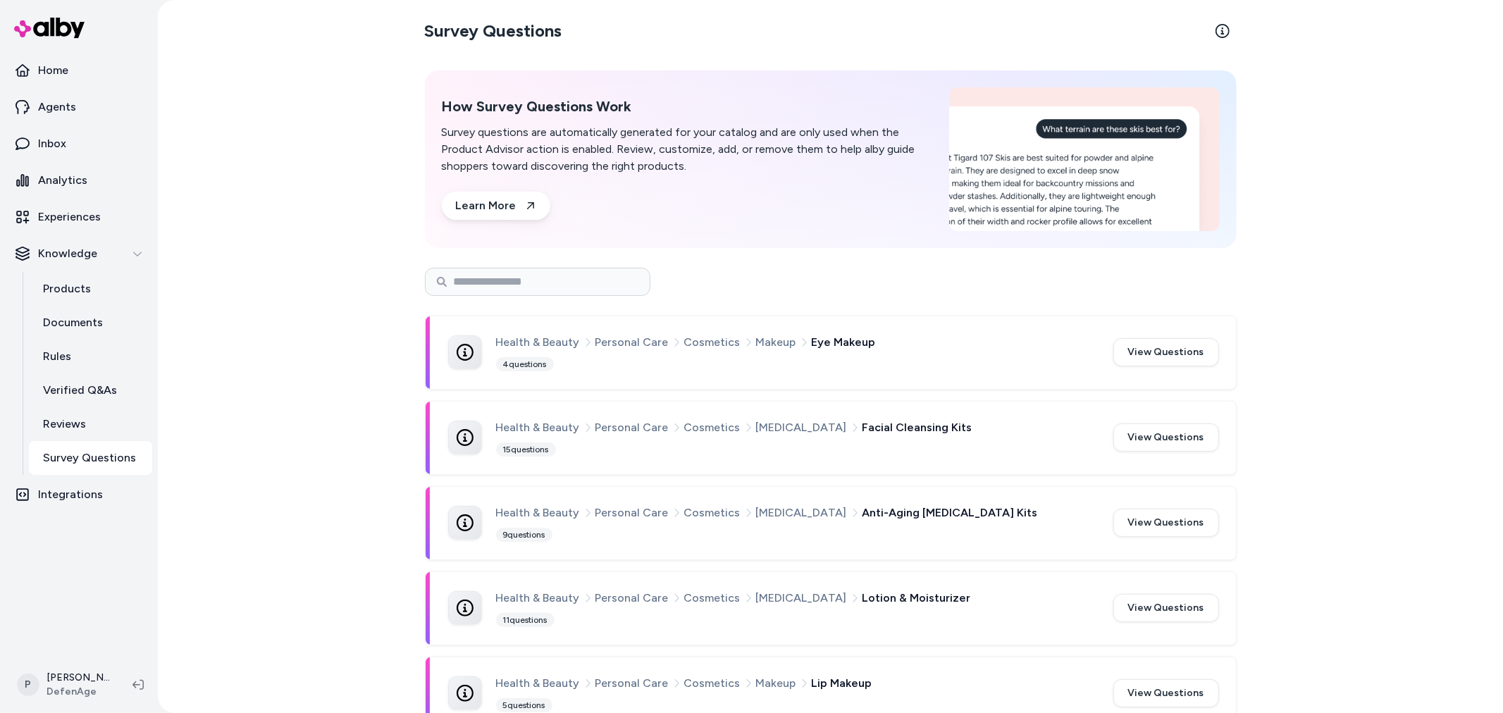
click at [1169, 527] on button "View Questions" at bounding box center [1166, 523] width 106 height 28
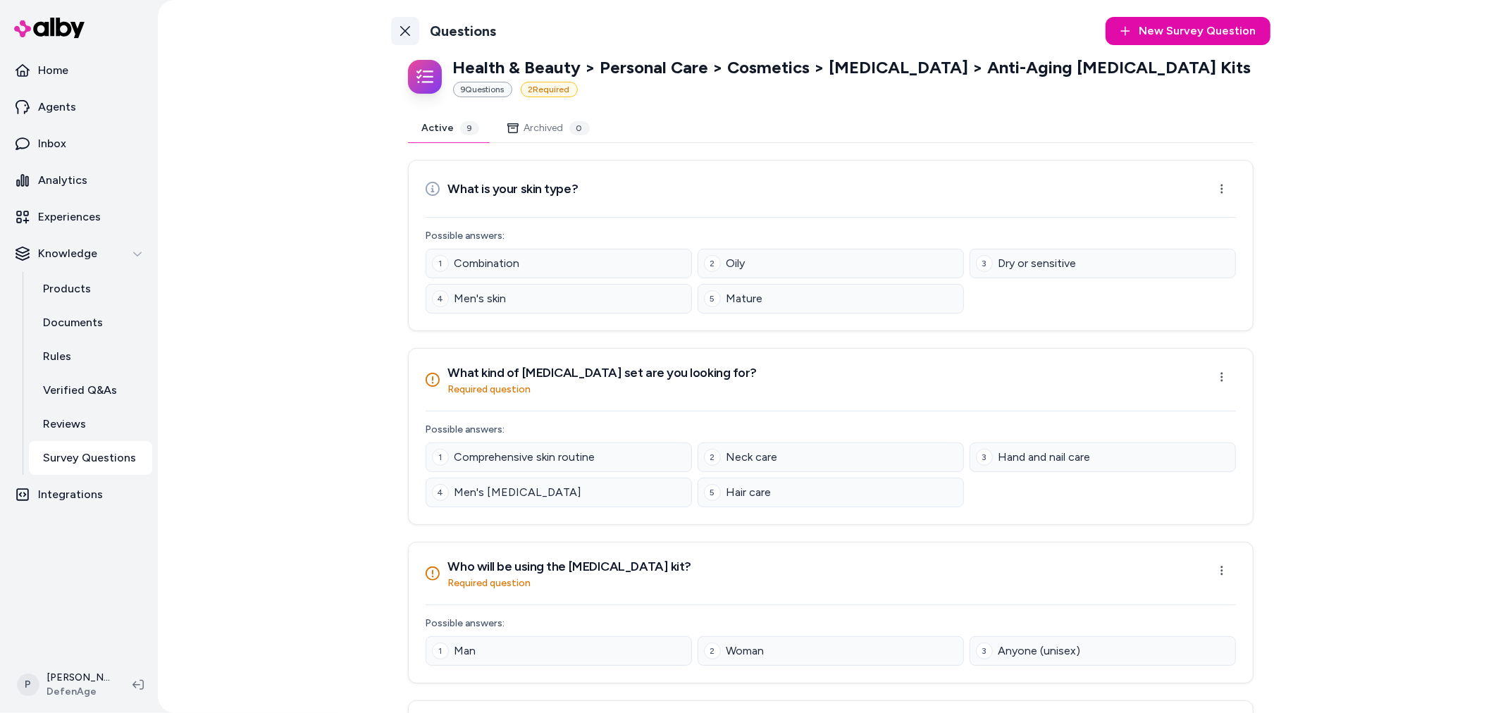
click at [407, 30] on link "Back to Categories" at bounding box center [405, 31] width 28 height 28
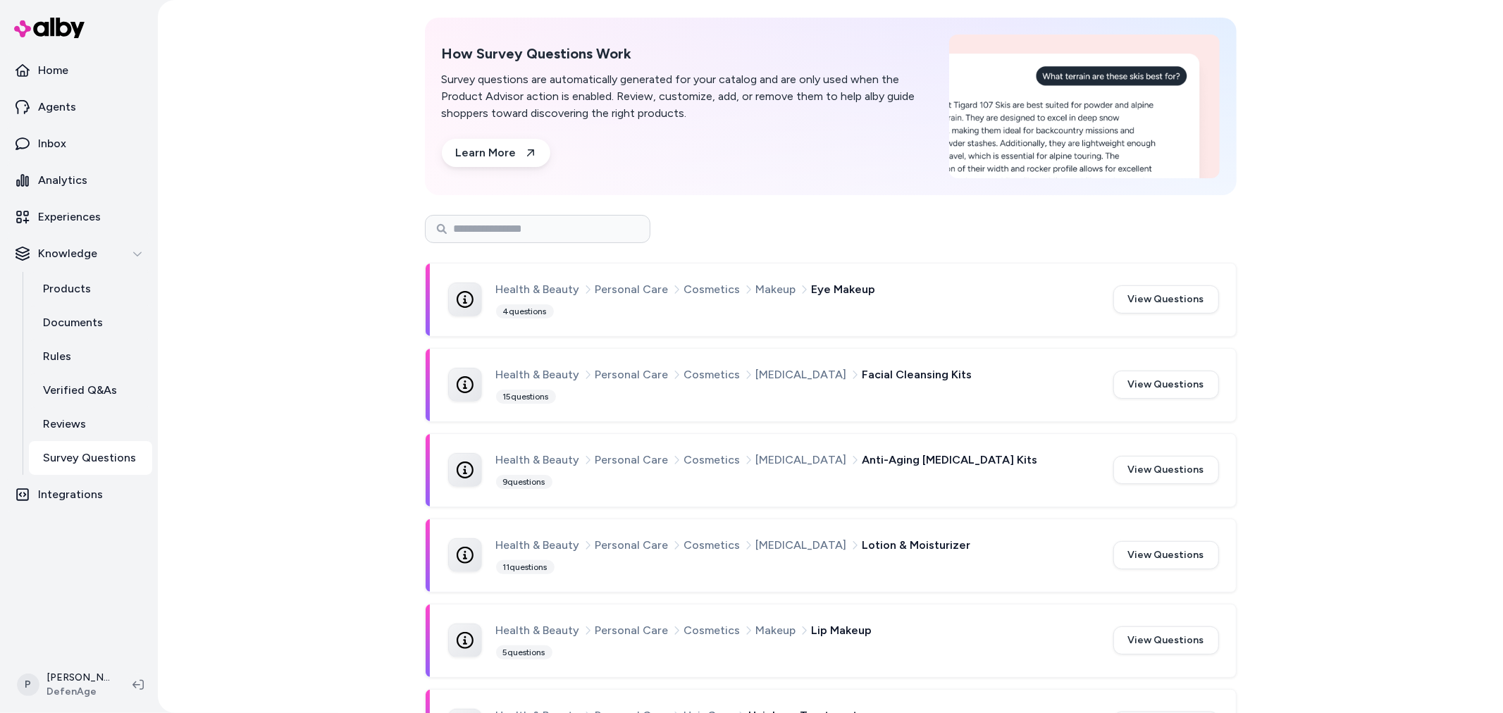
scroll to position [78, 0]
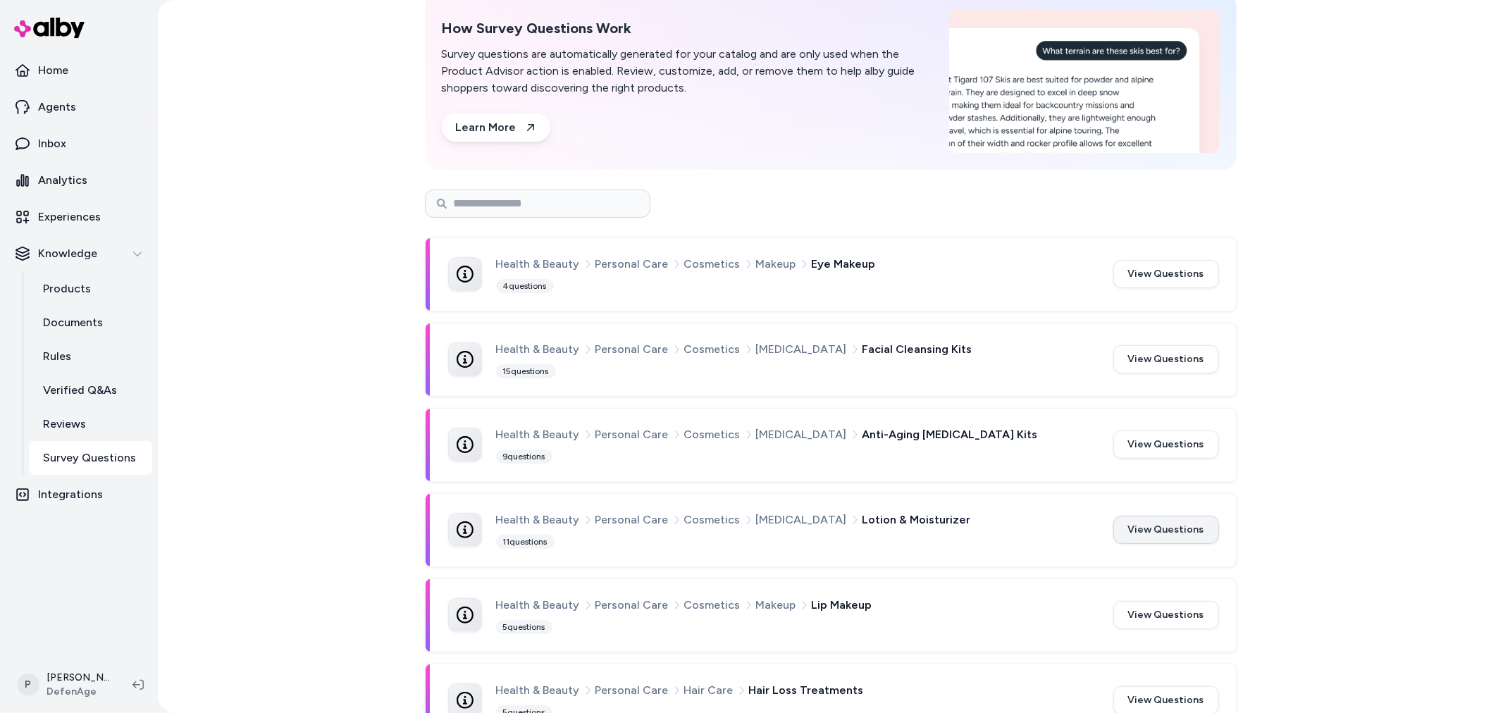
click at [1153, 526] on button "View Questions" at bounding box center [1166, 530] width 106 height 28
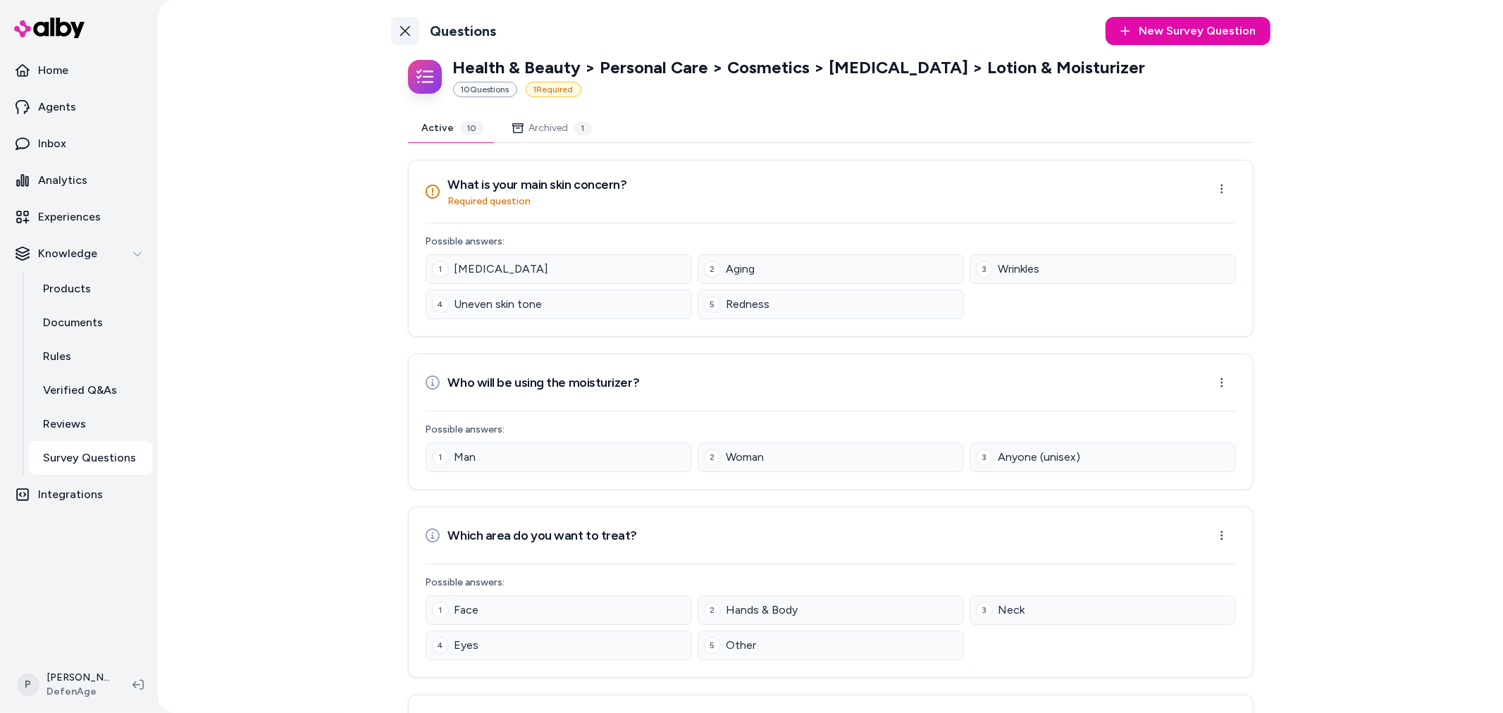
click at [399, 29] on icon at bounding box center [404, 30] width 11 height 11
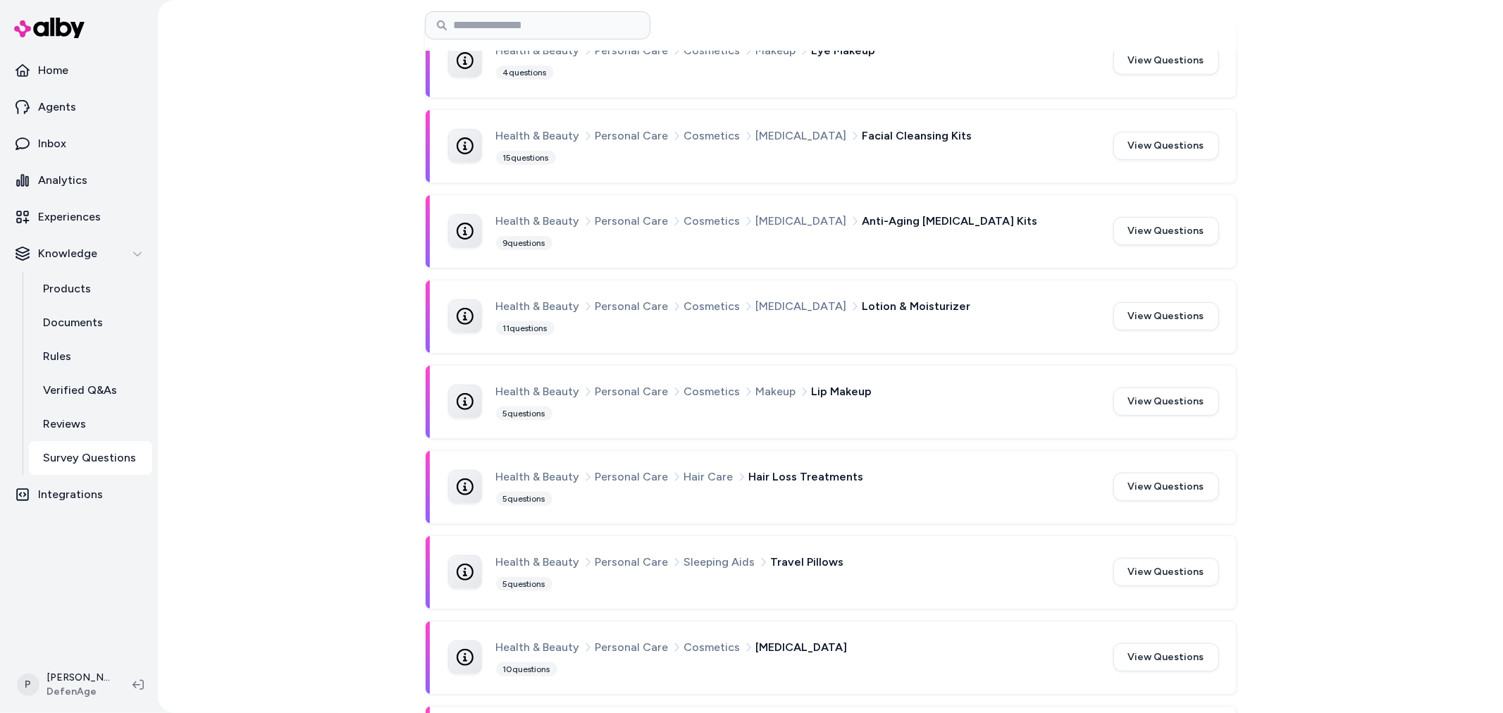
scroll to position [313, 0]
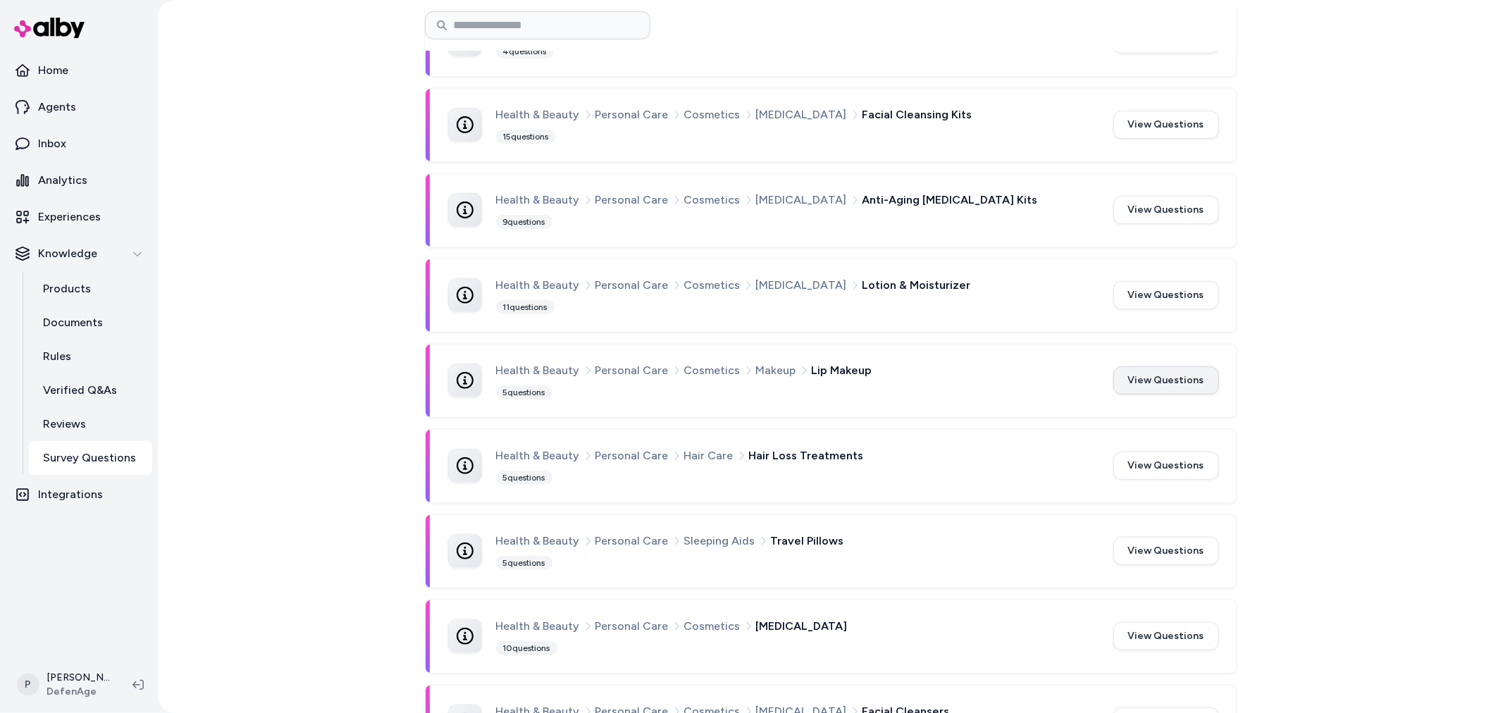
click at [1166, 382] on button "View Questions" at bounding box center [1166, 380] width 106 height 28
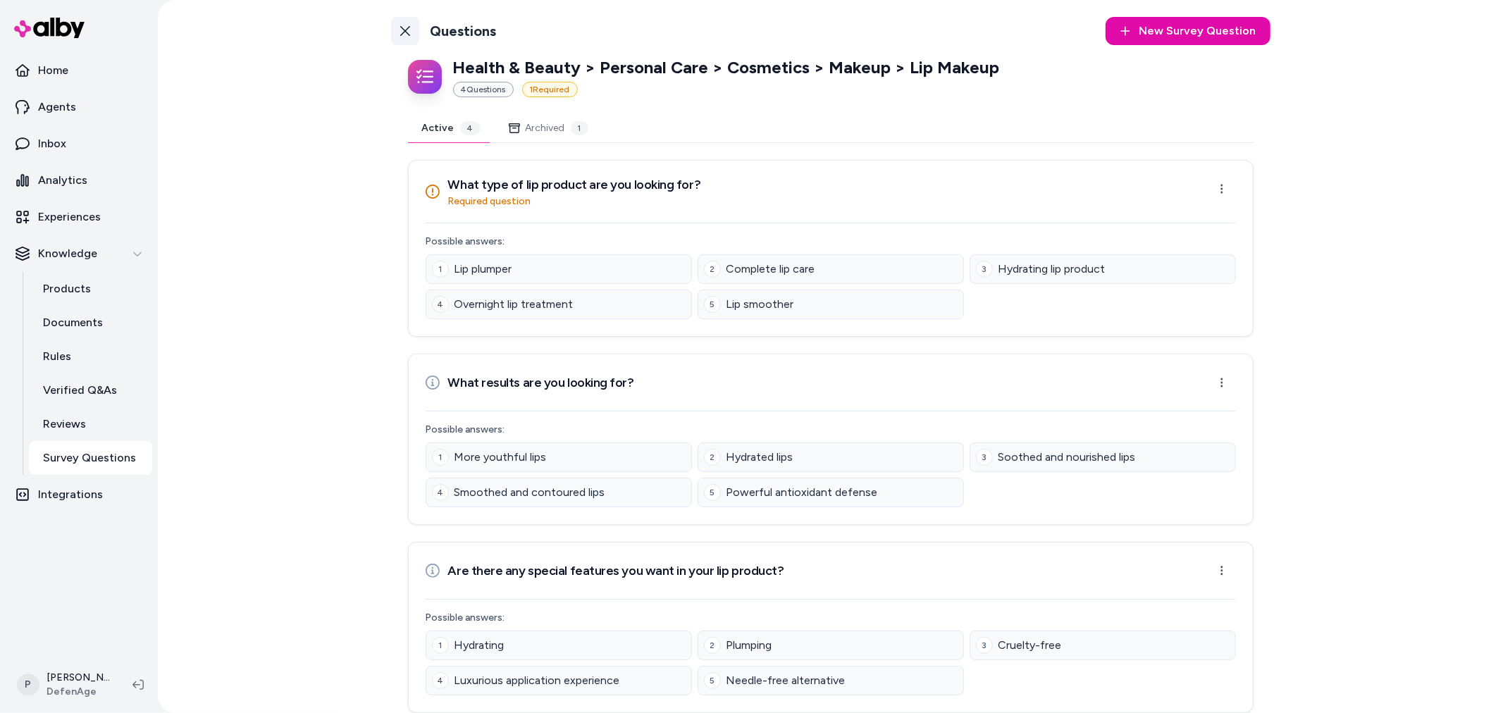
click at [399, 28] on icon at bounding box center [404, 30] width 11 height 11
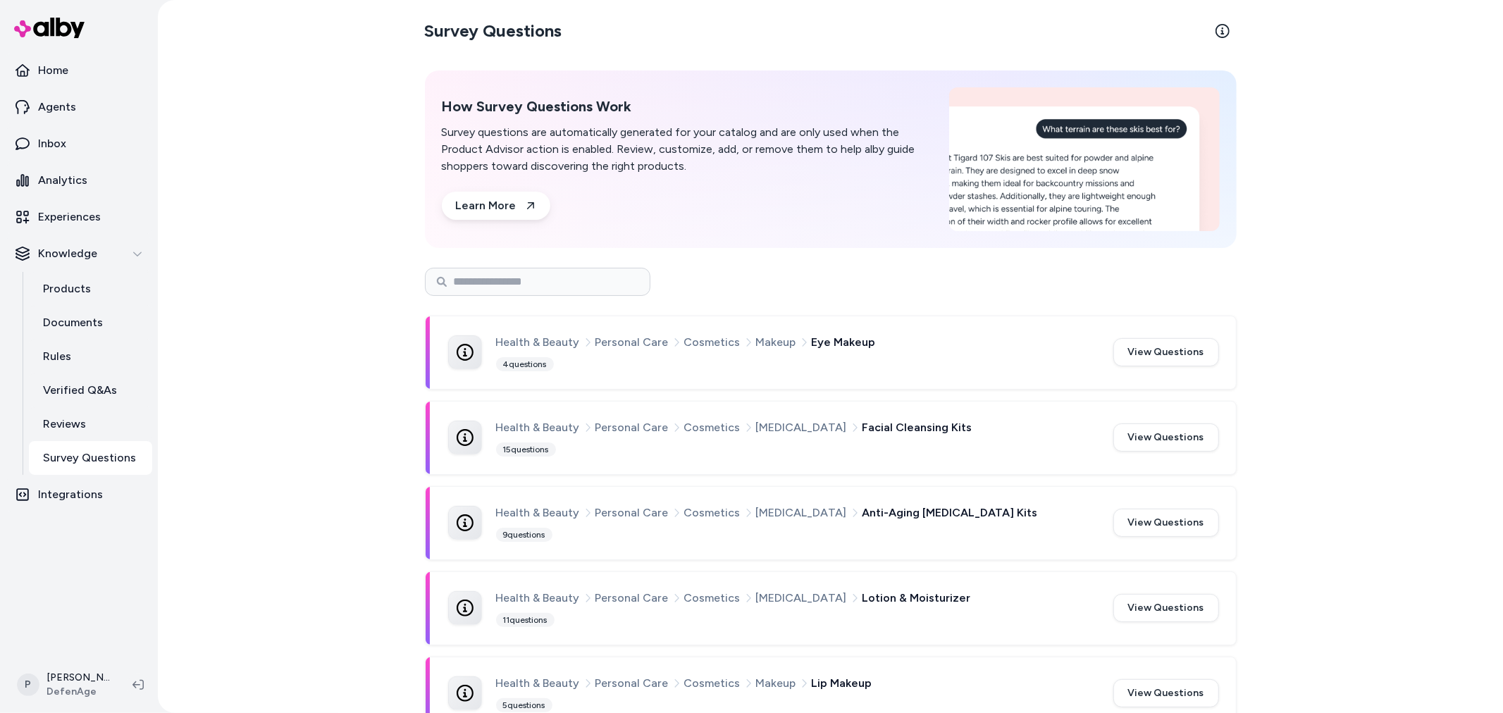
scroll to position [313, 0]
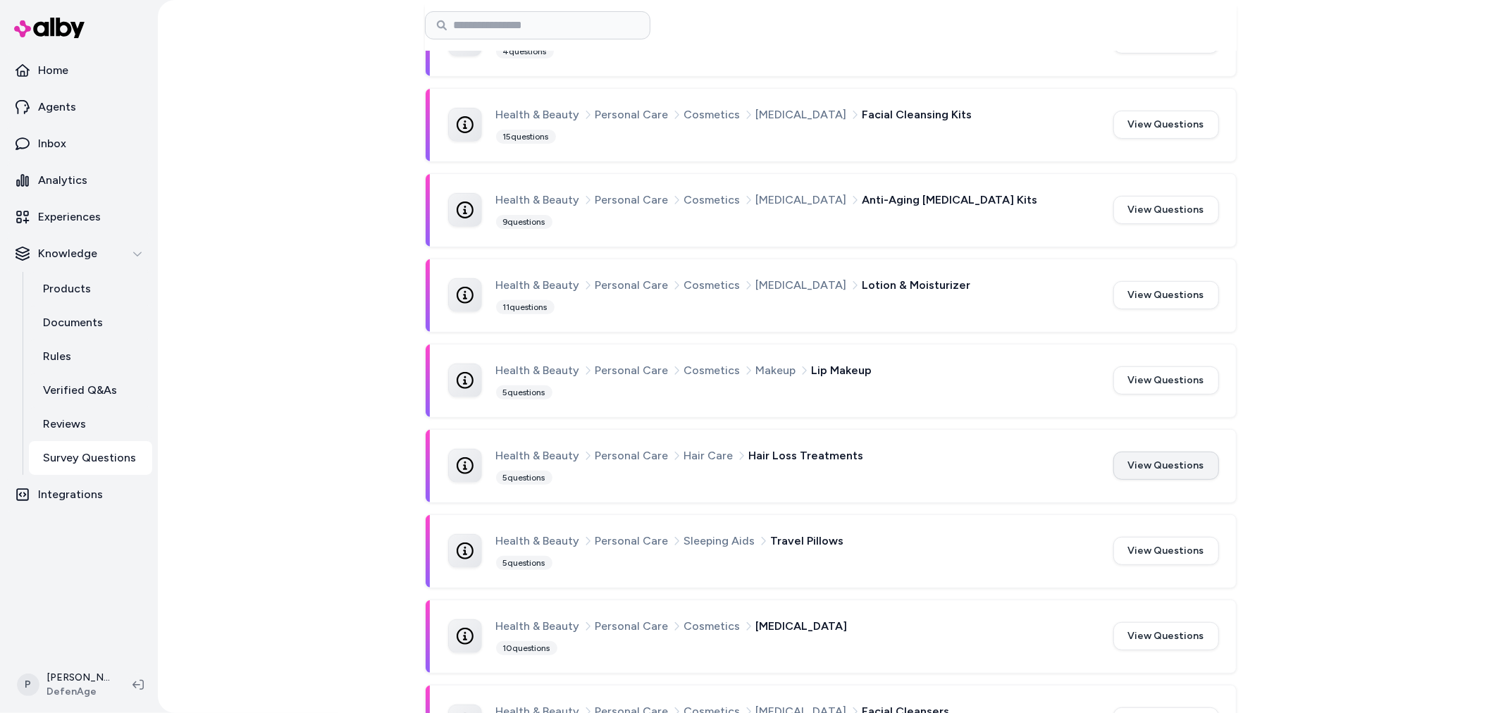
click at [1164, 475] on button "View Questions" at bounding box center [1166, 466] width 106 height 28
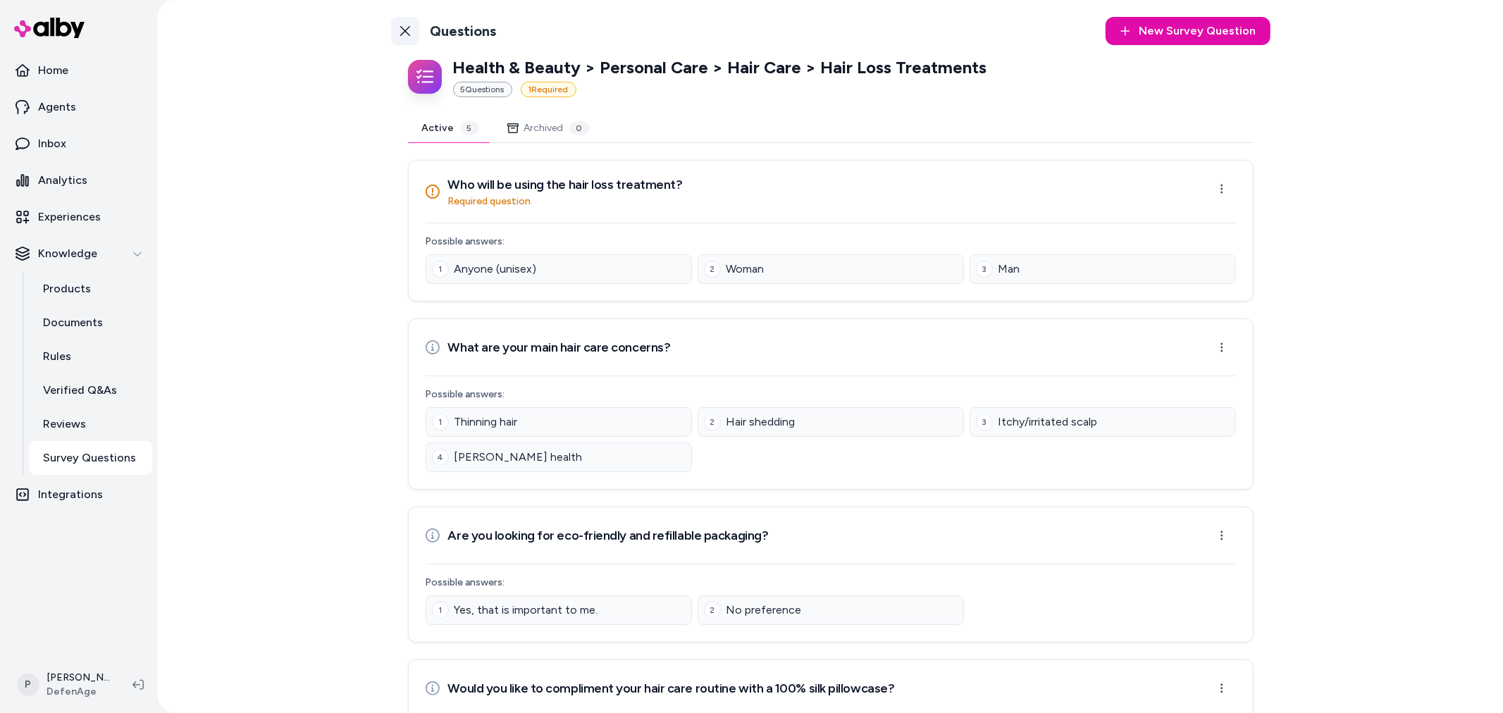
click at [399, 30] on icon at bounding box center [404, 30] width 11 height 11
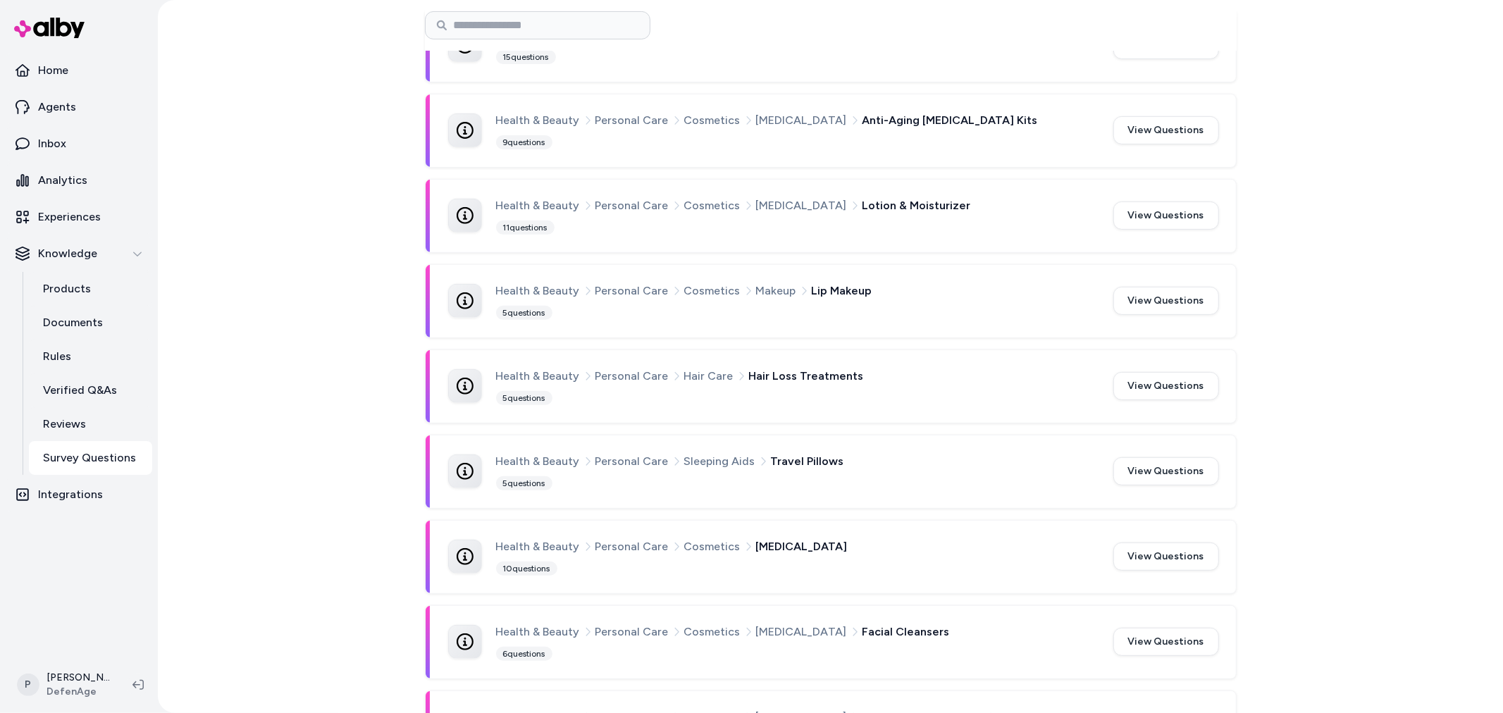
scroll to position [469, 0]
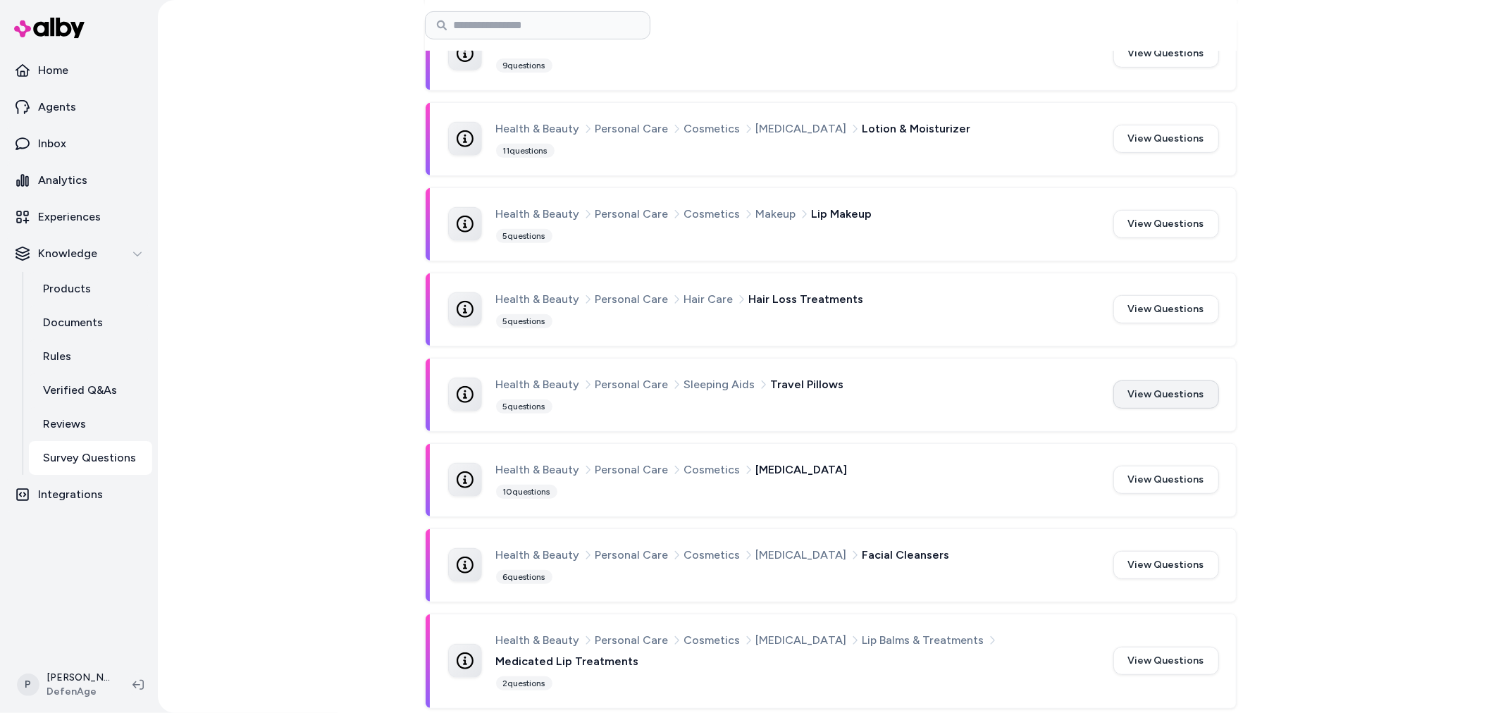
click at [1158, 403] on button "View Questions" at bounding box center [1166, 394] width 106 height 28
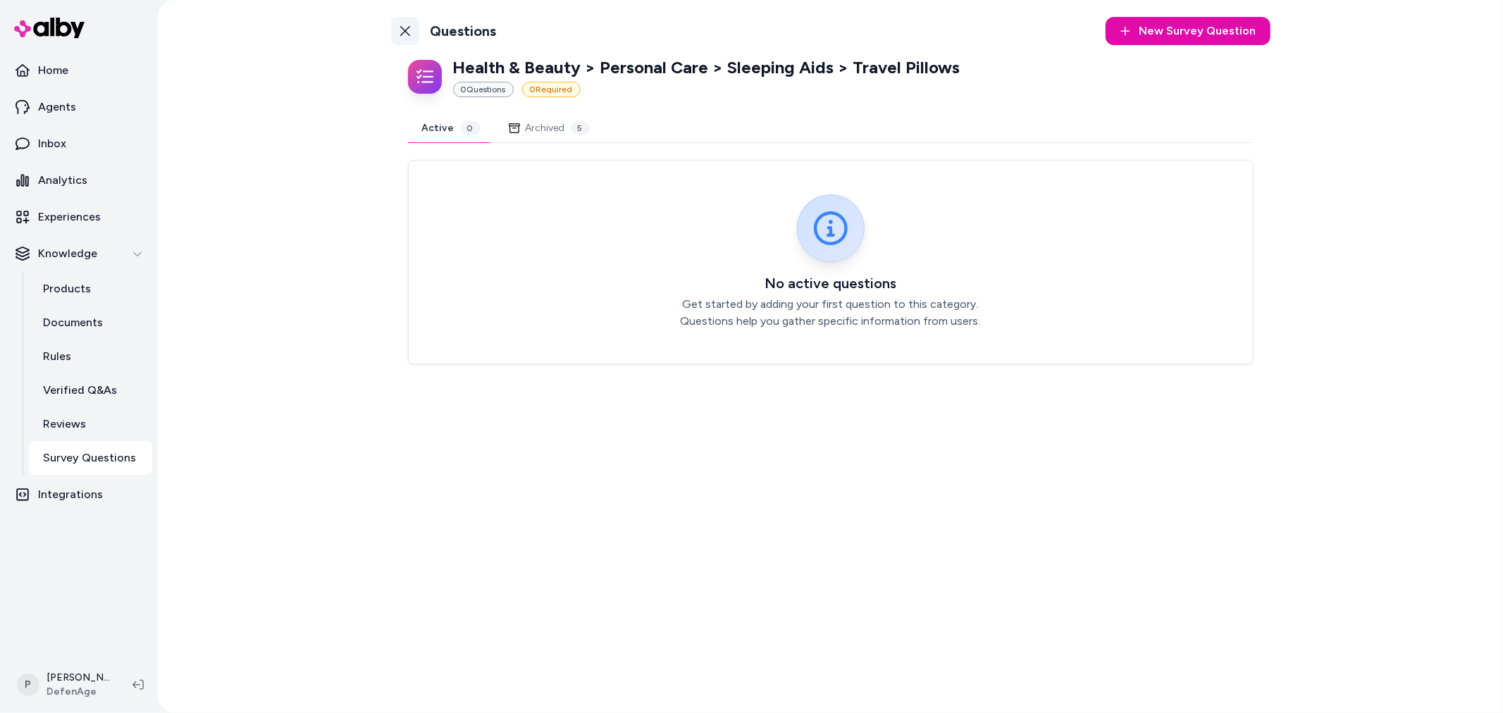
click at [413, 23] on link "Back to Categories" at bounding box center [405, 31] width 28 height 28
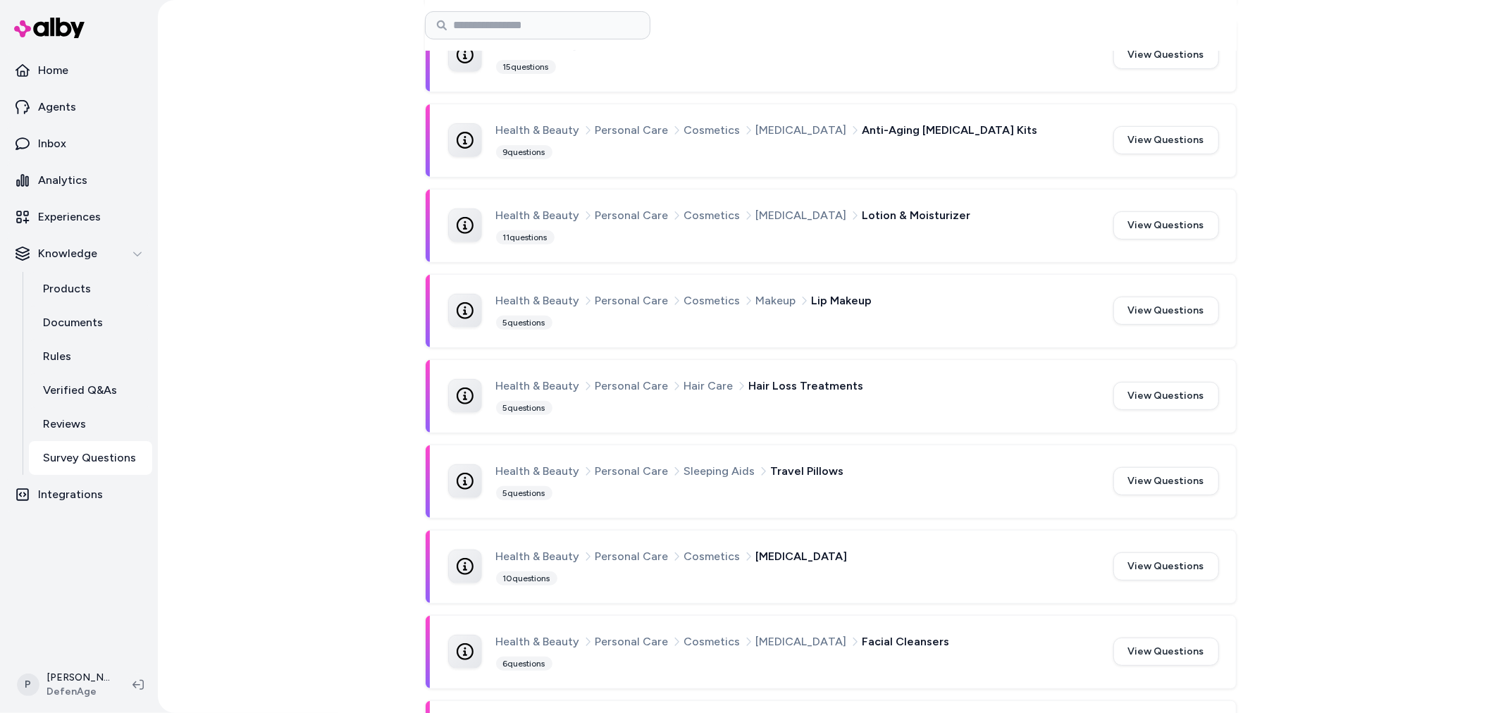
scroll to position [469, 0]
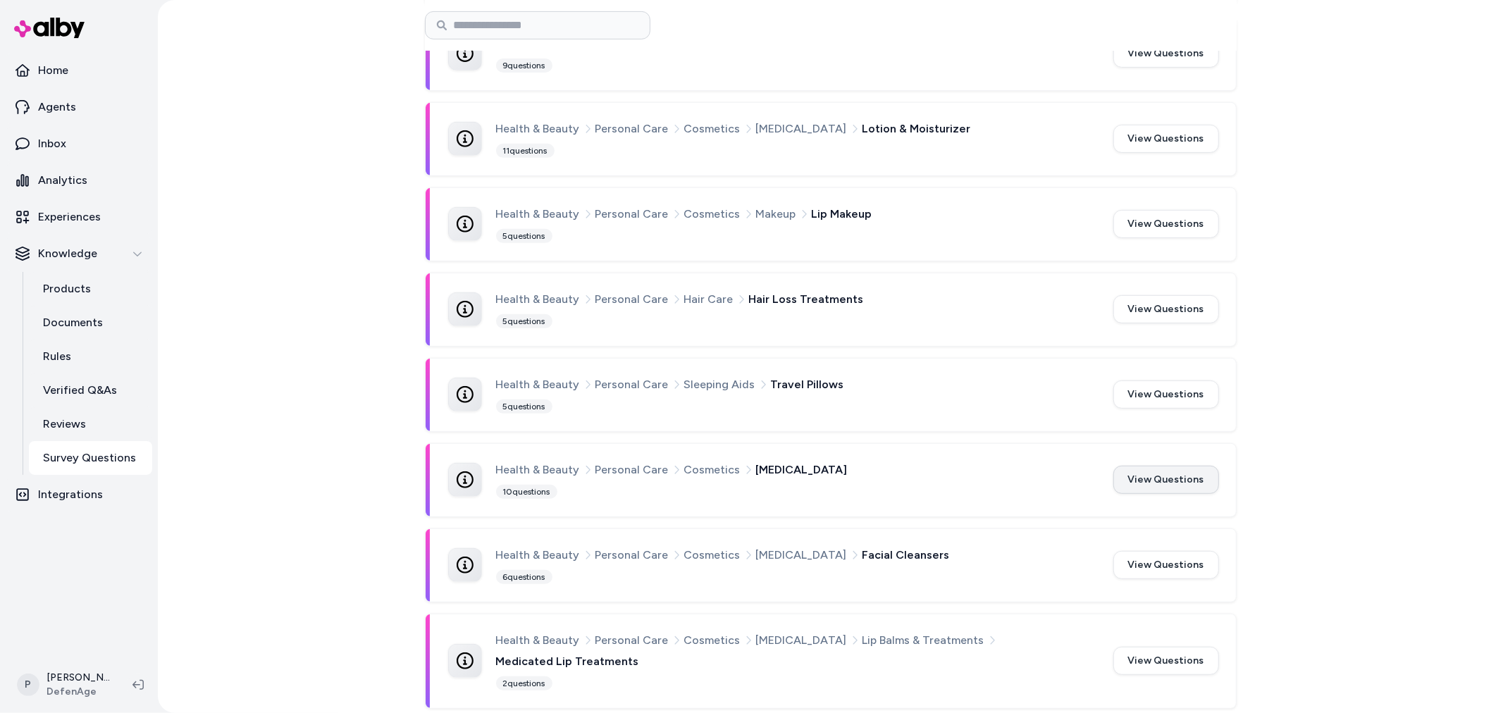
click at [1165, 485] on button "View Questions" at bounding box center [1166, 480] width 106 height 28
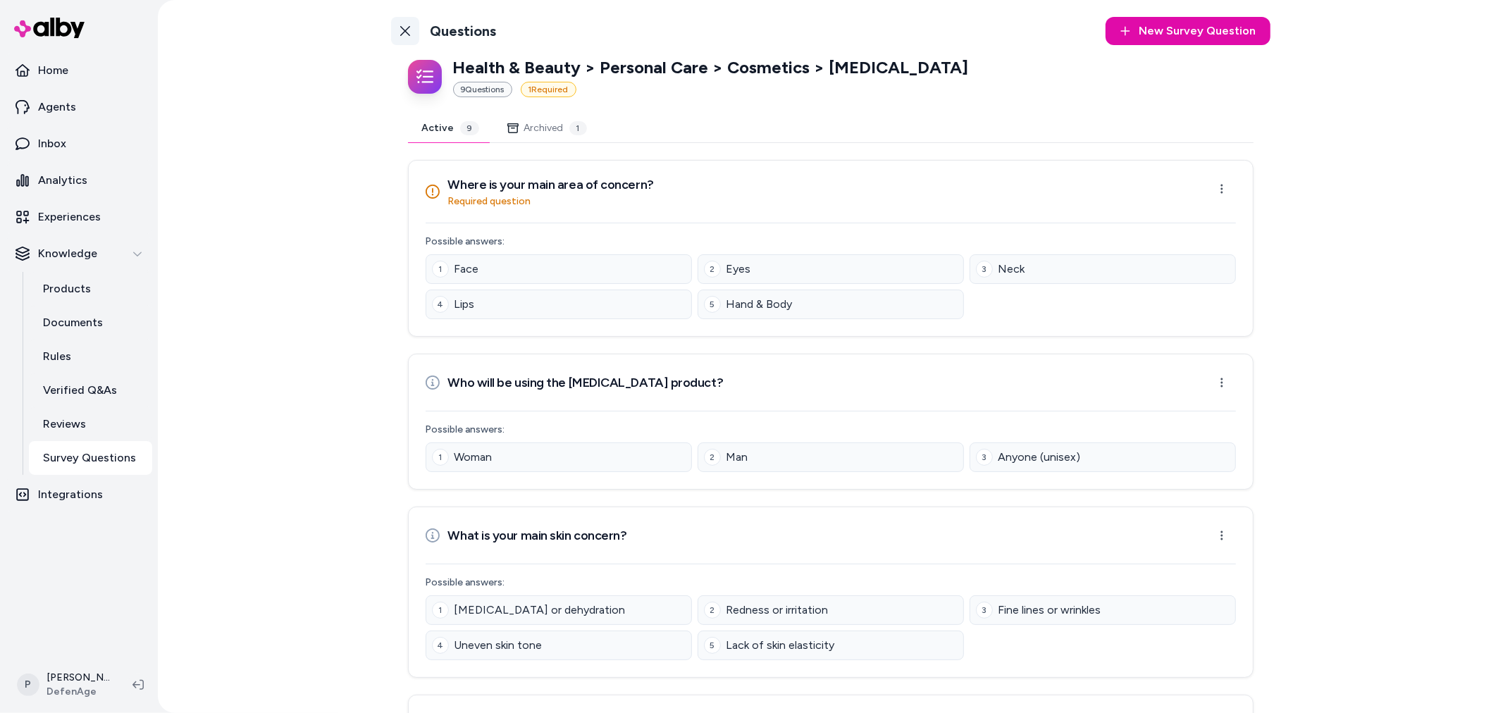
click at [406, 34] on icon at bounding box center [404, 30] width 11 height 11
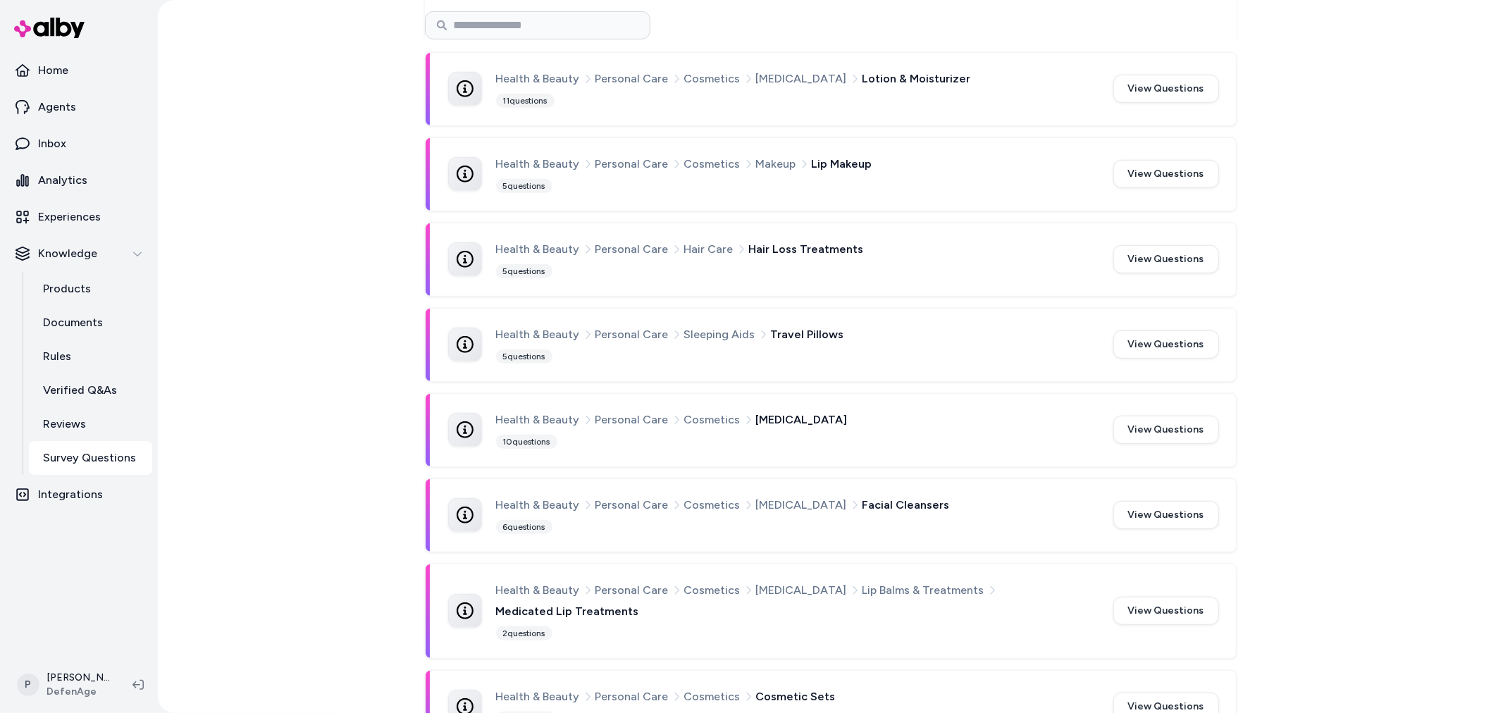
scroll to position [547, 0]
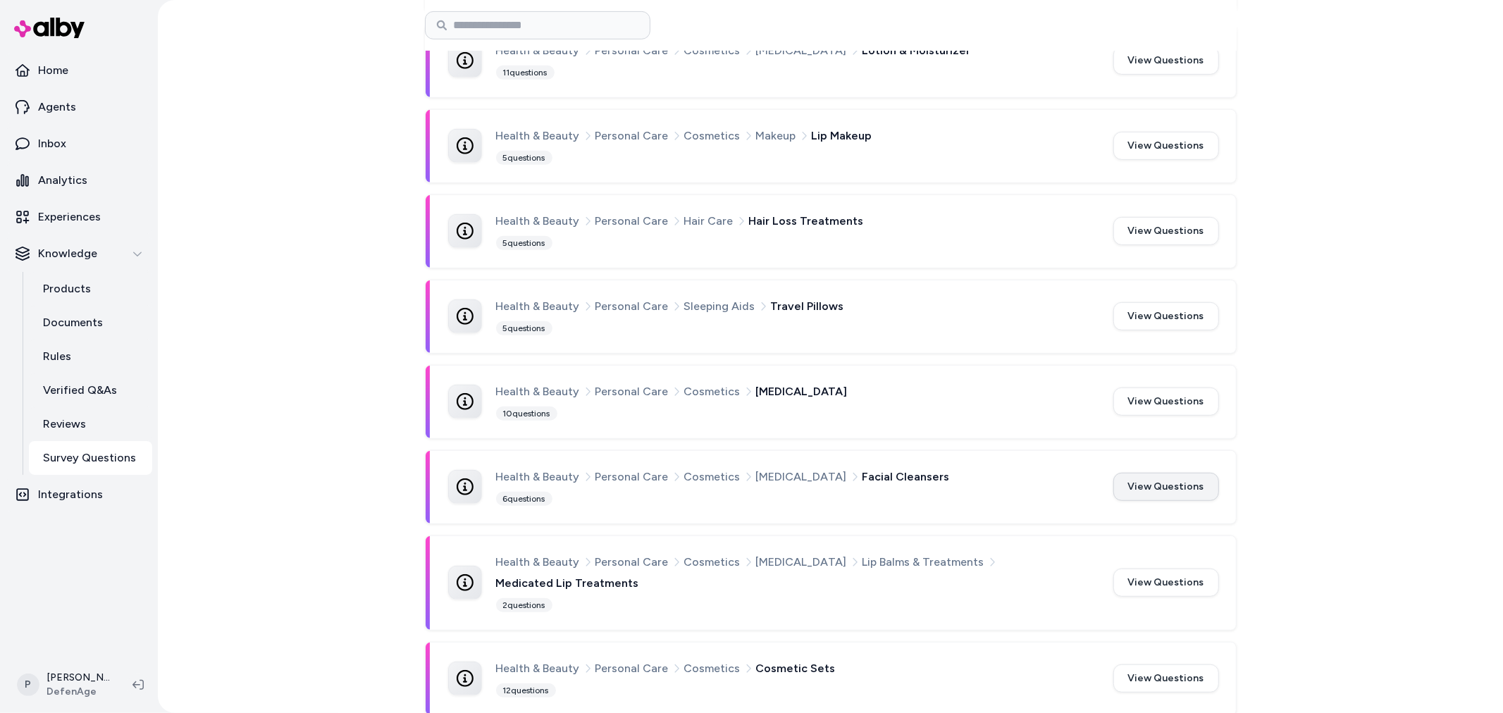
click at [1191, 487] on button "View Questions" at bounding box center [1166, 487] width 106 height 28
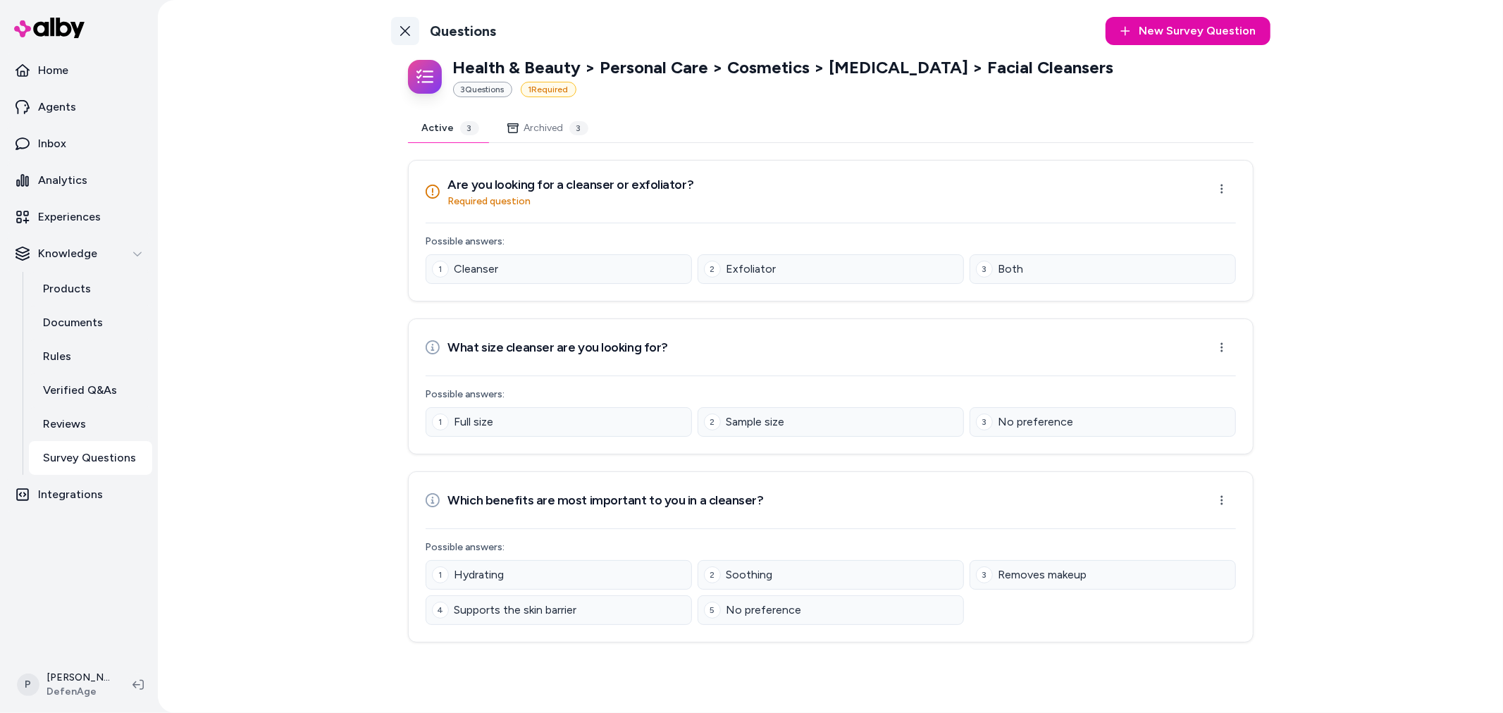
click at [416, 35] on link "Back to Categories" at bounding box center [405, 31] width 28 height 28
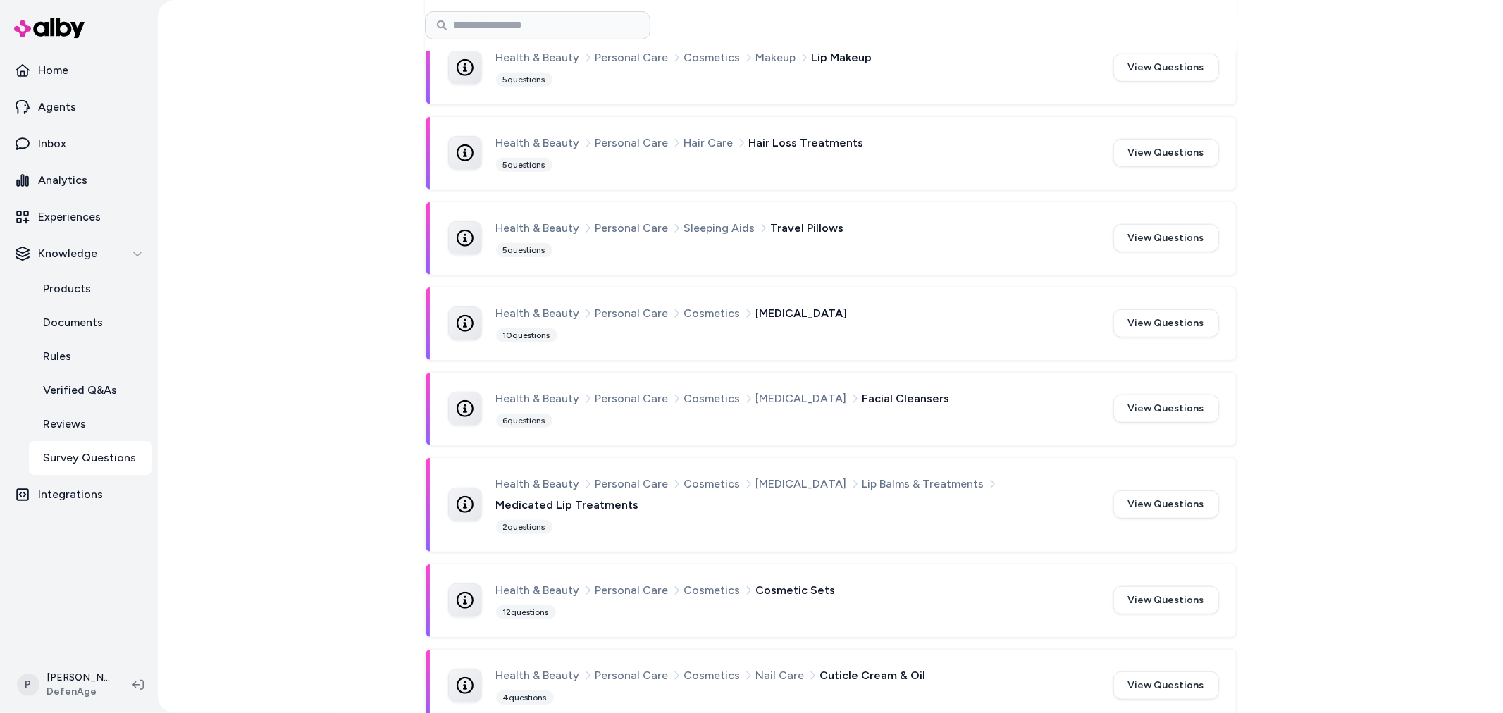
scroll to position [783, 0]
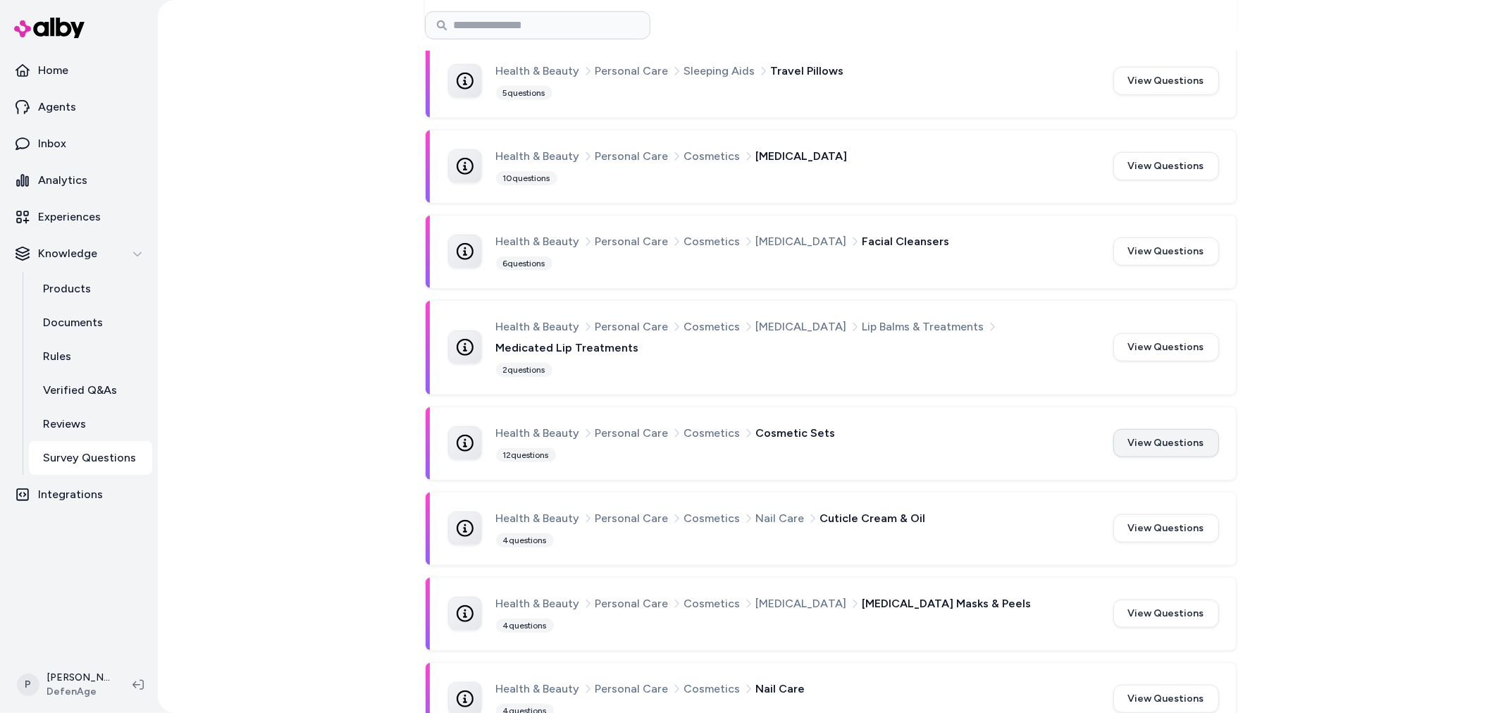
click at [1163, 429] on button "View Questions" at bounding box center [1166, 443] width 106 height 28
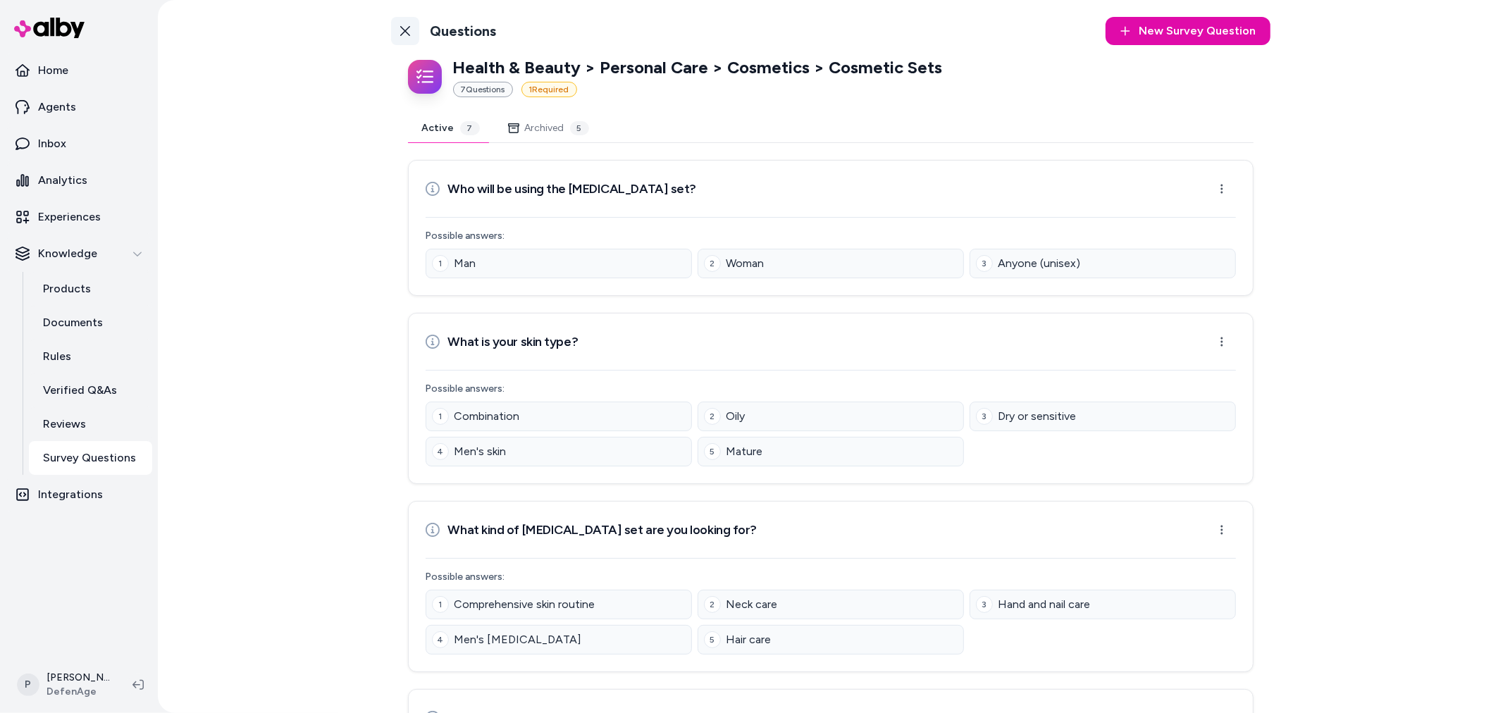
click at [399, 30] on icon at bounding box center [404, 30] width 11 height 11
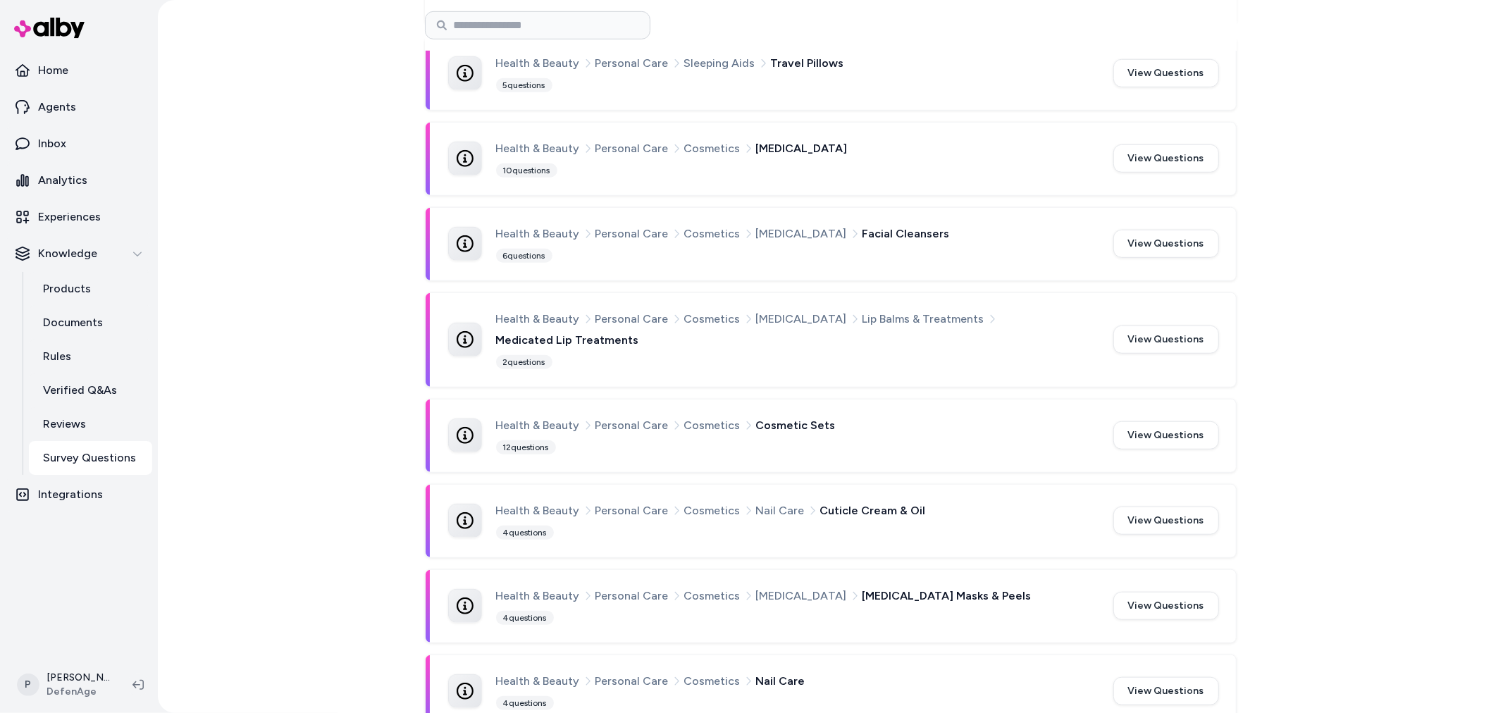
scroll to position [792, 0]
click at [1185, 505] on button "View Questions" at bounding box center [1166, 519] width 106 height 28
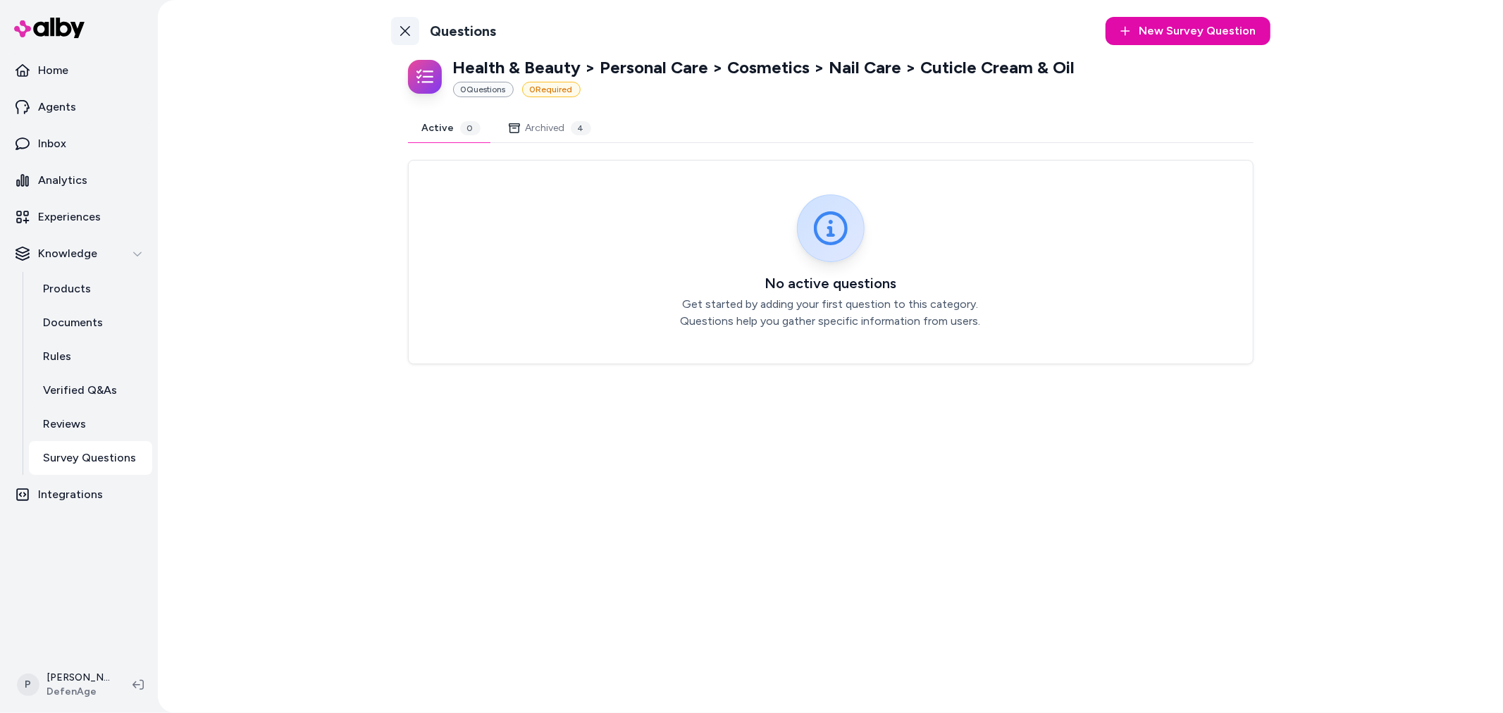
click at [402, 32] on icon at bounding box center [405, 31] width 10 height 10
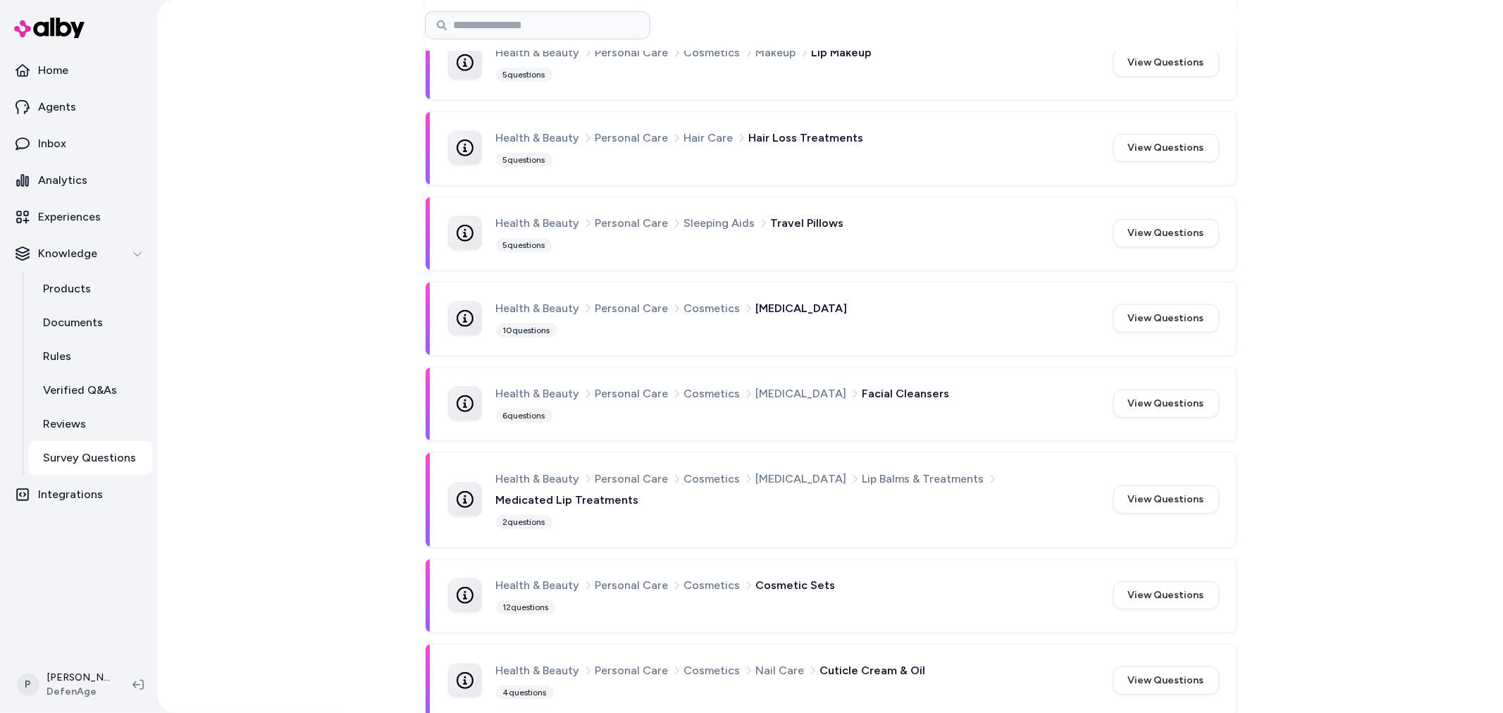
scroll to position [792, 0]
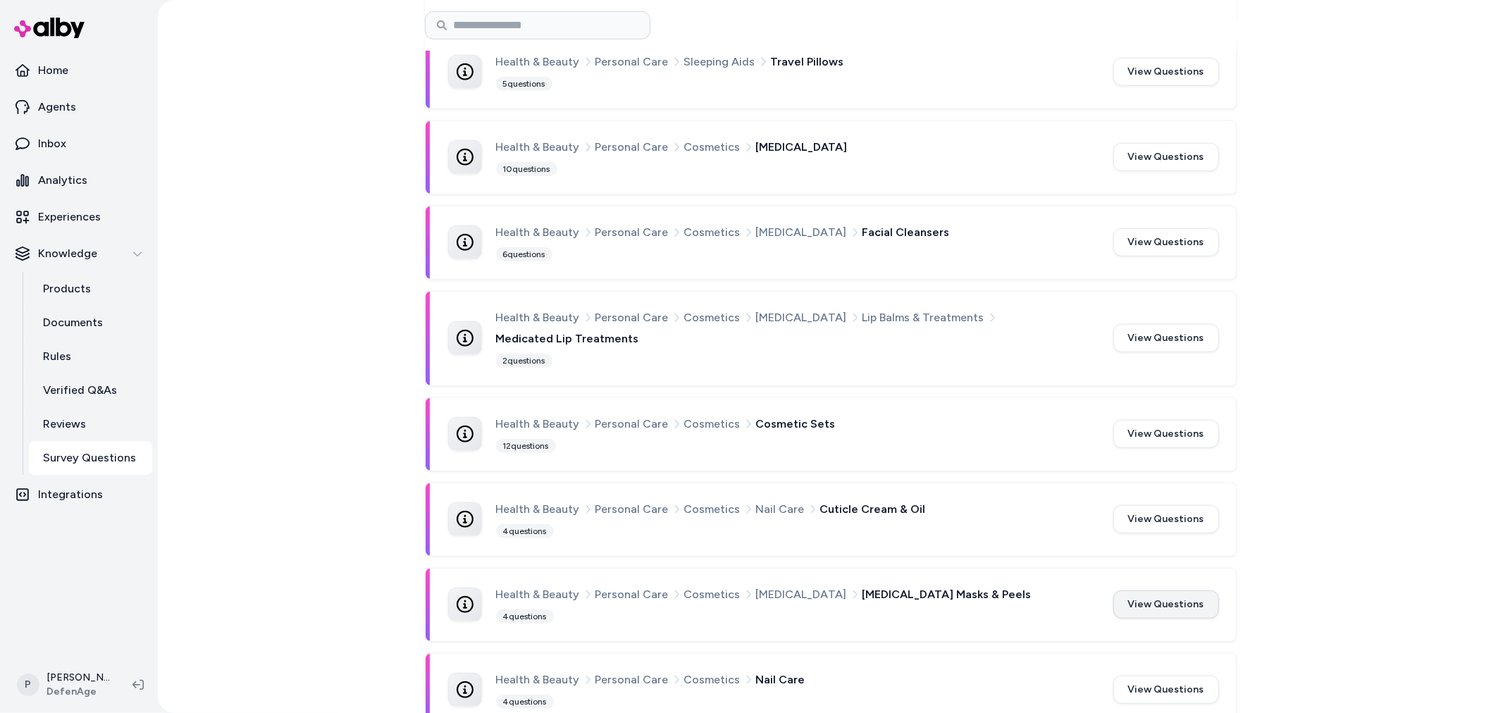
click at [1174, 590] on button "View Questions" at bounding box center [1166, 604] width 106 height 28
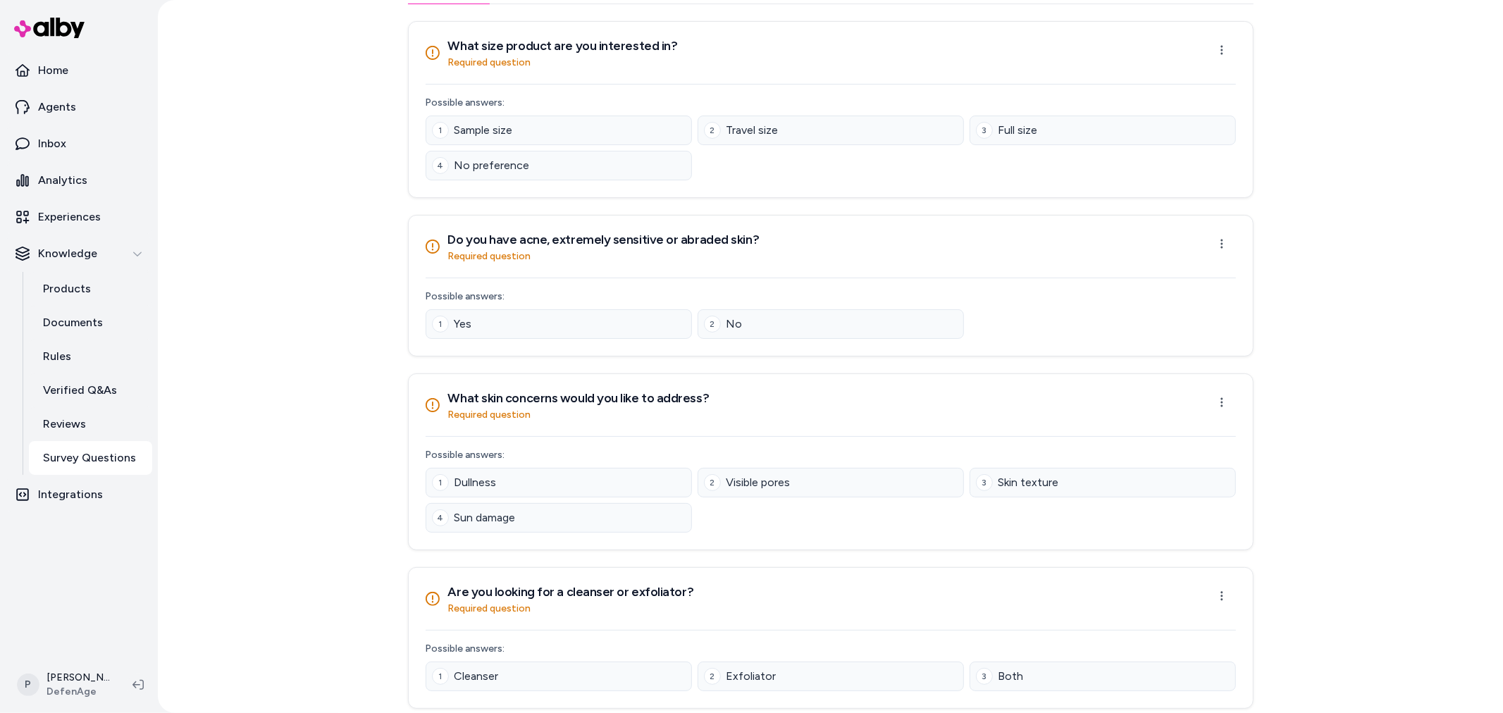
scroll to position [147, 0]
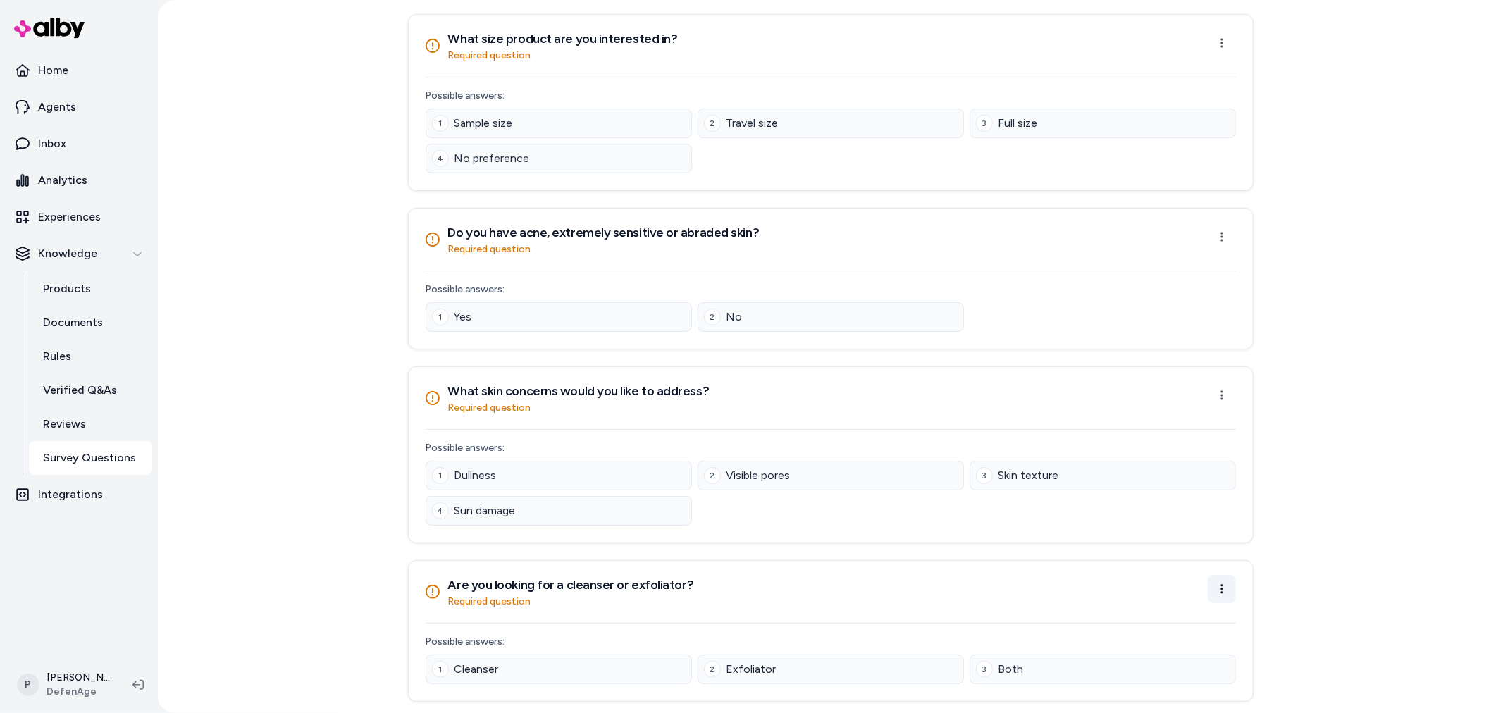
click at [1217, 594] on html "Home Agents Inbox Analytics Experiences Knowledge Products Documents Rules Veri…" at bounding box center [751, 356] width 1503 height 713
click at [1193, 616] on div "Edit Question" at bounding box center [1171, 621] width 113 height 25
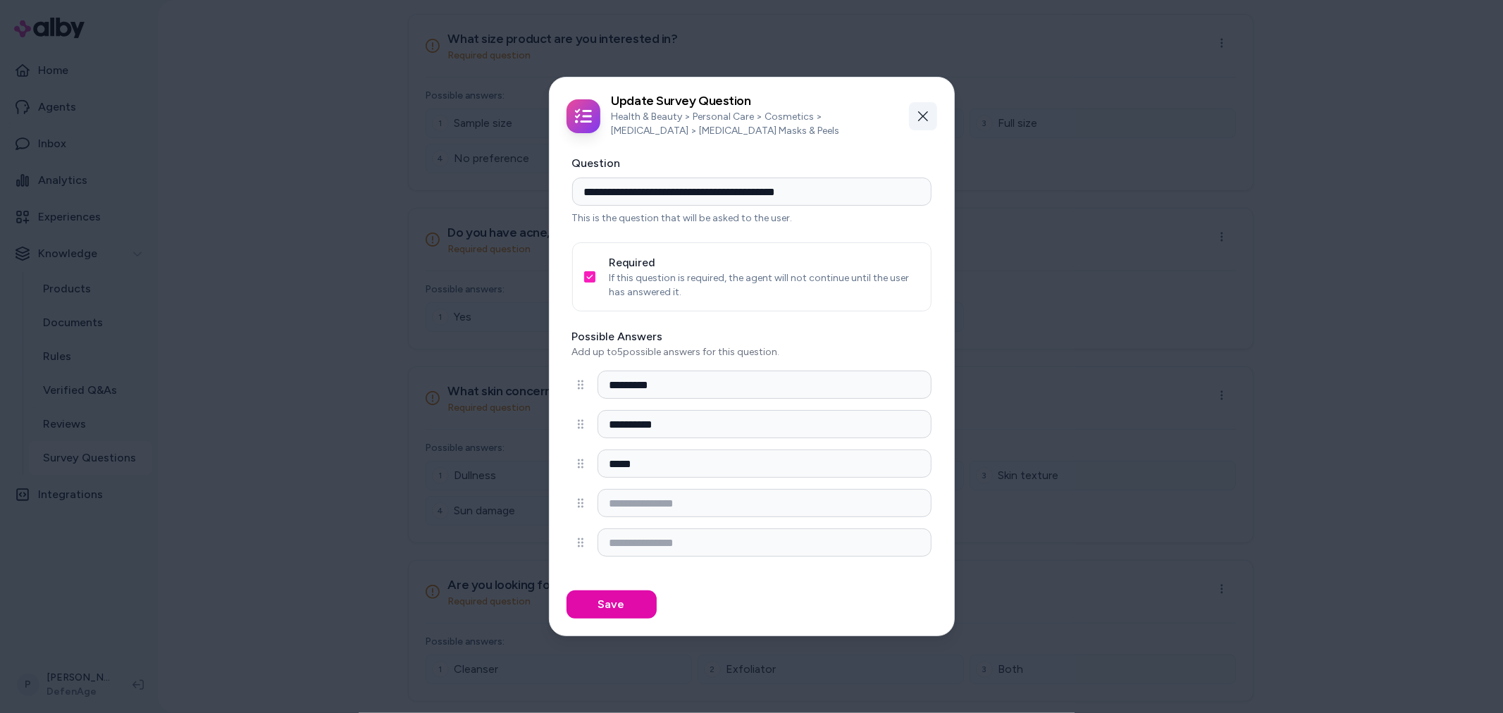
click at [918, 115] on icon "button" at bounding box center [922, 116] width 11 height 11
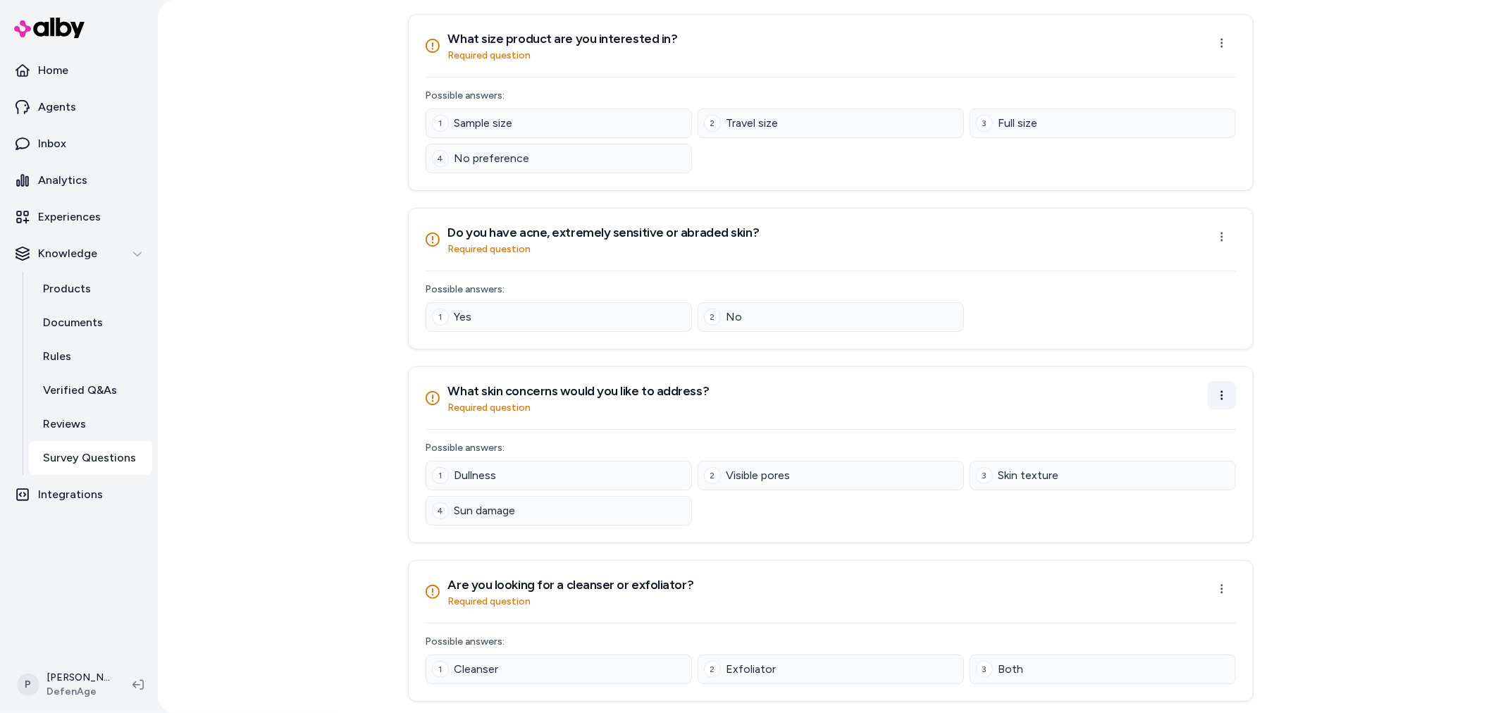
click at [1220, 402] on html "Home Agents Inbox Analytics Experiences Knowledge Products Documents Rules Veri…" at bounding box center [751, 356] width 1503 height 713
click at [1191, 430] on div "Edit Question" at bounding box center [1171, 427] width 113 height 25
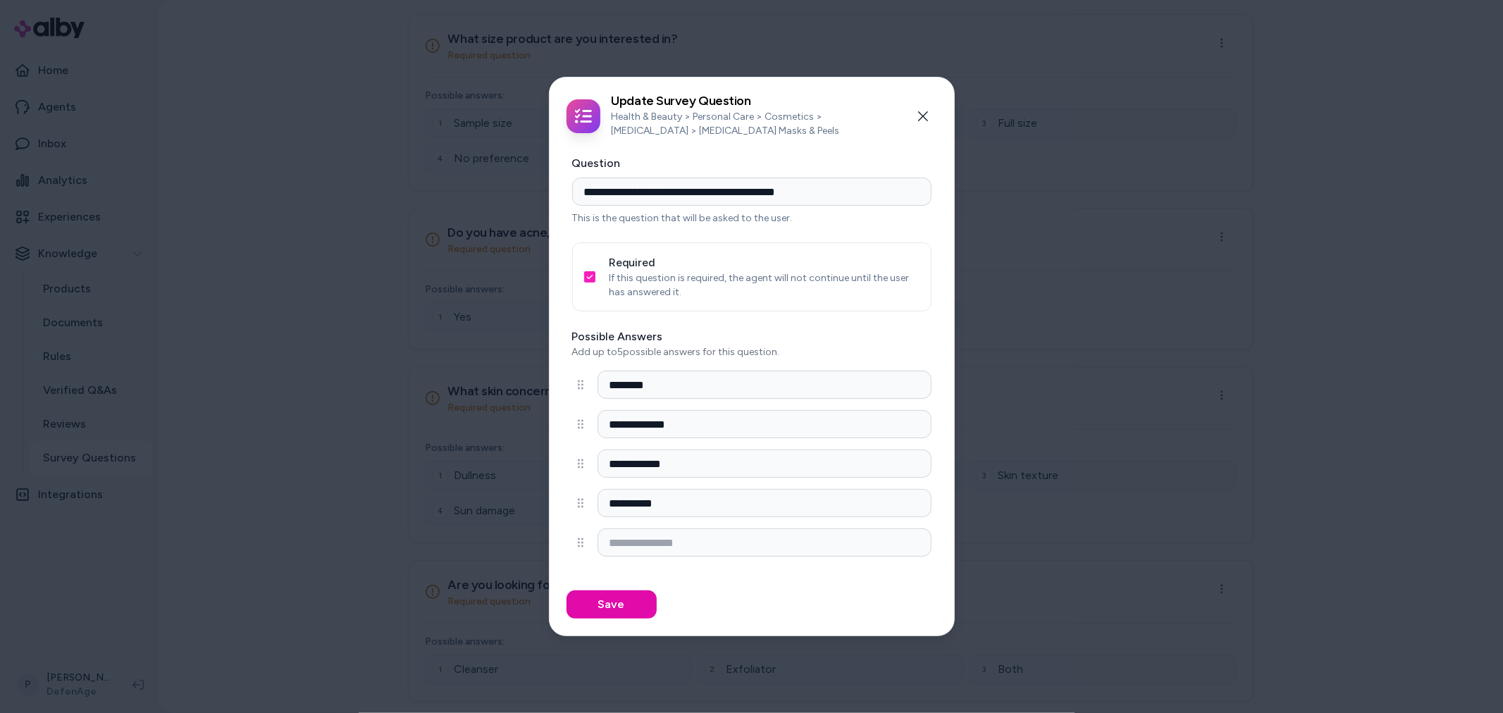
click at [590, 275] on button "Required" at bounding box center [589, 276] width 11 height 11
click at [614, 607] on button "Save" at bounding box center [611, 604] width 90 height 28
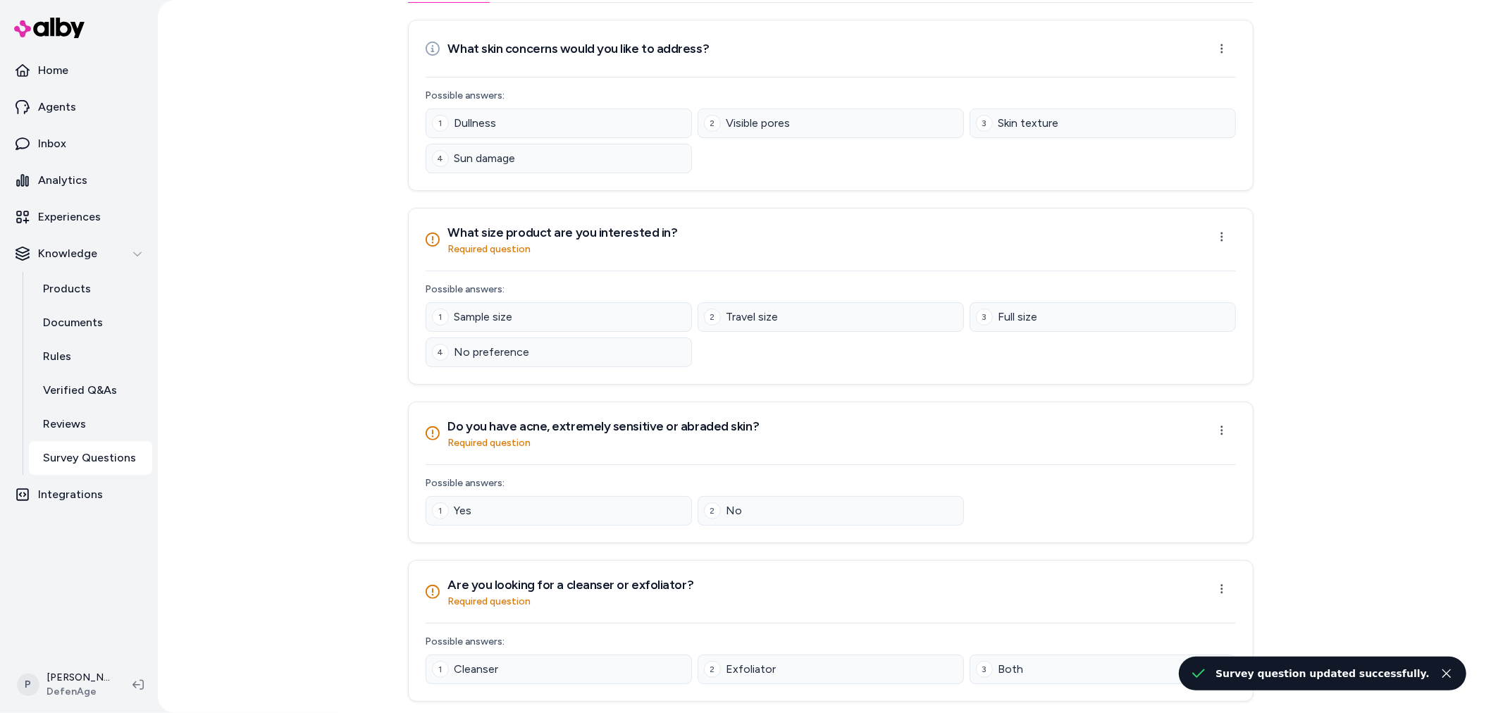
scroll to position [142, 0]
click at [1219, 428] on html "Home Agents Inbox Analytics Experiences Knowledge Products Documents Rules Veri…" at bounding box center [751, 356] width 1503 height 713
click at [1143, 462] on div "Edit Question" at bounding box center [1171, 462] width 113 height 25
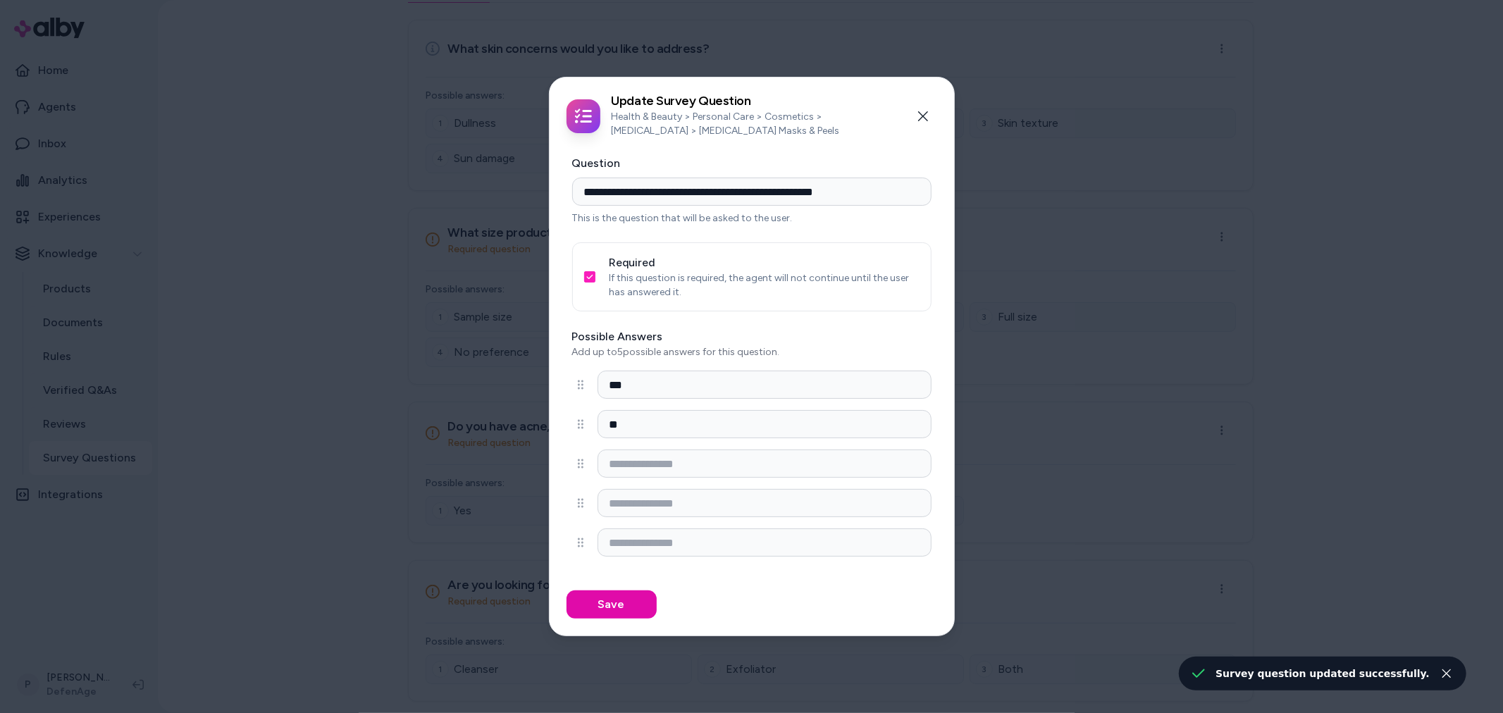
click at [588, 279] on button "Required" at bounding box center [589, 276] width 11 height 11
click at [617, 599] on button "Save" at bounding box center [611, 604] width 90 height 28
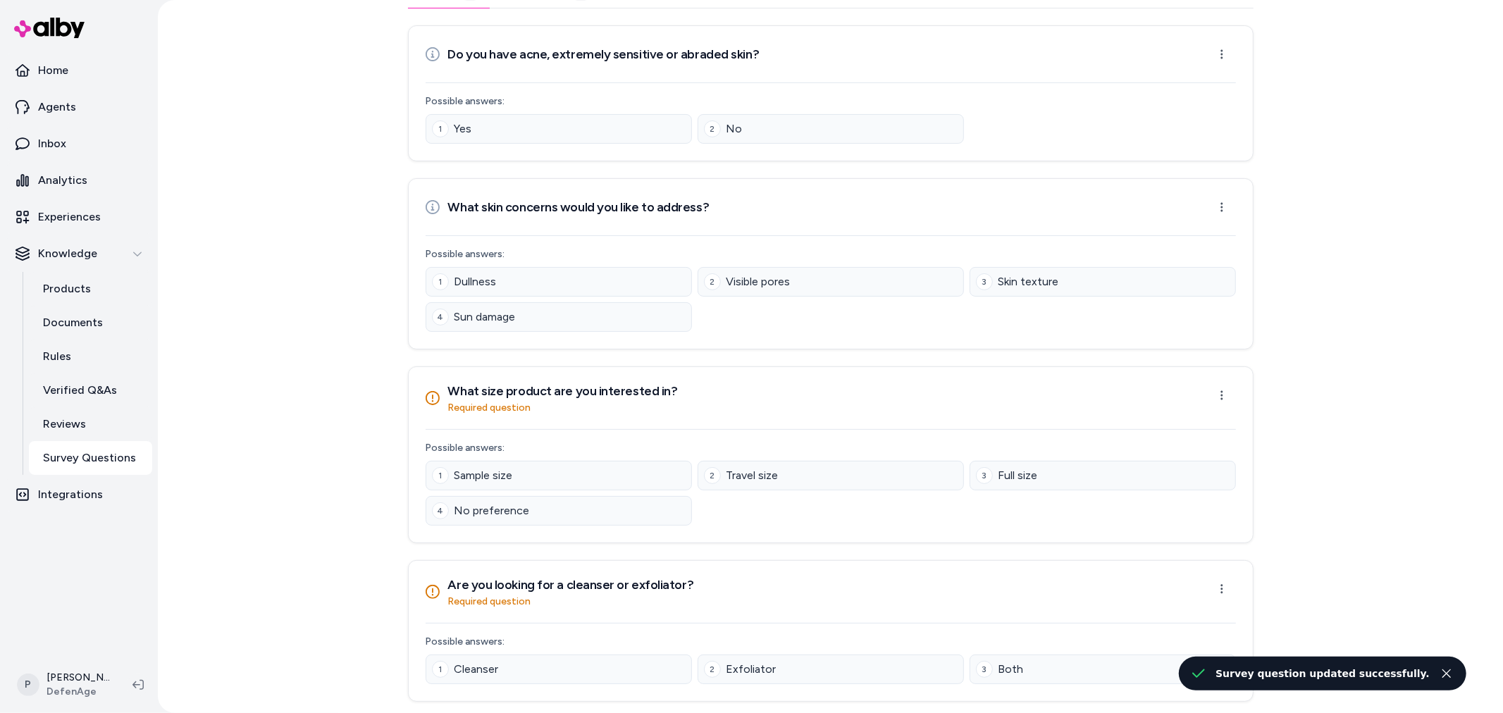
scroll to position [136, 0]
click at [1215, 392] on html "Home Agents Inbox Analytics Experiences Knowledge Products Documents Rules Veri…" at bounding box center [751, 356] width 1503 height 713
click at [1192, 424] on div "Edit Question" at bounding box center [1171, 427] width 113 height 25
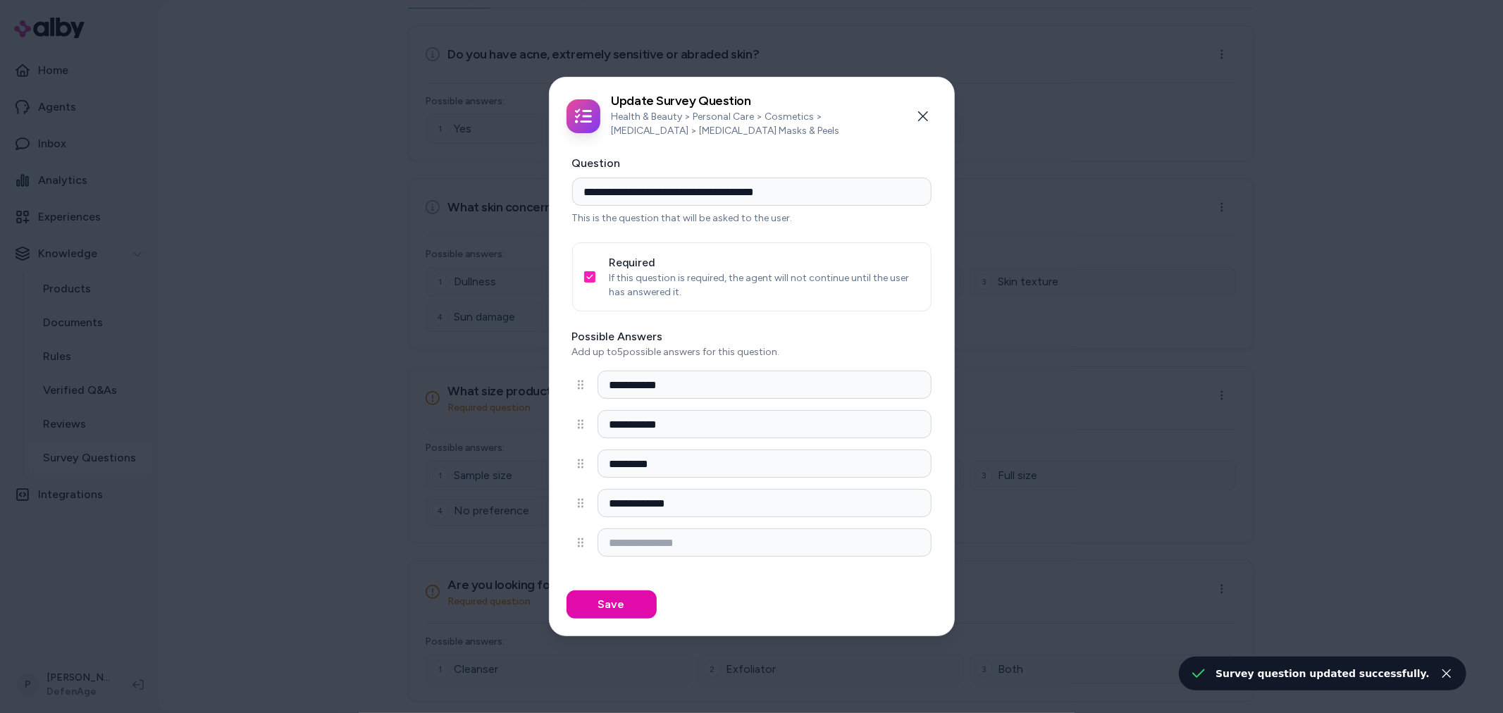
click at [608, 287] on div "Required If this question is required, the agent will not continue until the us…" at bounding box center [751, 276] width 359 height 69
click at [588, 276] on button "Required" at bounding box center [589, 276] width 11 height 11
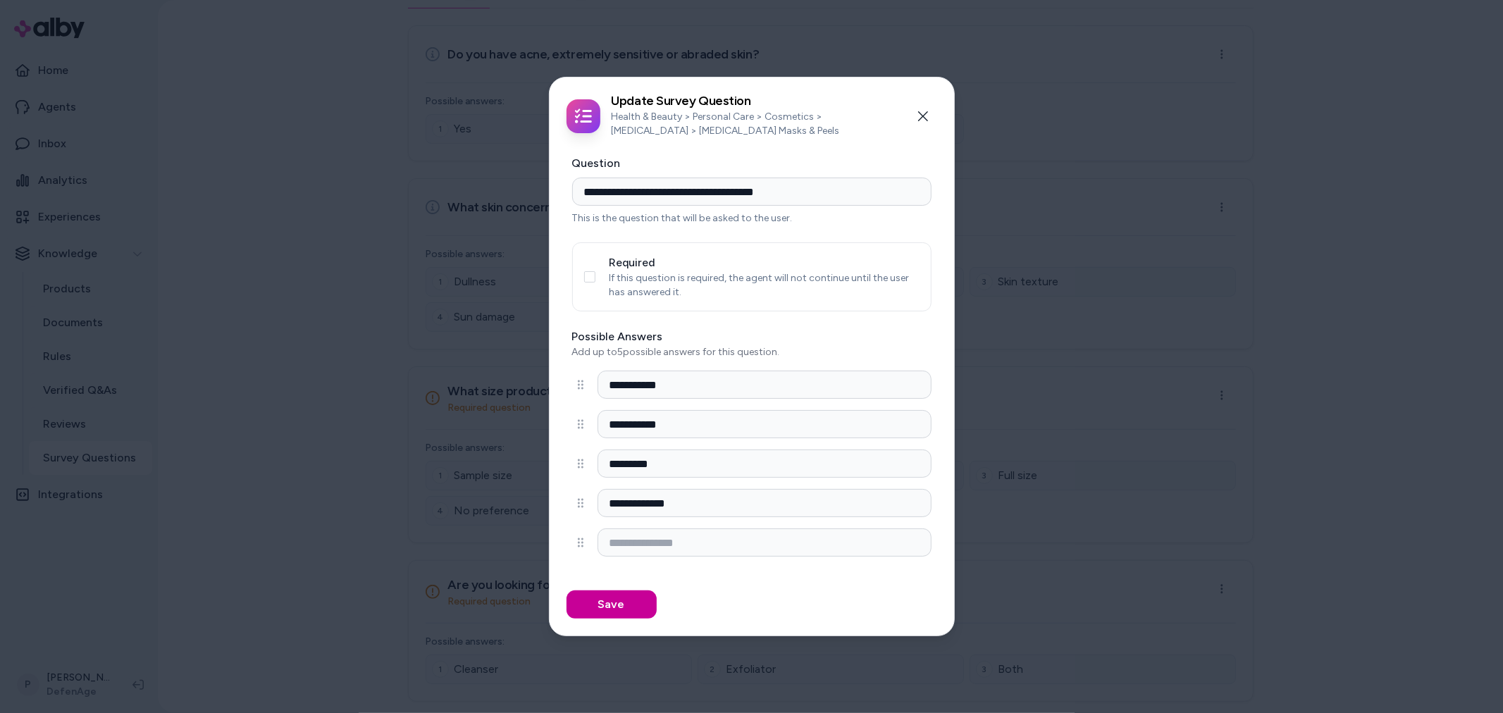
click at [611, 609] on button "Save" at bounding box center [611, 604] width 90 height 28
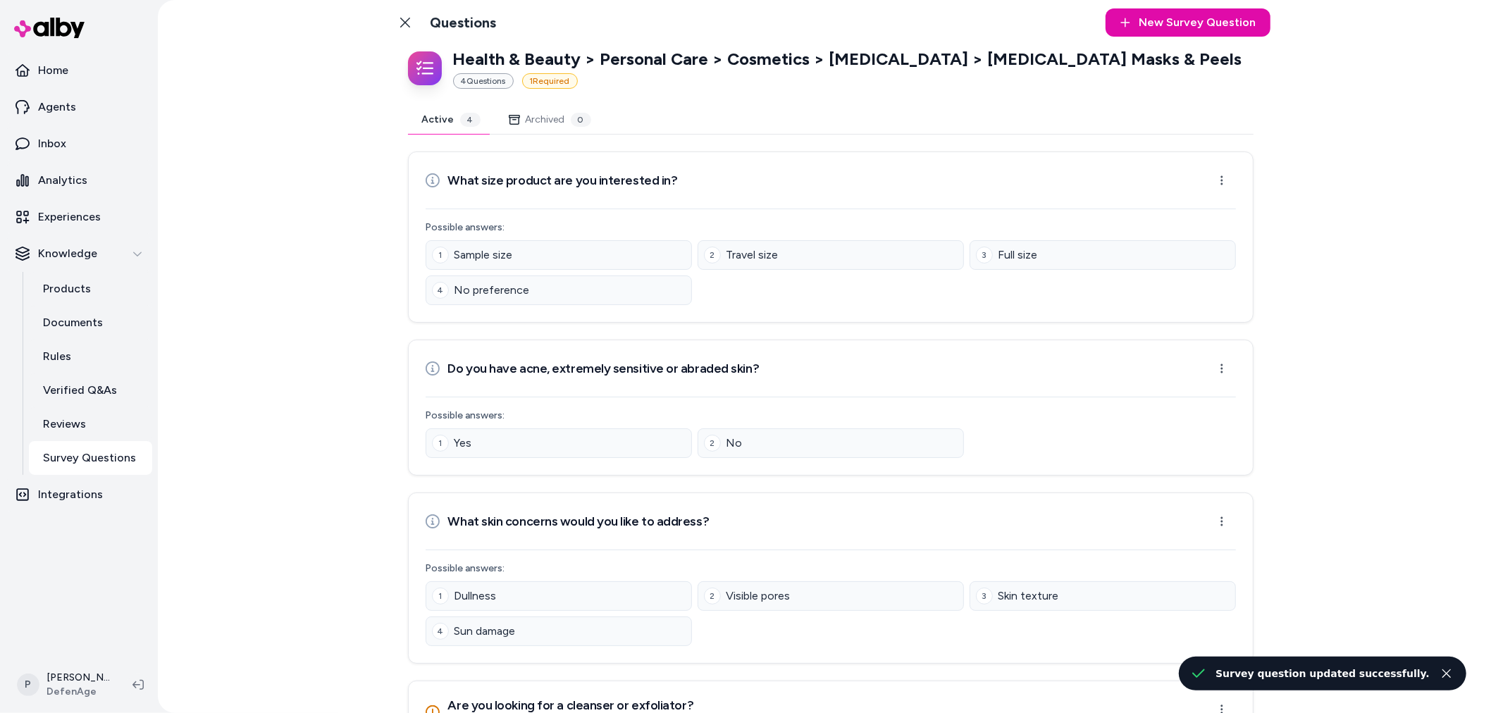
scroll to position [0, 0]
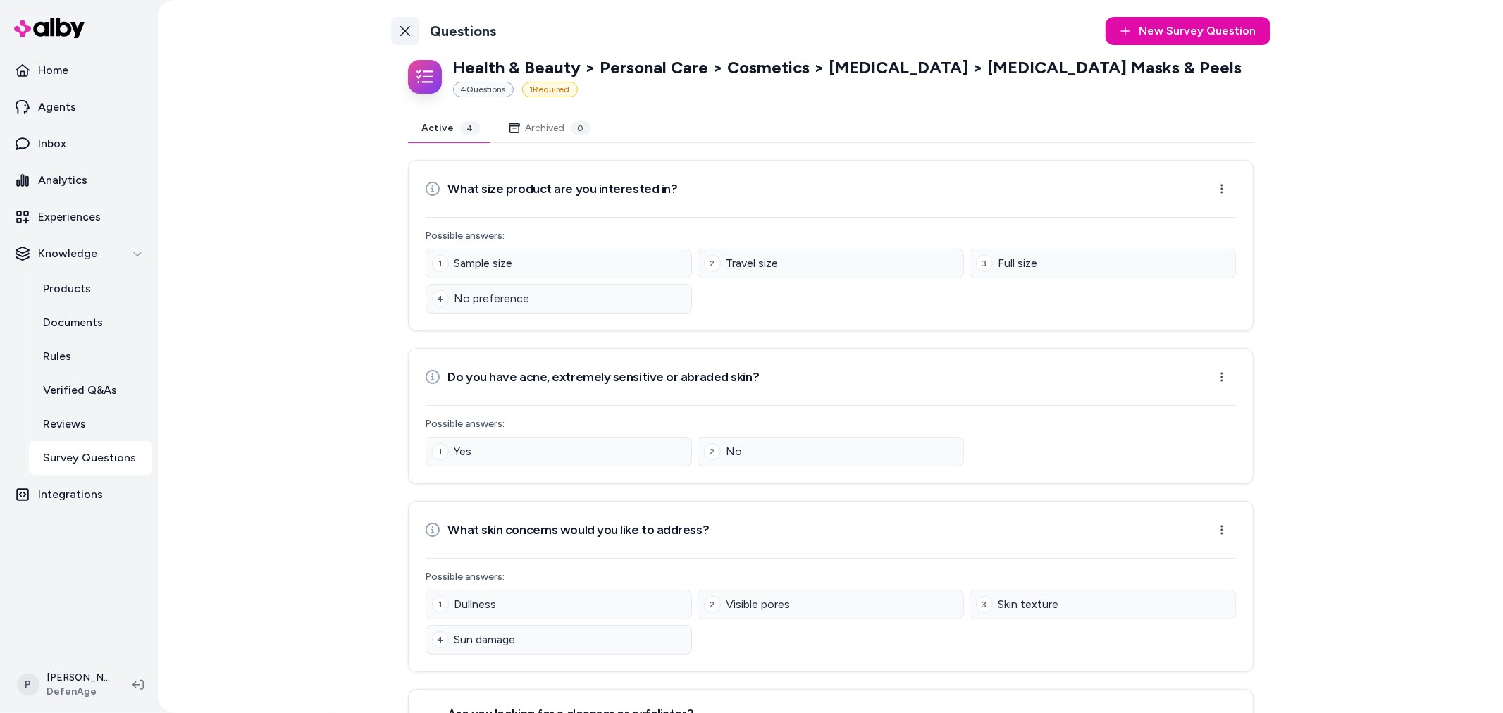
click at [399, 27] on icon at bounding box center [404, 30] width 11 height 11
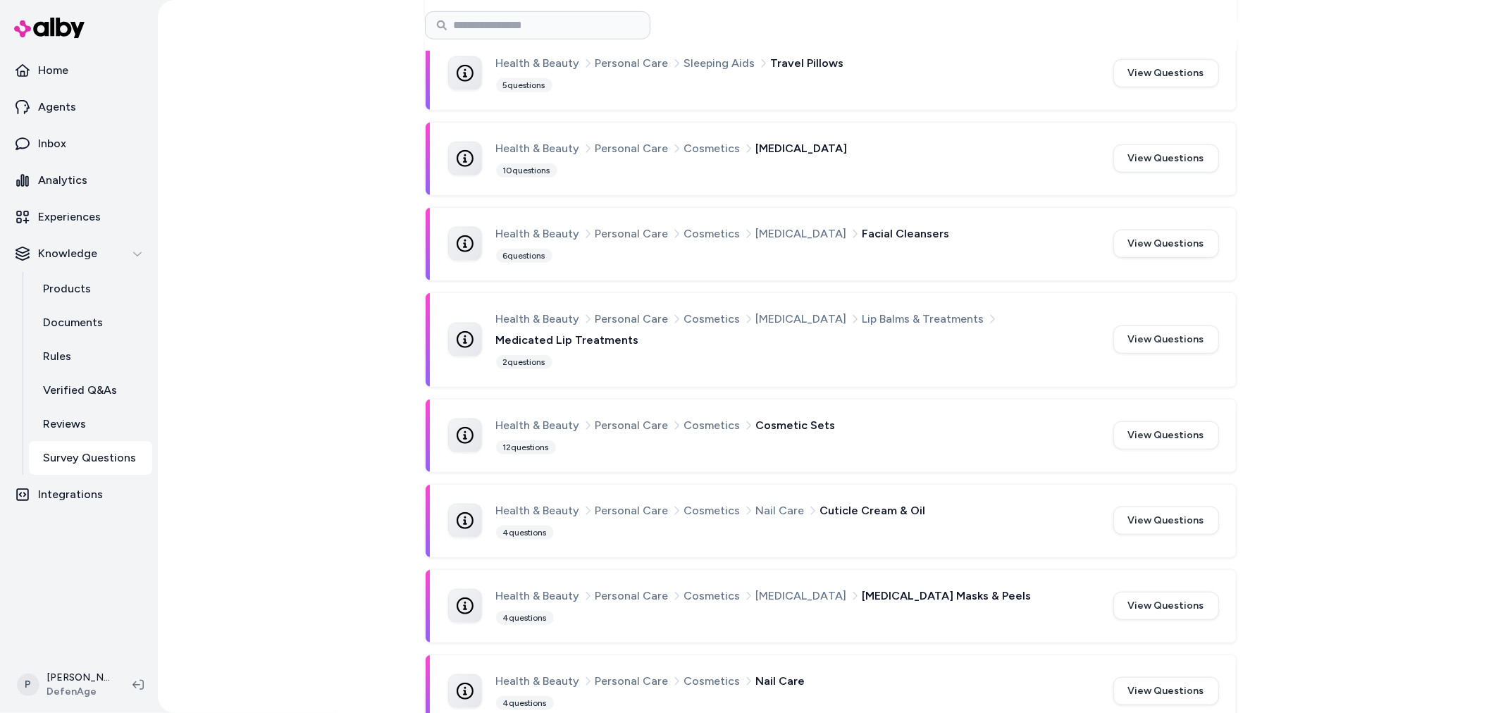
scroll to position [792, 0]
click at [1144, 676] on button "View Questions" at bounding box center [1166, 690] width 106 height 28
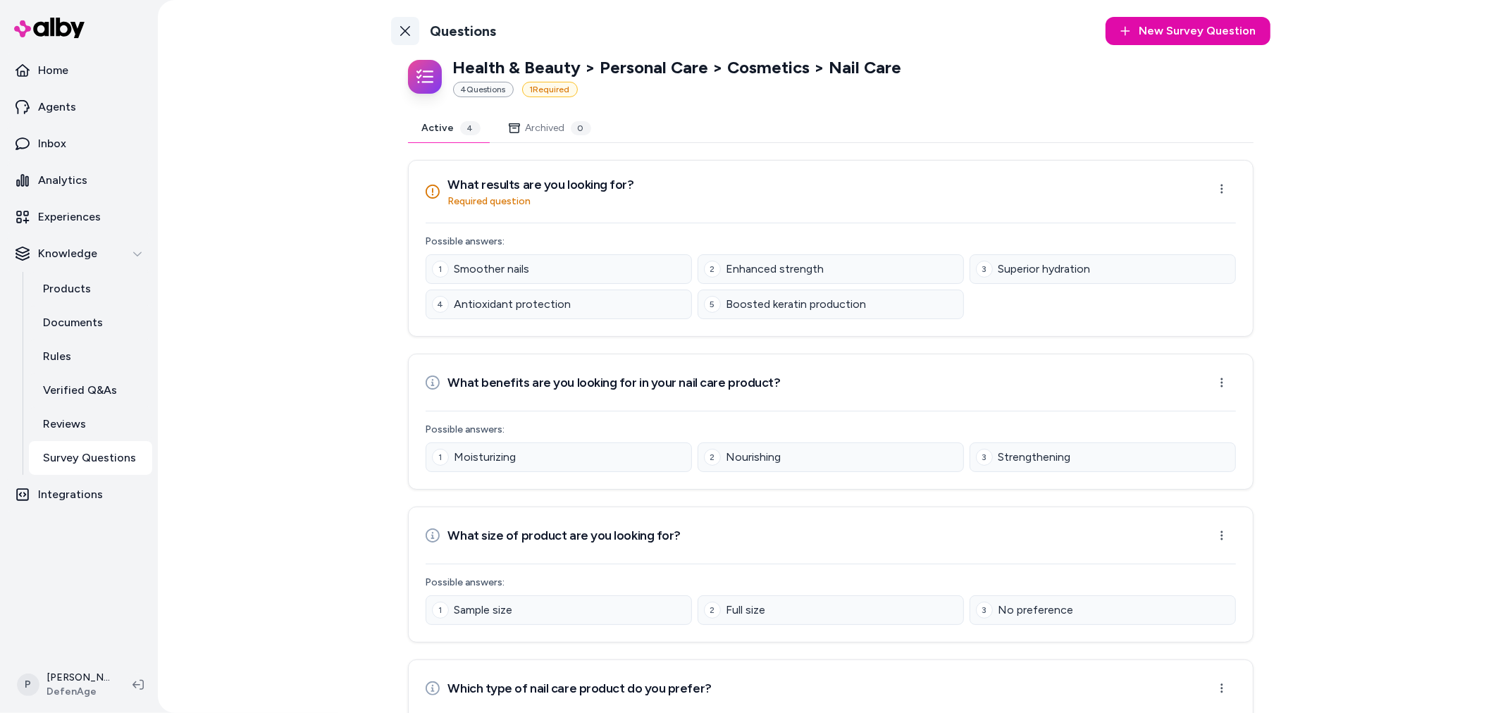
click at [403, 32] on icon at bounding box center [404, 30] width 11 height 11
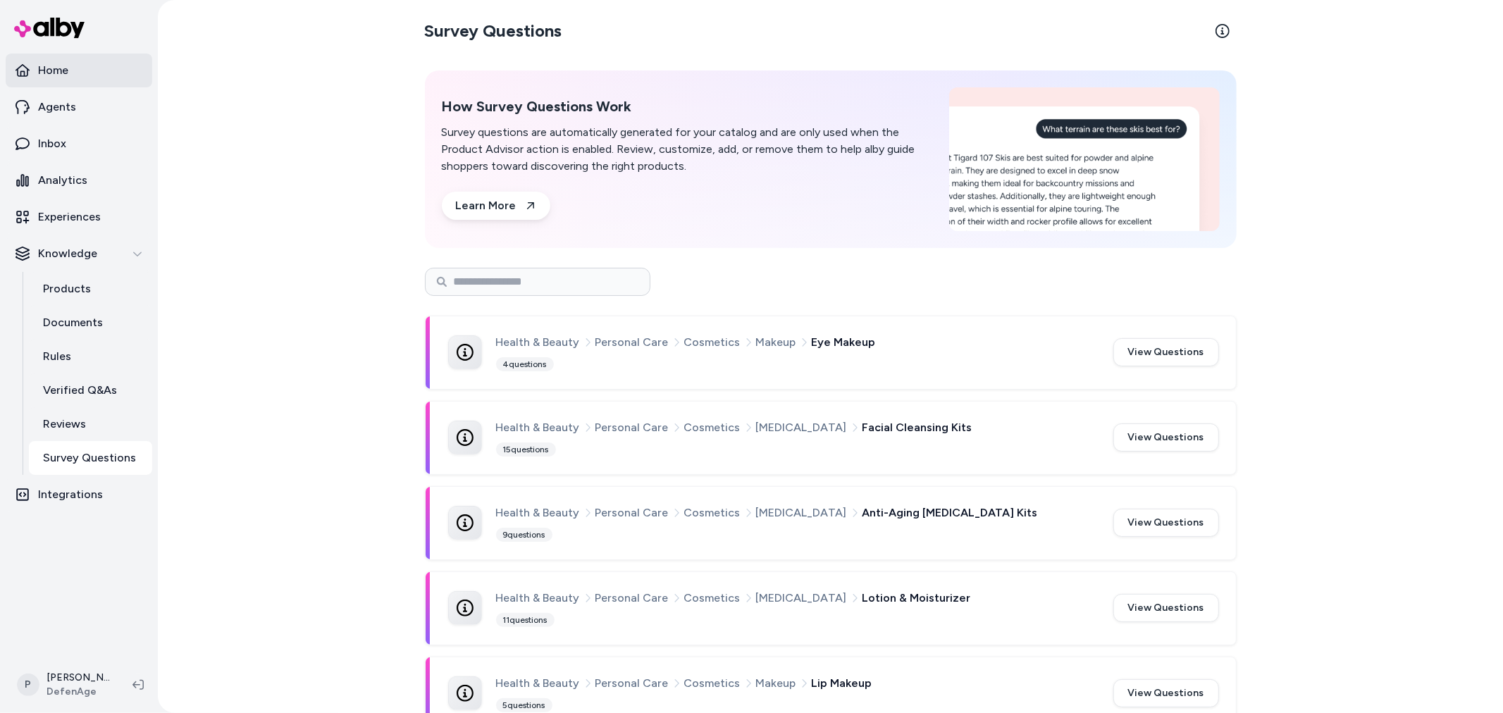
click at [80, 82] on link "Home" at bounding box center [79, 71] width 147 height 34
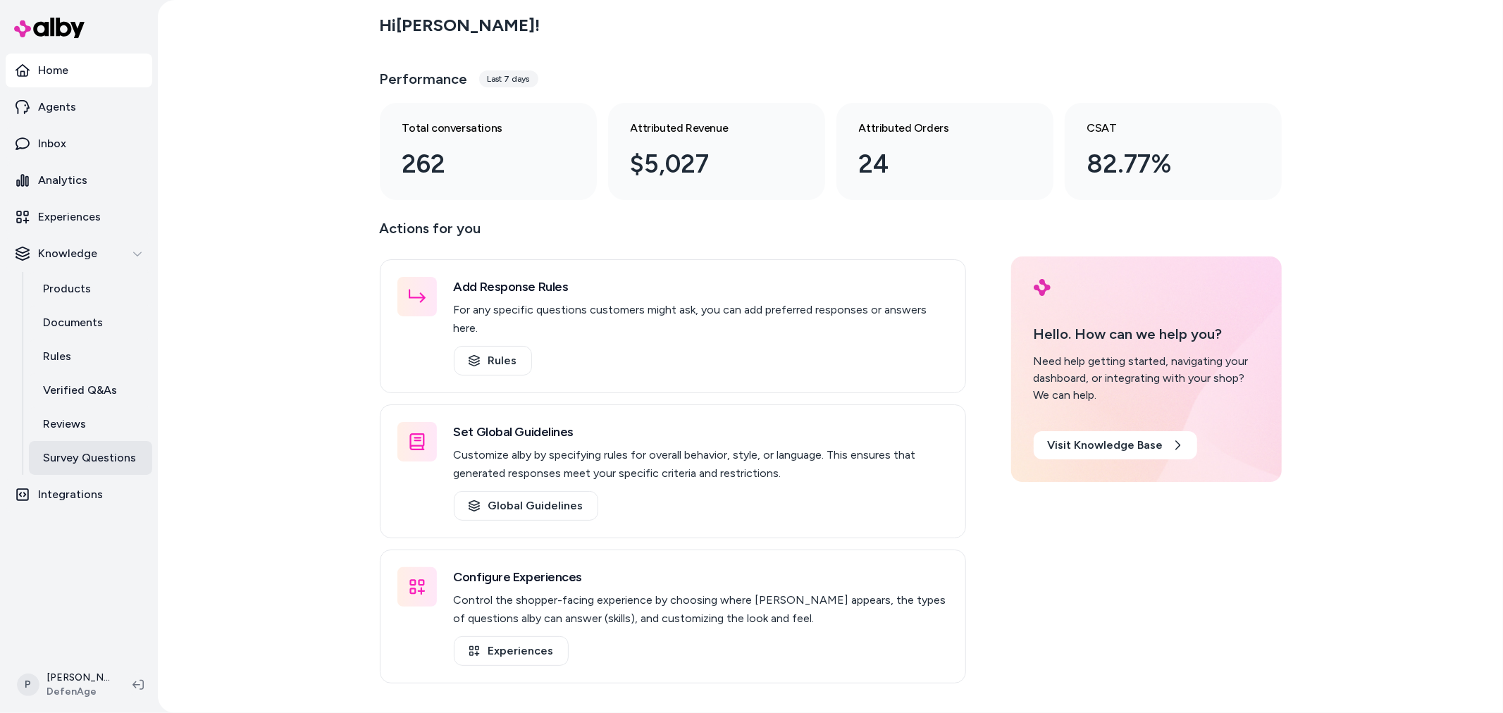
click at [123, 449] on p "Survey Questions" at bounding box center [89, 457] width 93 height 17
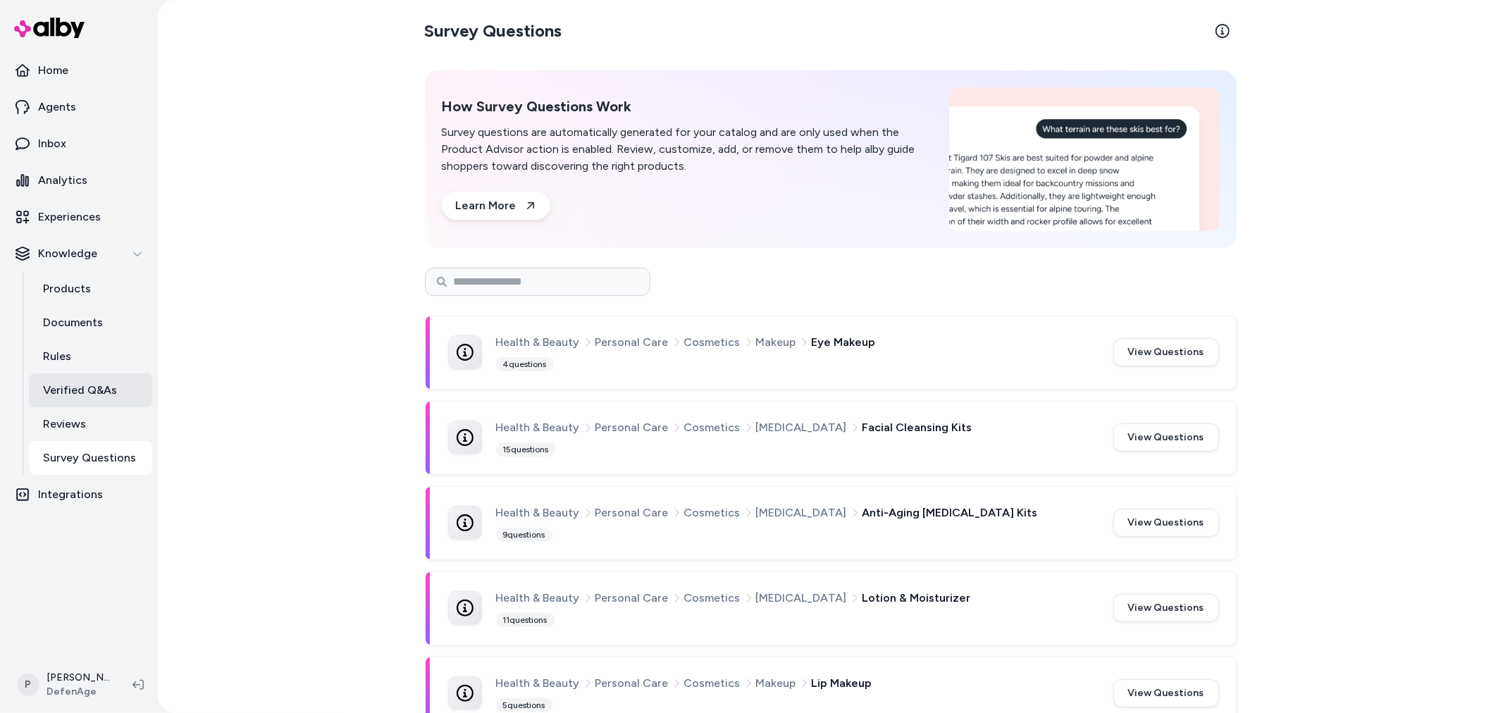
click at [101, 393] on p "Verified Q&As" at bounding box center [80, 390] width 74 height 17
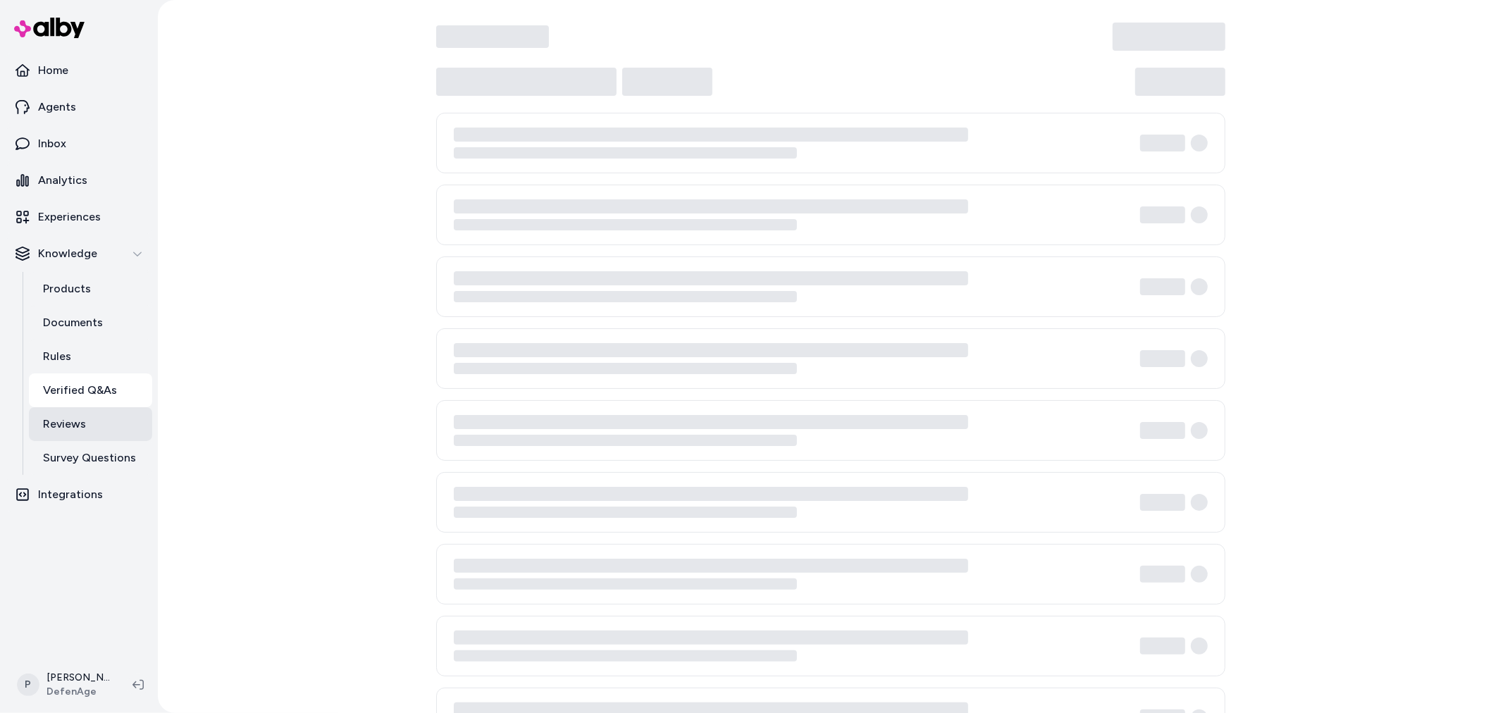
click at [87, 425] on link "Reviews" at bounding box center [90, 424] width 123 height 34
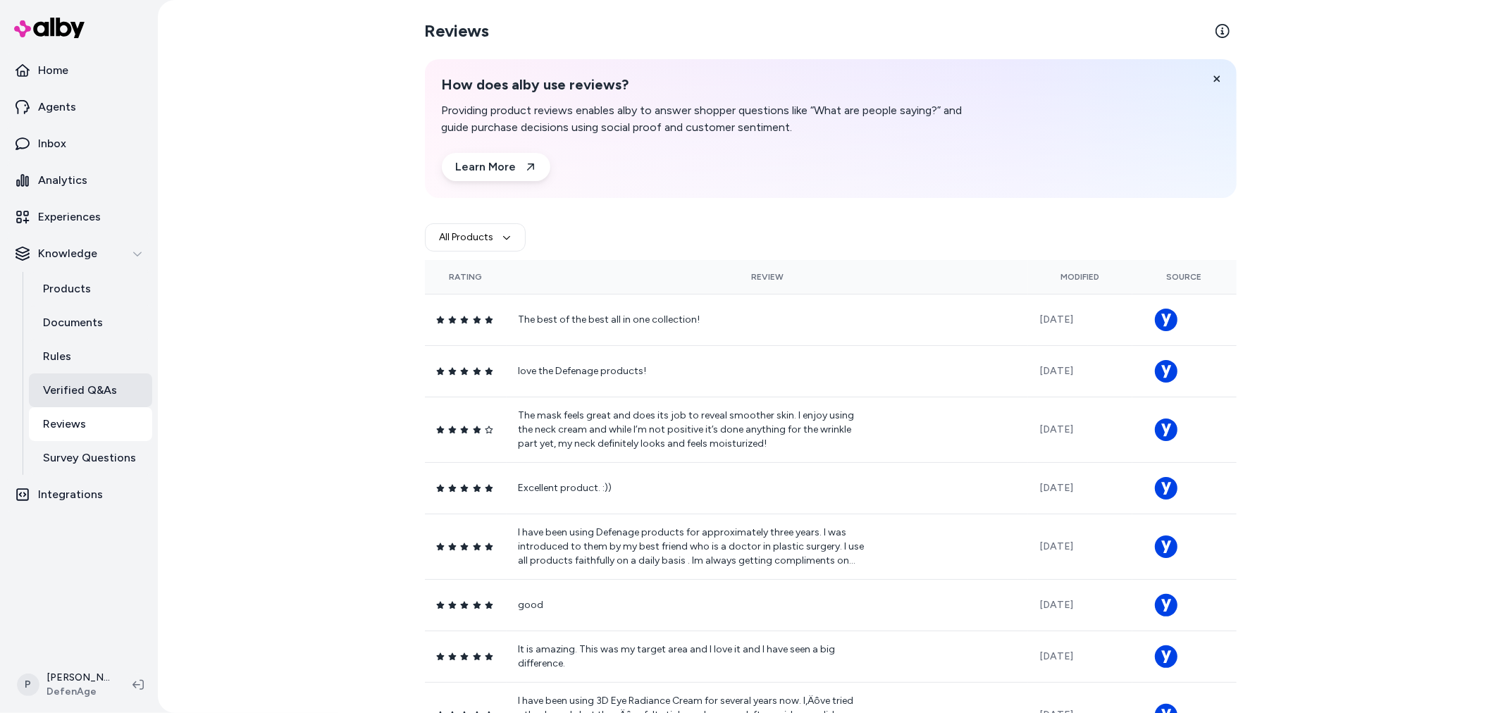
click at [99, 399] on link "Verified Q&As" at bounding box center [90, 390] width 123 height 34
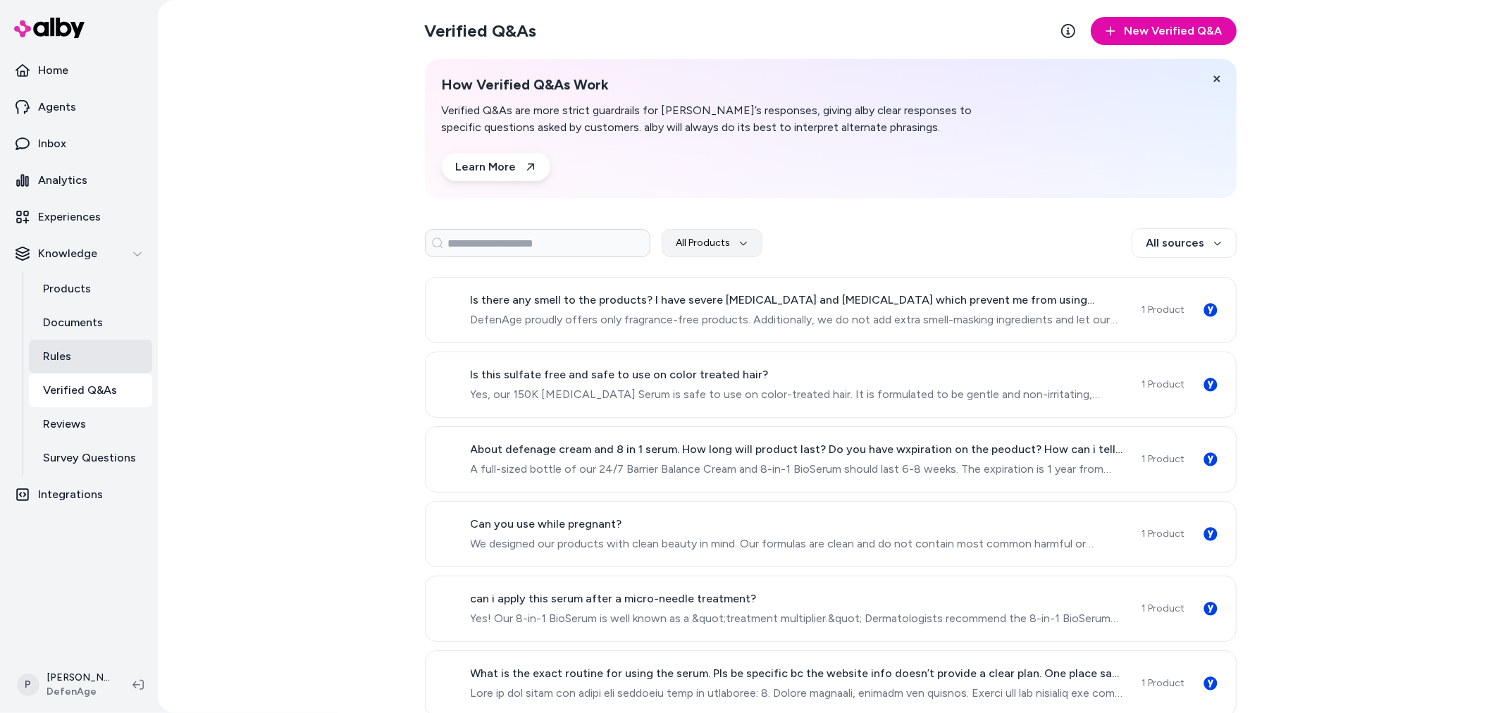
click at [46, 351] on p "Rules" at bounding box center [57, 356] width 28 height 17
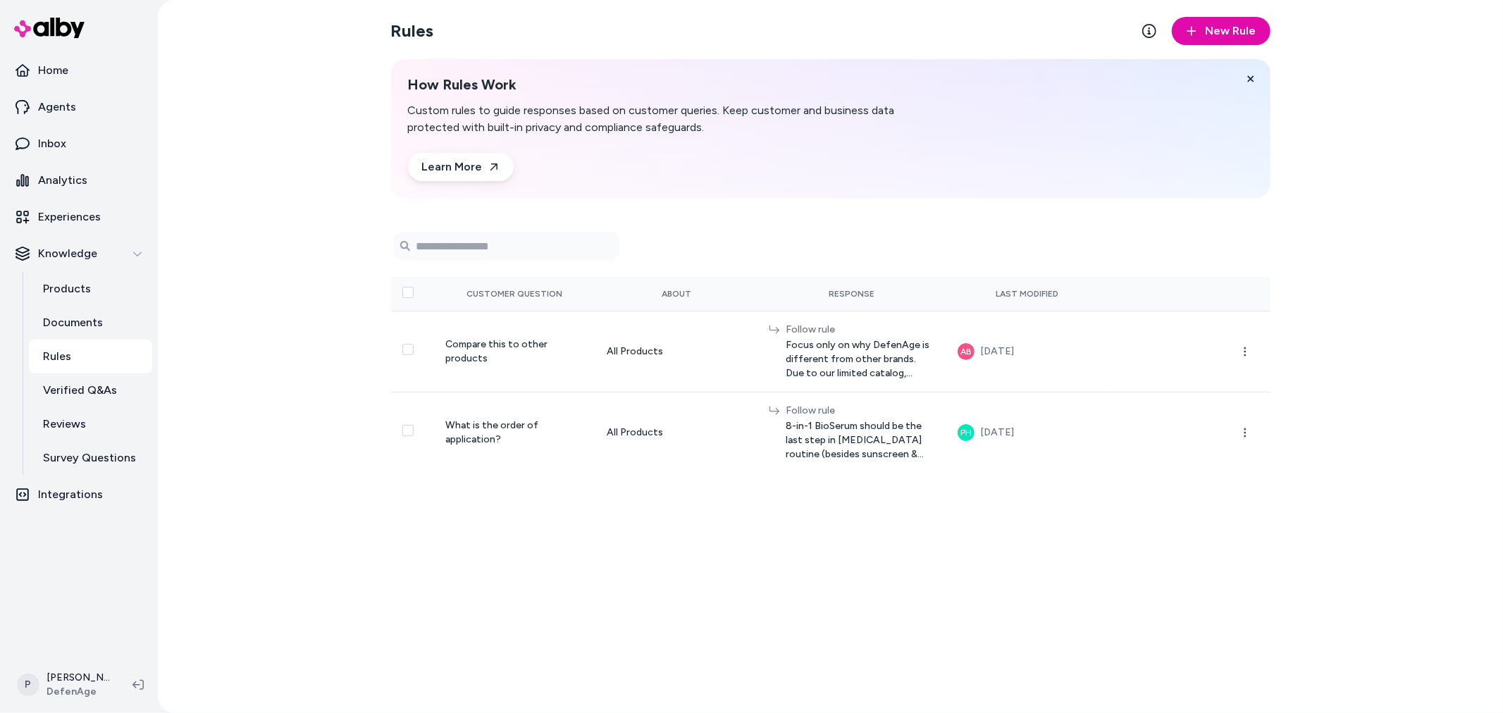
click at [94, 367] on link "Rules" at bounding box center [90, 357] width 123 height 34
click at [96, 333] on link "Documents" at bounding box center [90, 323] width 123 height 34
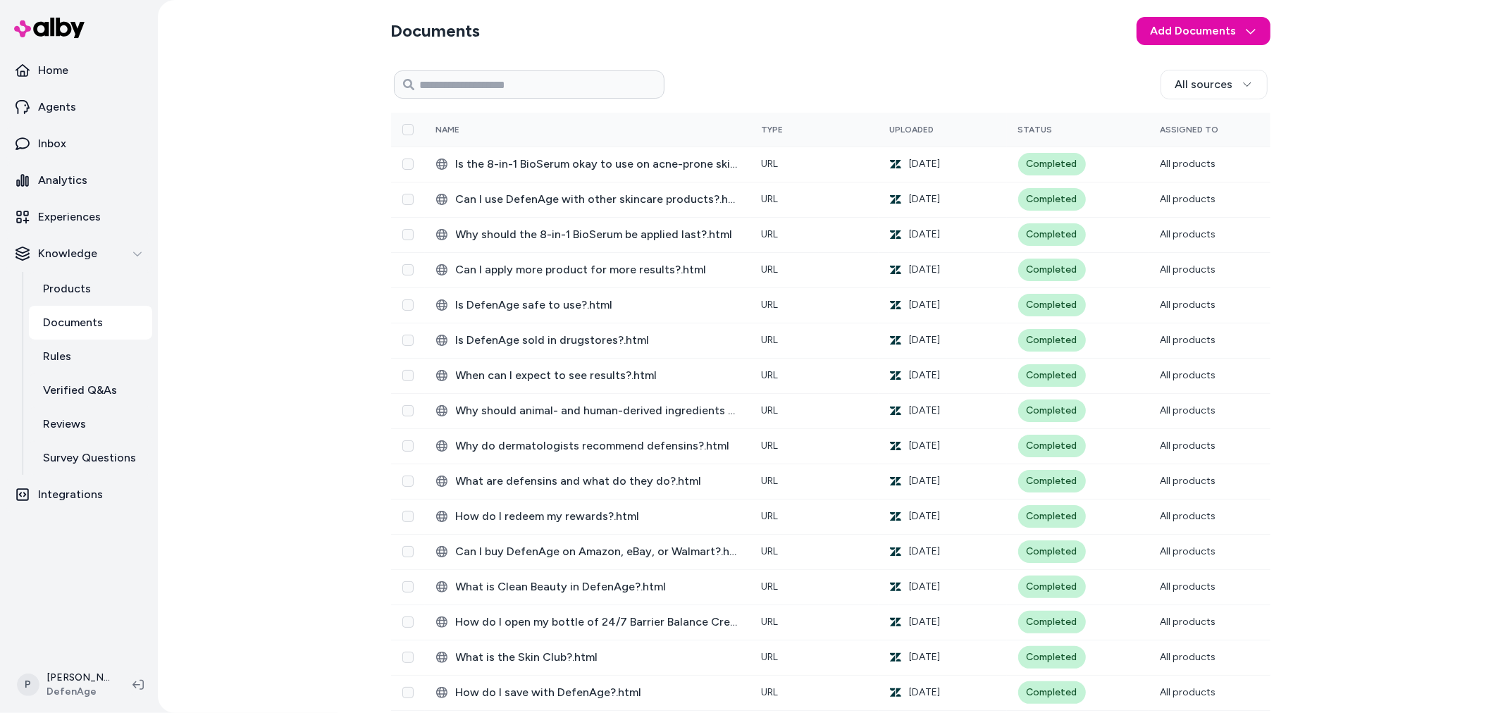
click at [95, 330] on p "Documents" at bounding box center [73, 322] width 60 height 17
click at [95, 297] on link "Products" at bounding box center [90, 289] width 123 height 34
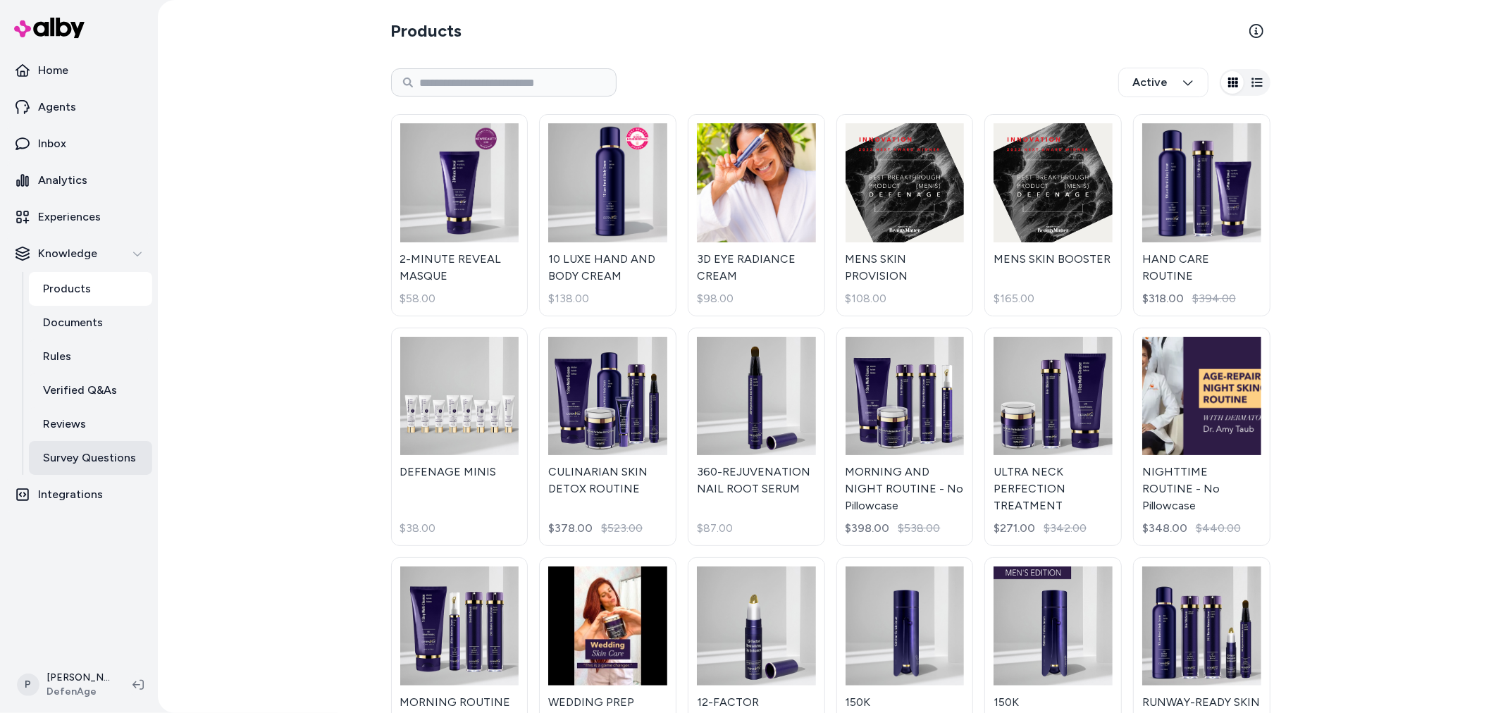
click at [92, 468] on link "Survey Questions" at bounding box center [90, 458] width 123 height 34
